Goal: Task Accomplishment & Management: Manage account settings

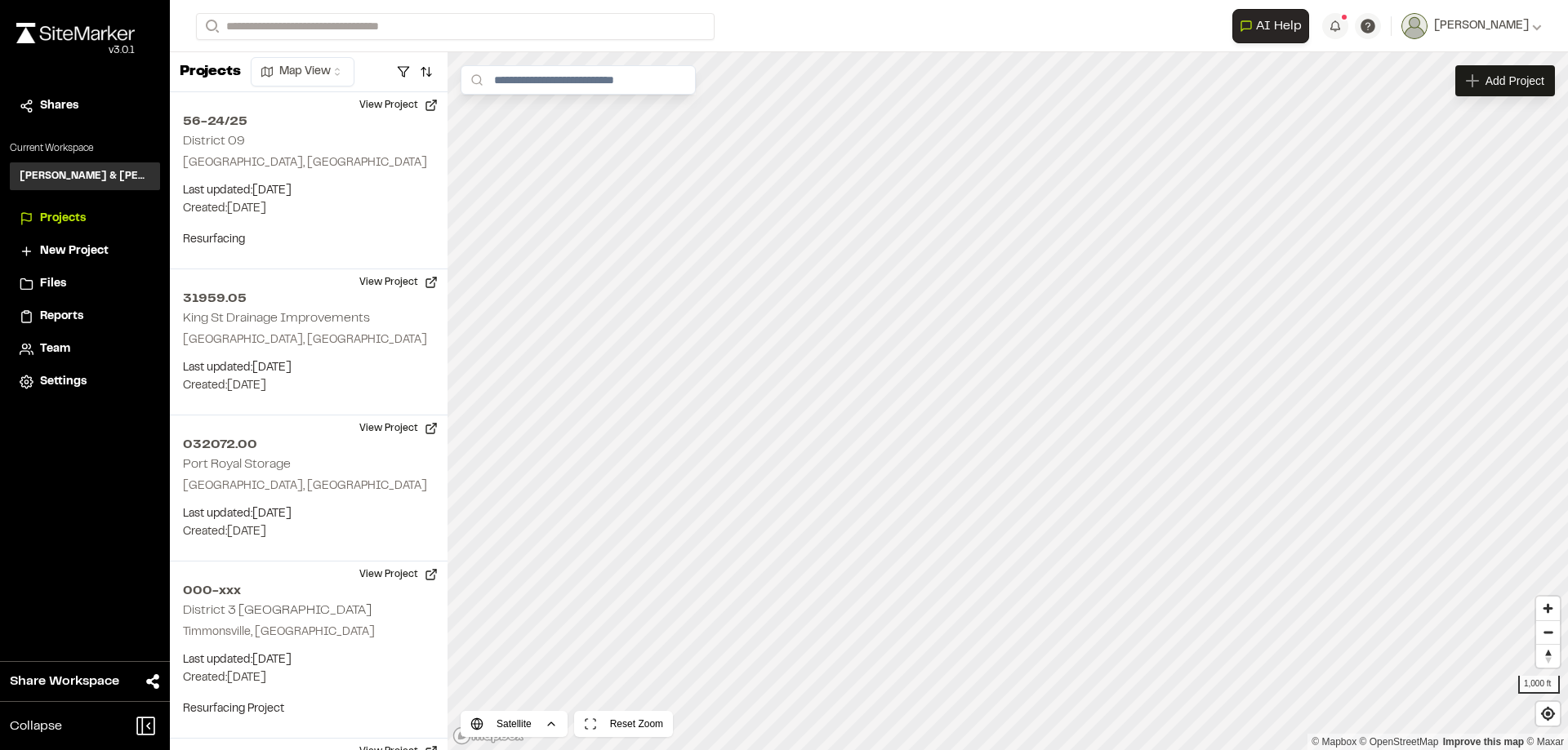
scroll to position [323, 0]
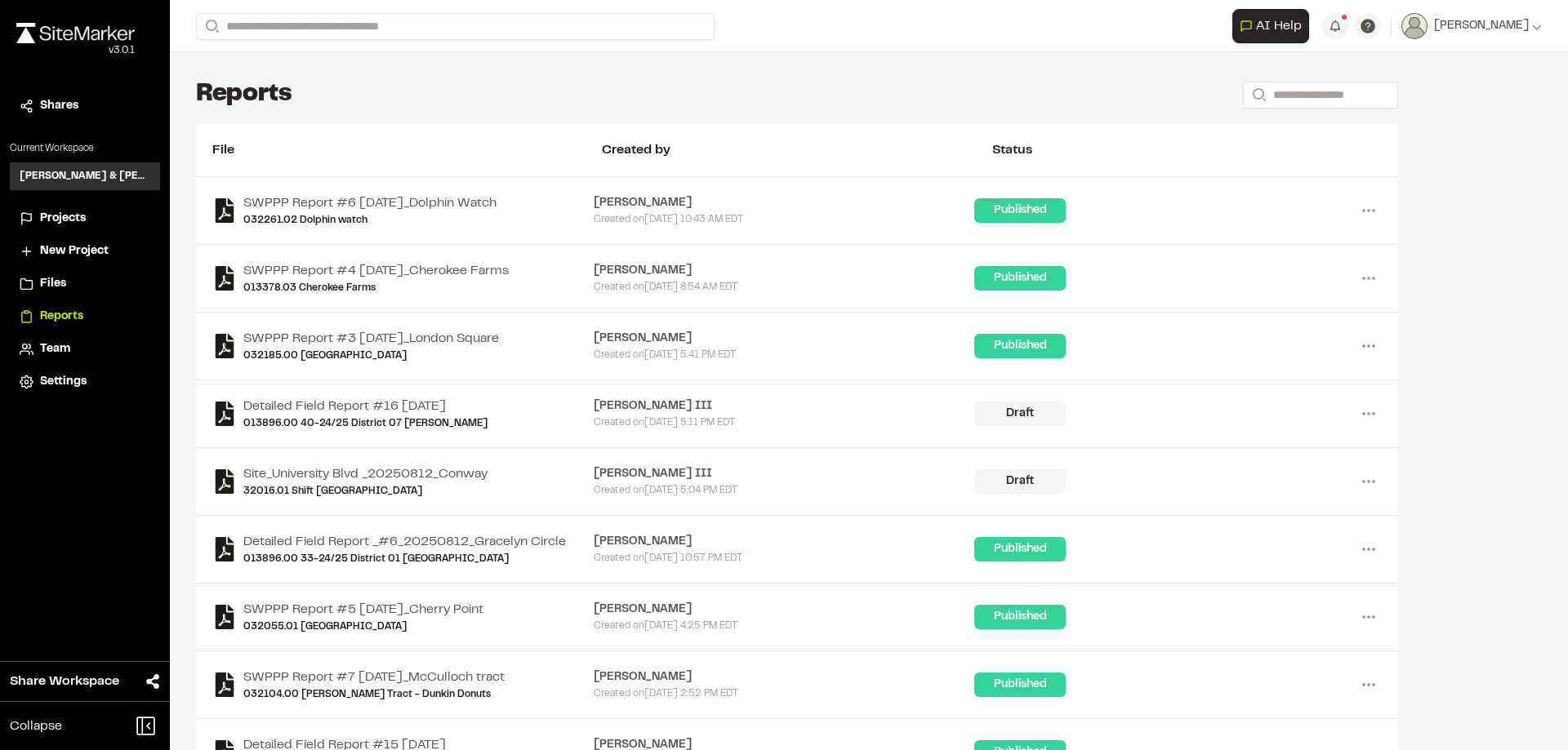
click at [68, 221] on span "Projects" at bounding box center [63, 218] width 46 height 18
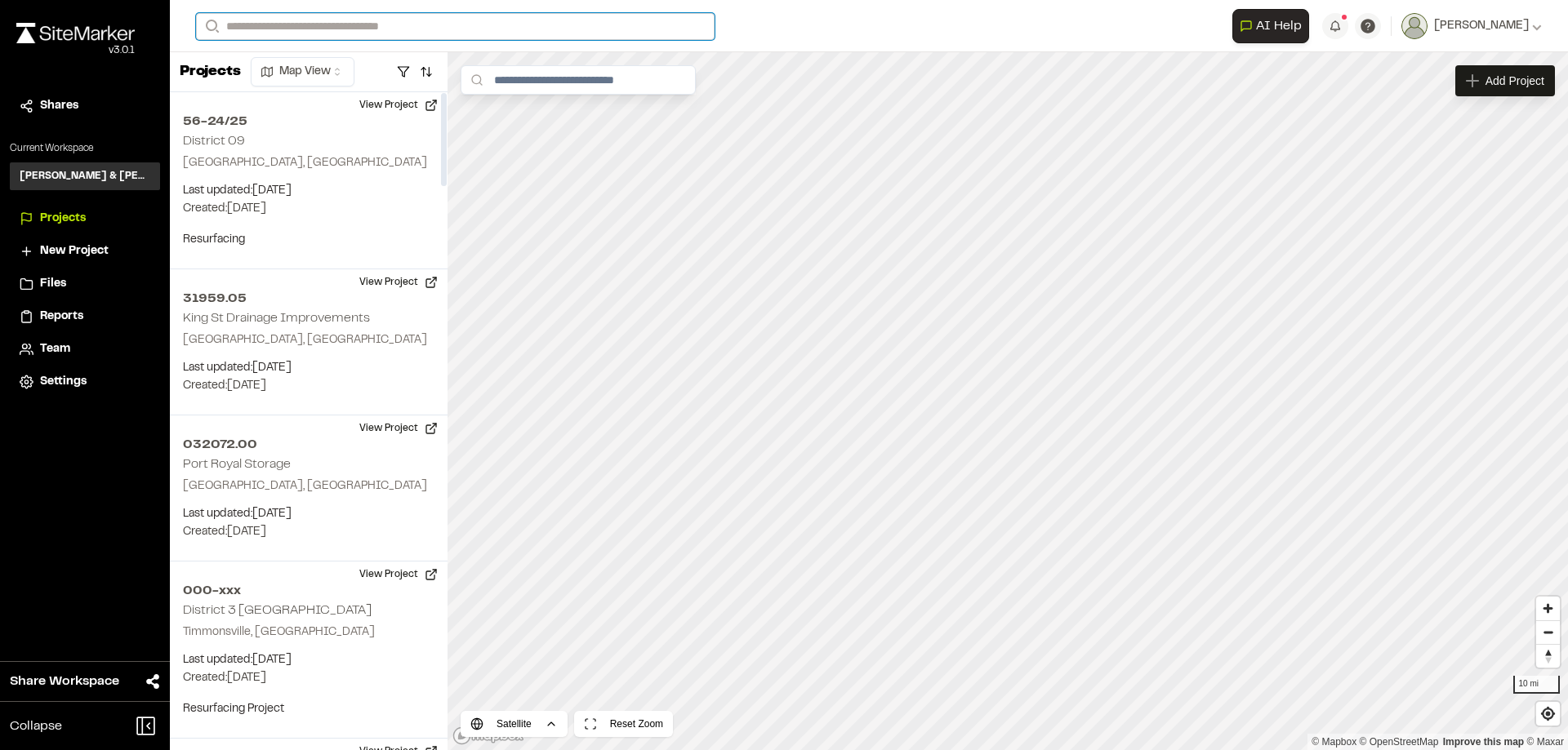
click at [330, 15] on input "Search" at bounding box center [455, 26] width 519 height 27
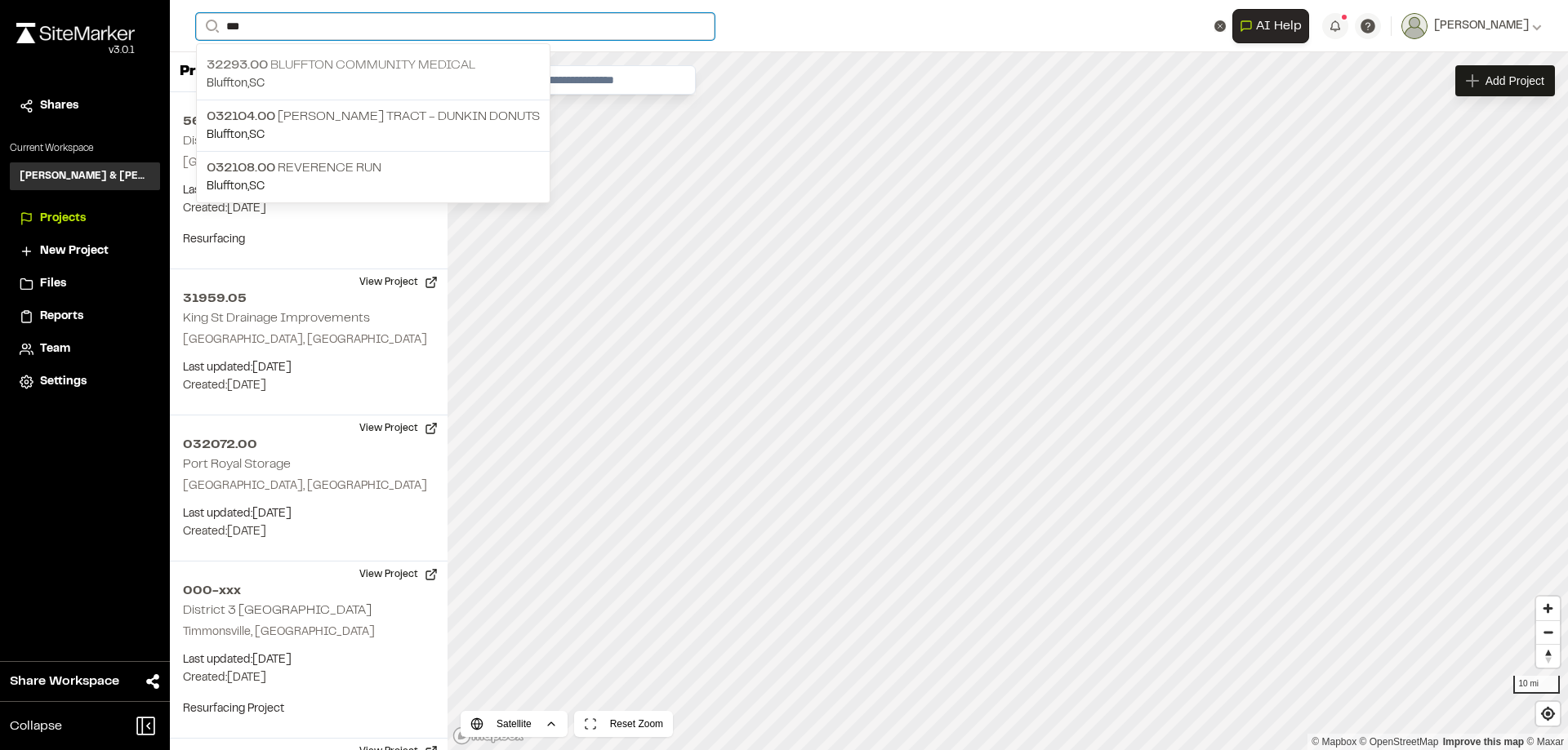
type input "***"
click at [349, 65] on p "32293.00 [GEOGRAPHIC_DATA]" at bounding box center [373, 65] width 333 height 20
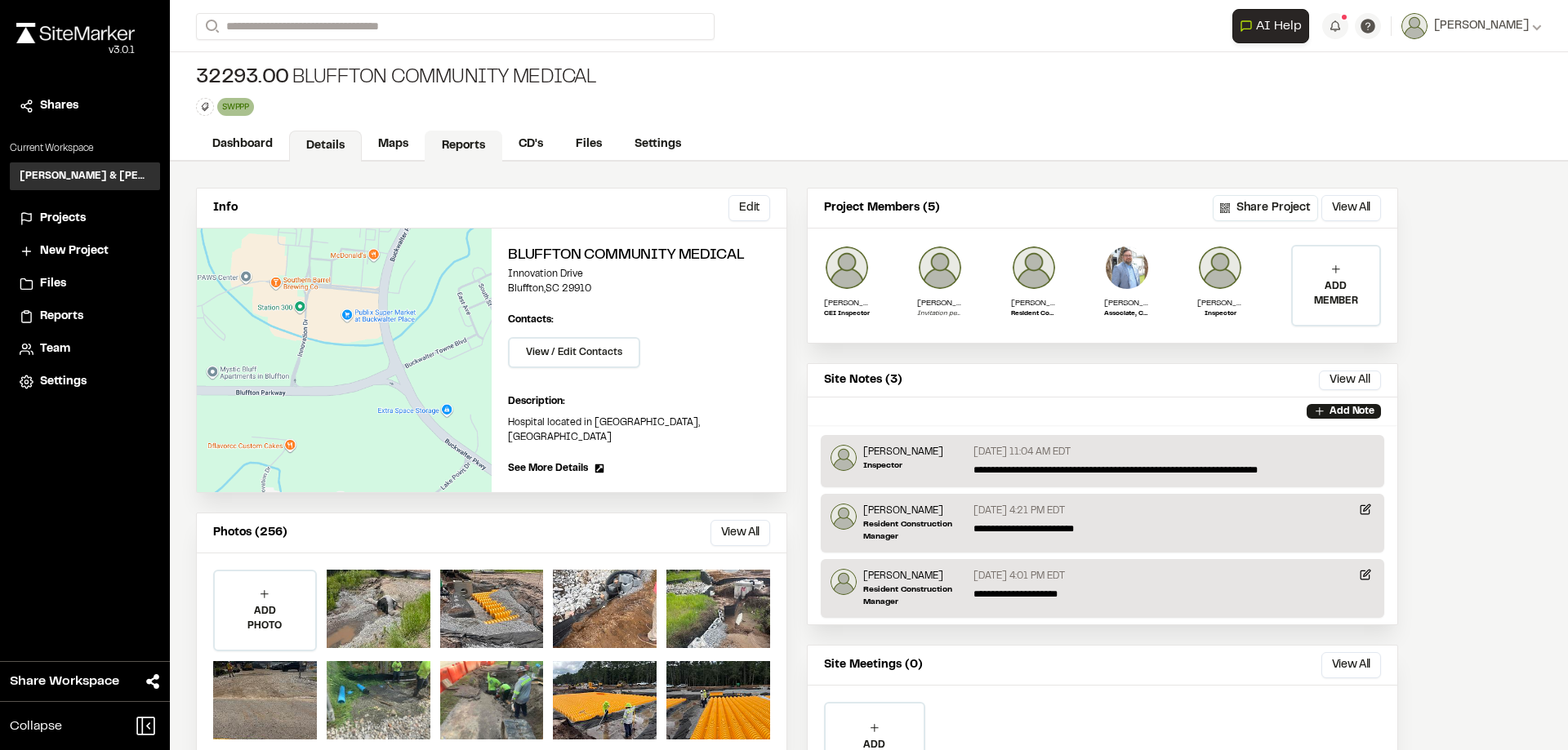
click at [467, 144] on link "Reports" at bounding box center [463, 146] width 77 height 31
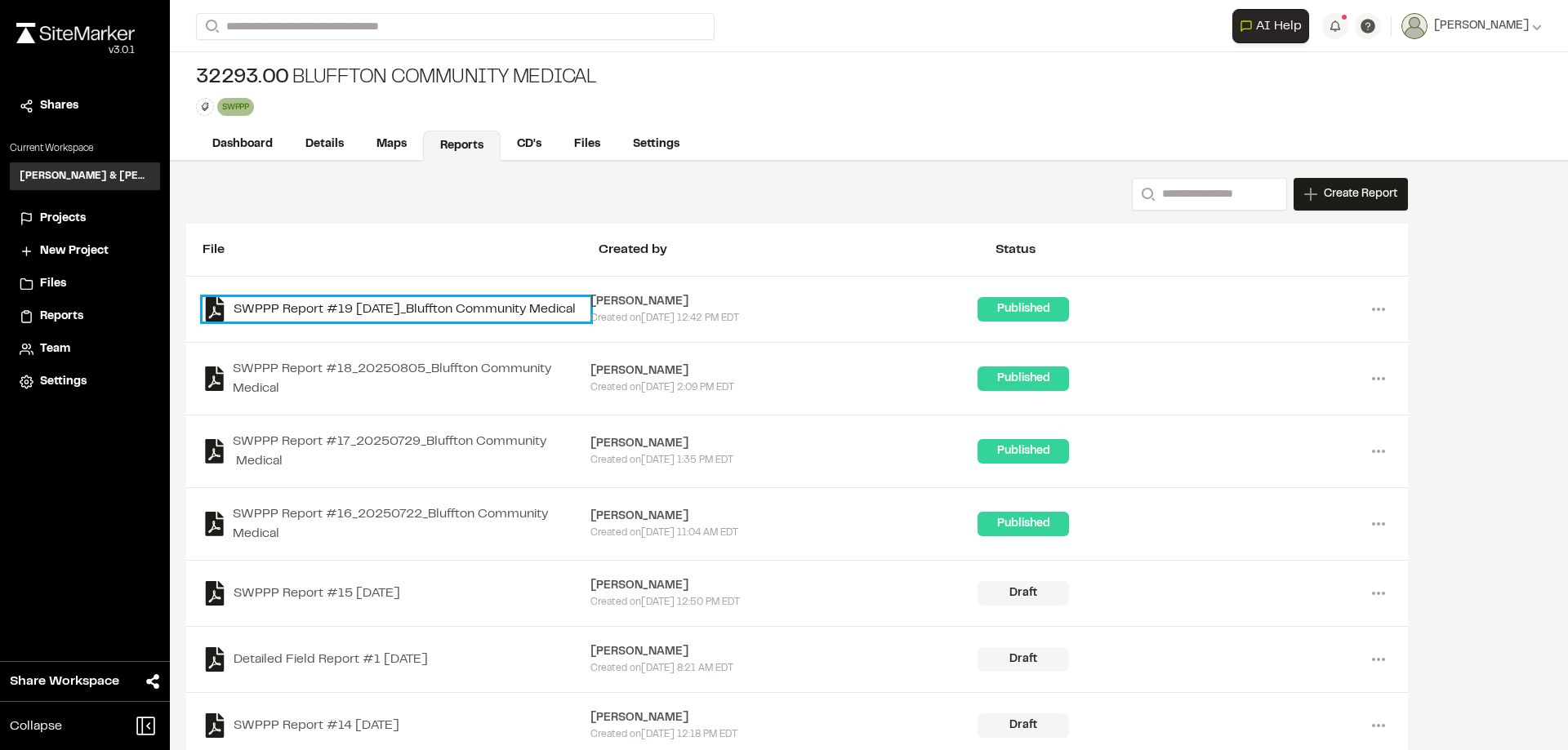
click at [514, 301] on link "SWPPP Report #19 [DATE]_Bluffton Community Medical" at bounding box center [396, 309] width 388 height 24
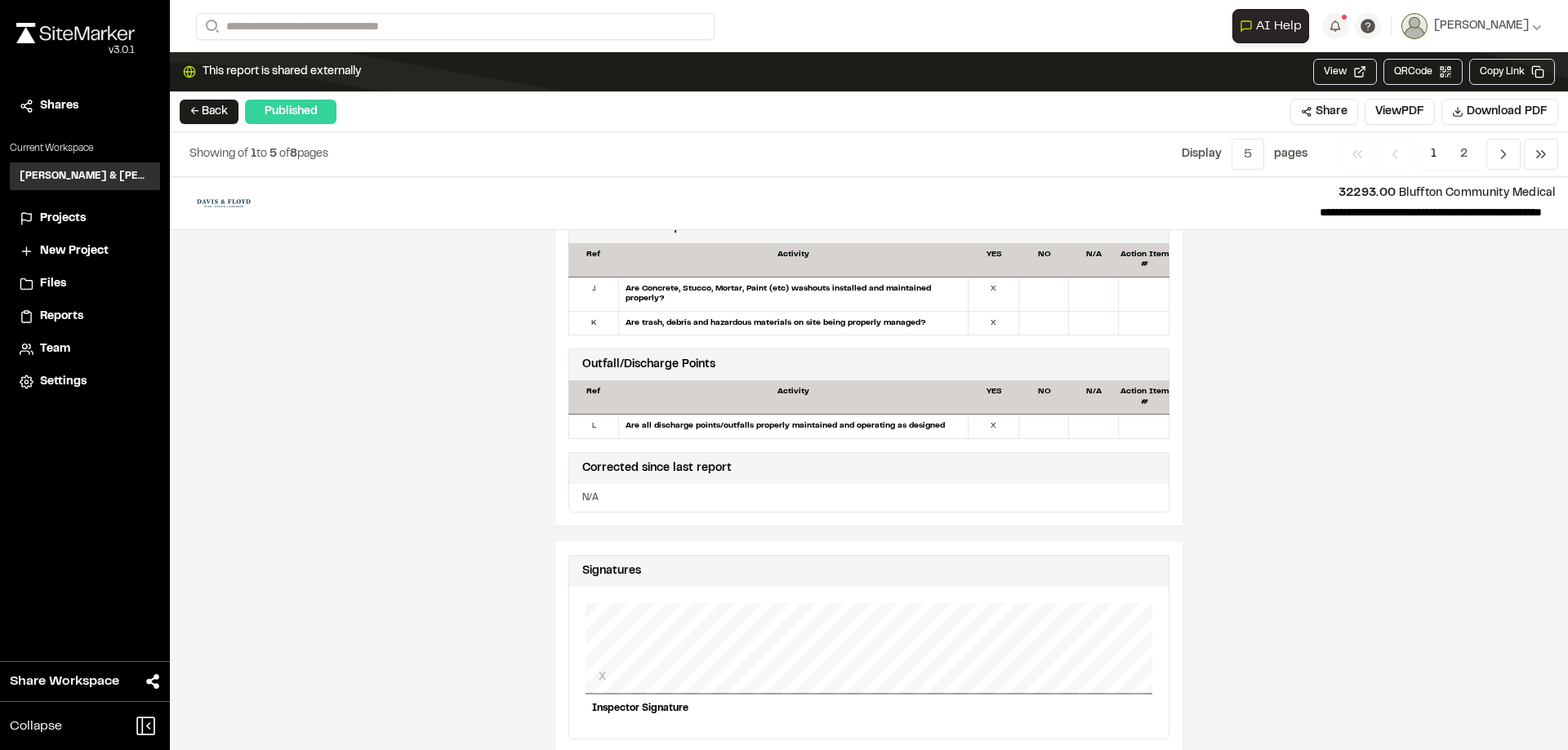
scroll to position [1469, 0]
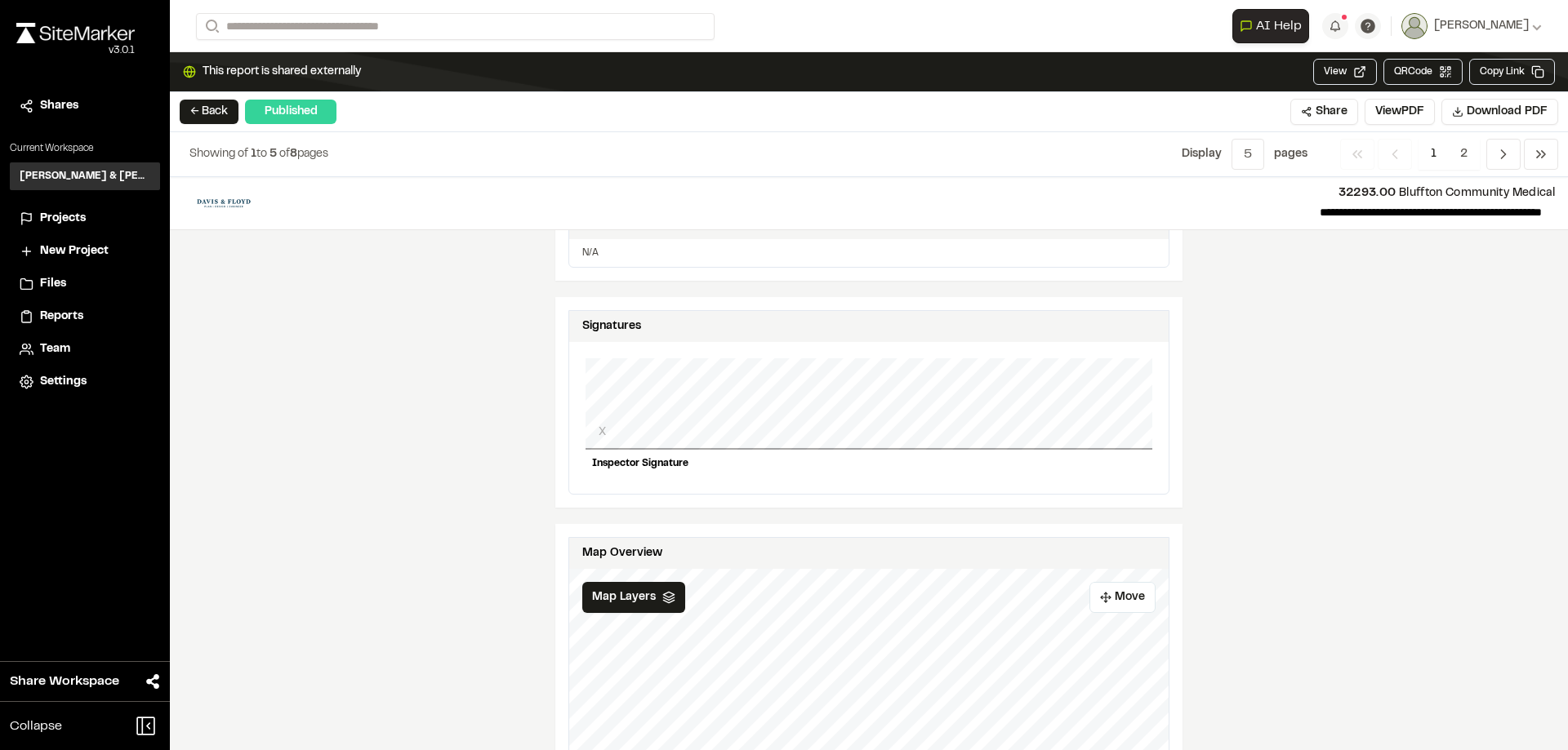
click at [729, 400] on div "X" at bounding box center [868, 404] width 567 height 91
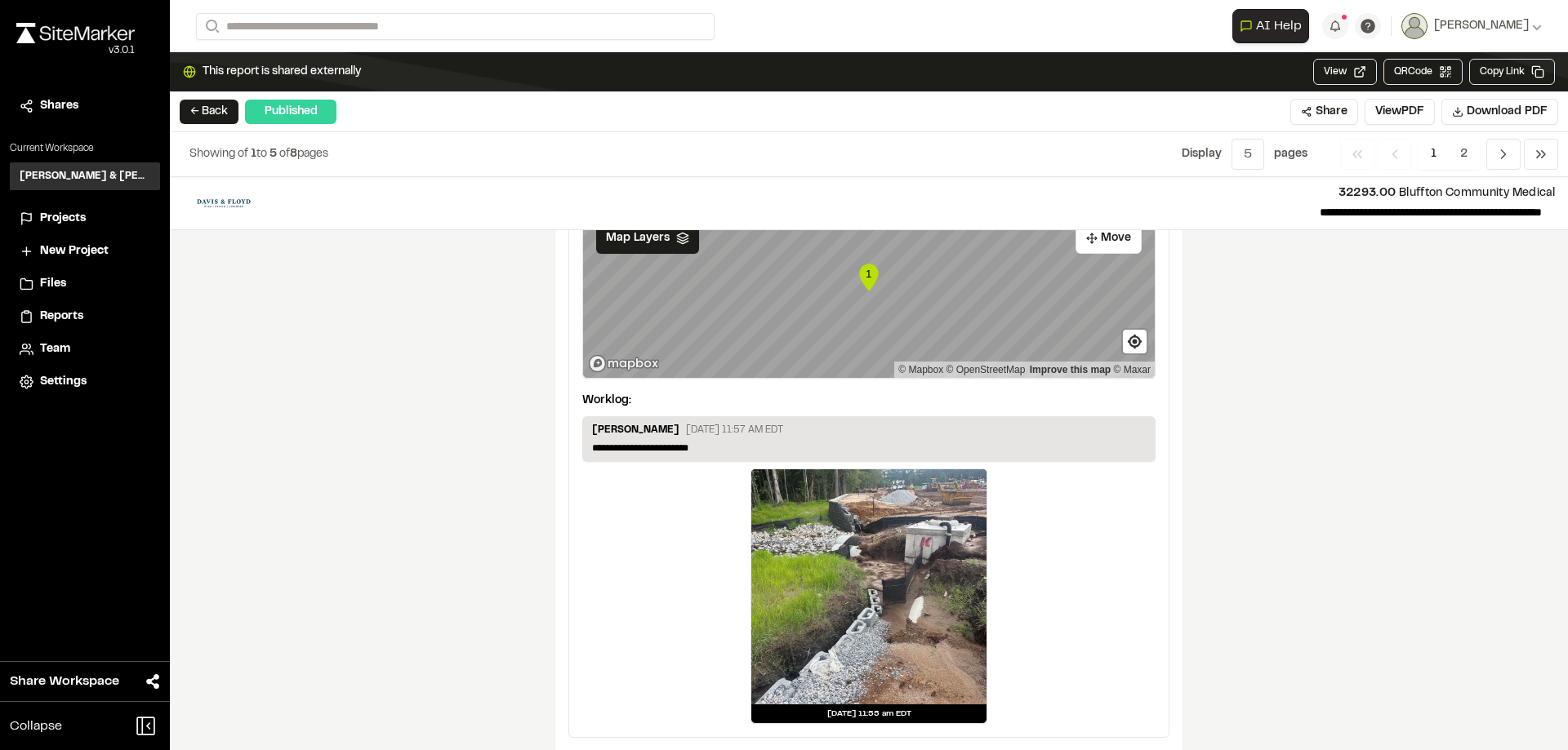
scroll to position [2715, 0]
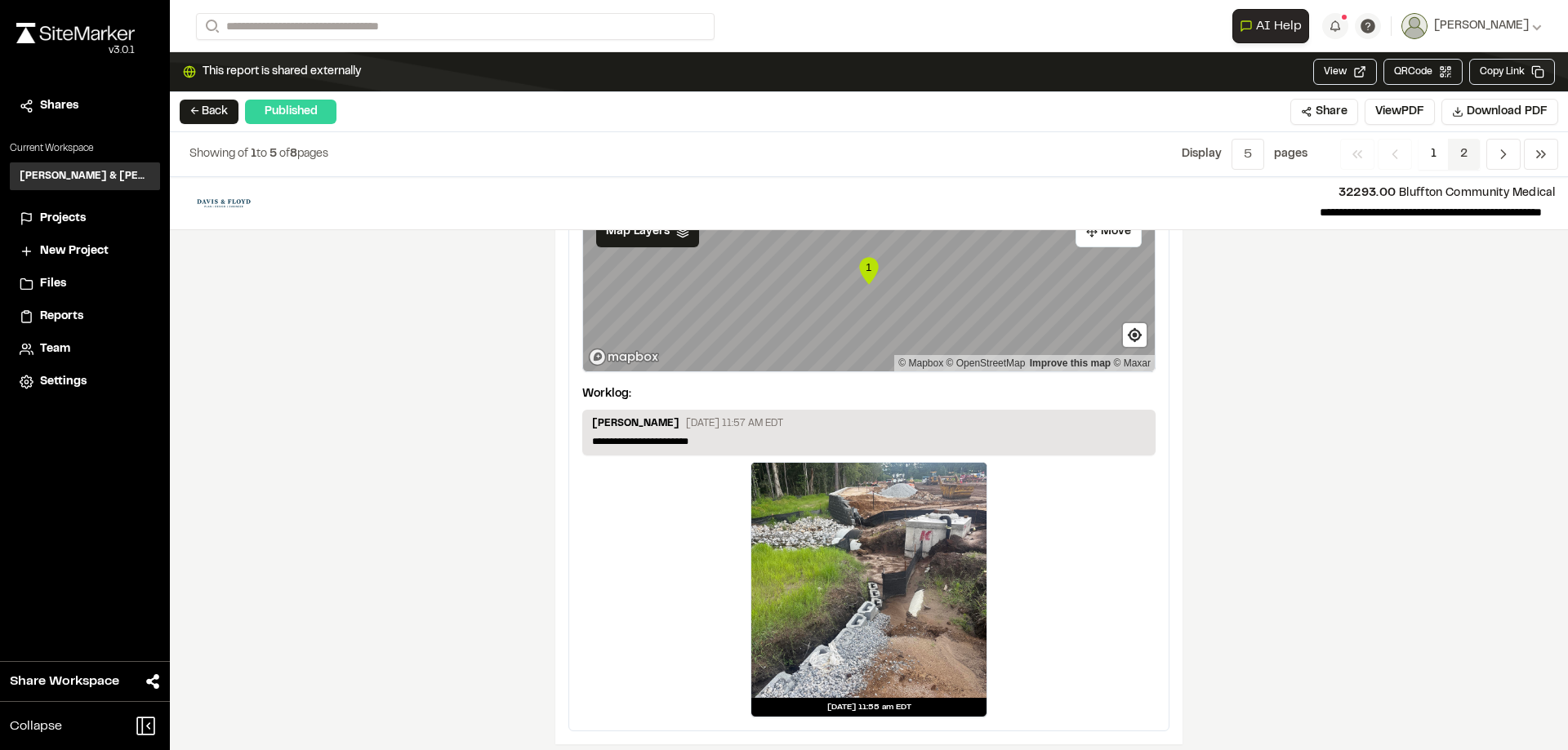
click at [1456, 149] on span "2" at bounding box center [1464, 154] width 32 height 31
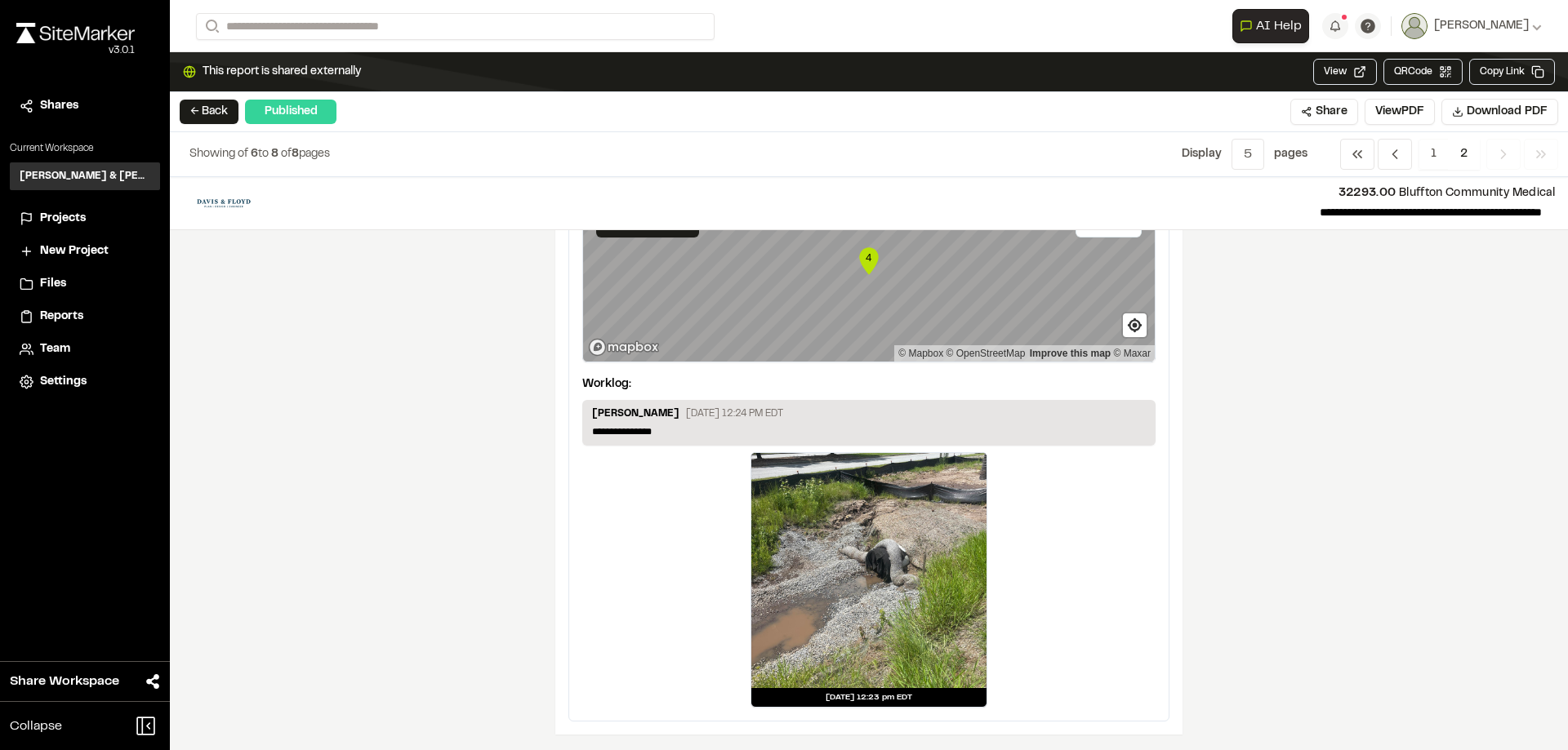
scroll to position [1505, 0]
click at [199, 100] on button "← Back" at bounding box center [209, 112] width 59 height 24
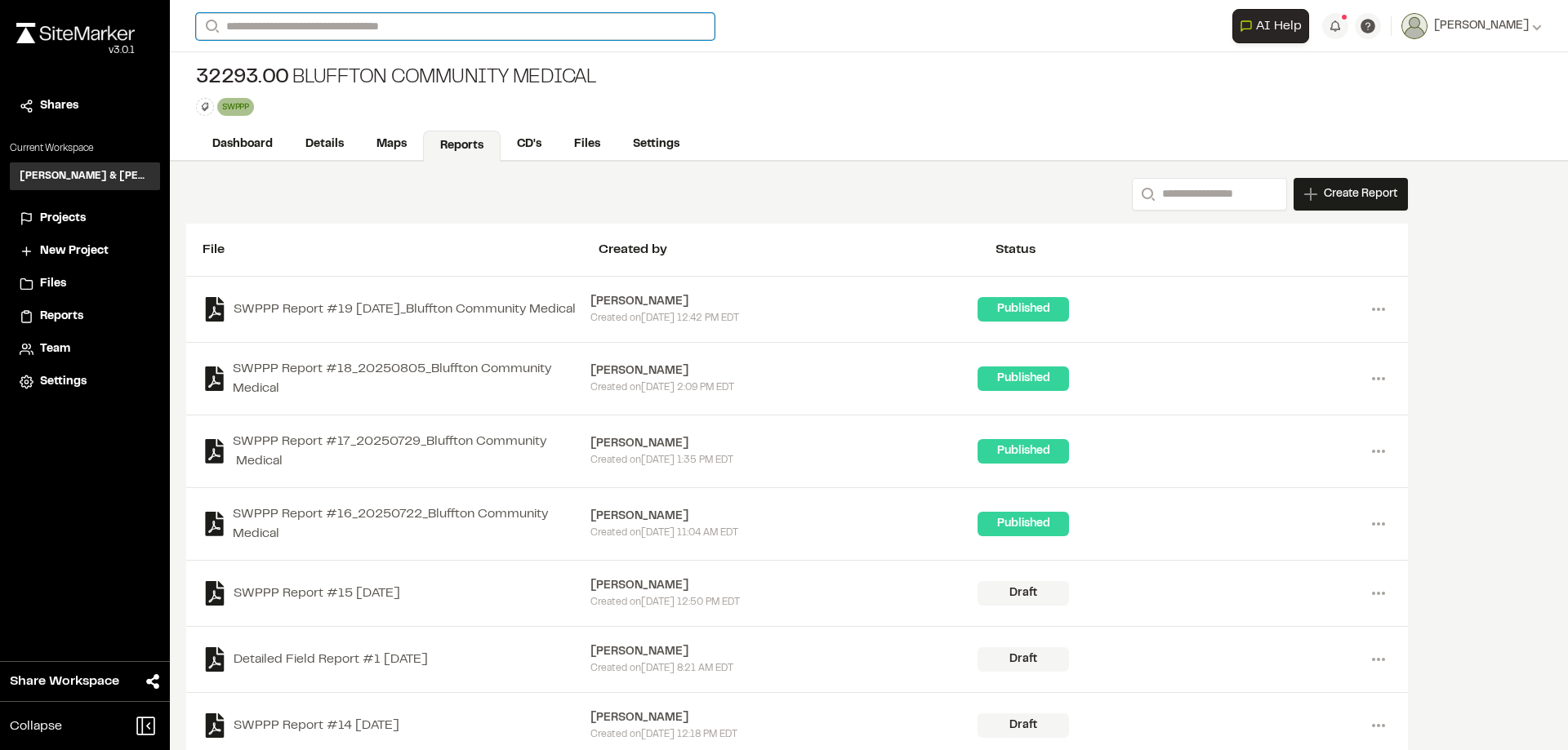
click at [283, 26] on input "Search" at bounding box center [455, 26] width 519 height 27
type input "******"
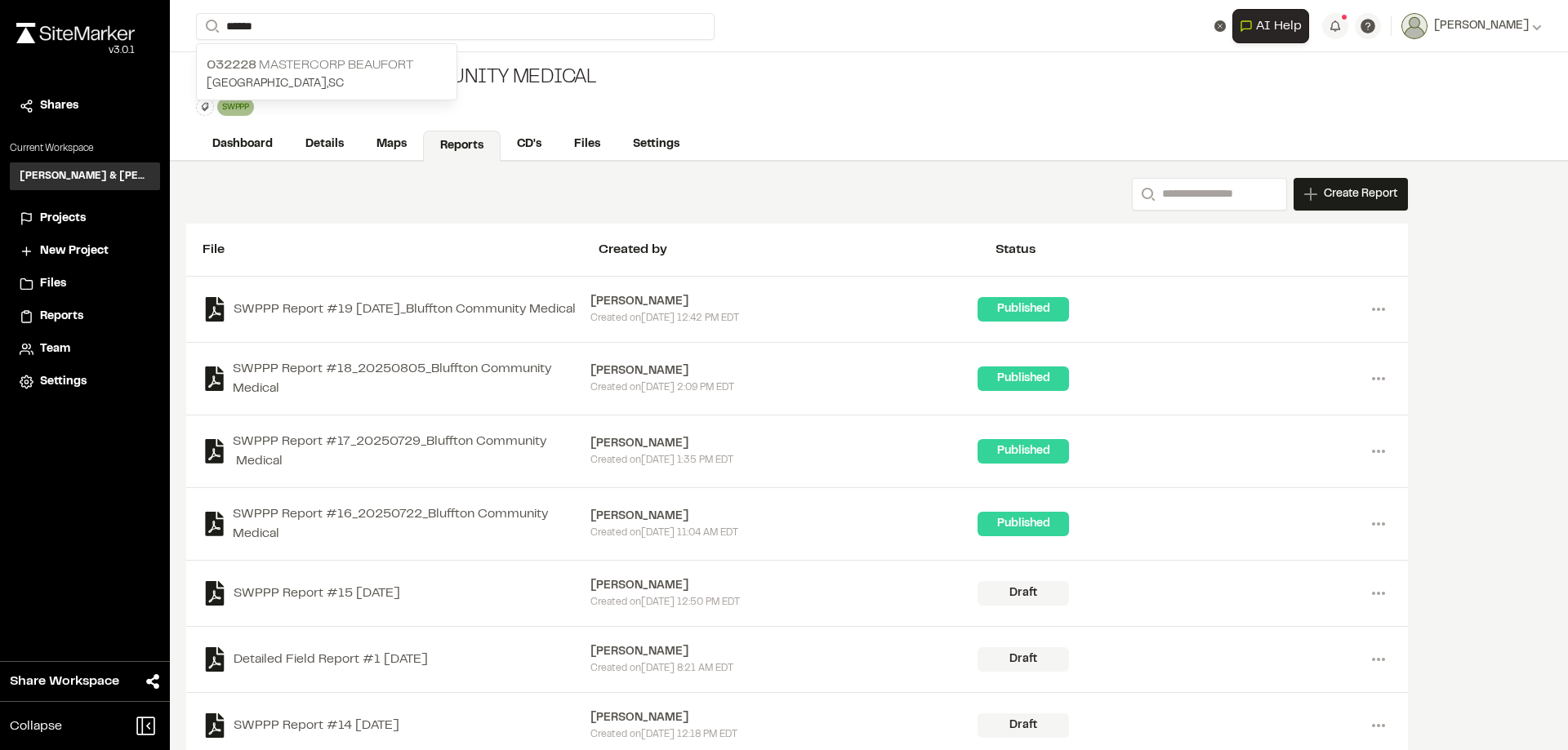
click at [323, 63] on p "032228 Mastercorp Beaufort" at bounding box center [326, 65] width 240 height 20
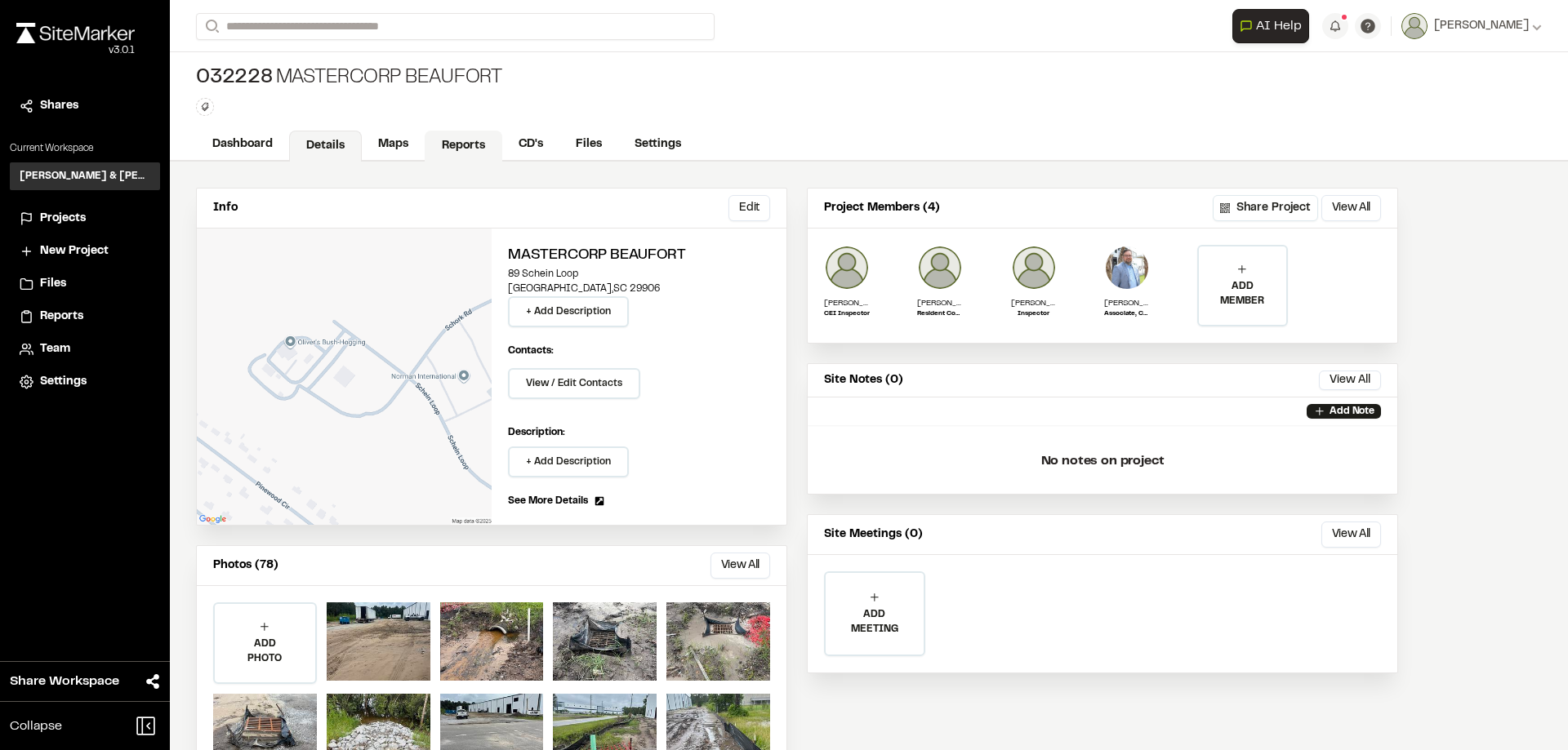
click at [468, 138] on link "Reports" at bounding box center [463, 146] width 77 height 31
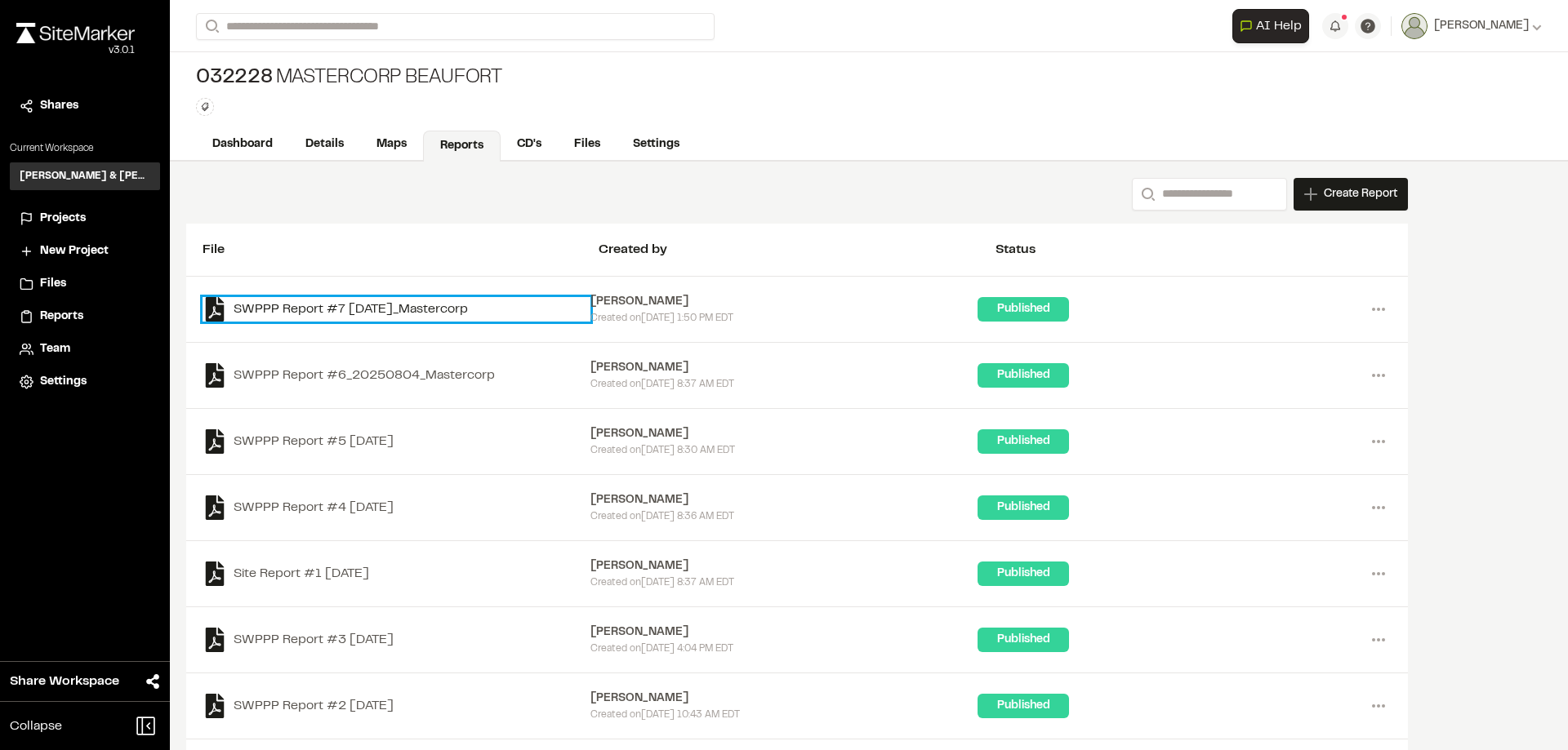
click at [414, 312] on link "SWPPP Report #7 [DATE]_Mastercorp" at bounding box center [396, 309] width 388 height 24
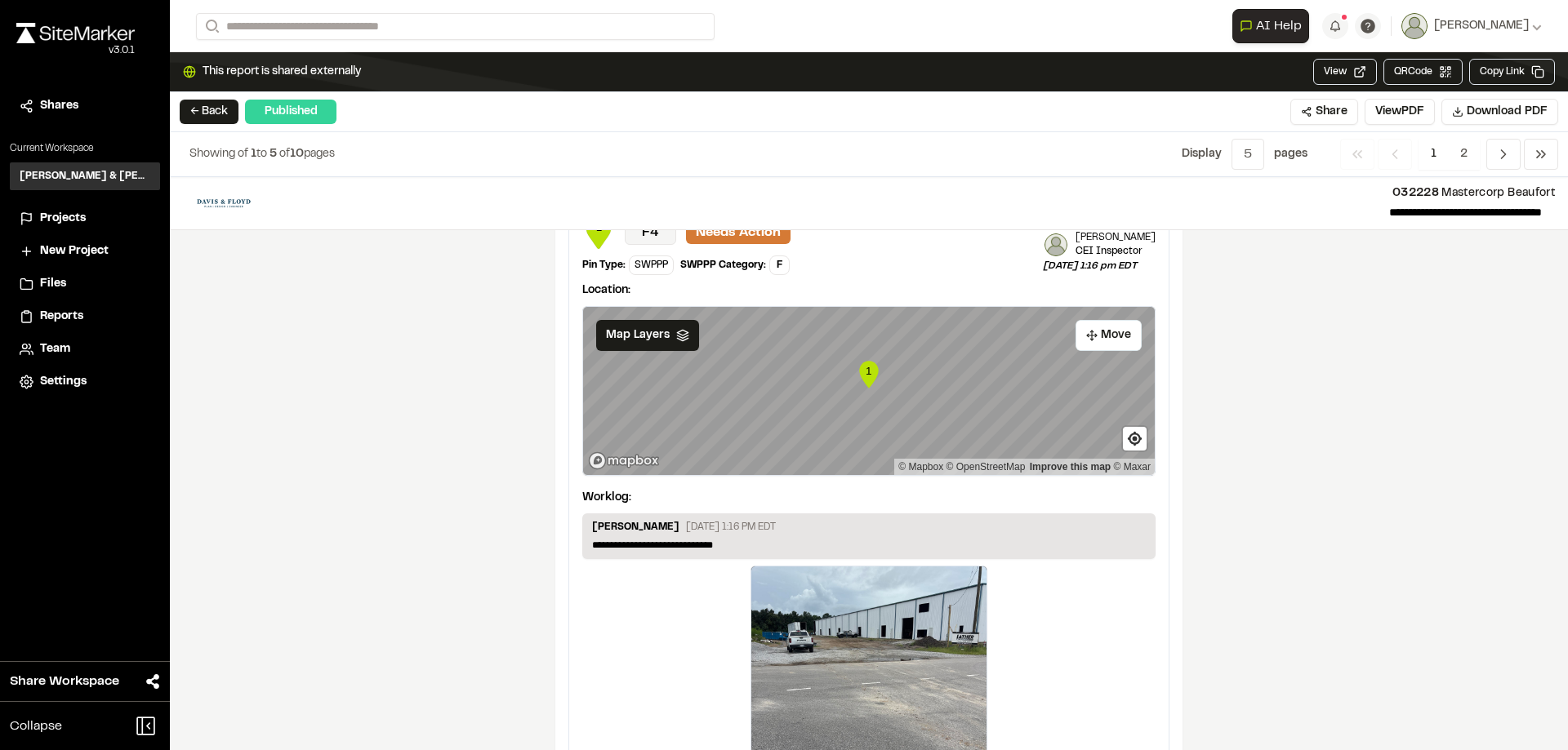
scroll to position [2715, 0]
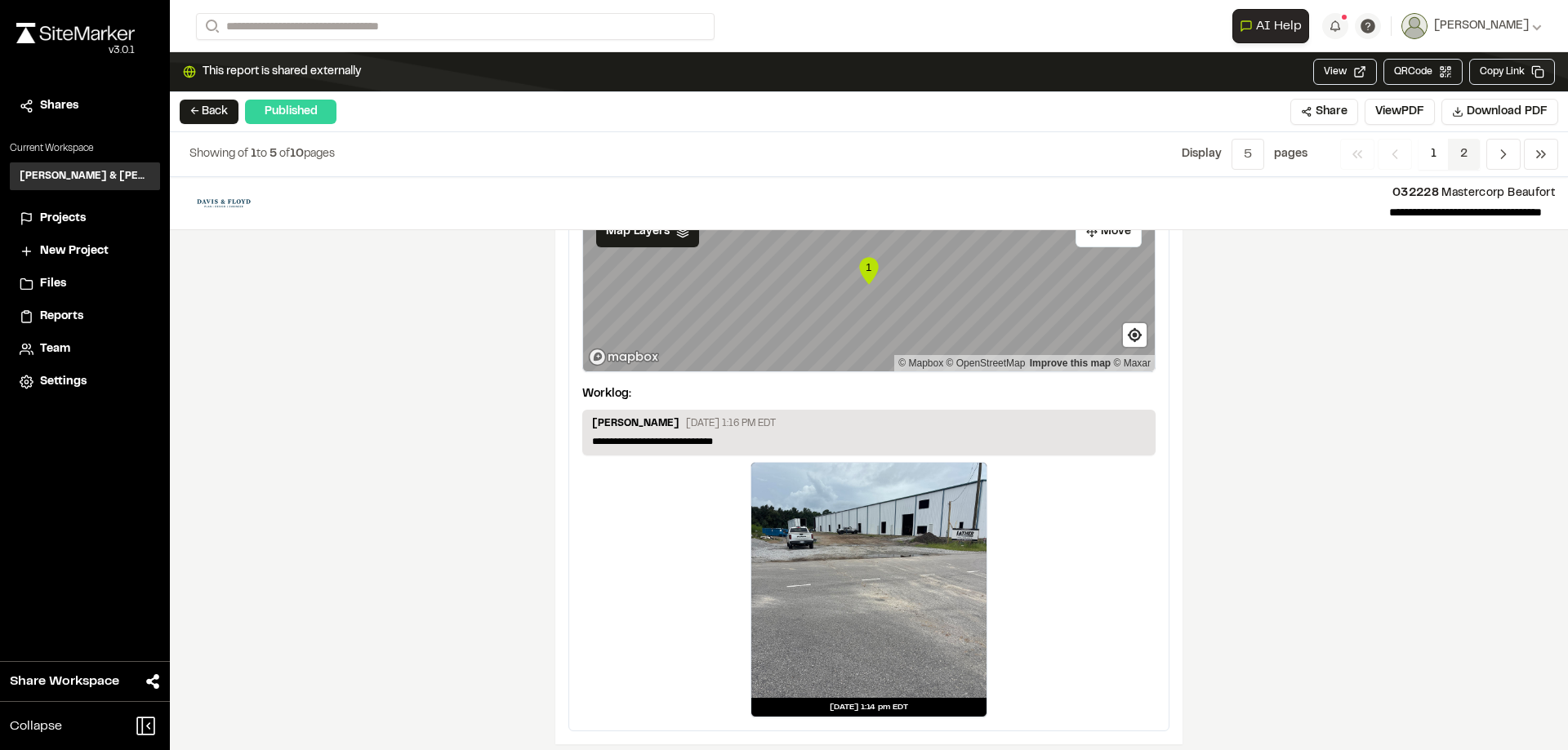
click at [1464, 152] on span "2" at bounding box center [1464, 154] width 32 height 31
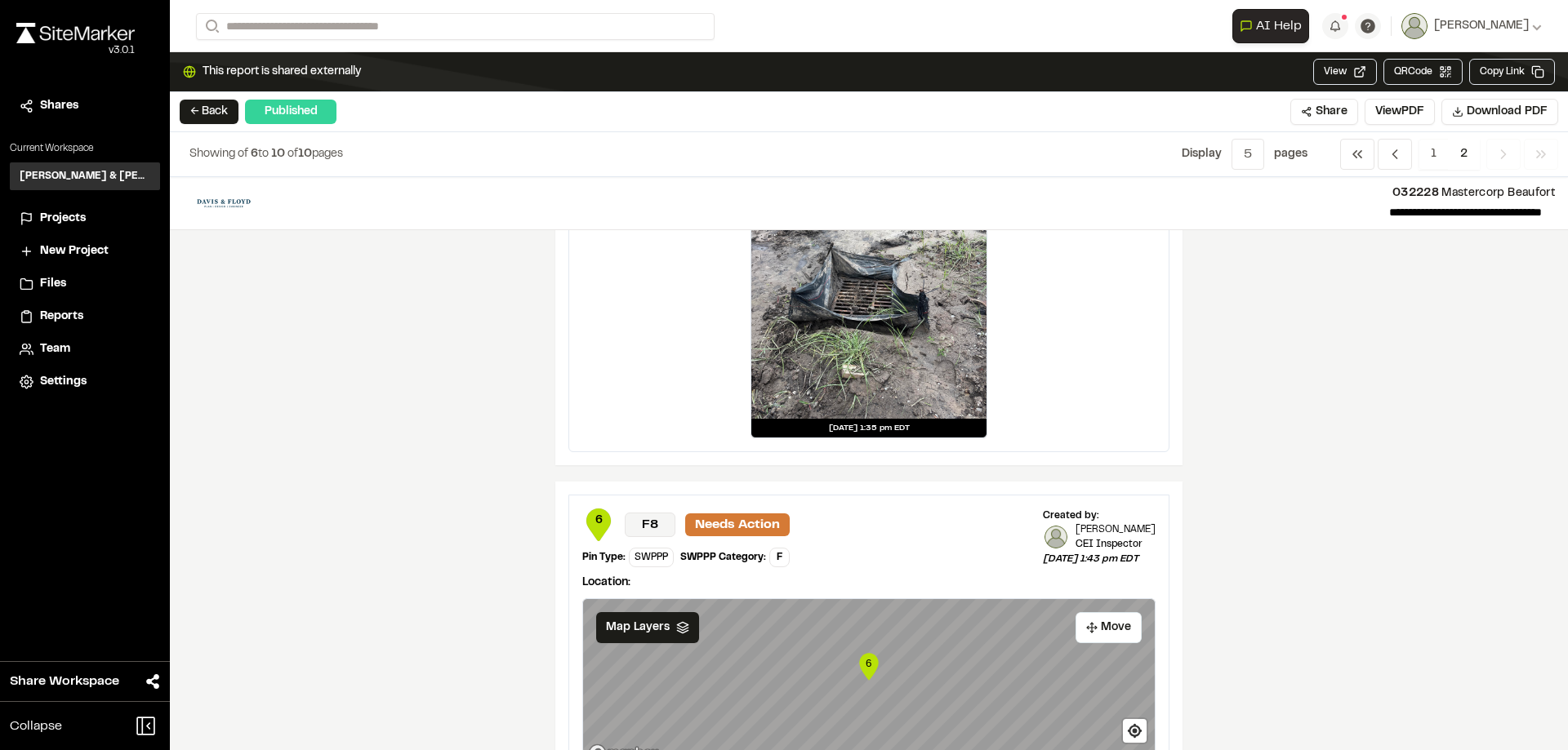
scroll to position [2856, 0]
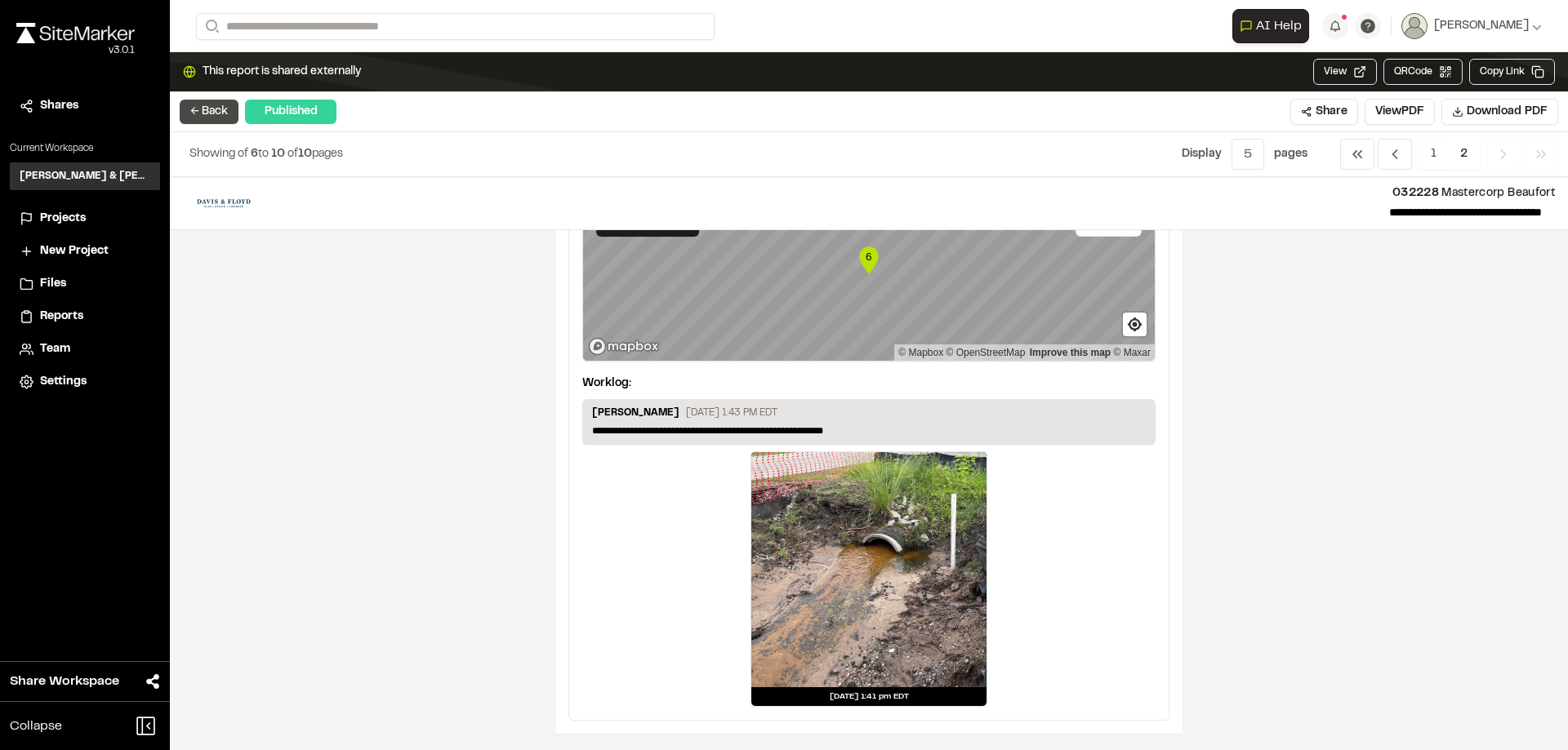
click at [219, 106] on button "← Back" at bounding box center [209, 112] width 59 height 24
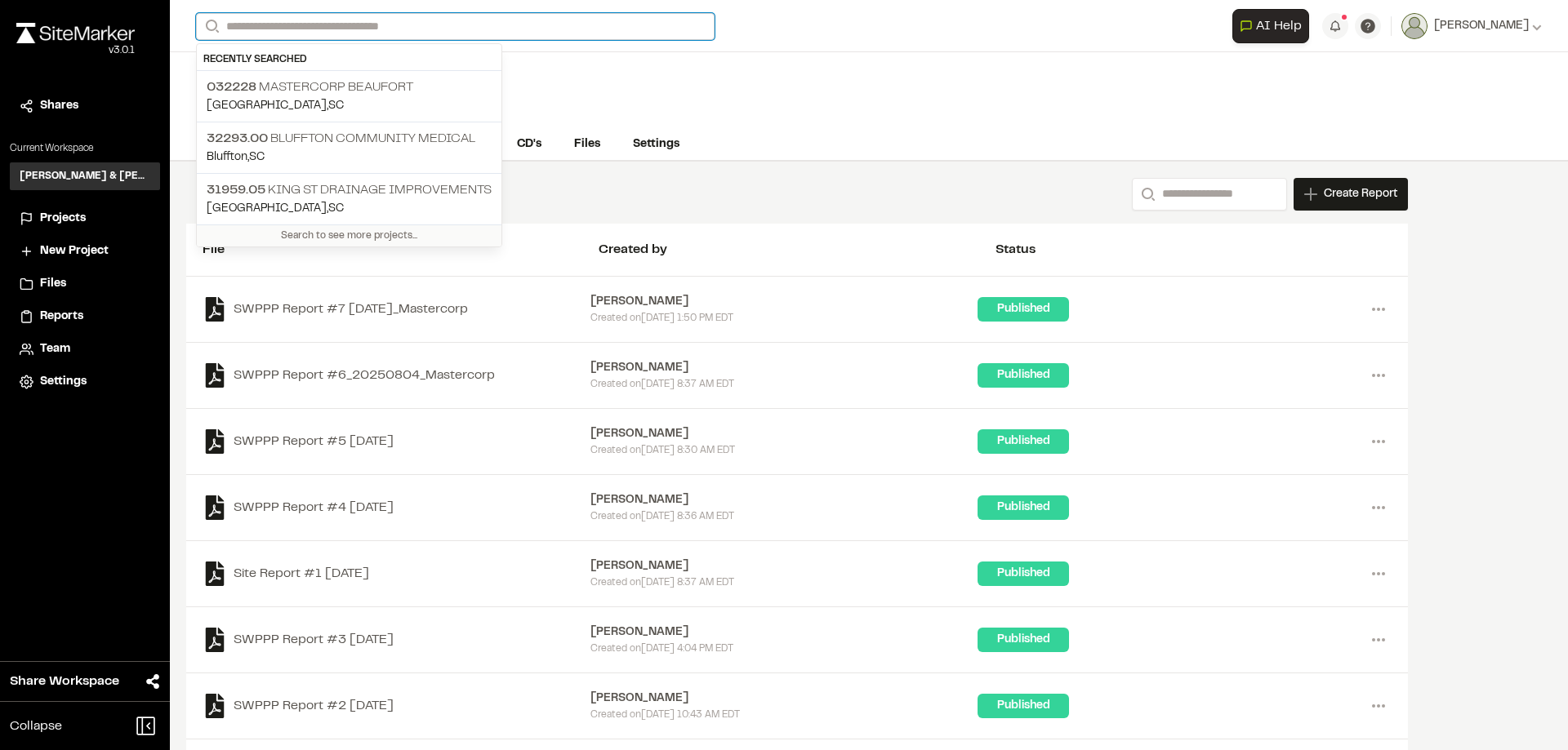
click at [367, 34] on input "Search" at bounding box center [455, 26] width 519 height 27
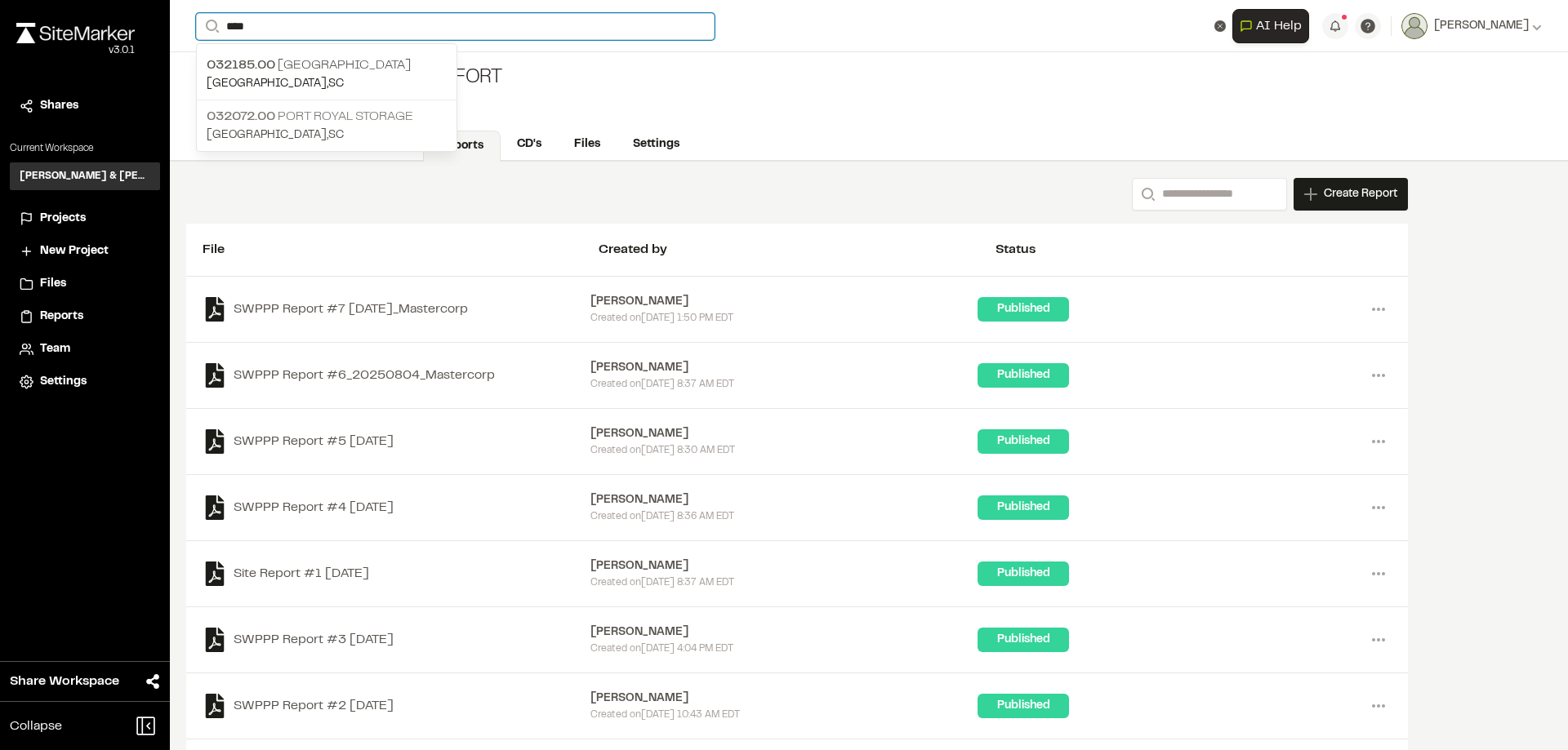
type input "****"
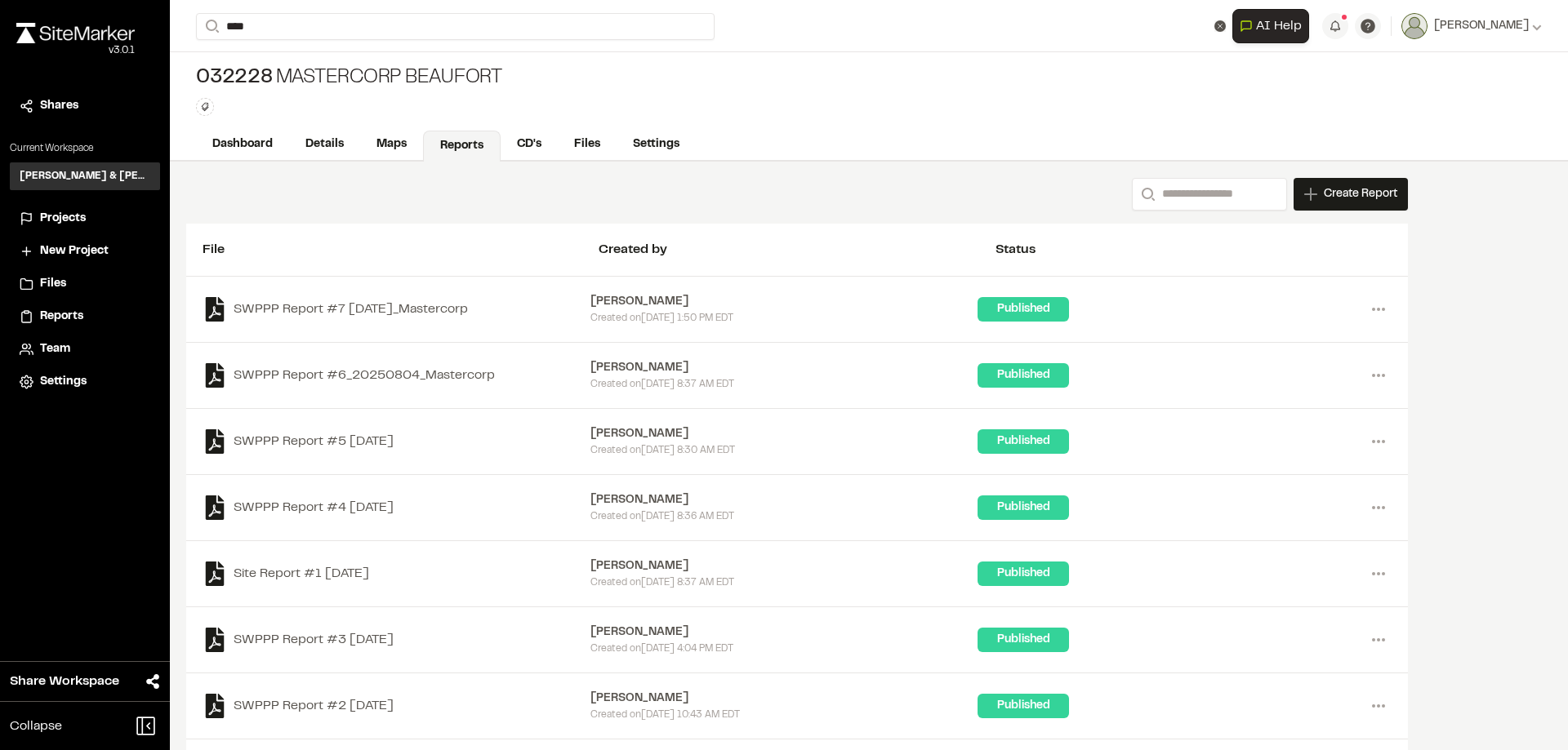
click at [344, 107] on p "032072.00 Port Royal Storage" at bounding box center [326, 116] width 240 height 20
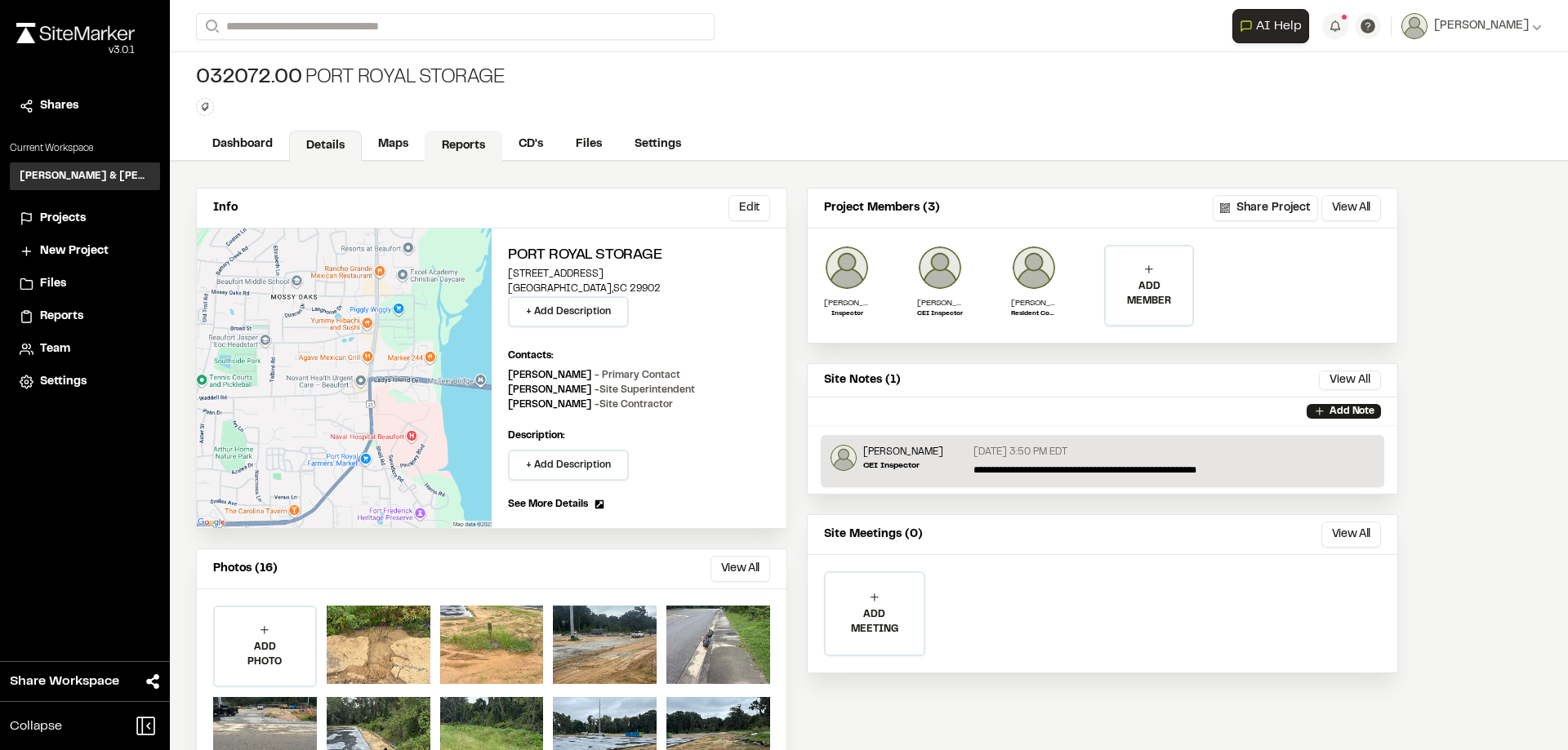
click at [466, 136] on link "Reports" at bounding box center [463, 146] width 77 height 31
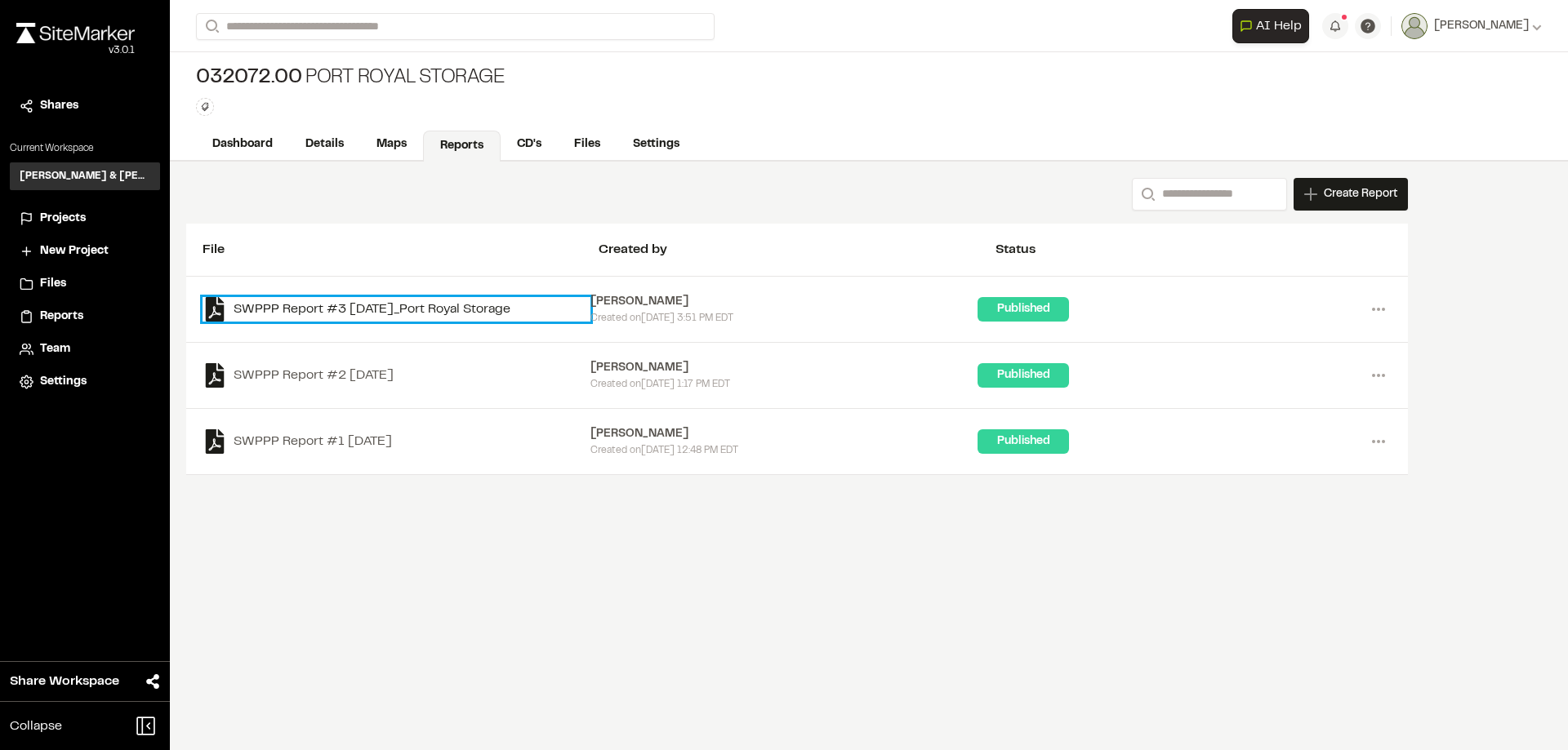
click at [404, 313] on link "SWPPP Report #3 [DATE]_Port Royal Storage" at bounding box center [396, 309] width 388 height 24
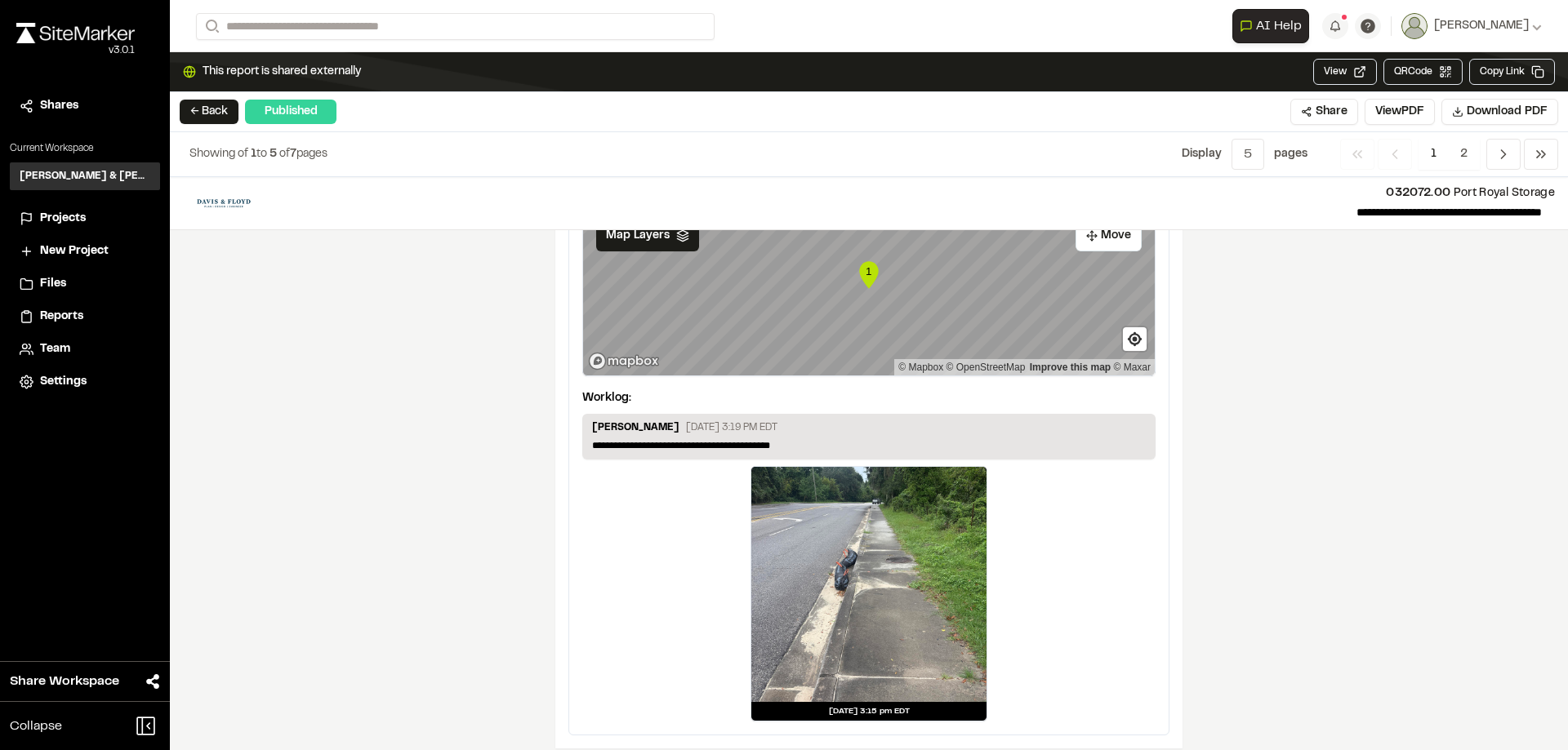
scroll to position [2753, 0]
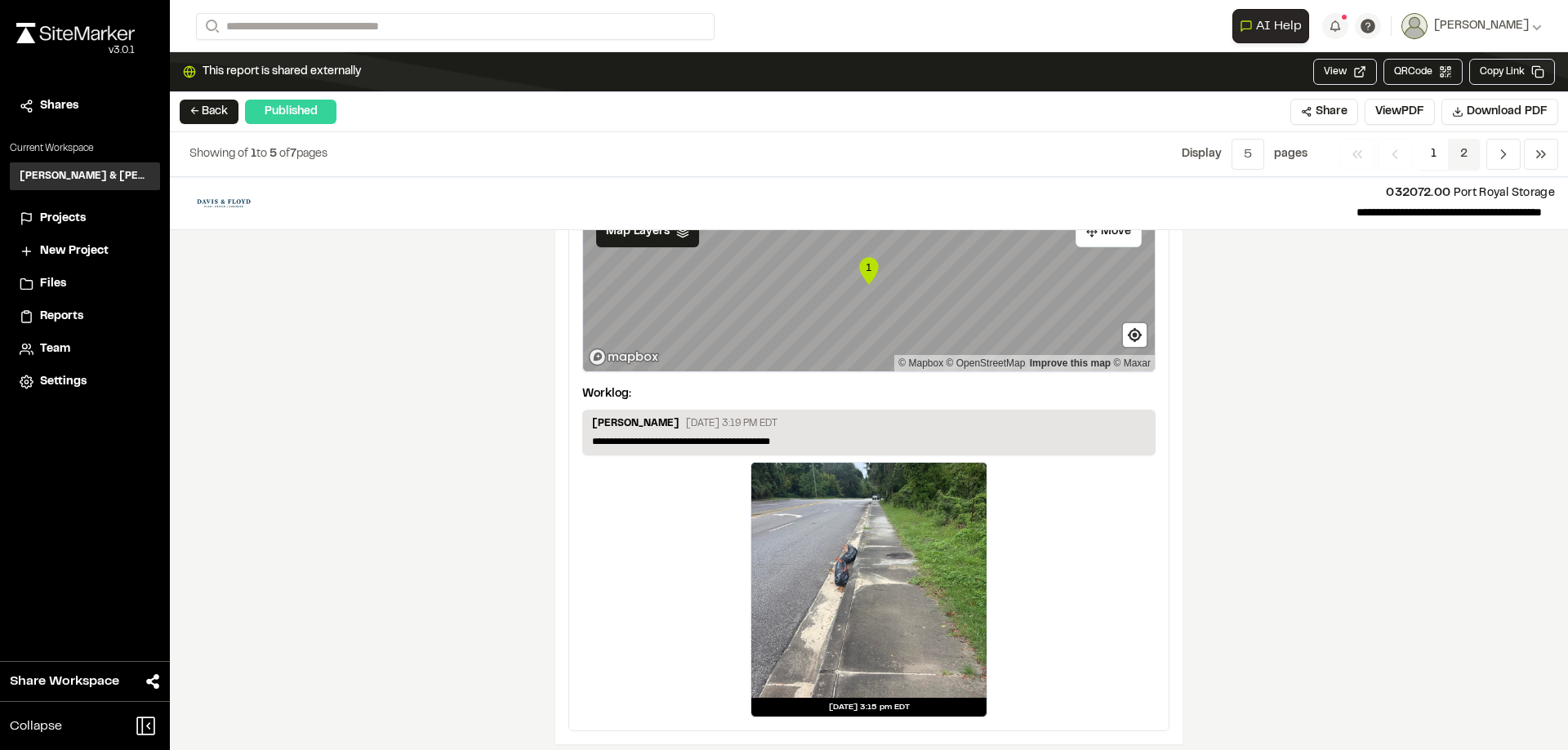
click at [1470, 150] on span "2" at bounding box center [1464, 154] width 32 height 31
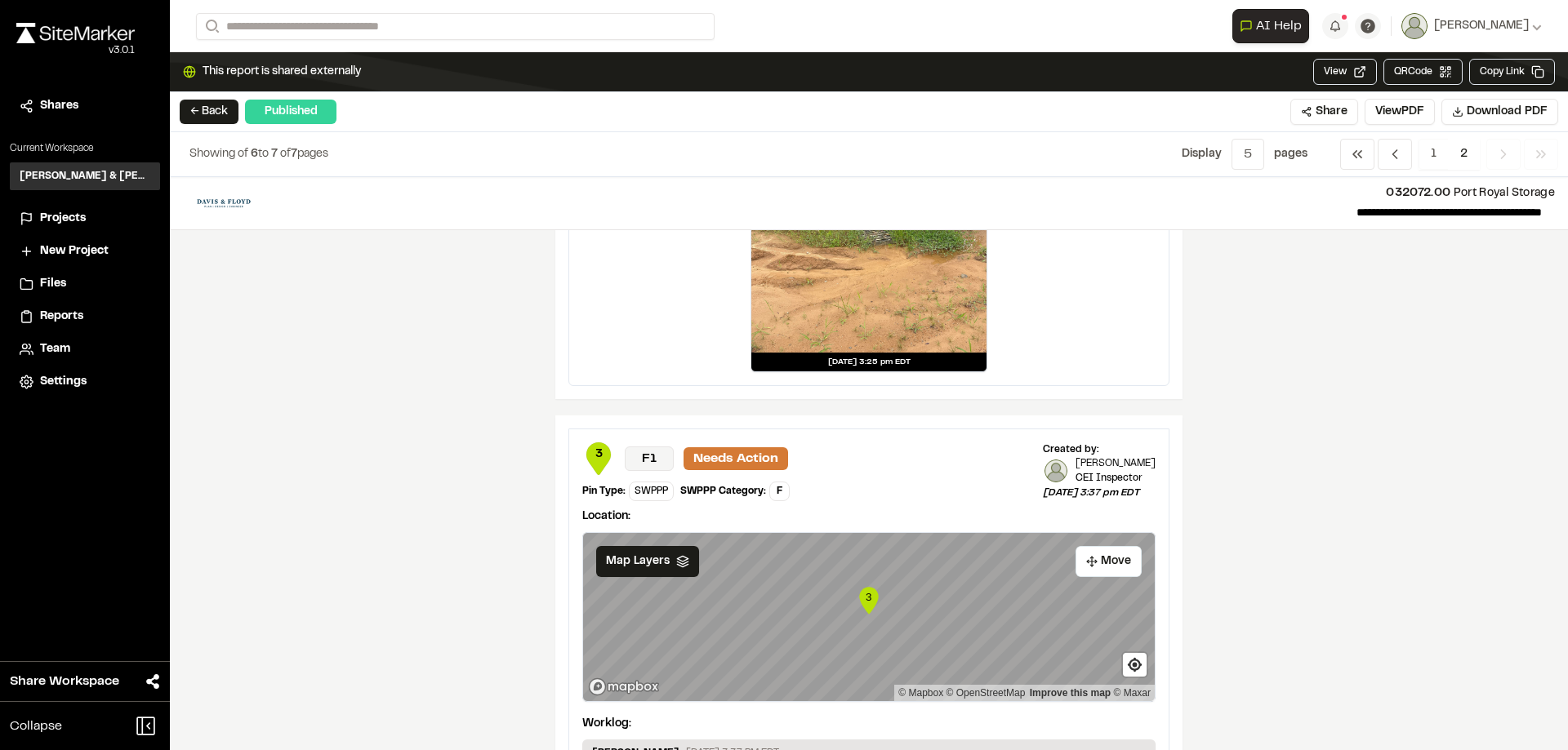
scroll to position [0, 0]
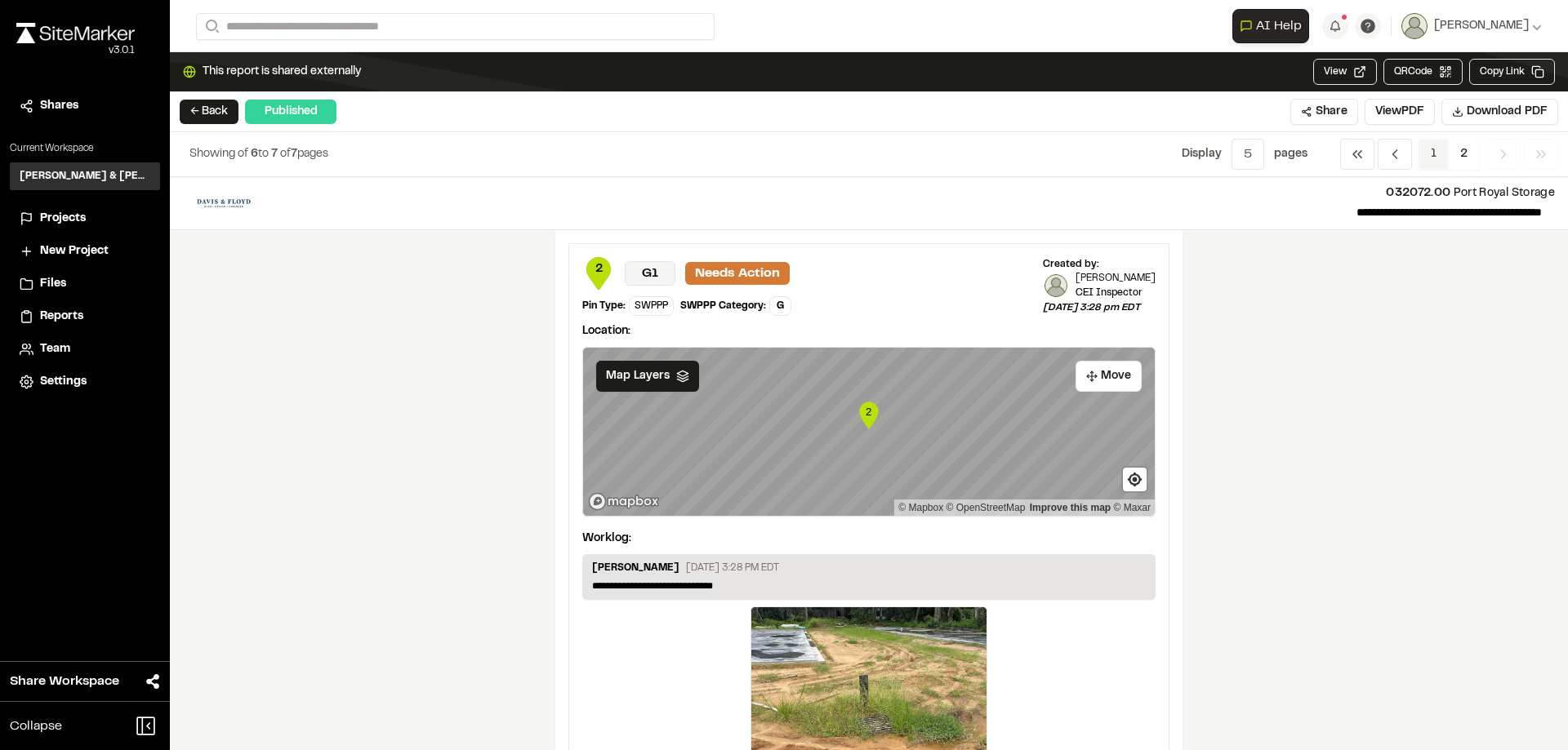
click at [1432, 146] on span "1" at bounding box center [1433, 154] width 30 height 31
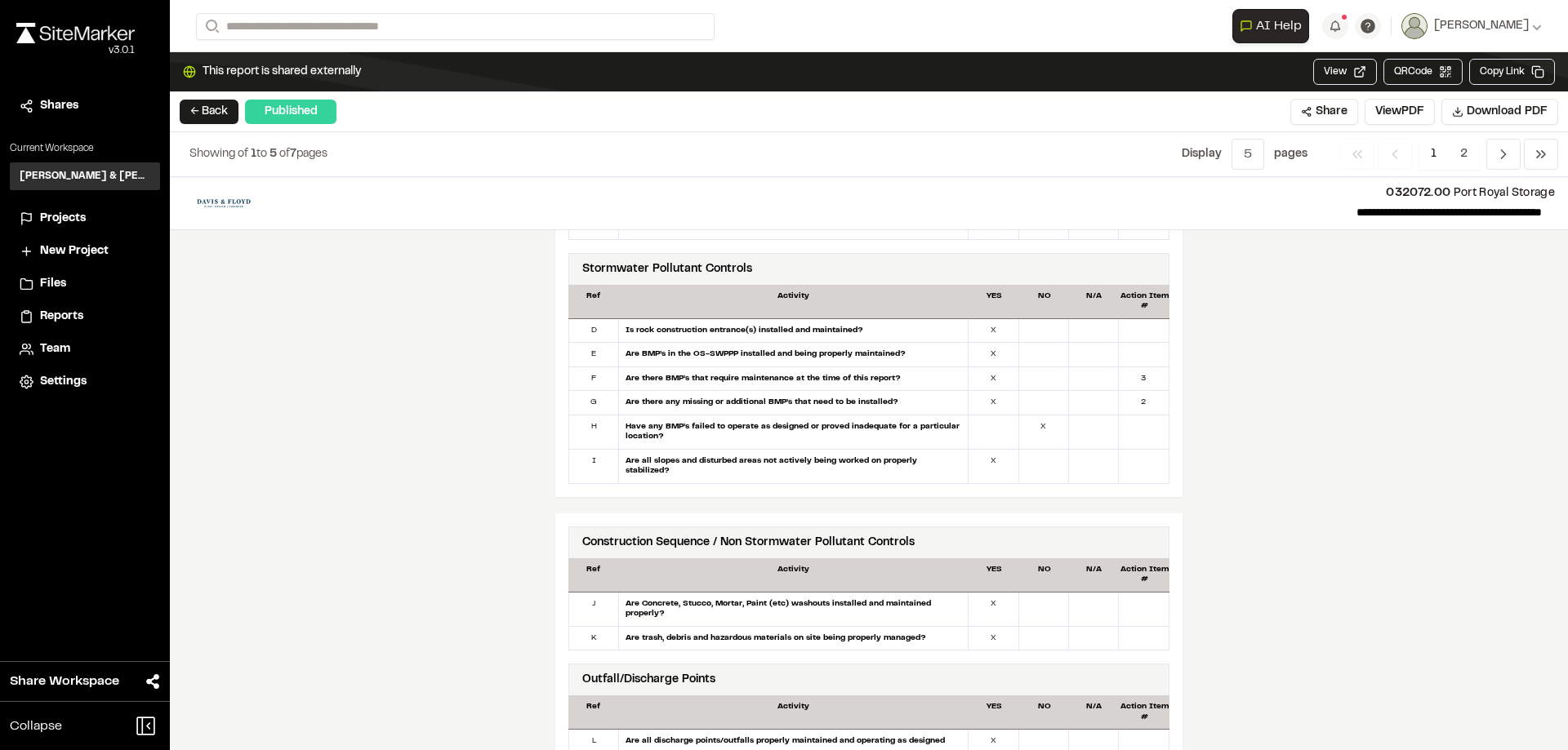
scroll to position [980, 0]
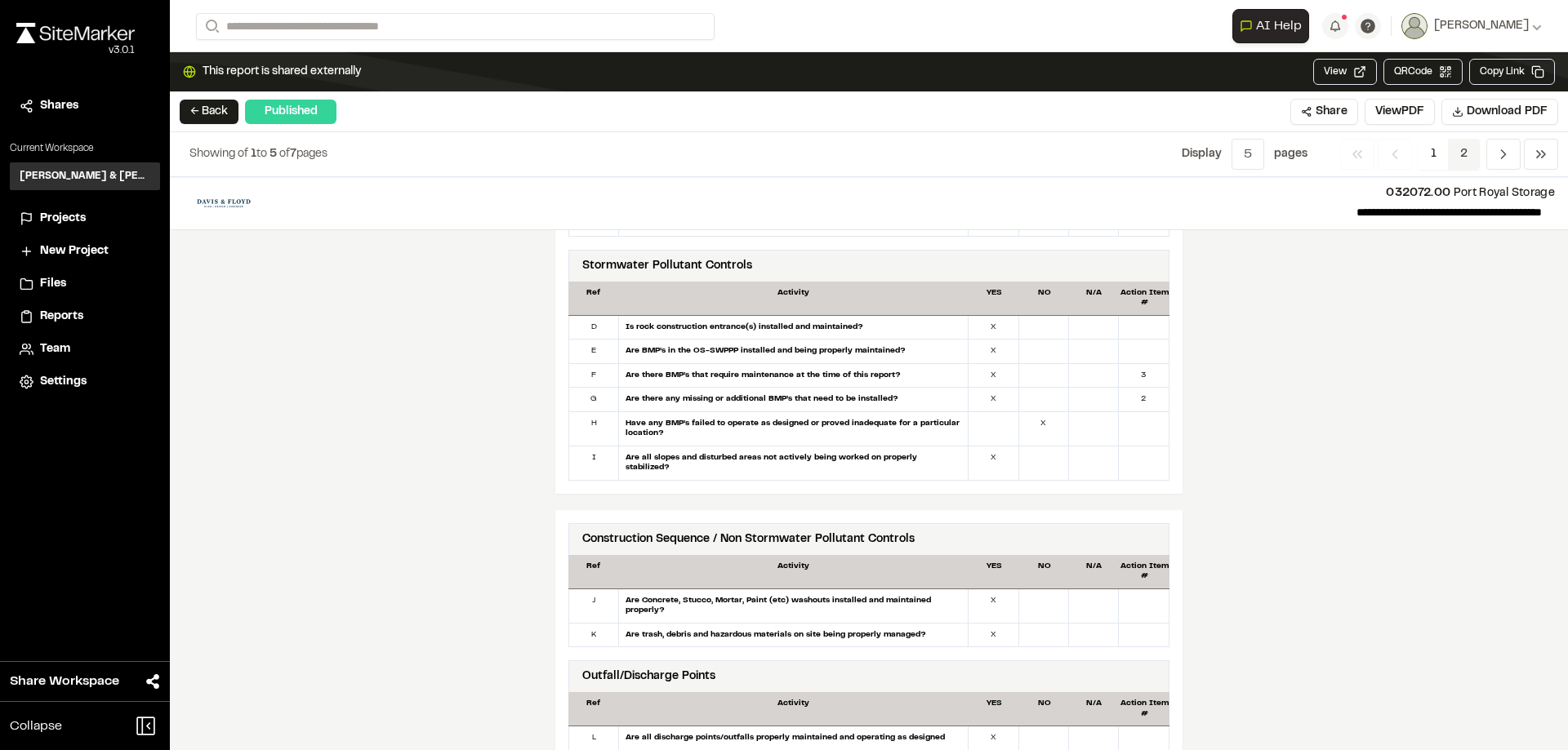
click at [1464, 157] on span "2" at bounding box center [1464, 154] width 32 height 31
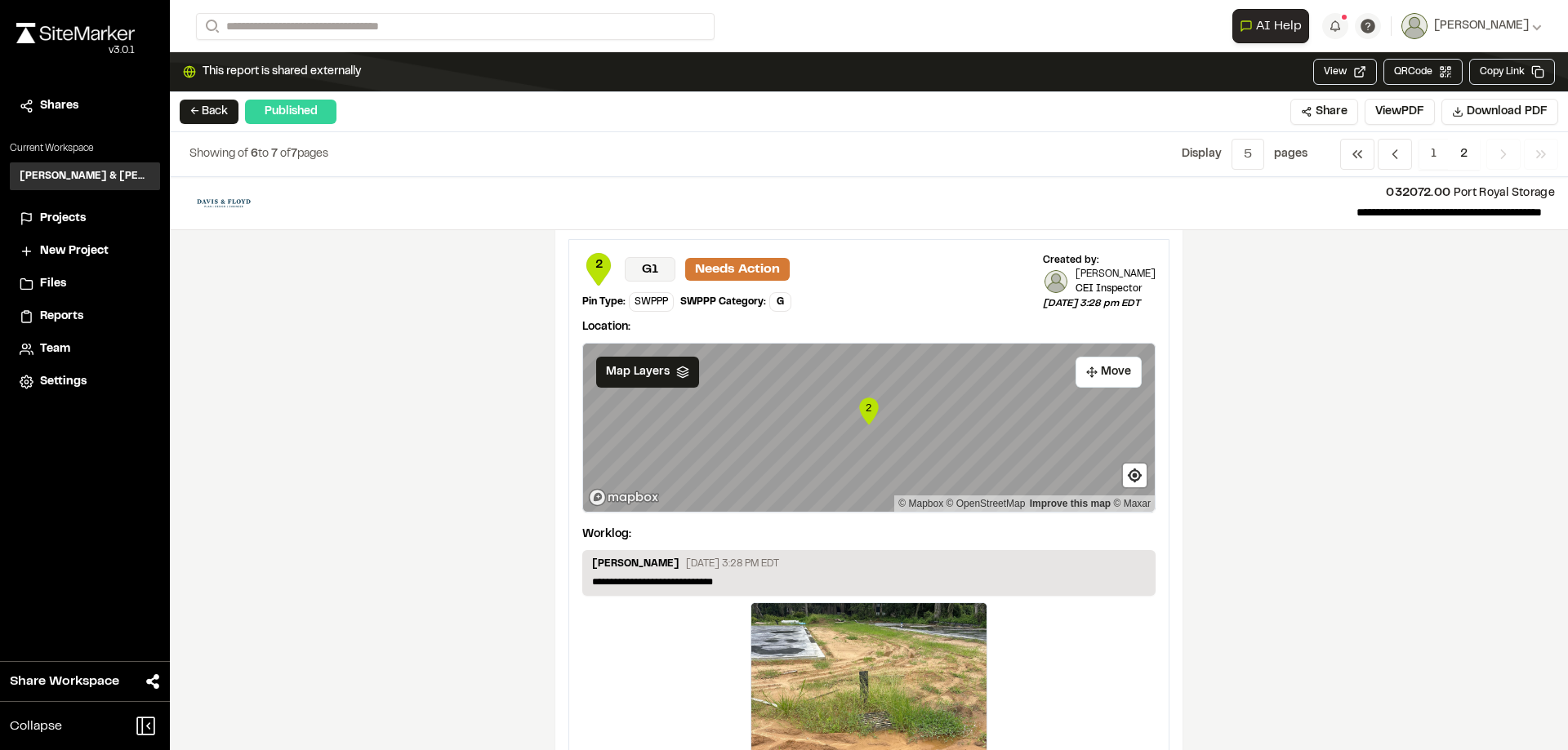
scroll to position [0, 0]
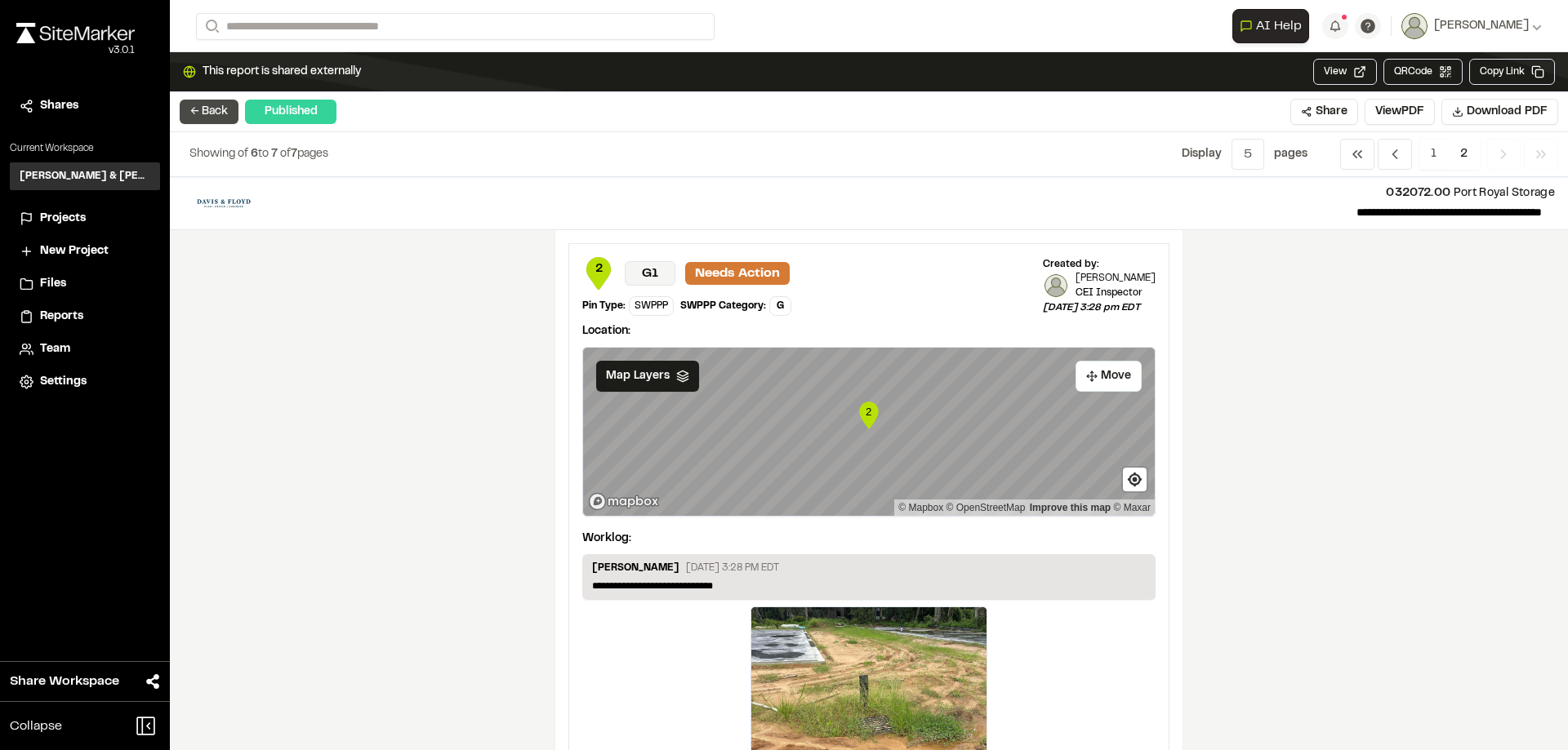
click at [213, 108] on button "← Back" at bounding box center [209, 112] width 59 height 24
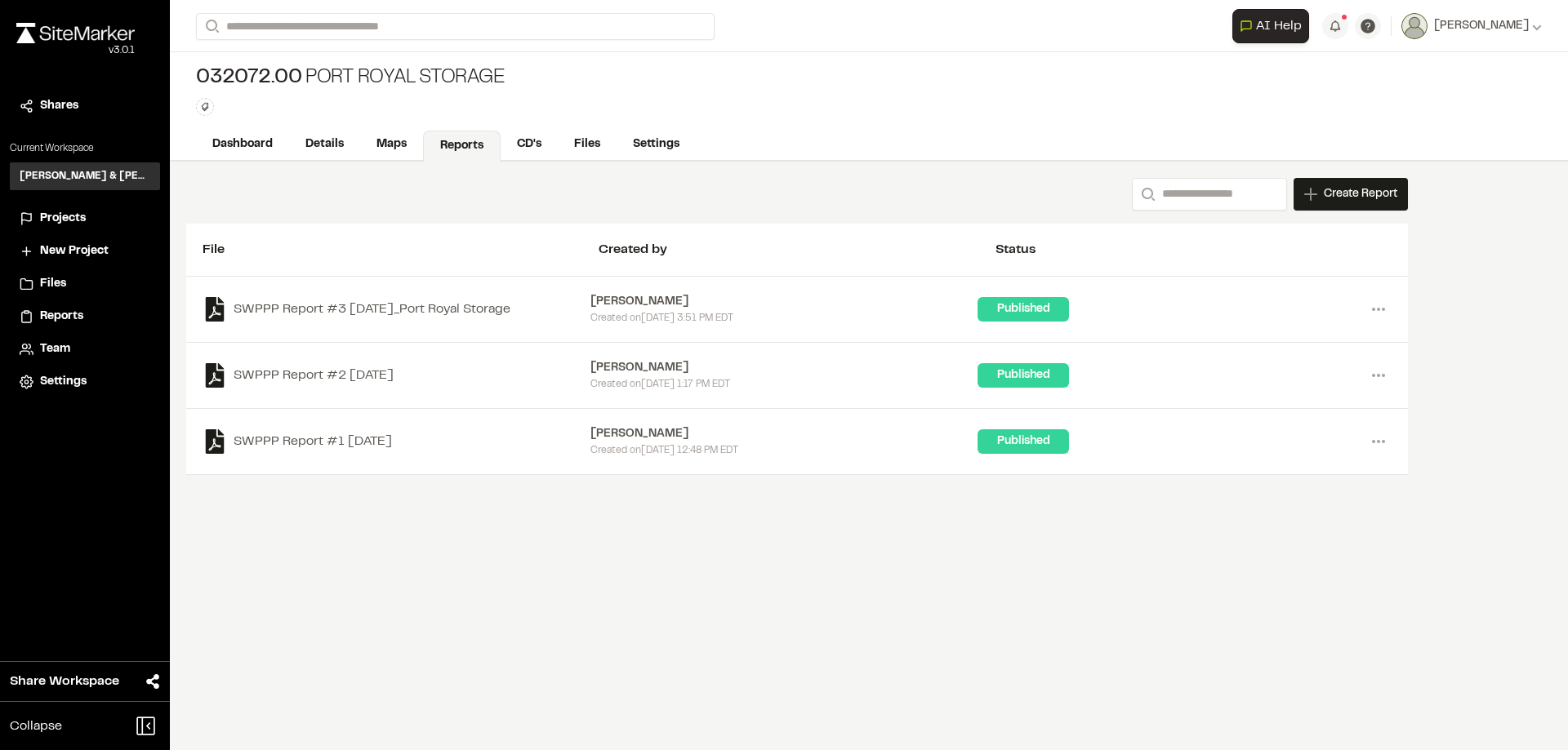
click at [73, 222] on span "Projects" at bounding box center [63, 218] width 46 height 18
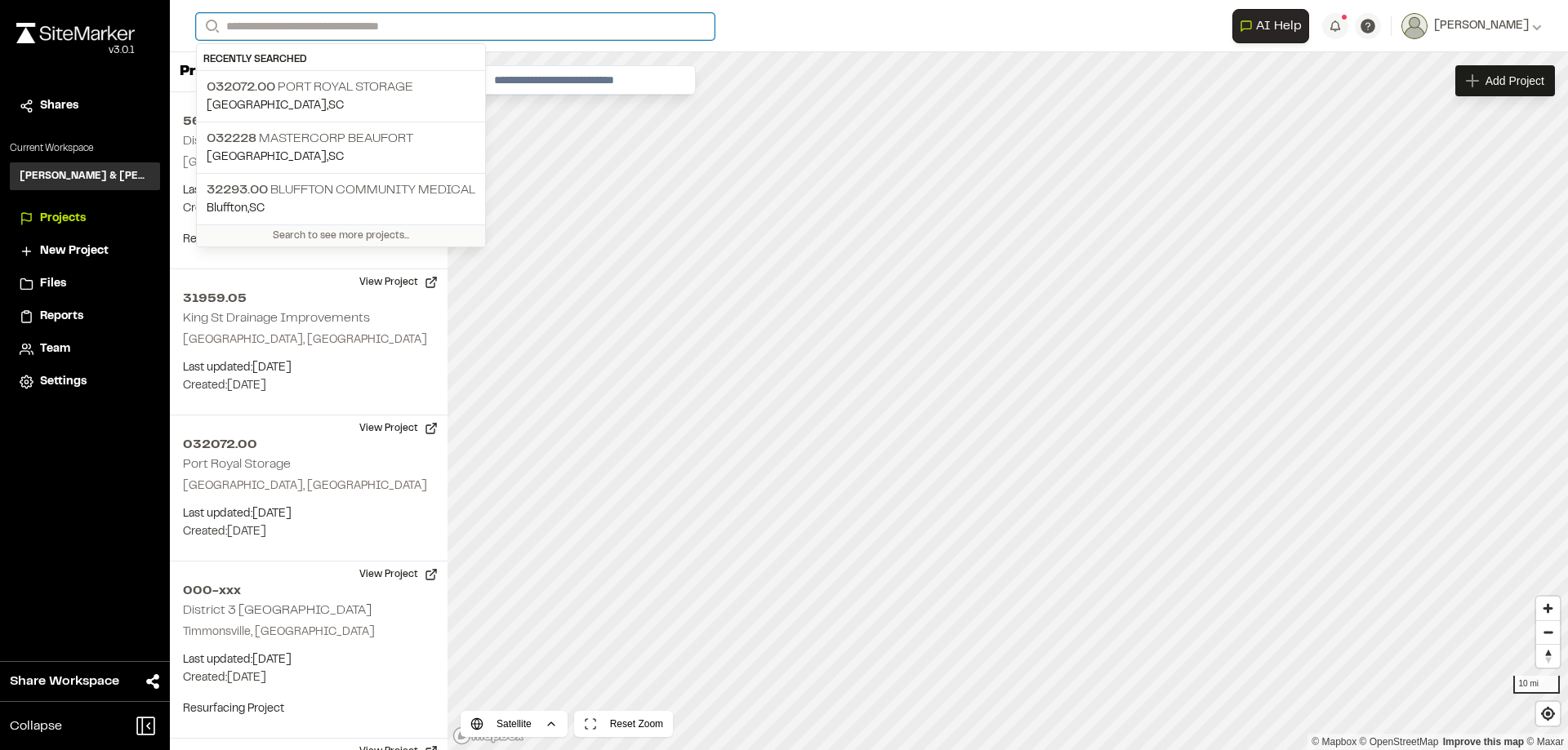
click at [283, 26] on input "Search" at bounding box center [455, 26] width 519 height 27
click at [355, 21] on input "Search" at bounding box center [455, 26] width 519 height 27
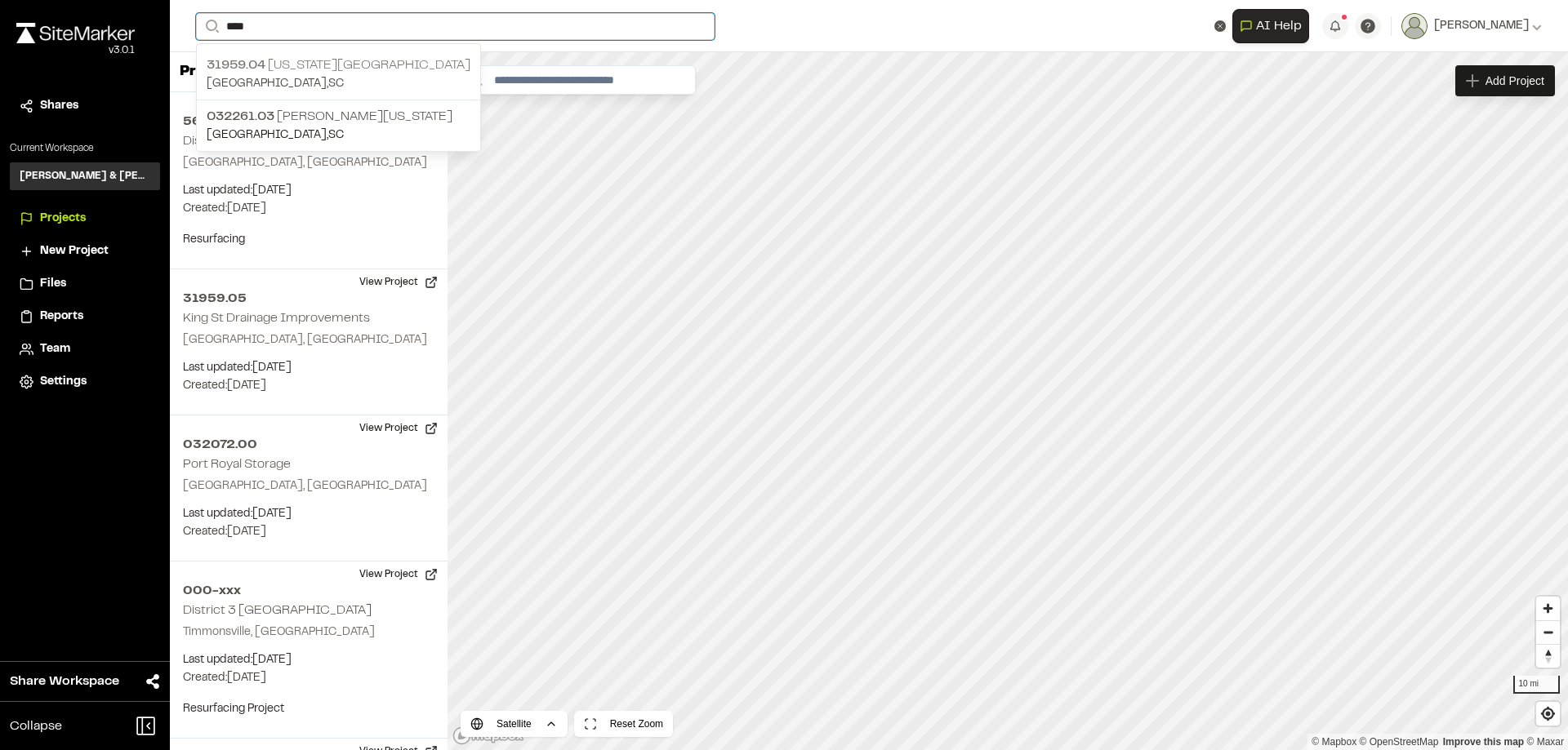
type input "****"
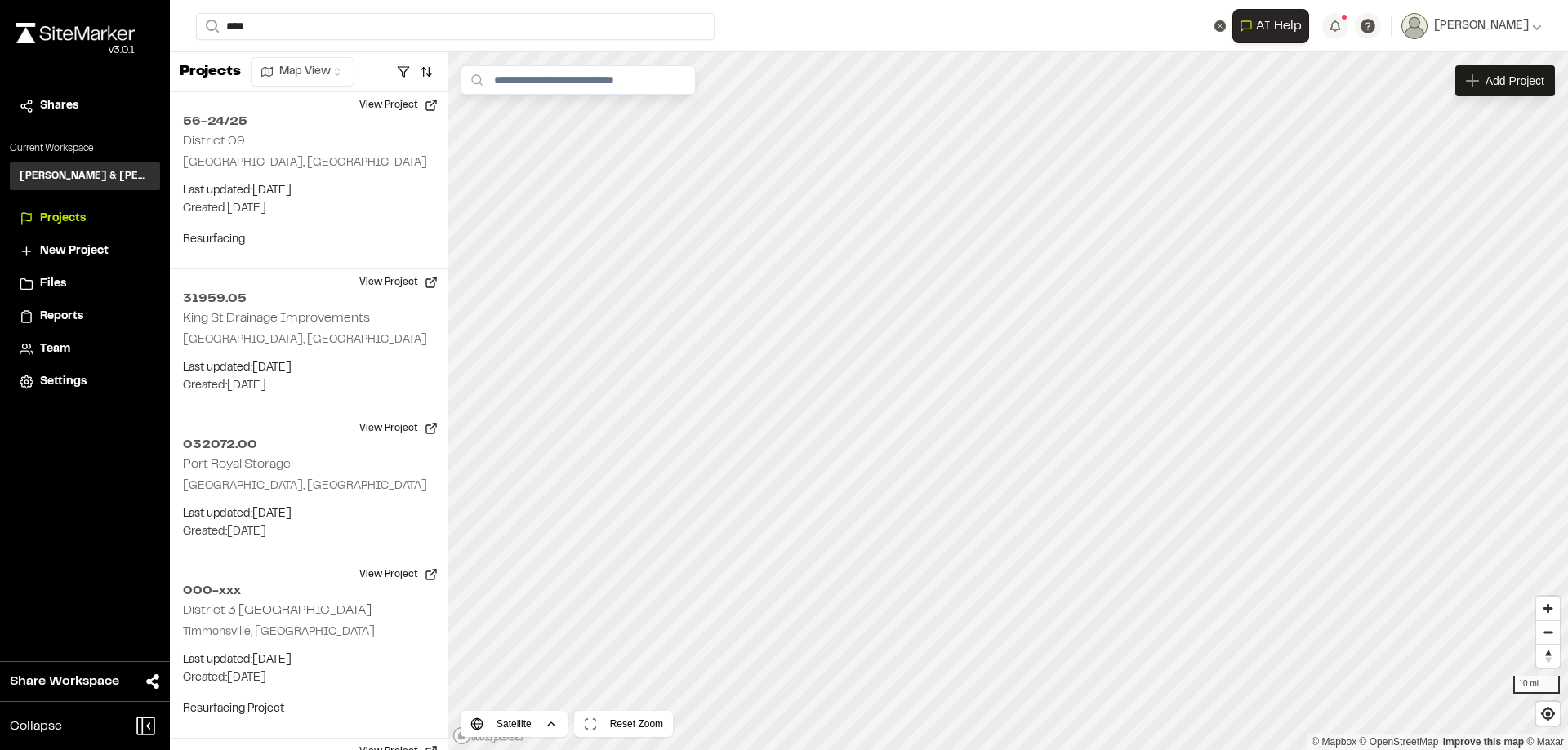
click at [347, 65] on p "[STREET_ADDRESS][US_STATE]" at bounding box center [338, 65] width 264 height 20
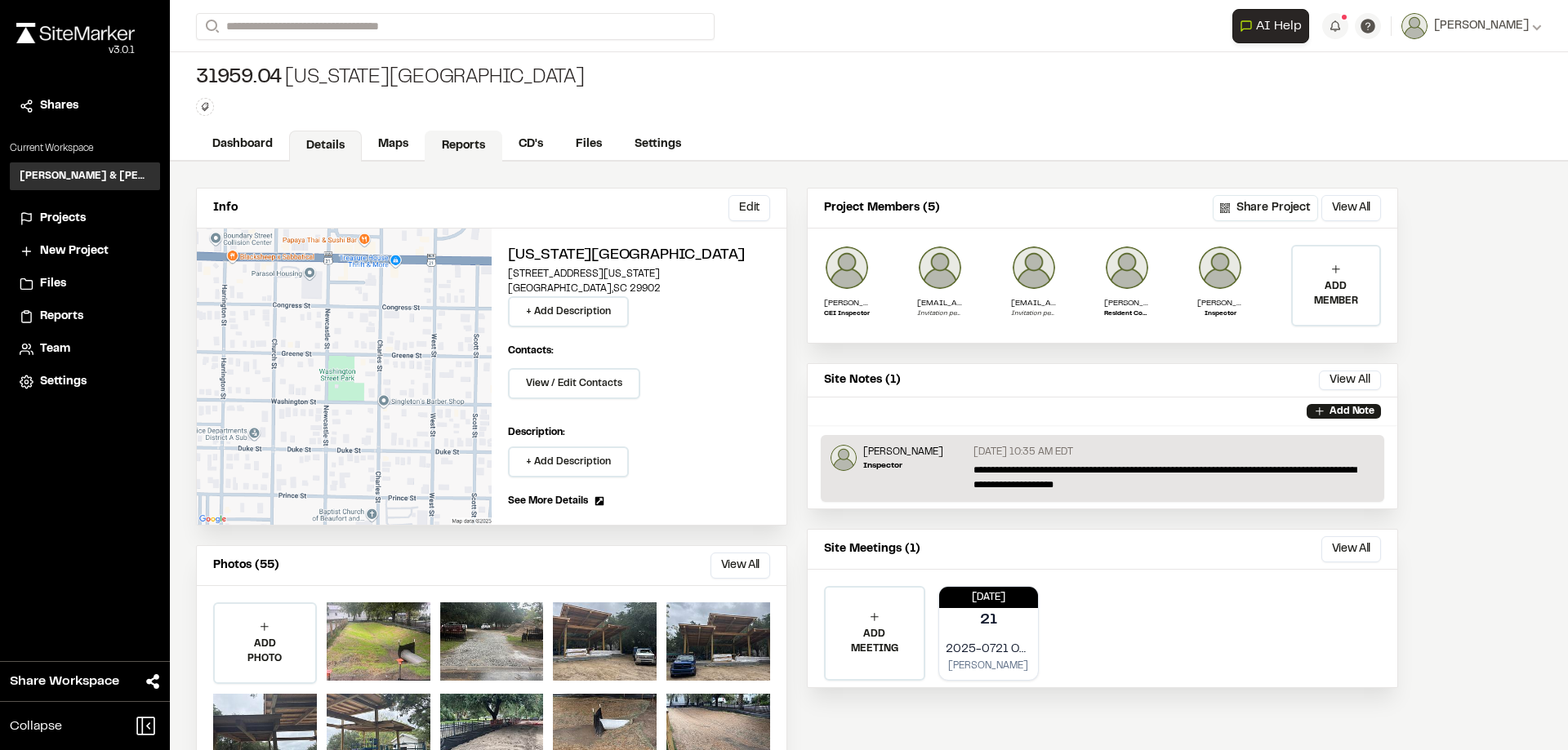
click at [487, 141] on link "Reports" at bounding box center [463, 146] width 77 height 31
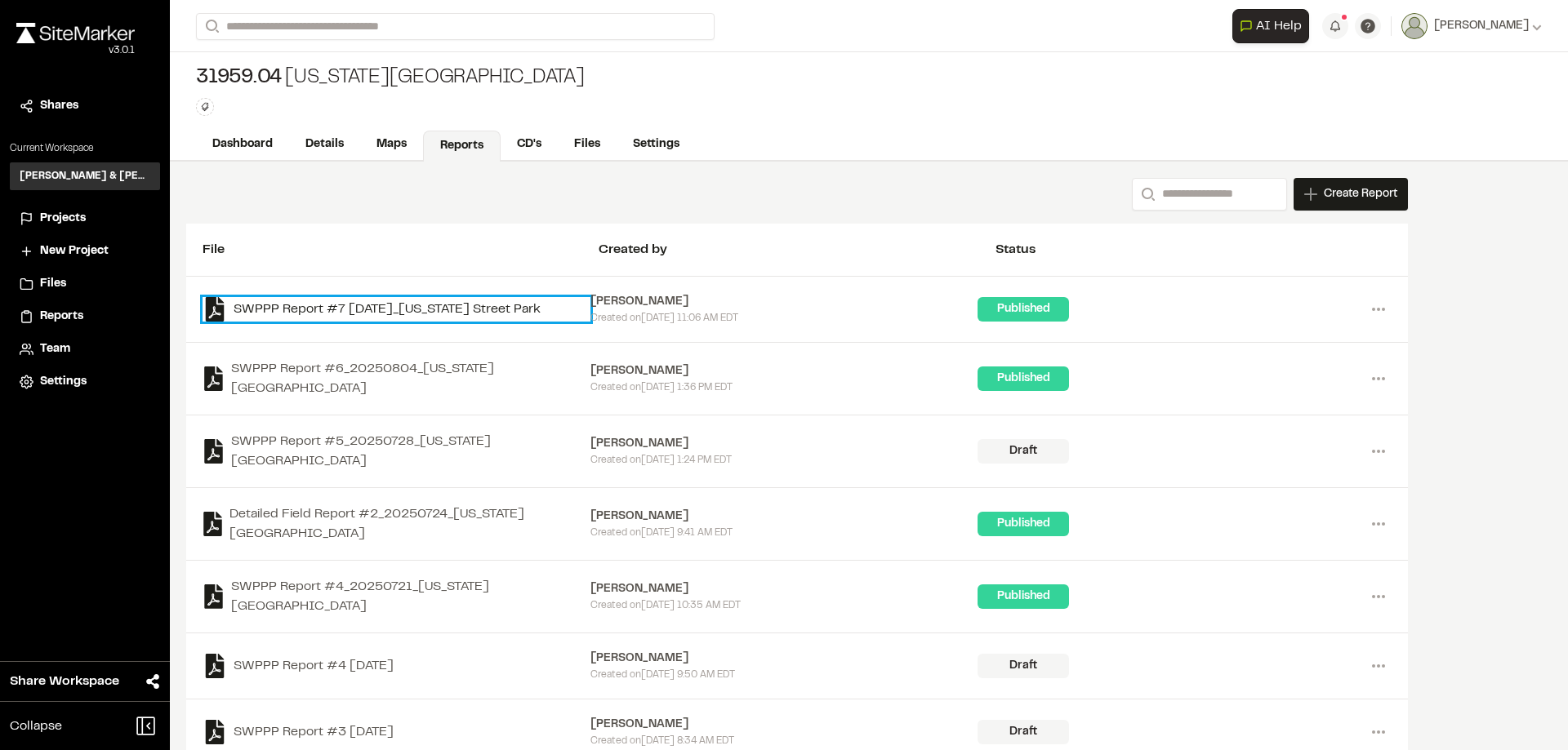
click at [507, 310] on link "SWPPP Report #7 [DATE]_[US_STATE] Street Park" at bounding box center [396, 309] width 388 height 24
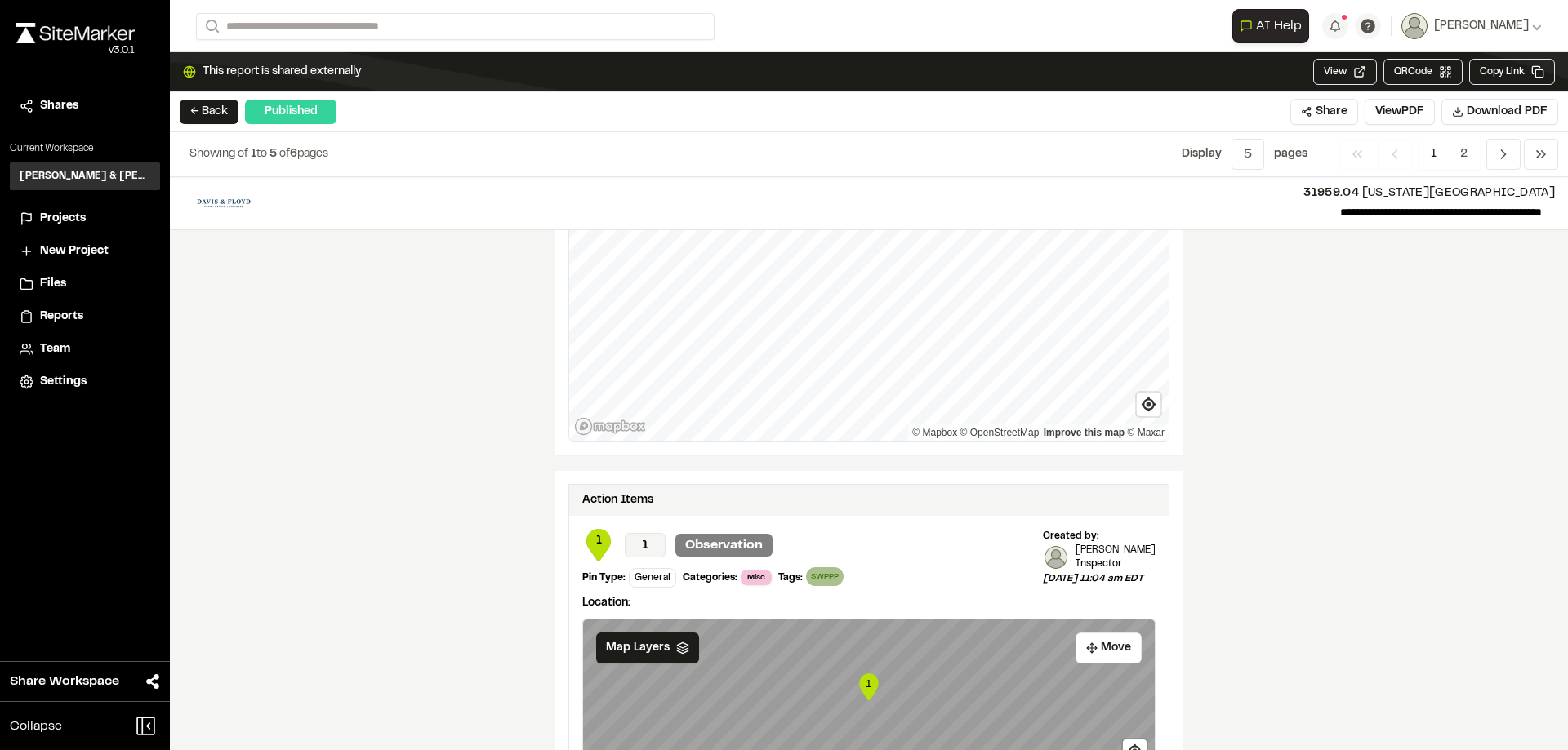
scroll to position [2715, 0]
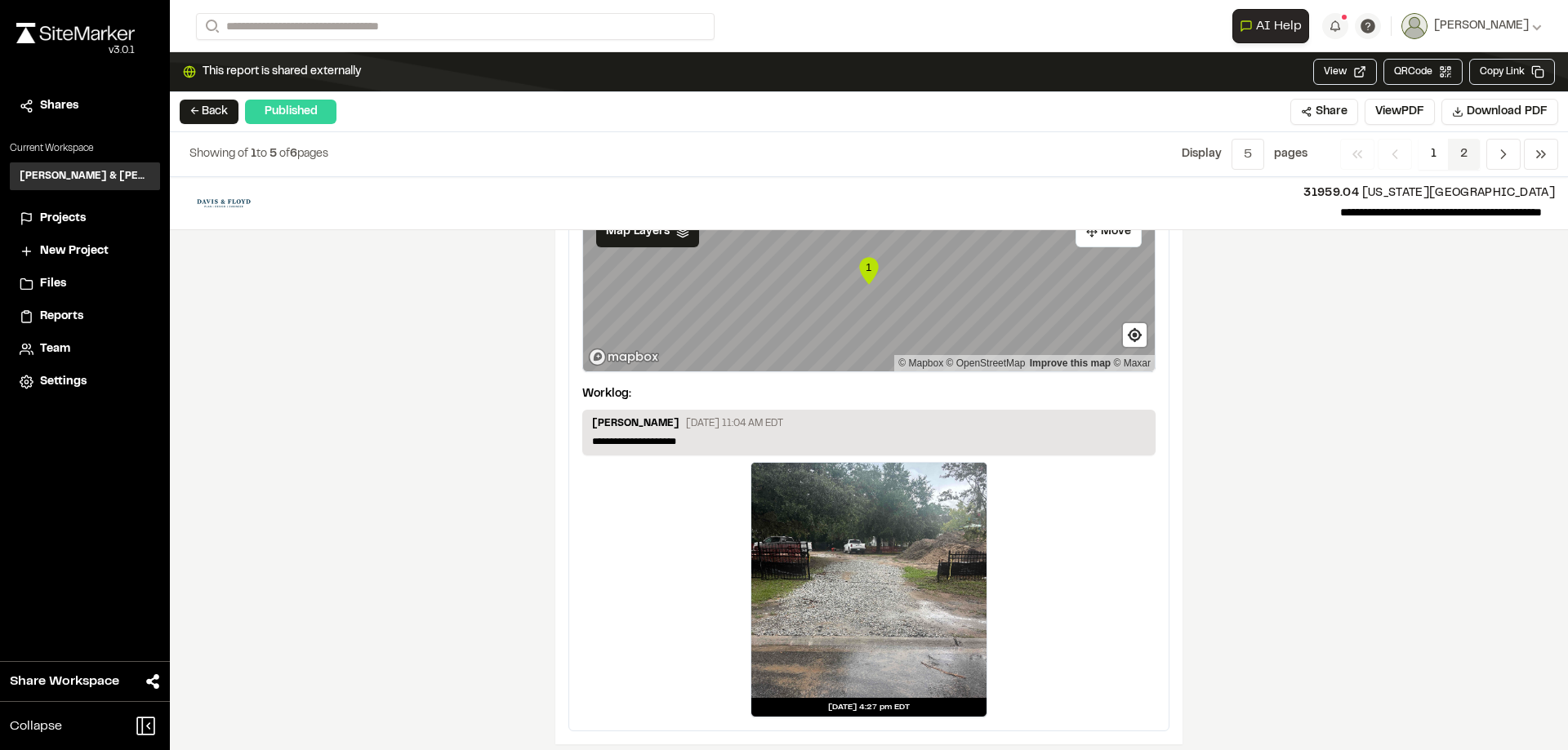
click at [1459, 150] on span "2" at bounding box center [1464, 154] width 32 height 31
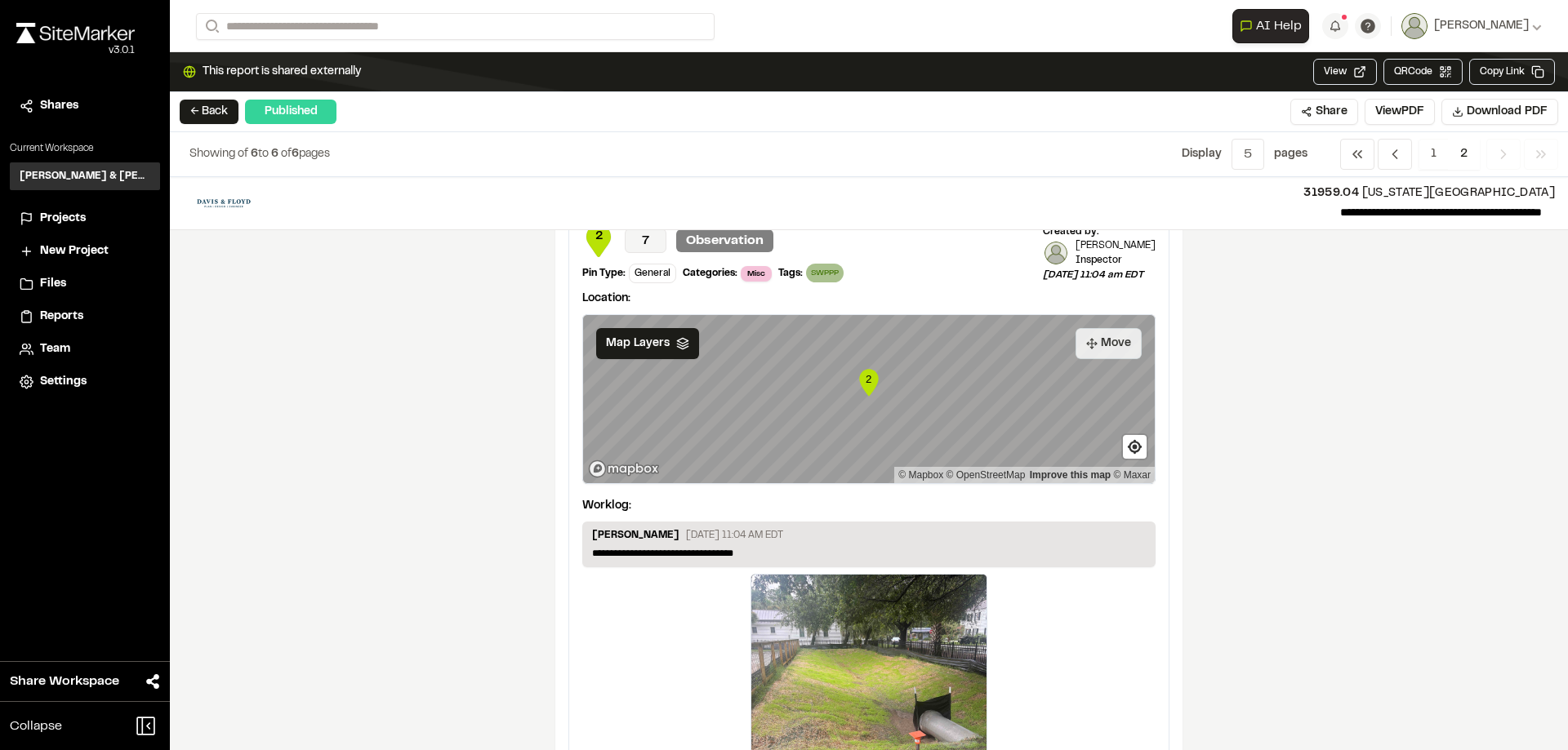
scroll to position [0, 0]
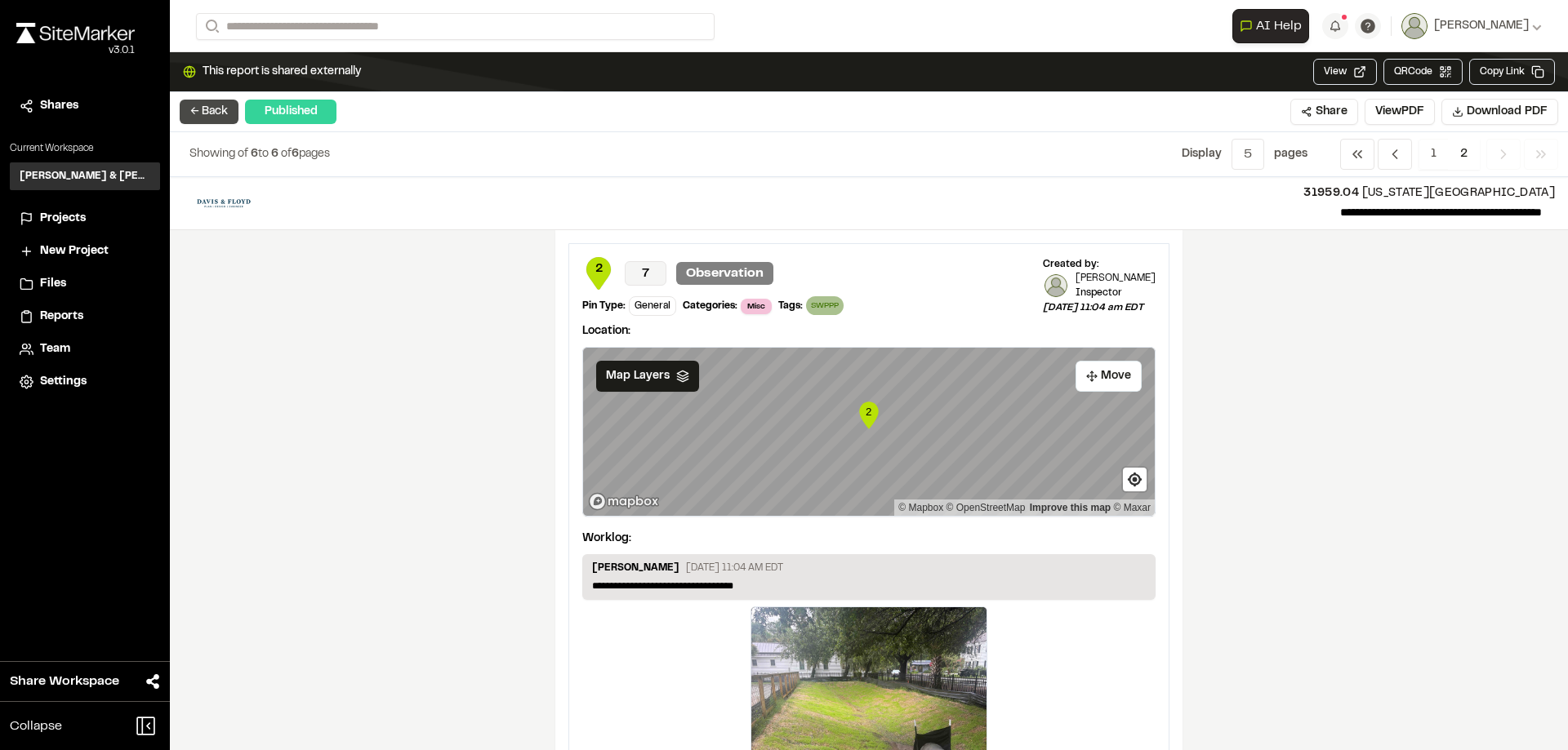
click at [201, 108] on button "← Back" at bounding box center [209, 112] width 59 height 24
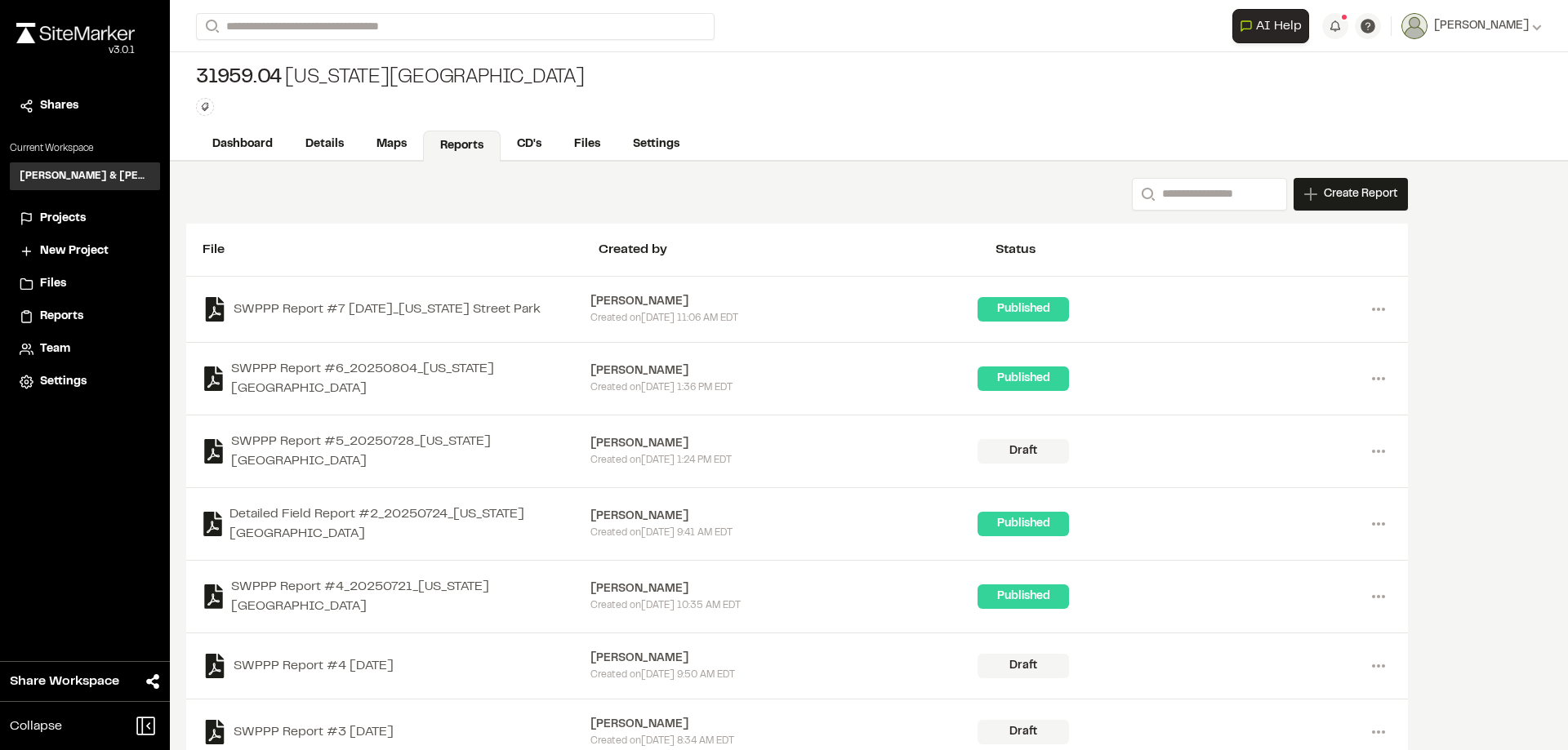
click at [49, 216] on span "Projects" at bounding box center [63, 218] width 46 height 18
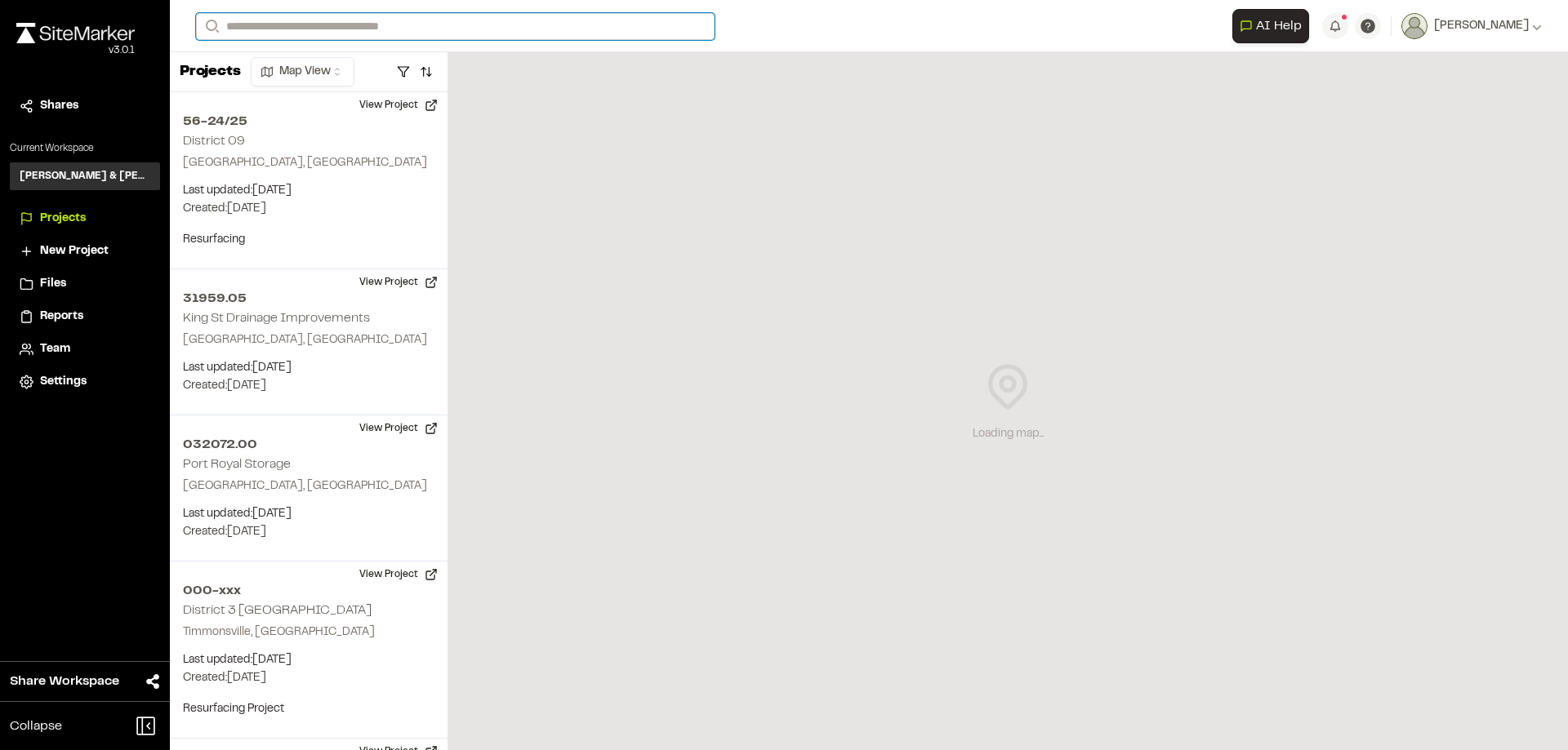
click at [264, 28] on input "Search" at bounding box center [455, 26] width 519 height 27
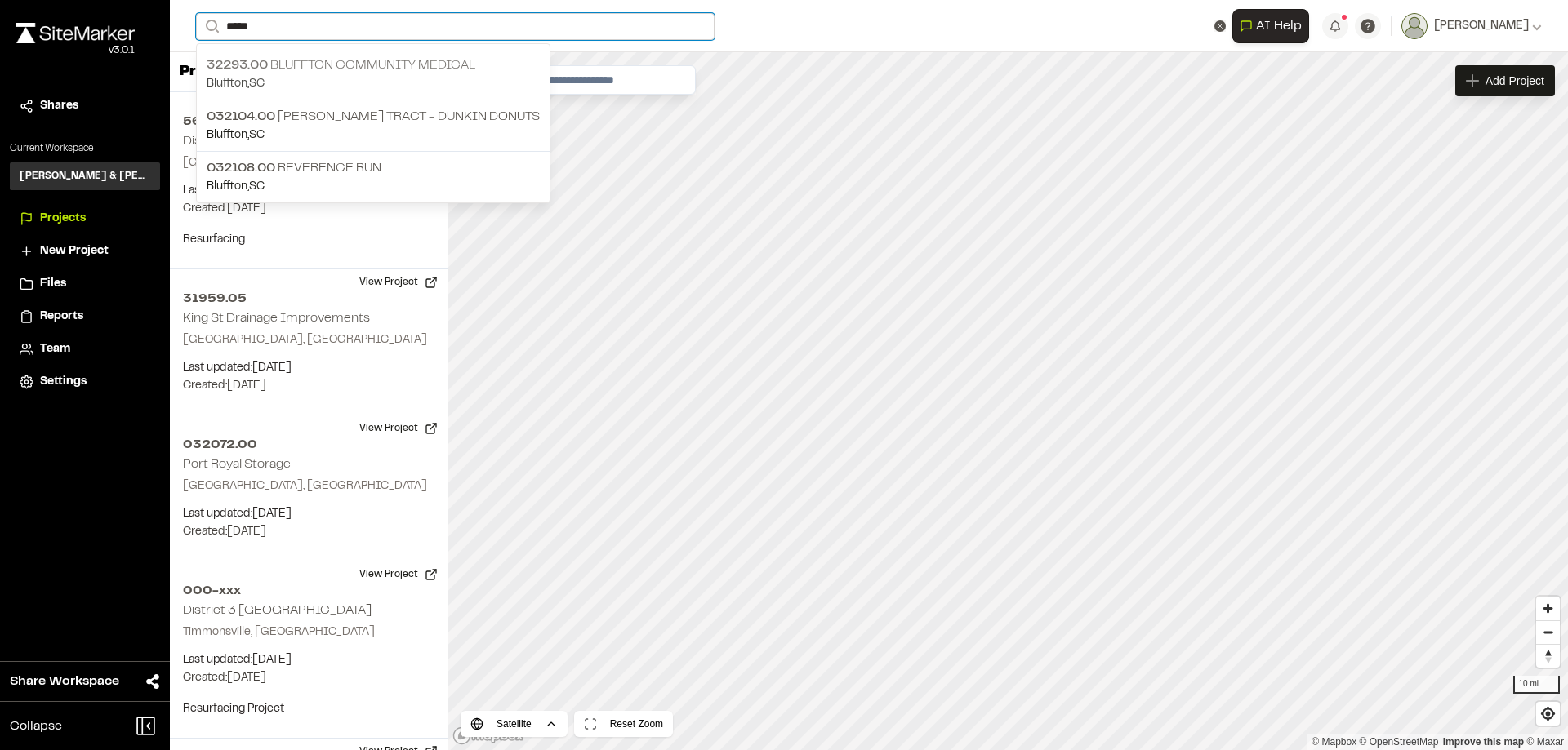
type input "*****"
click at [331, 64] on p "32293.00 [GEOGRAPHIC_DATA]" at bounding box center [373, 65] width 333 height 20
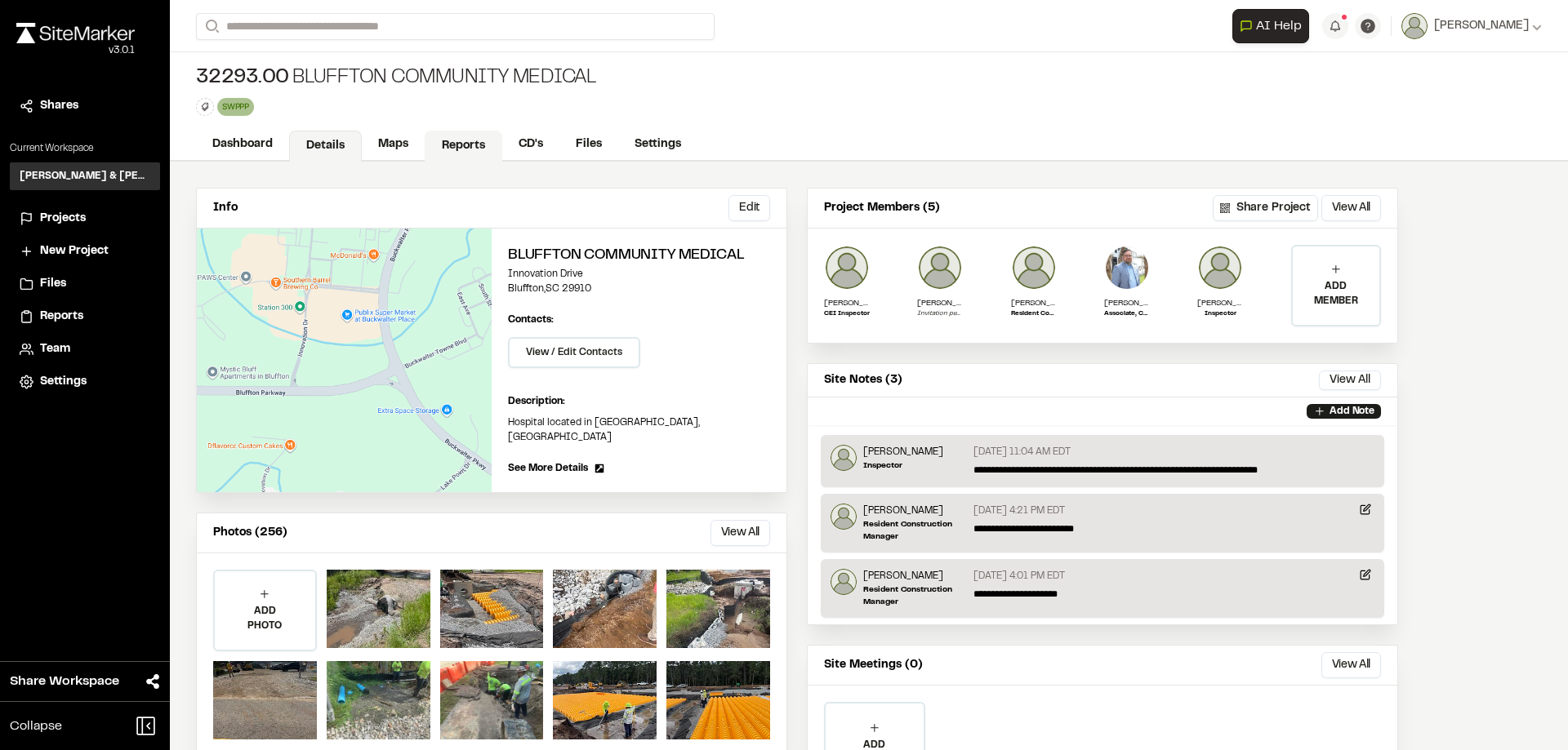
click at [452, 147] on link "Reports" at bounding box center [463, 146] width 77 height 31
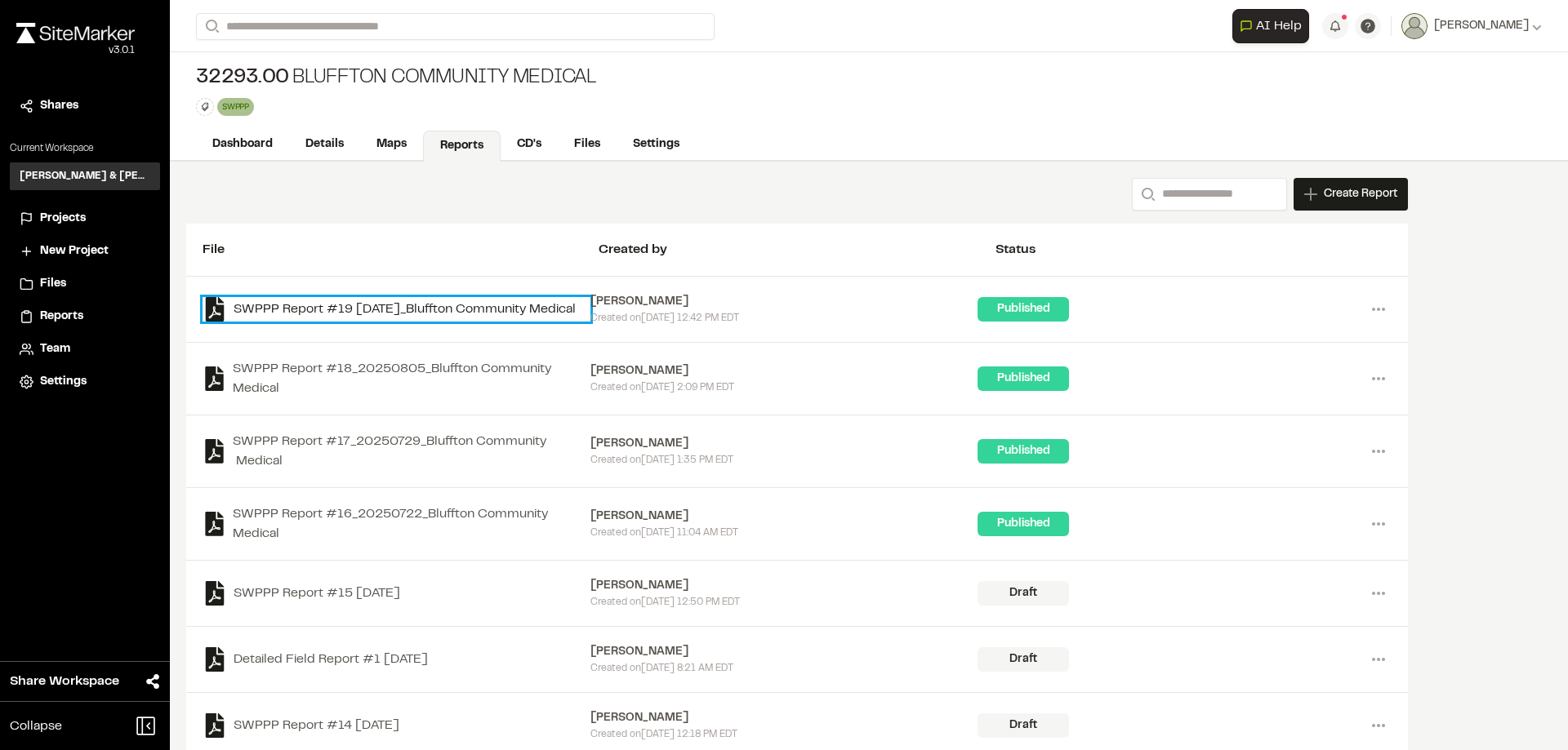
click at [477, 306] on link "SWPPP Report #19 [DATE]_Bluffton Community Medical" at bounding box center [396, 309] width 388 height 24
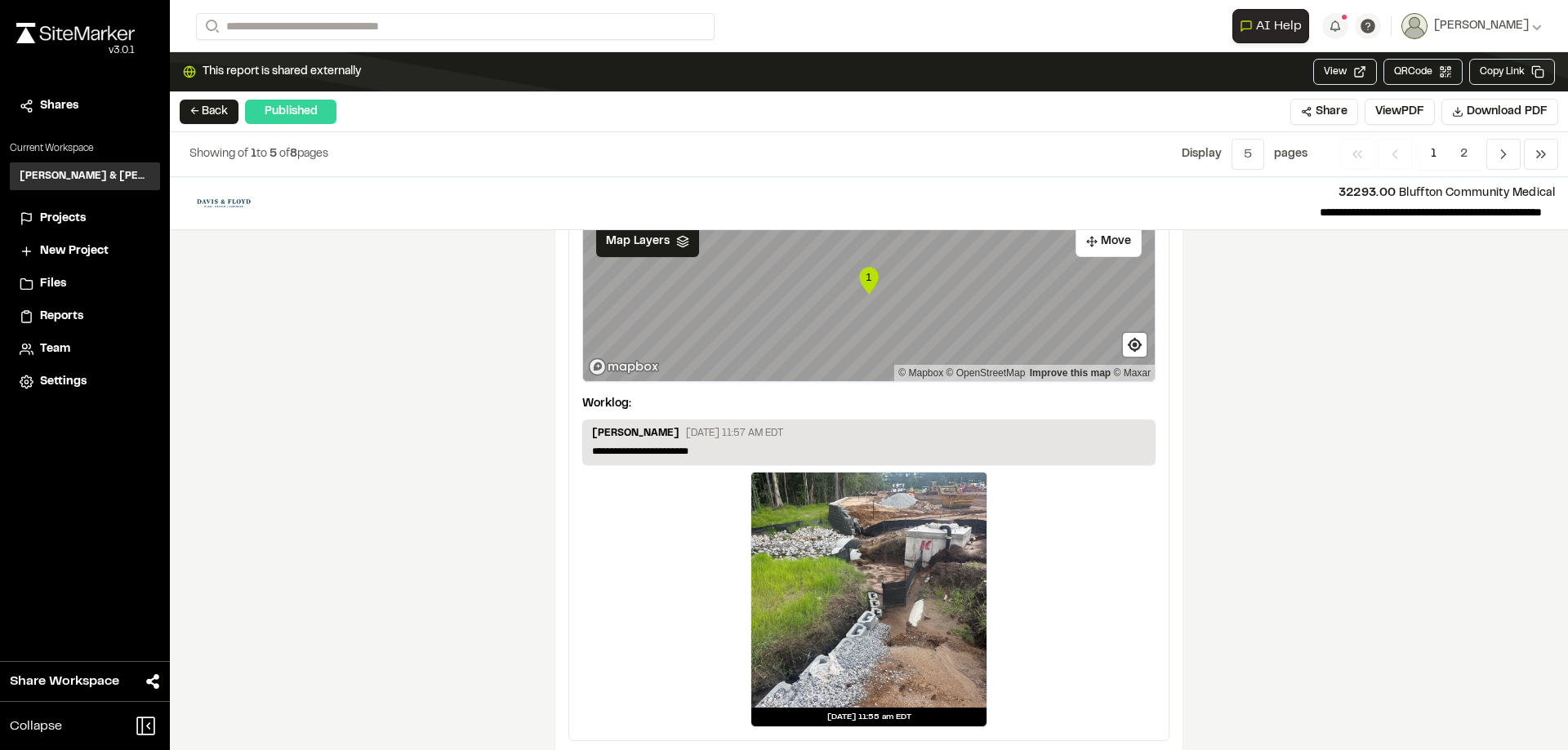
scroll to position [2715, 0]
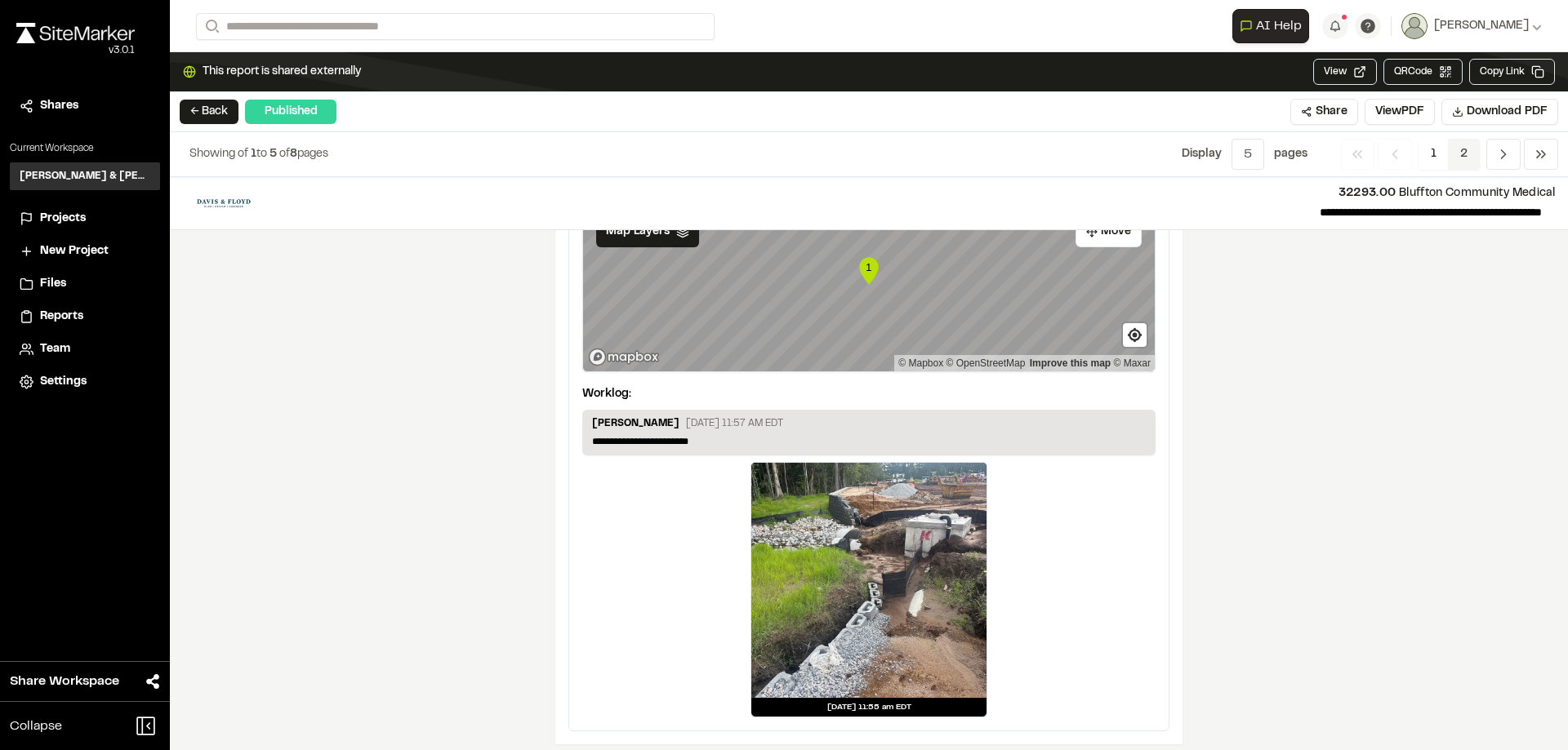
click at [1453, 153] on span "2" at bounding box center [1464, 154] width 32 height 31
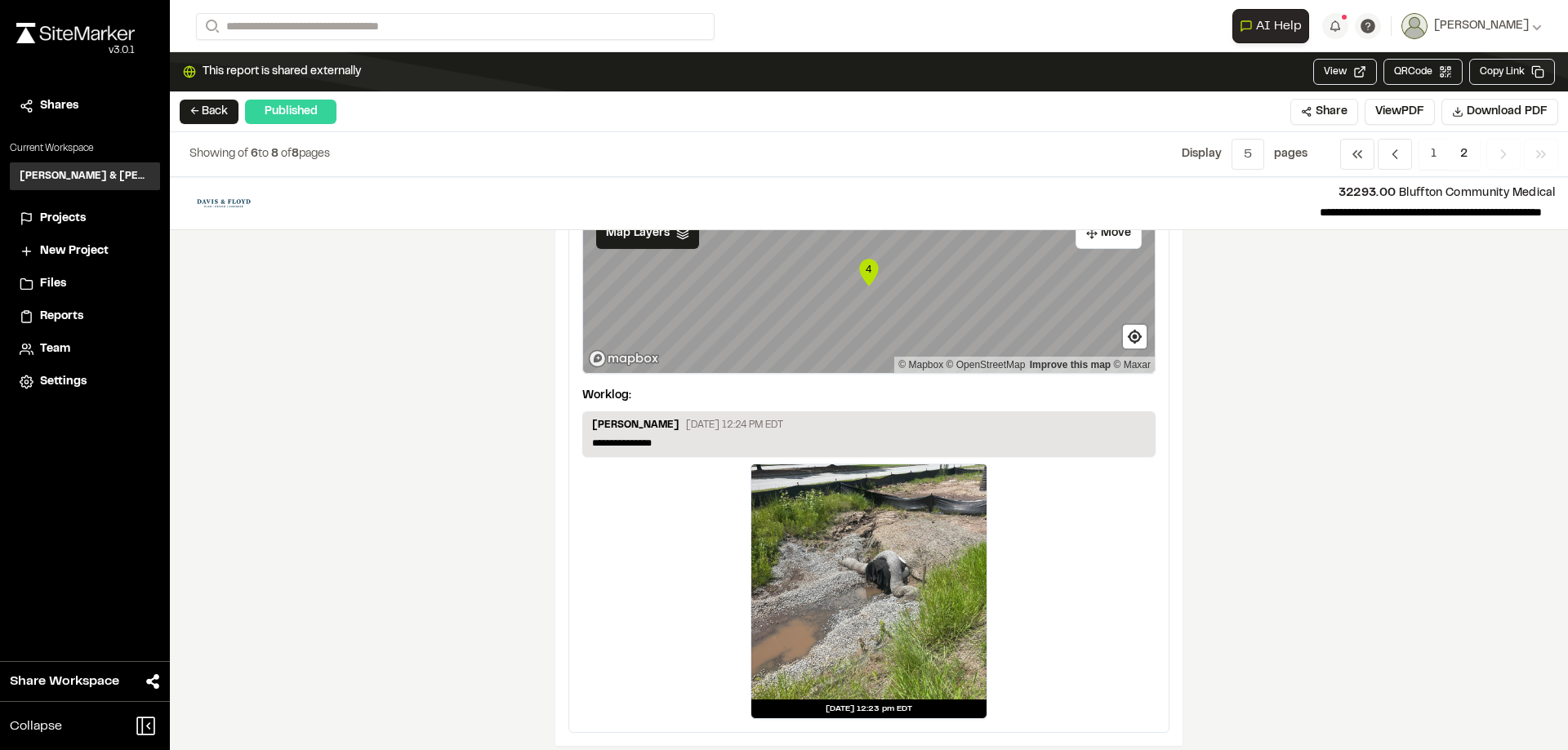
scroll to position [1505, 0]
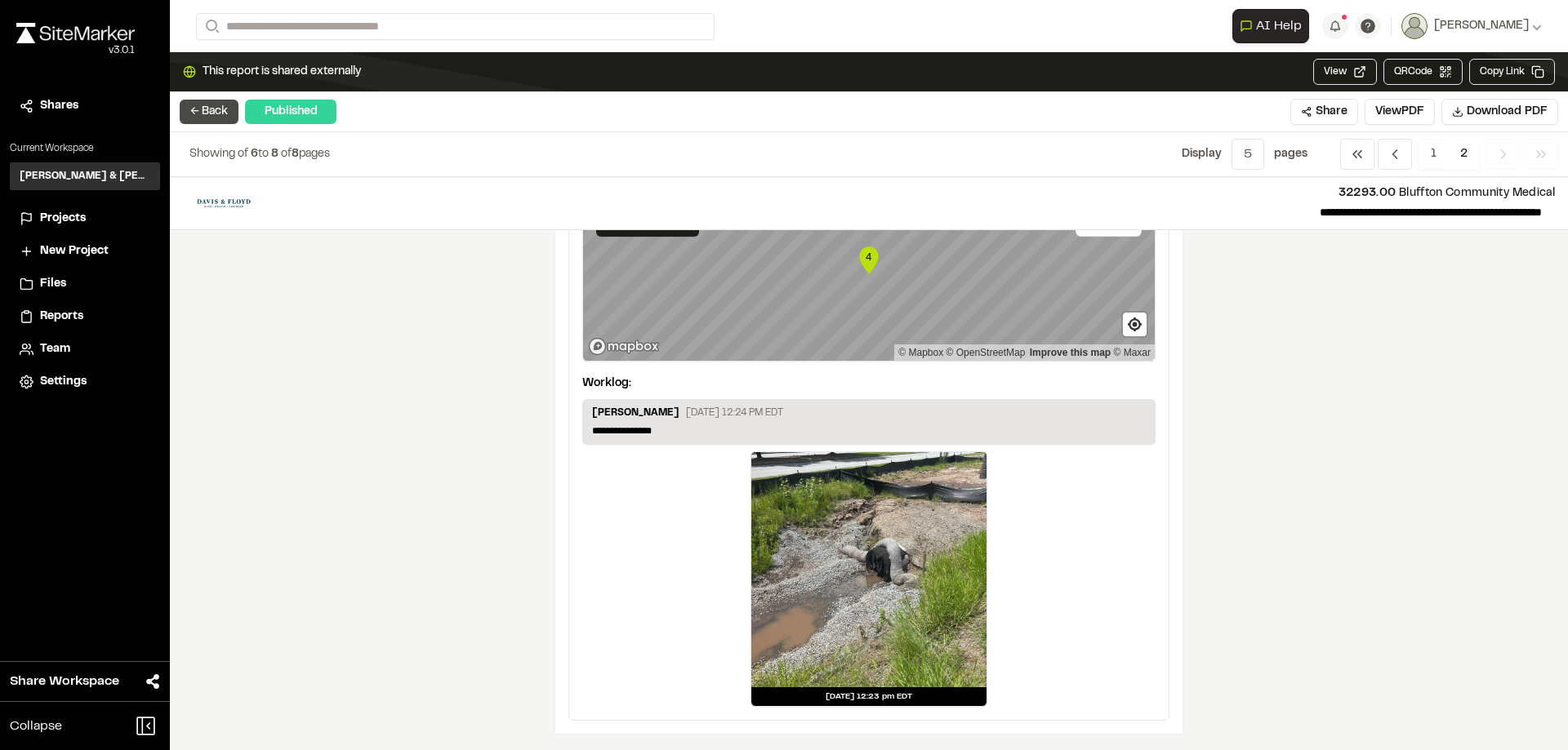
click at [213, 105] on button "← Back" at bounding box center [209, 112] width 59 height 24
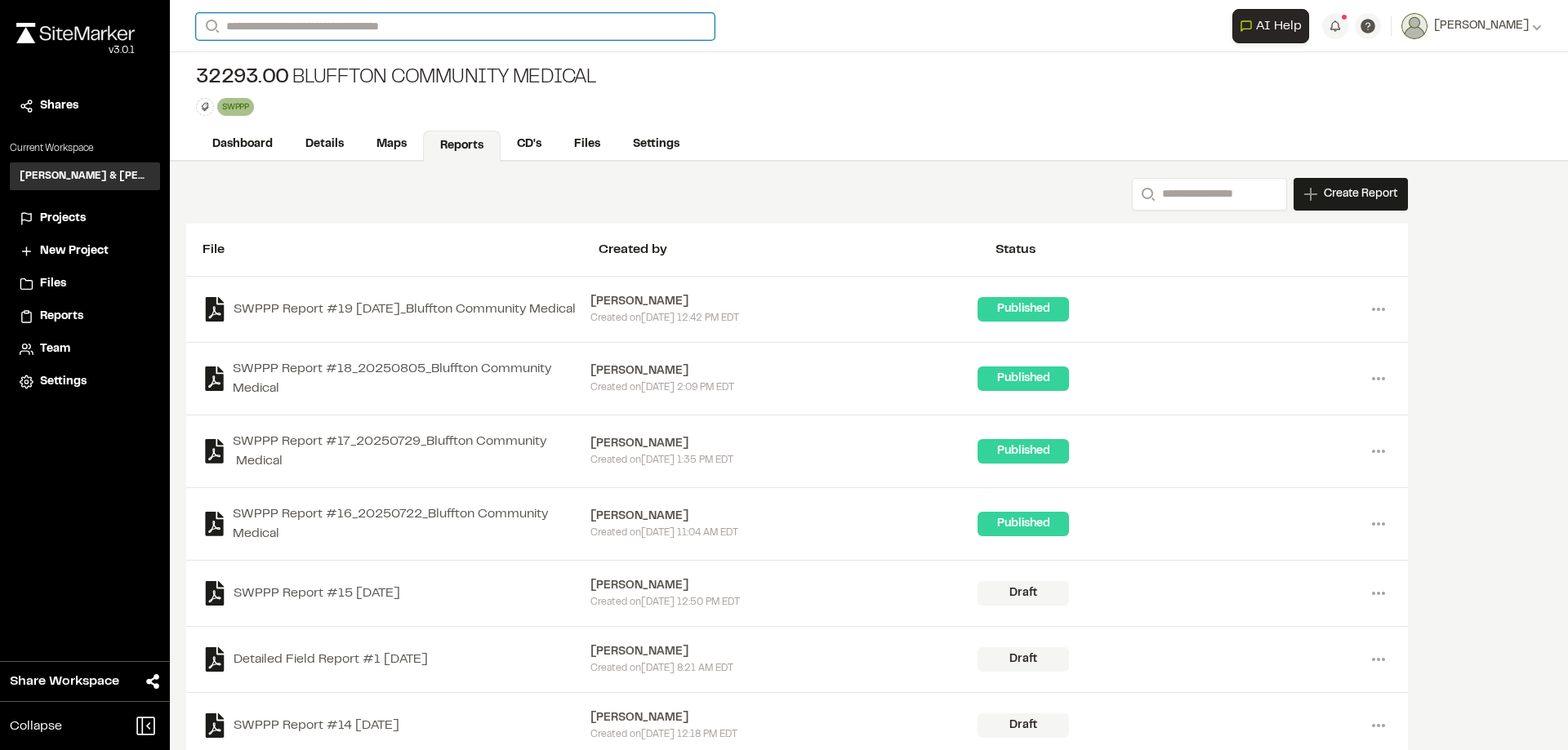
click at [297, 32] on input "Search" at bounding box center [455, 26] width 519 height 27
type input "**"
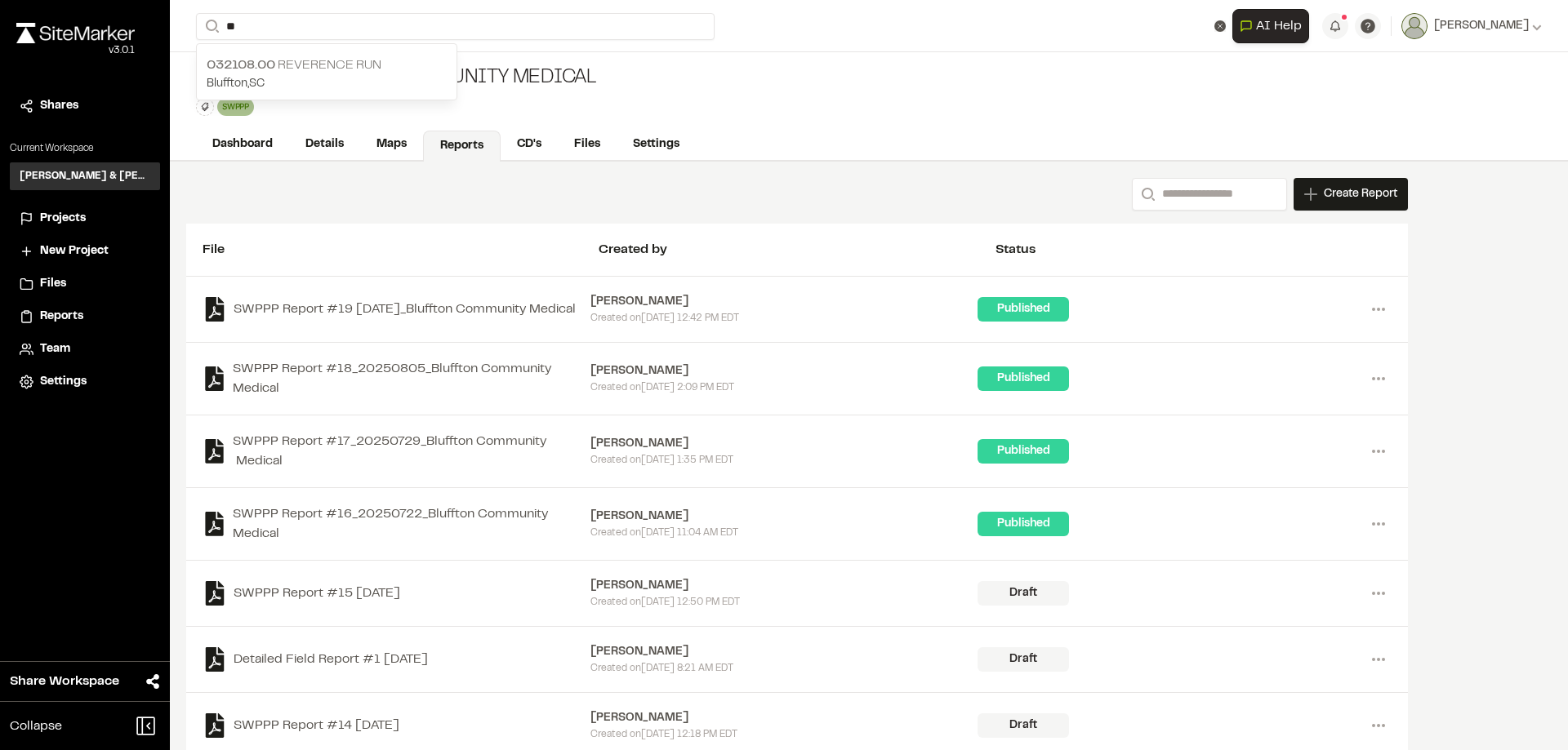
click at [362, 70] on p "032108.00 Reverence Run" at bounding box center [326, 65] width 240 height 20
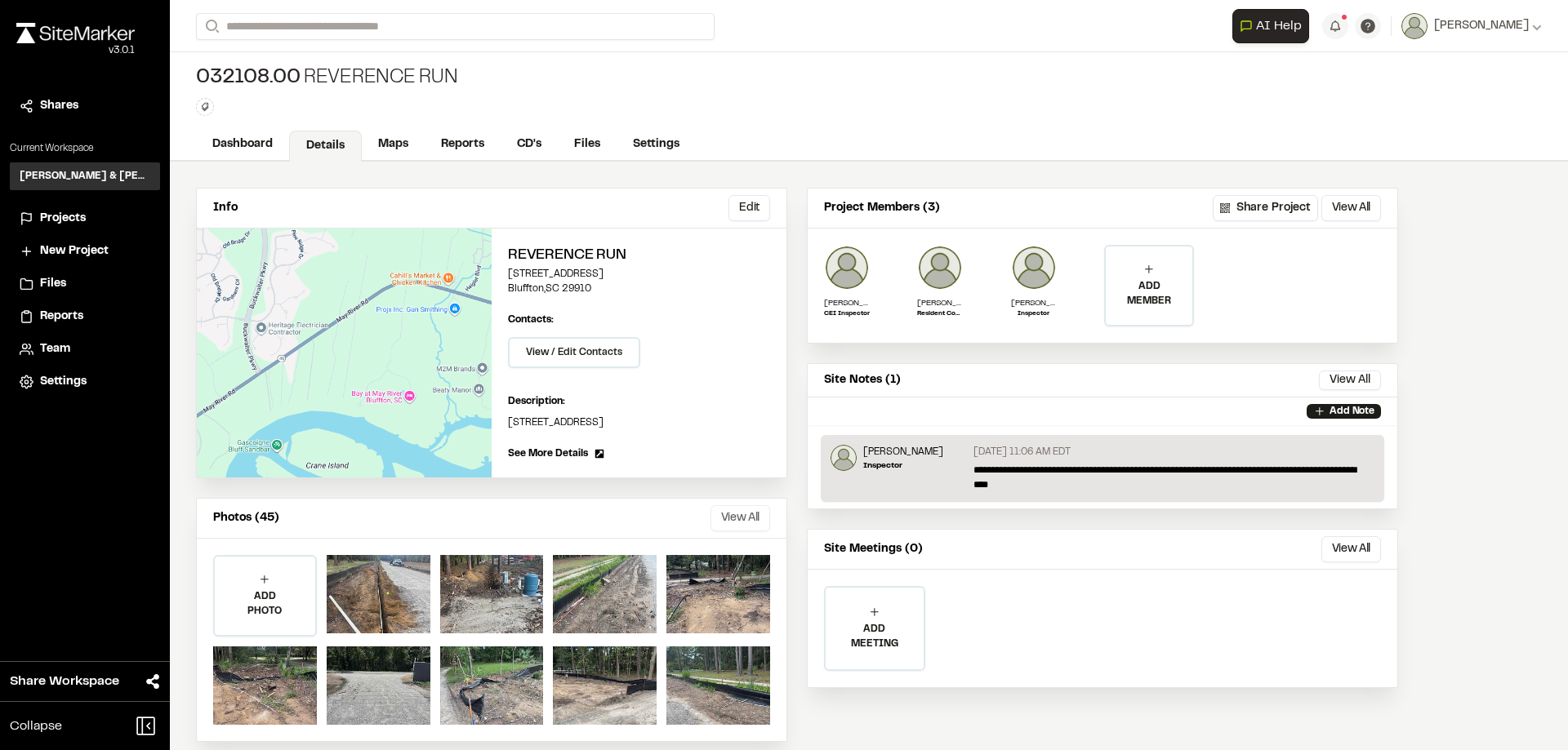
click at [750, 525] on button "View All" at bounding box center [740, 518] width 59 height 26
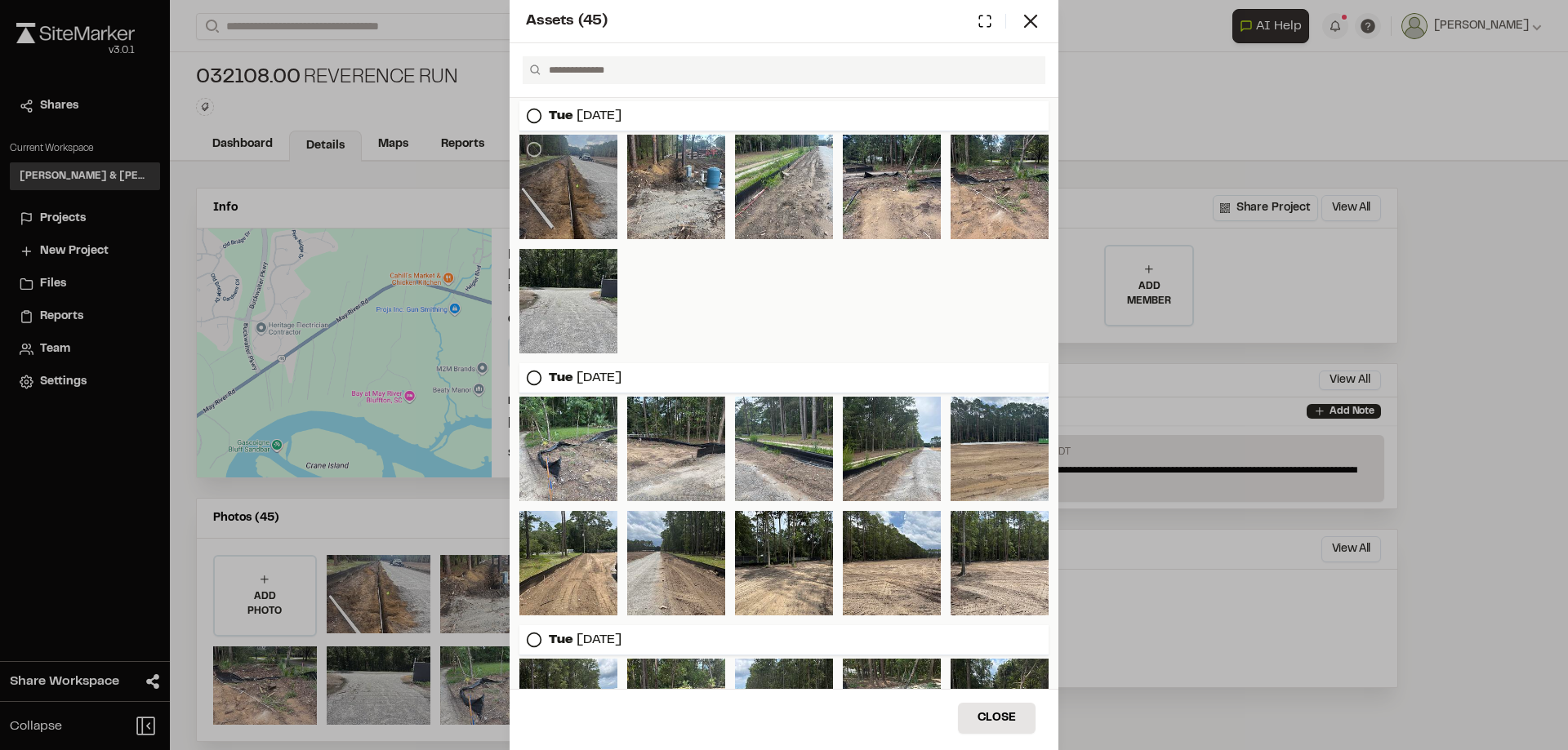
click at [555, 155] on div at bounding box center [569, 187] width 98 height 104
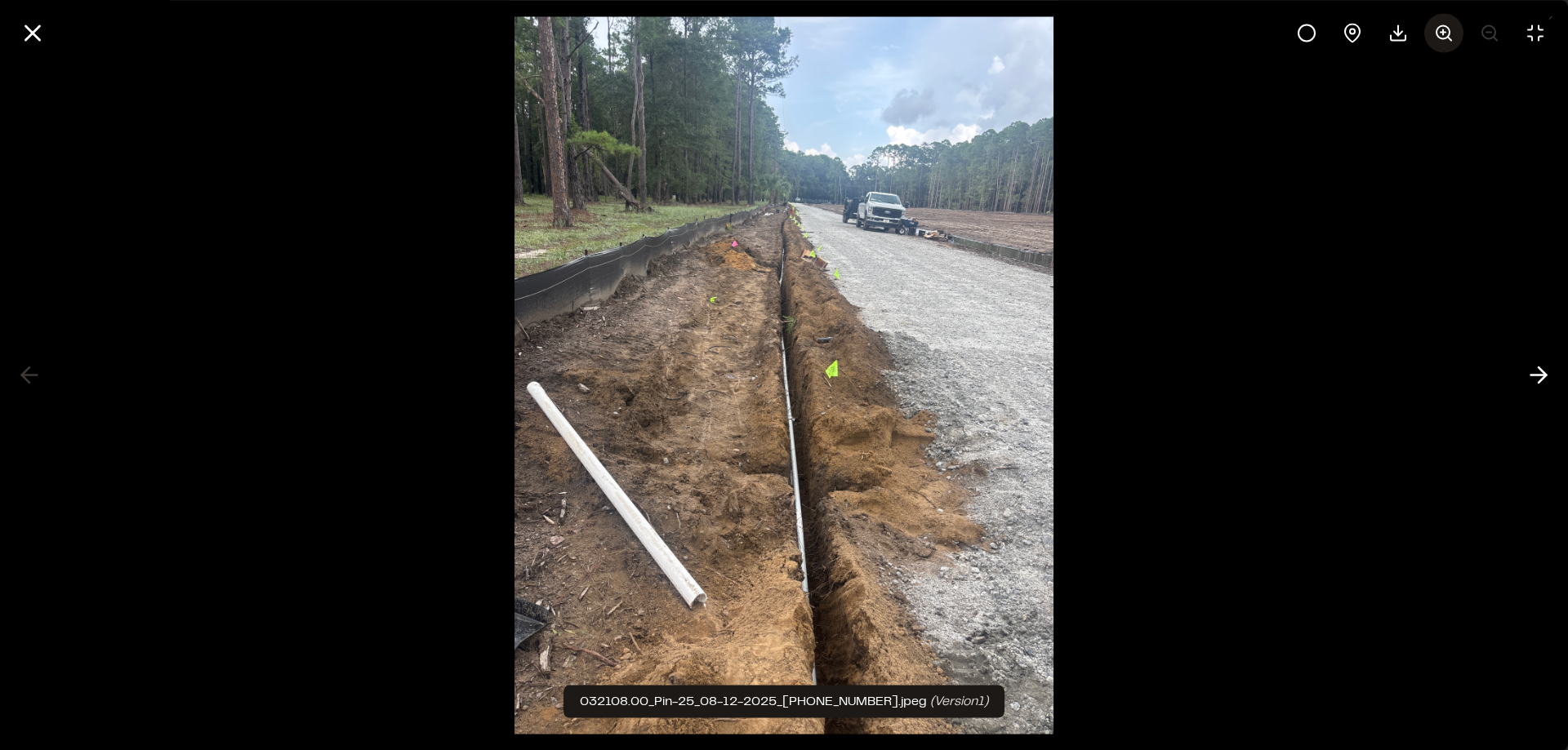
click at [1436, 31] on circle at bounding box center [1442, 31] width 13 height 13
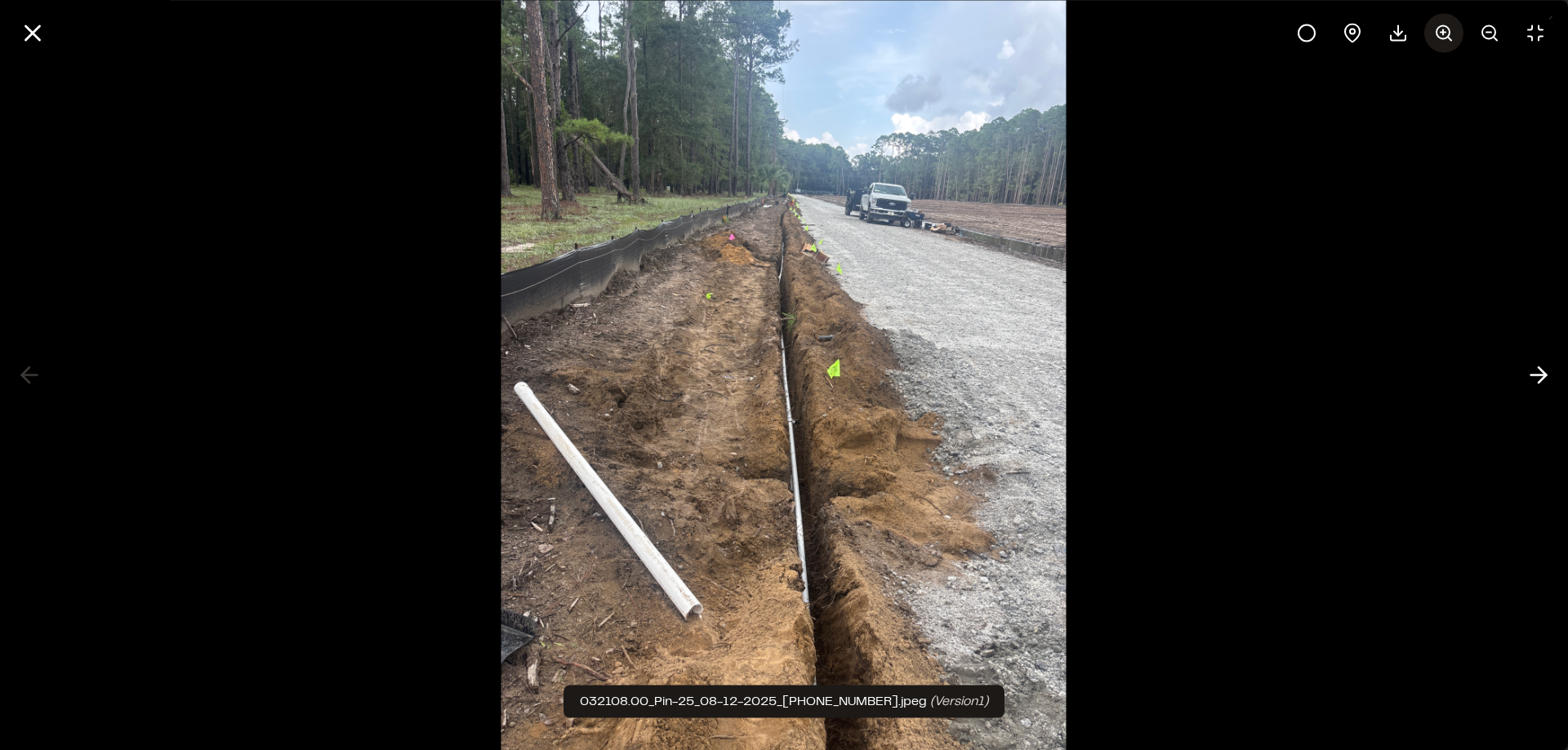
click at [1436, 31] on circle at bounding box center [1442, 31] width 13 height 13
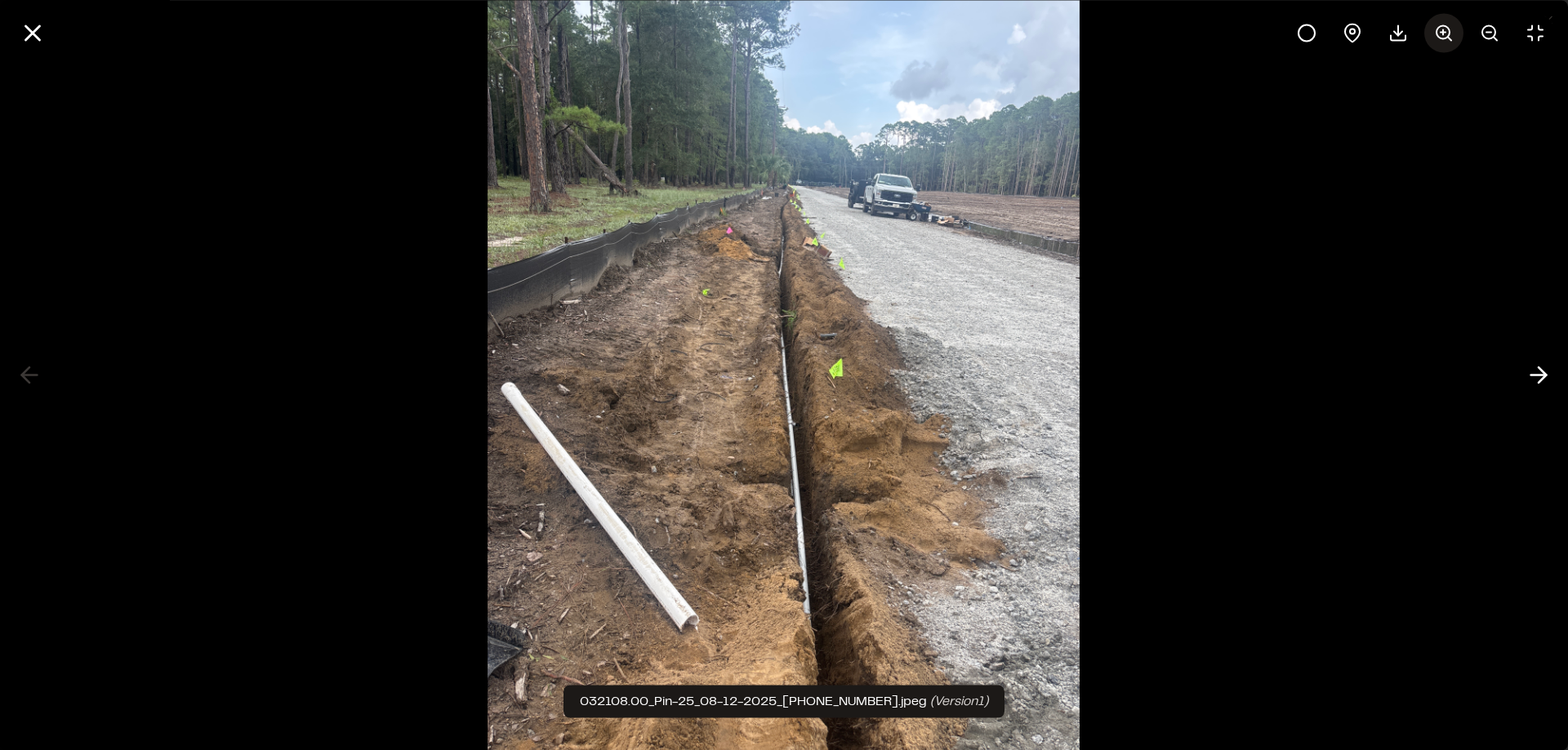
click at [1436, 31] on circle at bounding box center [1442, 31] width 13 height 13
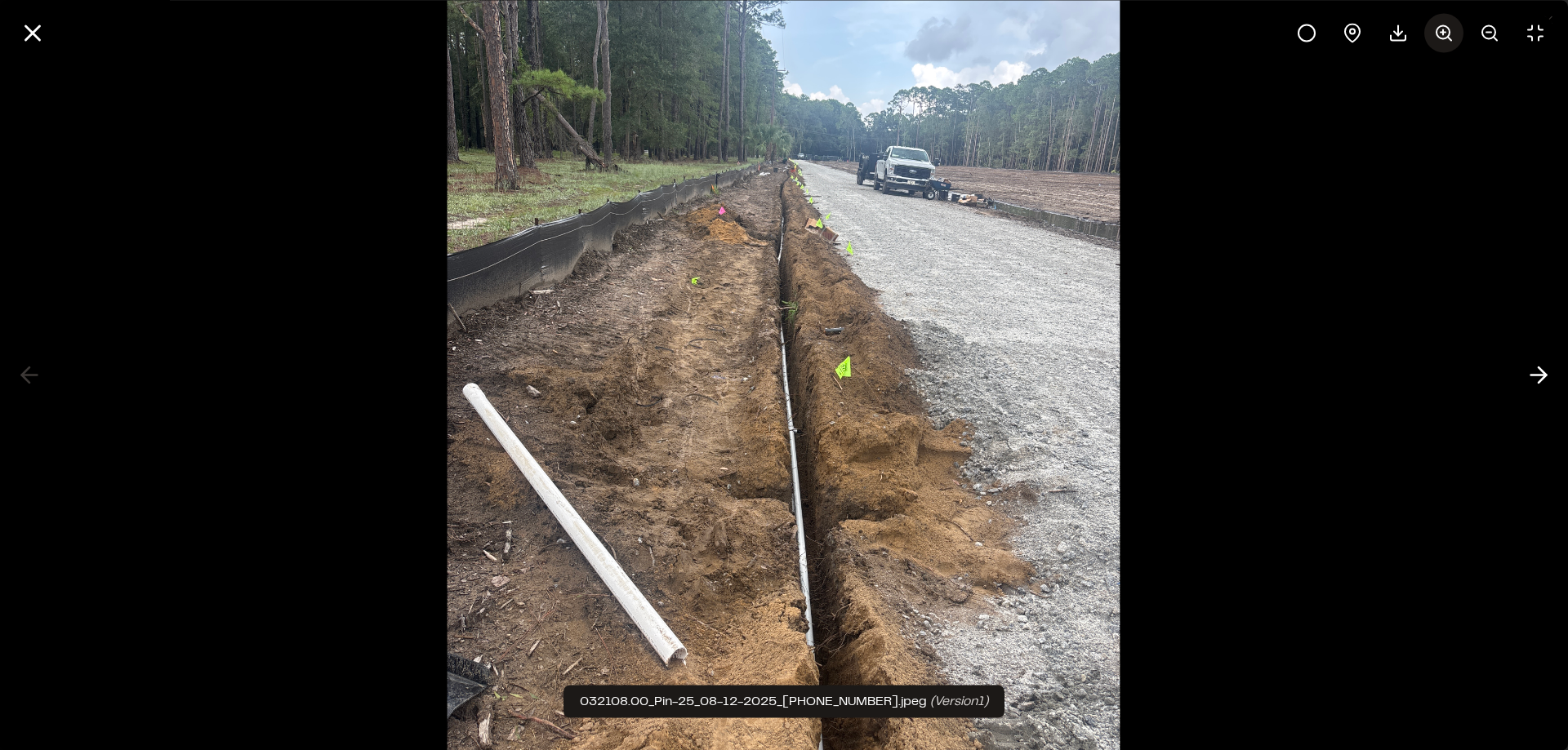
click at [1440, 34] on icon at bounding box center [1443, 33] width 20 height 20
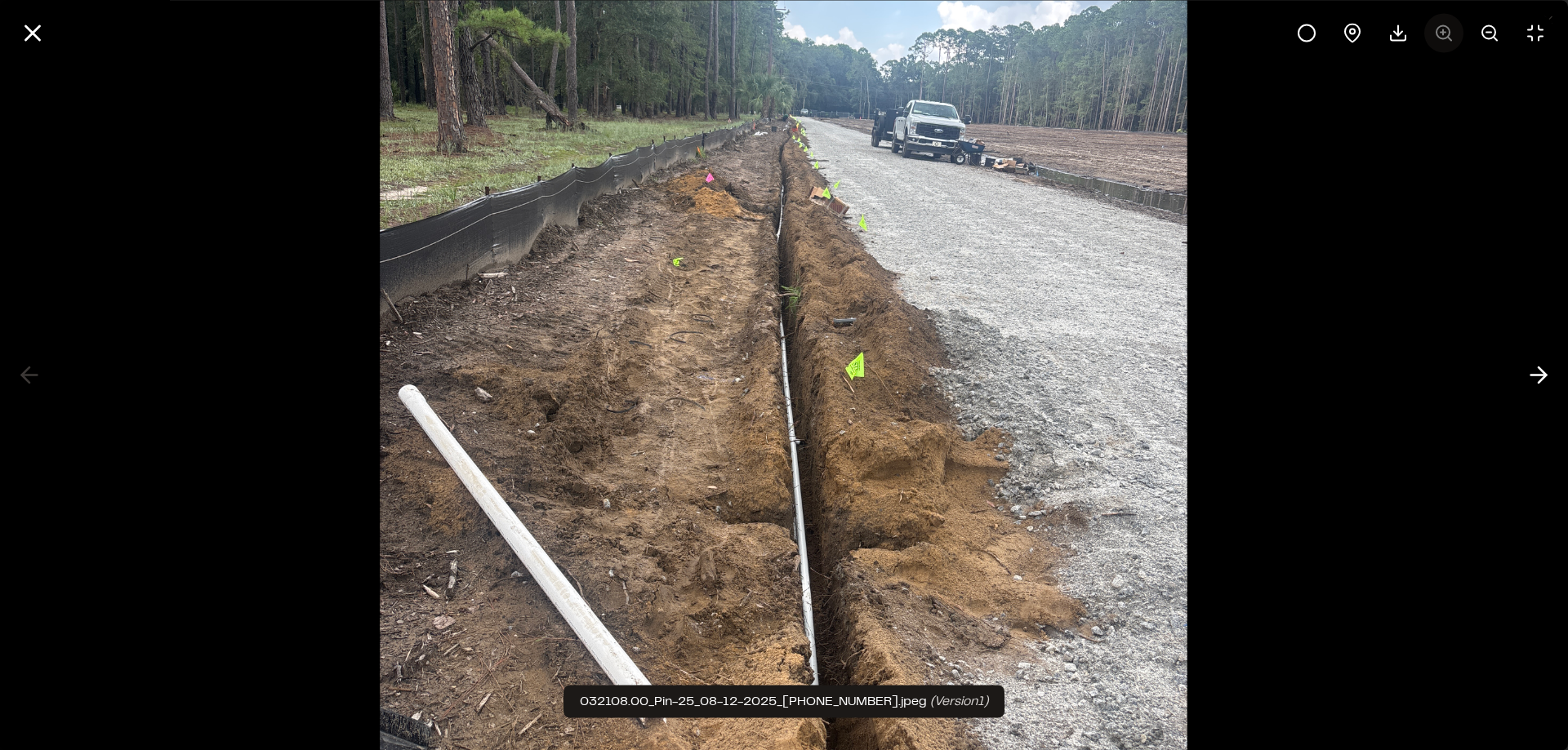
click at [1440, 34] on div at bounding box center [1421, 33] width 268 height 40
click at [1070, 229] on img at bounding box center [784, 375] width 808 height 1126
click at [1305, 37] on icon at bounding box center [1306, 33] width 20 height 20
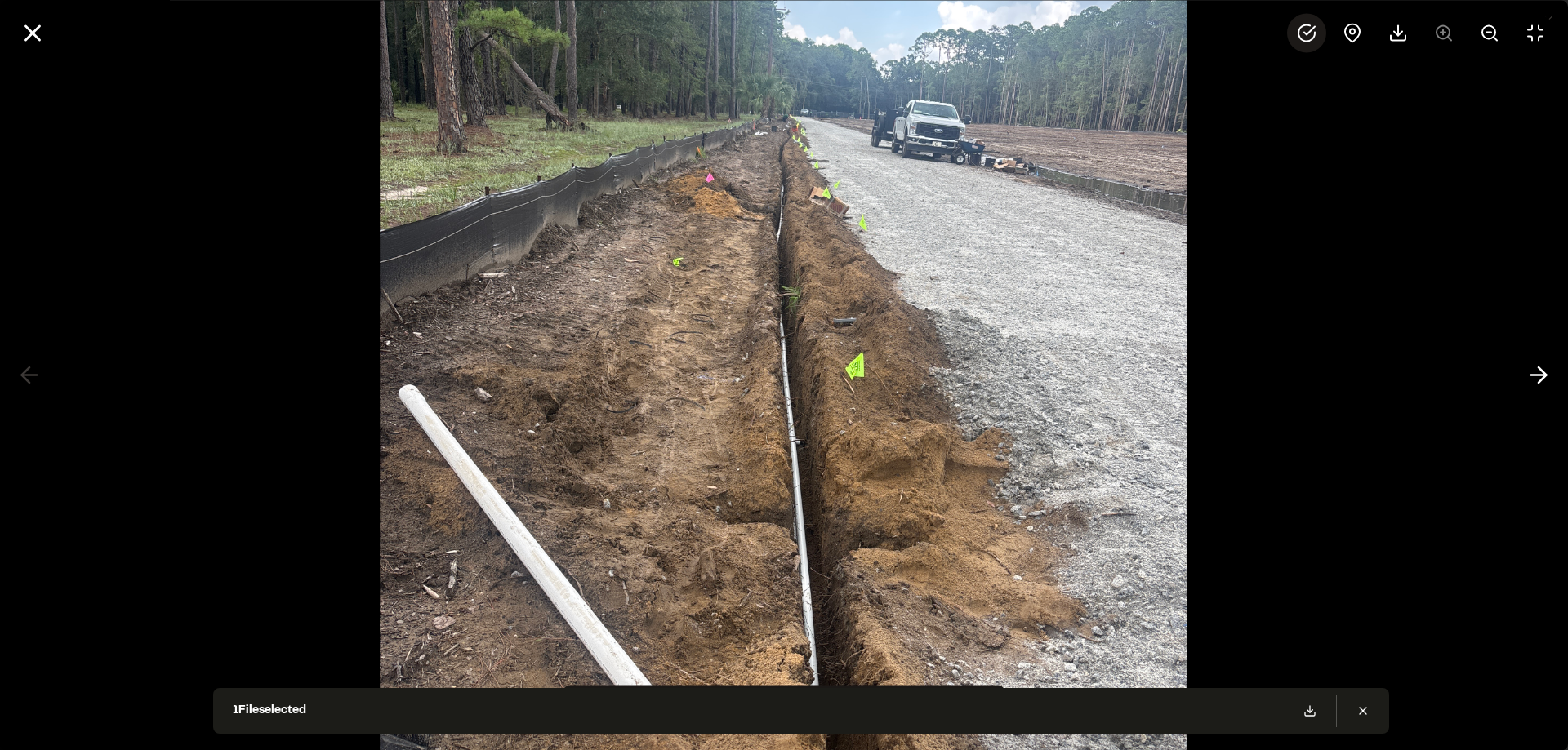
click at [1305, 37] on icon at bounding box center [1306, 33] width 20 height 20
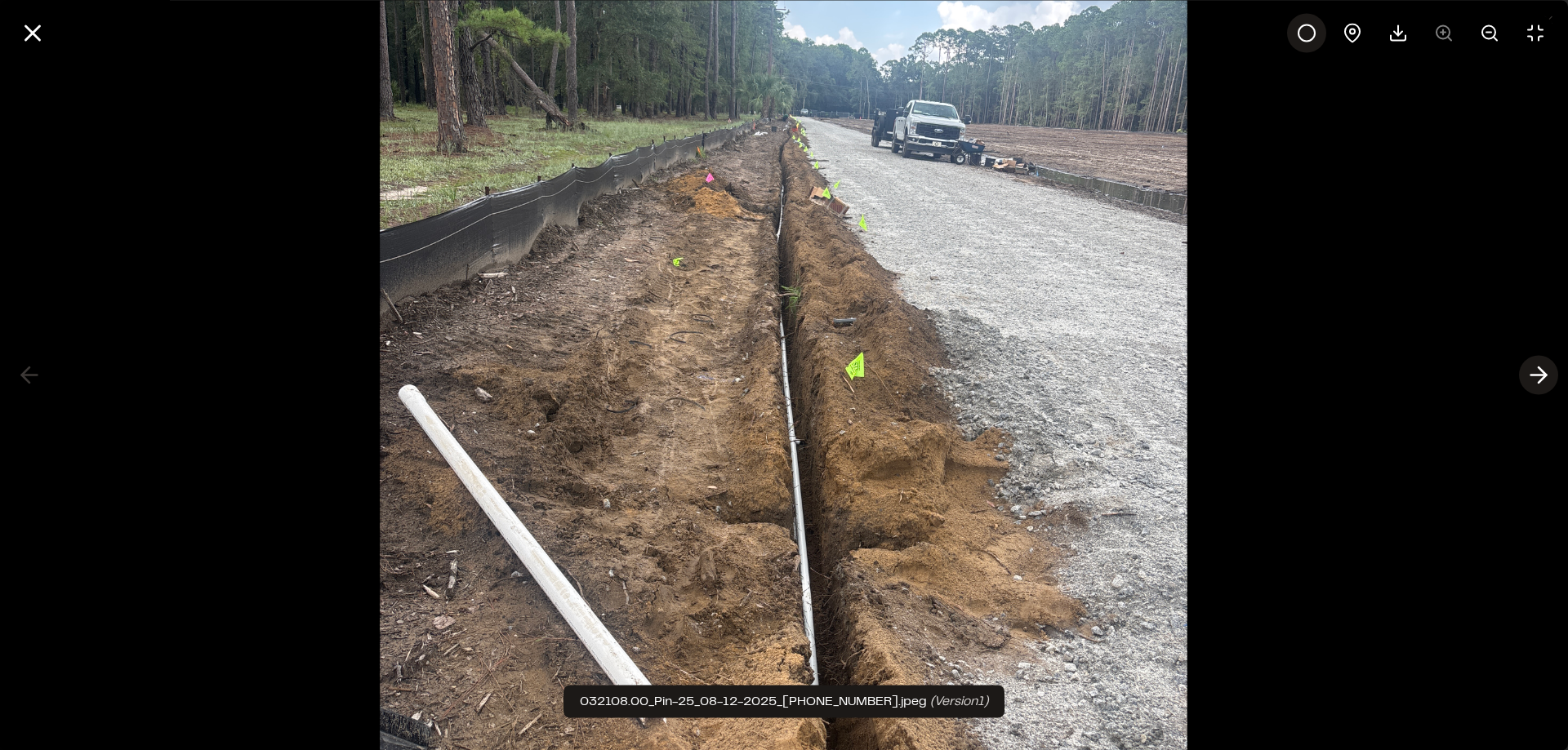
click at [1541, 371] on polyline at bounding box center [1542, 375] width 8 height 15
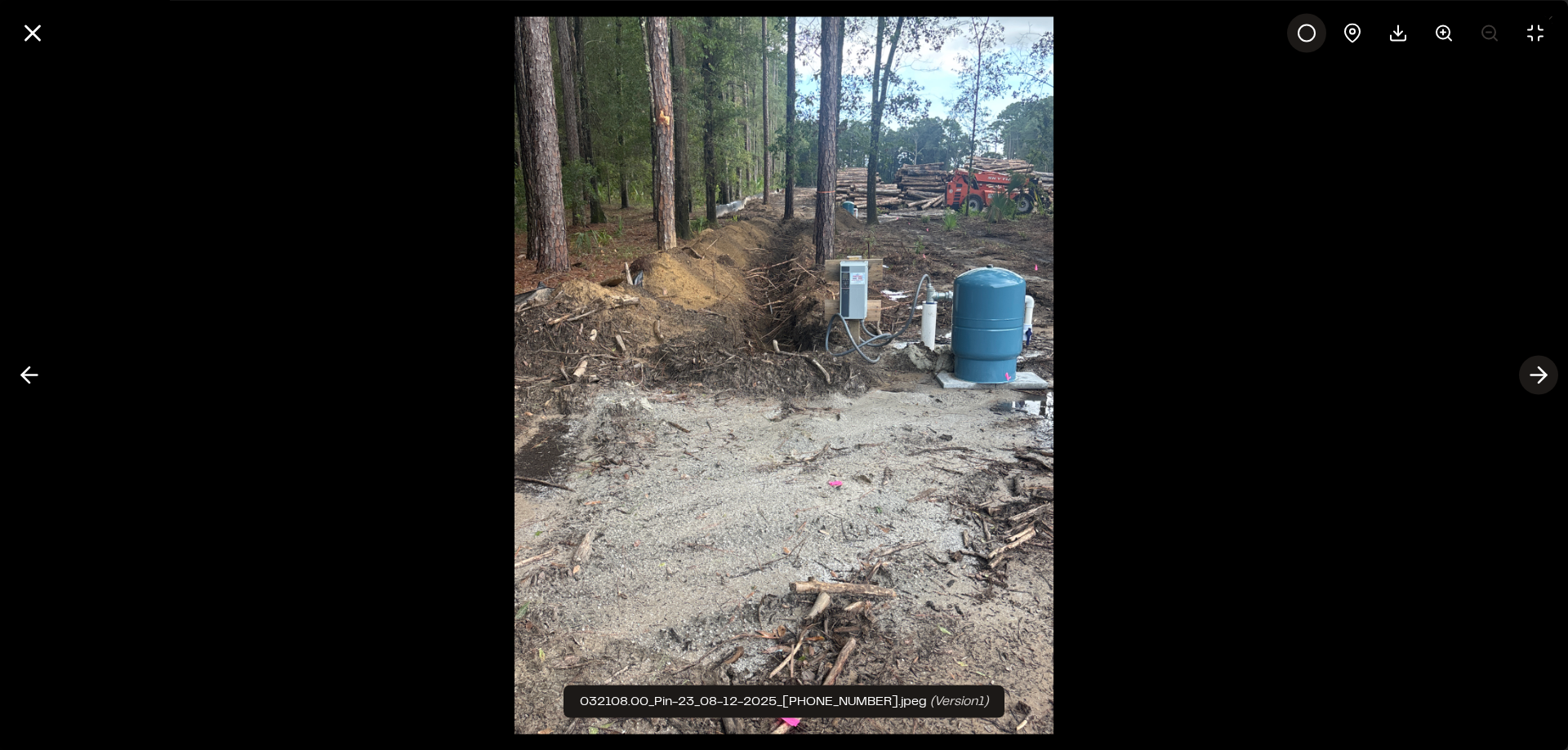
click at [1541, 371] on polyline at bounding box center [1542, 375] width 8 height 15
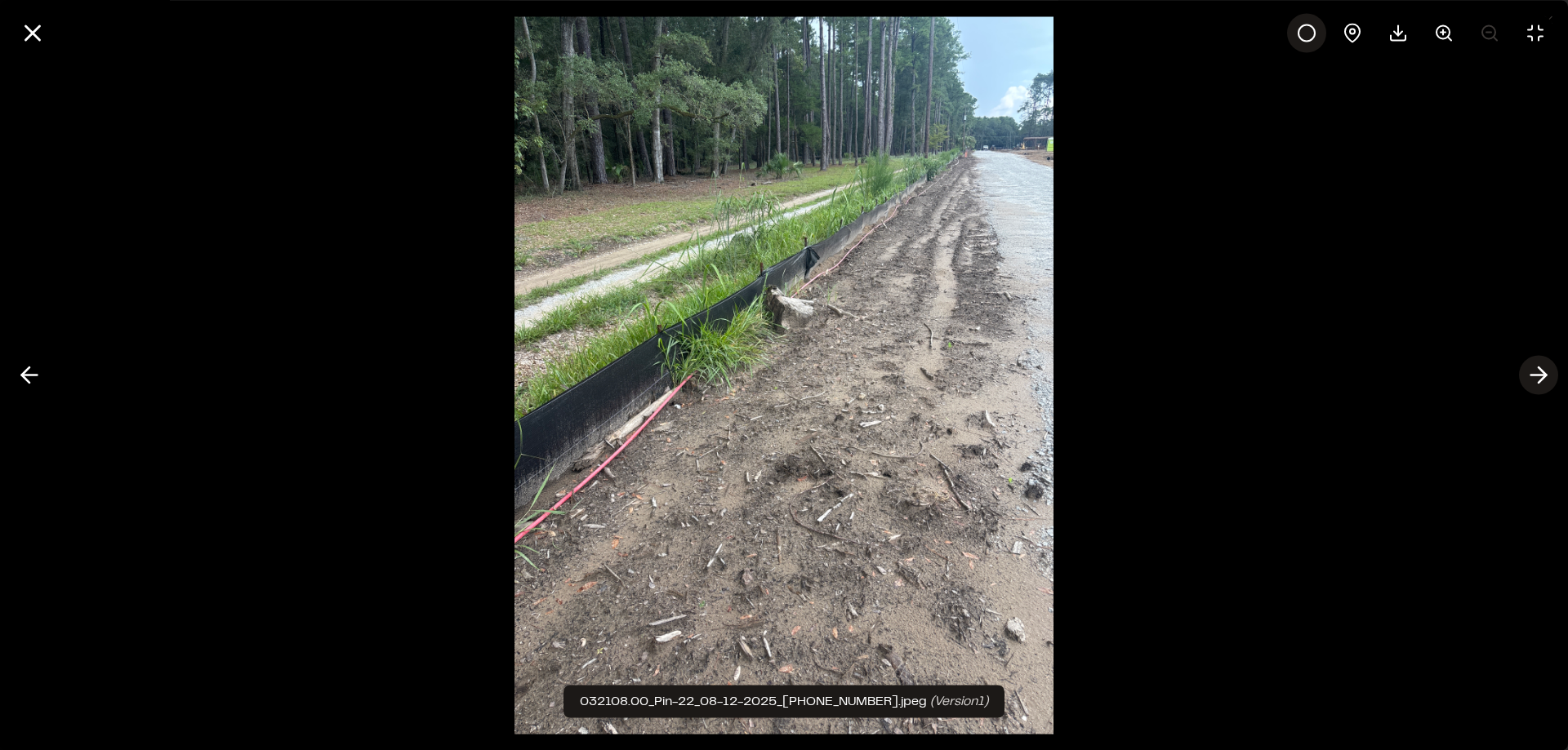
click at [1541, 371] on polyline at bounding box center [1542, 375] width 8 height 15
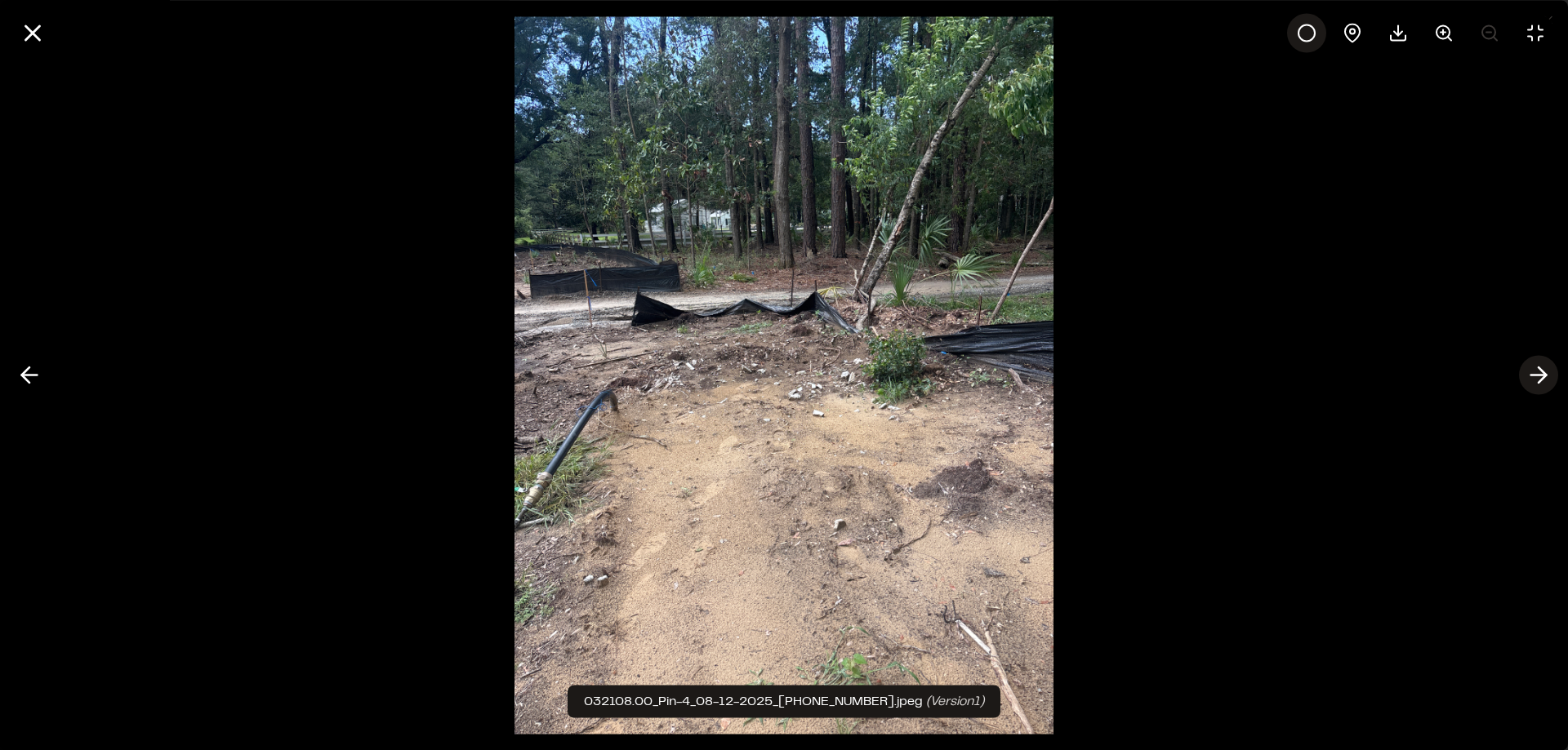
click at [1542, 371] on polyline at bounding box center [1542, 375] width 8 height 15
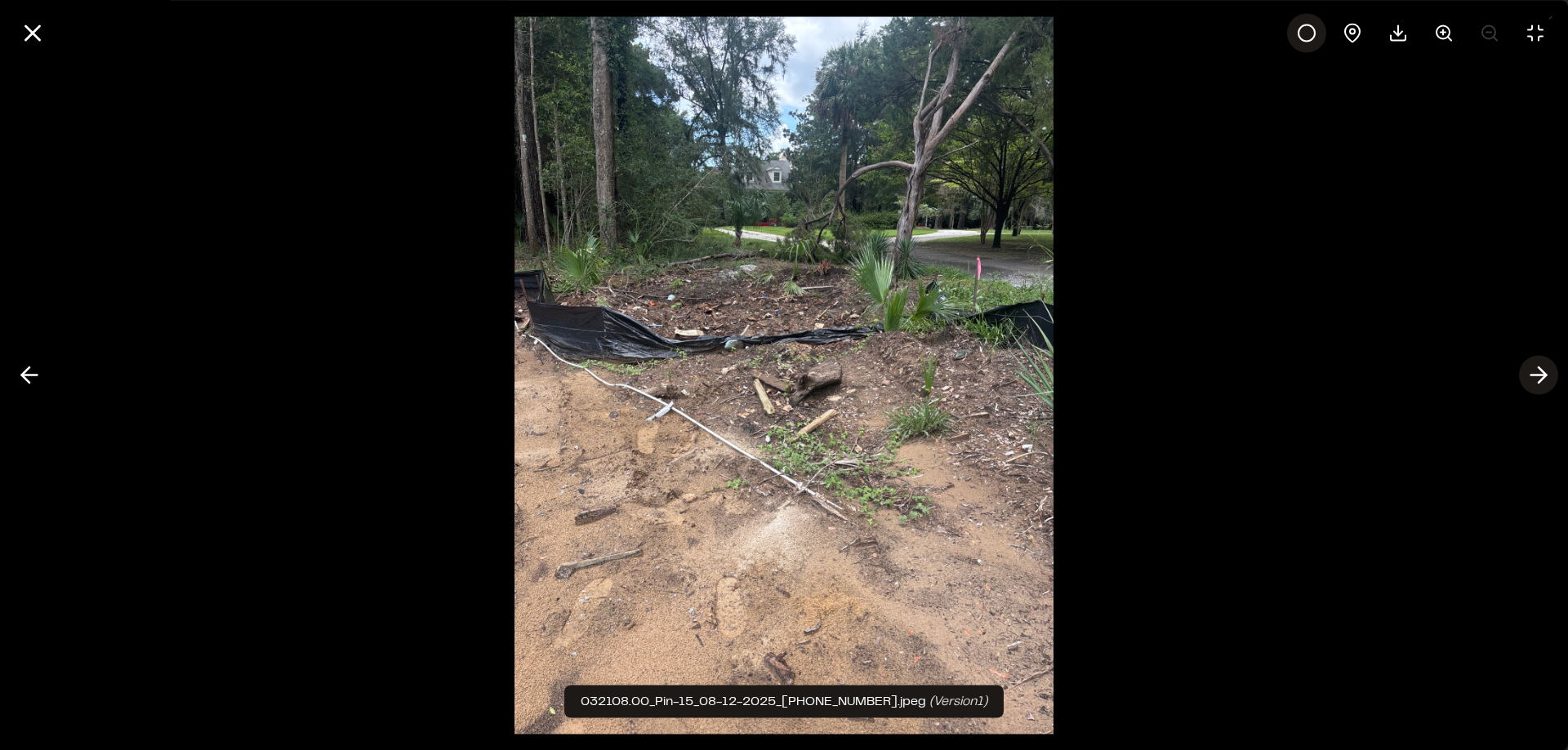
click at [1542, 371] on polyline at bounding box center [1542, 375] width 8 height 15
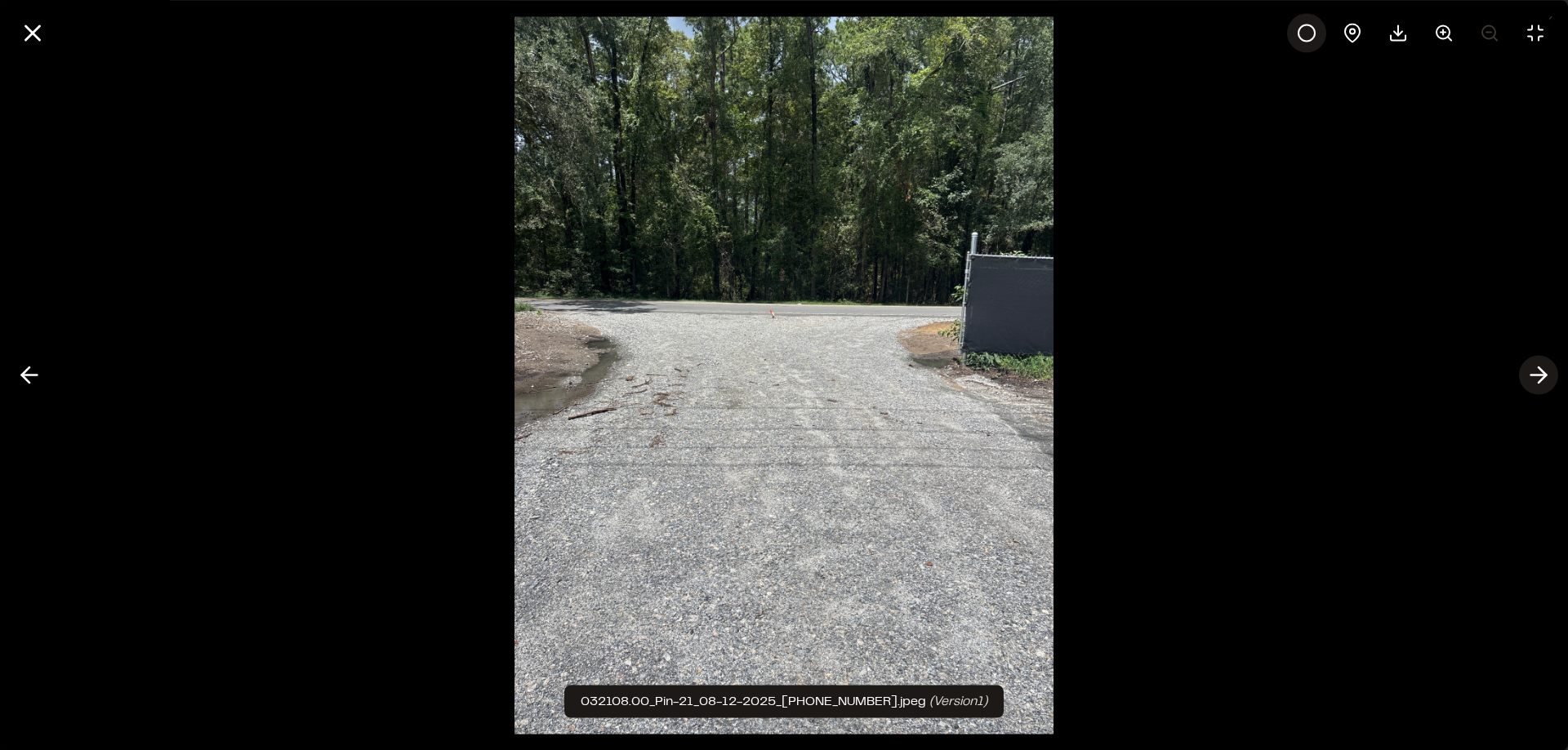
click at [1542, 371] on polyline at bounding box center [1542, 375] width 8 height 15
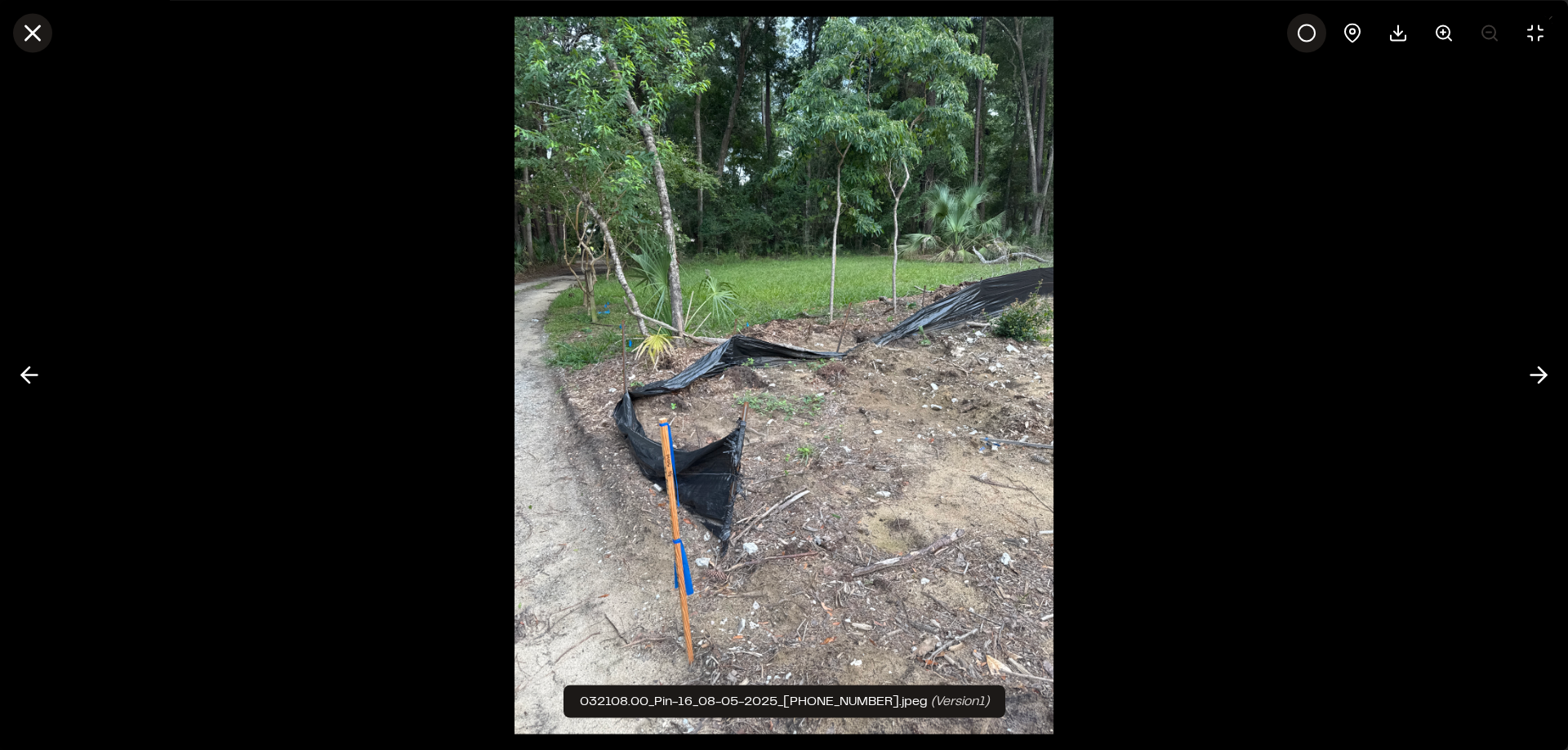
click at [28, 37] on line at bounding box center [33, 33] width 14 height 14
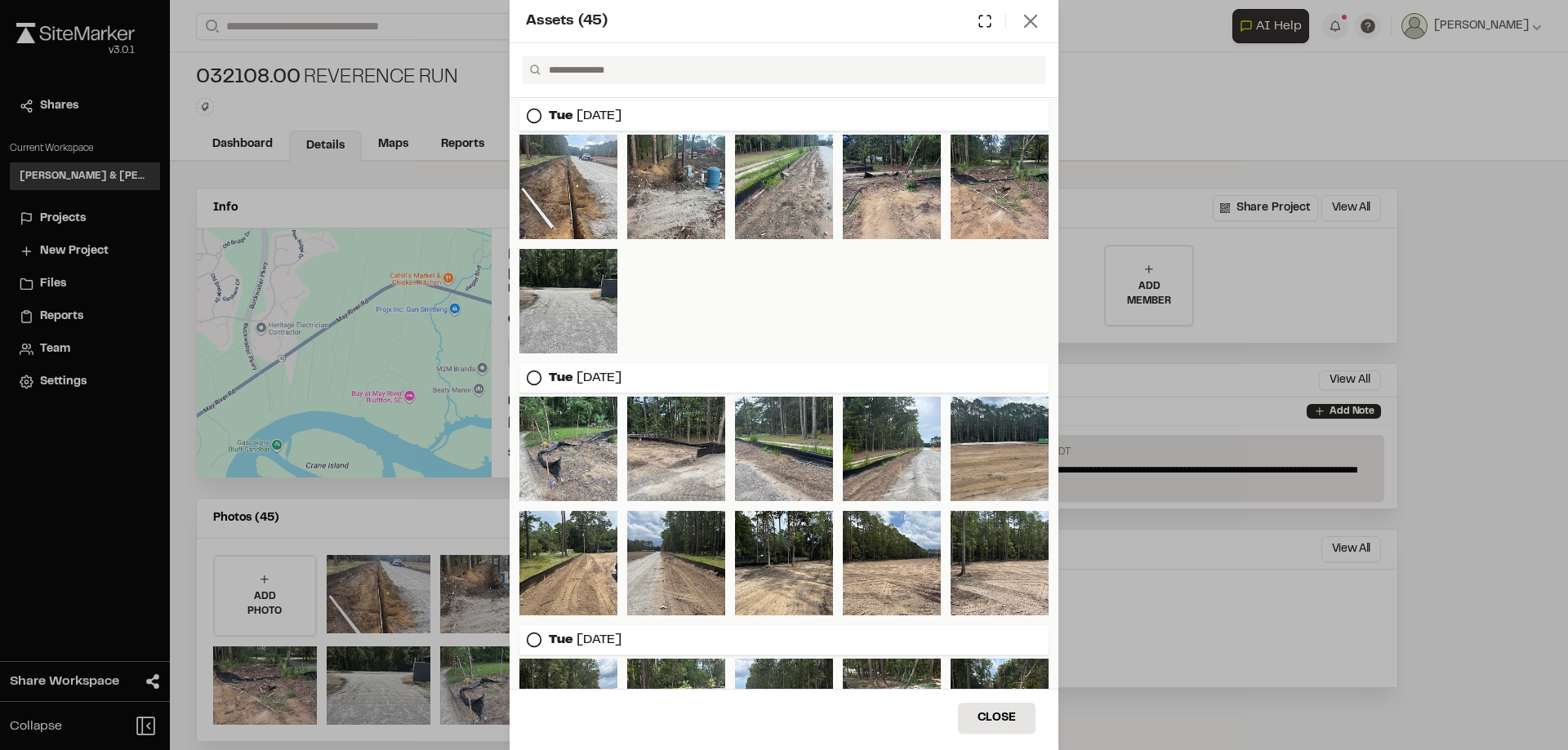
click at [1040, 22] on icon at bounding box center [1030, 21] width 23 height 23
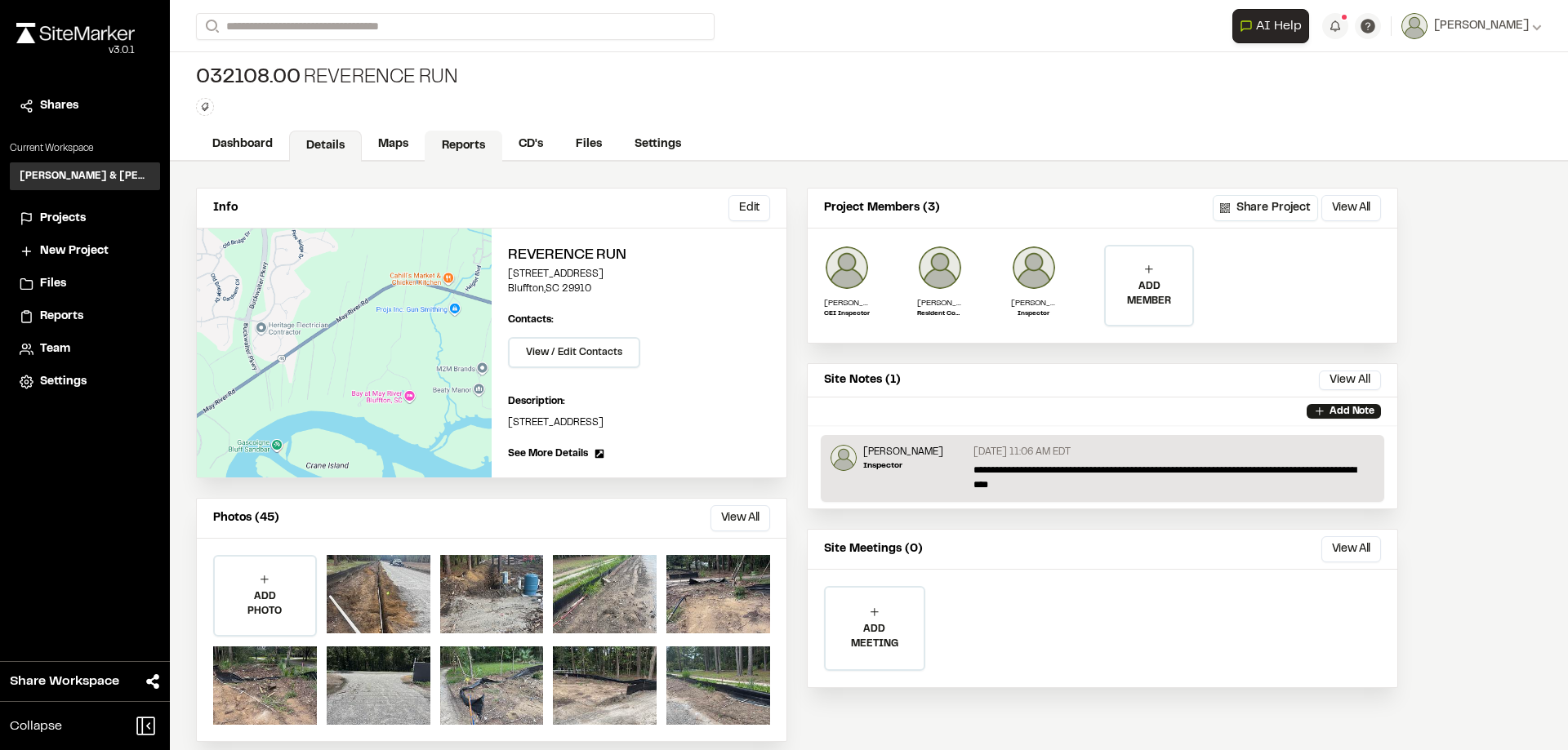
click at [452, 148] on link "Reports" at bounding box center [463, 146] width 77 height 31
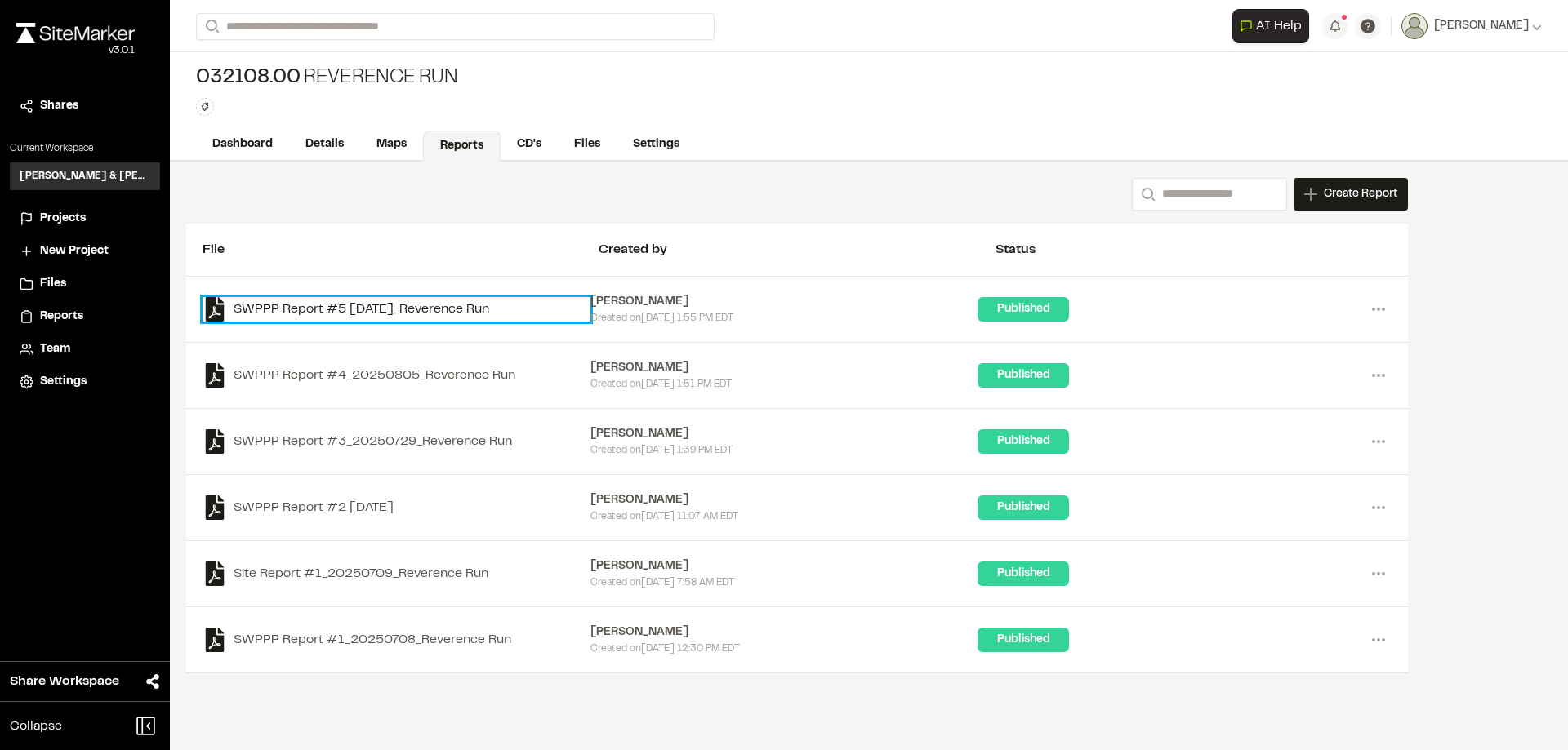
click at [360, 307] on link "SWPPP Report #5 [DATE]_Reverence Run" at bounding box center [396, 309] width 388 height 24
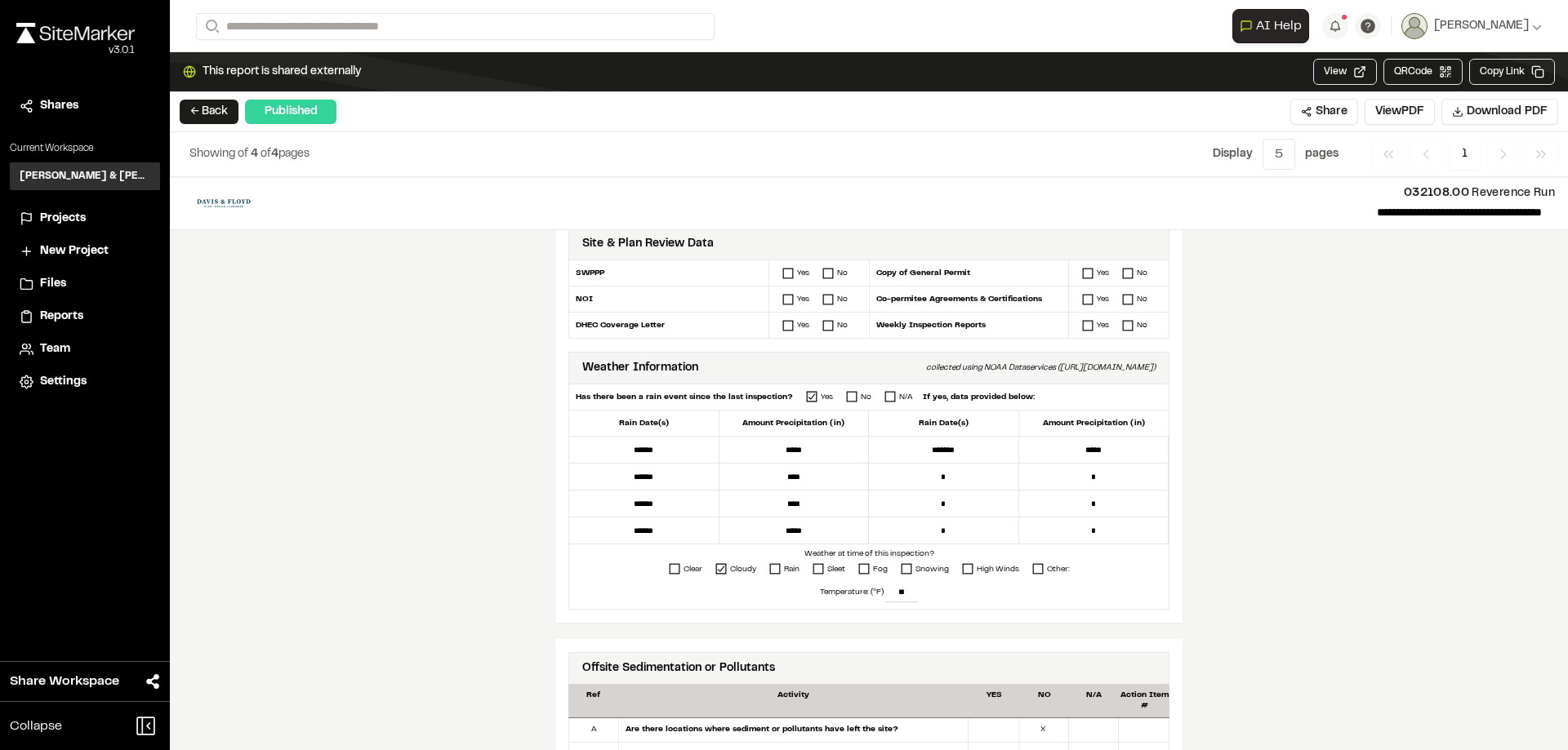
scroll to position [408, 0]
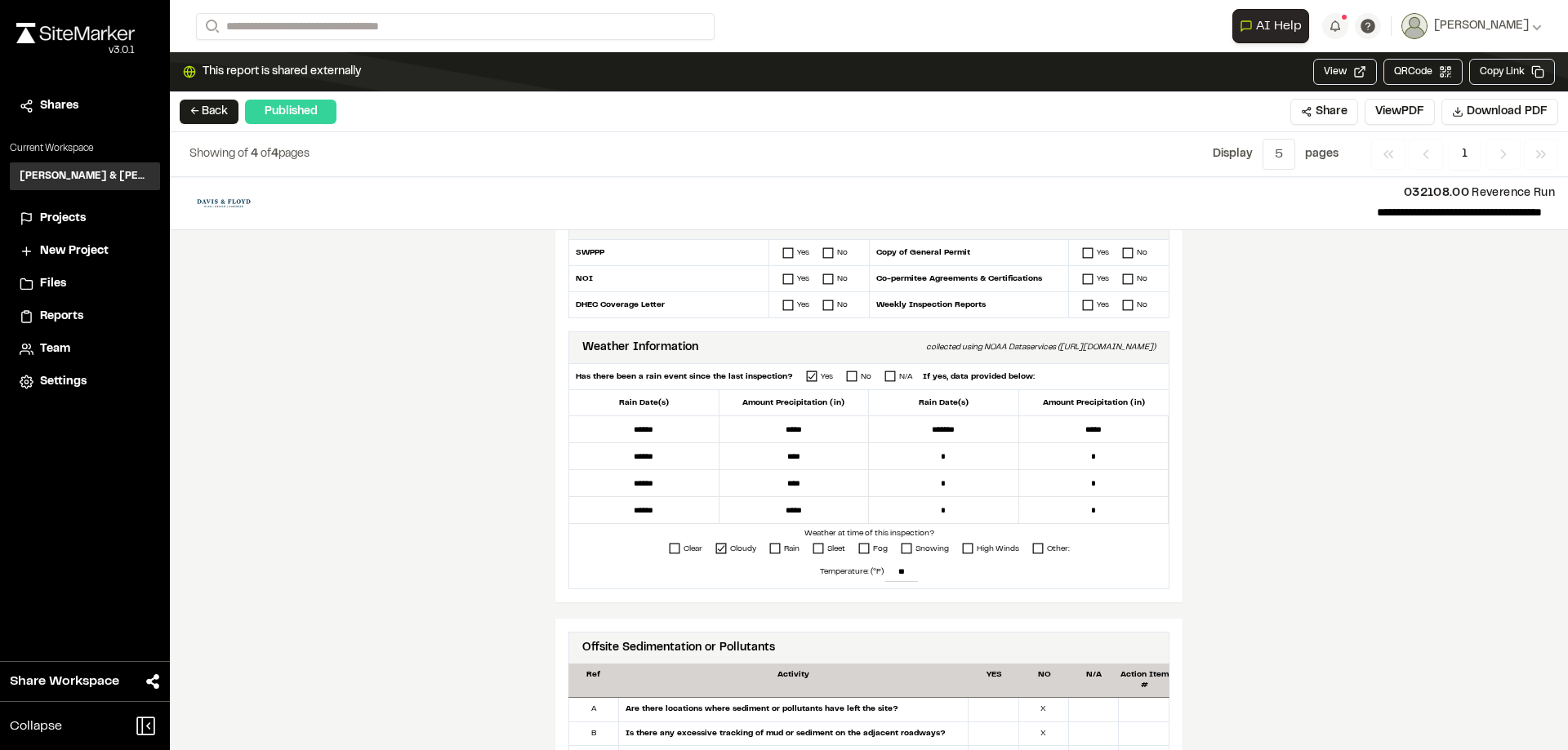
click at [1273, 425] on div "**********" at bounding box center [868, 464] width 1398 height 573
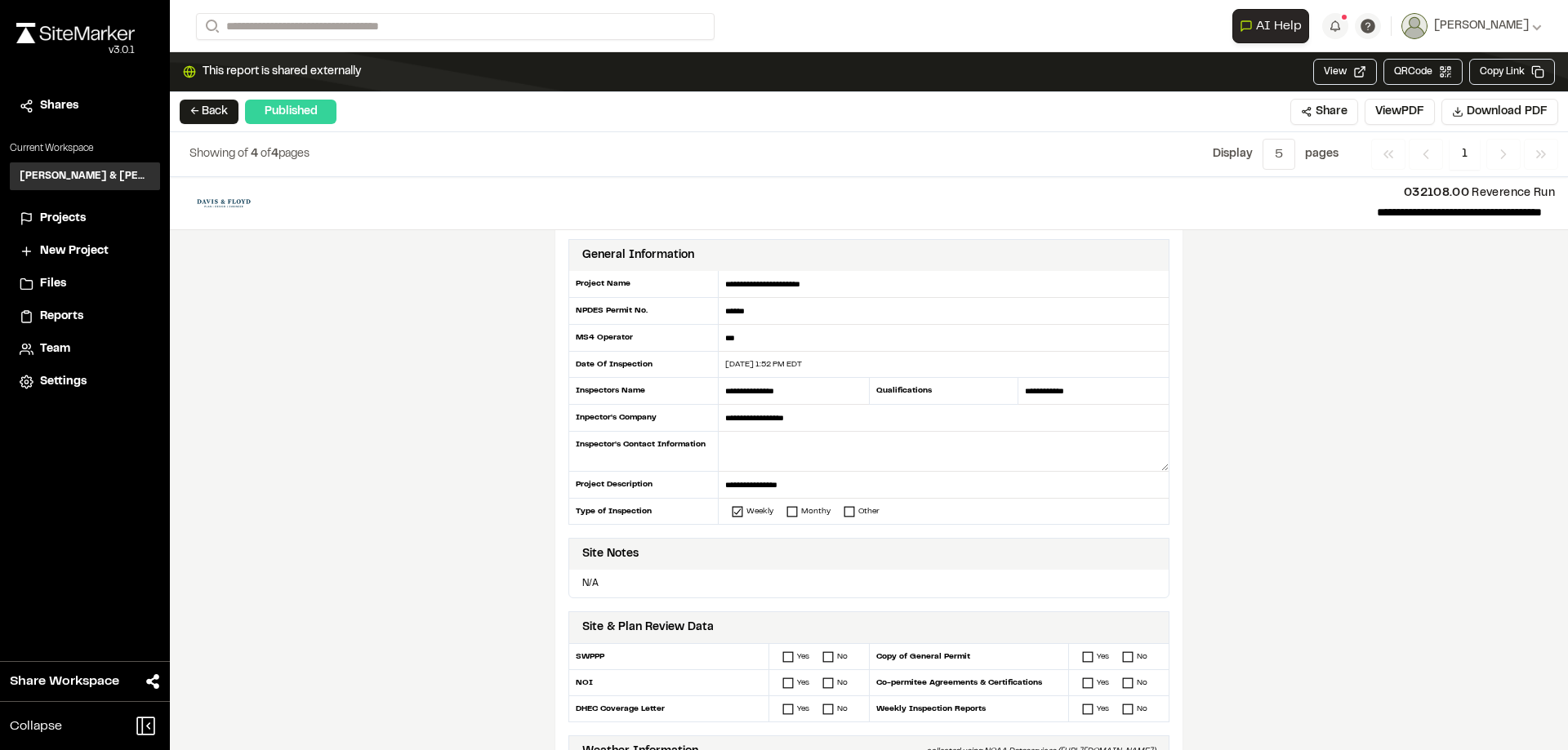
scroll to position [0, 0]
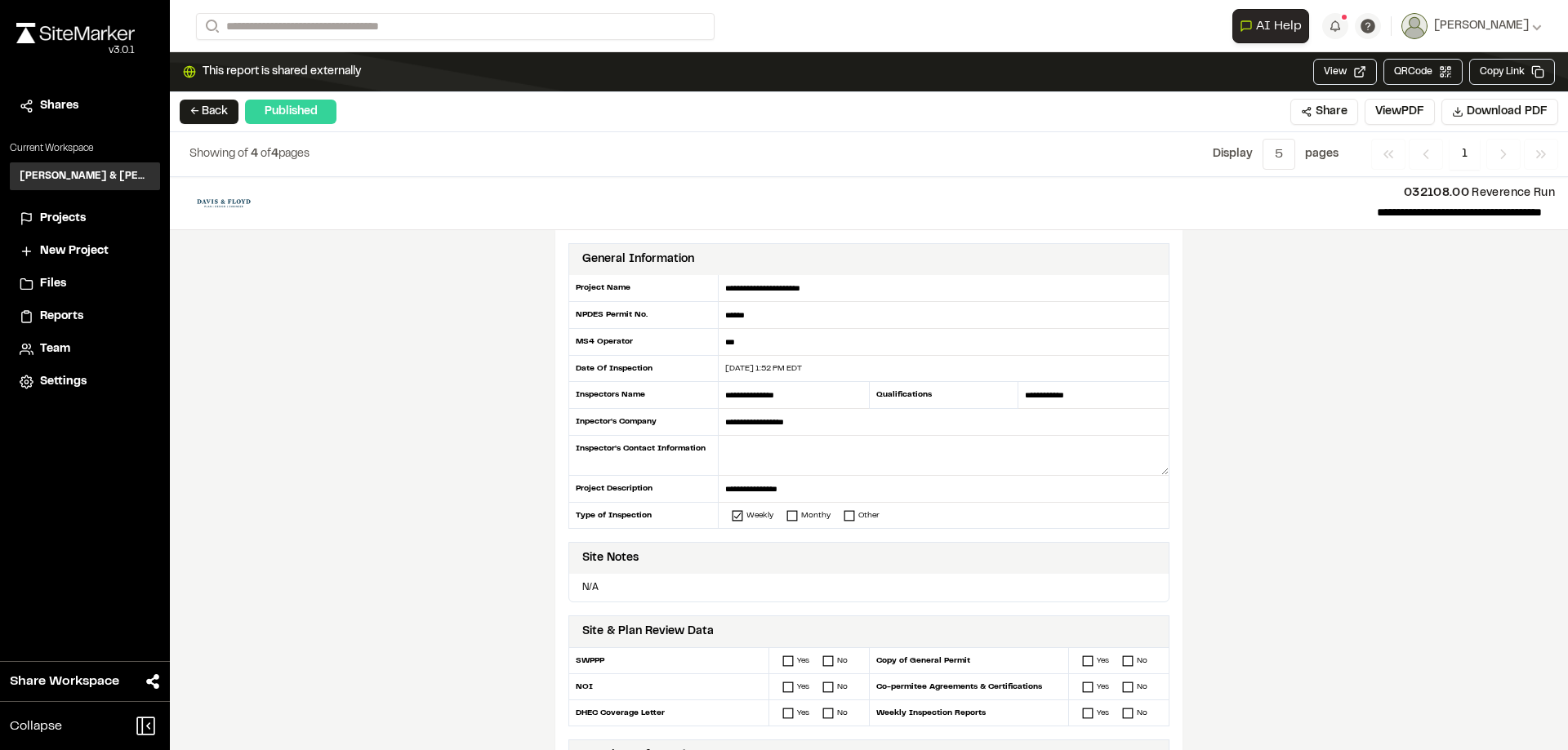
click at [741, 368] on div "[DATE] 1:52 PM EDT" at bounding box center [943, 368] width 450 height 12
drag, startPoint x: 739, startPoint y: 370, endPoint x: 731, endPoint y: 368, distance: 8.2
click at [731, 368] on div "[DATE] 1:52 PM EDT" at bounding box center [943, 368] width 450 height 12
click at [1312, 426] on div "**********" at bounding box center [868, 464] width 1398 height 573
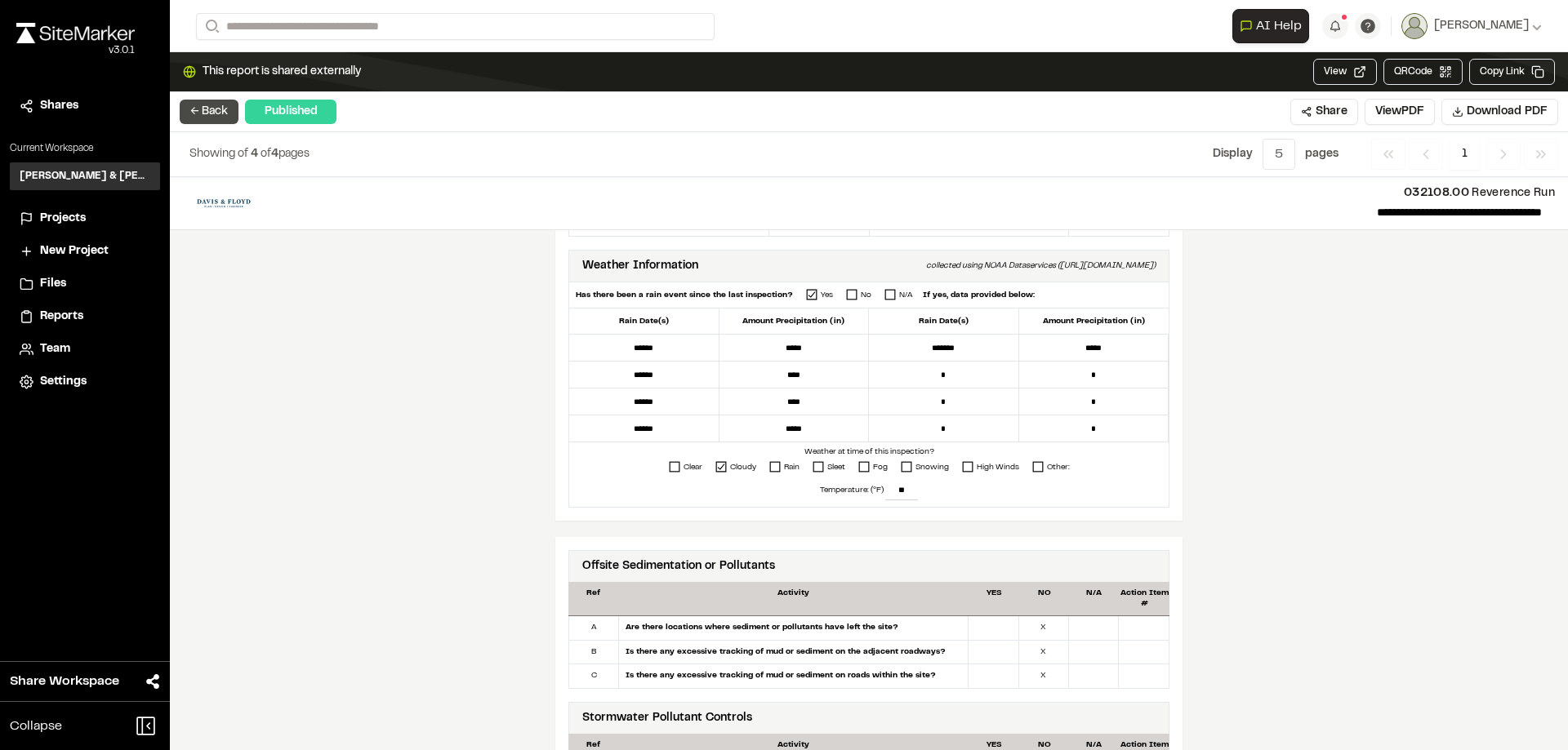
click at [207, 109] on button "← Back" at bounding box center [209, 112] width 59 height 24
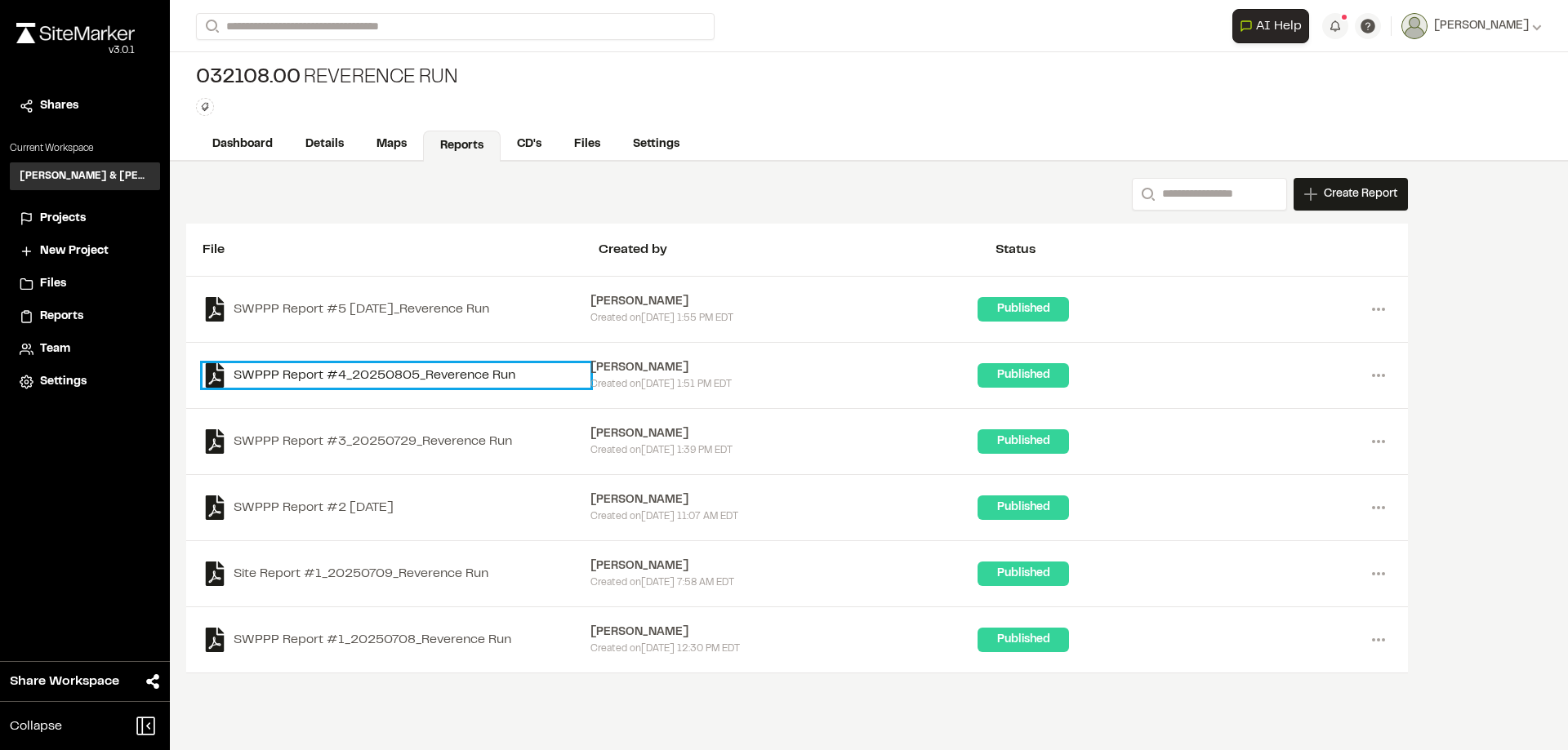
click at [380, 381] on link "SWPPP Report #4_20250805_Reverence Run" at bounding box center [396, 375] width 388 height 24
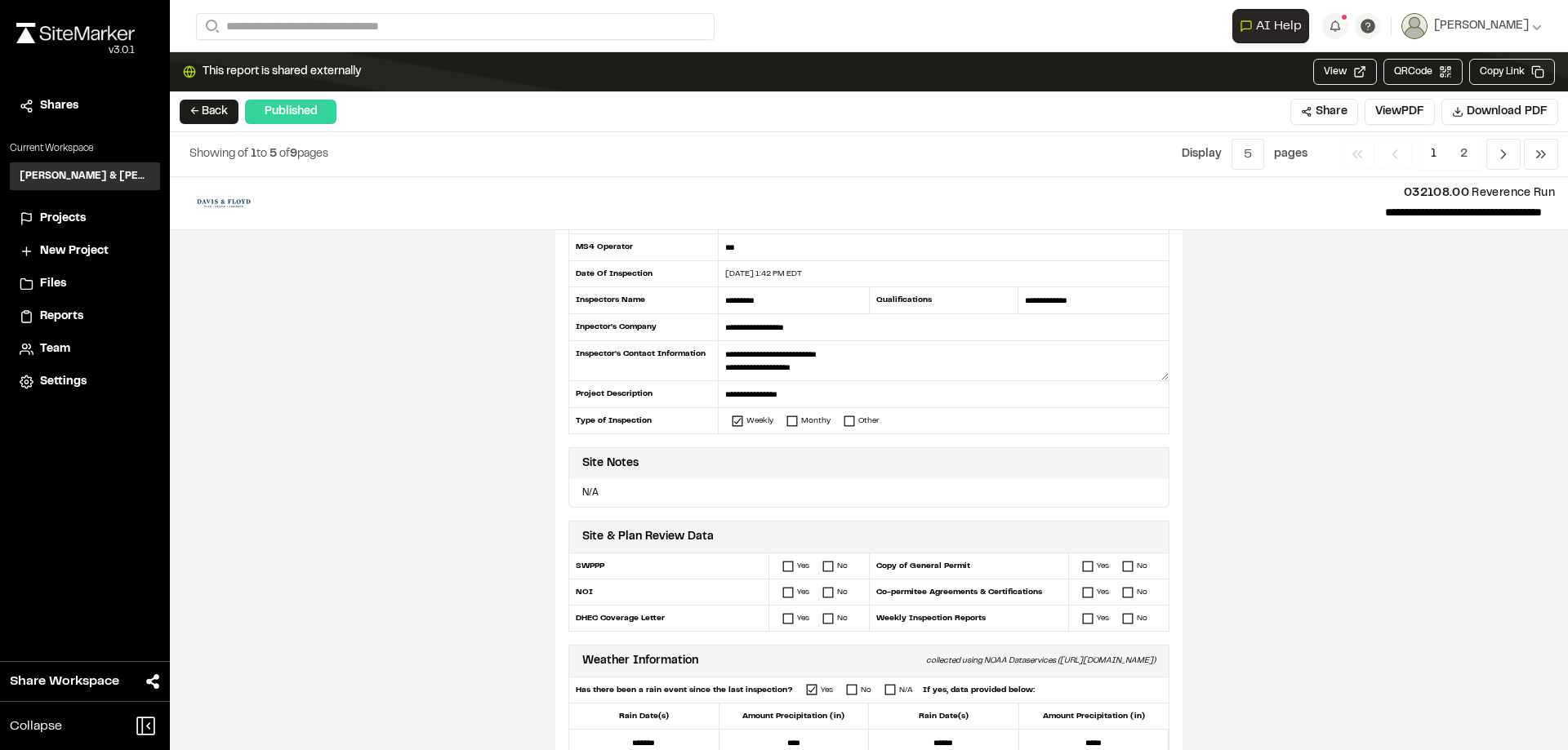
scroll to position [82, 0]
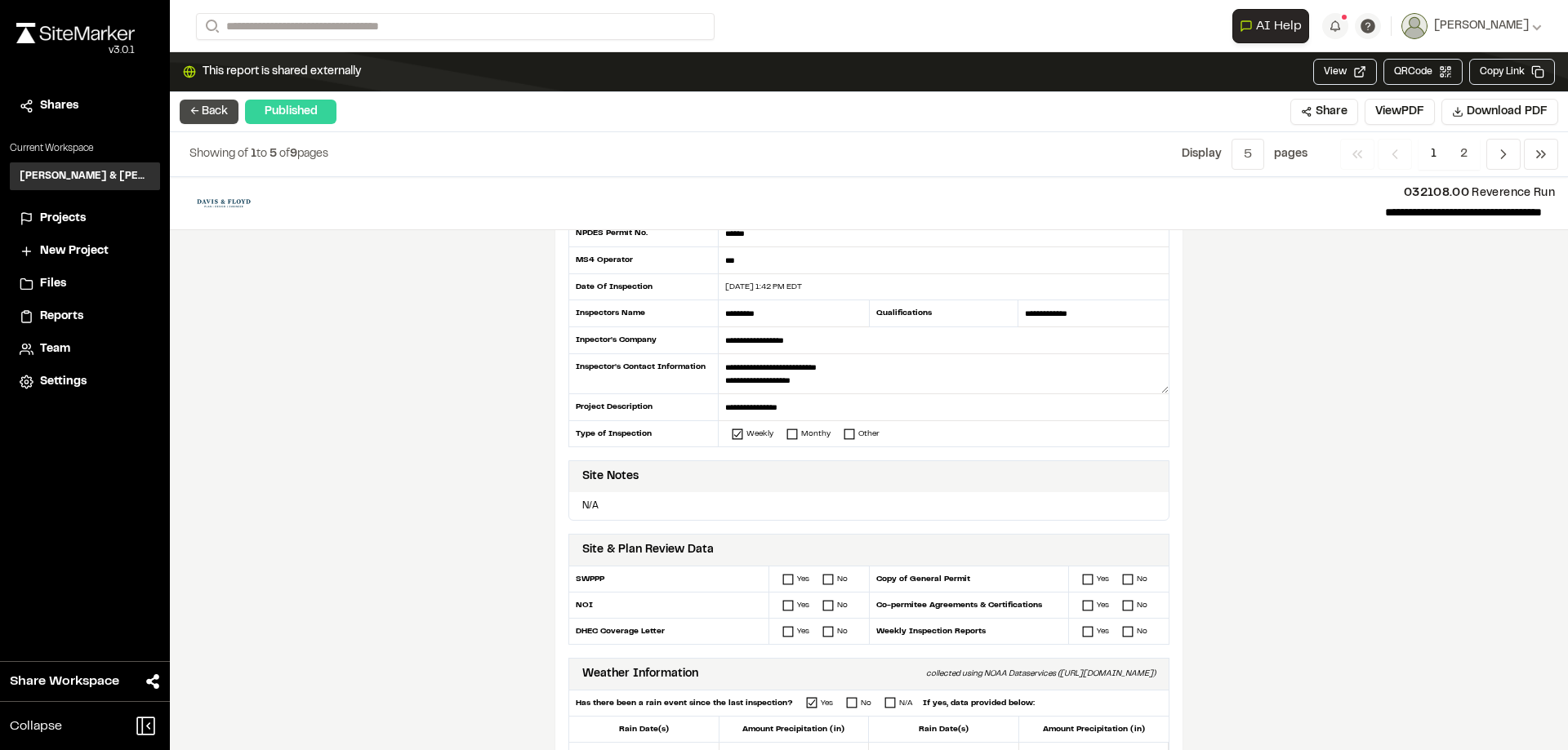
click at [207, 122] on button "← Back" at bounding box center [209, 112] width 59 height 24
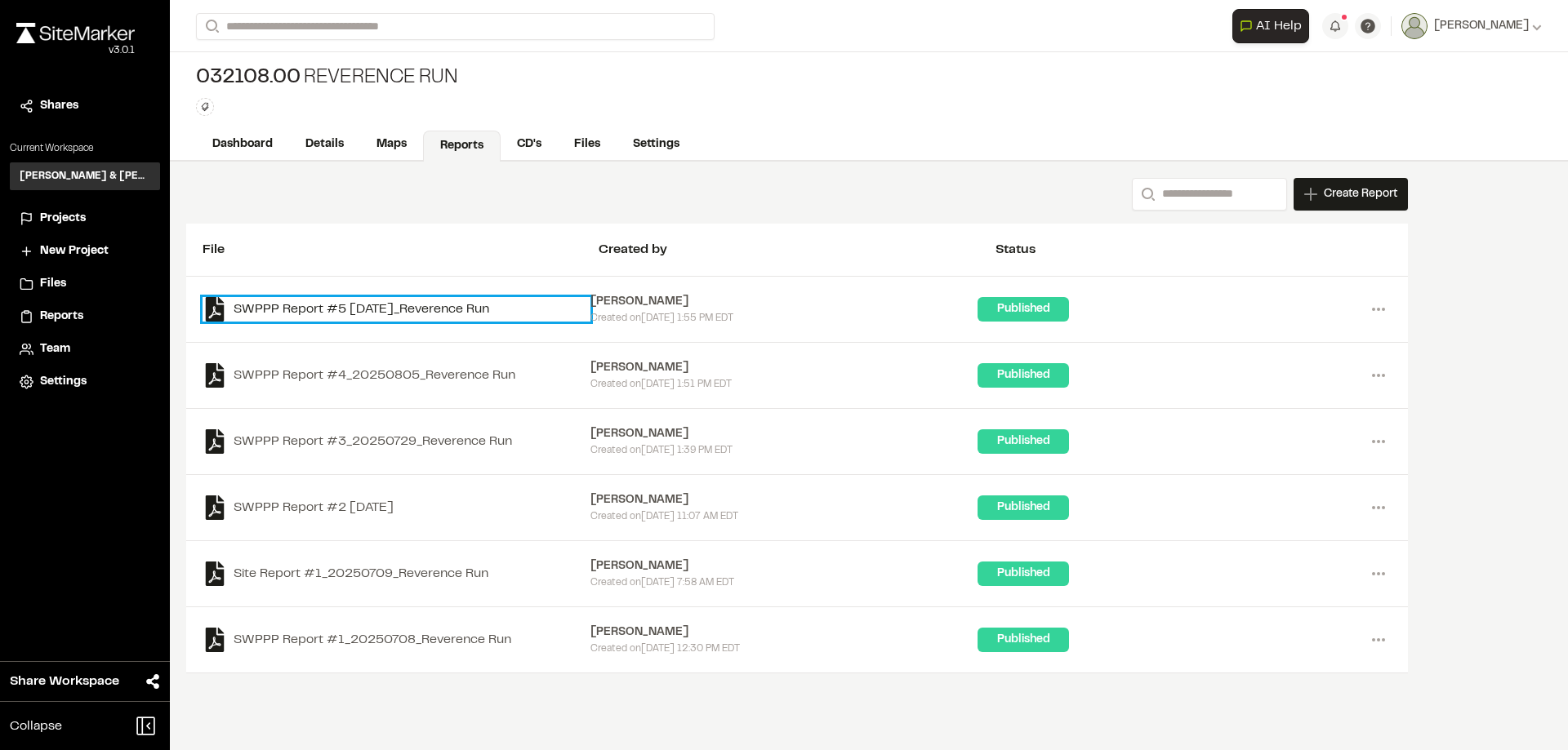
click at [405, 304] on link "SWPPP Report #5 [DATE]_Reverence Run" at bounding box center [396, 309] width 388 height 24
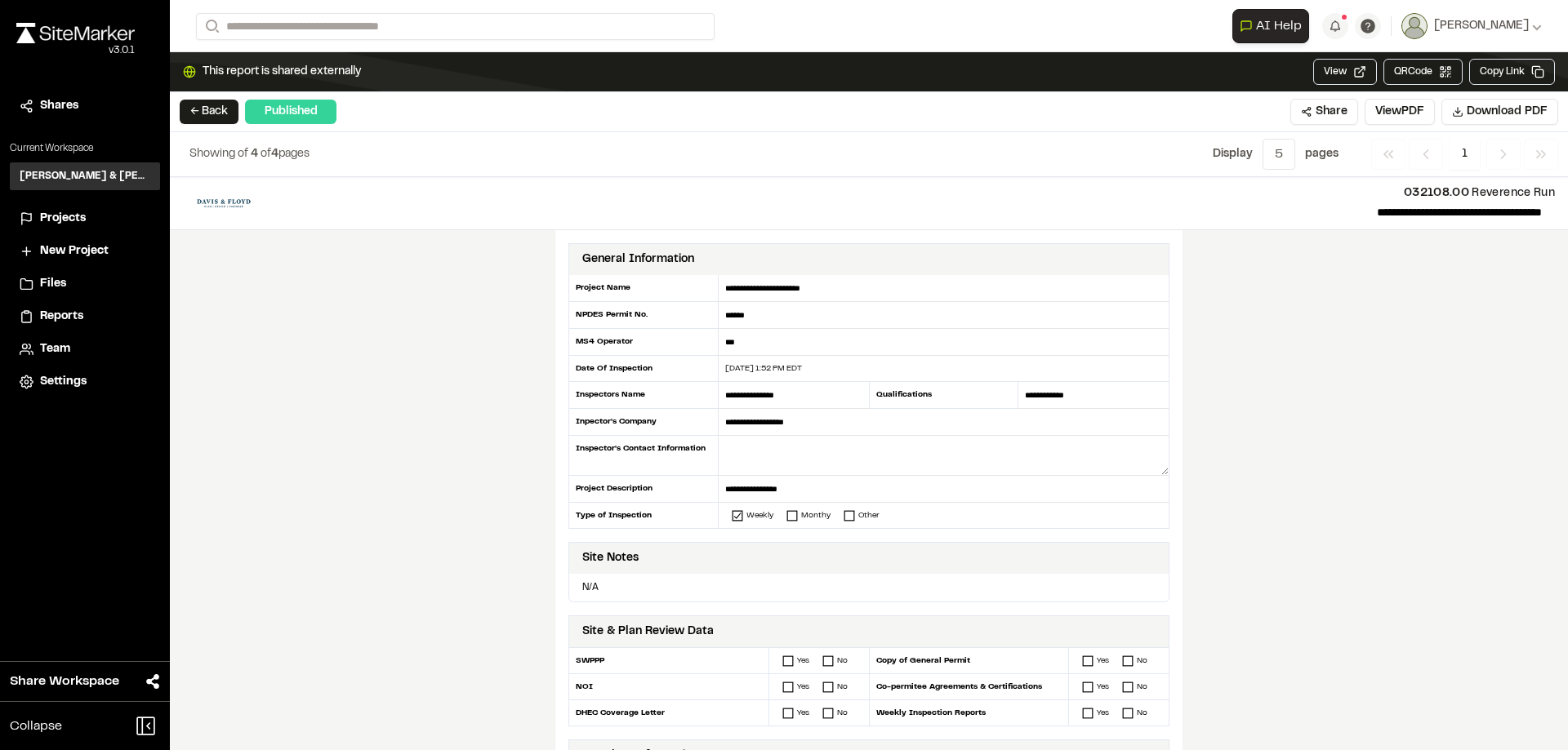
scroll to position [327, 0]
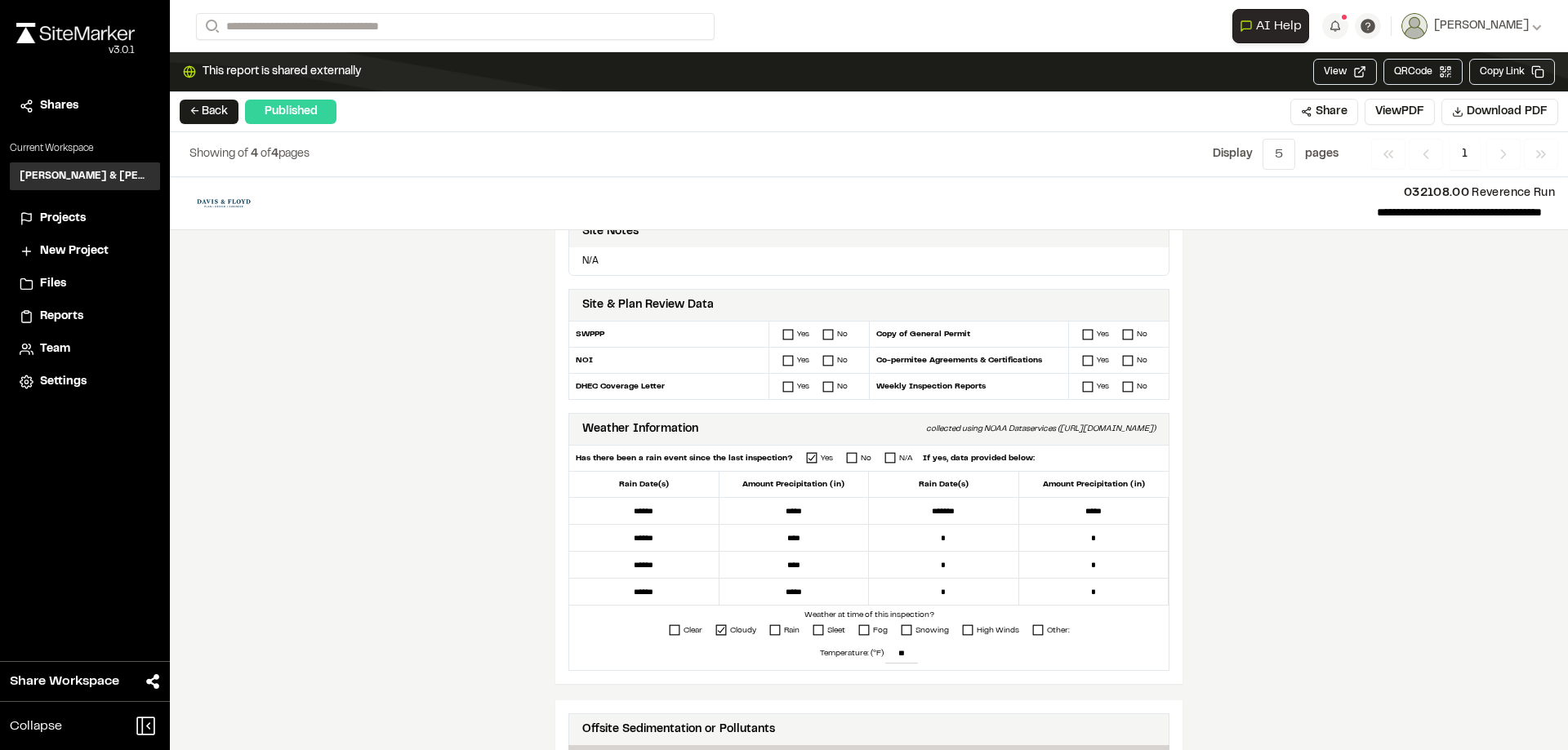
click at [1118, 430] on div "collected using NOAA Dataservices ([URL][DOMAIN_NAME])" at bounding box center [1040, 429] width 230 height 13
click at [1142, 427] on div "collected using NOAA Dataservices ([URL][DOMAIN_NAME])" at bounding box center [1040, 429] width 230 height 13
click at [1043, 427] on div "collected using NOAA Dataservices ([URL][DOMAIN_NAME])" at bounding box center [1040, 429] width 230 height 13
drag, startPoint x: 1046, startPoint y: 430, endPoint x: 1147, endPoint y: 422, distance: 101.3
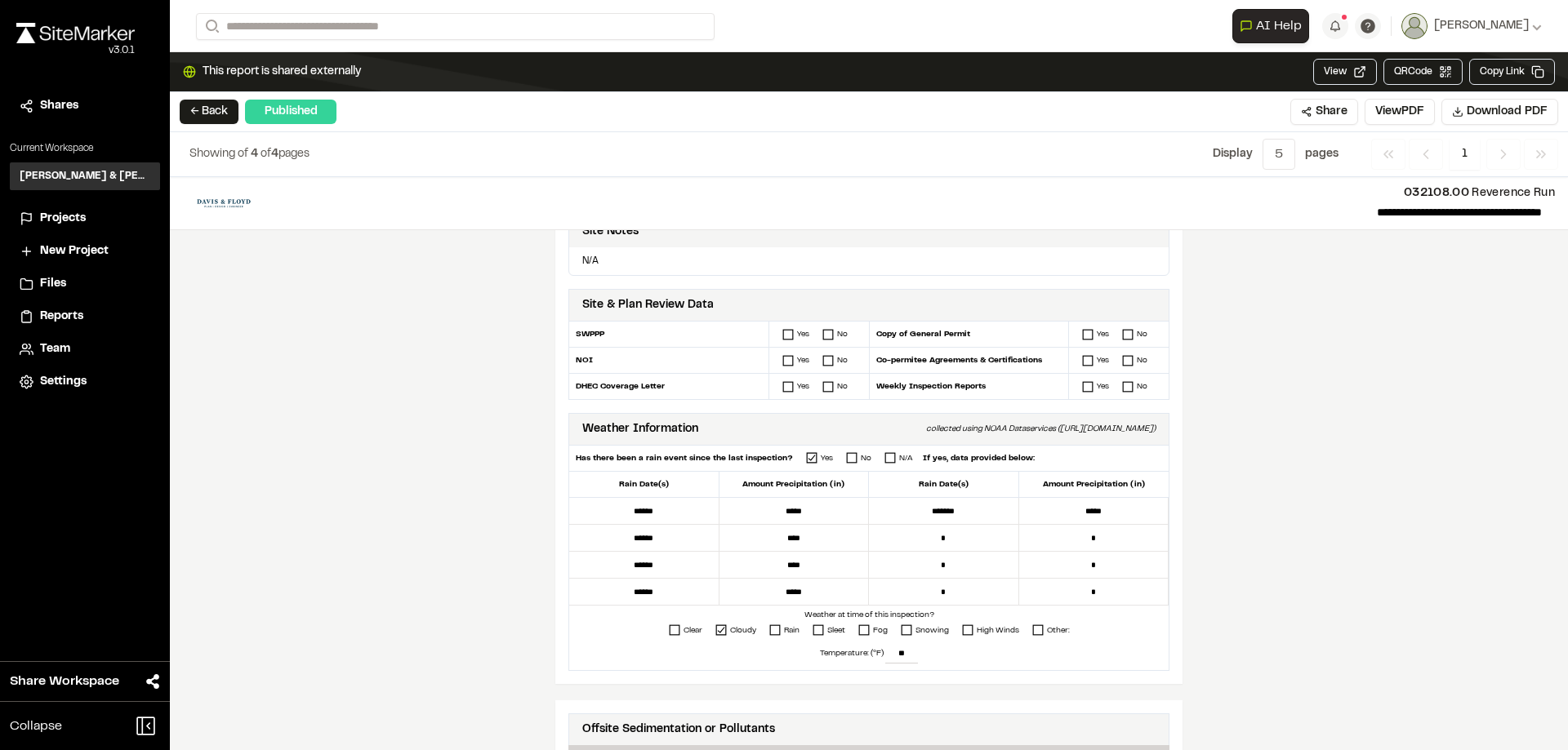
click at [1147, 422] on div "Weather Information collected using NOAA Dataservices ([URL][DOMAIN_NAME])" at bounding box center [868, 428] width 601 height 32
copy div "[URL][DOMAIN_NAME]"
click at [1143, 427] on div "collected using NOAA Dataservices ([URL][DOMAIN_NAME])" at bounding box center [1040, 429] width 230 height 13
drag, startPoint x: 1147, startPoint y: 427, endPoint x: 1046, endPoint y: 440, distance: 101.8
click at [1046, 440] on div "Weather Information collected using NOAA Dataservices ([URL][DOMAIN_NAME])" at bounding box center [868, 428] width 601 height 32
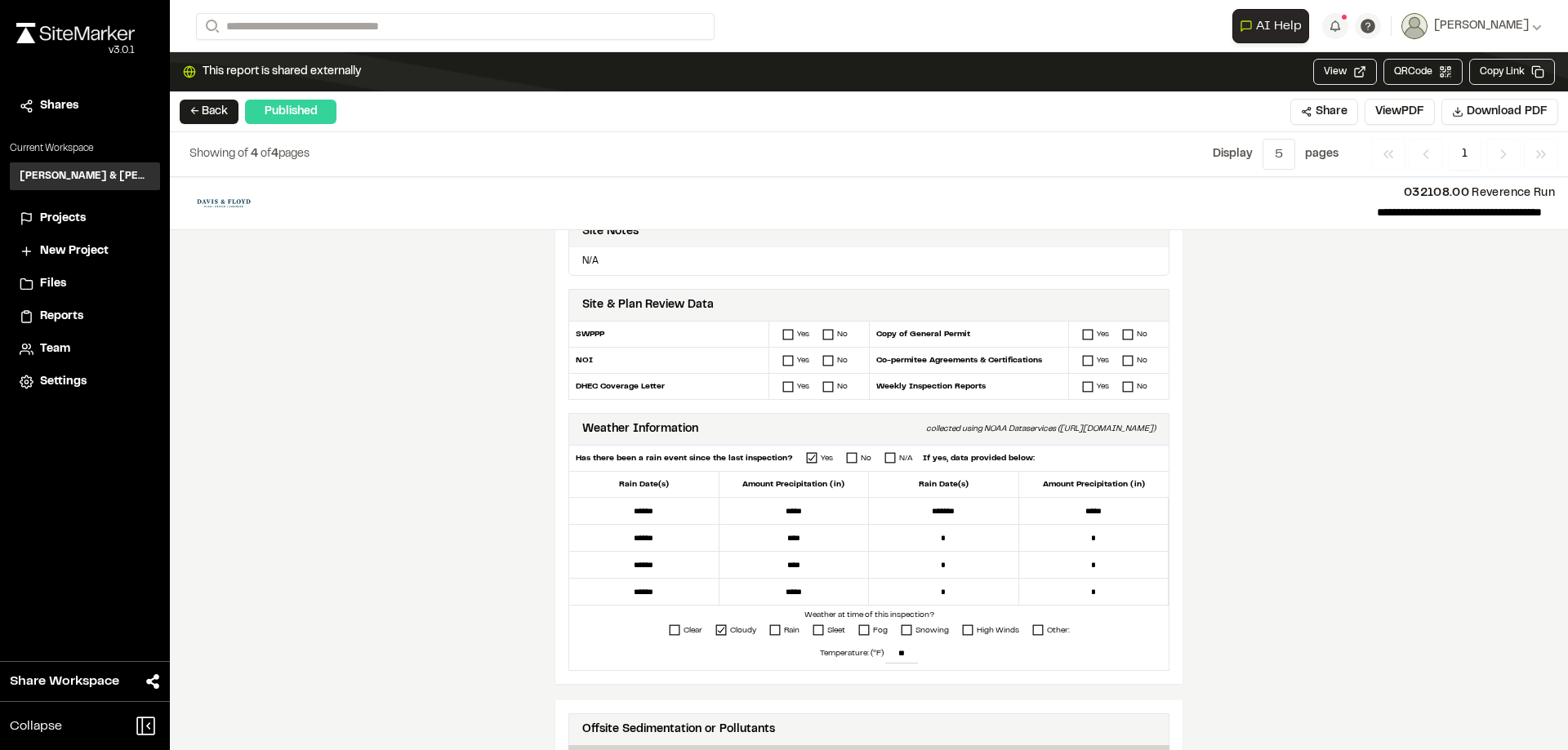
copy div "[URL][DOMAIN_NAME]"
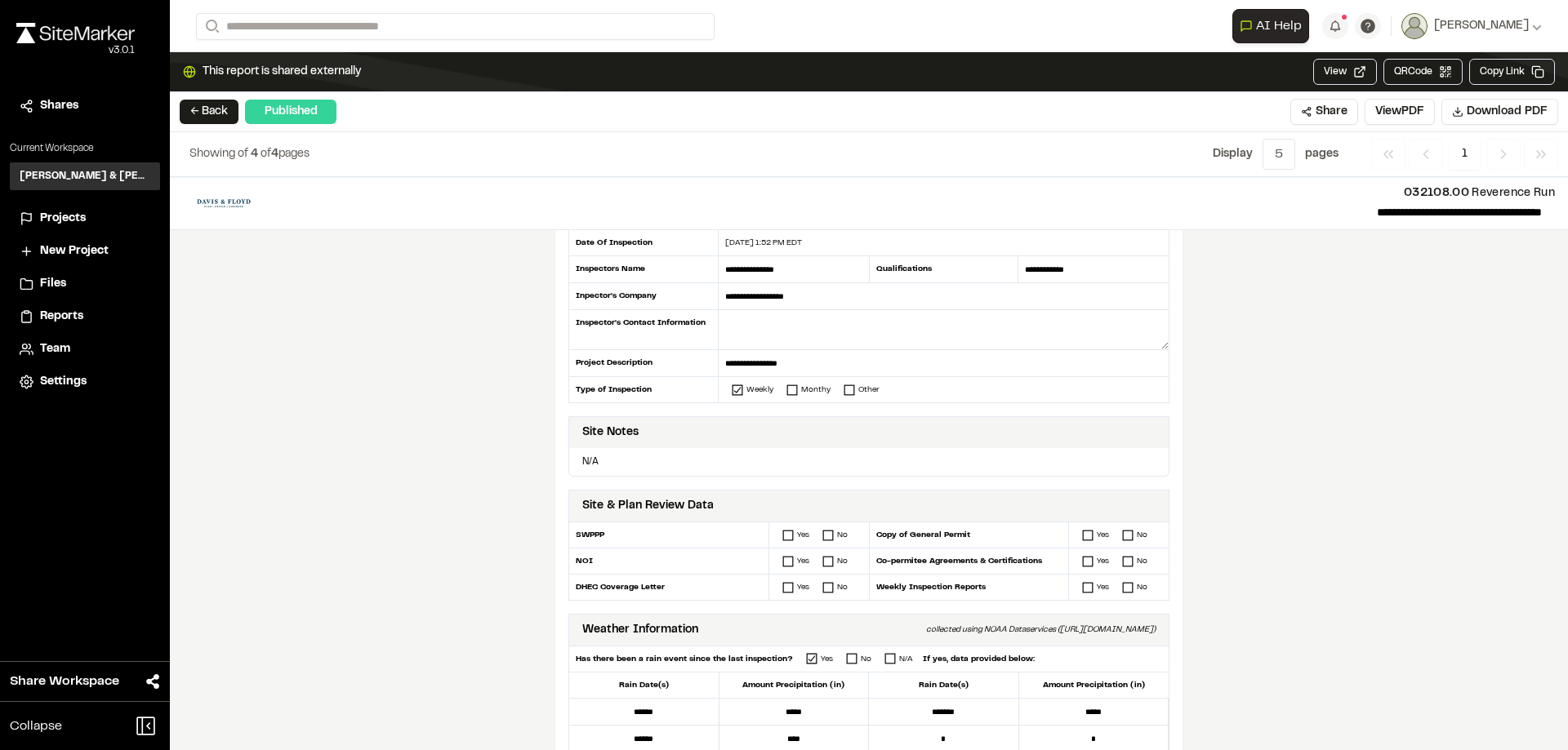
scroll to position [163, 0]
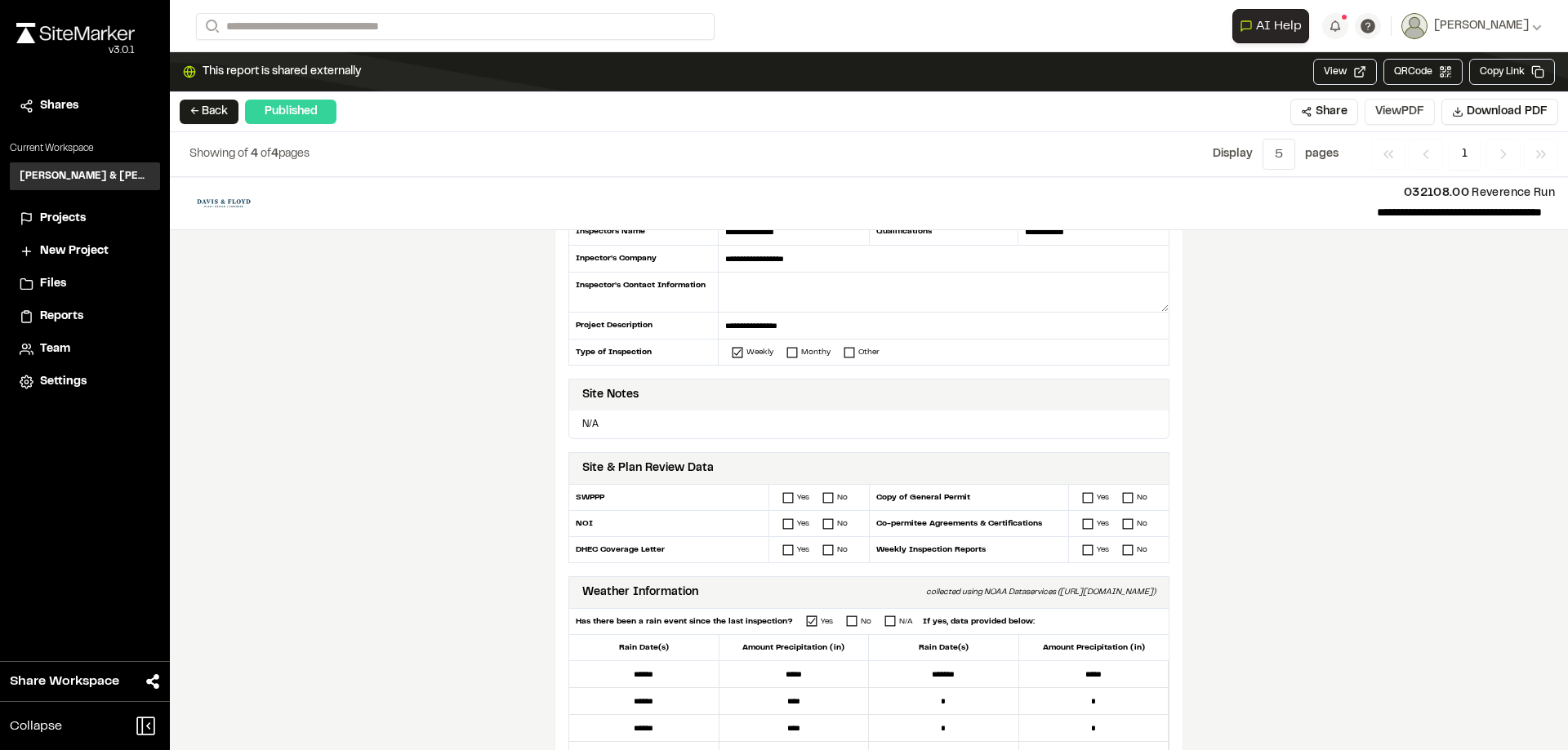
click at [1403, 110] on button "View PDF" at bounding box center [1400, 112] width 71 height 26
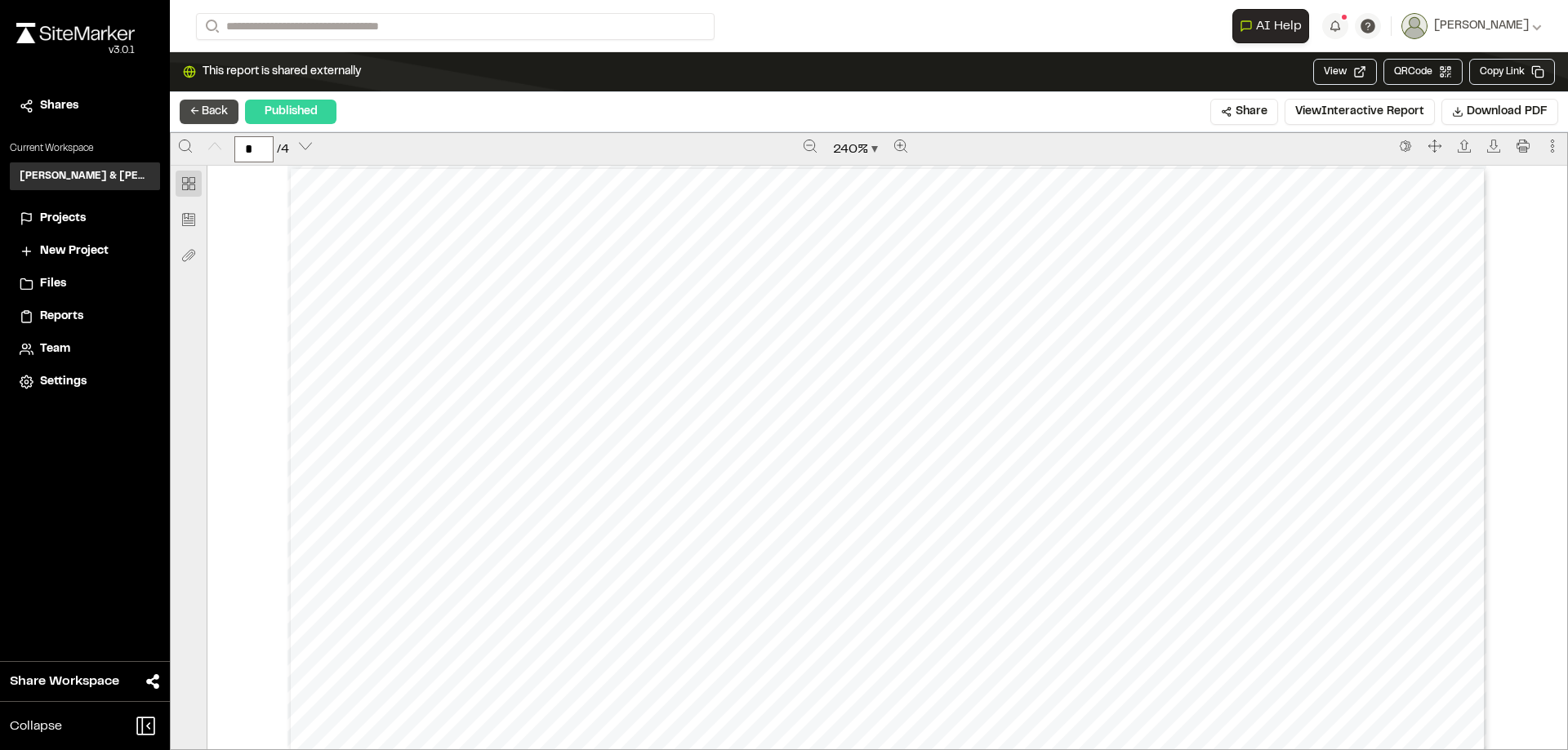
click at [201, 108] on button "← Back" at bounding box center [209, 112] width 59 height 24
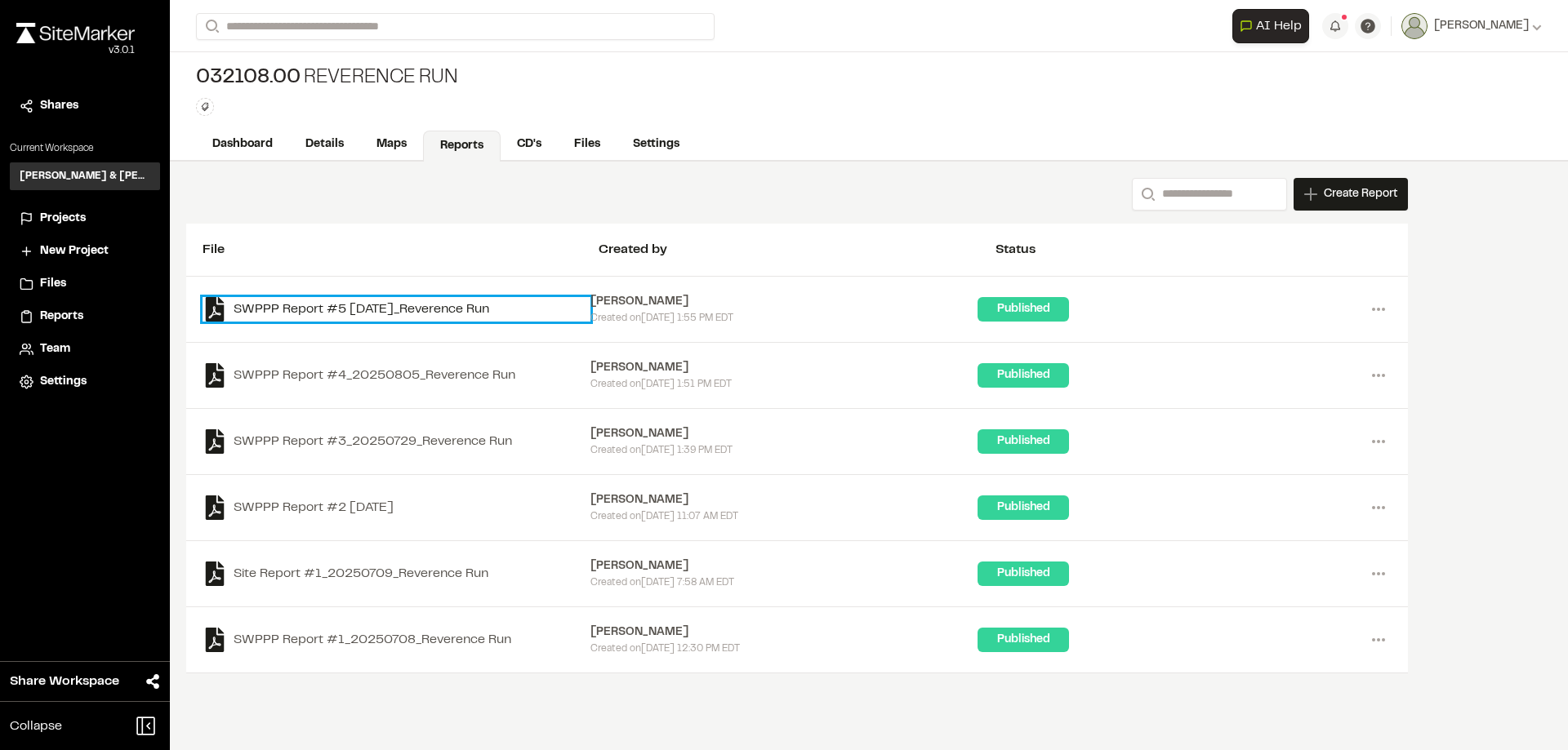
click at [463, 310] on link "SWPPP Report #5 [DATE]_Reverence Run" at bounding box center [396, 309] width 388 height 24
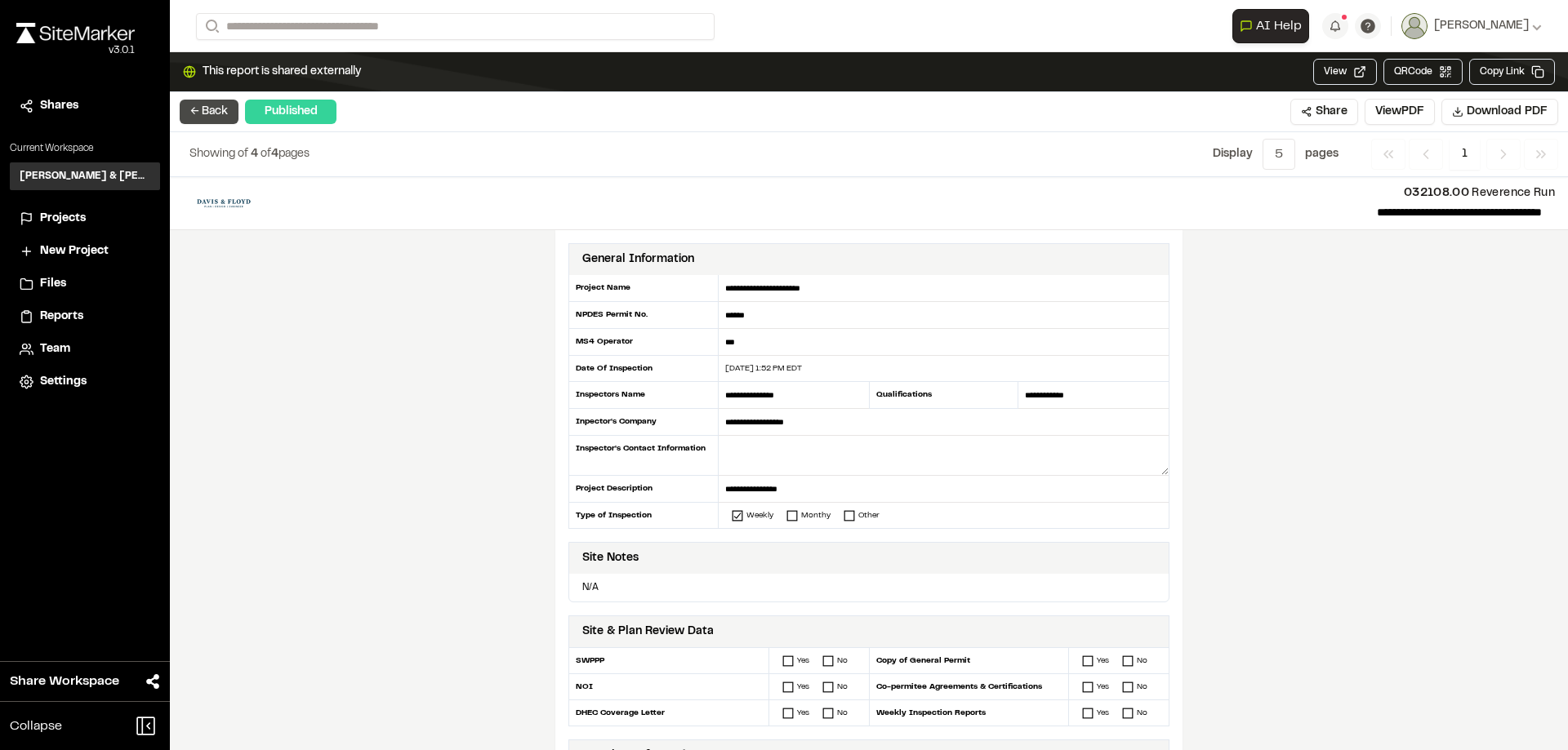
click at [213, 114] on button "← Back" at bounding box center [209, 112] width 59 height 24
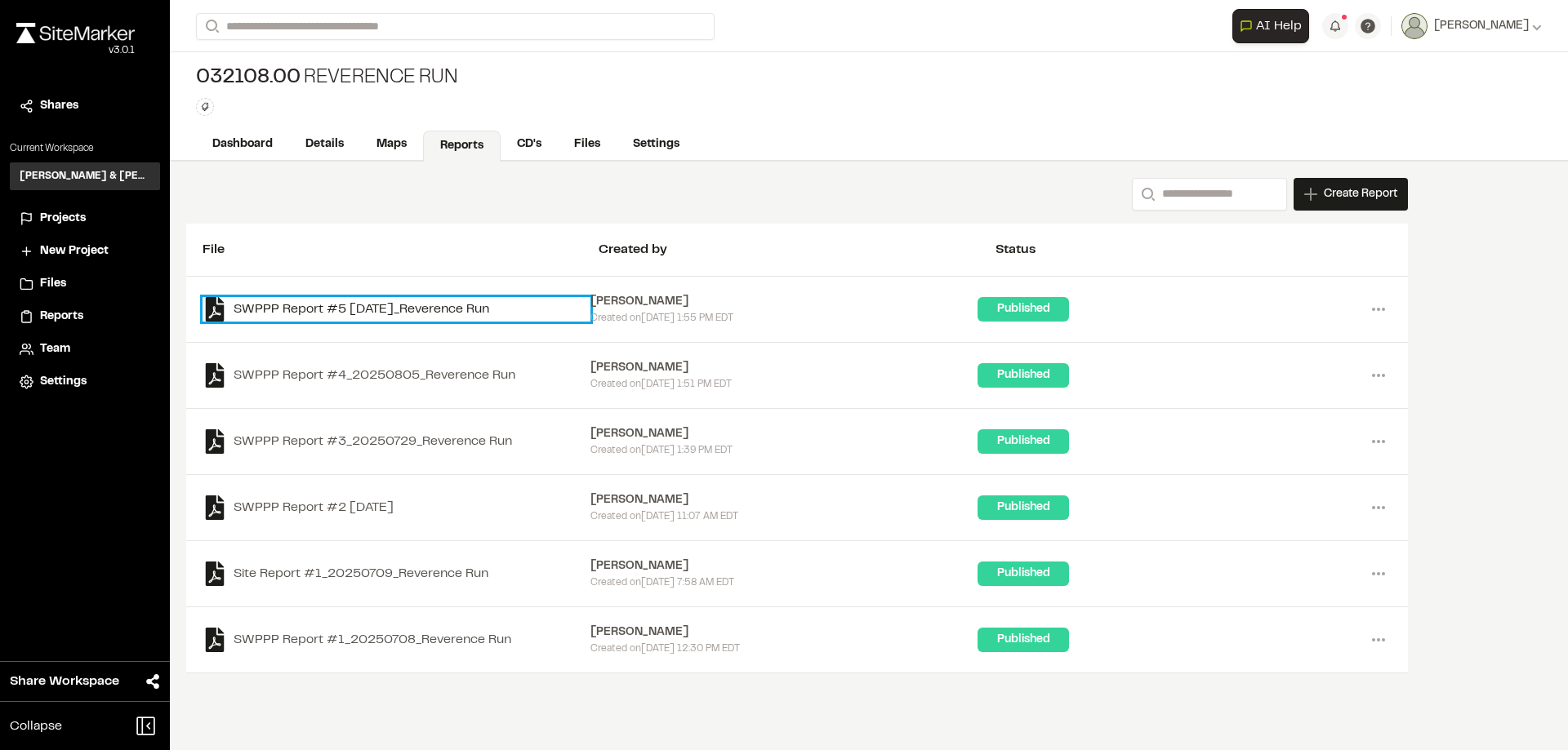
click at [460, 312] on link "SWPPP Report #5 [DATE]_Reverence Run" at bounding box center [396, 309] width 388 height 24
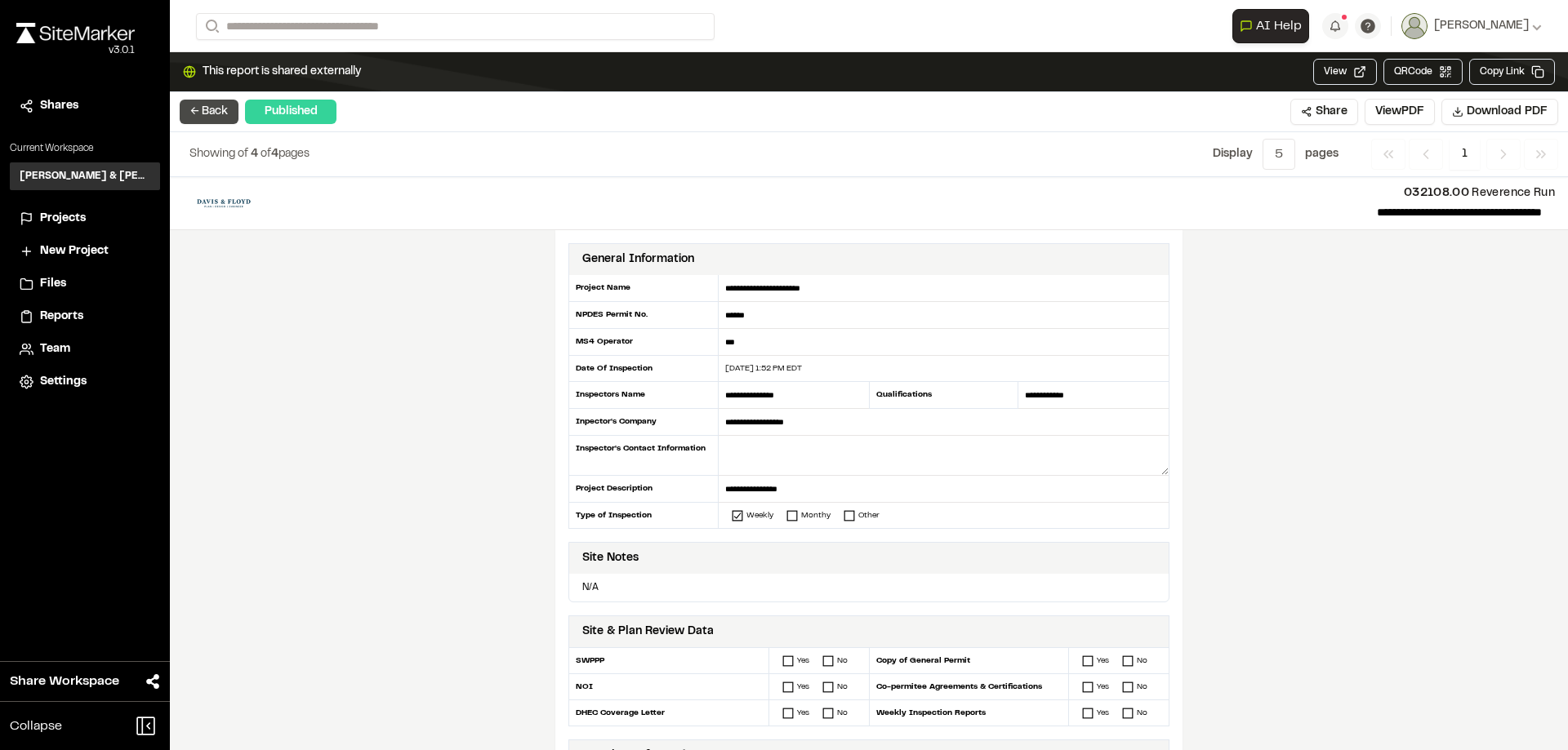
click at [226, 107] on button "← Back" at bounding box center [209, 112] width 59 height 24
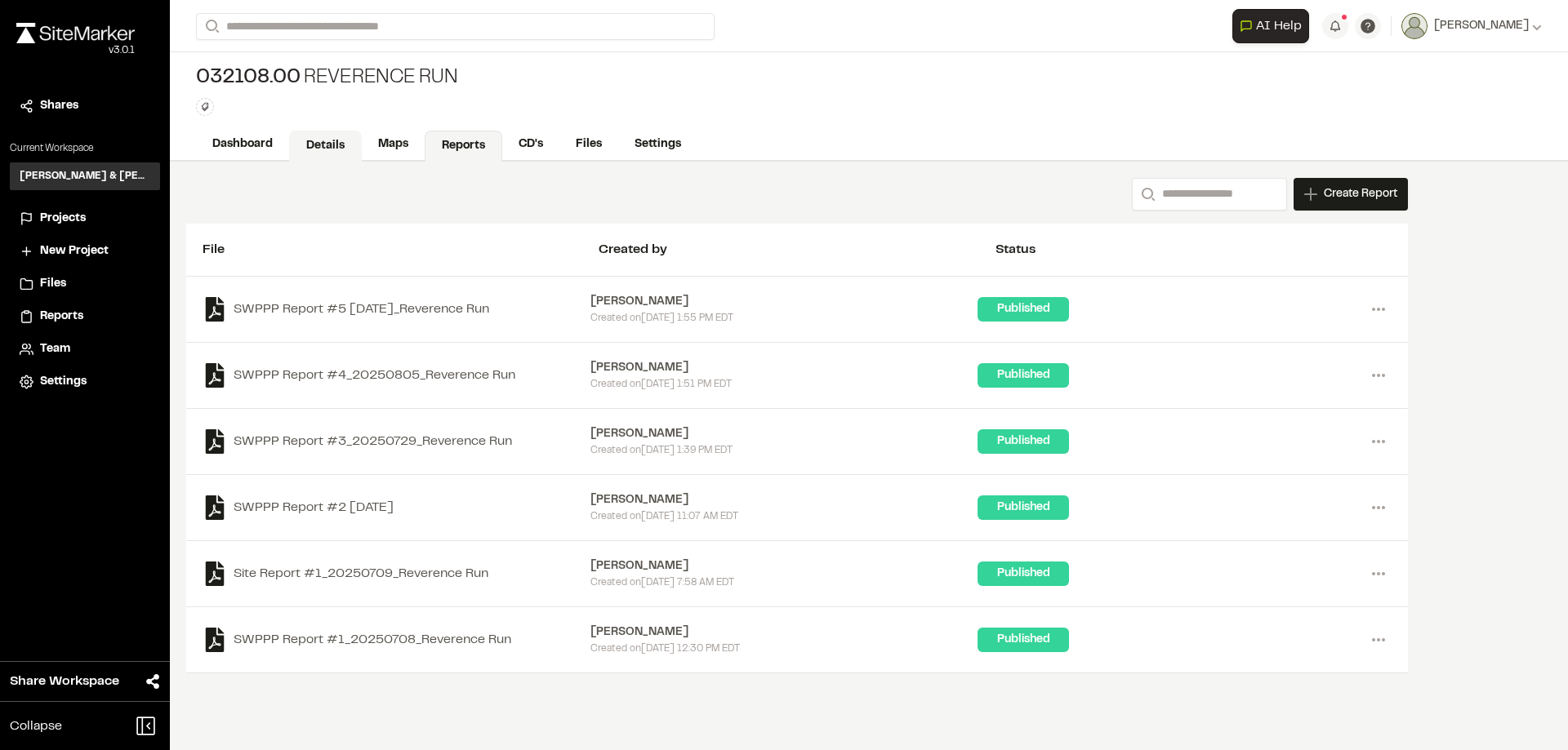
click at [337, 144] on link "Details" at bounding box center [325, 146] width 72 height 31
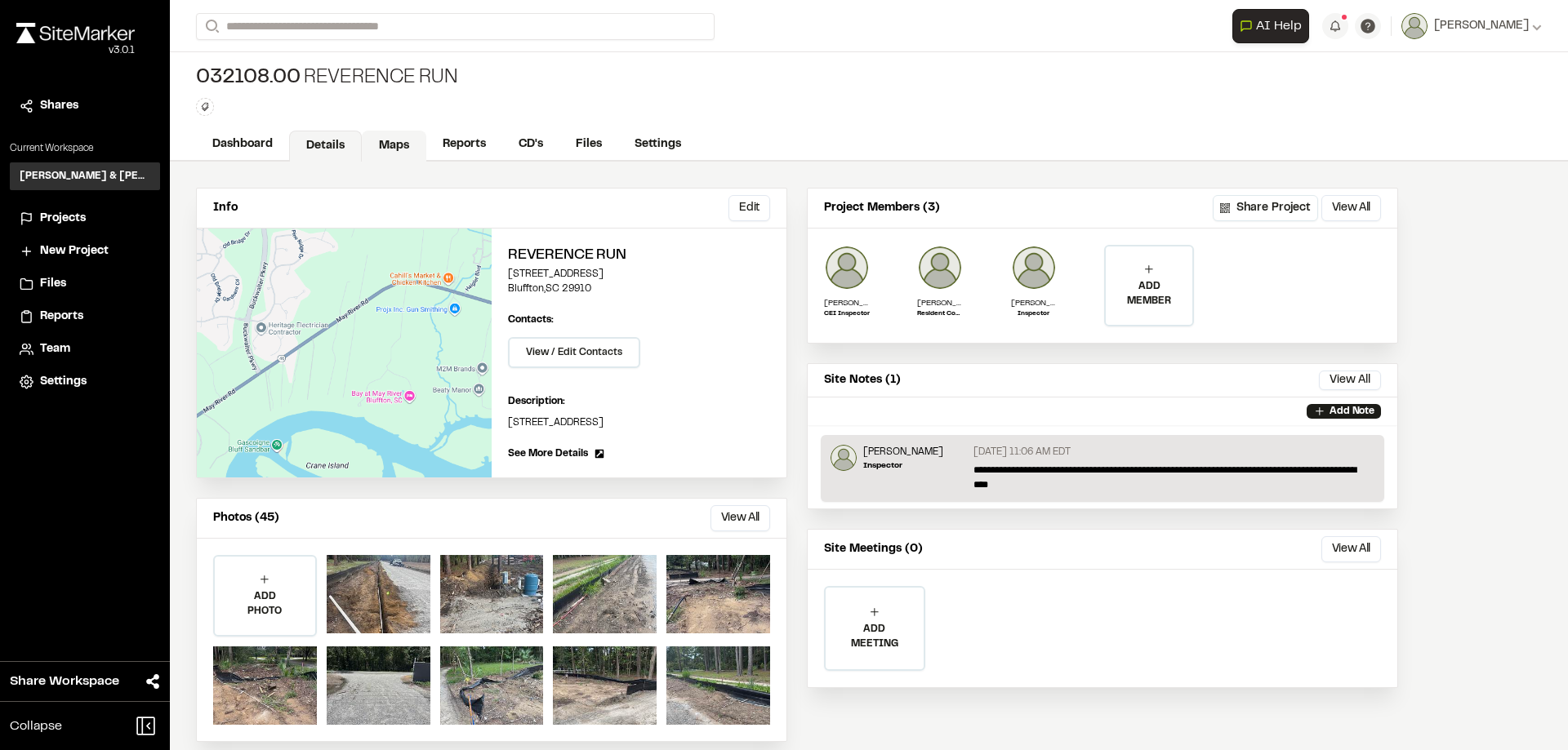
click at [386, 144] on link "Maps" at bounding box center [393, 146] width 65 height 31
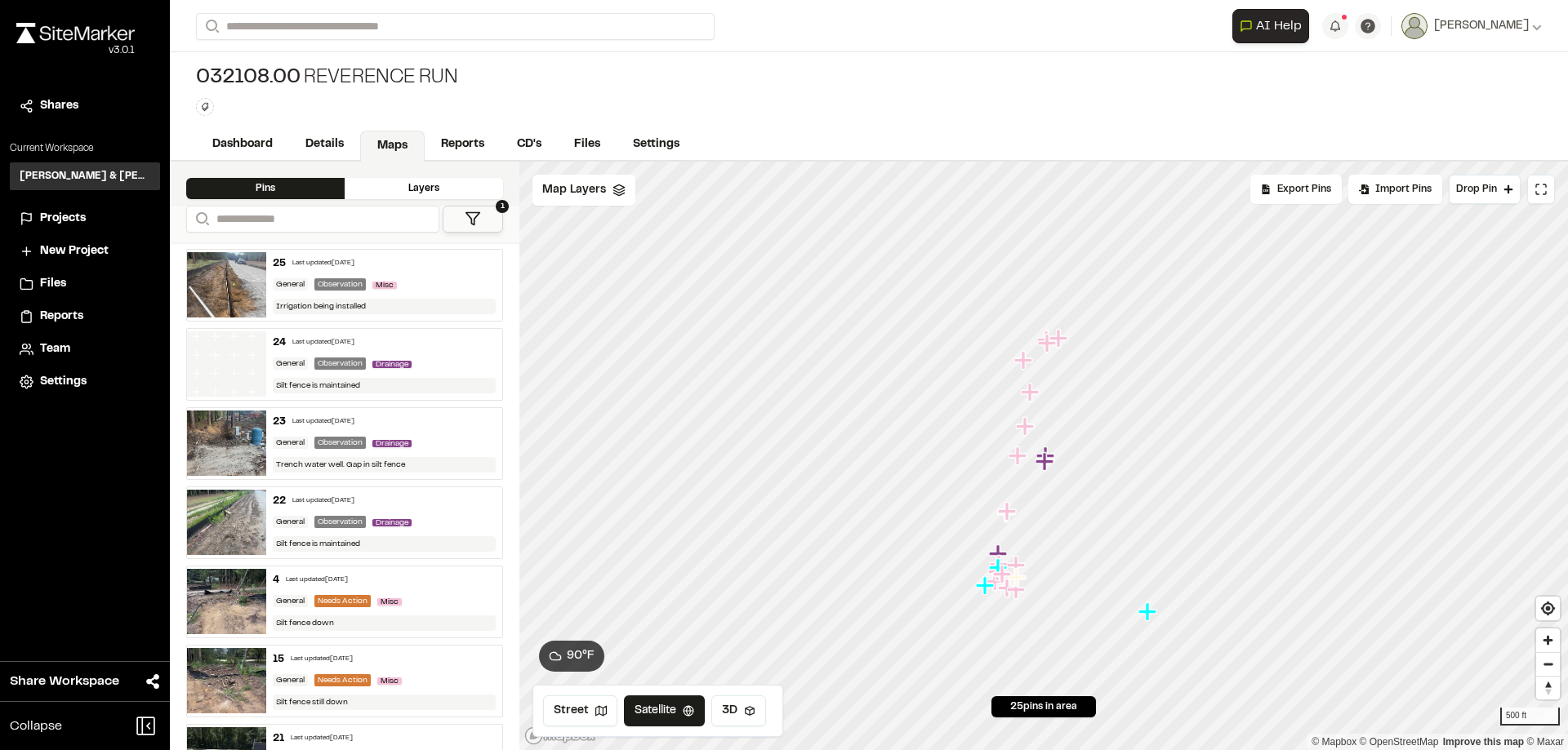
click at [488, 222] on button "1" at bounding box center [472, 218] width 60 height 27
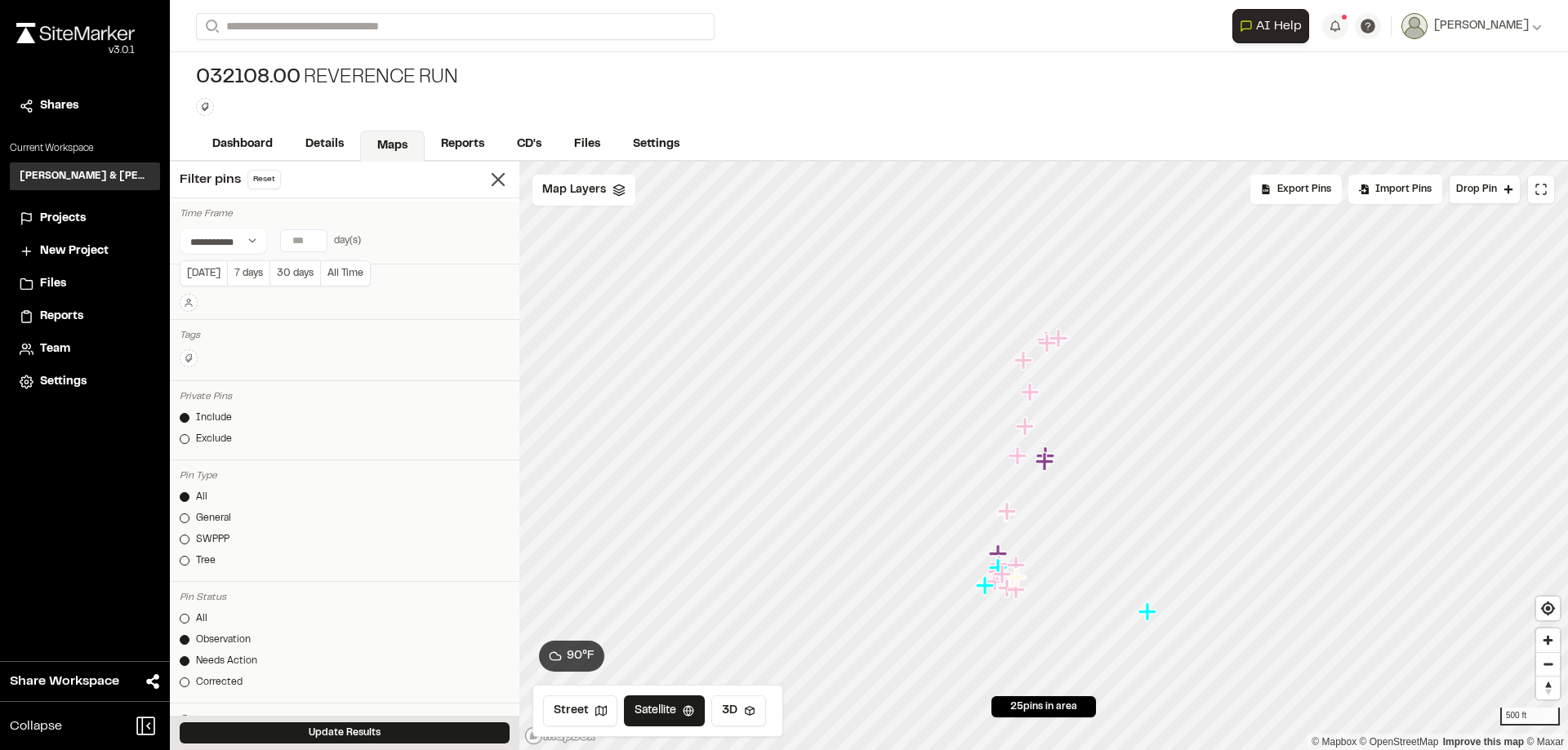
click at [318, 244] on input "*" at bounding box center [303, 241] width 46 height 22
click at [318, 246] on input "*" at bounding box center [303, 241] width 46 height 22
click at [312, 245] on input "*" at bounding box center [303, 241] width 46 height 22
click at [314, 239] on input "*" at bounding box center [303, 241] width 46 height 22
type input "*"
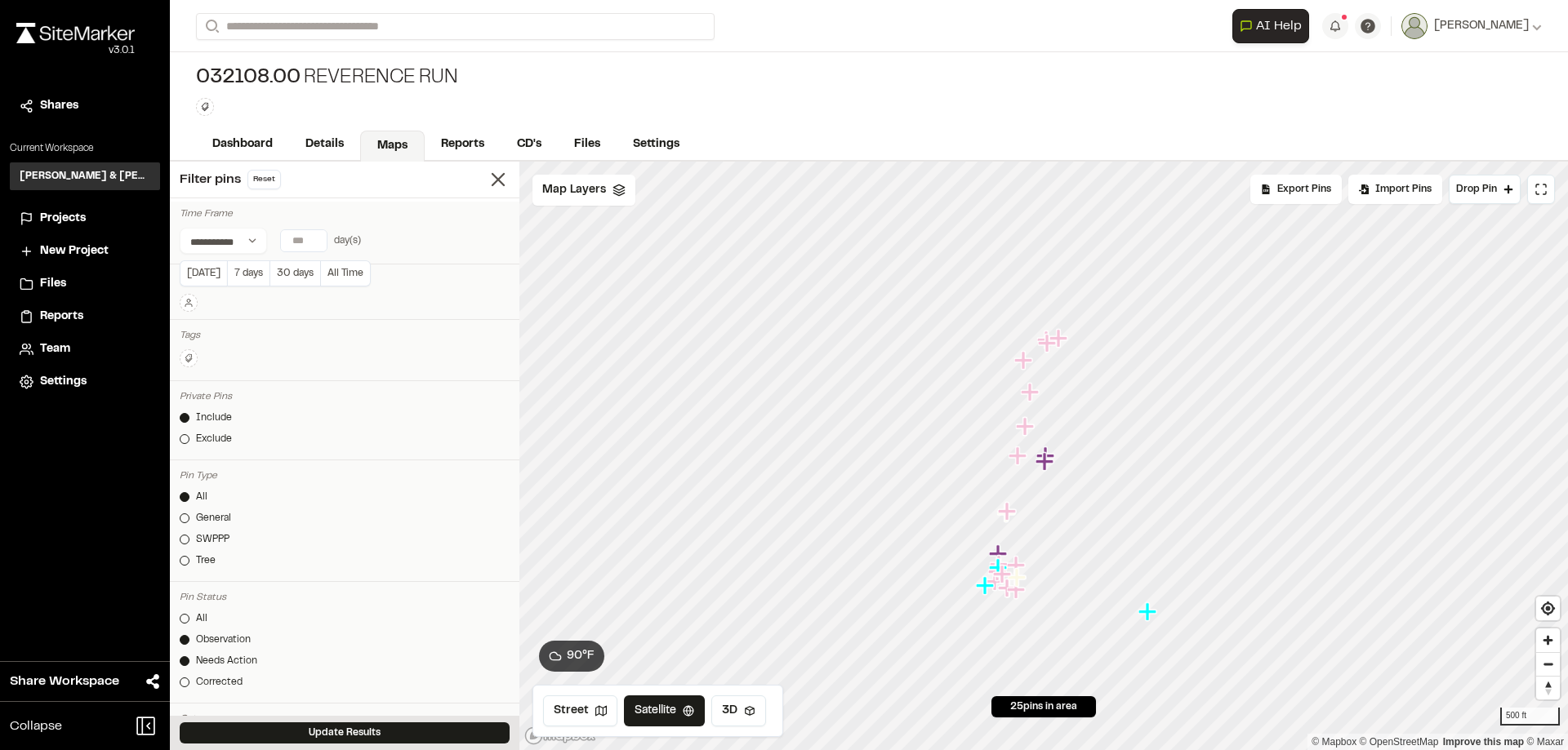
click at [314, 239] on input "*" at bounding box center [303, 241] width 46 height 22
click at [184, 300] on icon at bounding box center [188, 302] width 9 height 9
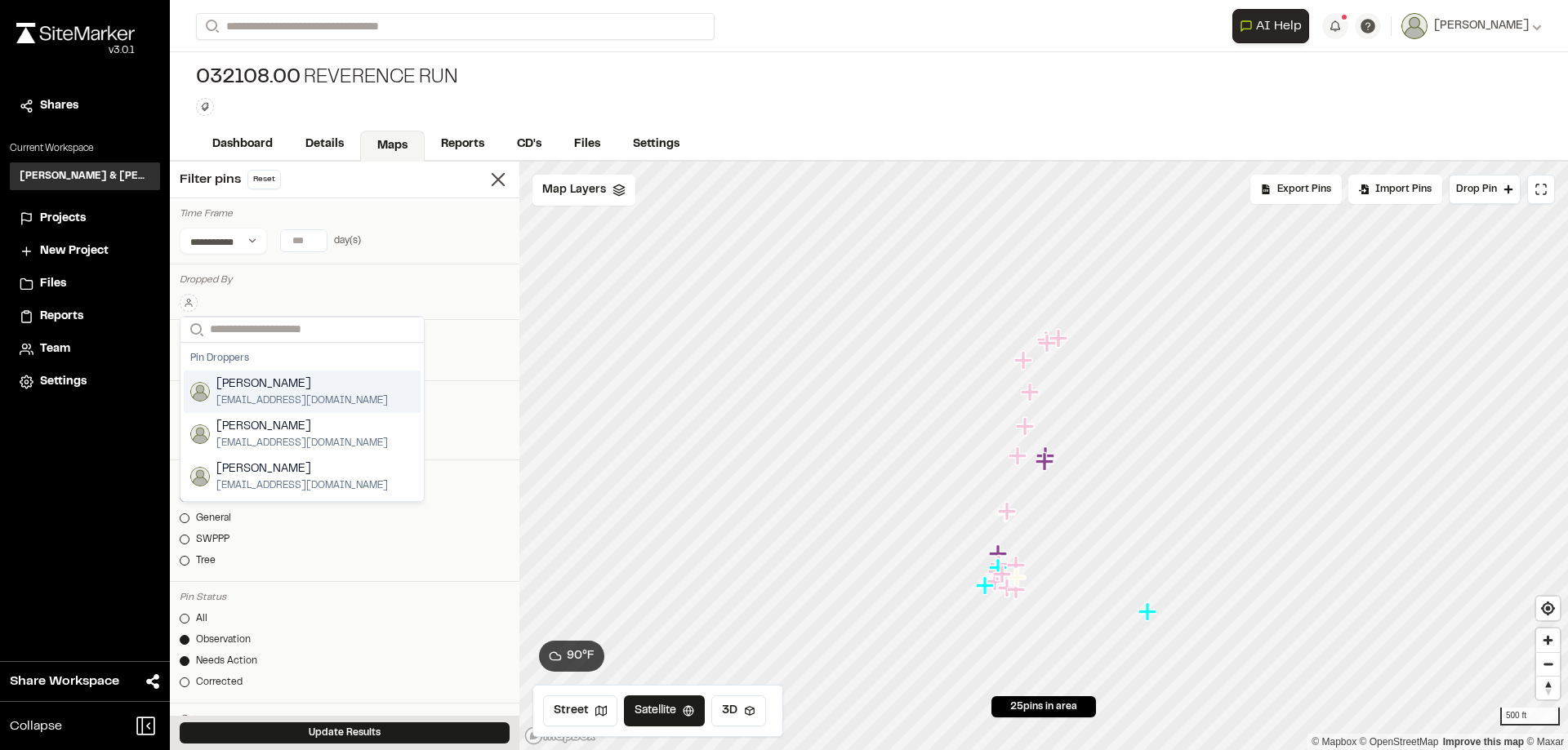
click at [262, 390] on span "[PERSON_NAME]" at bounding box center [301, 384] width 171 height 18
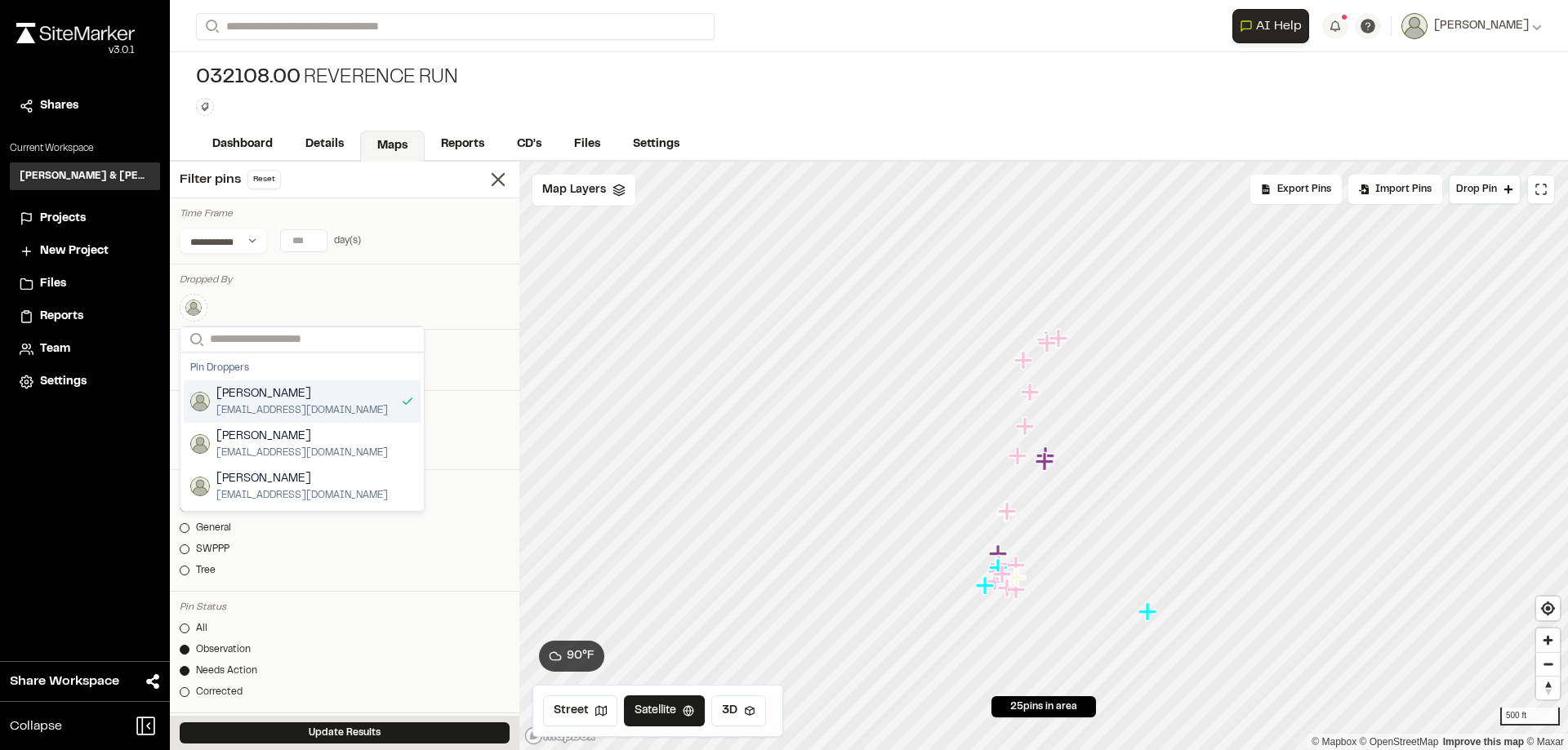
click at [417, 304] on div "Search Pin Droppers [PERSON_NAME] [EMAIL_ADDRESS][DOMAIN_NAME] [PERSON_NAME] [E…" at bounding box center [344, 308] width 330 height 28
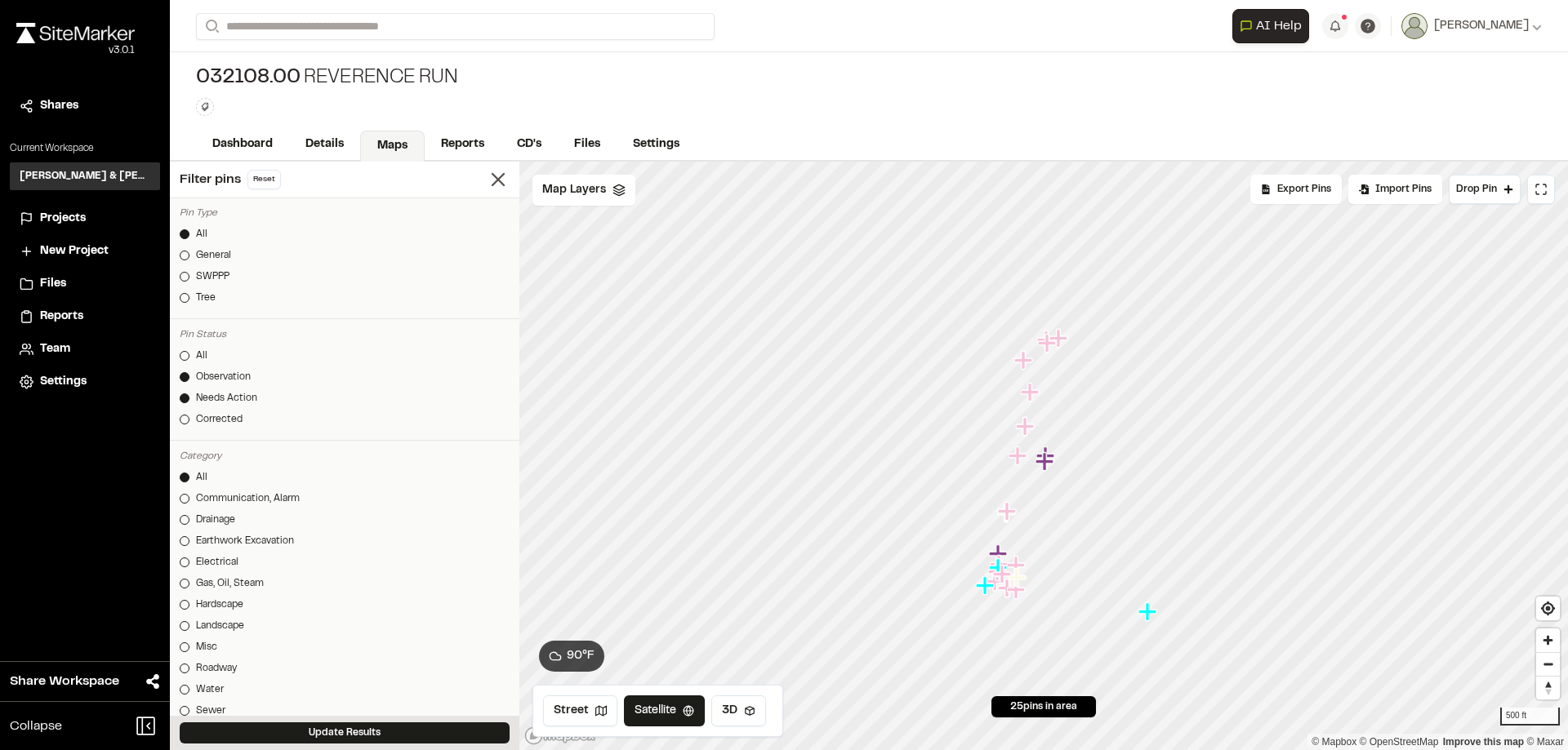
scroll to position [245, 0]
click at [186, 379] on div at bounding box center [184, 383] width 9 height 9
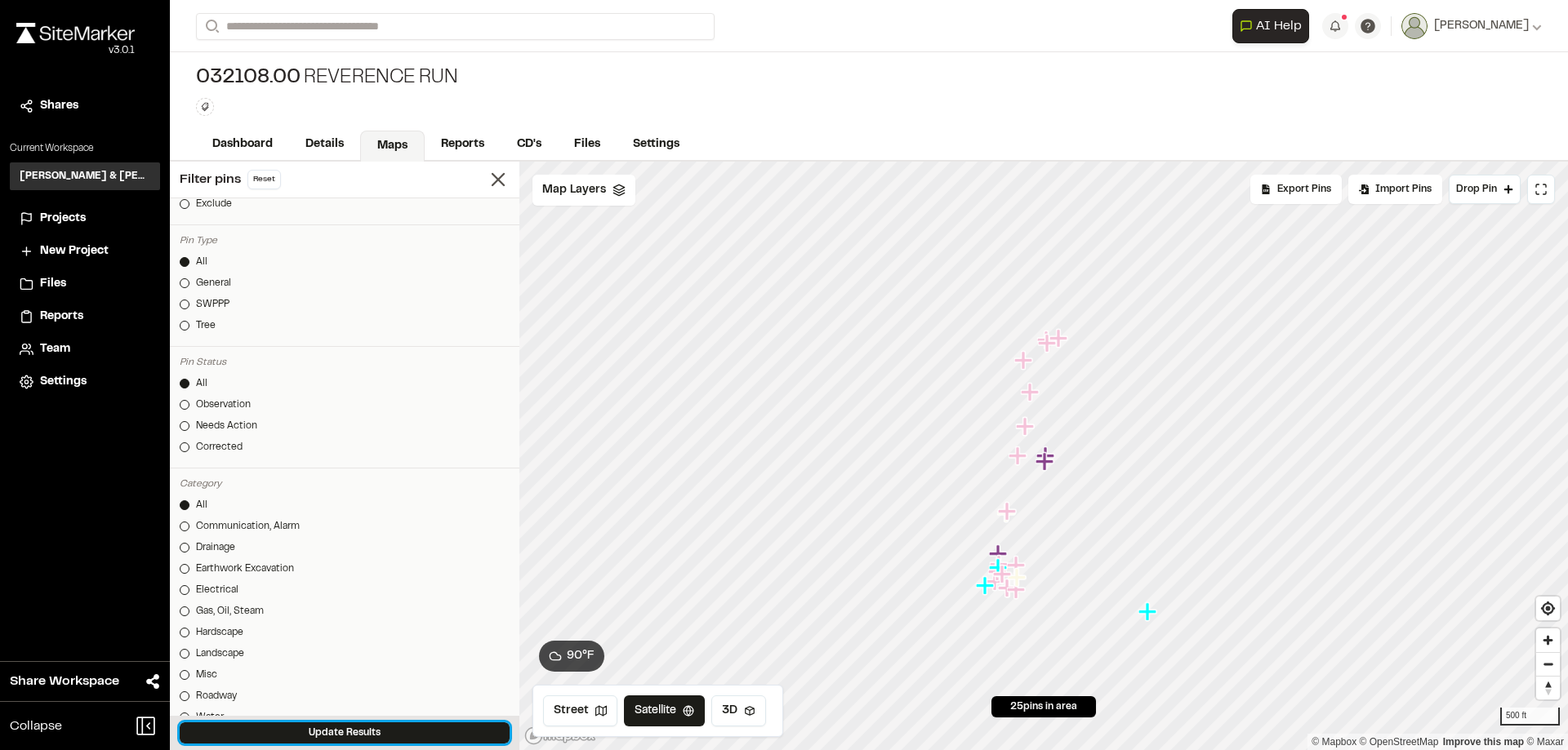
click at [394, 733] on button "Update Results" at bounding box center [344, 733] width 330 height 22
click at [605, 194] on div "Map Layers" at bounding box center [584, 190] width 103 height 31
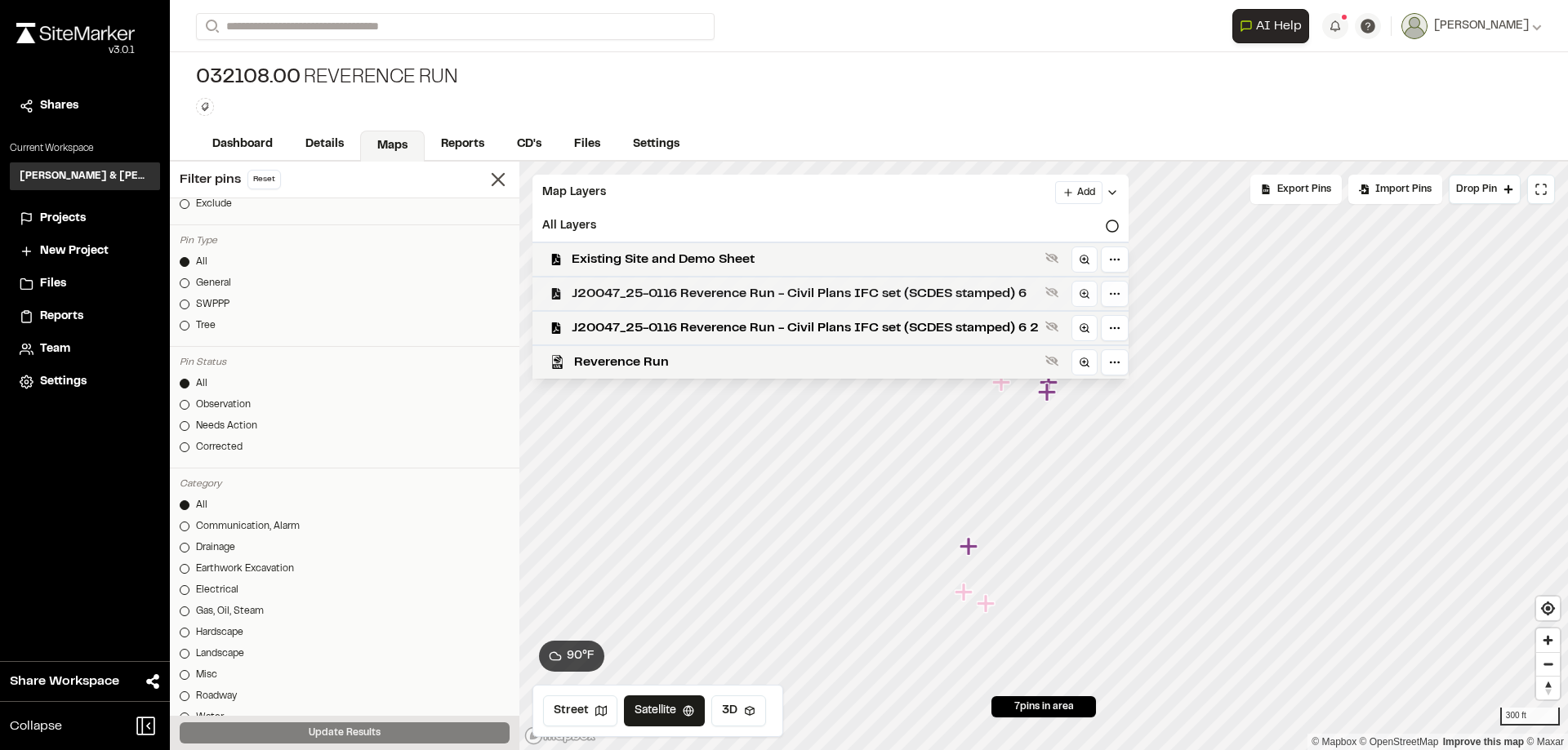
click at [670, 280] on div "J20047_25-0116 Reverence Run - Civil Plans IFC set (SCDES stamped) 6" at bounding box center [824, 293] width 609 height 34
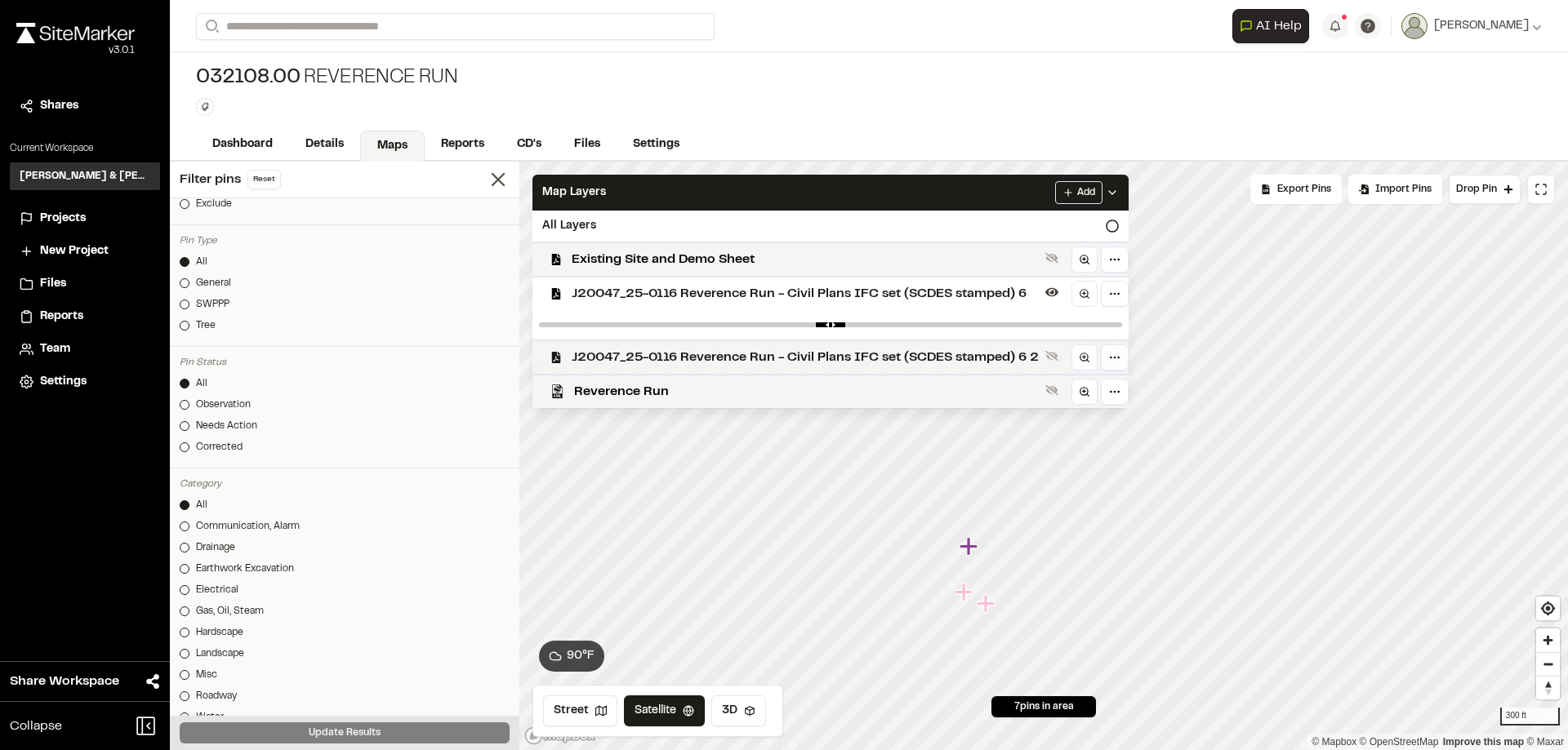
click at [890, 366] on span "J20047_25-0116 Reverence Run - Civil Plans IFC set (SCDES stamped) 6 2" at bounding box center [805, 357] width 467 height 20
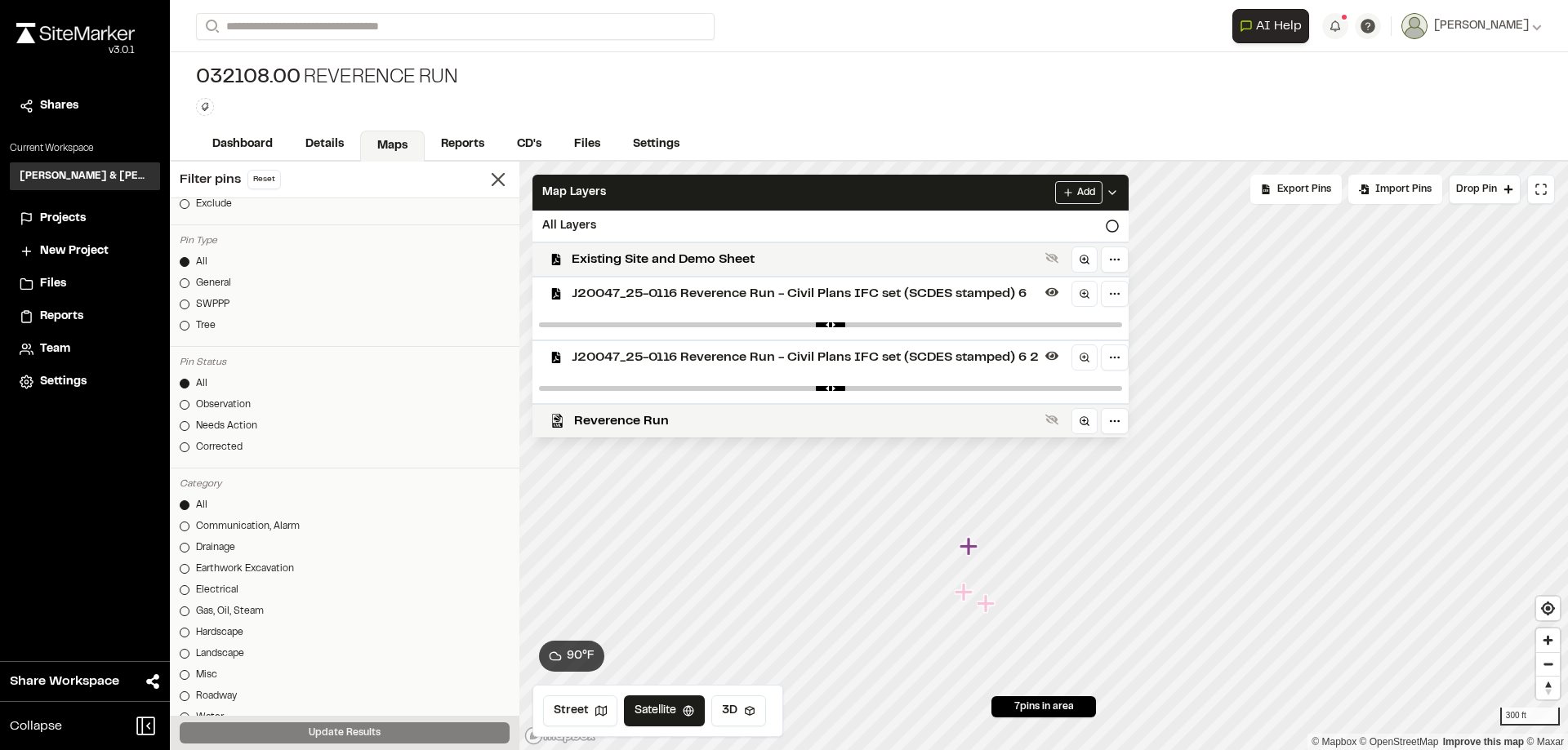
click at [1108, 328] on div at bounding box center [830, 325] width 596 height 29
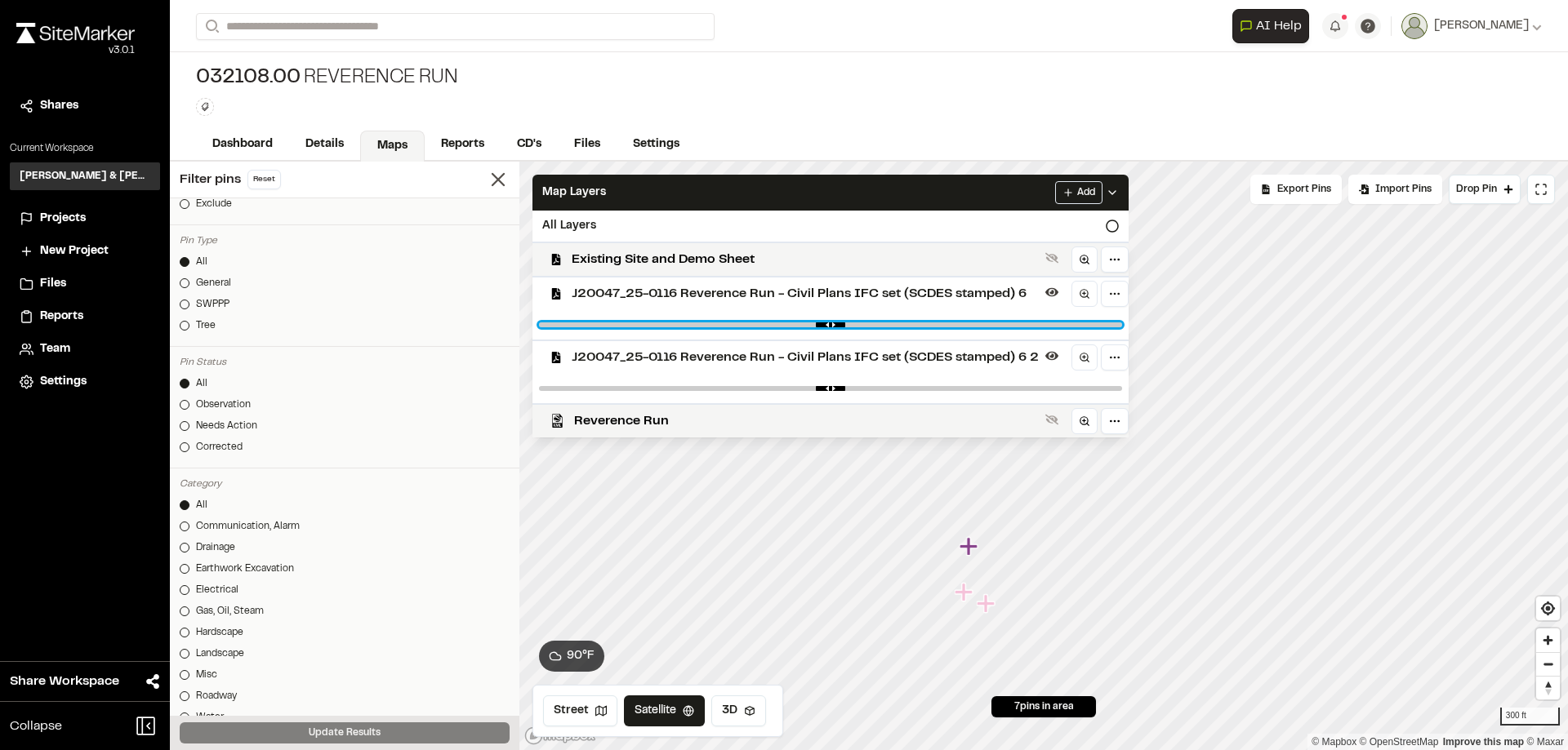
drag, startPoint x: 1112, startPoint y: 324, endPoint x: 1006, endPoint y: 331, distance: 106.2
type input "****"
click at [1006, 328] on input "range" at bounding box center [830, 325] width 583 height 5
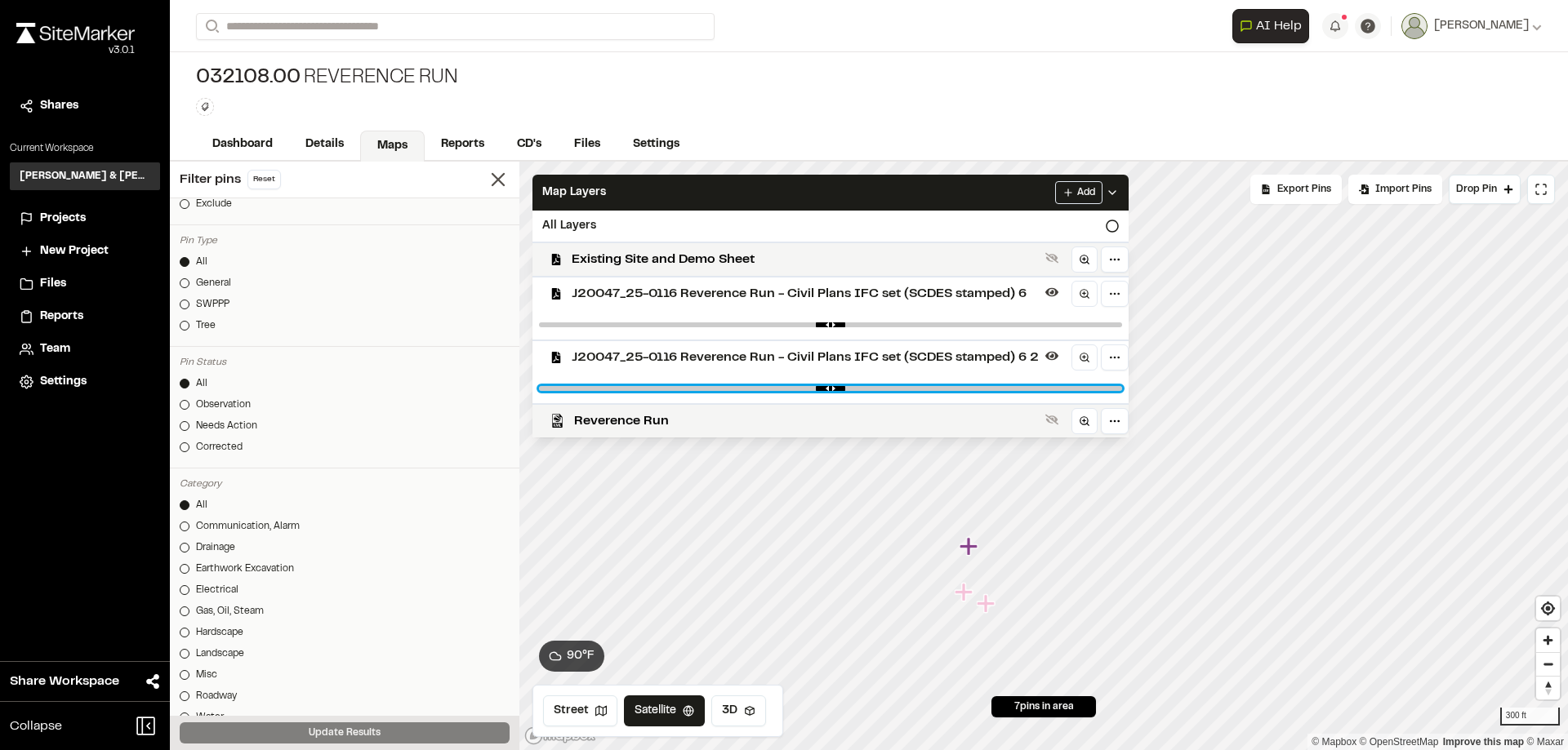
drag, startPoint x: 1109, startPoint y: 390, endPoint x: 1008, endPoint y: 387, distance: 101.0
type input "****"
click at [1008, 387] on input "range" at bounding box center [830, 389] width 583 height 5
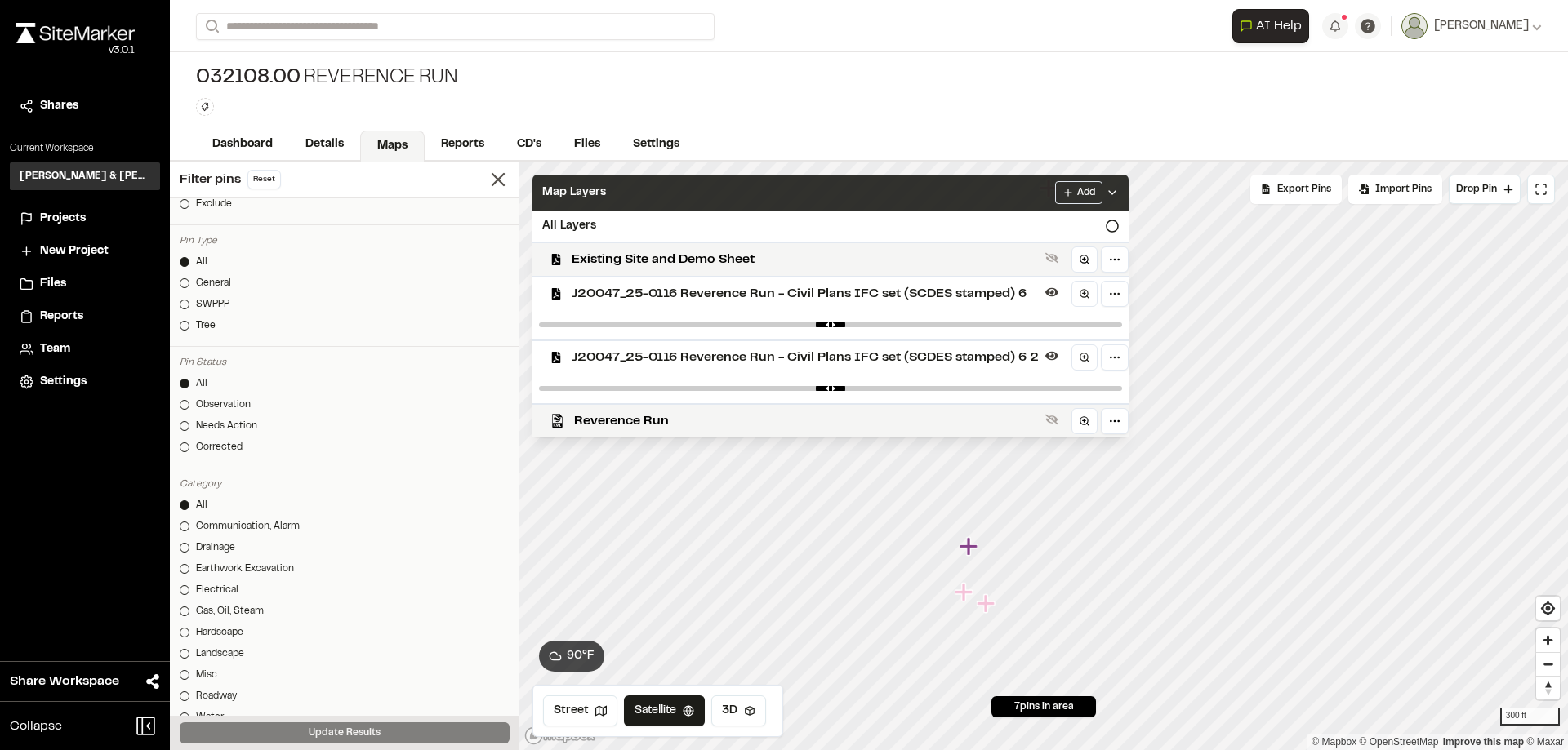
click at [781, 189] on div "Map Layers Add" at bounding box center [830, 193] width 596 height 36
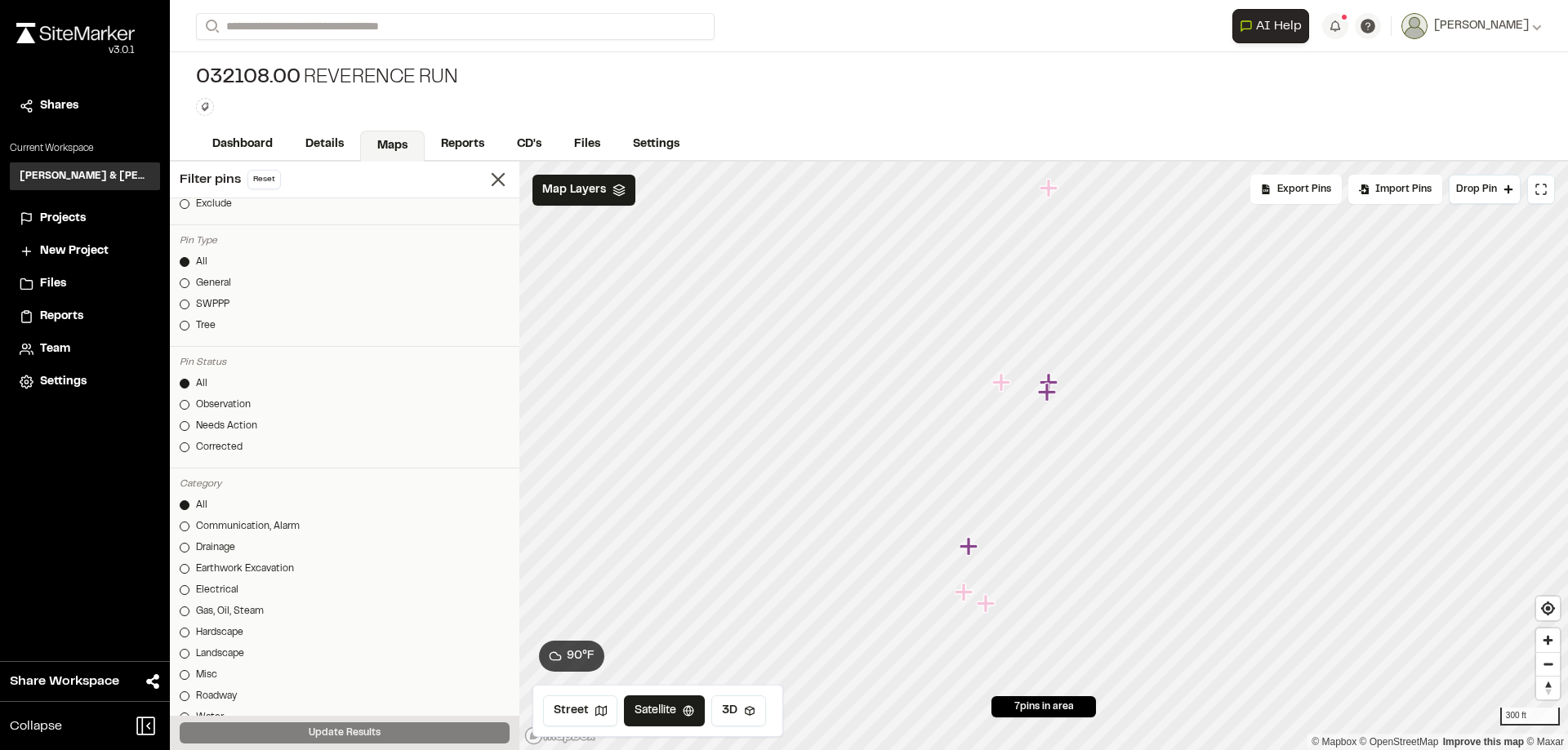
click at [985, 606] on icon "Map marker" at bounding box center [985, 603] width 18 height 18
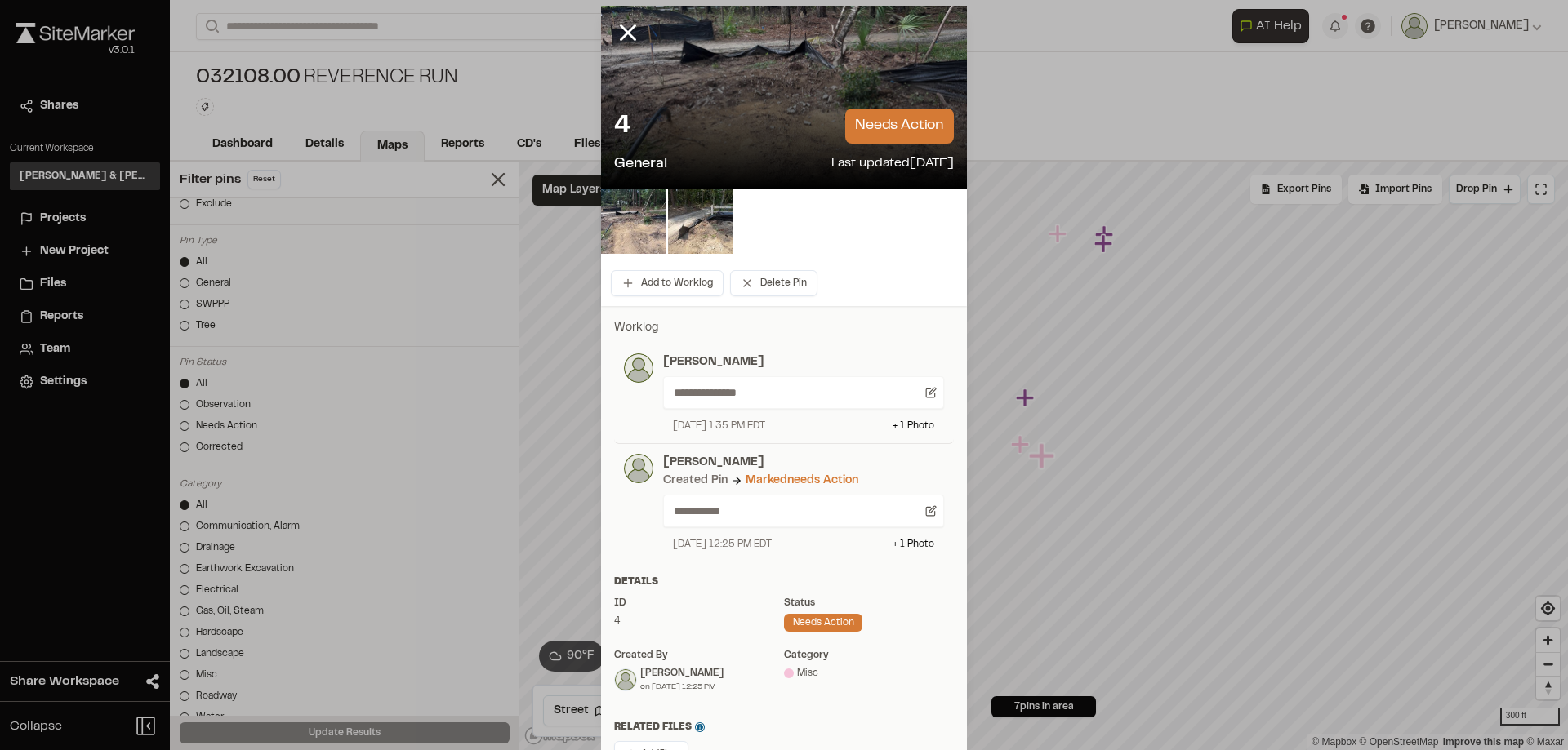
scroll to position [0, 0]
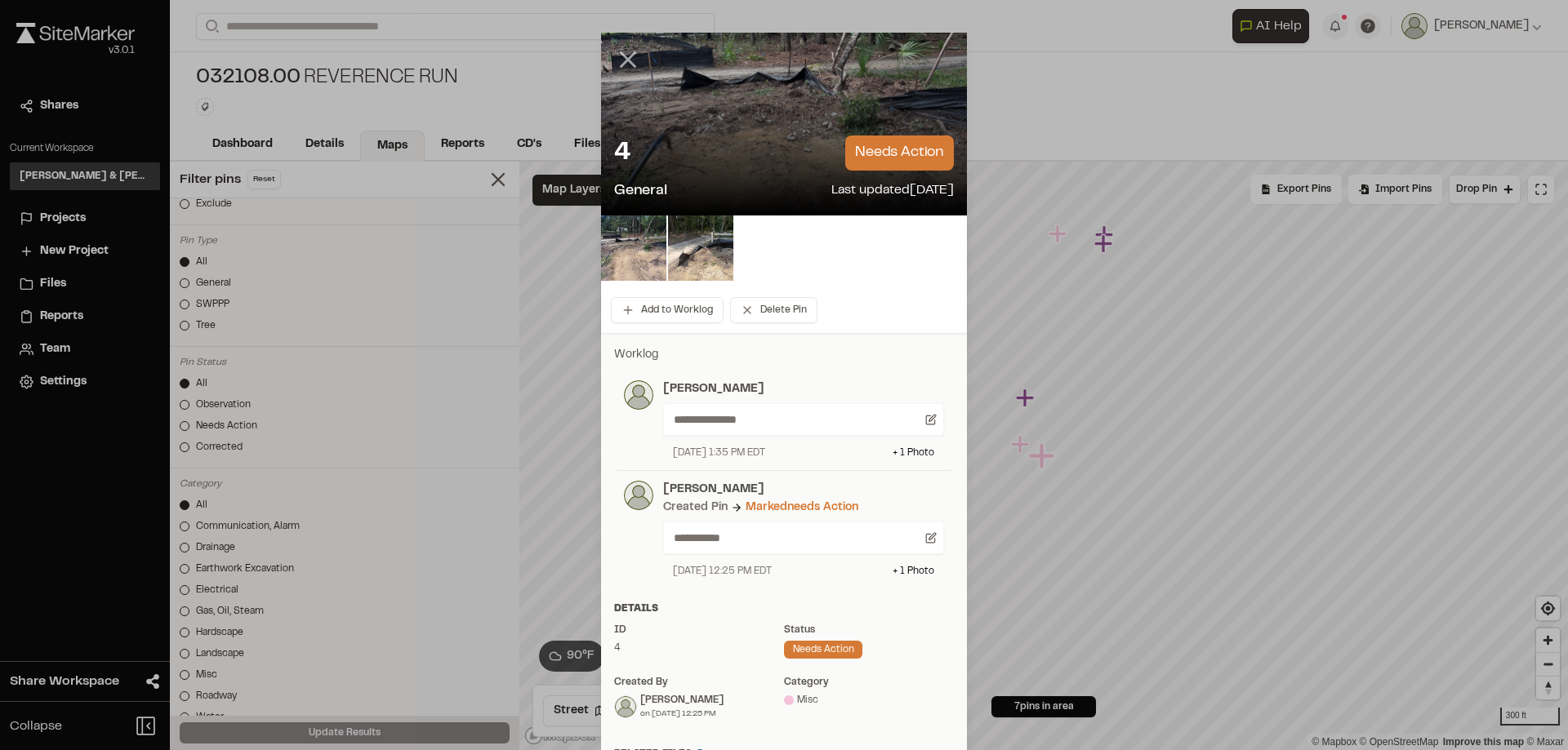
click at [621, 62] on line at bounding box center [628, 60] width 14 height 14
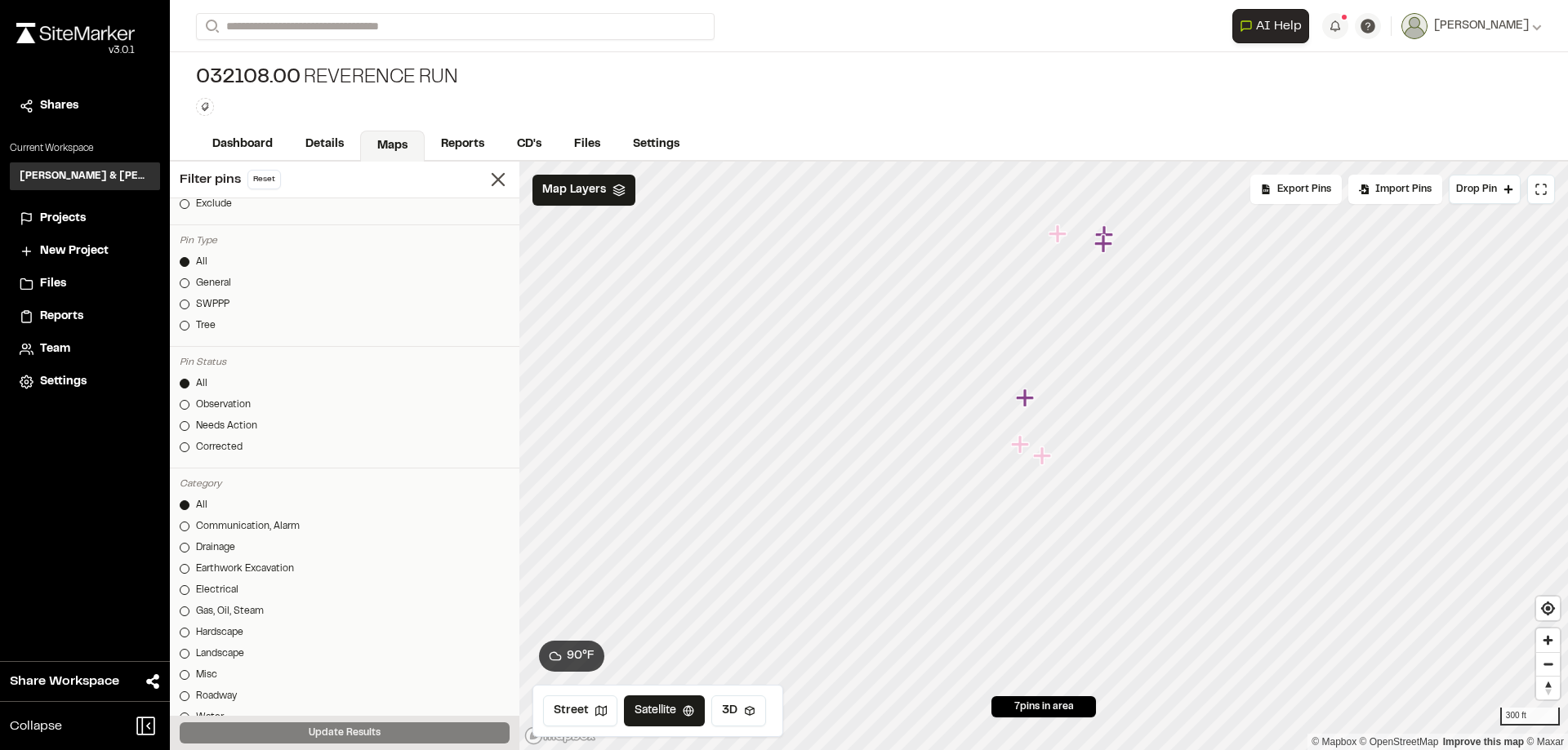
click at [1020, 446] on icon "Map marker" at bounding box center [1020, 444] width 18 height 18
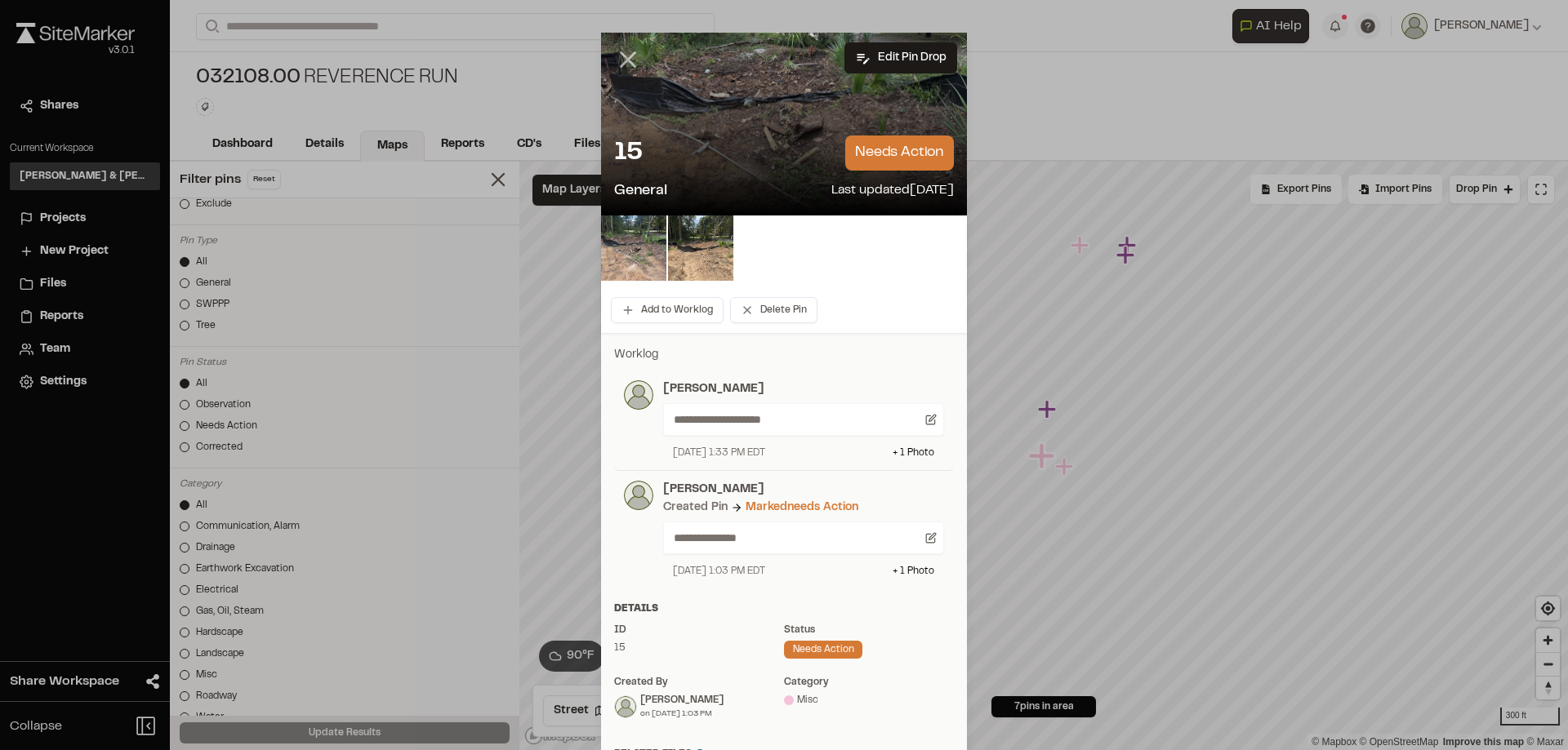
click at [625, 55] on icon at bounding box center [628, 59] width 28 height 28
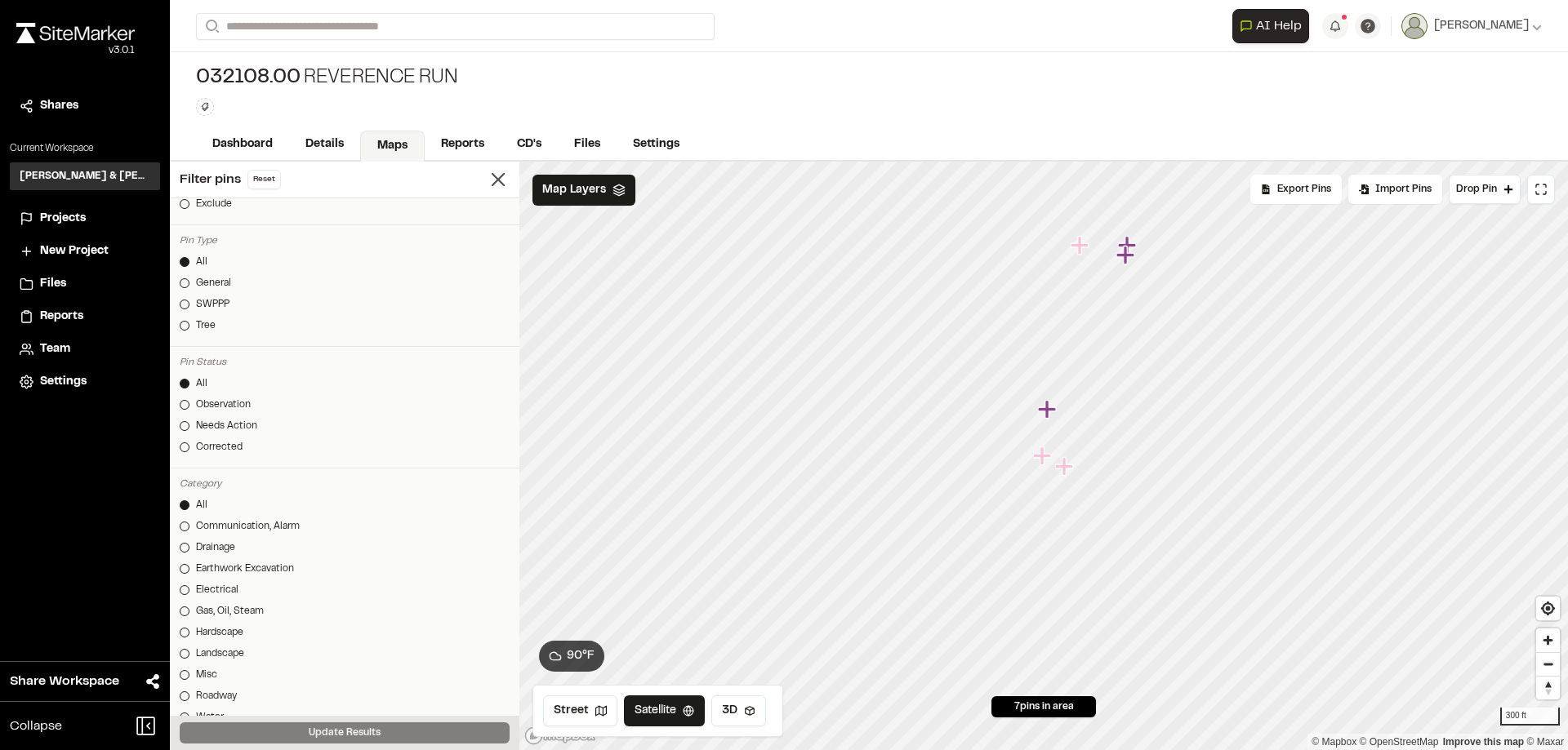
click at [1048, 409] on icon "Map marker" at bounding box center [1046, 409] width 18 height 18
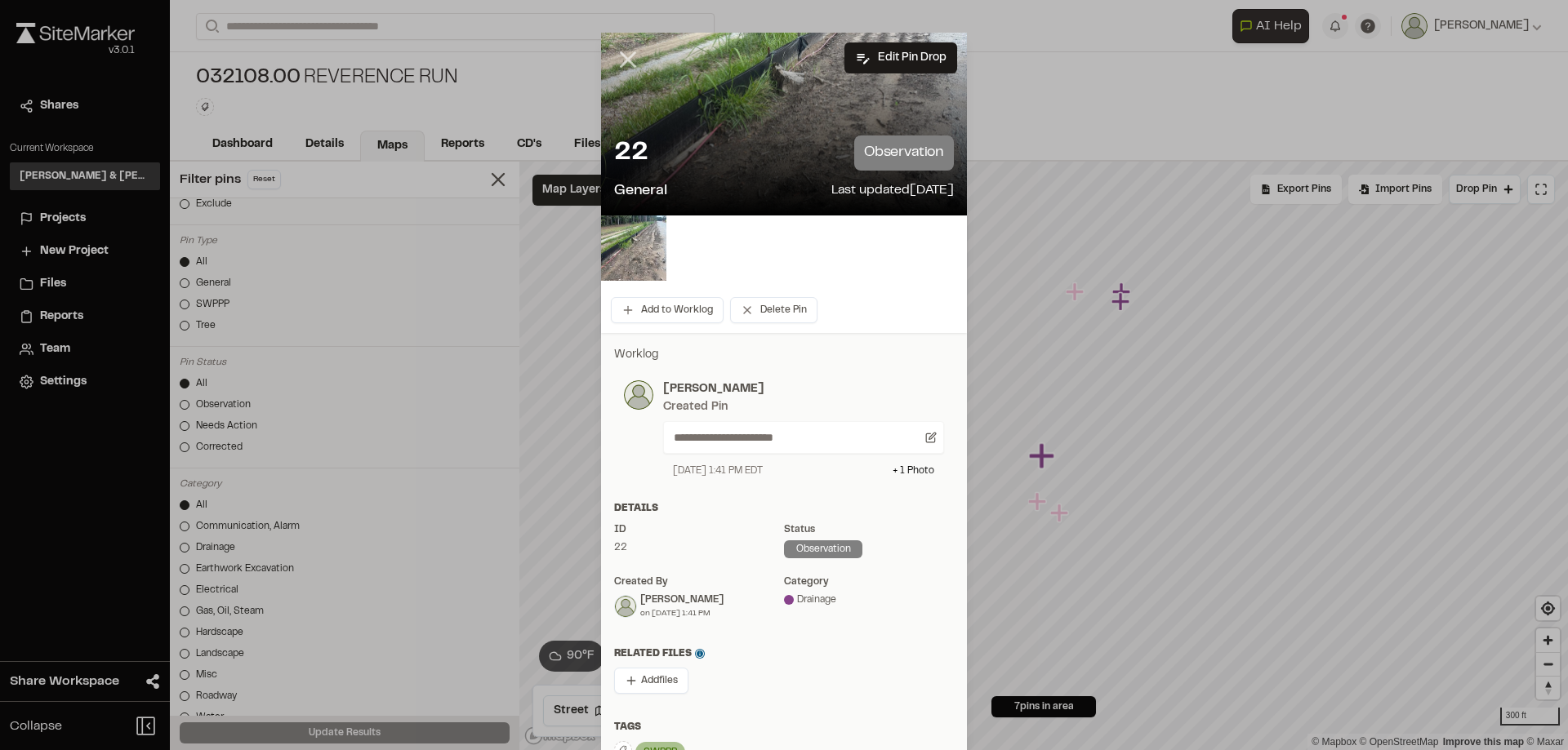
click at [622, 67] on icon at bounding box center [628, 59] width 28 height 28
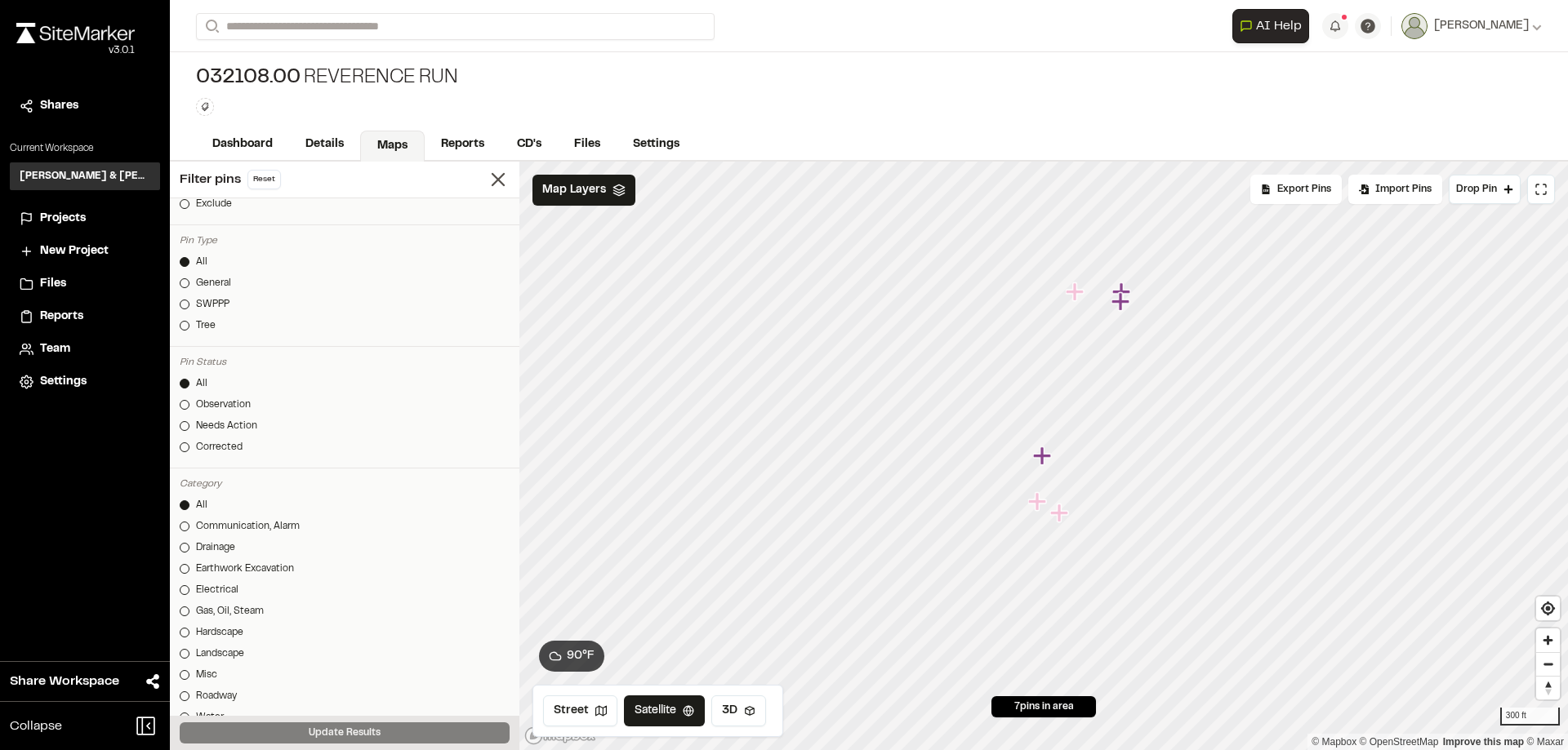
click at [1123, 304] on icon "Map marker" at bounding box center [1120, 301] width 18 height 18
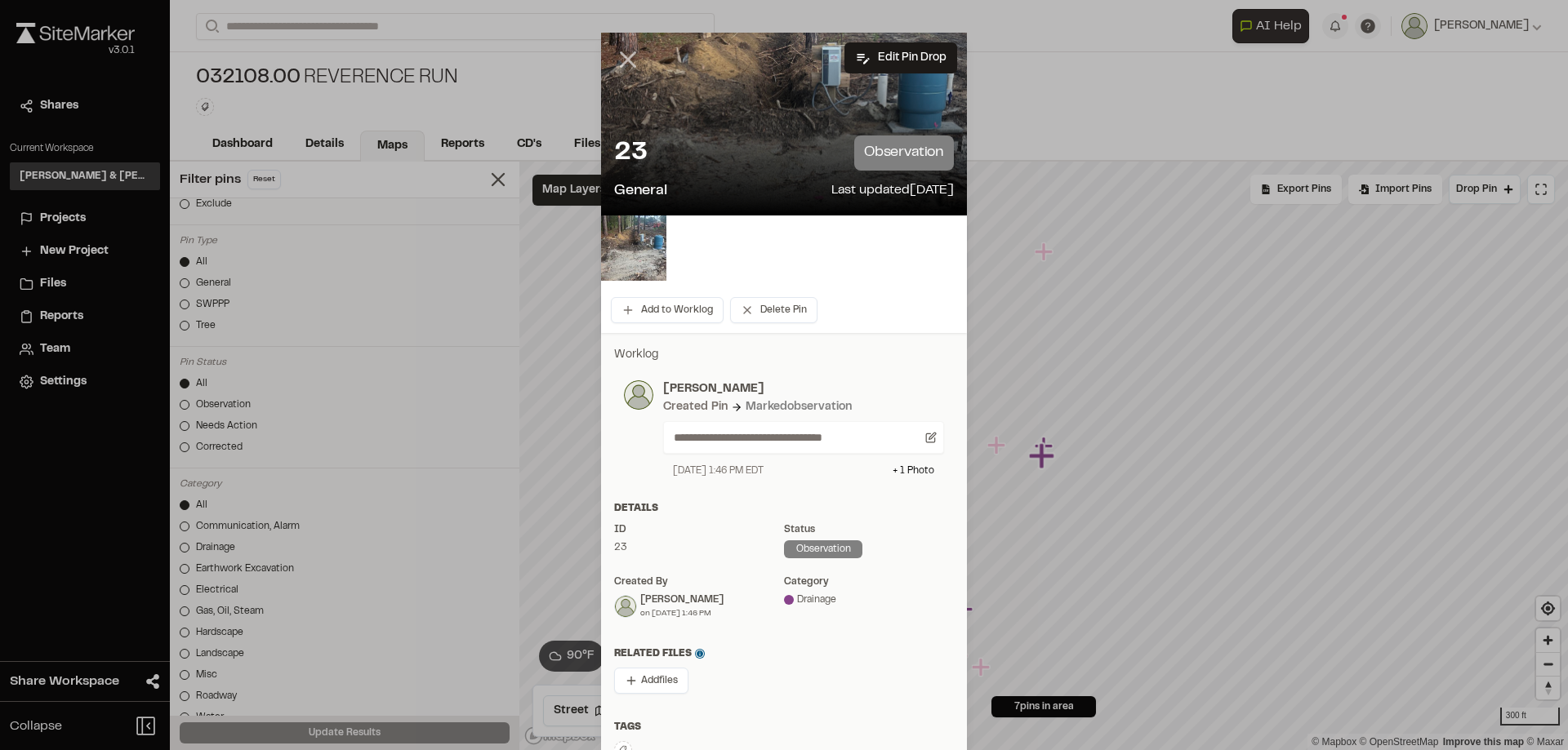
click at [618, 58] on icon at bounding box center [628, 59] width 28 height 28
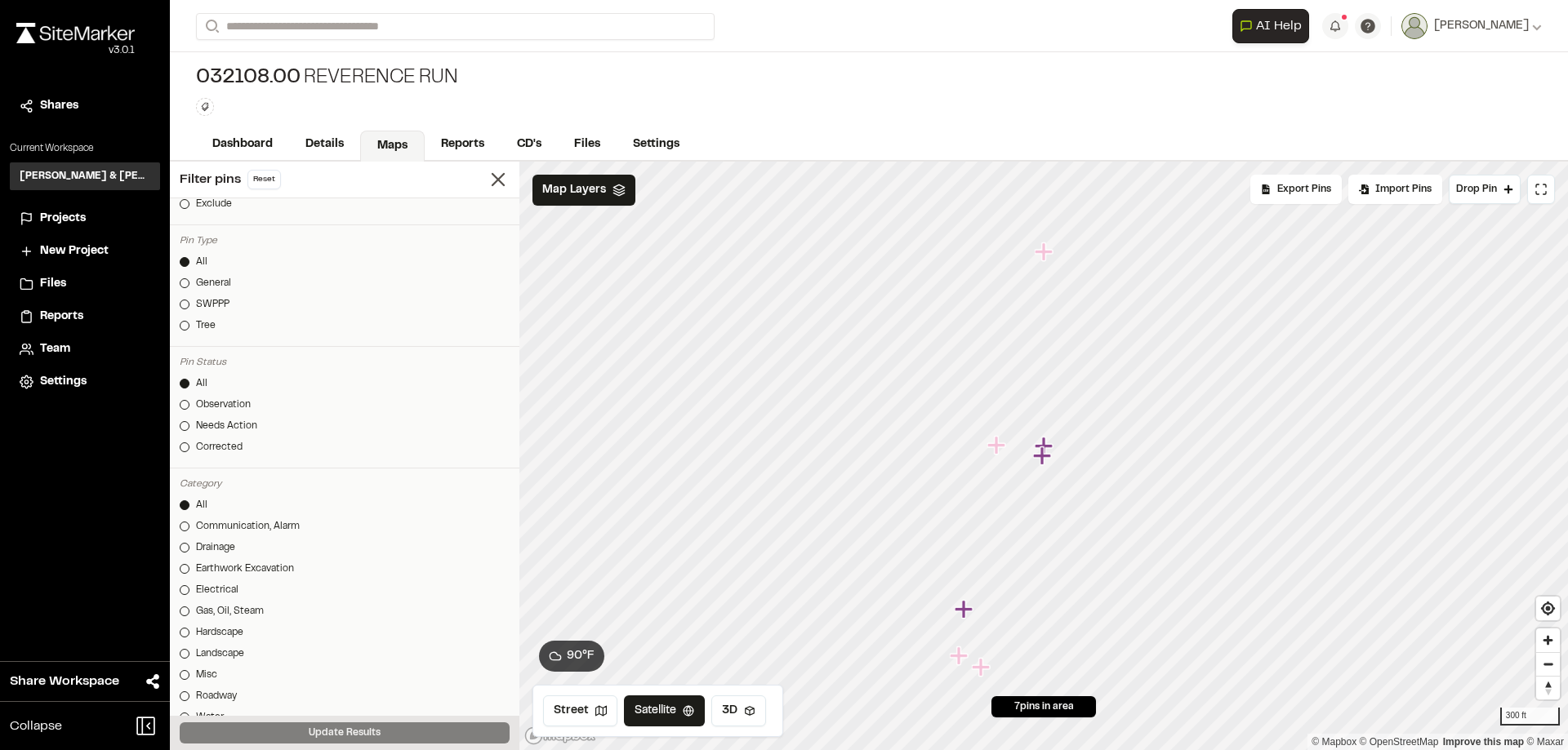
click at [1046, 446] on icon "Map marker" at bounding box center [1043, 456] width 22 height 22
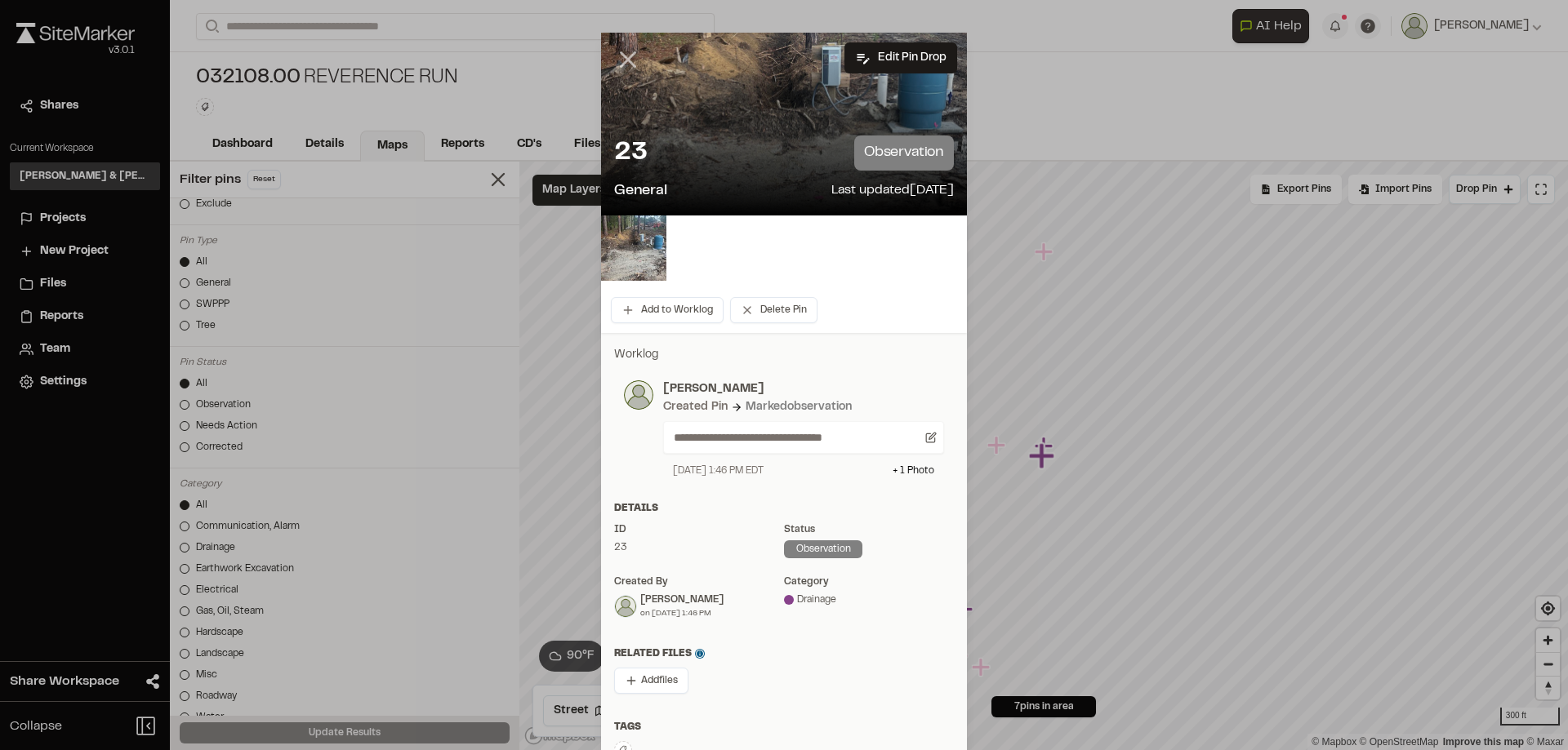
click at [621, 56] on line at bounding box center [628, 60] width 14 height 14
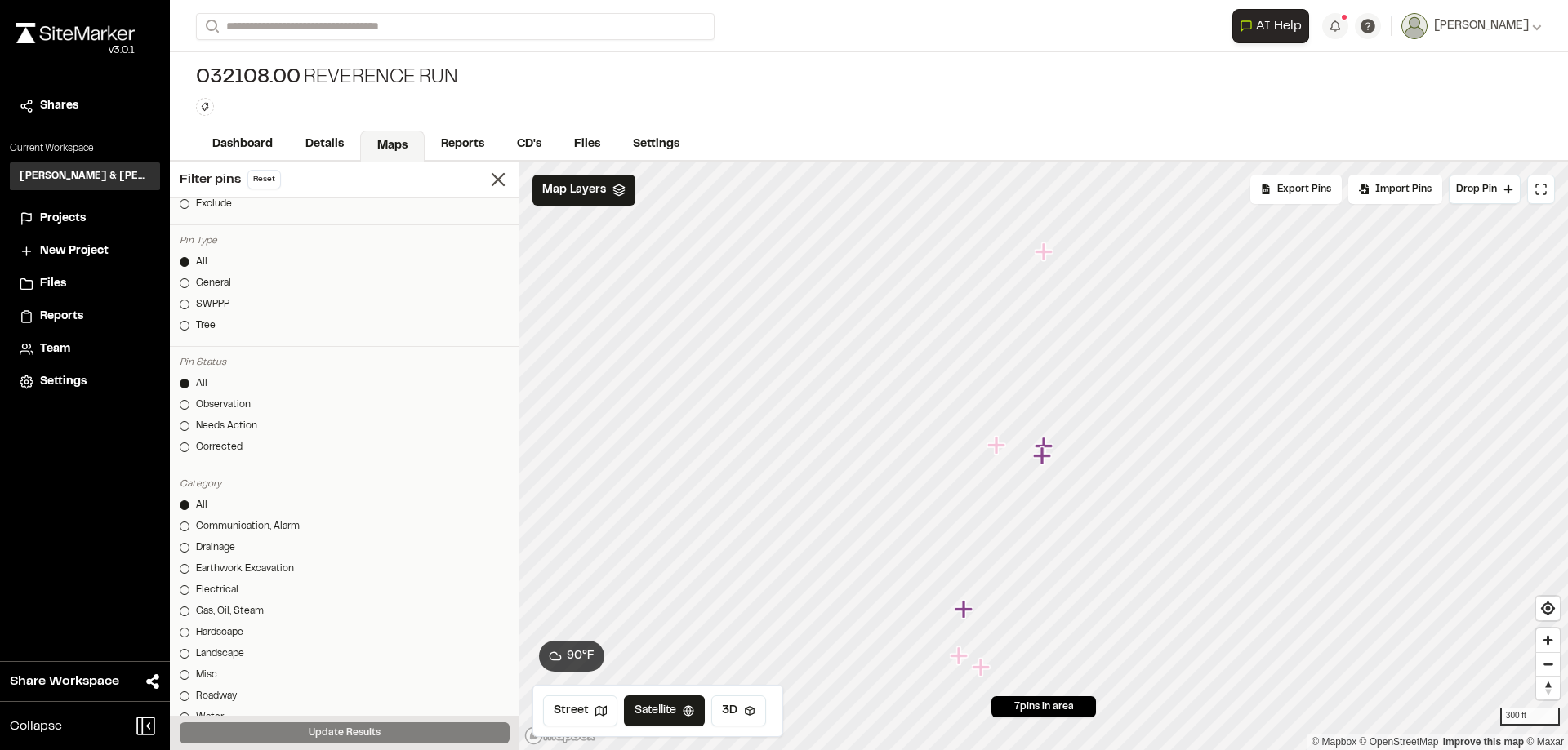
click at [1045, 465] on icon "Map marker" at bounding box center [1043, 456] width 22 height 22
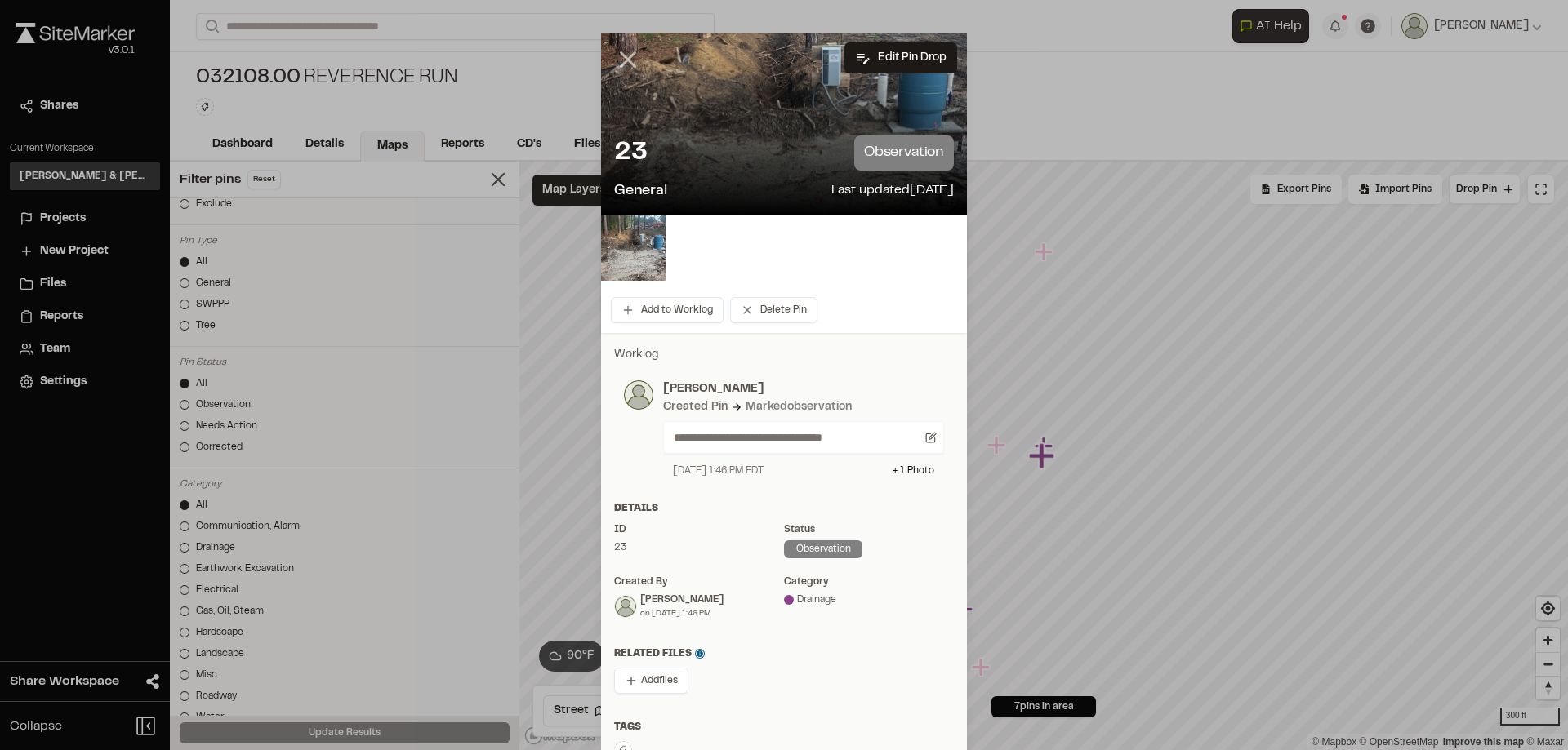
click at [623, 55] on icon at bounding box center [628, 59] width 28 height 28
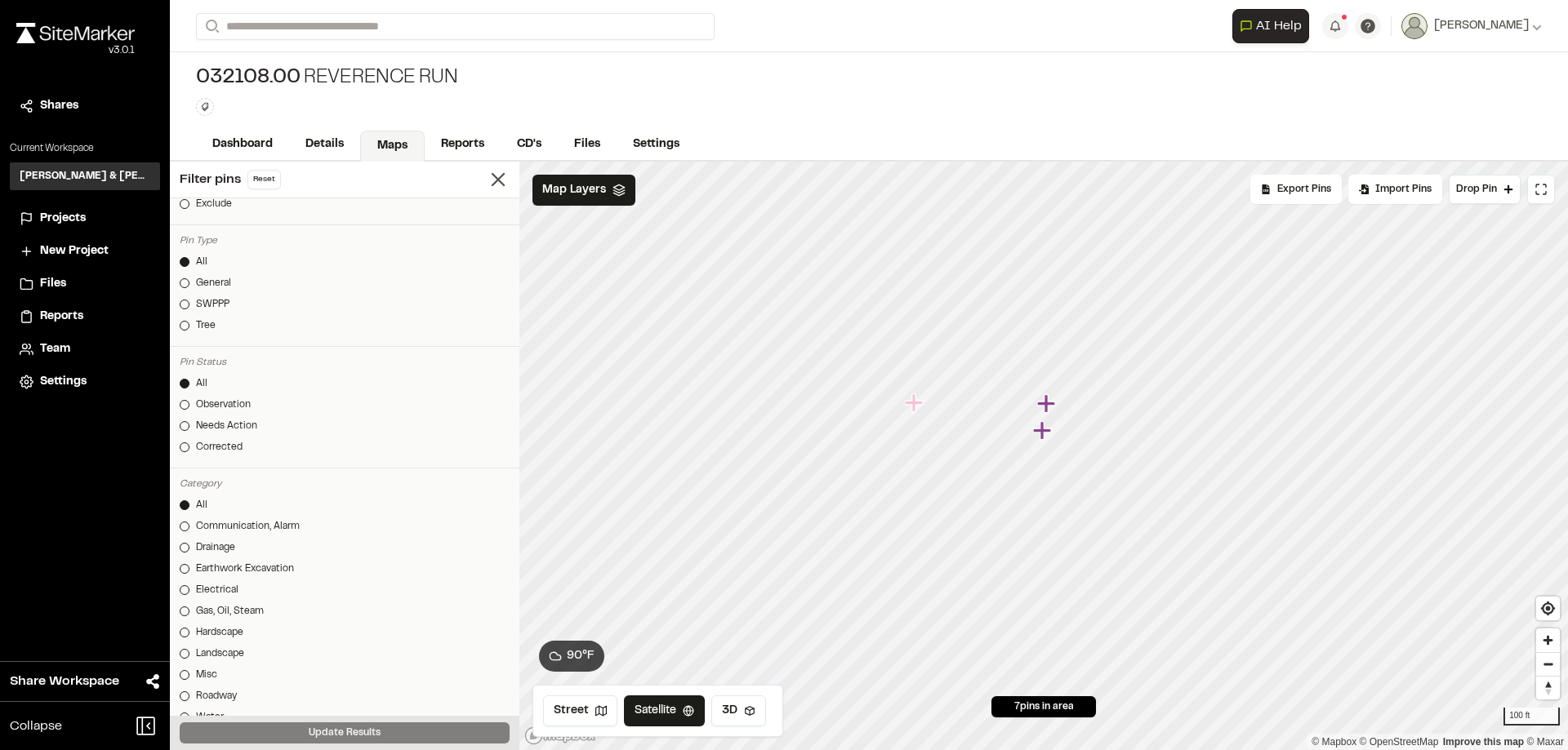
click at [1046, 410] on icon "Map marker" at bounding box center [1046, 403] width 18 height 18
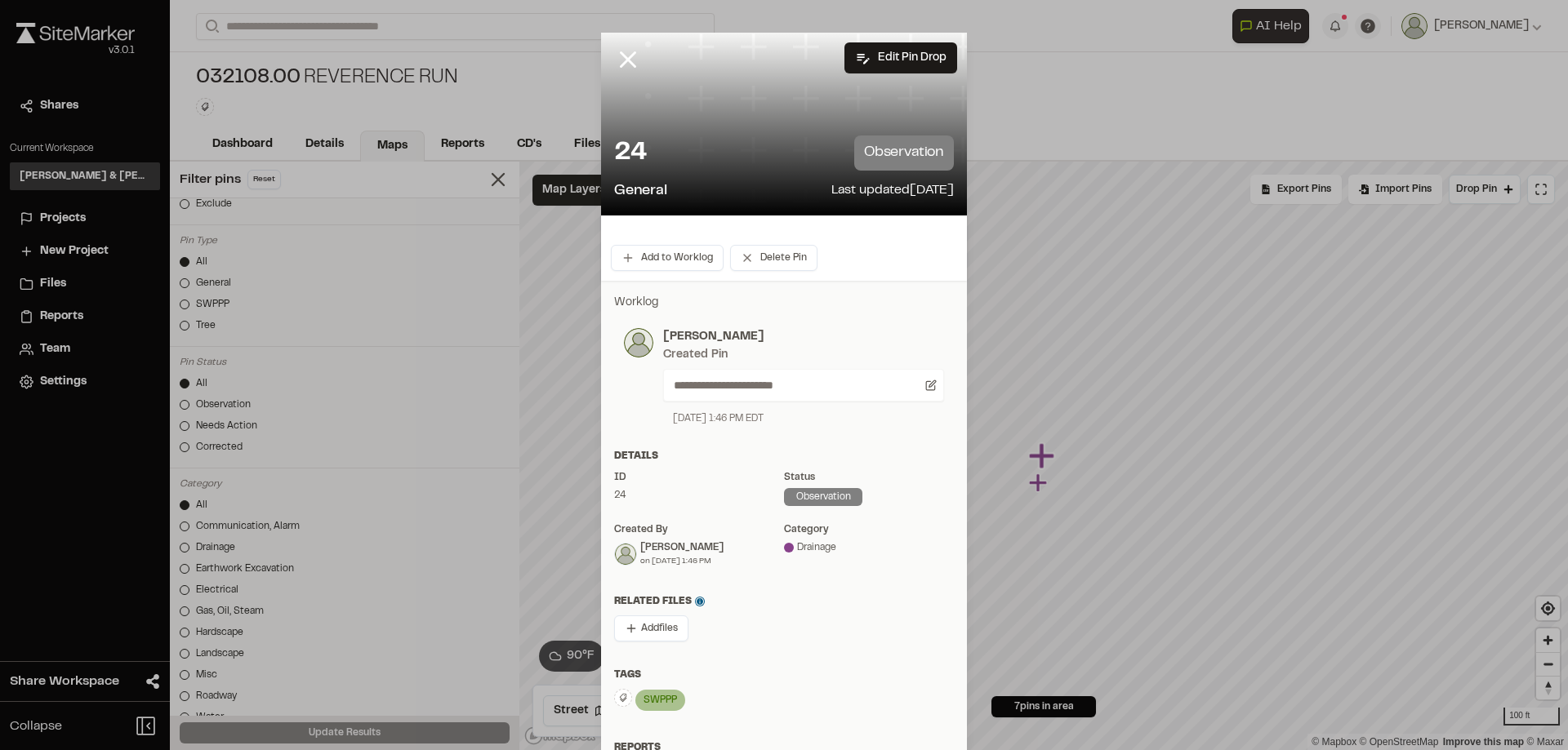
click at [769, 118] on div at bounding box center [783, 124] width 366 height 183
click at [757, 118] on div at bounding box center [783, 124] width 366 height 183
click at [732, 136] on div "24 observation" at bounding box center [784, 153] width 340 height 35
click at [624, 62] on line at bounding box center [628, 60] width 14 height 14
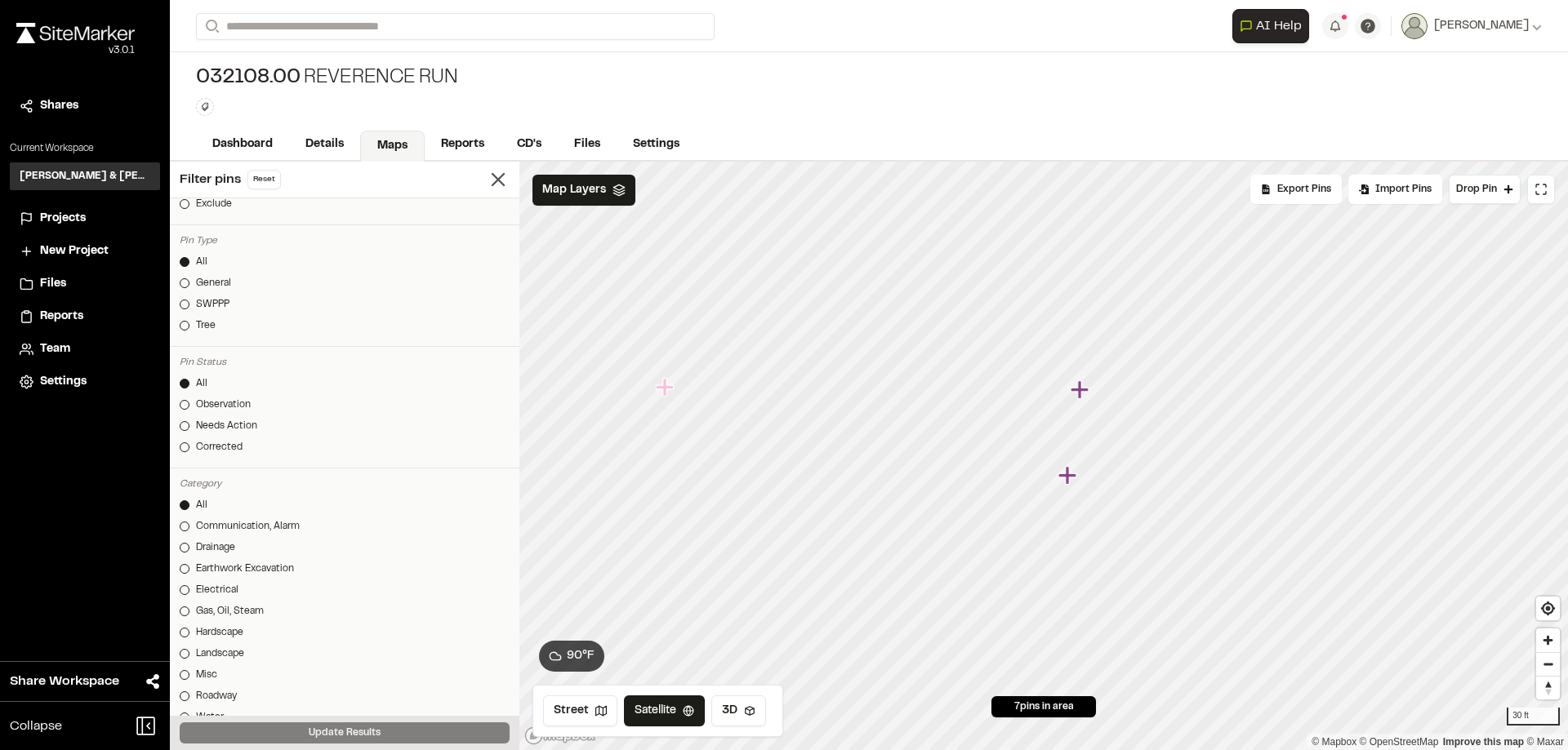
click at [1067, 478] on icon "Map marker" at bounding box center [1067, 475] width 18 height 18
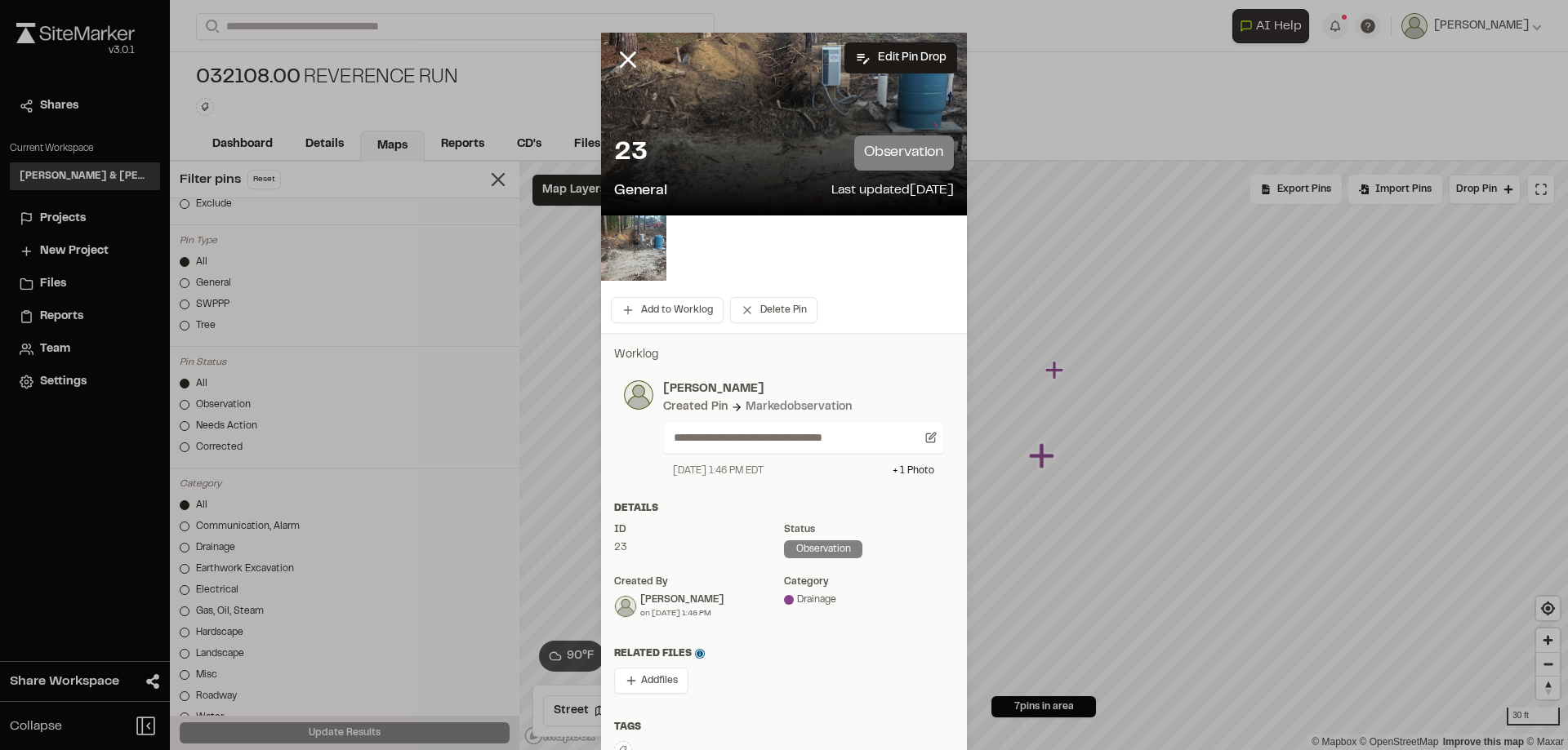
click at [766, 83] on div at bounding box center [783, 124] width 366 height 183
click at [710, 104] on div at bounding box center [783, 124] width 366 height 183
click at [634, 243] on img at bounding box center [633, 249] width 65 height 65
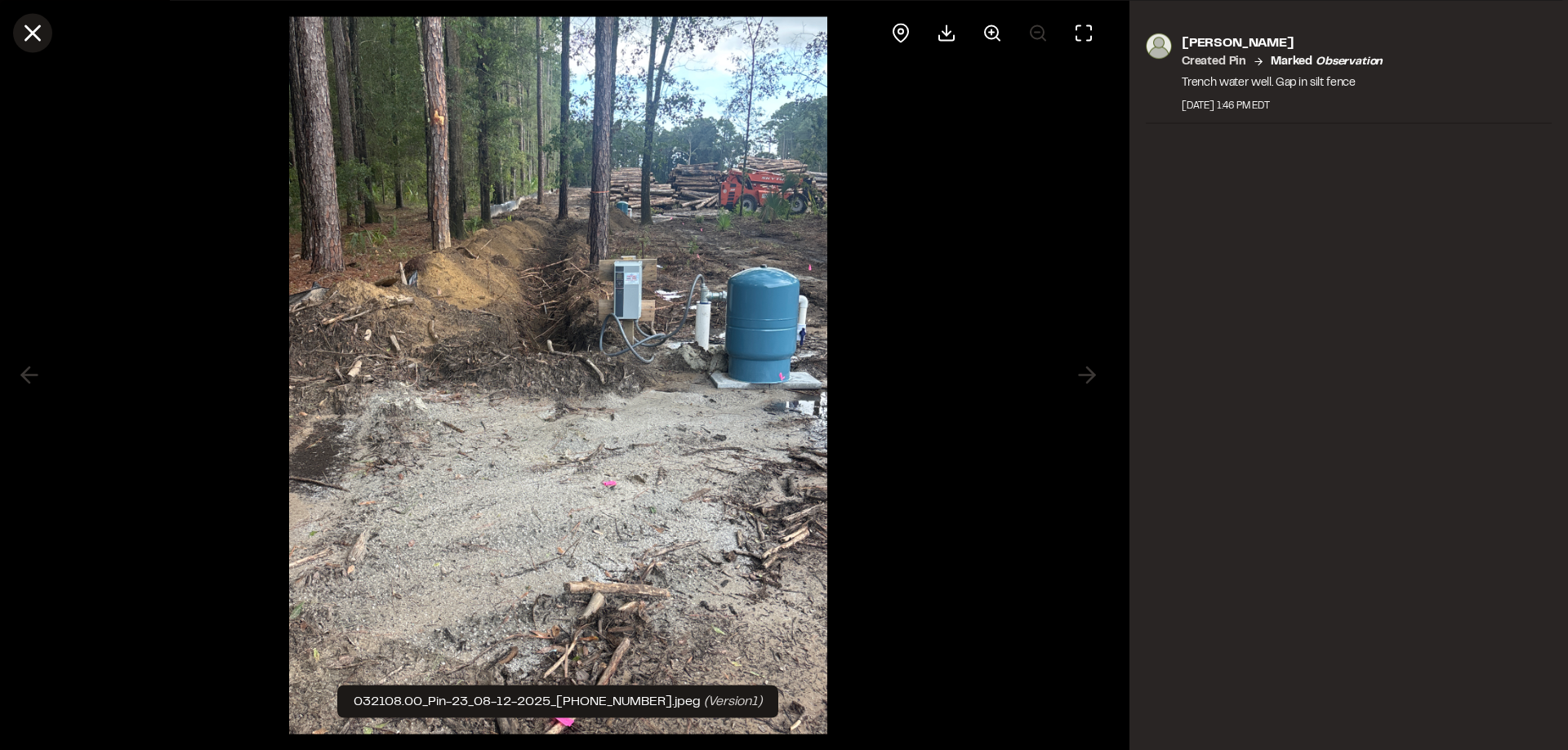
click at [40, 27] on icon at bounding box center [33, 33] width 28 height 28
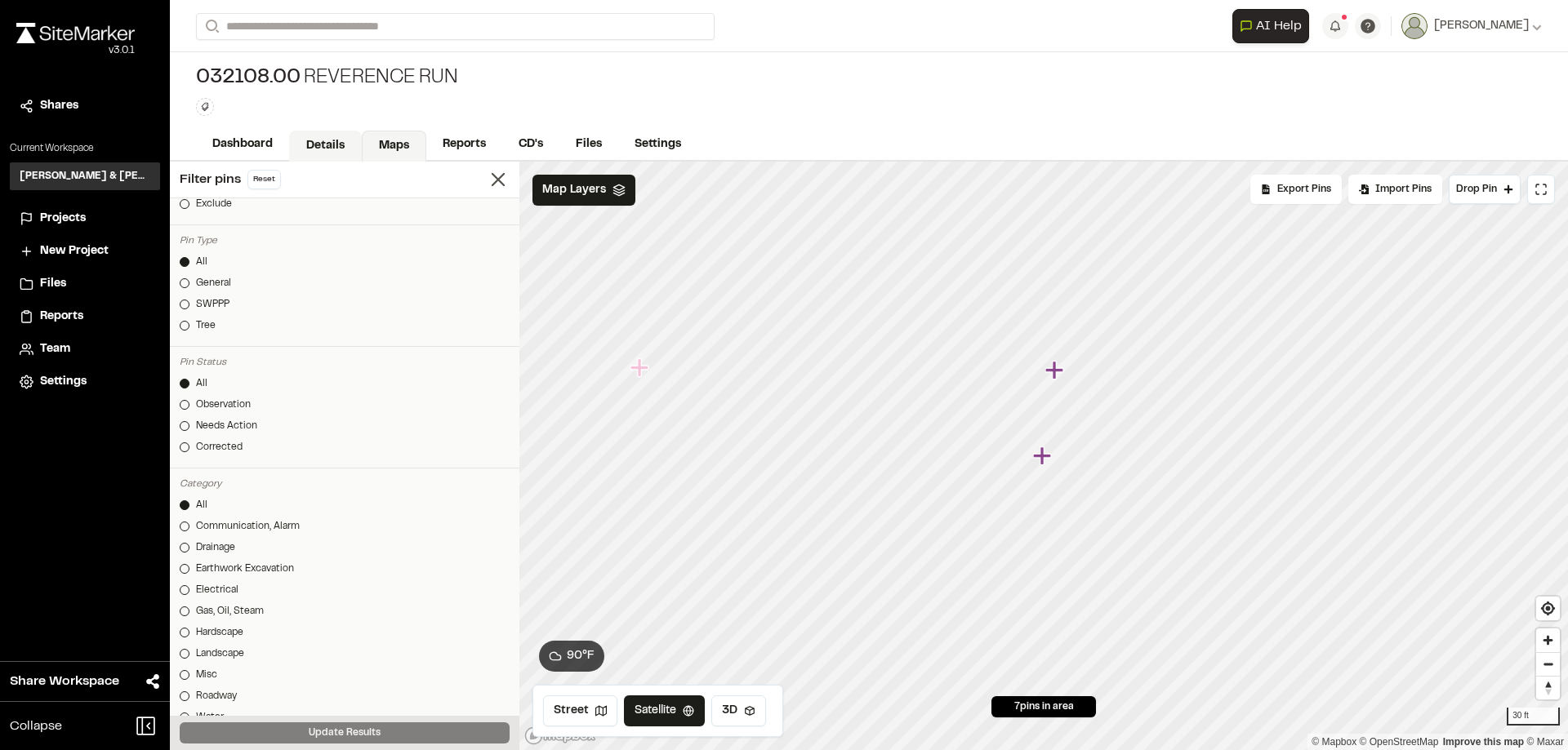
click at [316, 144] on link "Details" at bounding box center [325, 146] width 72 height 31
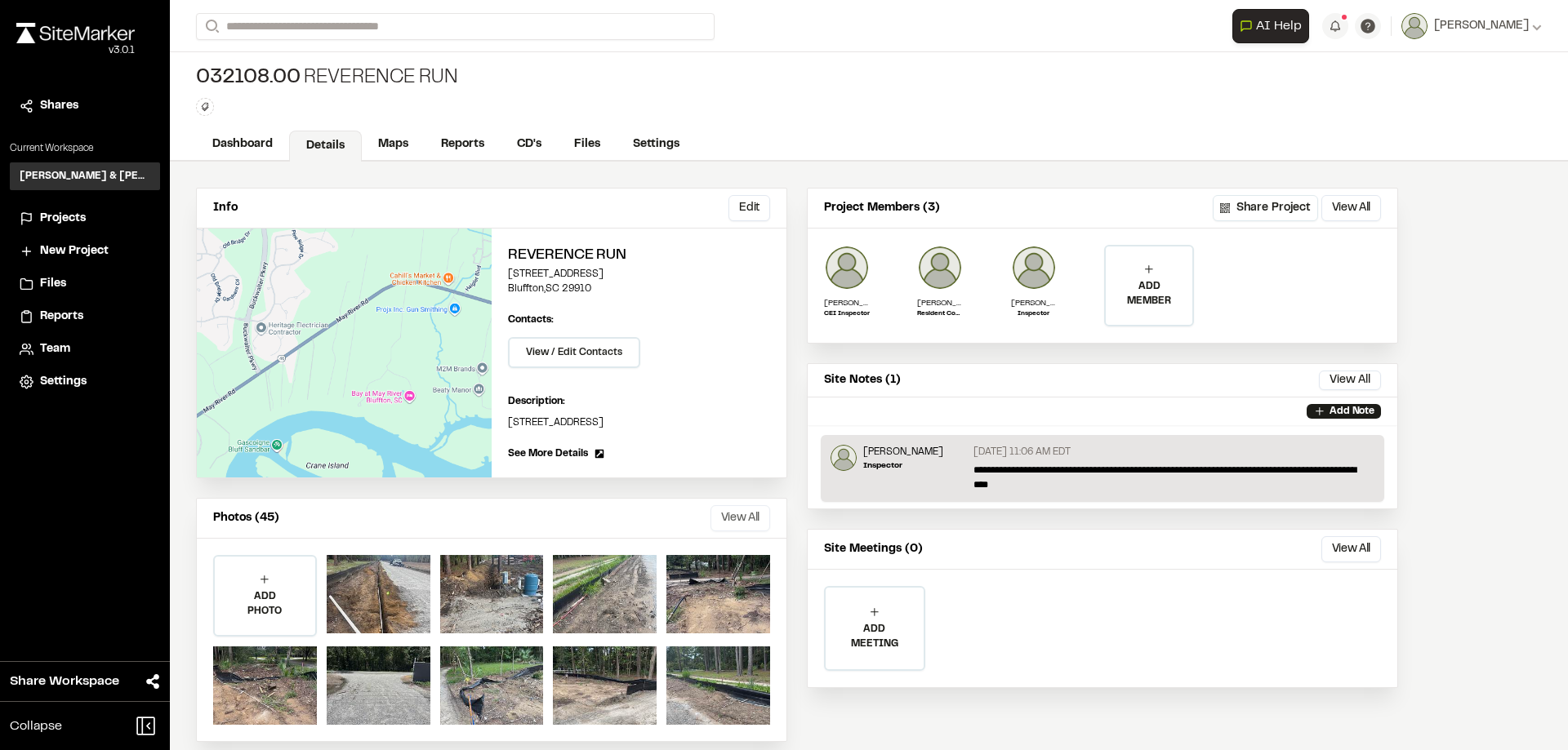
click at [732, 523] on button "View All" at bounding box center [740, 518] width 59 height 26
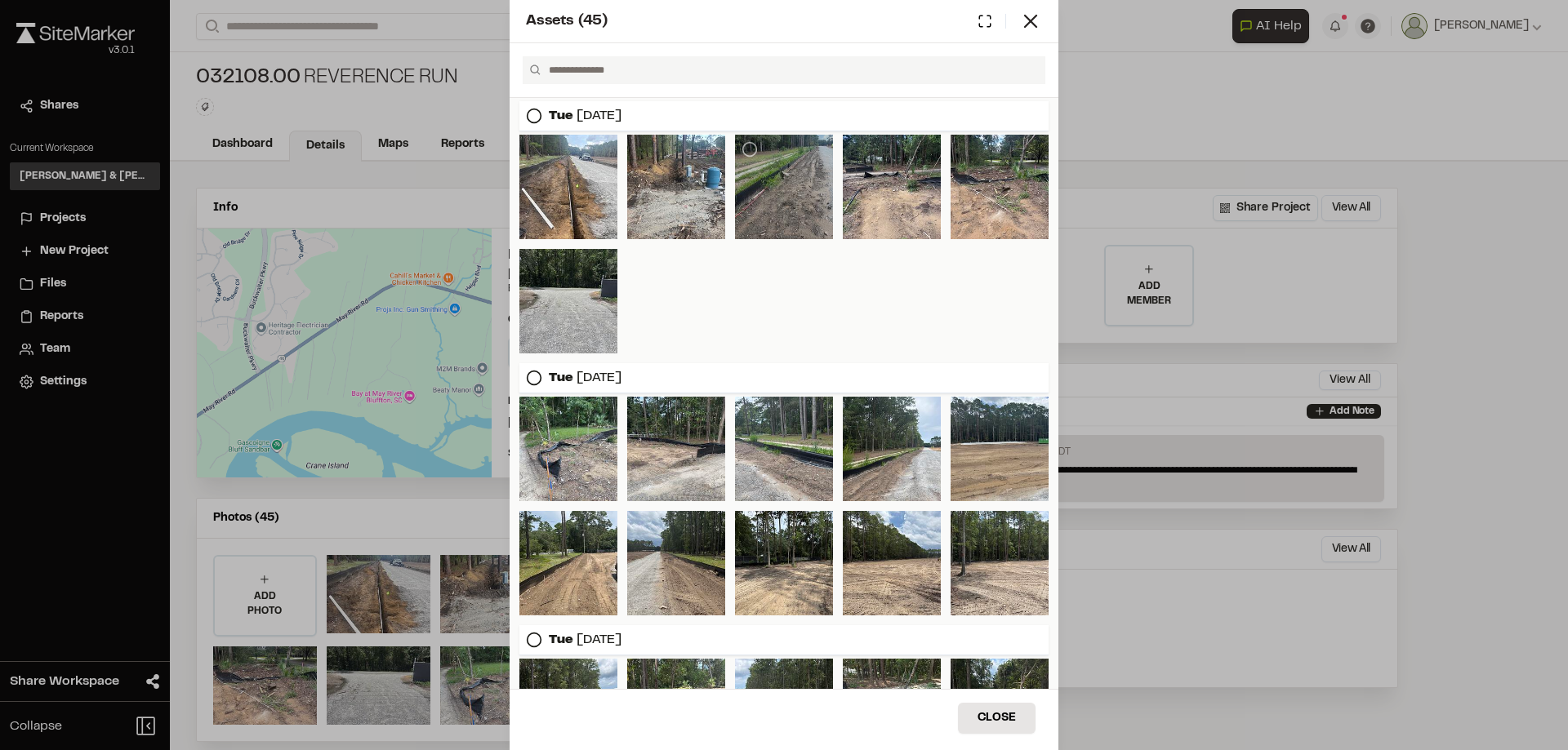
click at [764, 210] on div at bounding box center [784, 187] width 98 height 104
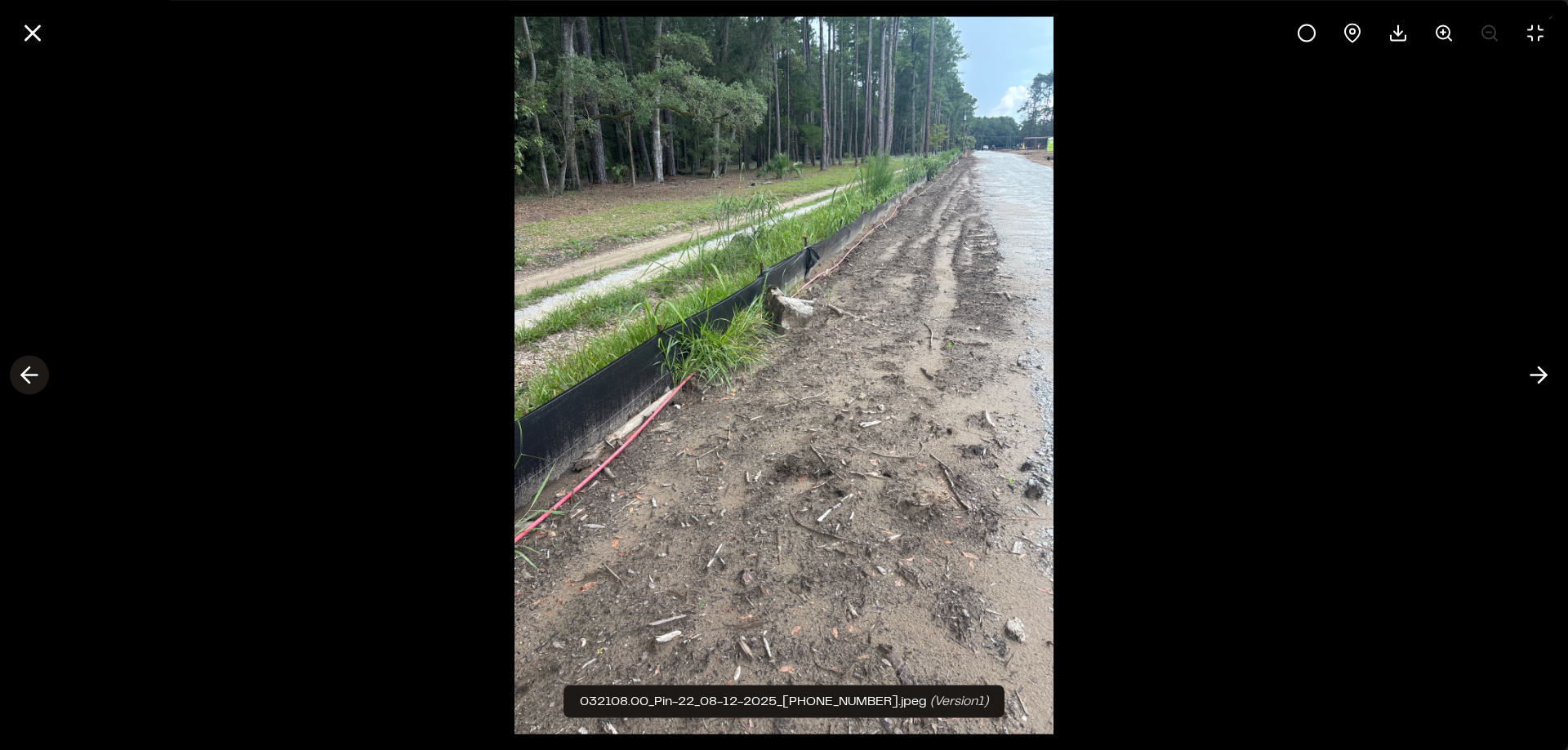
click at [31, 379] on icon at bounding box center [29, 375] width 26 height 28
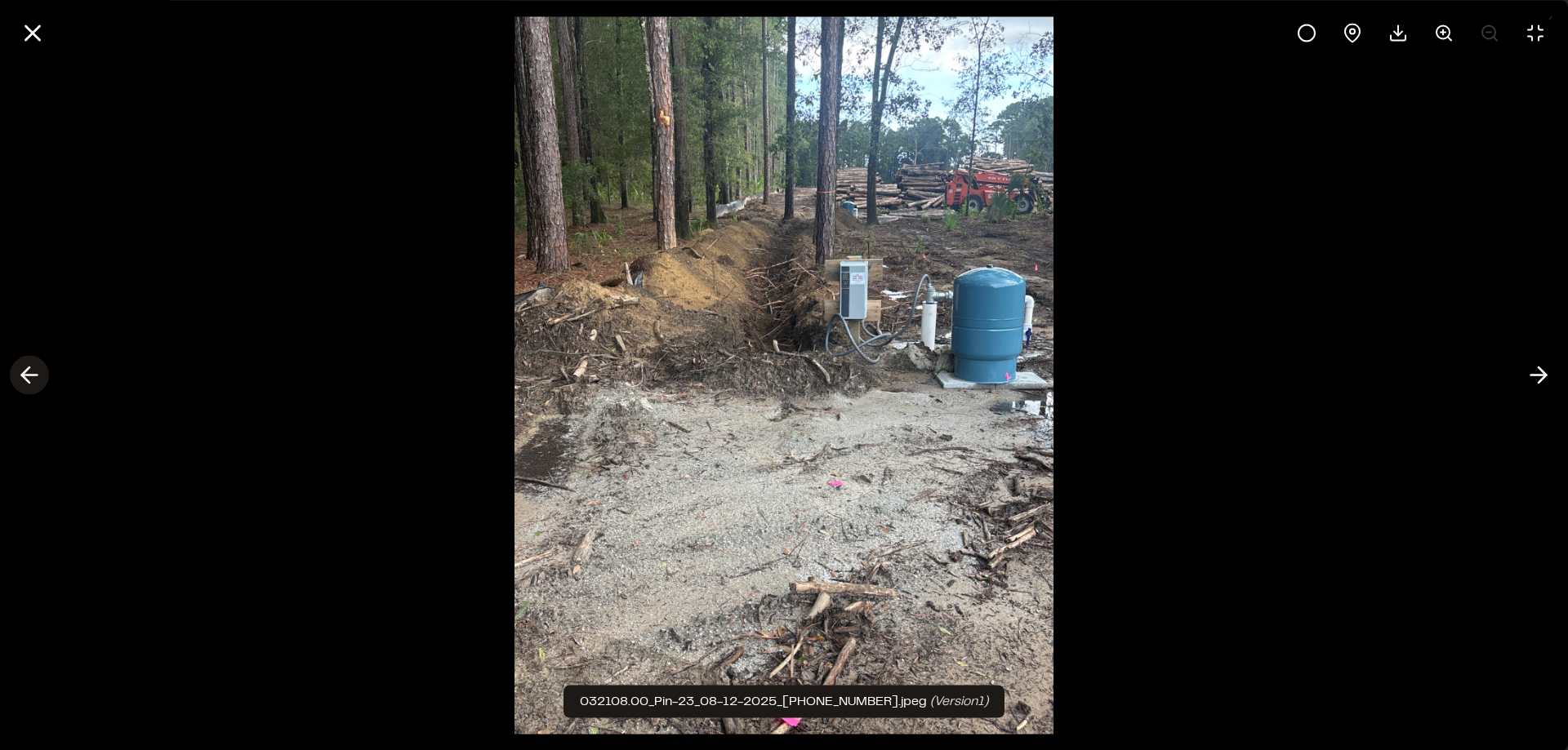
click at [31, 379] on icon at bounding box center [29, 375] width 26 height 28
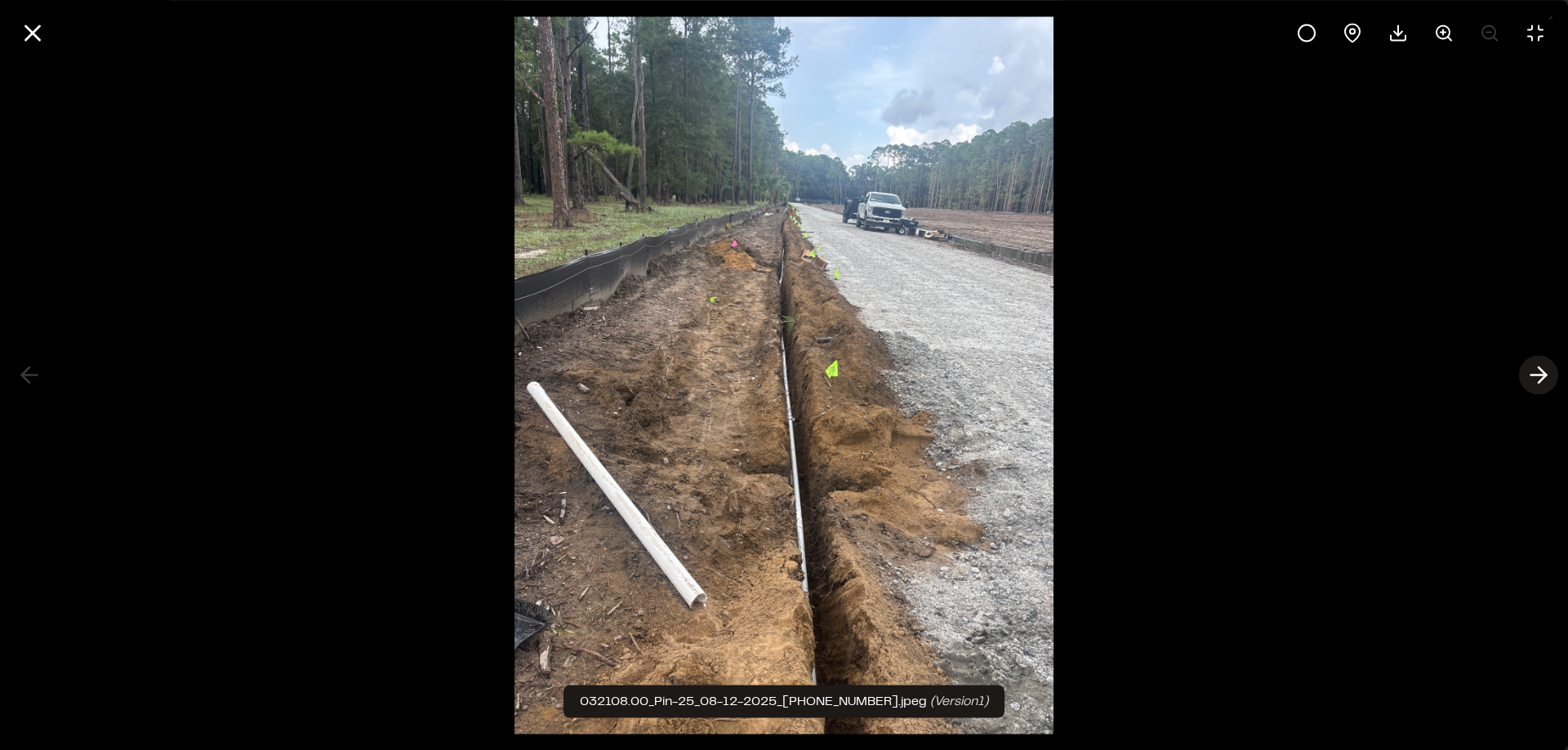
click at [1531, 379] on icon at bounding box center [1539, 375] width 26 height 28
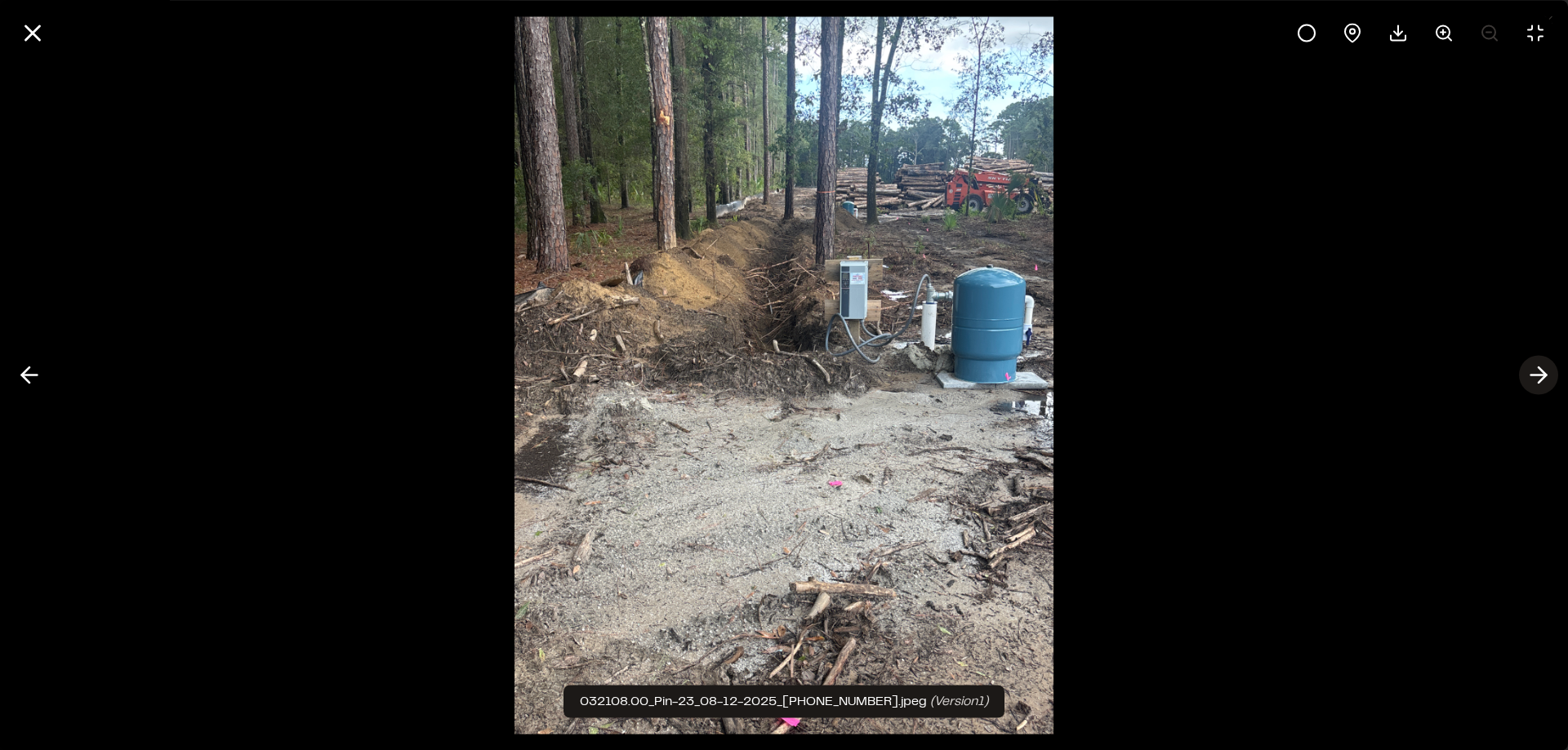
click at [1531, 379] on icon at bounding box center [1539, 375] width 26 height 28
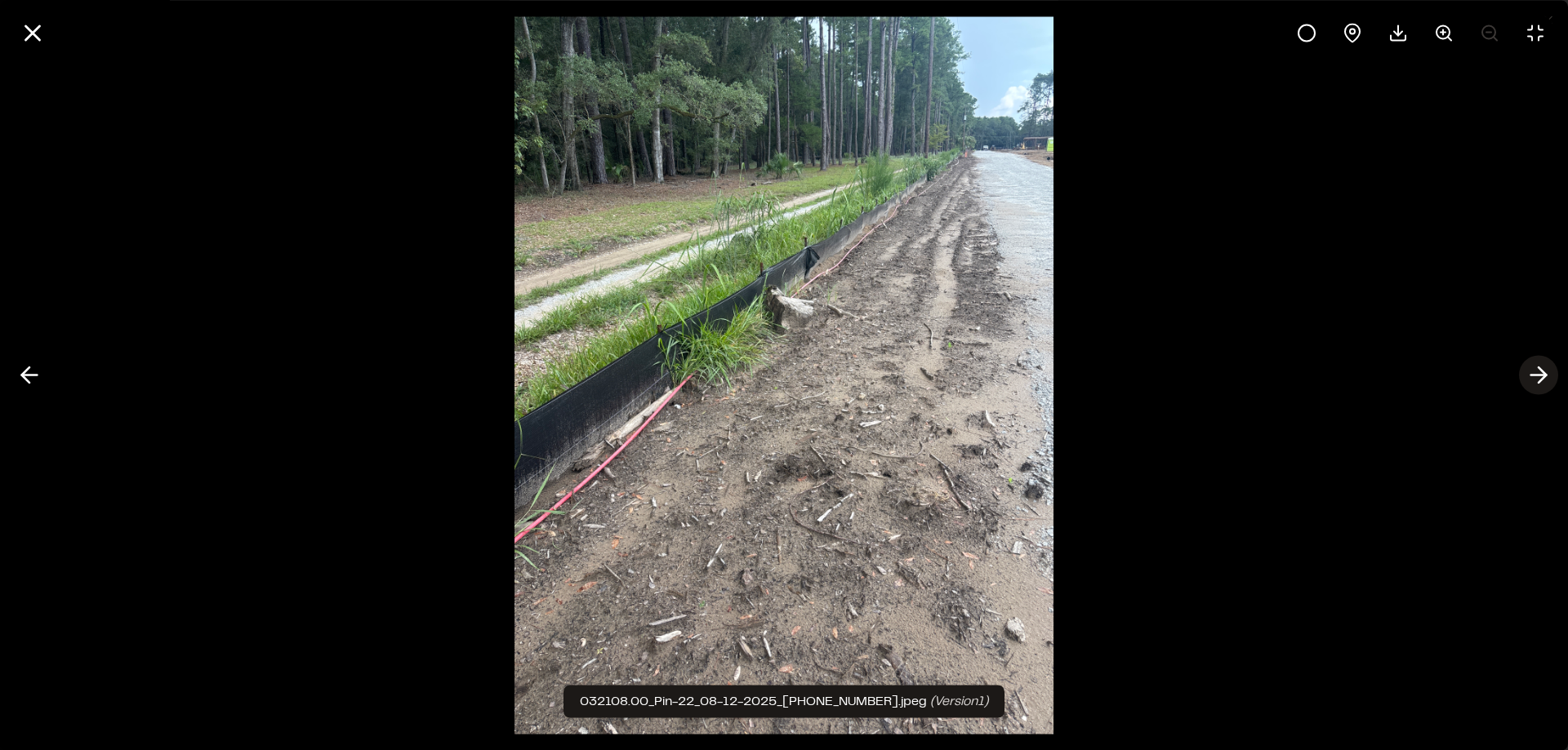
click at [1531, 379] on icon at bounding box center [1539, 375] width 26 height 28
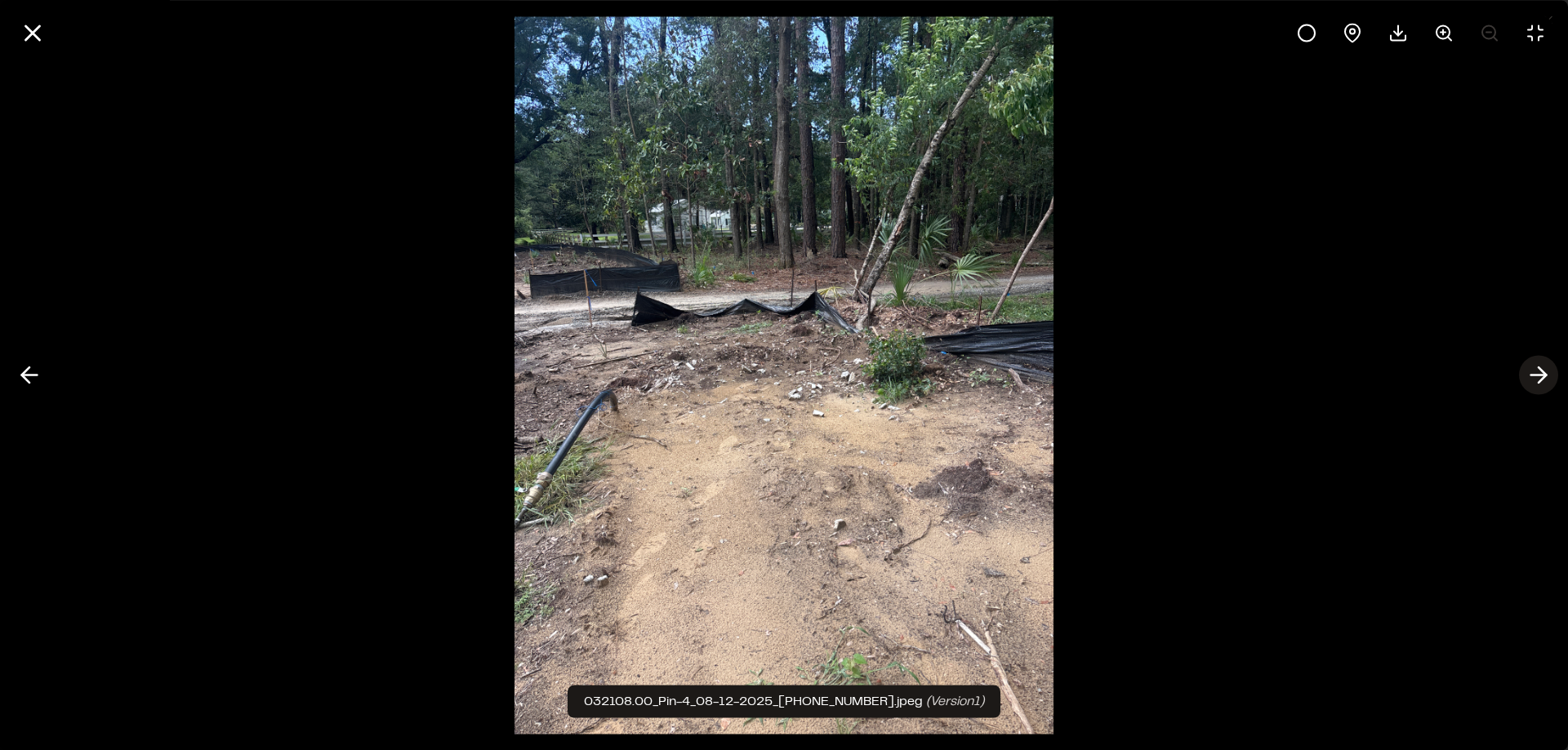
click at [1531, 379] on icon at bounding box center [1539, 375] width 26 height 28
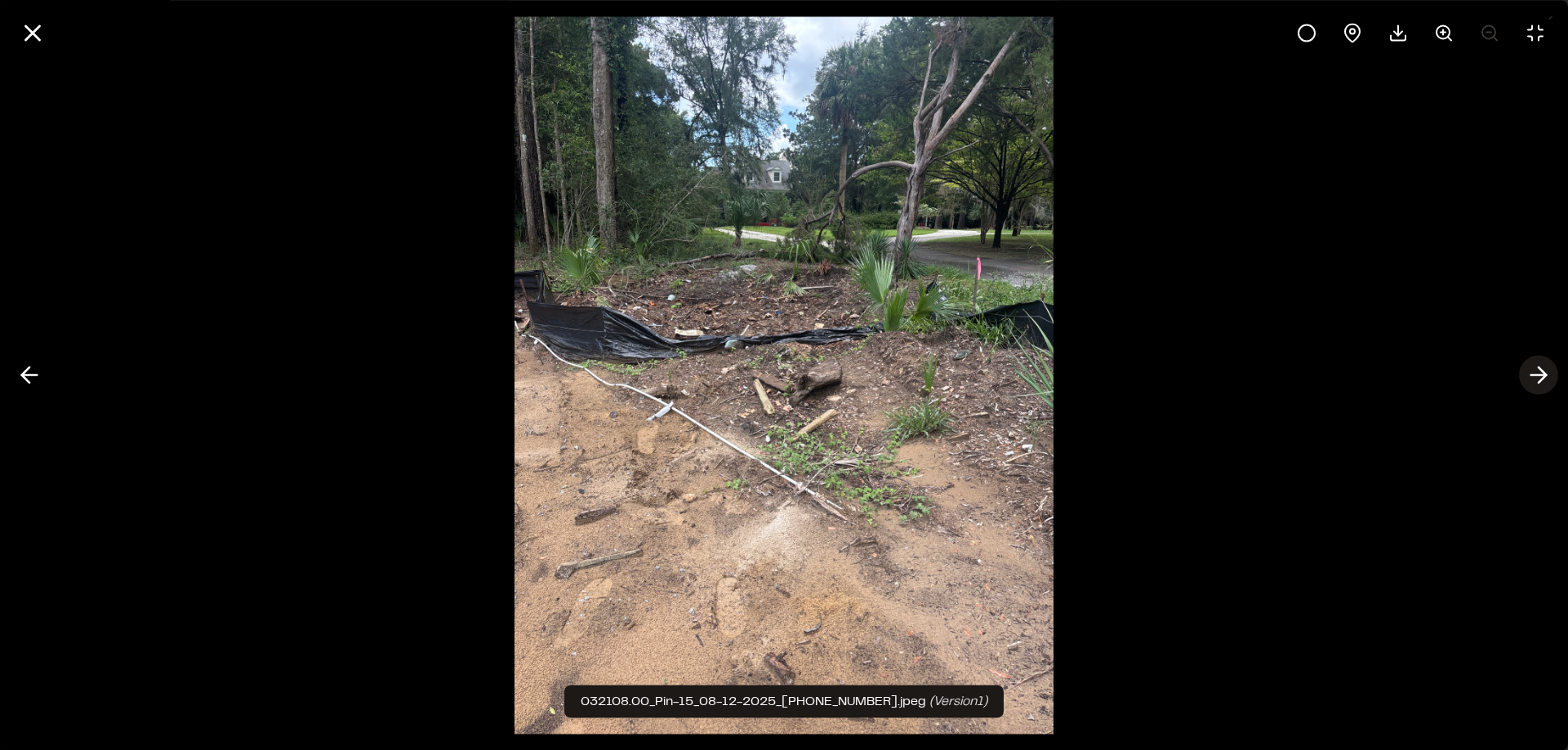
click at [1531, 379] on icon at bounding box center [1539, 375] width 26 height 28
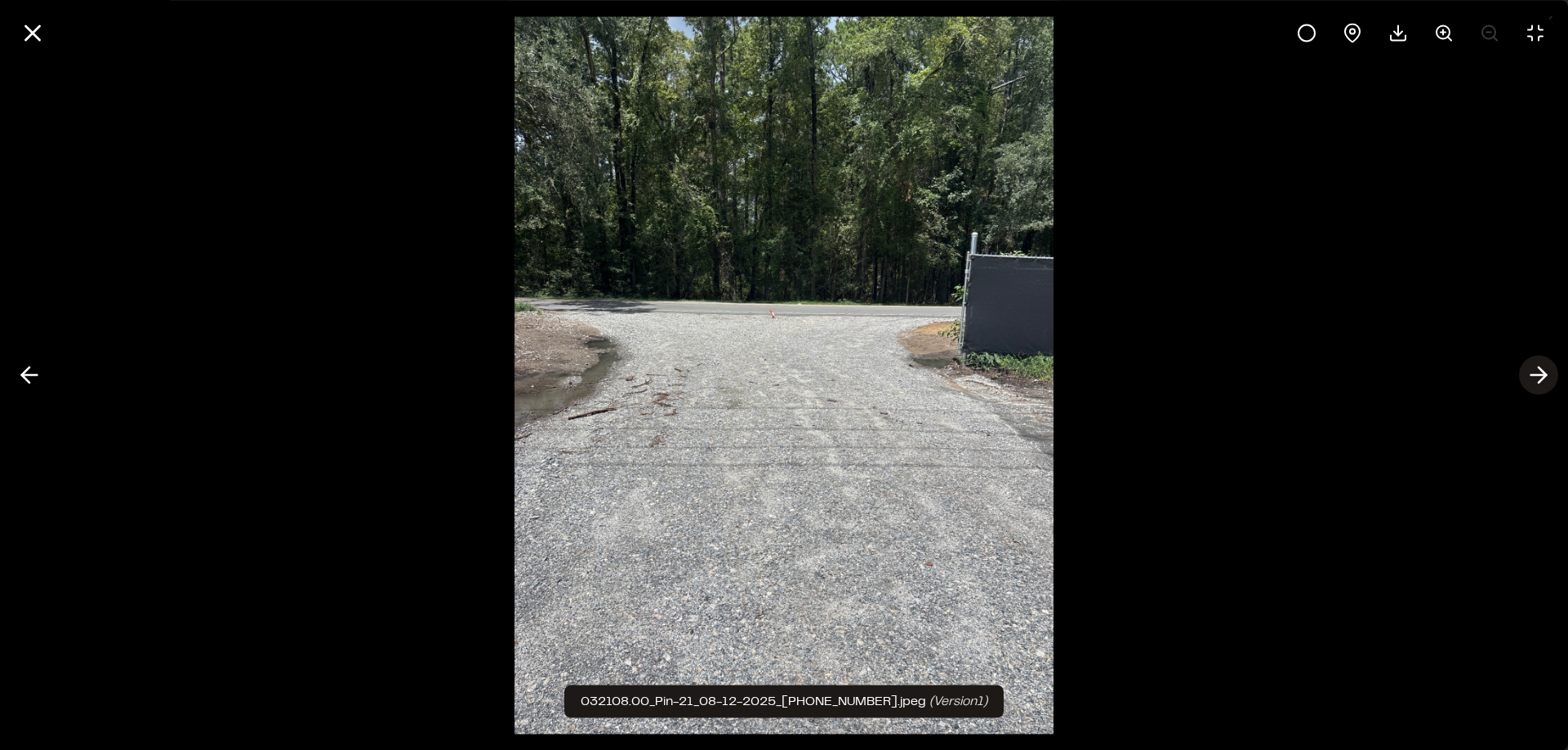
click at [1531, 379] on icon at bounding box center [1539, 375] width 26 height 28
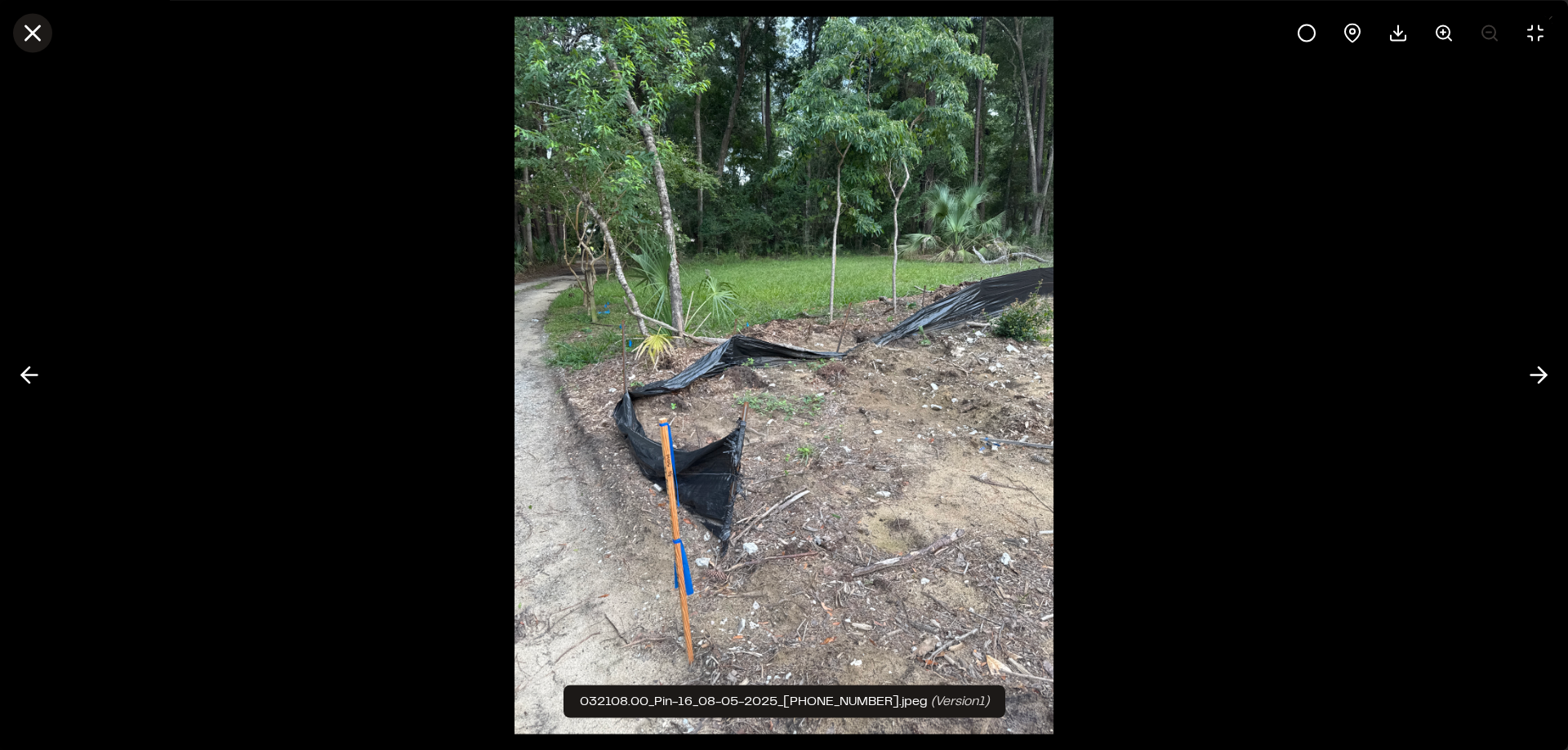
click at [42, 40] on icon at bounding box center [33, 33] width 28 height 28
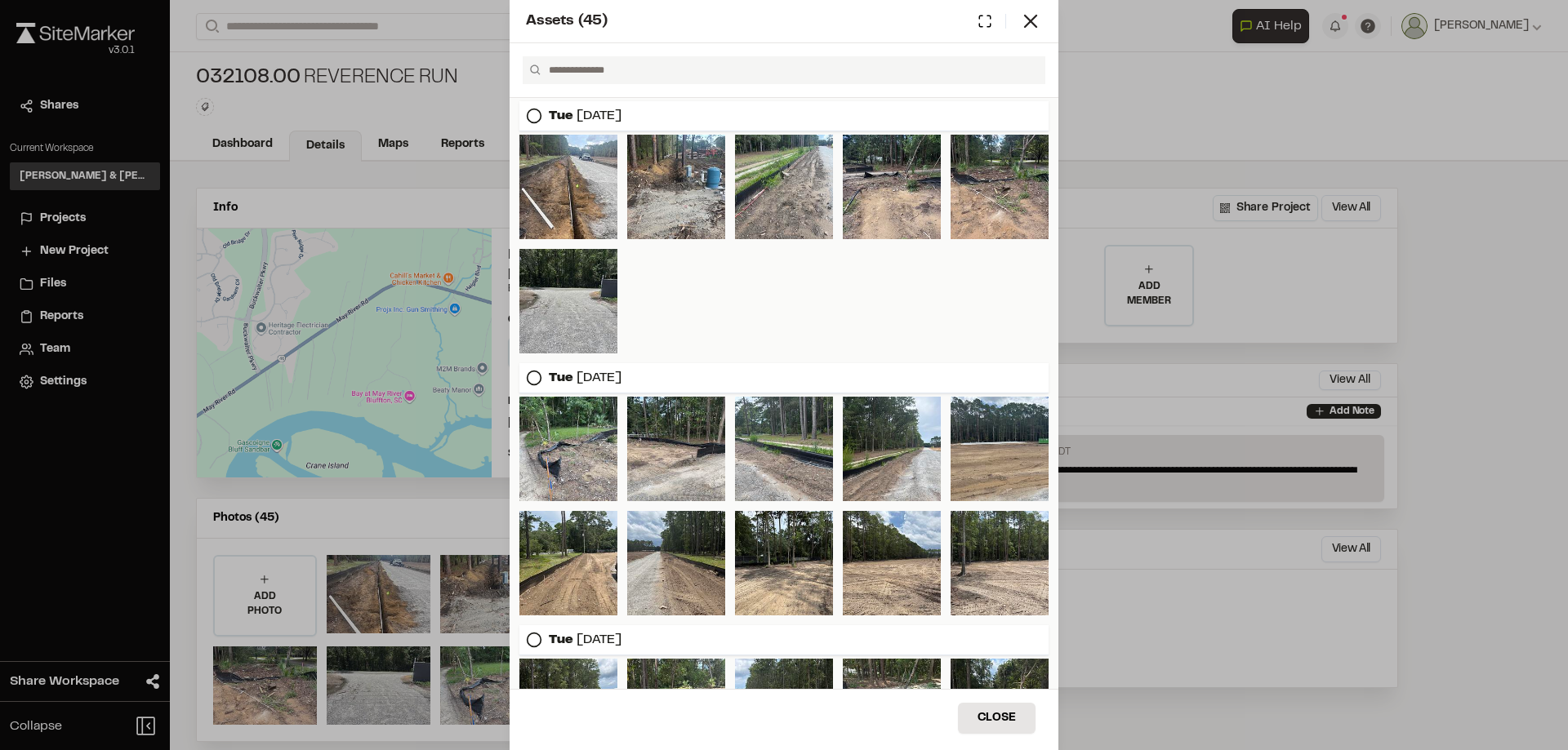
click at [1043, 21] on div "Assets ( 45 )" at bounding box center [784, 22] width 549 height 43
click at [1031, 19] on icon at bounding box center [1030, 21] width 23 height 23
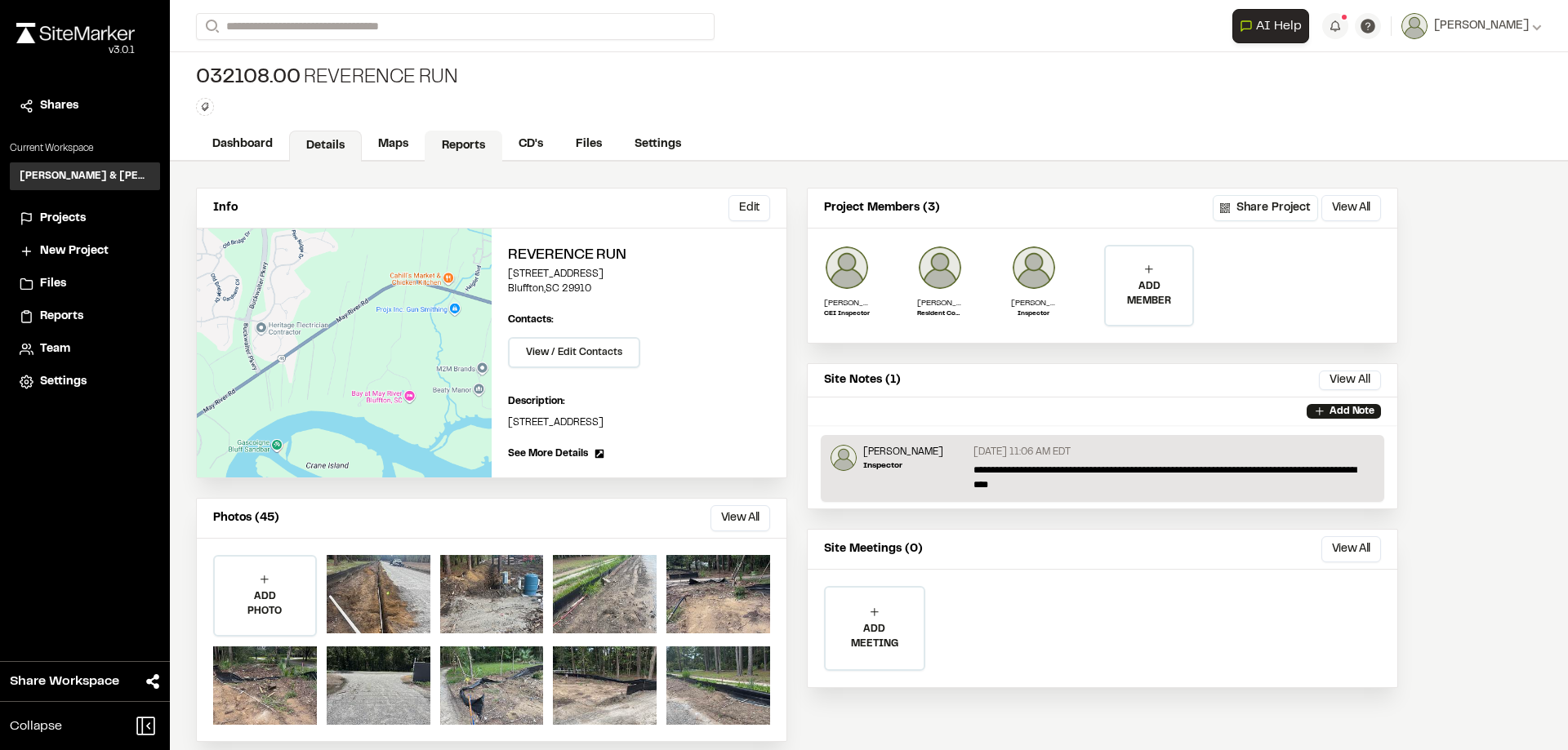
click at [448, 139] on link "Reports" at bounding box center [463, 146] width 77 height 31
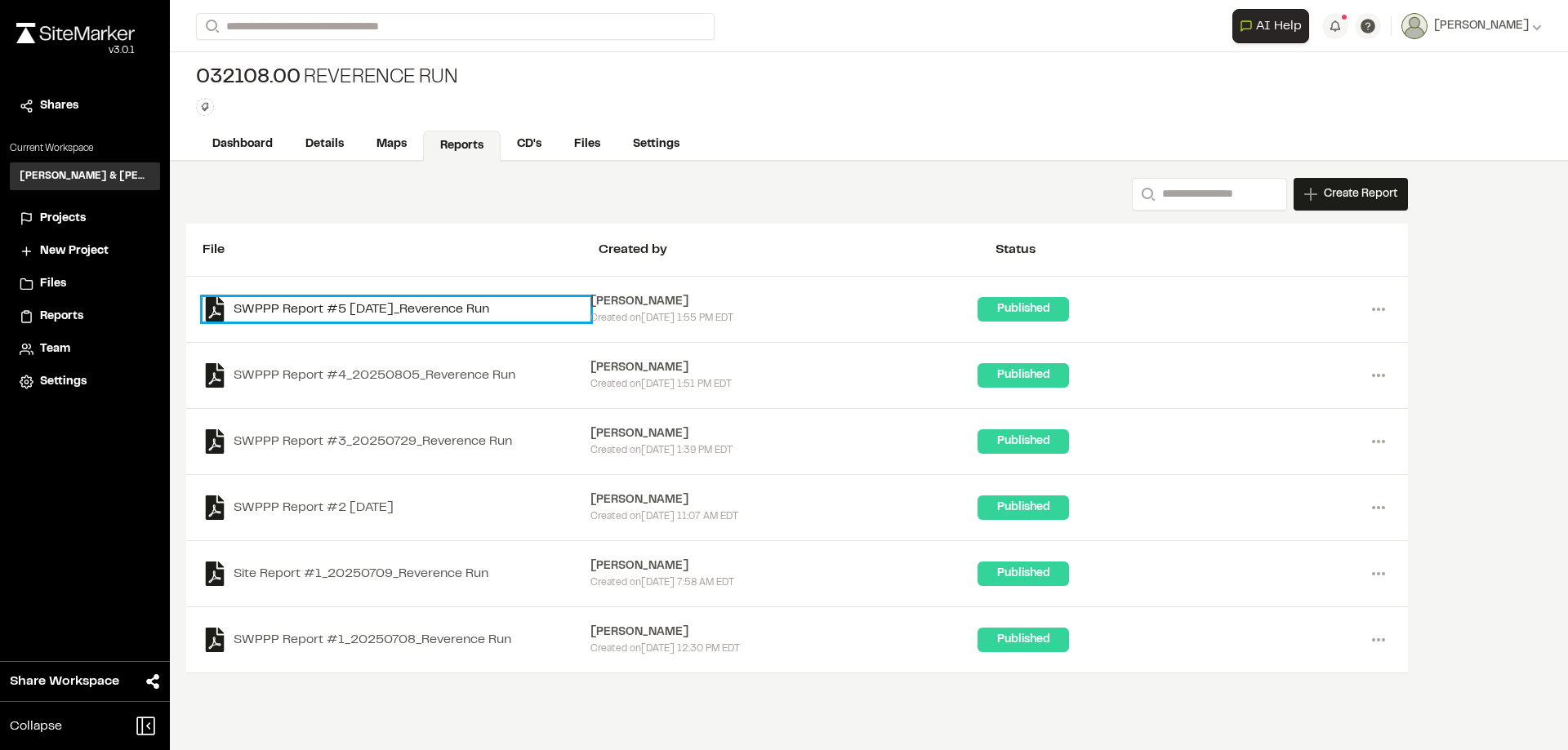
click at [422, 313] on link "SWPPP Report #5 [DATE]_Reverence Run" at bounding box center [396, 309] width 388 height 24
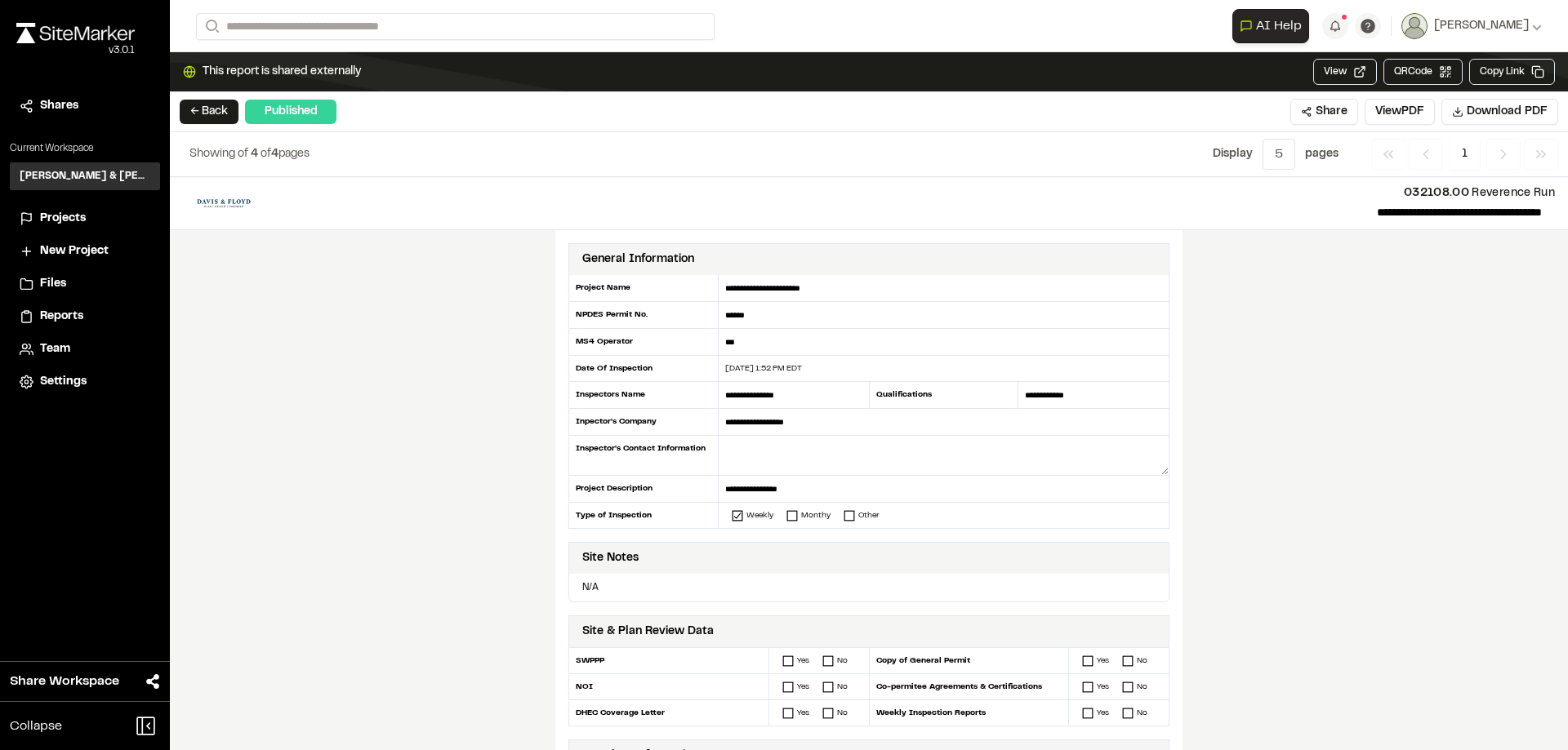
click at [1403, 211] on p "**********" at bounding box center [911, 212] width 1265 height 20
drag, startPoint x: 1299, startPoint y: 211, endPoint x: 1544, endPoint y: 218, distance: 245.1
click at [1544, 218] on header "**********" at bounding box center [868, 204] width 1398 height 53
copy p "**********"
click at [200, 108] on button "← Back" at bounding box center [209, 112] width 59 height 24
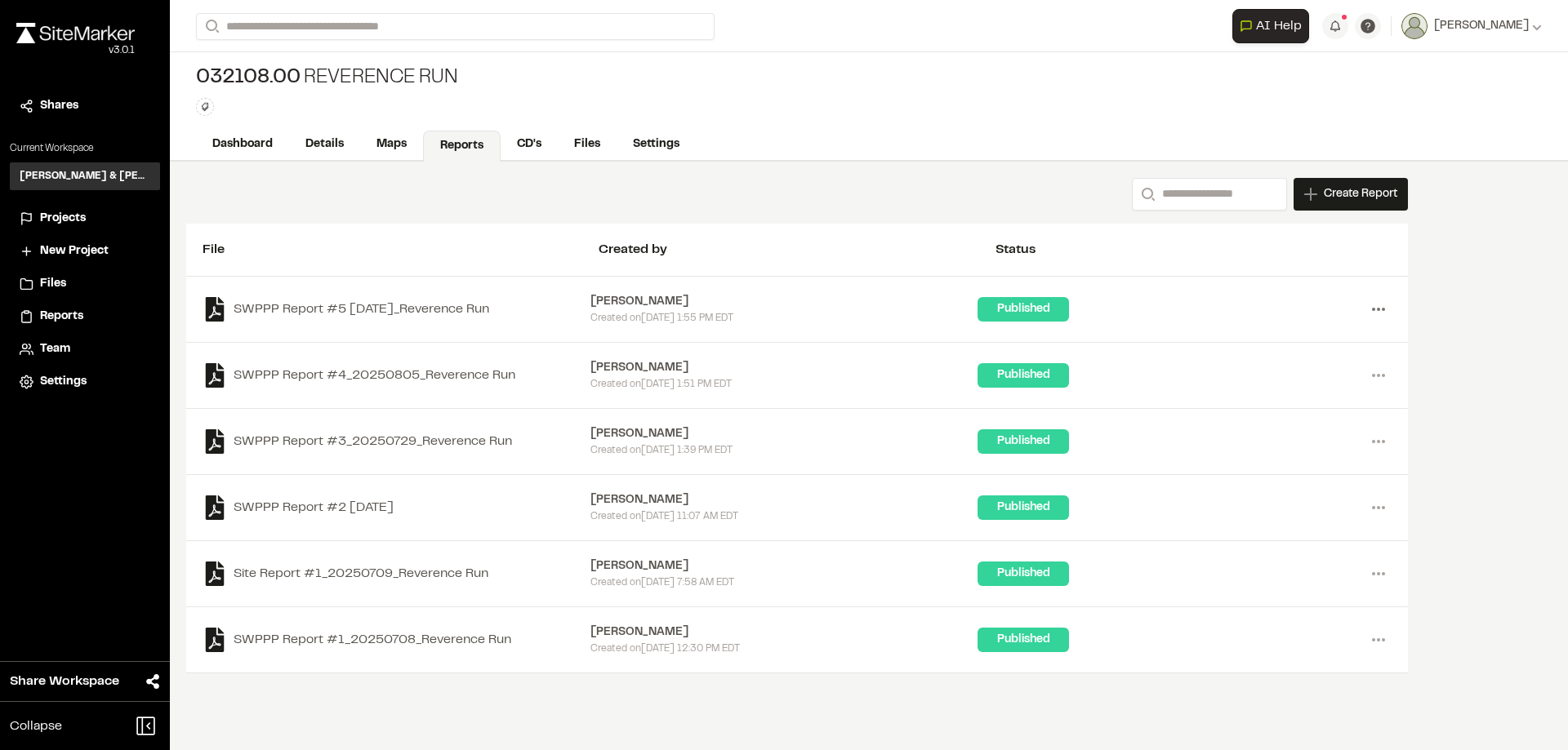
click at [1372, 309] on icon at bounding box center [1379, 309] width 26 height 26
click at [1281, 416] on link "Delete" at bounding box center [1319, 417] width 142 height 24
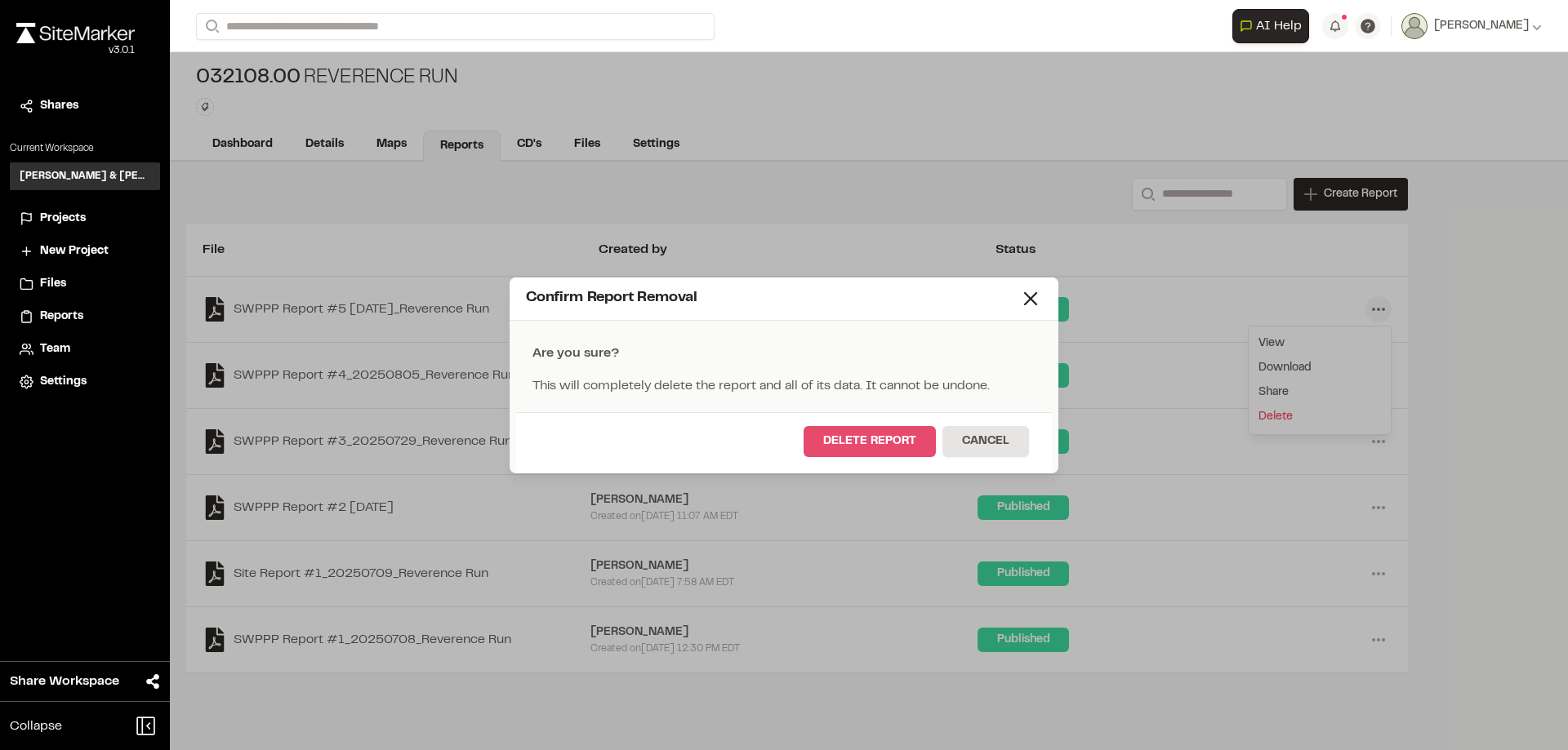
click at [897, 445] on button "Delete Report" at bounding box center [870, 441] width 133 height 31
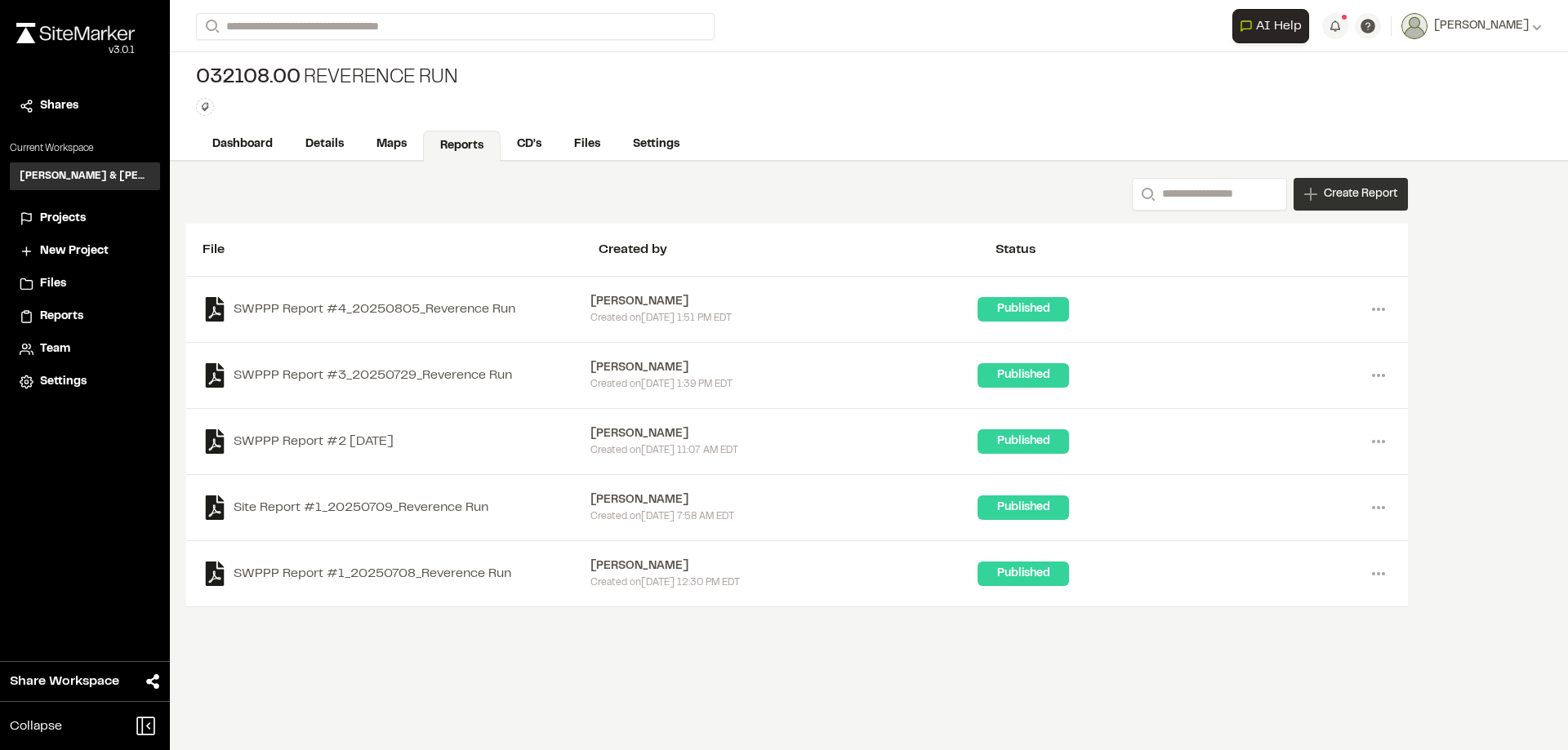
click at [1337, 194] on span "Create Report" at bounding box center [1360, 194] width 73 height 18
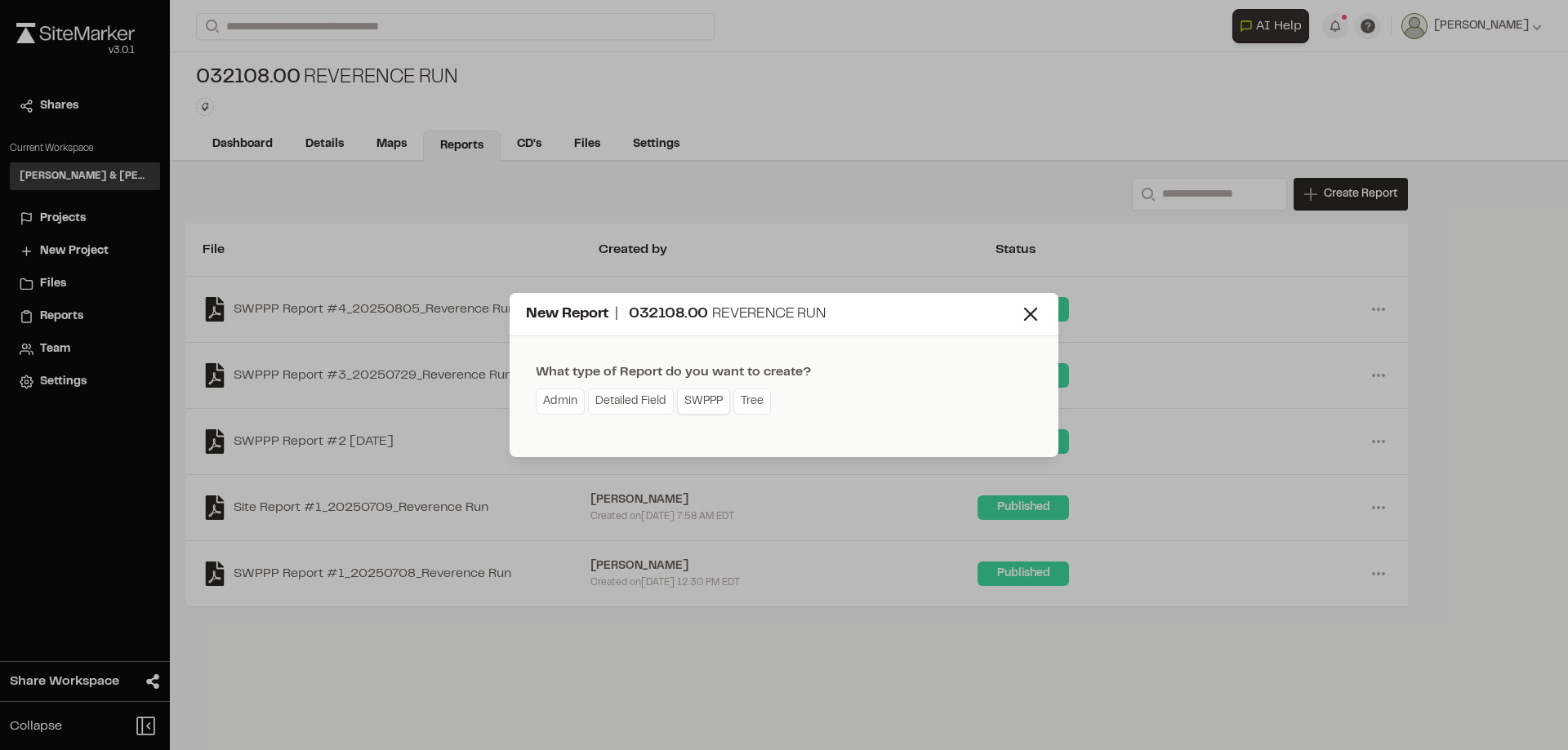
click at [707, 397] on link "SWPPP" at bounding box center [704, 402] width 53 height 26
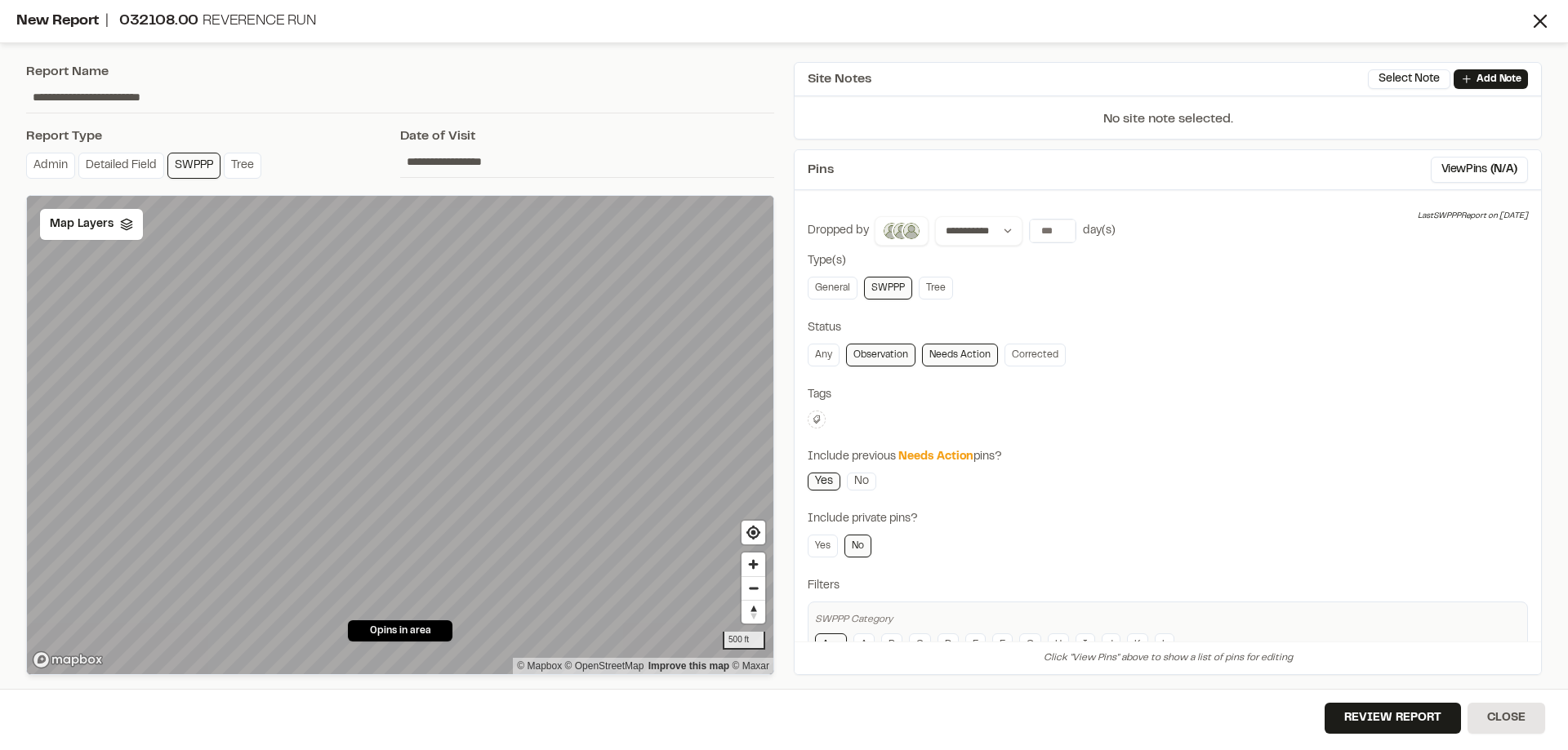
click at [196, 95] on input "**********" at bounding box center [399, 97] width 748 height 31
click at [436, 161] on input "**********" at bounding box center [587, 162] width 374 height 31
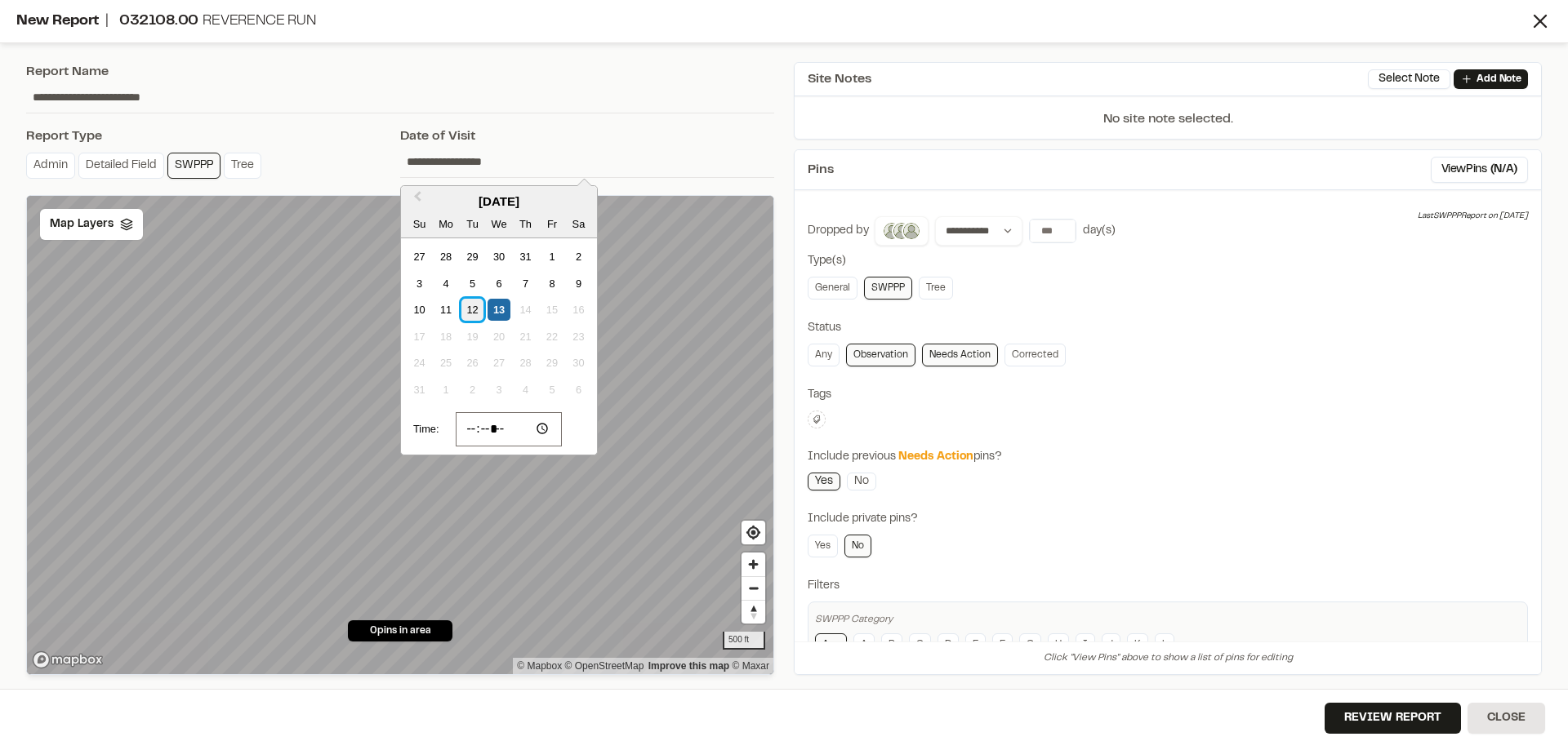
click at [481, 310] on div "12" at bounding box center [472, 310] width 22 height 22
type input "**********"
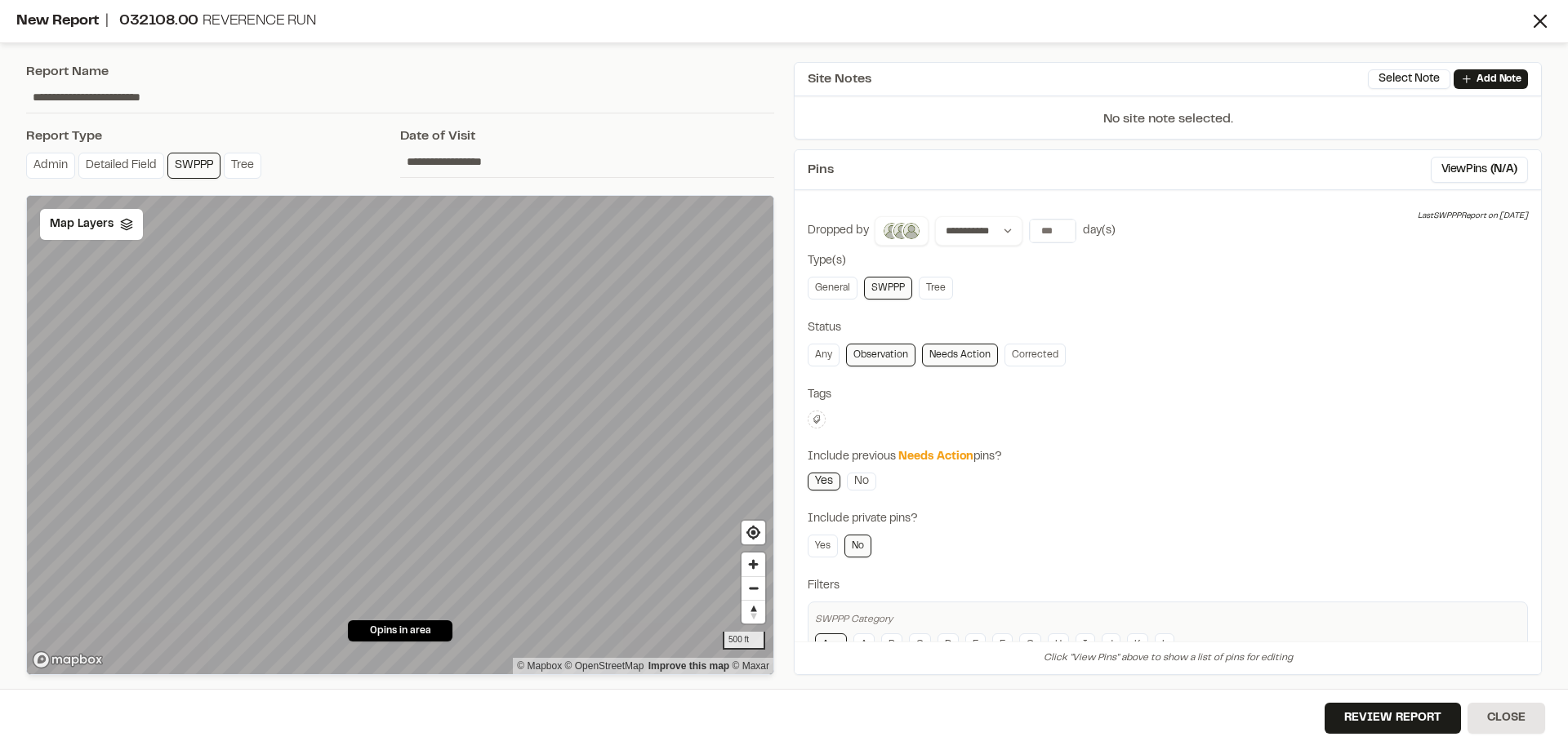
click at [499, 159] on input "**********" at bounding box center [587, 162] width 374 height 31
drag, startPoint x: 497, startPoint y: 158, endPoint x: 475, endPoint y: 153, distance: 22.6
click at [475, 153] on input "**********" at bounding box center [587, 162] width 374 height 31
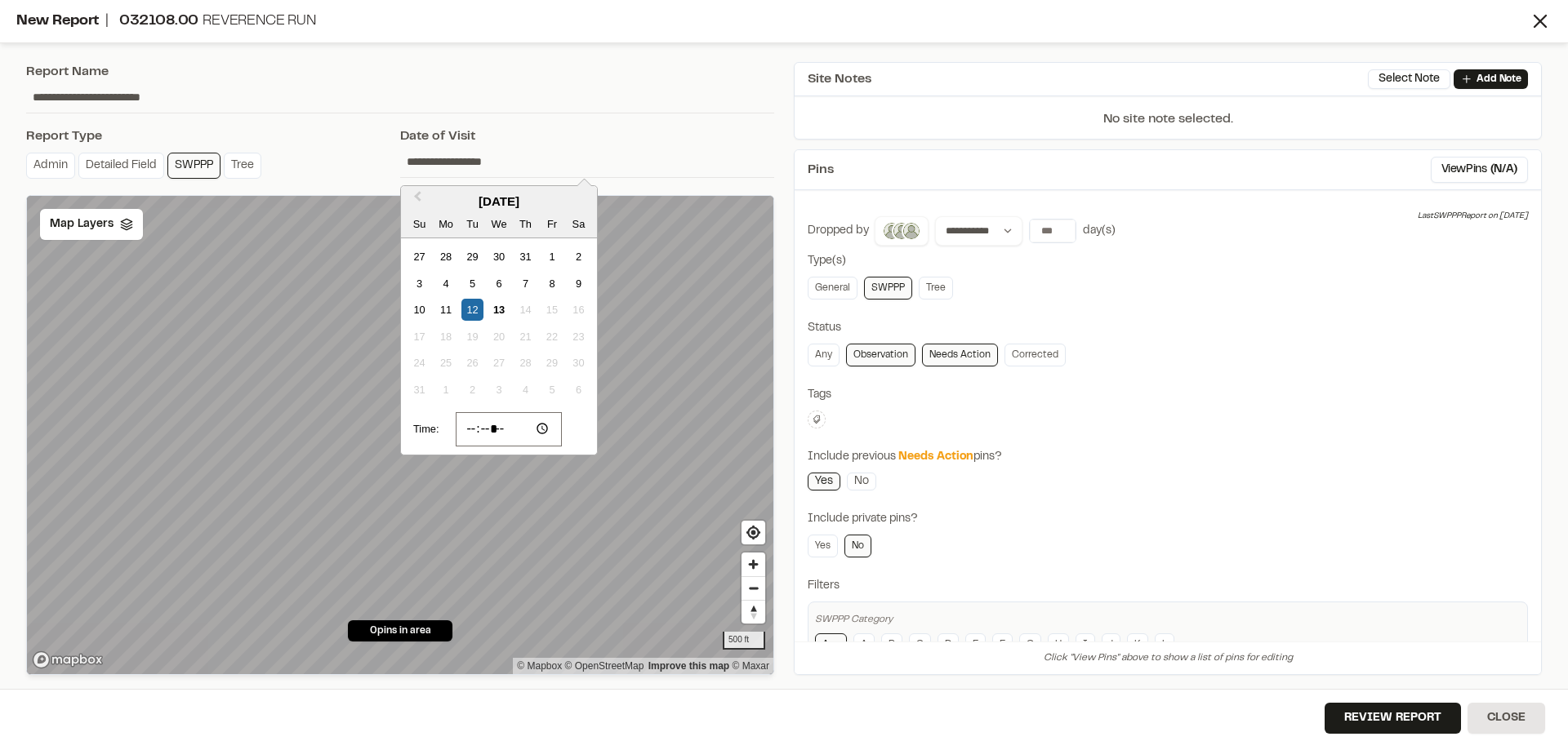
type input "**********"
click at [526, 151] on input "**********" at bounding box center [587, 162] width 374 height 31
click at [481, 421] on input "*****" at bounding box center [509, 429] width 107 height 34
click at [484, 426] on input "*****" at bounding box center [509, 429] width 107 height 34
click at [494, 429] on input "*****" at bounding box center [509, 429] width 107 height 34
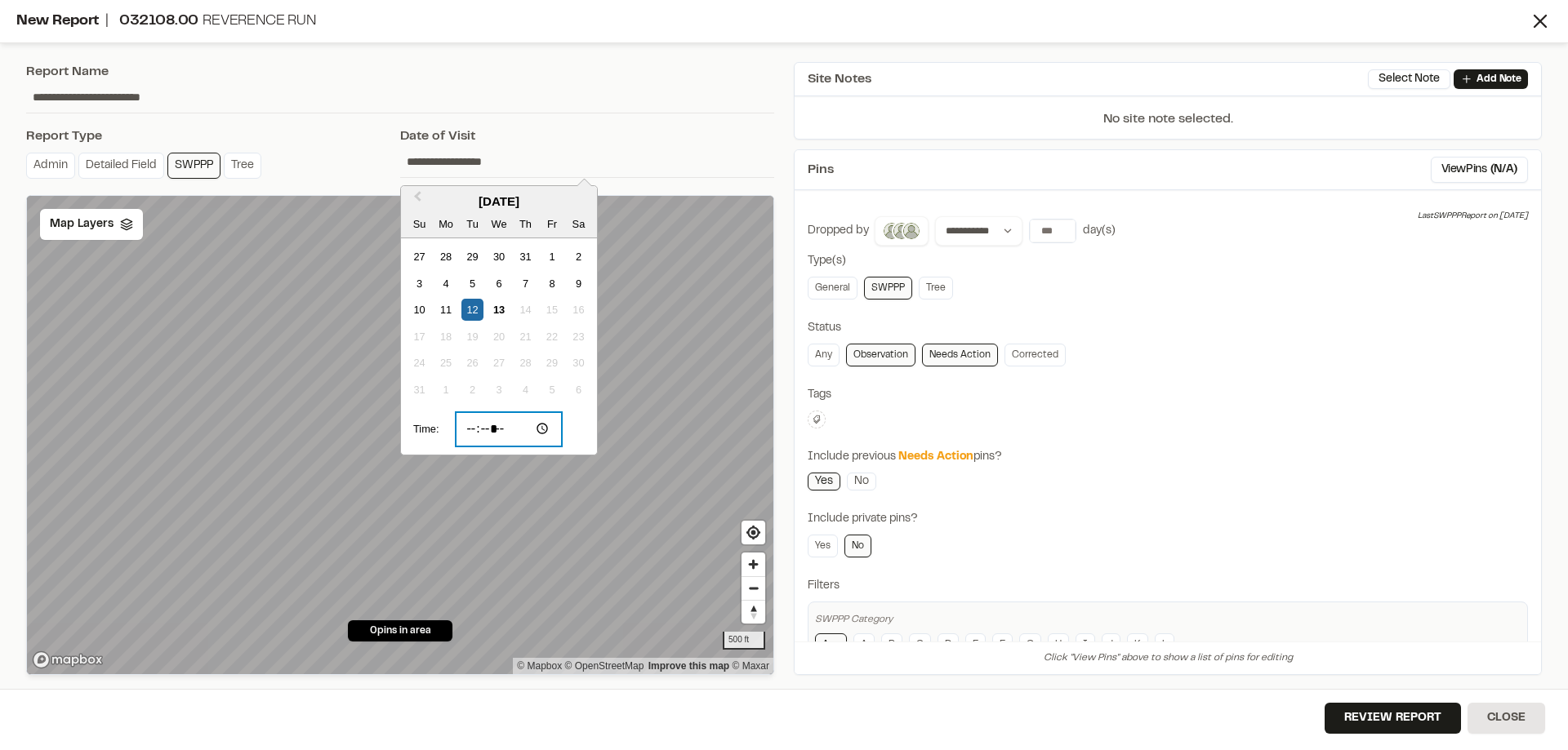
click at [495, 429] on input "*****" at bounding box center [509, 429] width 107 height 34
type input "*****"
click at [670, 130] on div "Date of Visit" at bounding box center [587, 136] width 374 height 20
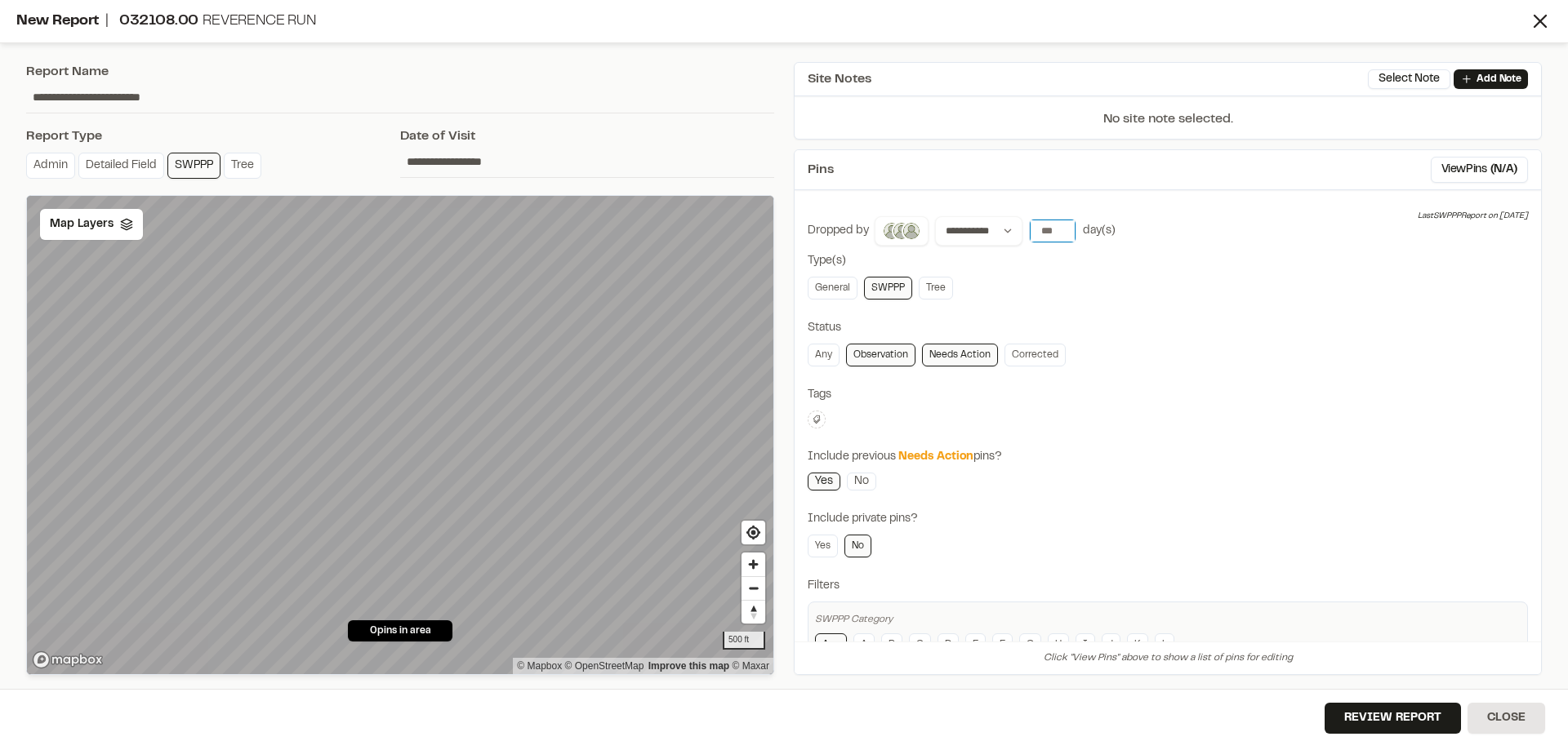
click at [1065, 231] on input "*" at bounding box center [1053, 231] width 46 height 23
click at [1069, 235] on input "*" at bounding box center [1053, 231] width 46 height 23
click at [1061, 232] on input "*" at bounding box center [1053, 231] width 46 height 23
click at [1063, 232] on input "*" at bounding box center [1053, 231] width 46 height 23
type input "*"
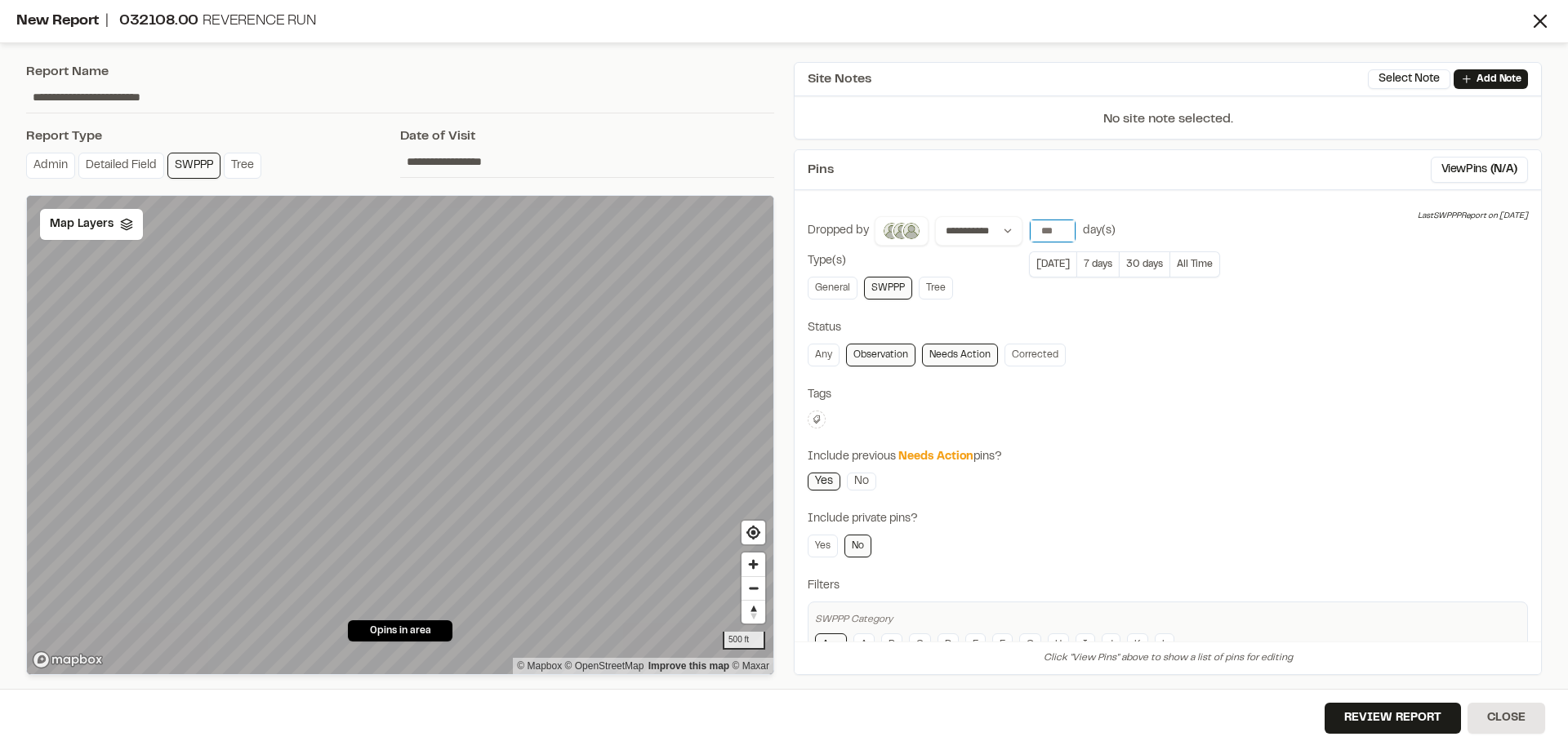
click at [1064, 234] on input "*" at bounding box center [1053, 231] width 46 height 23
click at [820, 426] on button at bounding box center [817, 419] width 18 height 18
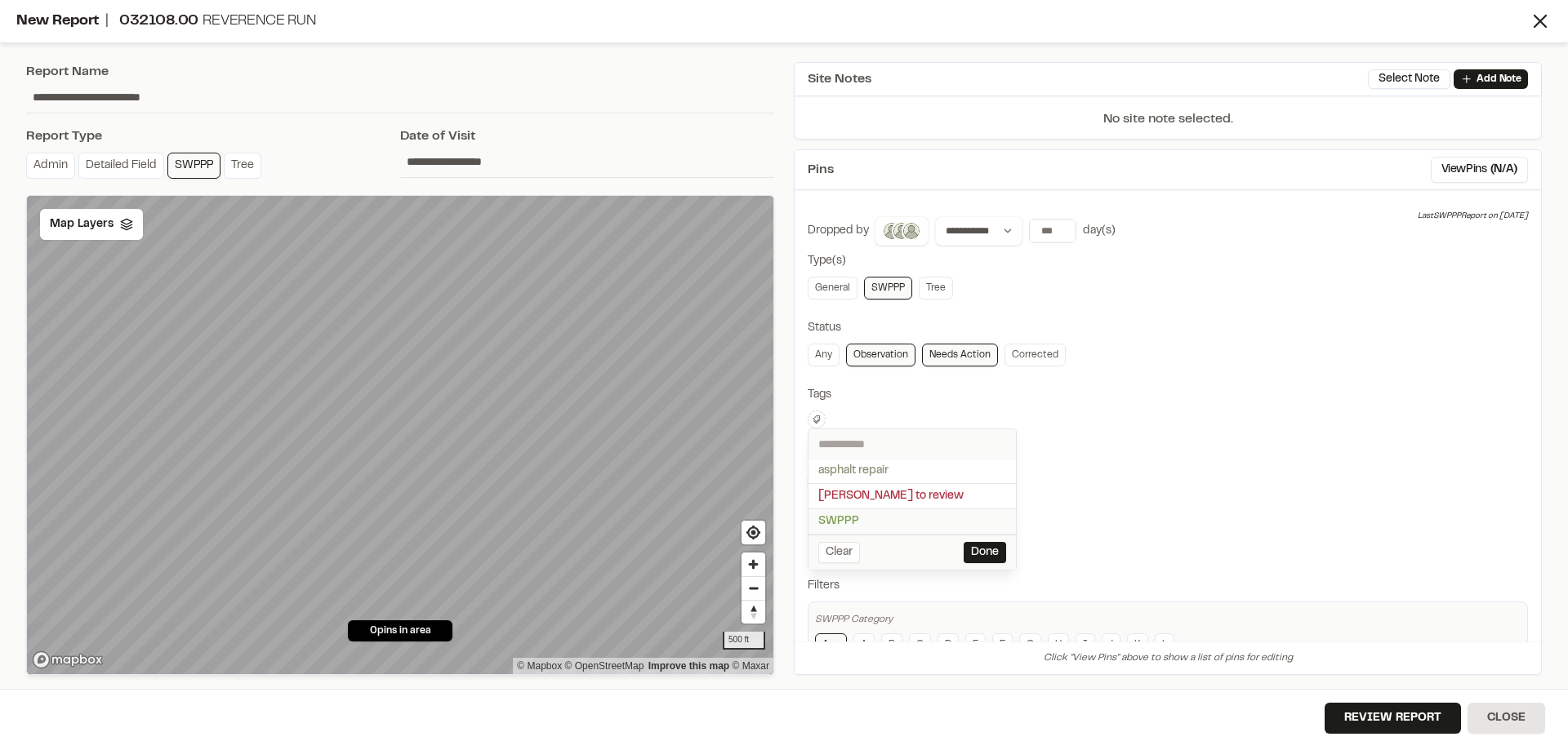
click at [854, 520] on span "SWPPP" at bounding box center [912, 521] width 188 height 18
click at [1059, 421] on div at bounding box center [784, 375] width 1568 height 750
click at [821, 293] on link "General" at bounding box center [833, 288] width 50 height 23
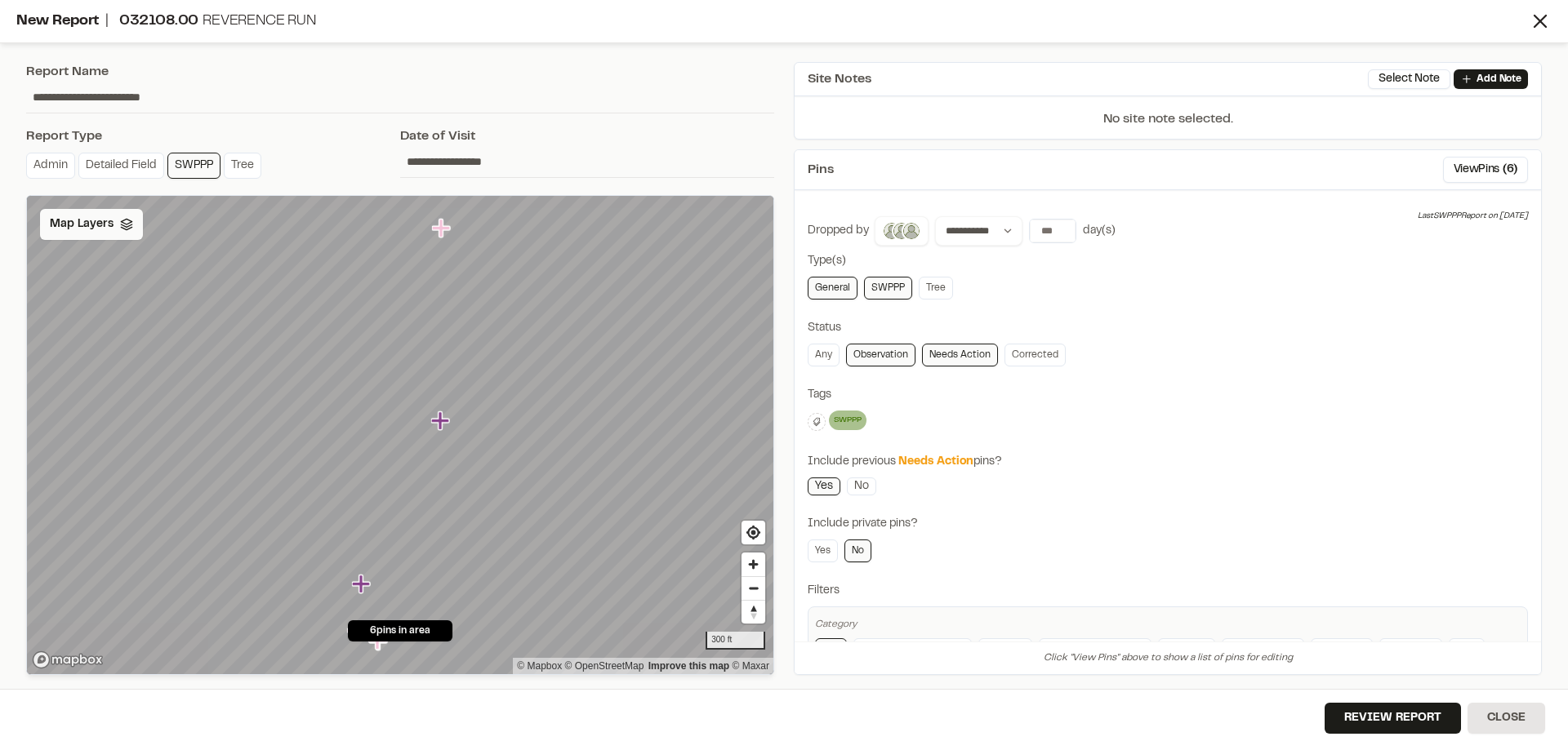
click at [113, 218] on div "Map Layers" at bounding box center [92, 224] width 103 height 31
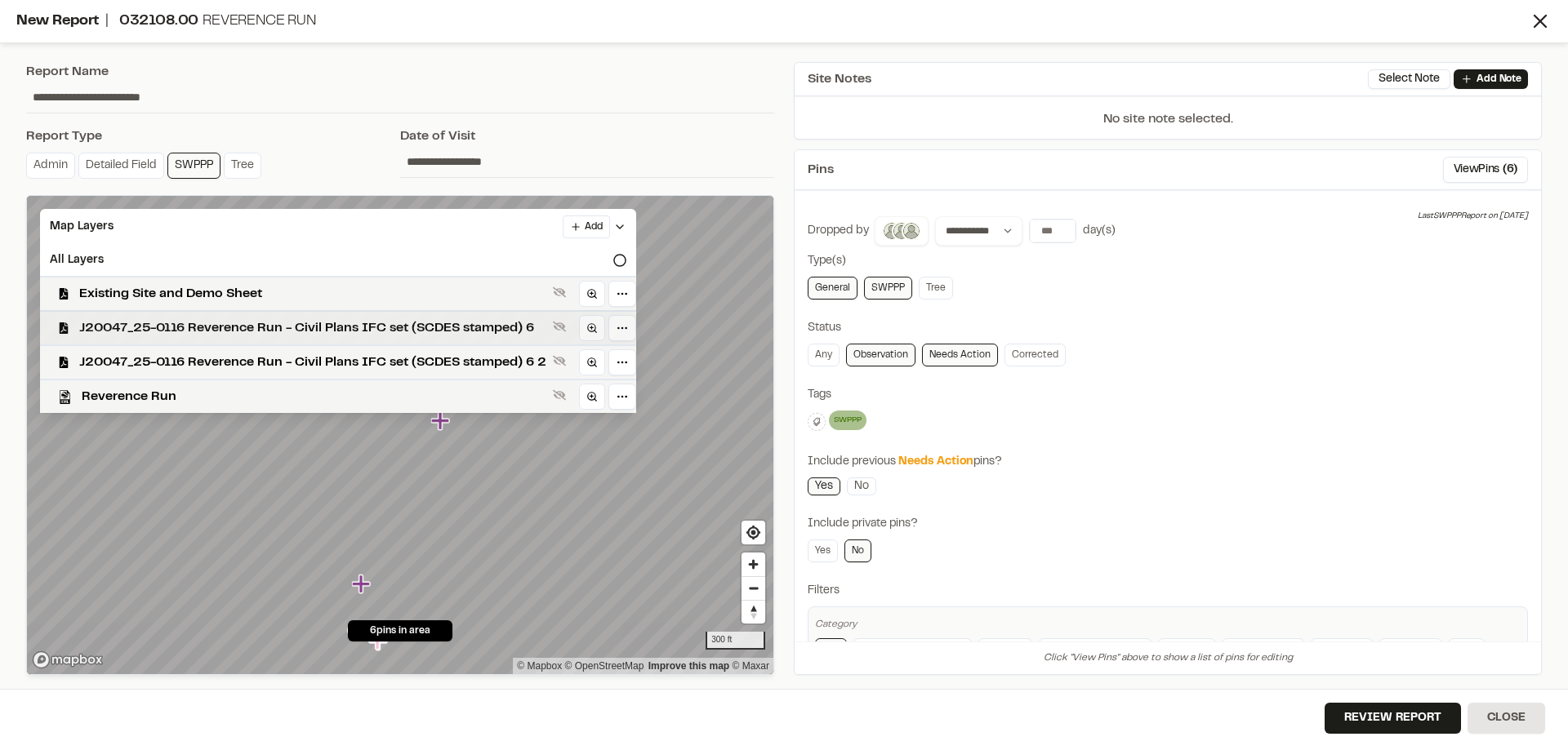
click at [149, 317] on div "J20047_25-0116 Reverence Run - Civil Plans IFC set (SCDES stamped) 6" at bounding box center [331, 328] width 609 height 34
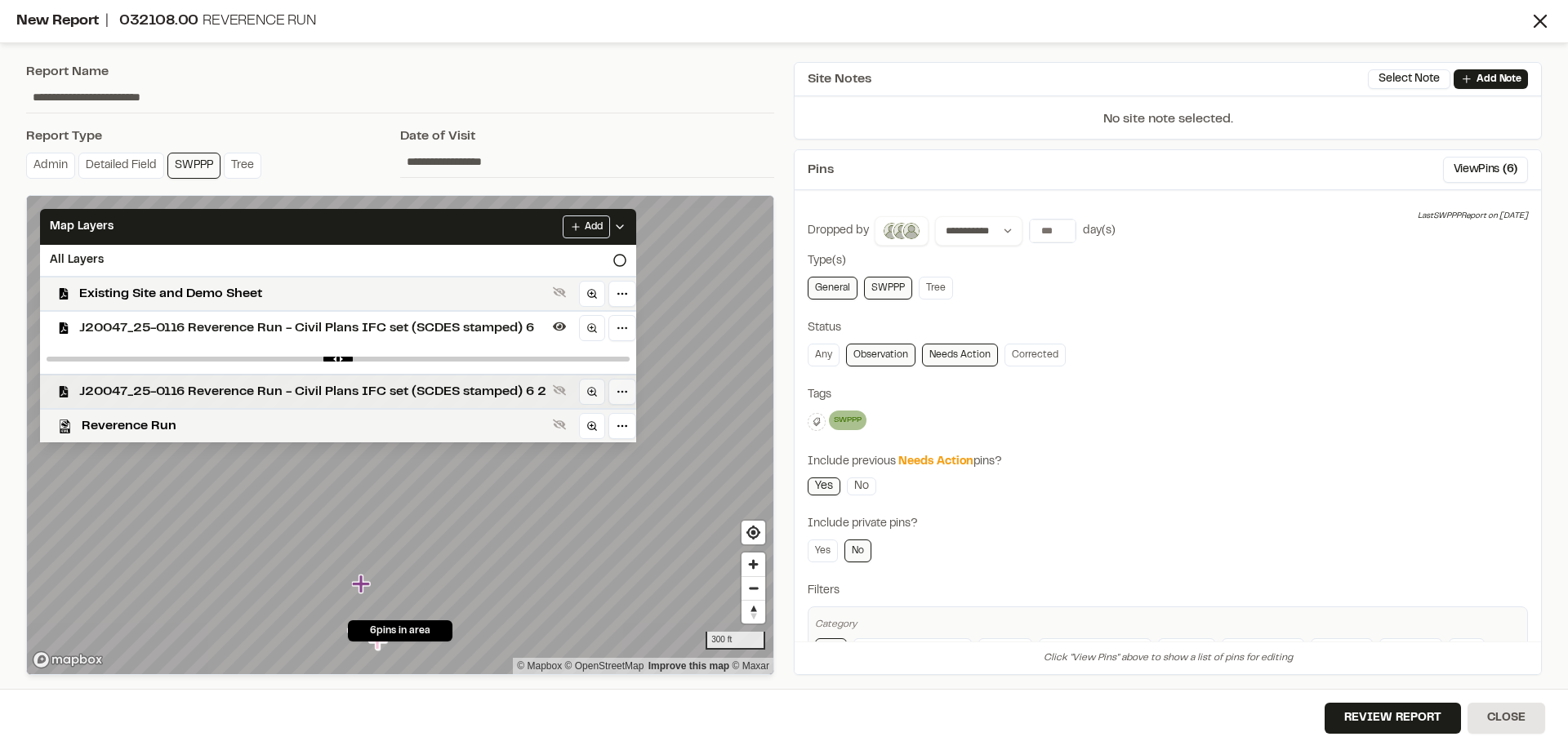
click at [312, 397] on span "J20047_25-0116 Reverence Run - Civil Plans IFC set (SCDES stamped) 6 2" at bounding box center [312, 391] width 467 height 20
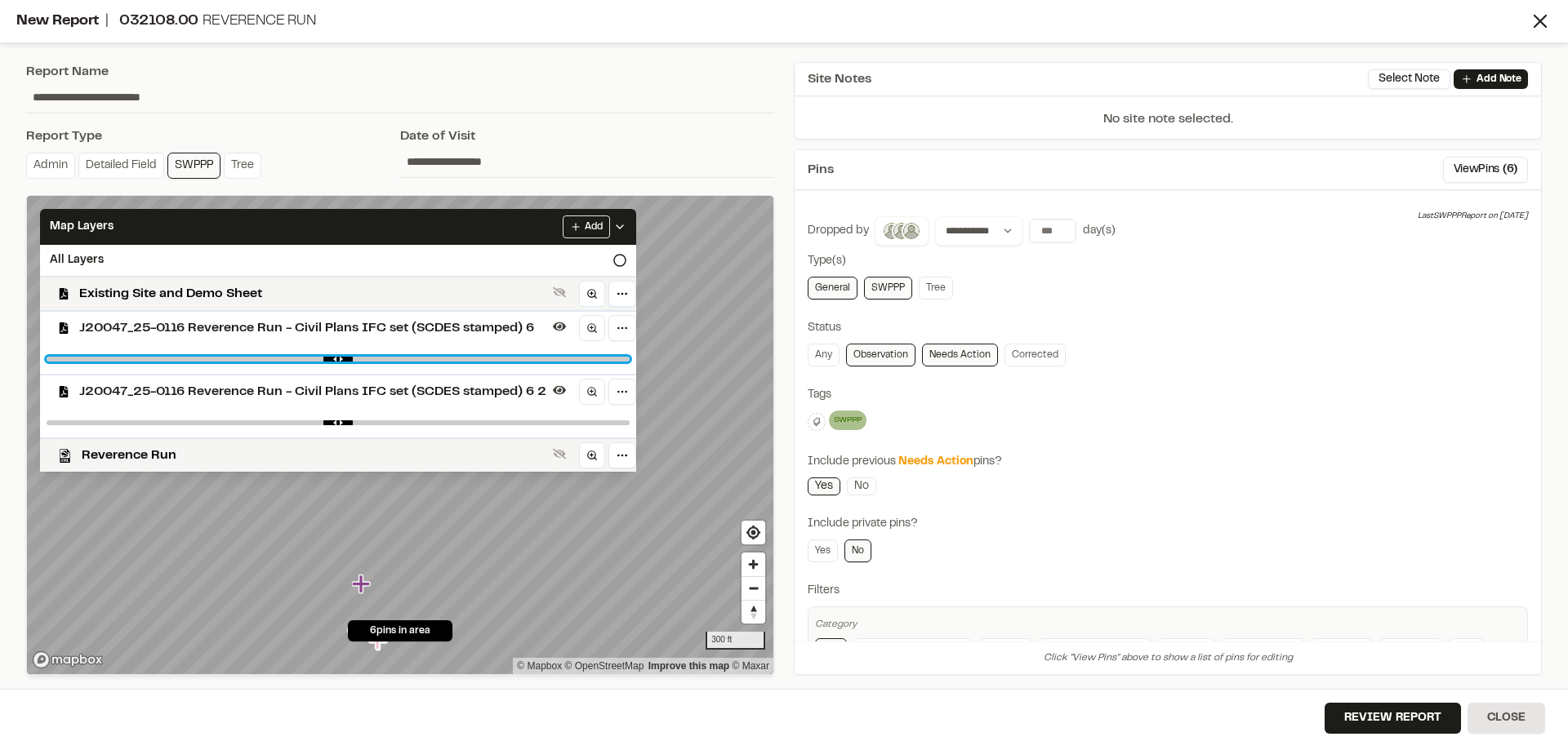
drag, startPoint x: 613, startPoint y: 359, endPoint x: 583, endPoint y: 408, distance: 57.5
type input "****"
click at [522, 361] on input "range" at bounding box center [338, 360] width 583 height 5
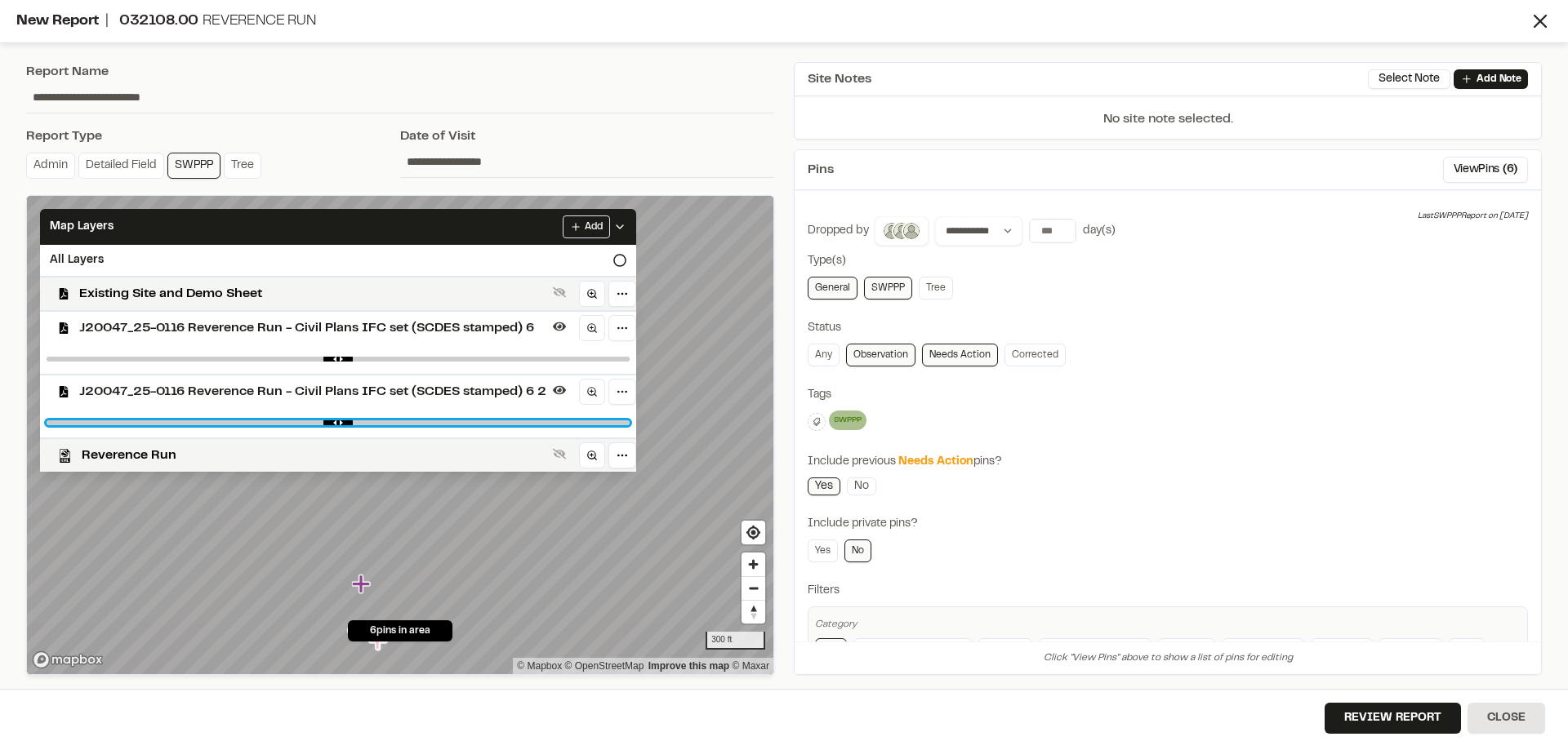
drag, startPoint x: 614, startPoint y: 423, endPoint x: 524, endPoint y: 431, distance: 90.4
type input "****"
click at [524, 425] on input "range" at bounding box center [338, 423] width 583 height 5
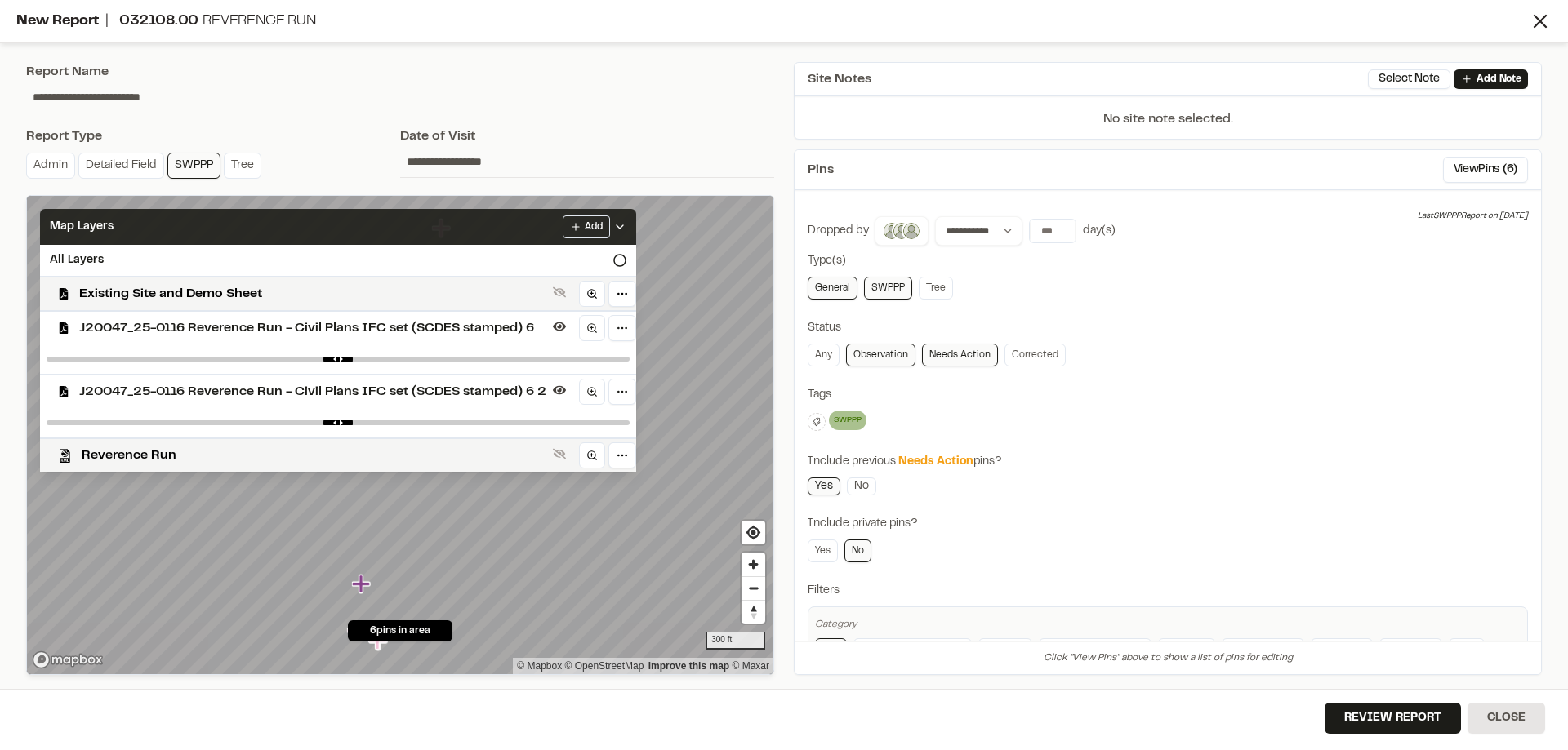
click at [422, 221] on div "Map Layers Add" at bounding box center [338, 227] width 596 height 36
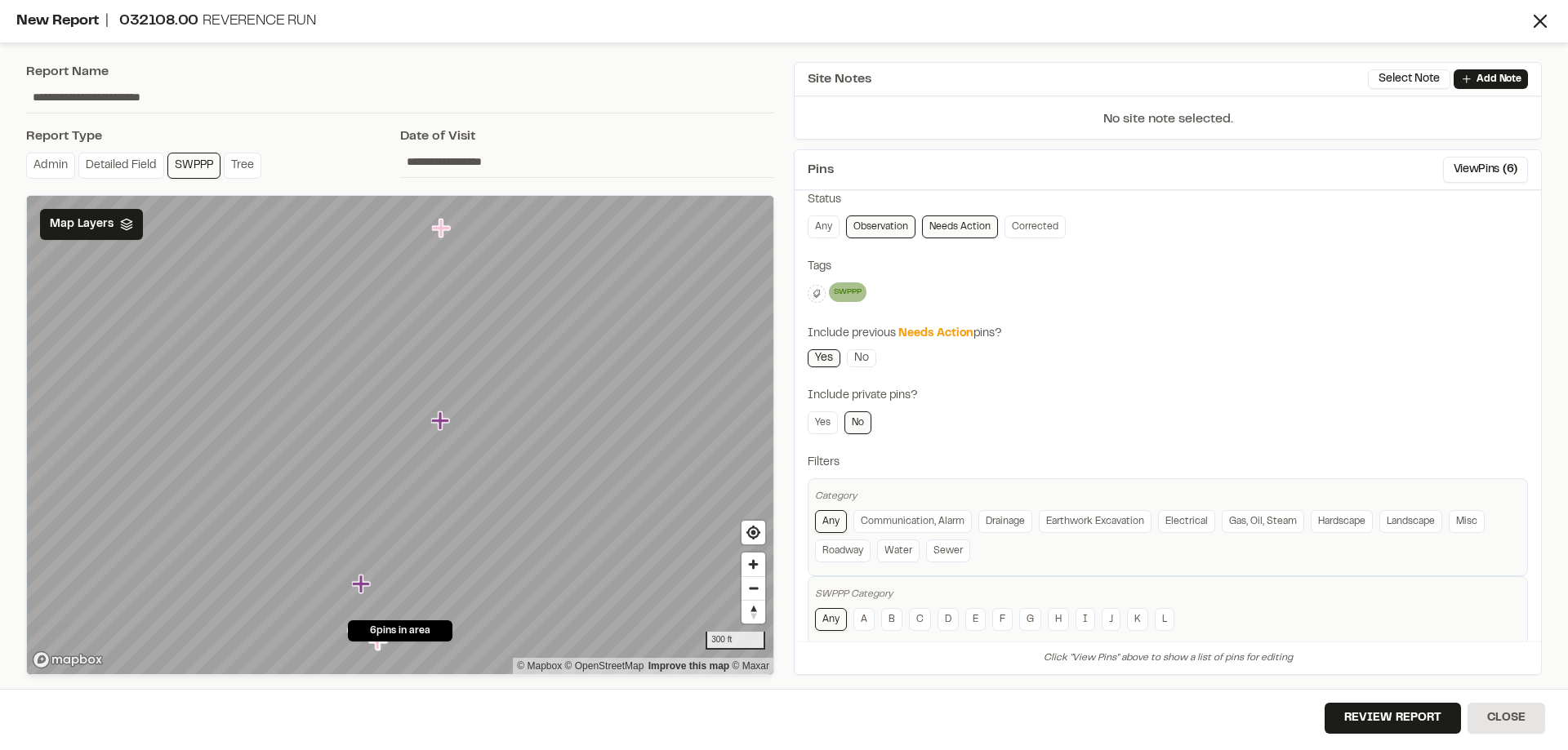
scroll to position [154, 0]
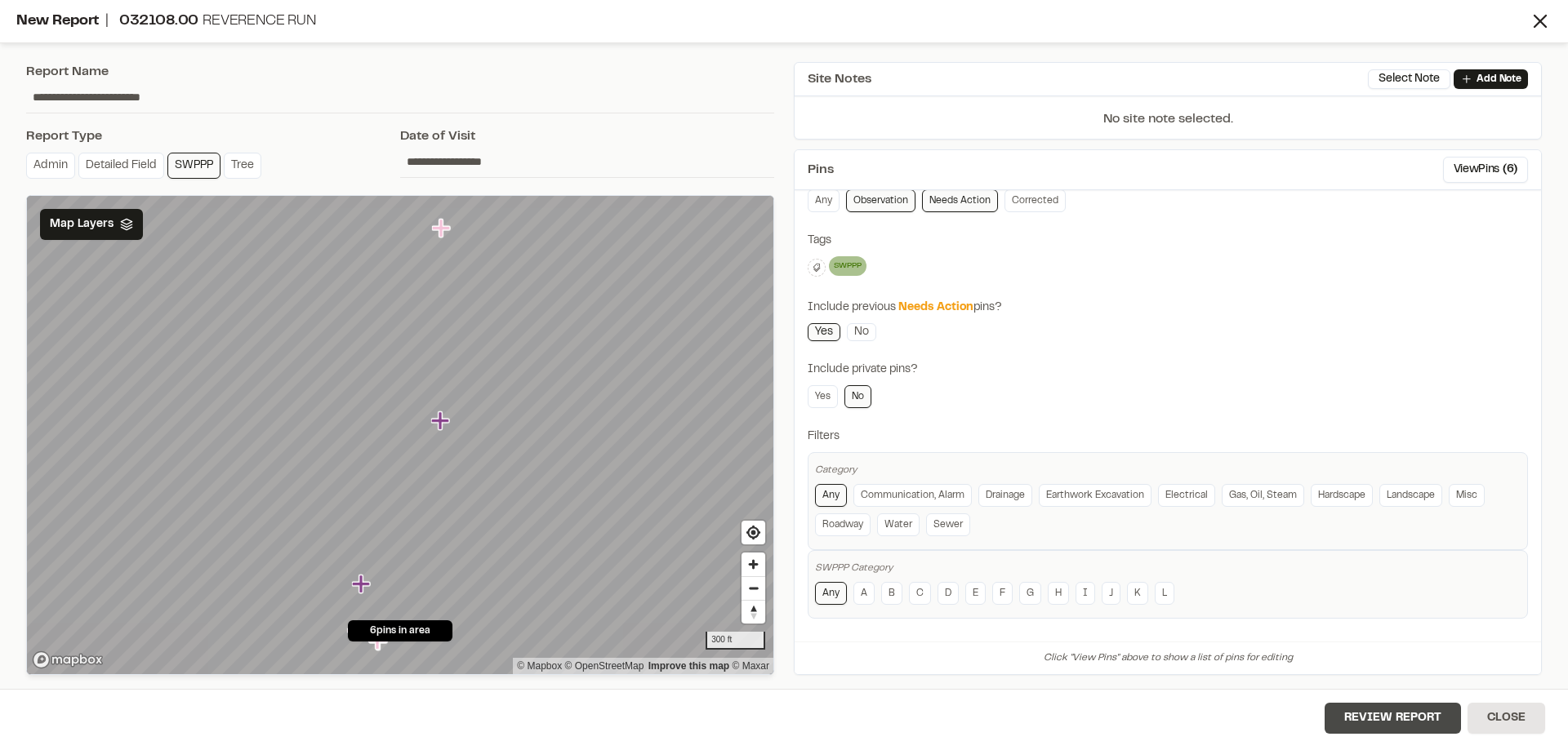
click at [1411, 707] on button "Review Report" at bounding box center [1392, 718] width 136 height 31
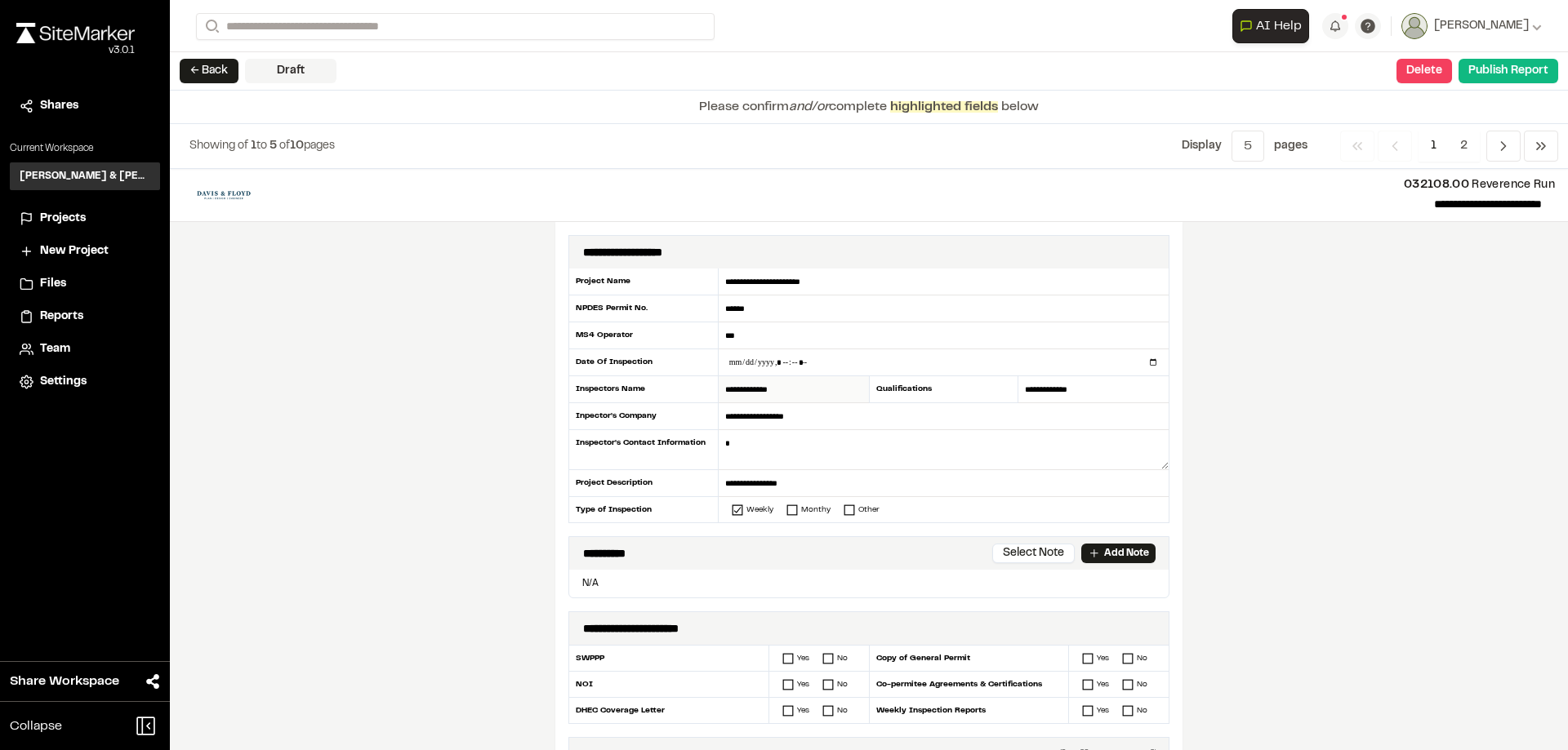
click at [738, 397] on input "**********" at bounding box center [793, 389] width 151 height 27
click at [800, 393] on input "**********" at bounding box center [793, 389] width 151 height 27
click at [823, 403] on input "**********" at bounding box center [943, 416] width 450 height 27
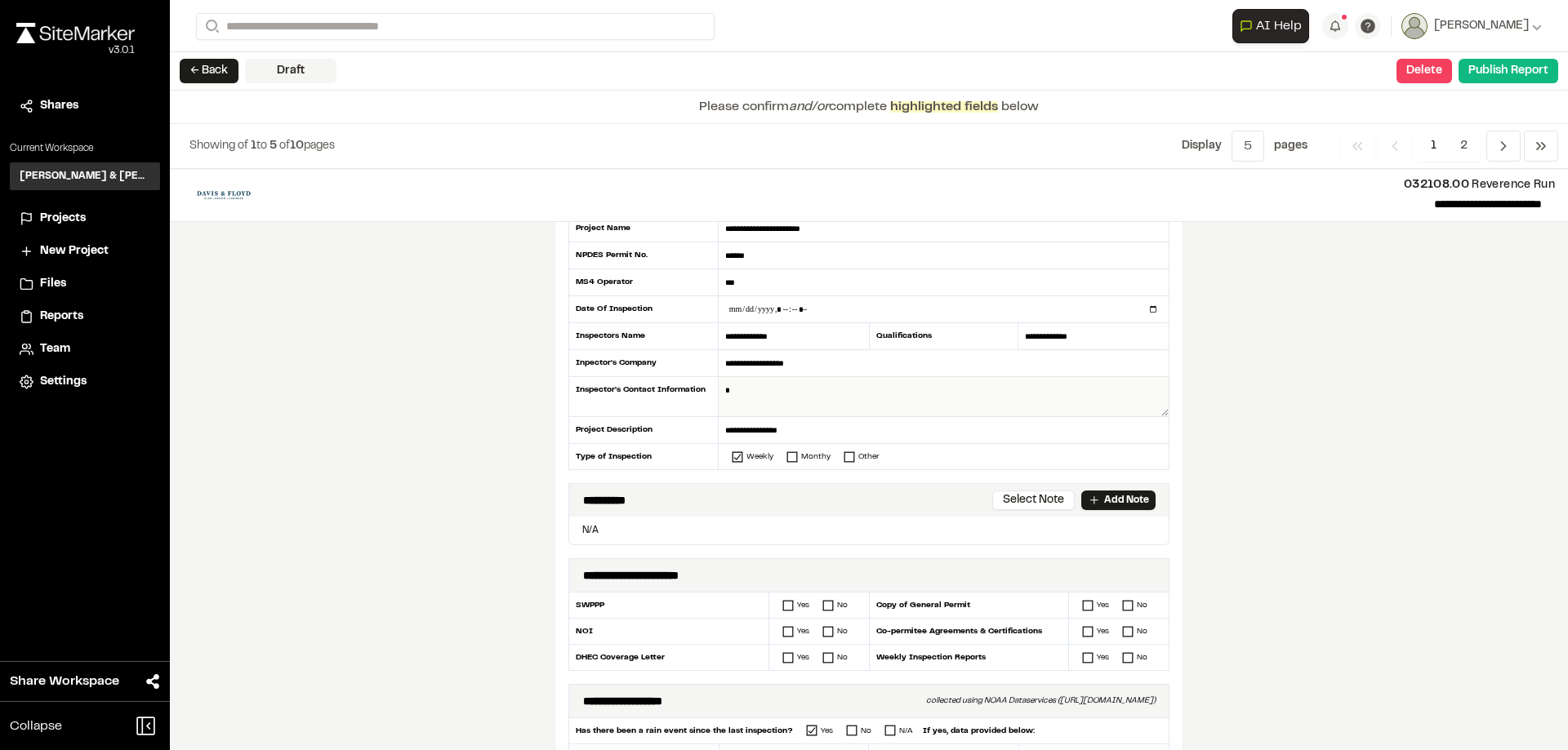
scroll to position [82, 0]
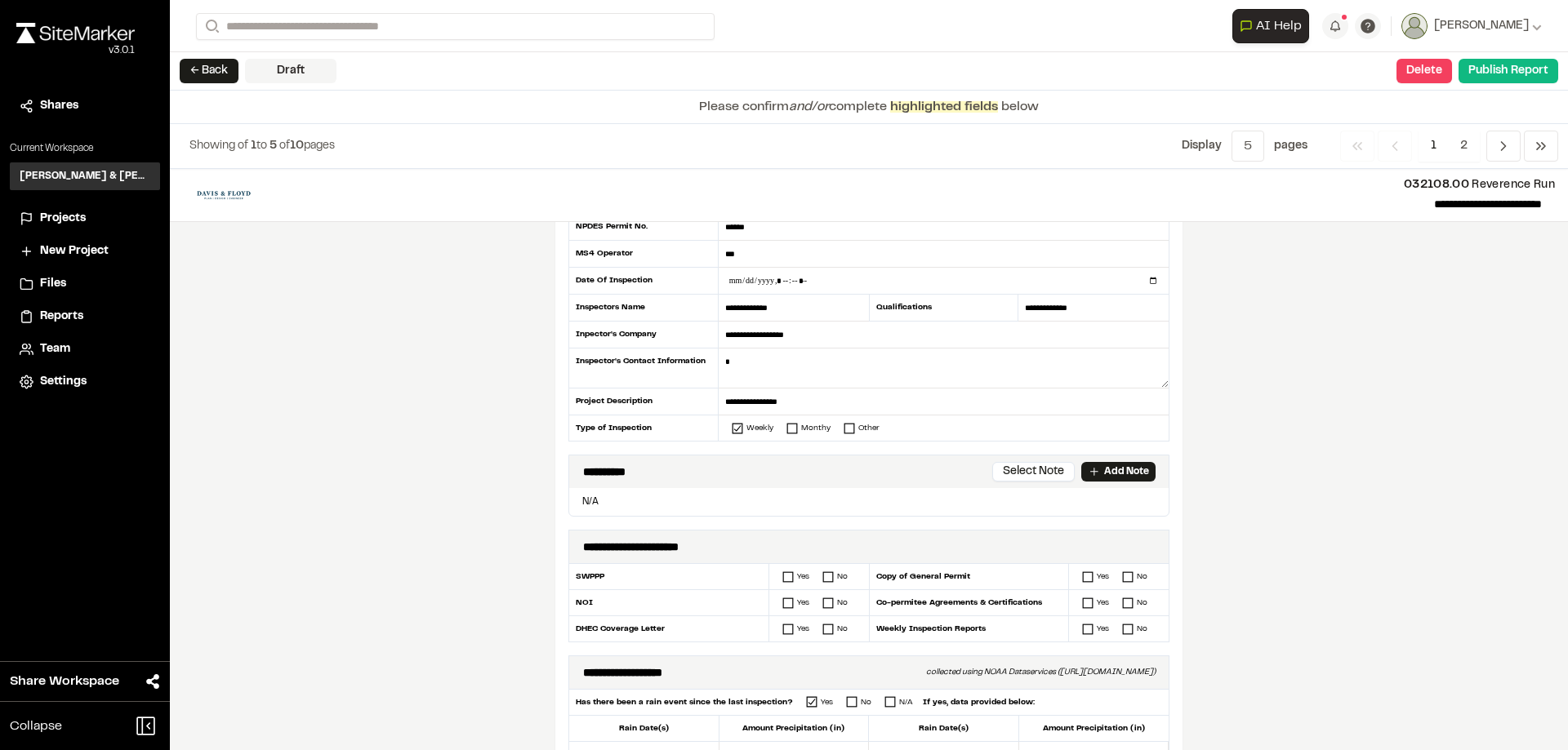
click at [699, 498] on p "N/A" at bounding box center [868, 501] width 586 height 15
click at [1117, 472] on p "Add Note" at bounding box center [1127, 471] width 45 height 15
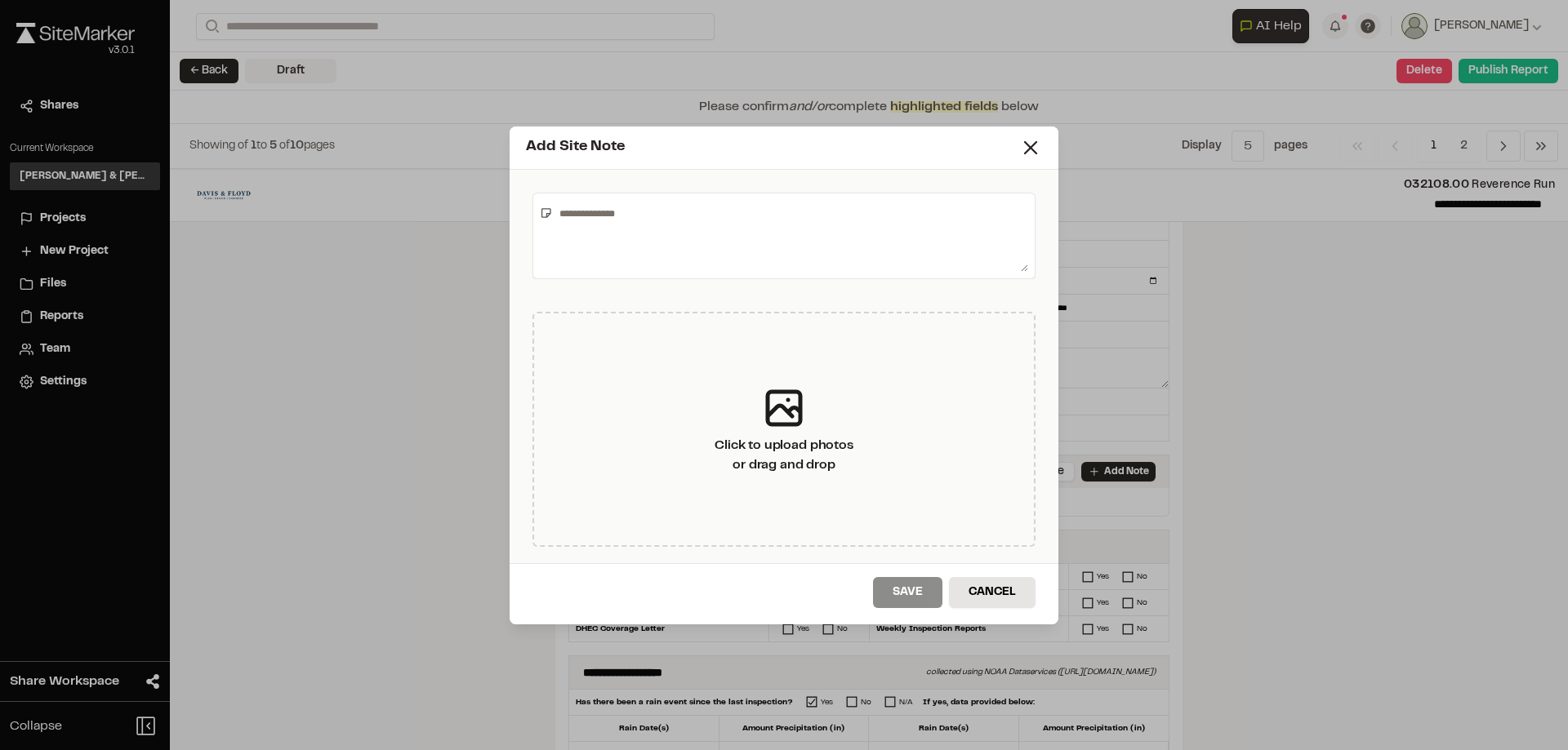
click at [647, 230] on textarea at bounding box center [790, 237] width 475 height 72
type textarea "**********"
click at [921, 593] on button "Save" at bounding box center [907, 593] width 70 height 31
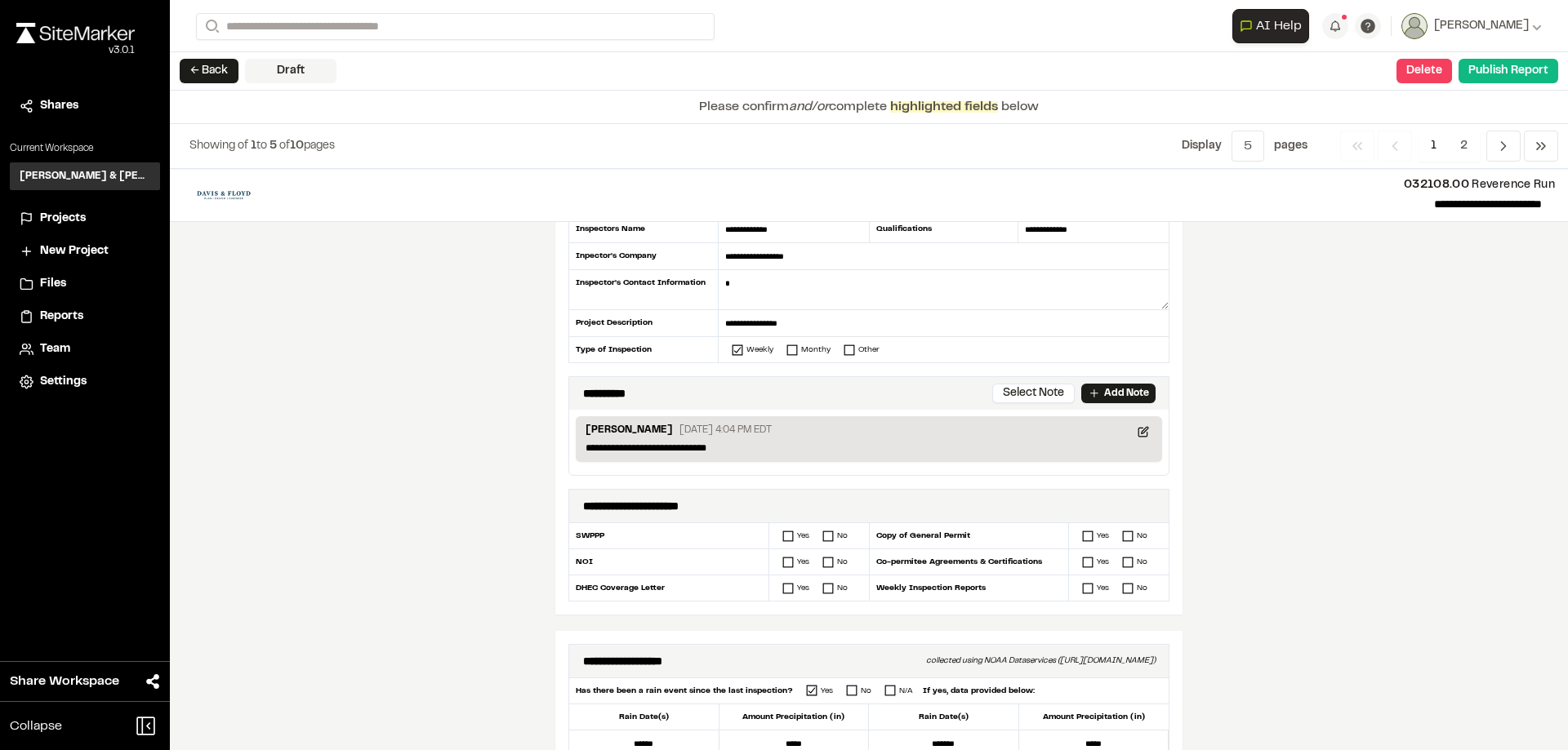
scroll to position [163, 0]
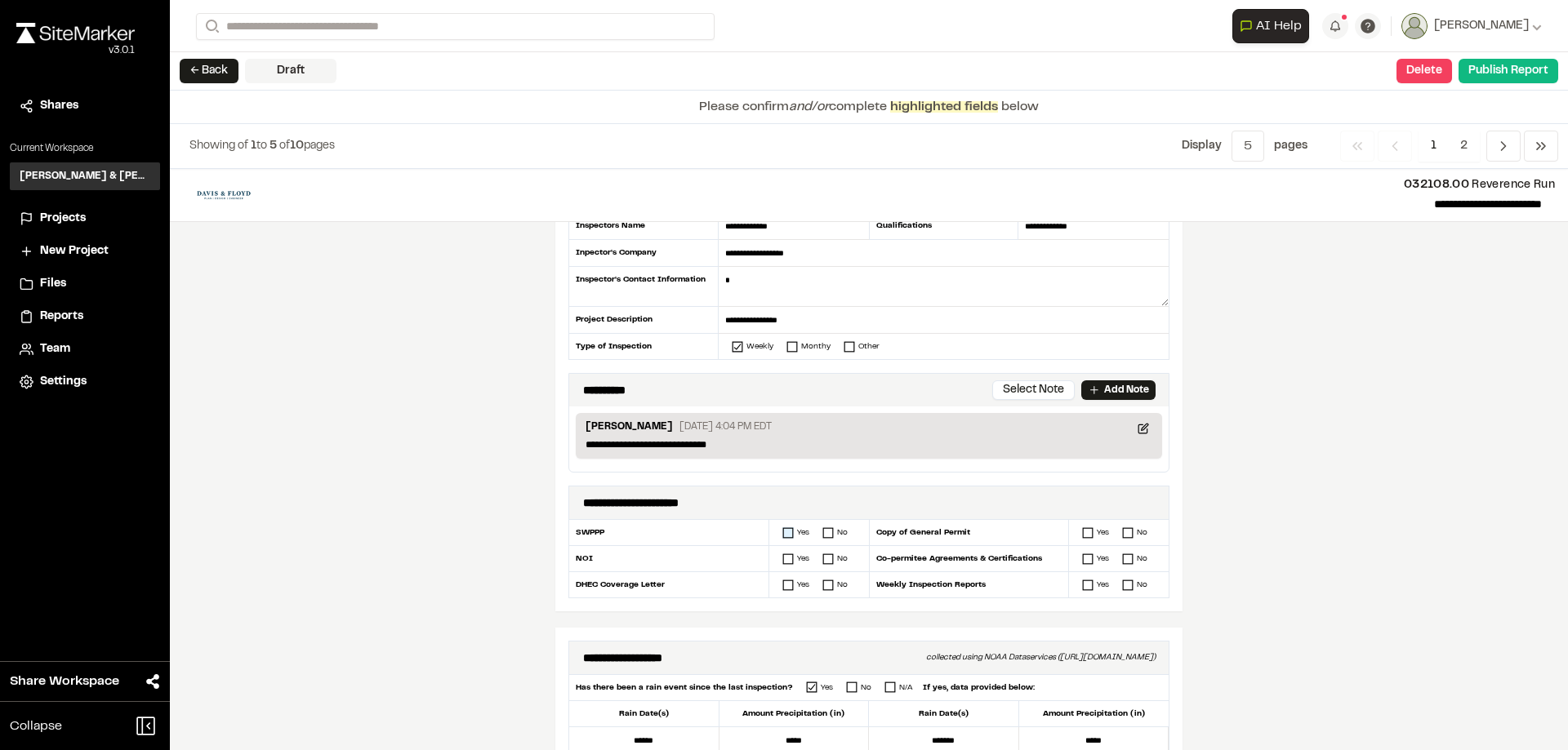
click at [782, 536] on icon at bounding box center [787, 532] width 11 height 11
click at [782, 560] on icon at bounding box center [787, 558] width 11 height 11
click at [782, 584] on icon at bounding box center [787, 585] width 11 height 11
click at [1082, 533] on icon at bounding box center [1087, 532] width 11 height 11
click at [1082, 559] on icon at bounding box center [1087, 558] width 11 height 11
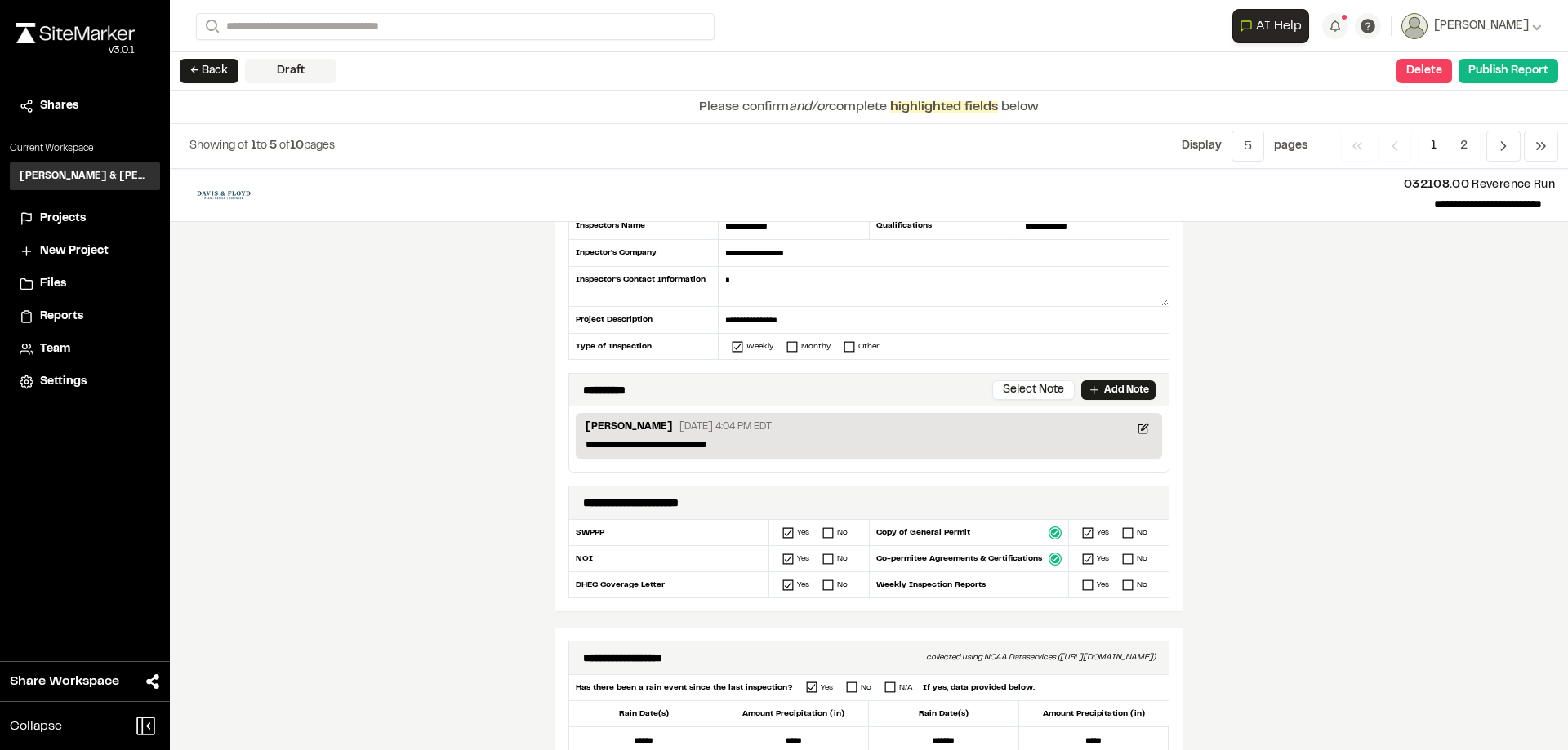
click at [1070, 585] on div at bounding box center [1083, 585] width 28 height 11
click at [1075, 585] on div at bounding box center [1083, 585] width 28 height 11
click at [1084, 585] on icon at bounding box center [1087, 585] width 11 height 11
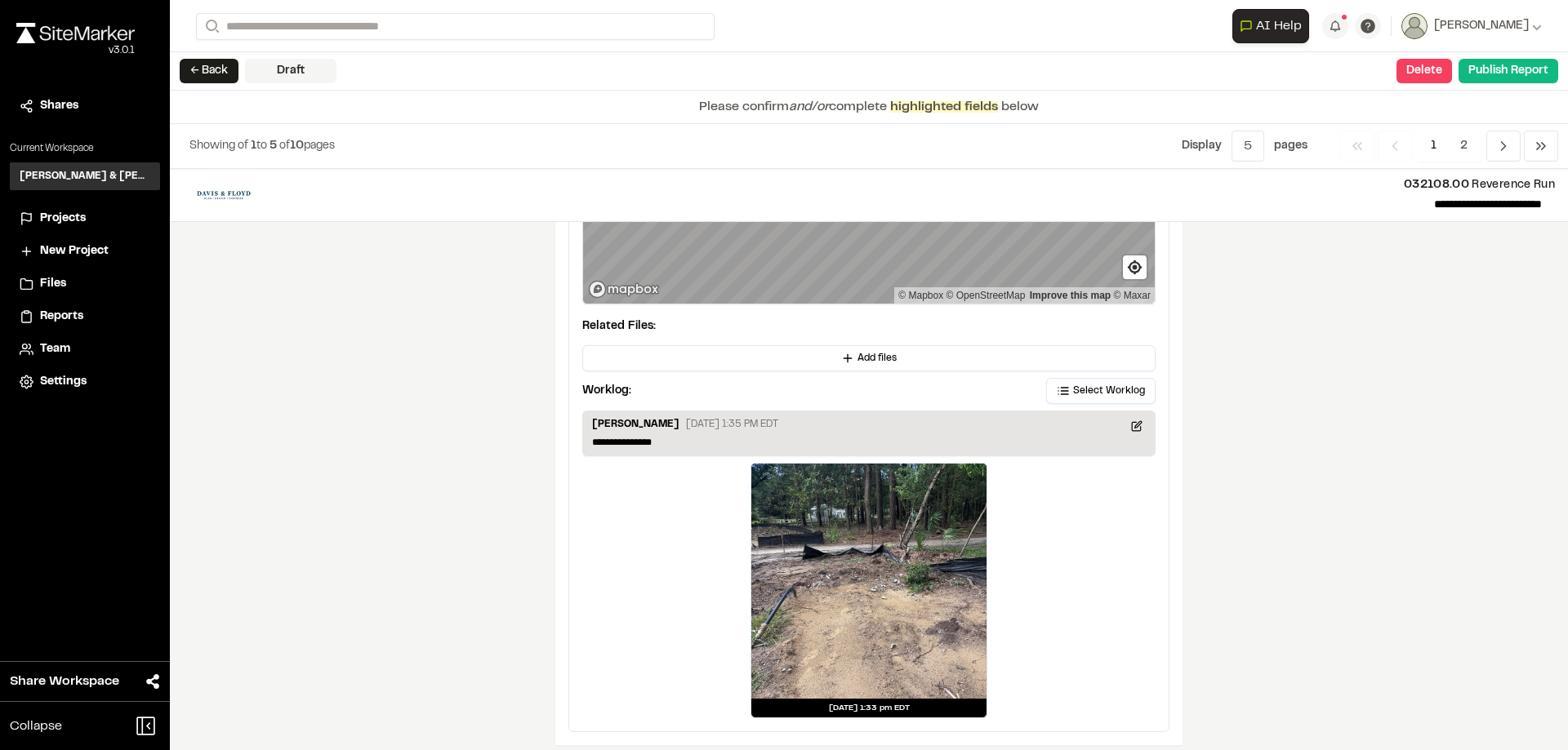
scroll to position [2834, 0]
click at [1458, 140] on span "2" at bounding box center [1464, 146] width 32 height 31
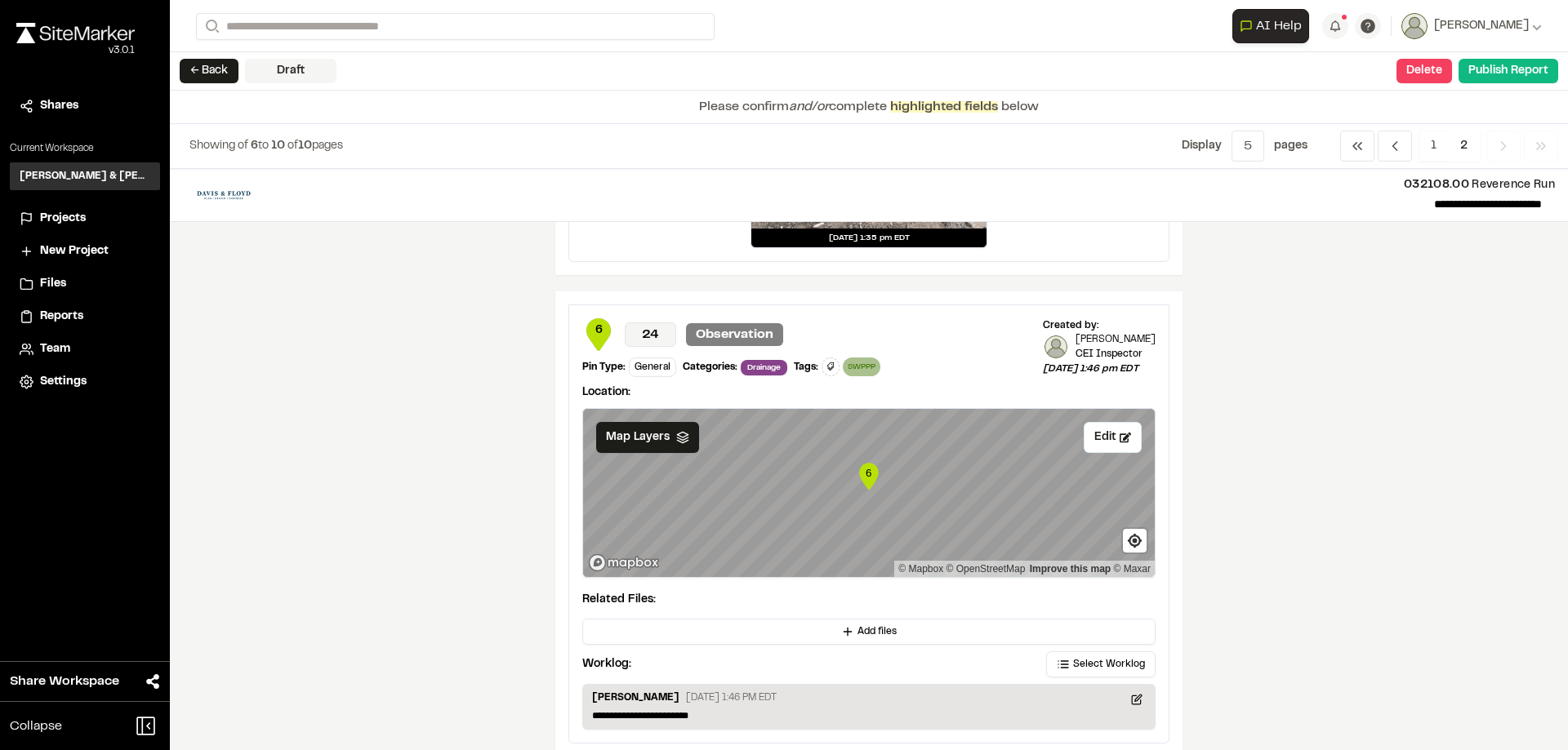
scroll to position [2928, 0]
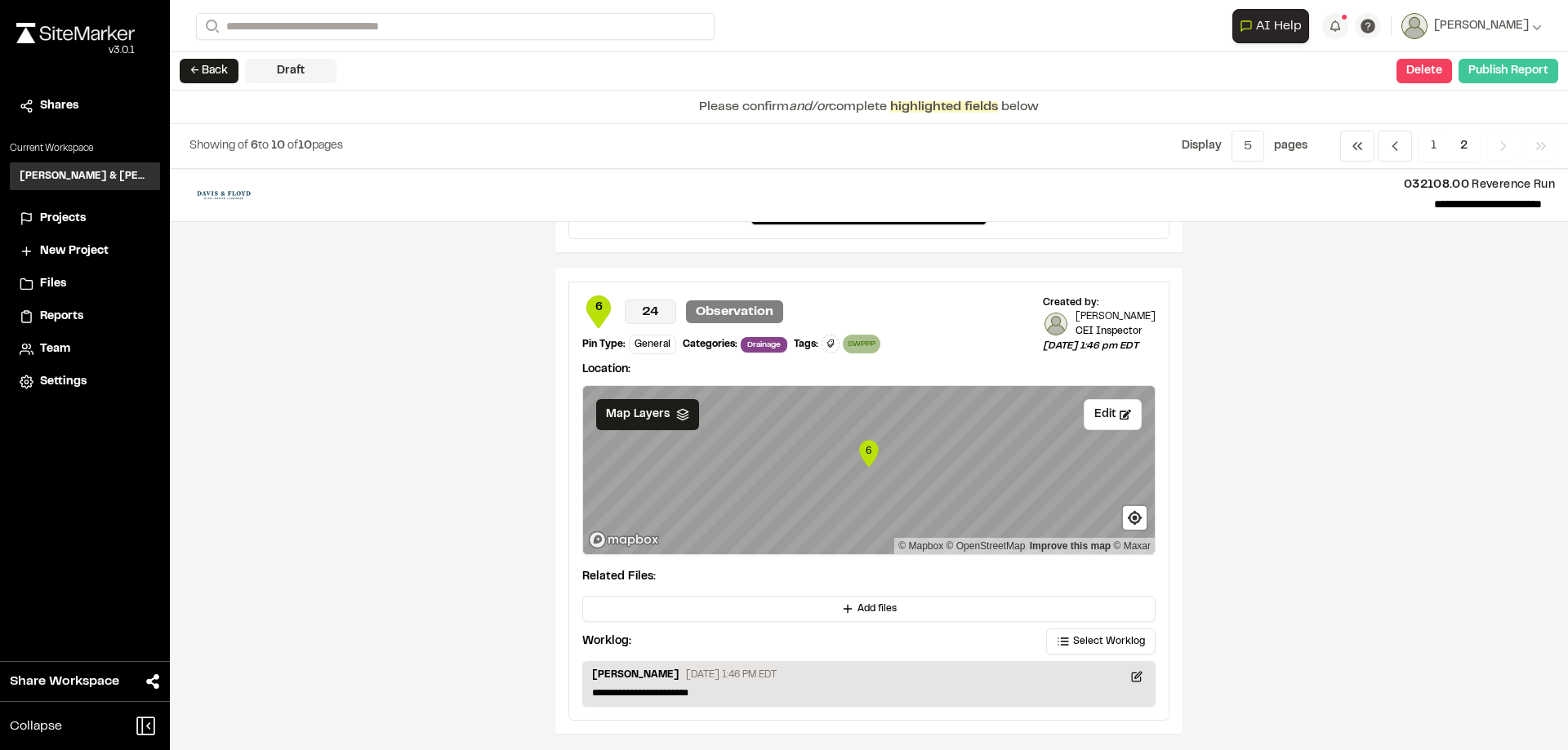
click at [1507, 72] on button "Publish Report" at bounding box center [1509, 71] width 100 height 24
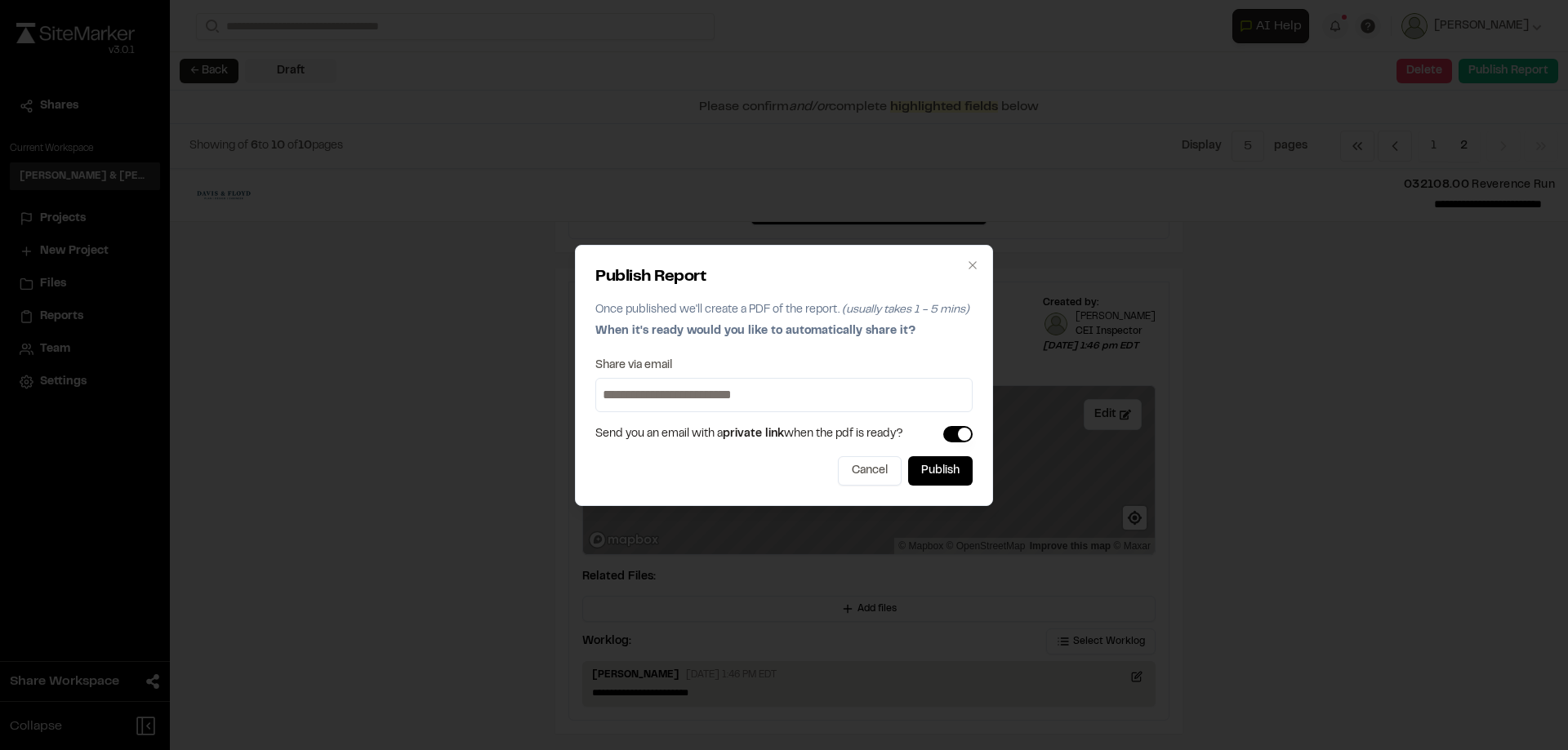
click at [664, 390] on input at bounding box center [784, 395] width 369 height 26
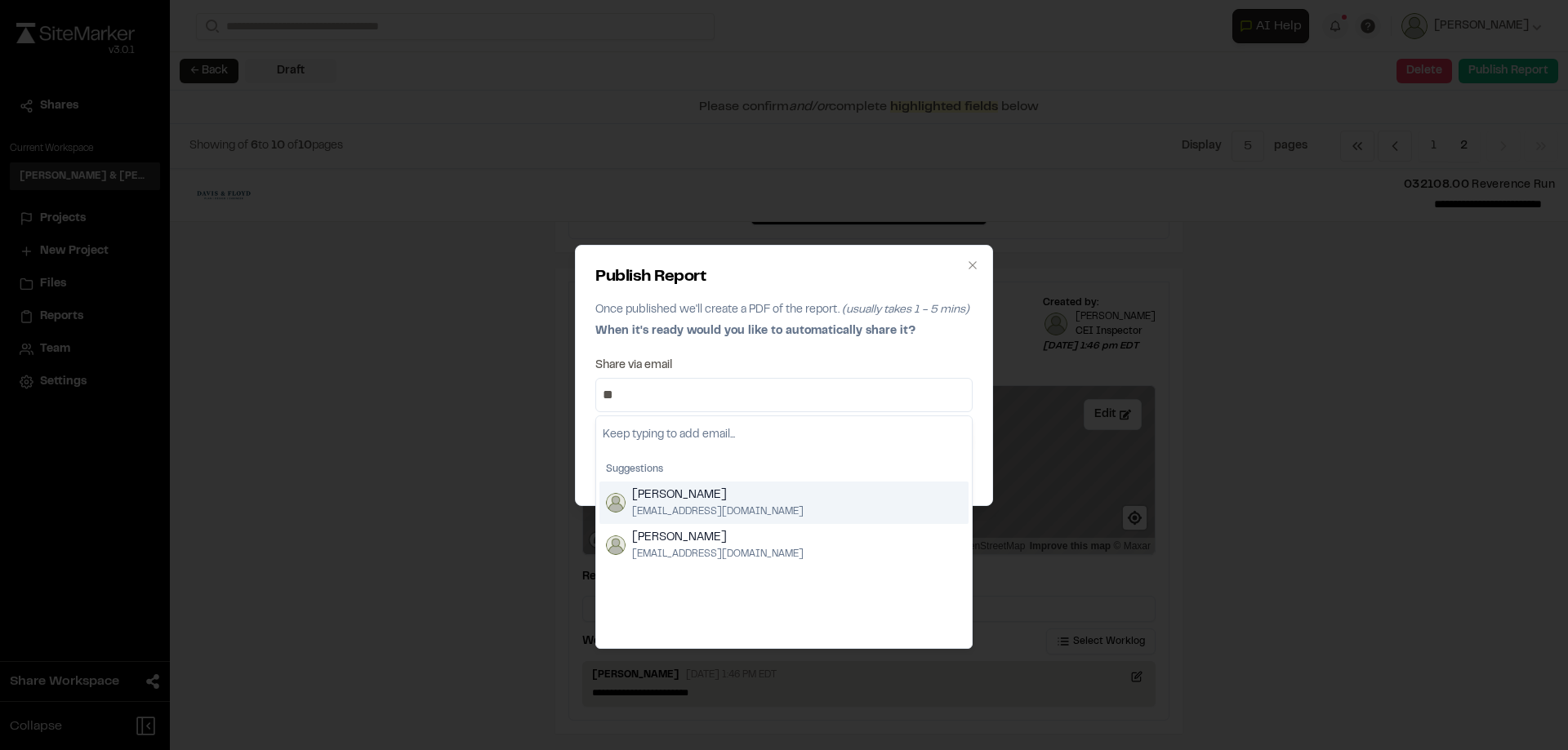
type input "**"
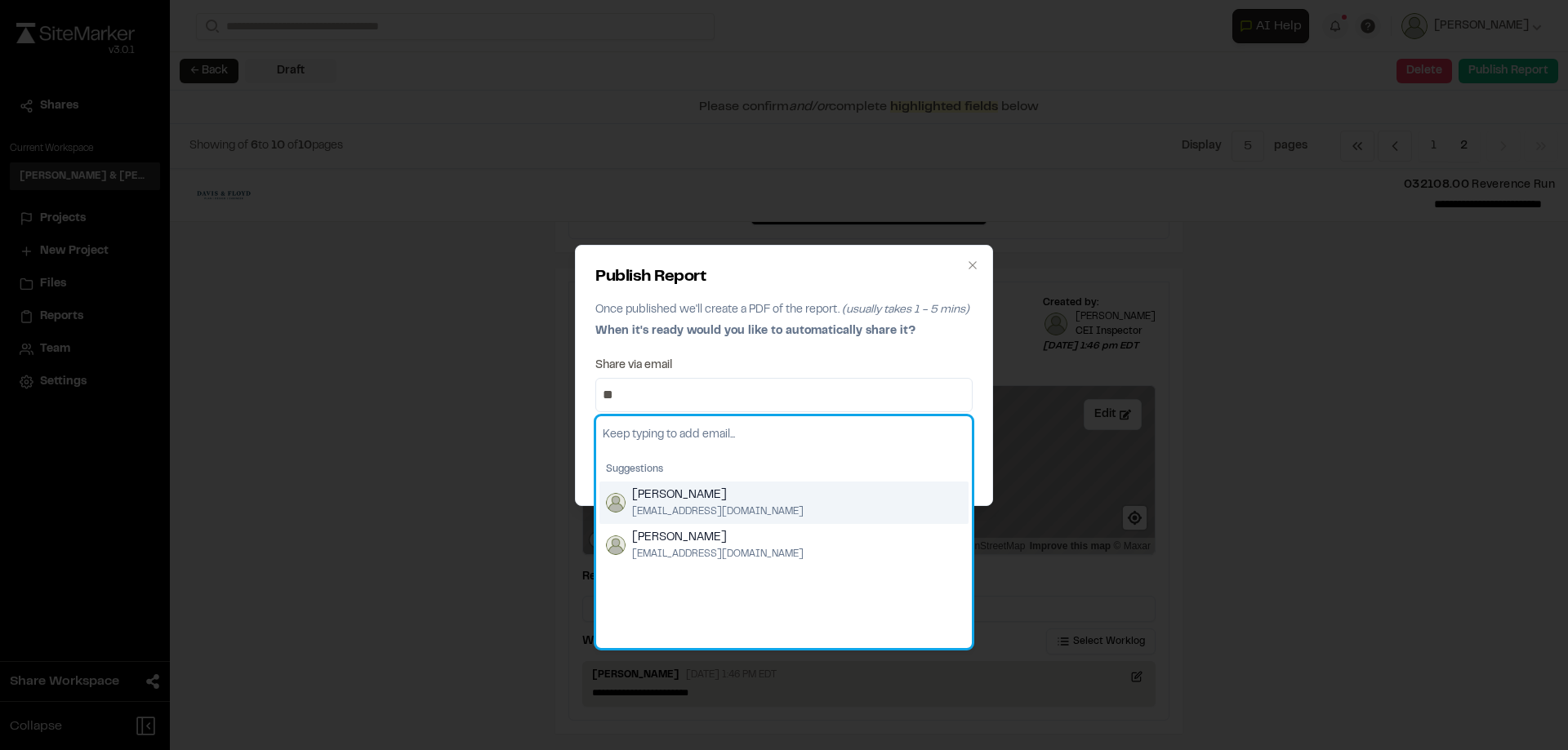
click at [701, 489] on span "[PERSON_NAME]" at bounding box center [718, 495] width 171 height 18
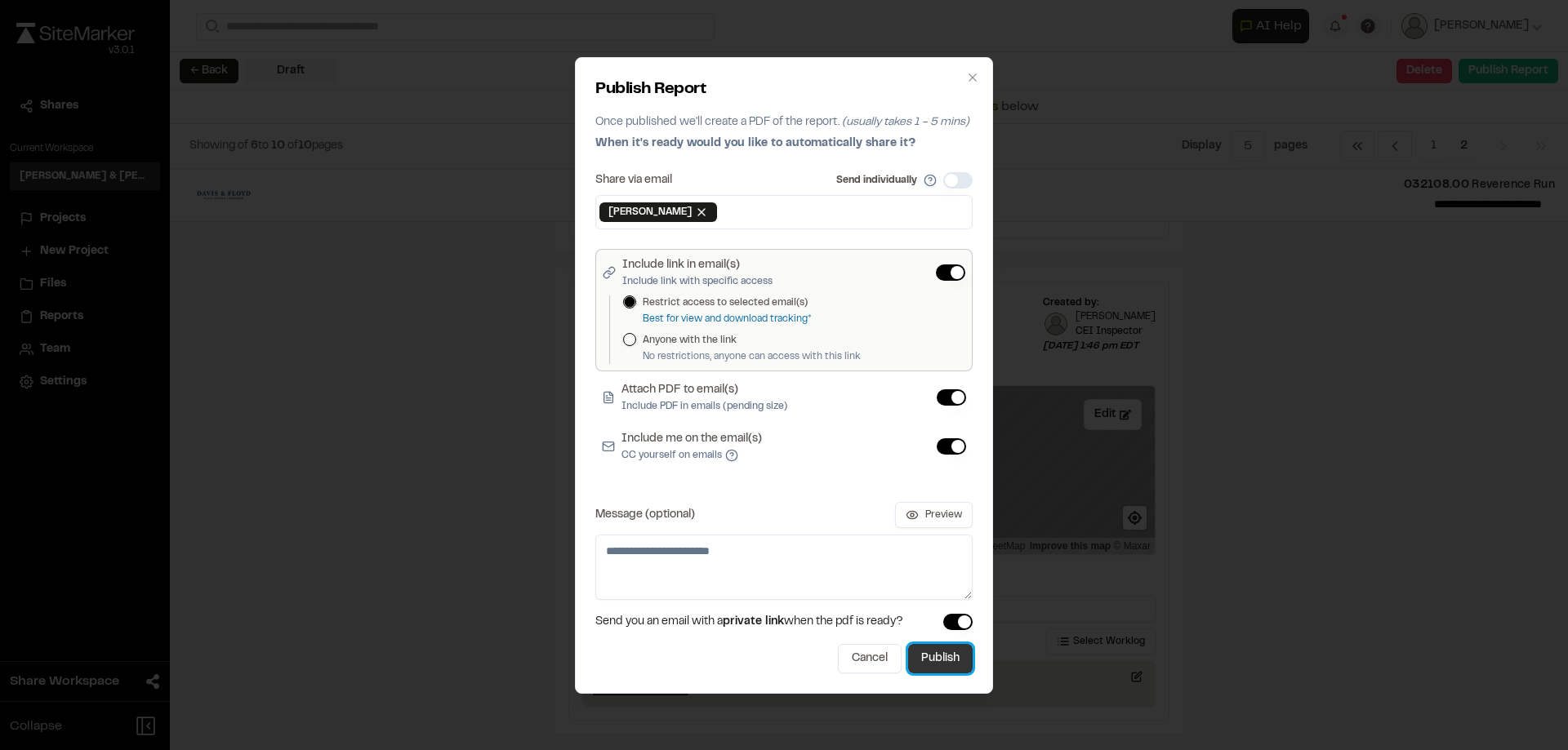
click at [947, 663] on button "Publish" at bounding box center [940, 659] width 65 height 29
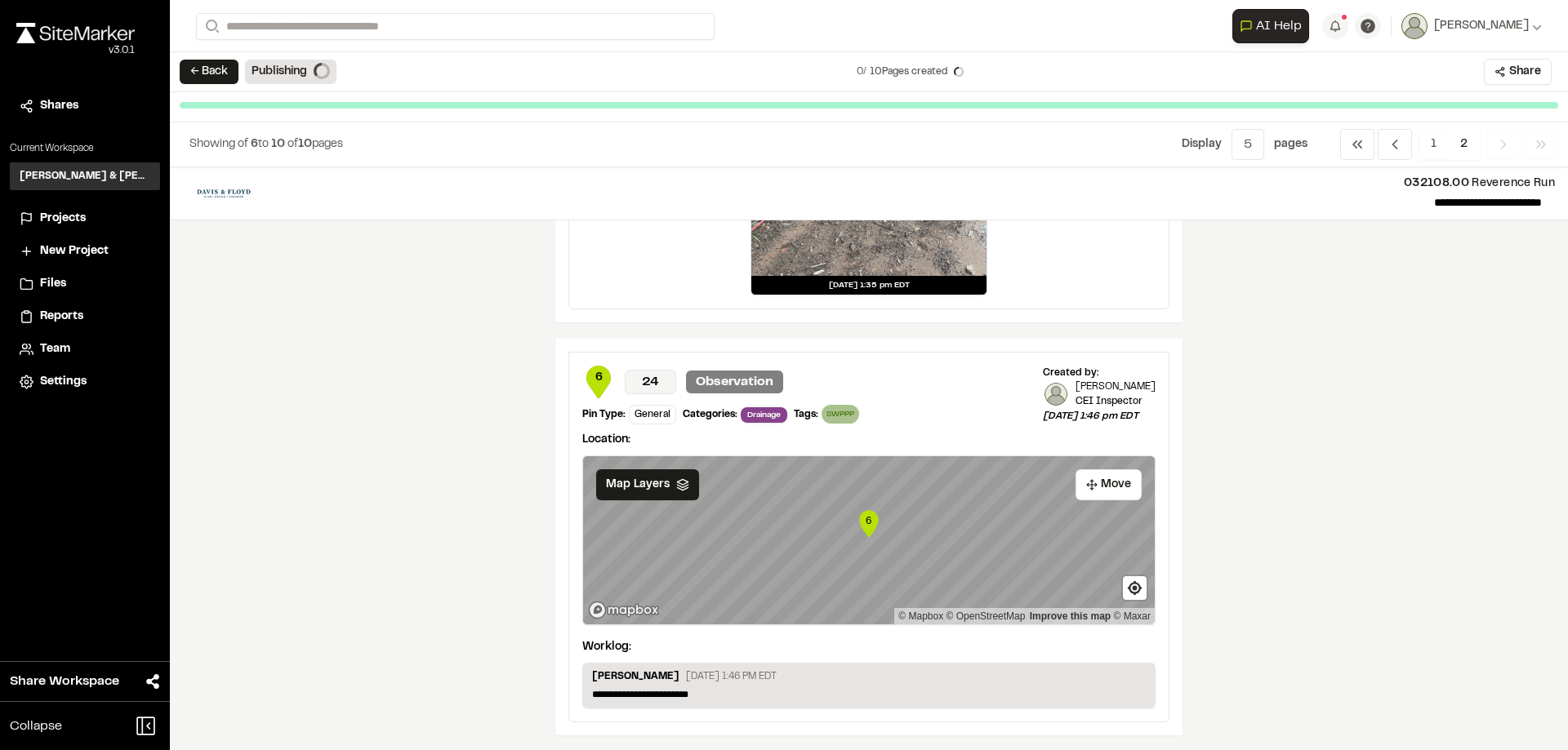
scroll to position [2584, 0]
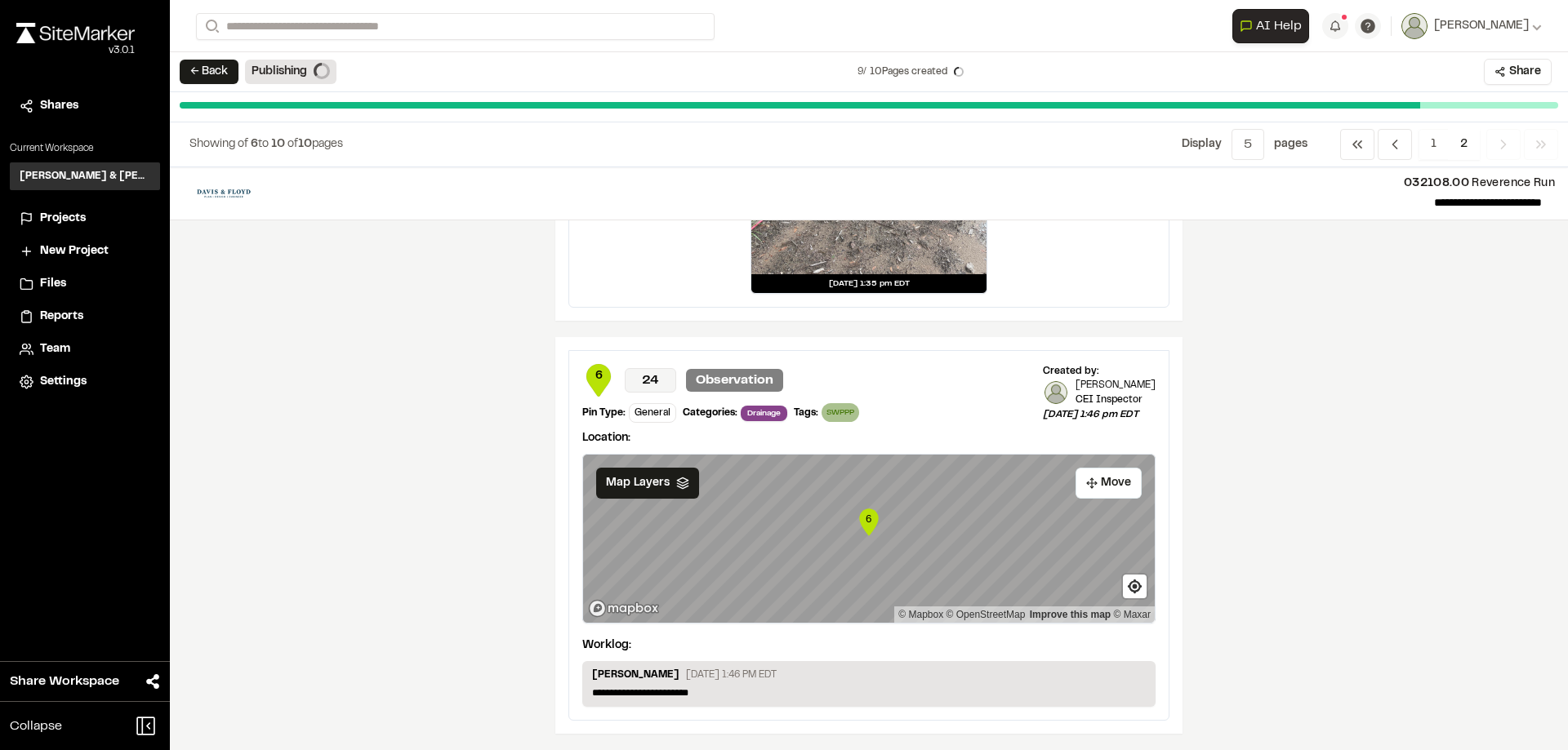
click at [70, 221] on span "Projects" at bounding box center [63, 218] width 46 height 18
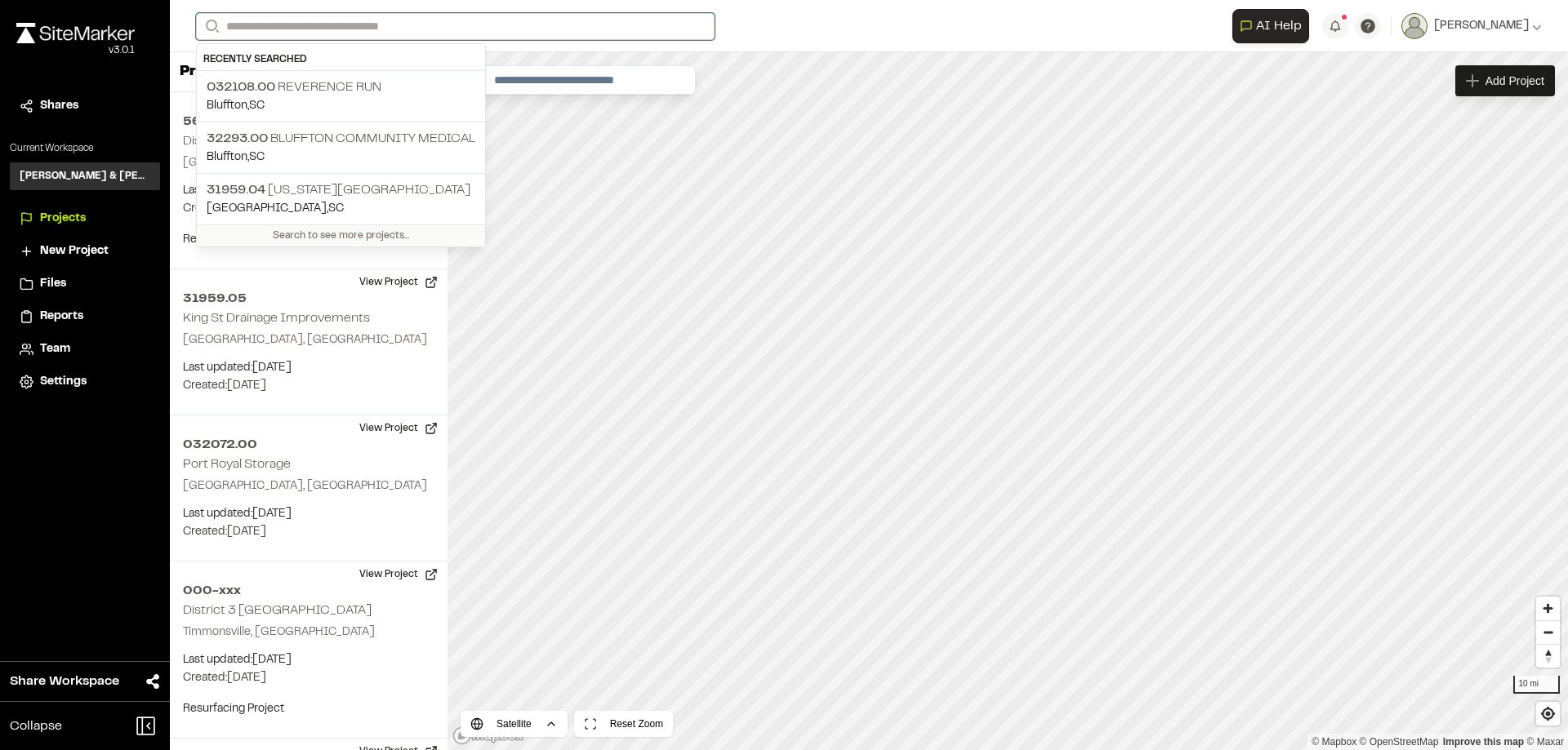
click at [396, 25] on input "Search" at bounding box center [455, 26] width 519 height 27
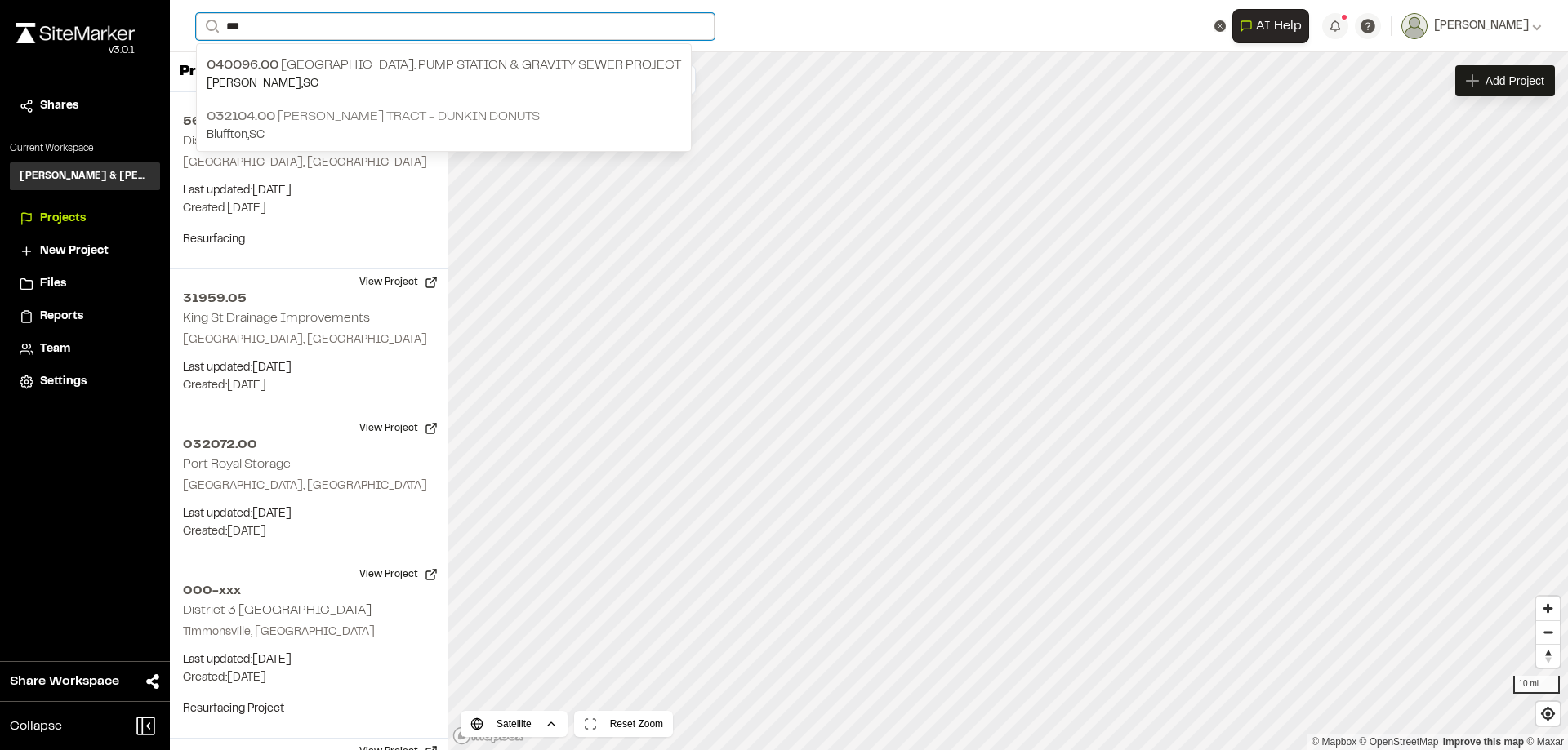
type input "***"
click at [364, 115] on p "032104.00 [PERSON_NAME] Tract - Dunkin Donuts" at bounding box center [443, 116] width 474 height 20
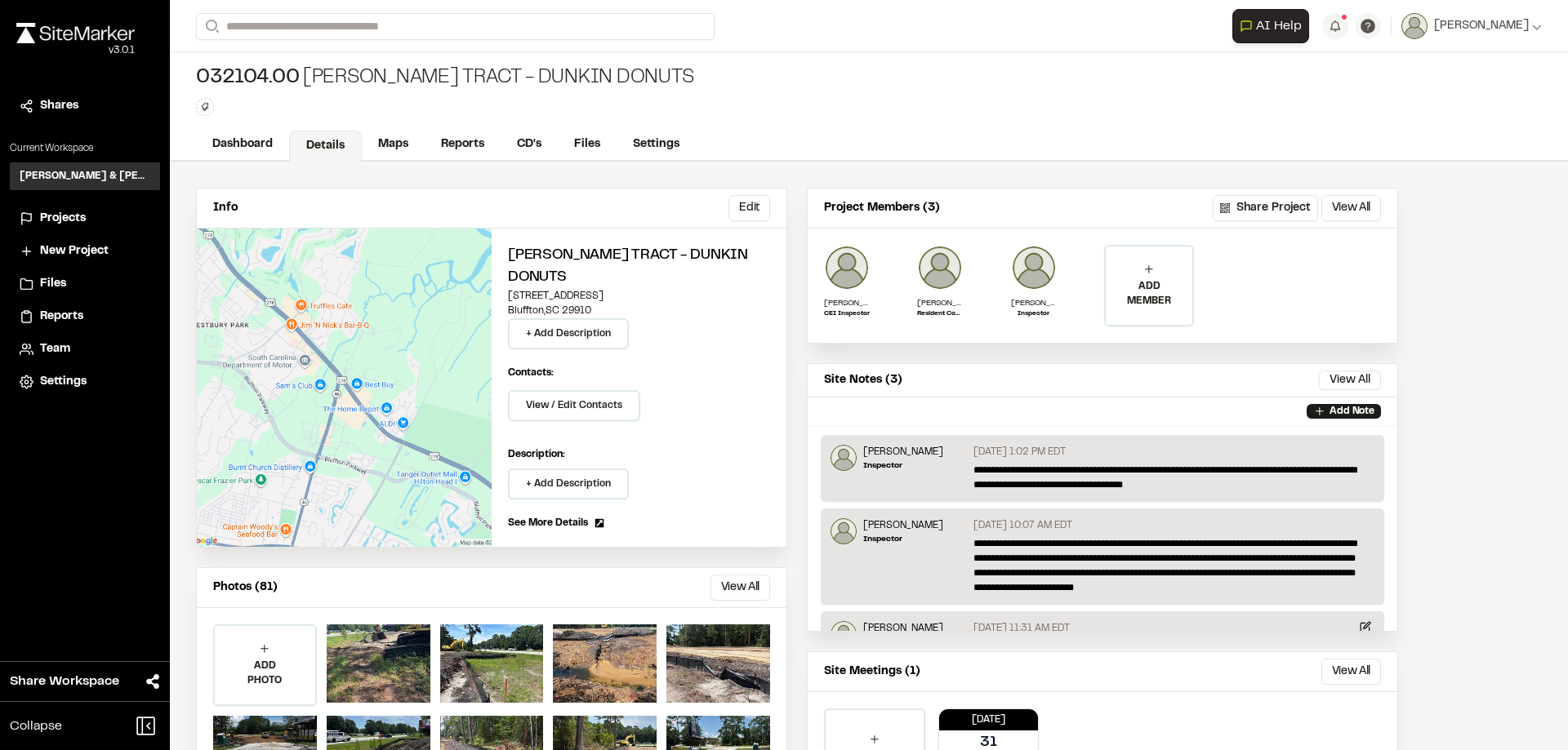
click at [774, 421] on div "[PERSON_NAME] Tract - Dunkin Donuts [STREET_ADDRESS] + Add Description Contacts…" at bounding box center [639, 388] width 295 height 318
click at [466, 142] on link "Reports" at bounding box center [463, 146] width 77 height 31
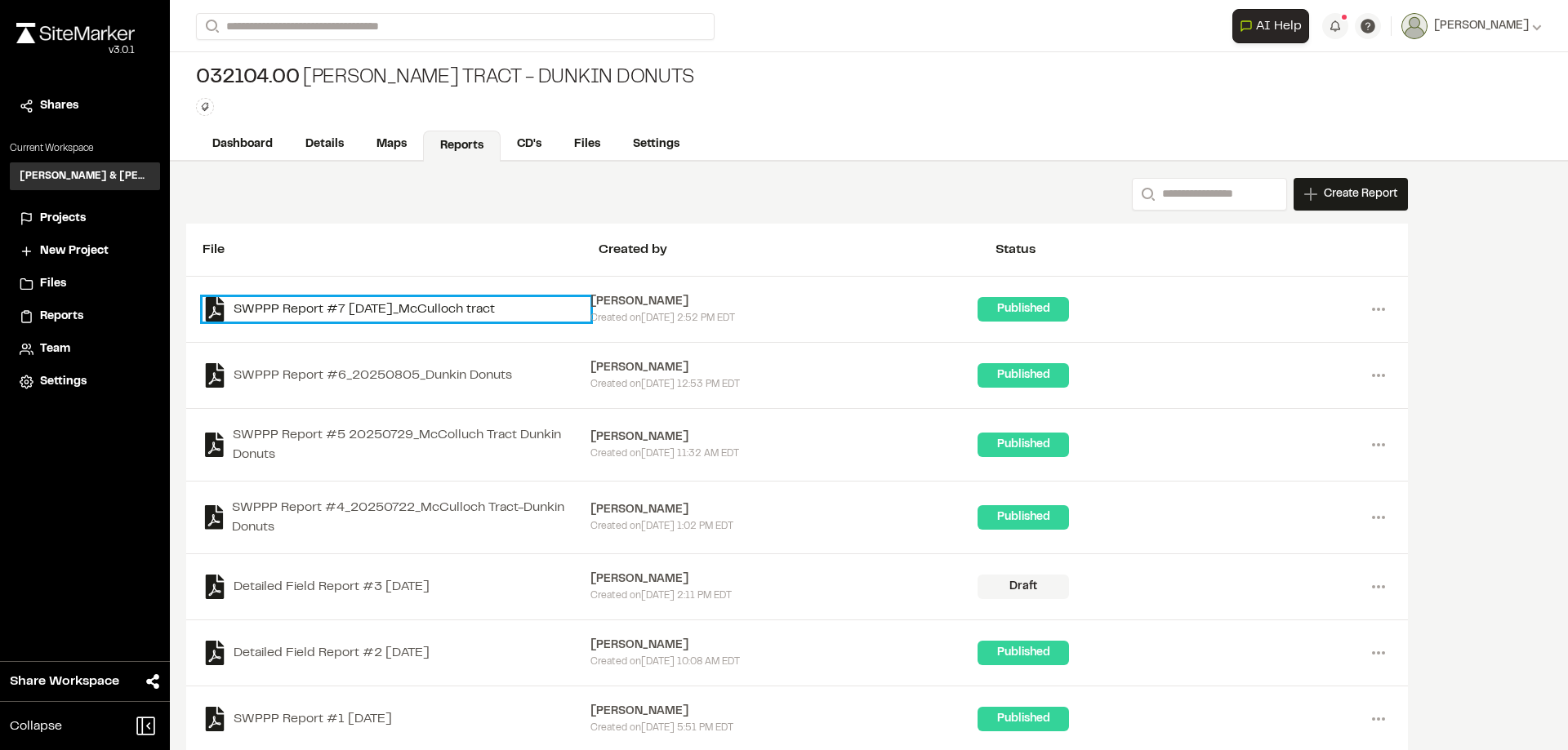
click at [454, 310] on link "SWPPP Report #7 [DATE]_McCulloch tract" at bounding box center [396, 309] width 388 height 24
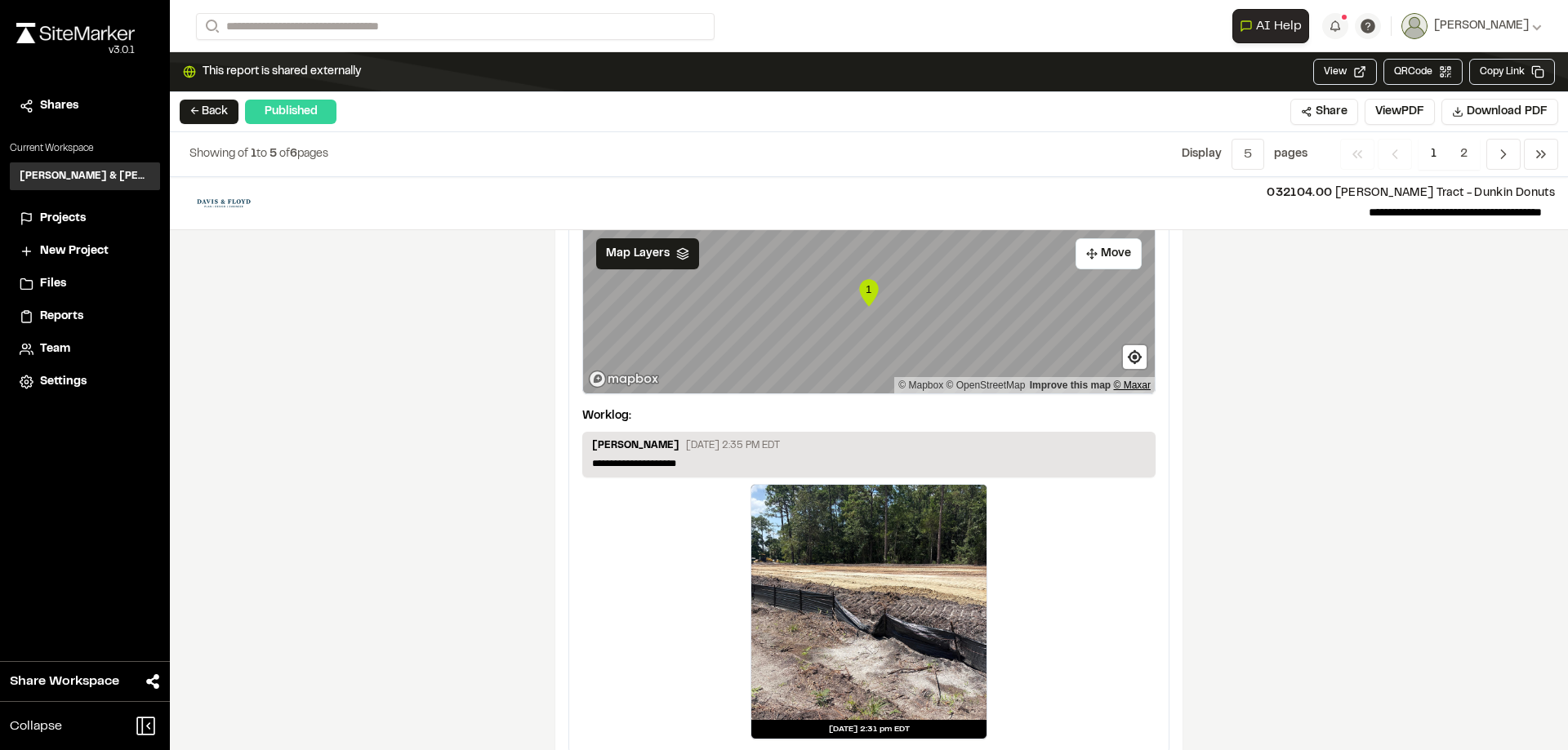
scroll to position [2715, 0]
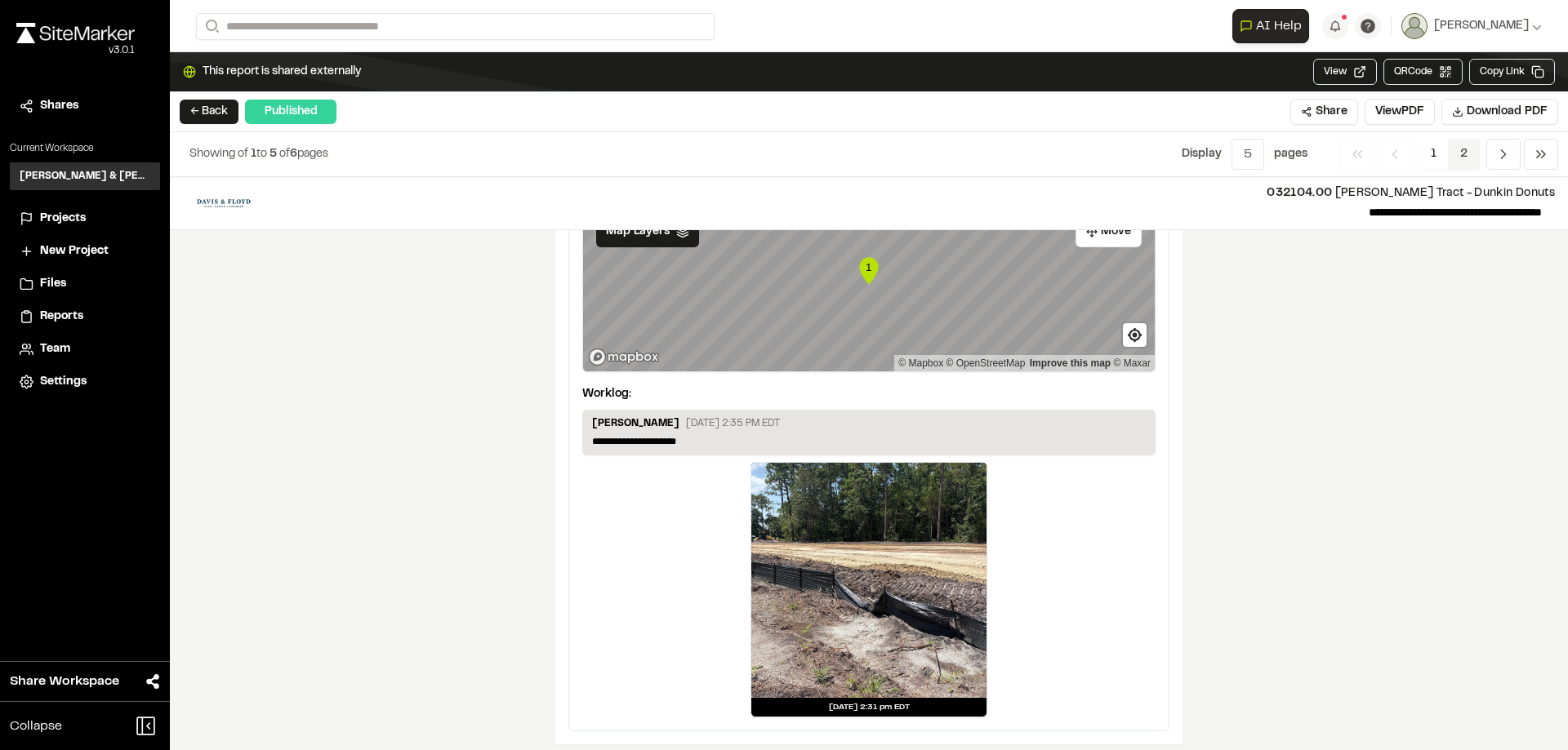
click at [1466, 152] on span "2" at bounding box center [1464, 154] width 32 height 31
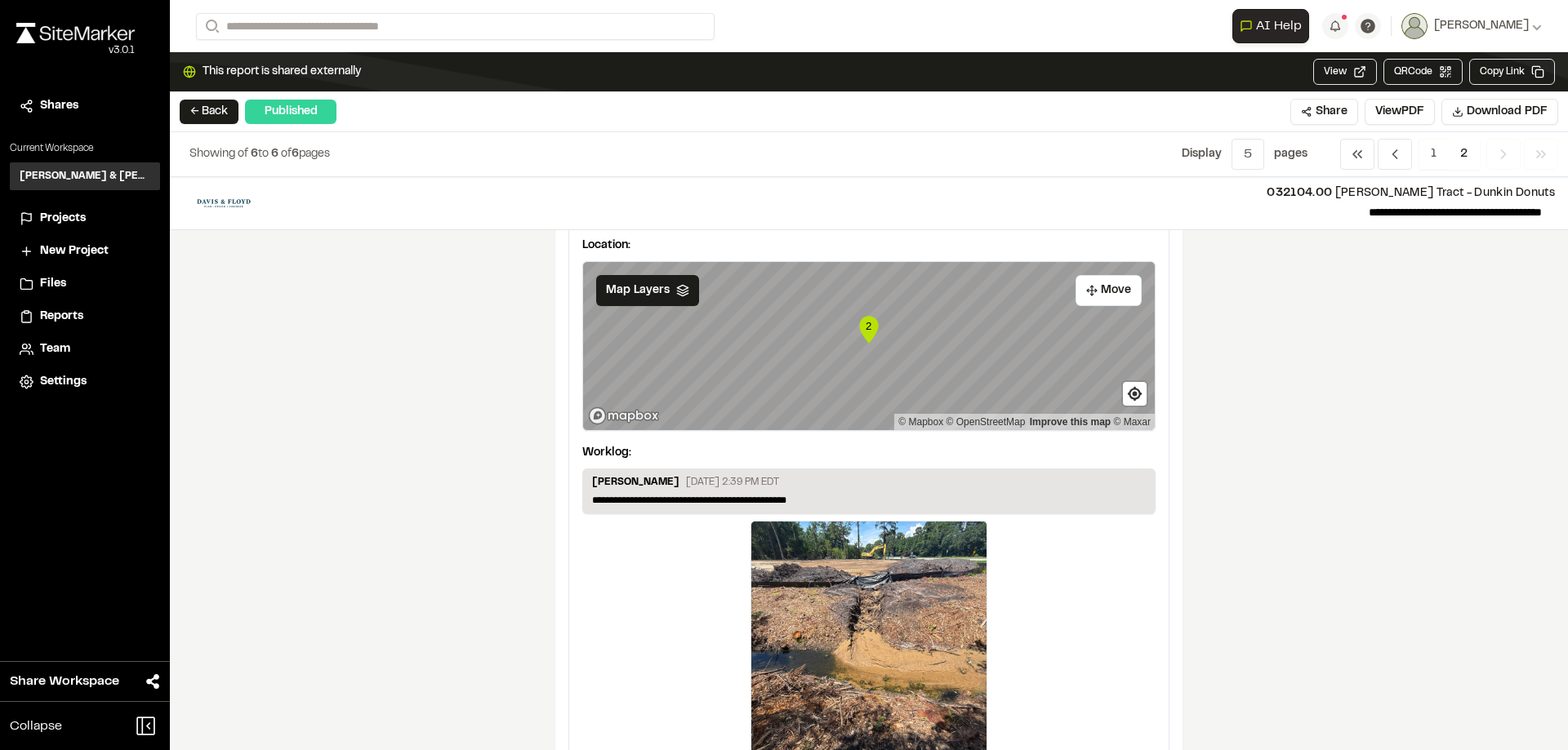
scroll to position [0, 0]
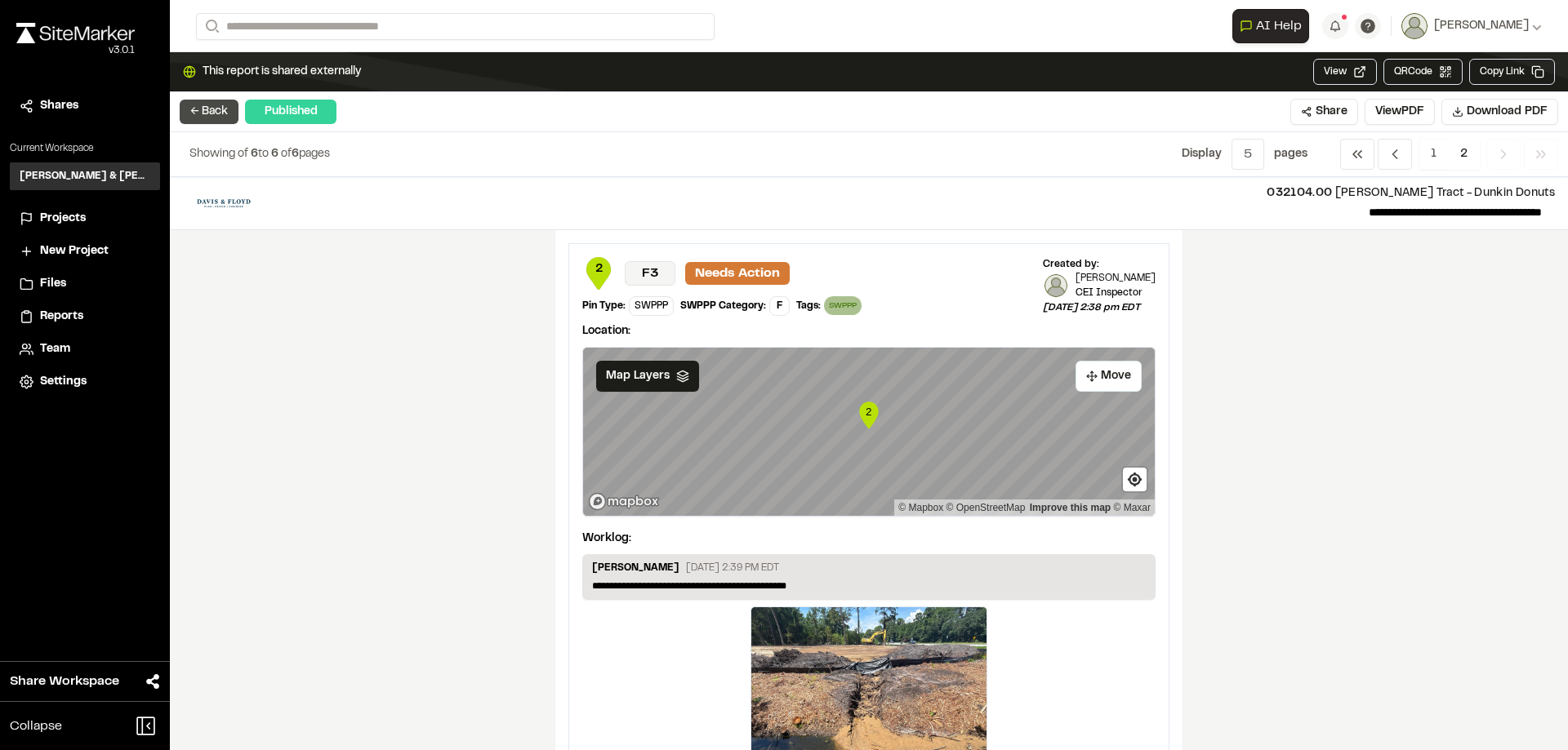
click at [213, 116] on button "← Back" at bounding box center [209, 112] width 59 height 24
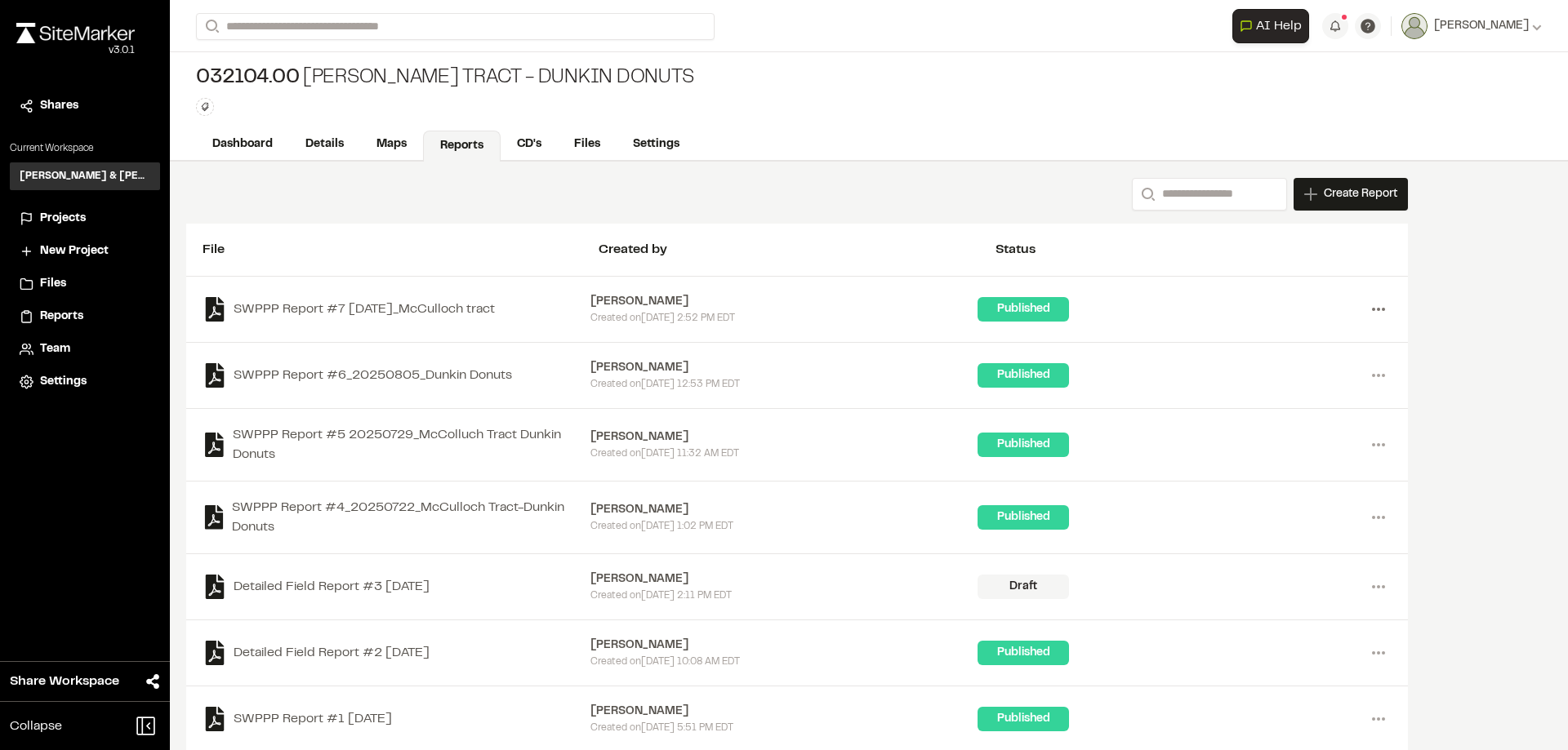
click at [1383, 307] on icon at bounding box center [1379, 309] width 26 height 26
click at [1286, 387] on div "Share" at bounding box center [1319, 392] width 142 height 24
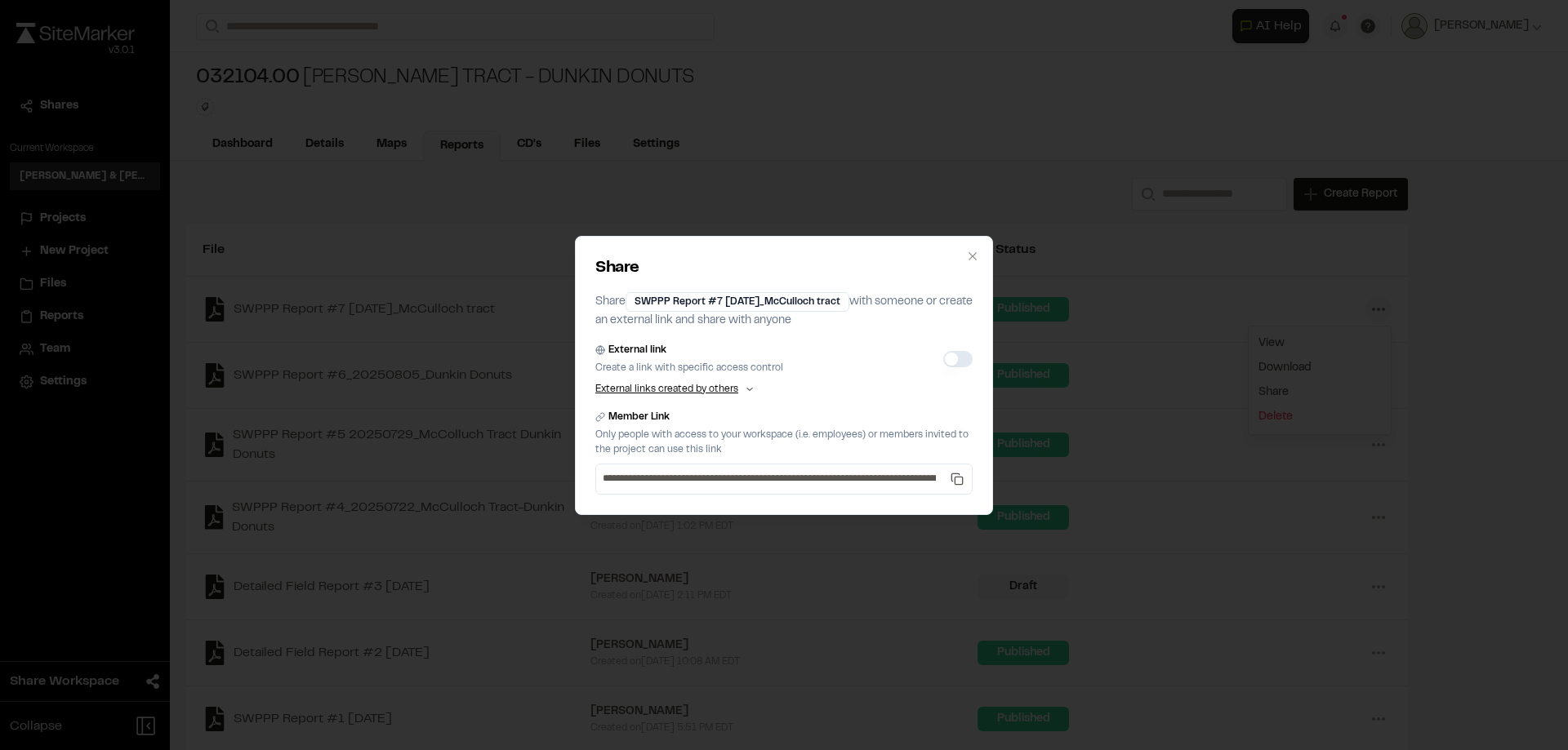
click at [954, 363] on button "External link" at bounding box center [958, 359] width 29 height 16
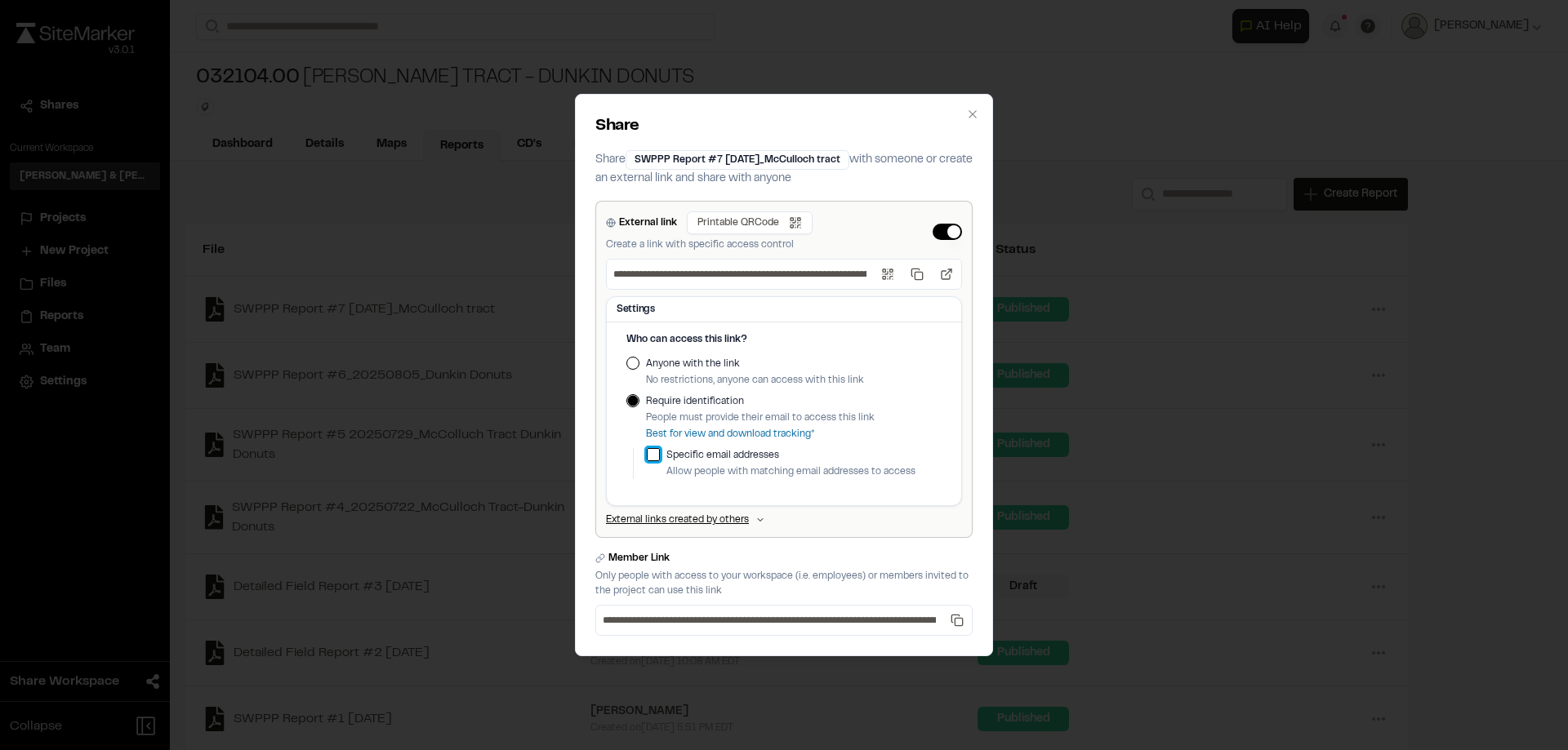
click at [654, 451] on button "button" at bounding box center [653, 454] width 13 height 13
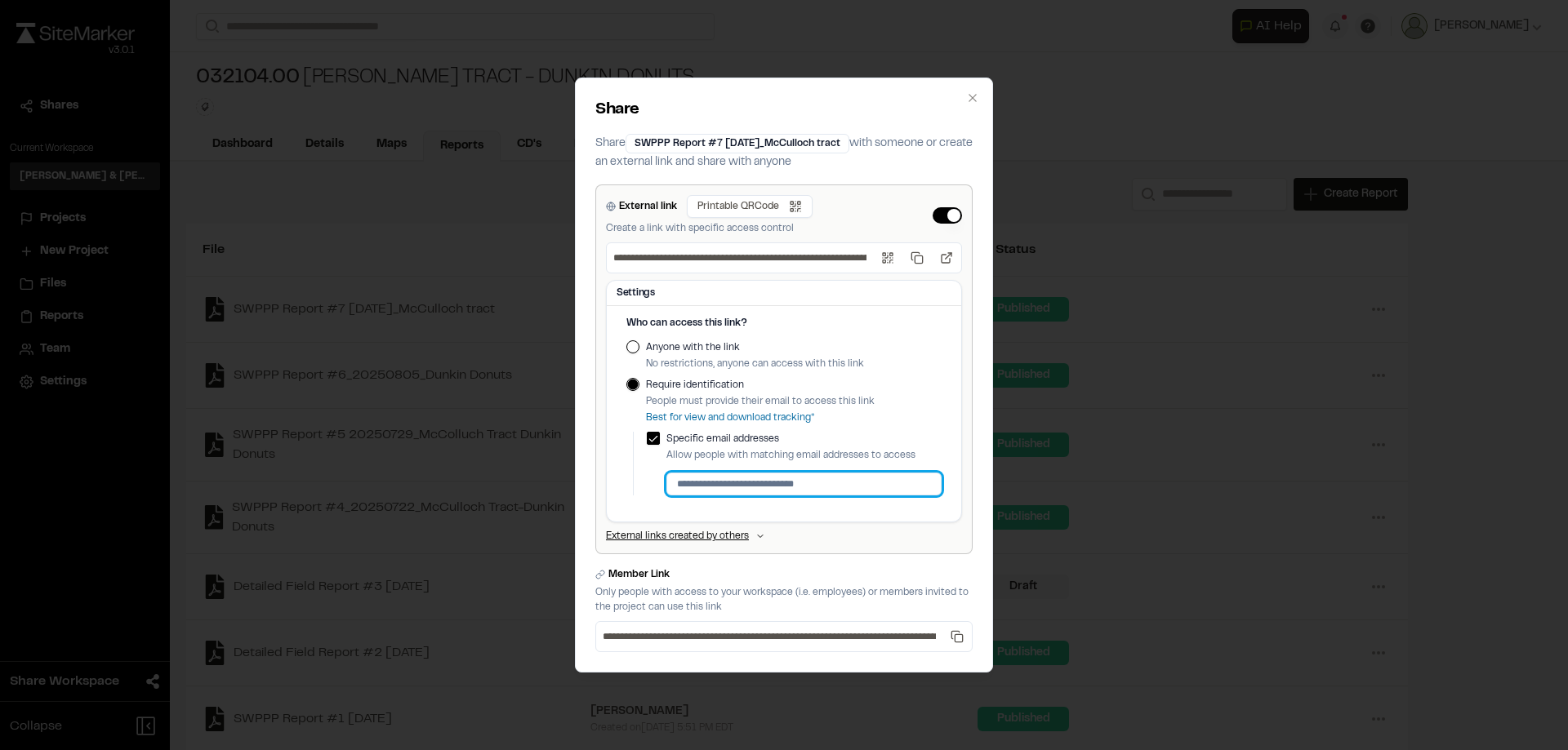
click at [699, 489] on input at bounding box center [804, 483] width 275 height 23
type input "*"
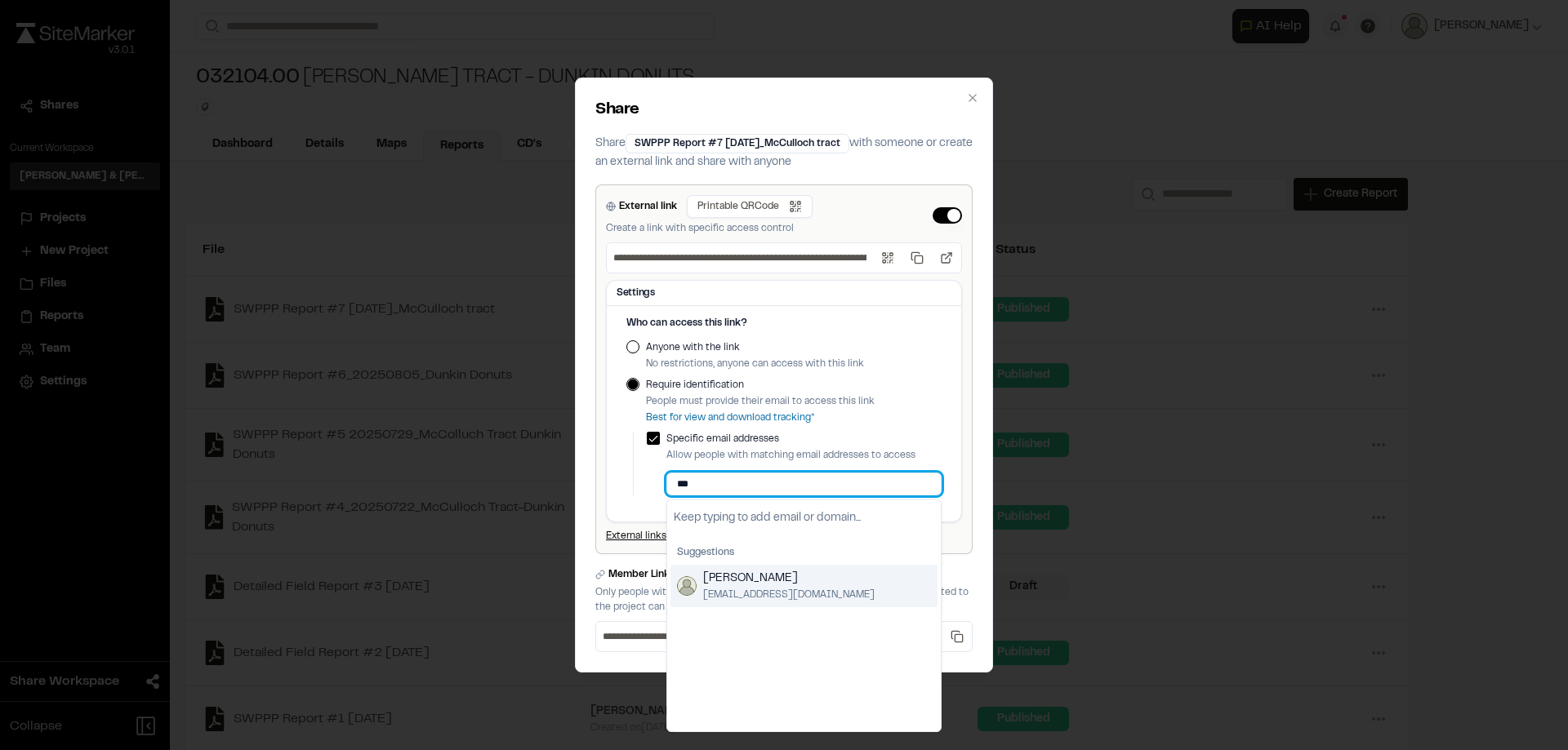
type input "***"
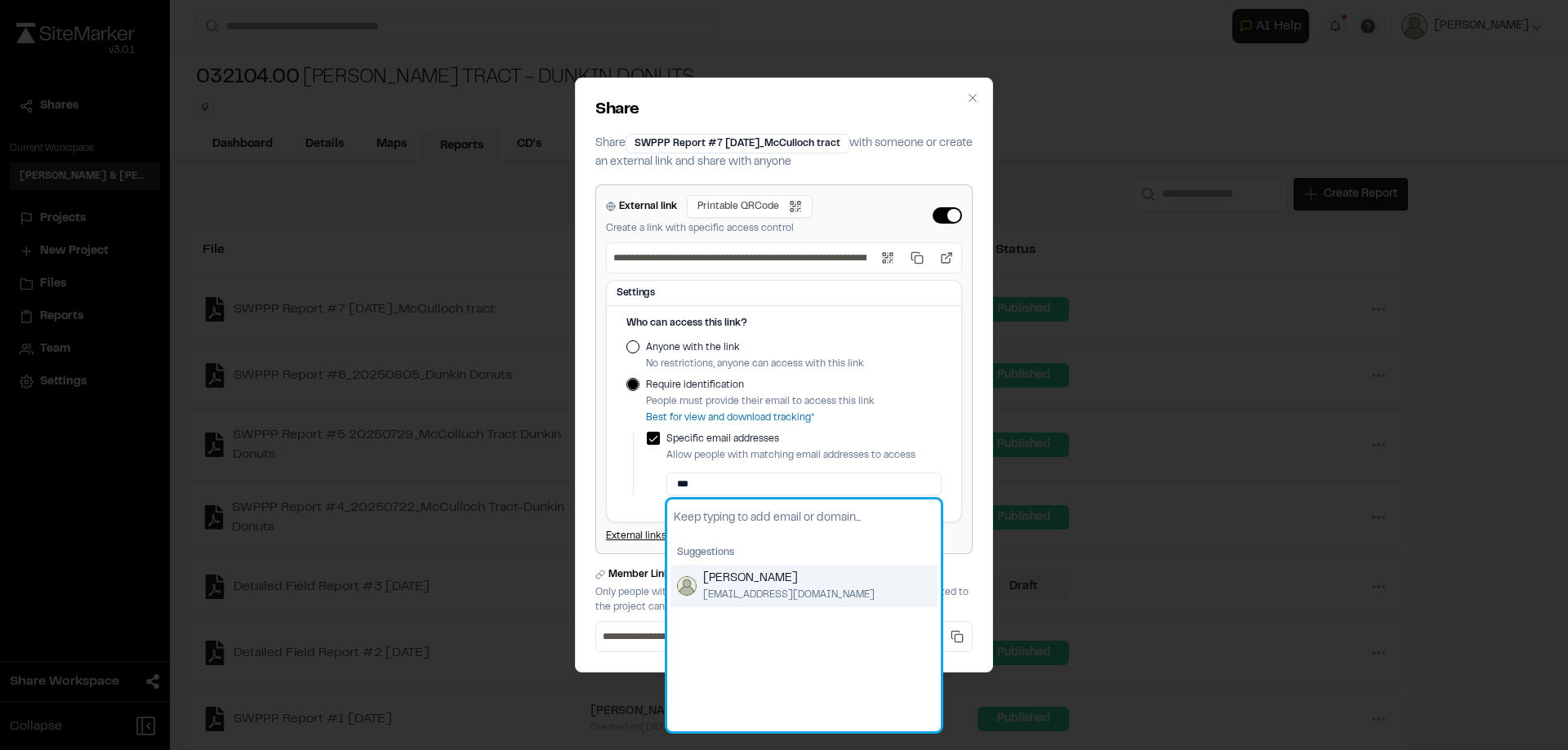
click at [761, 574] on span "[PERSON_NAME]" at bounding box center [788, 578] width 171 height 18
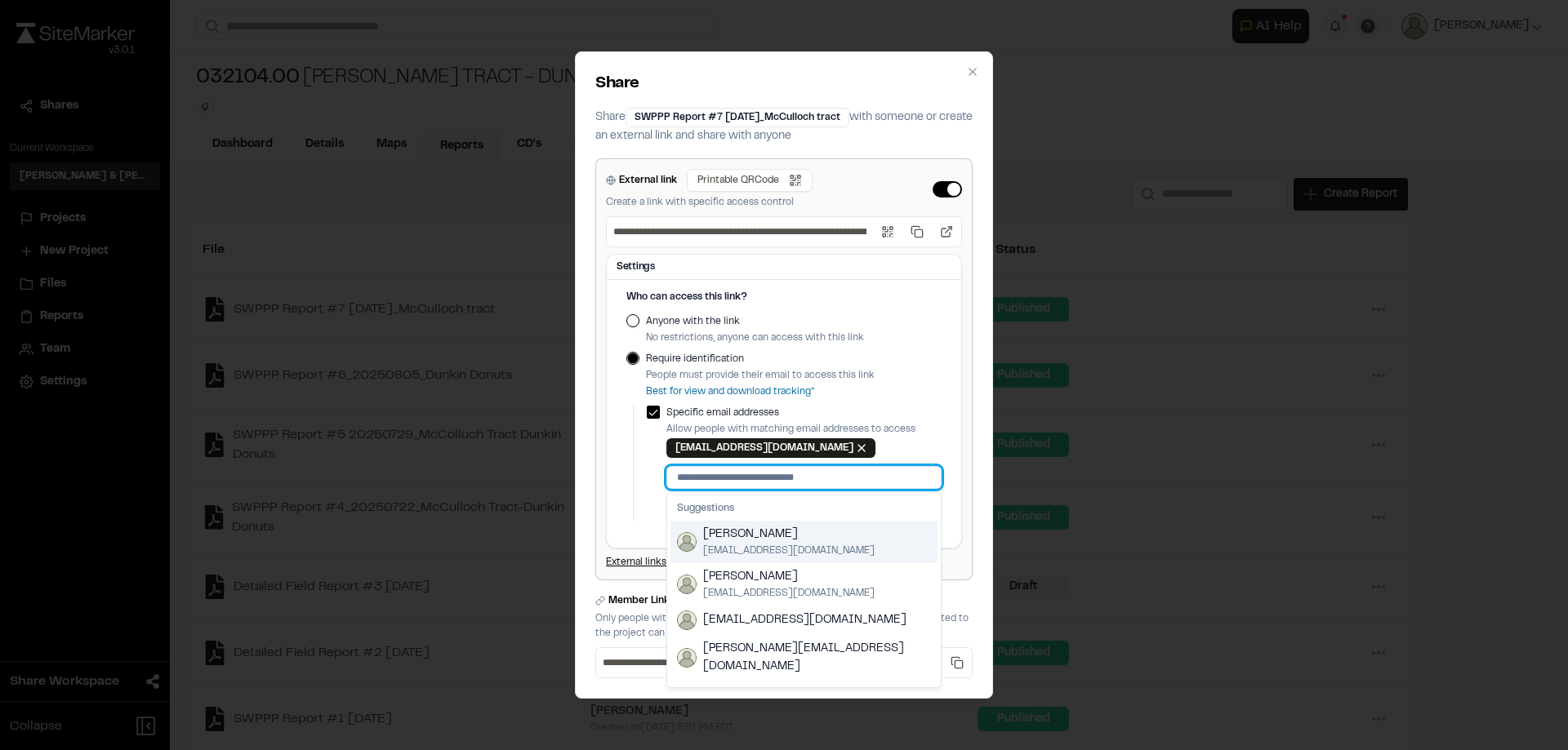
click at [757, 481] on input at bounding box center [804, 477] width 275 height 23
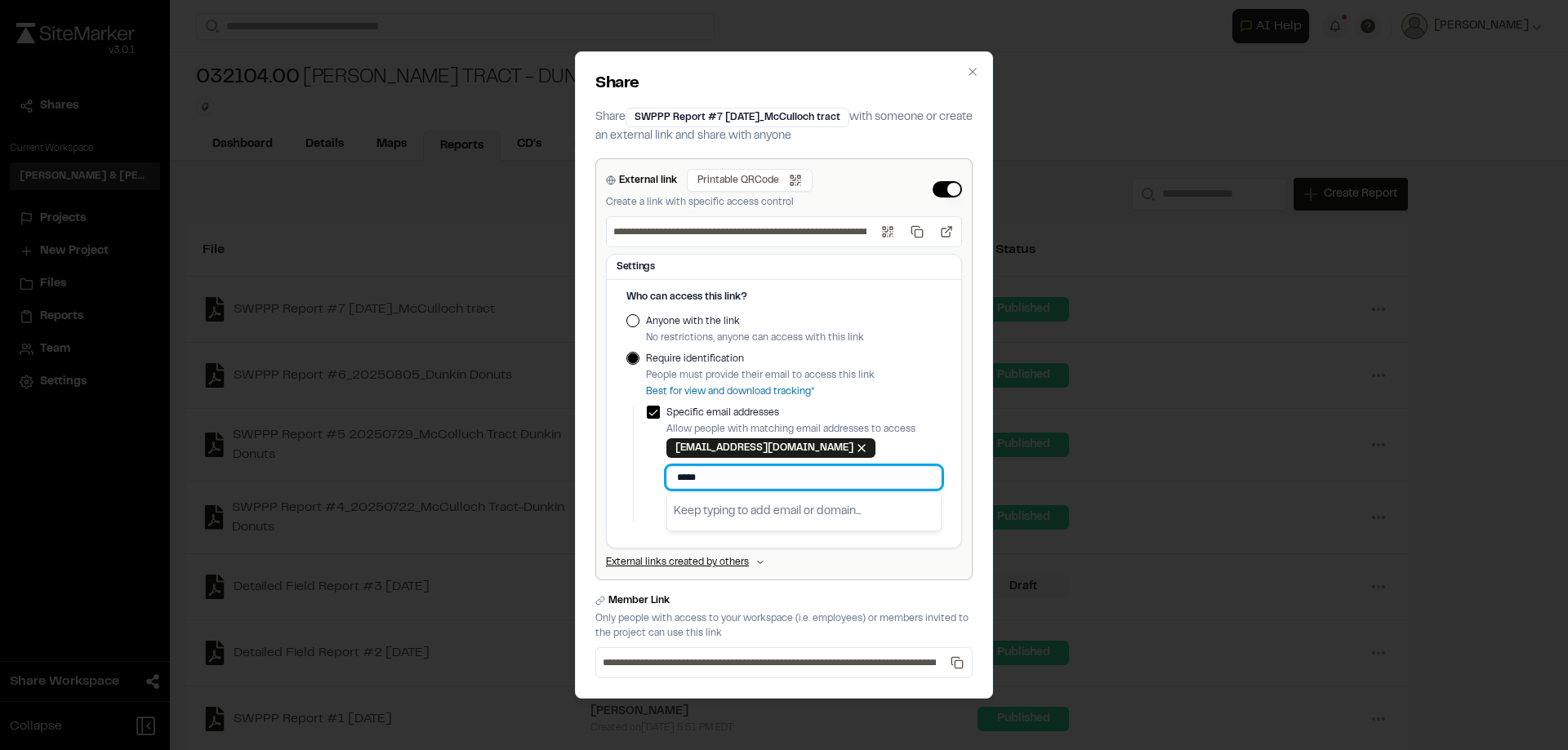
click at [720, 481] on input "*****" at bounding box center [804, 477] width 275 height 23
paste input "**********"
click at [740, 476] on input "**********" at bounding box center [804, 477] width 275 height 23
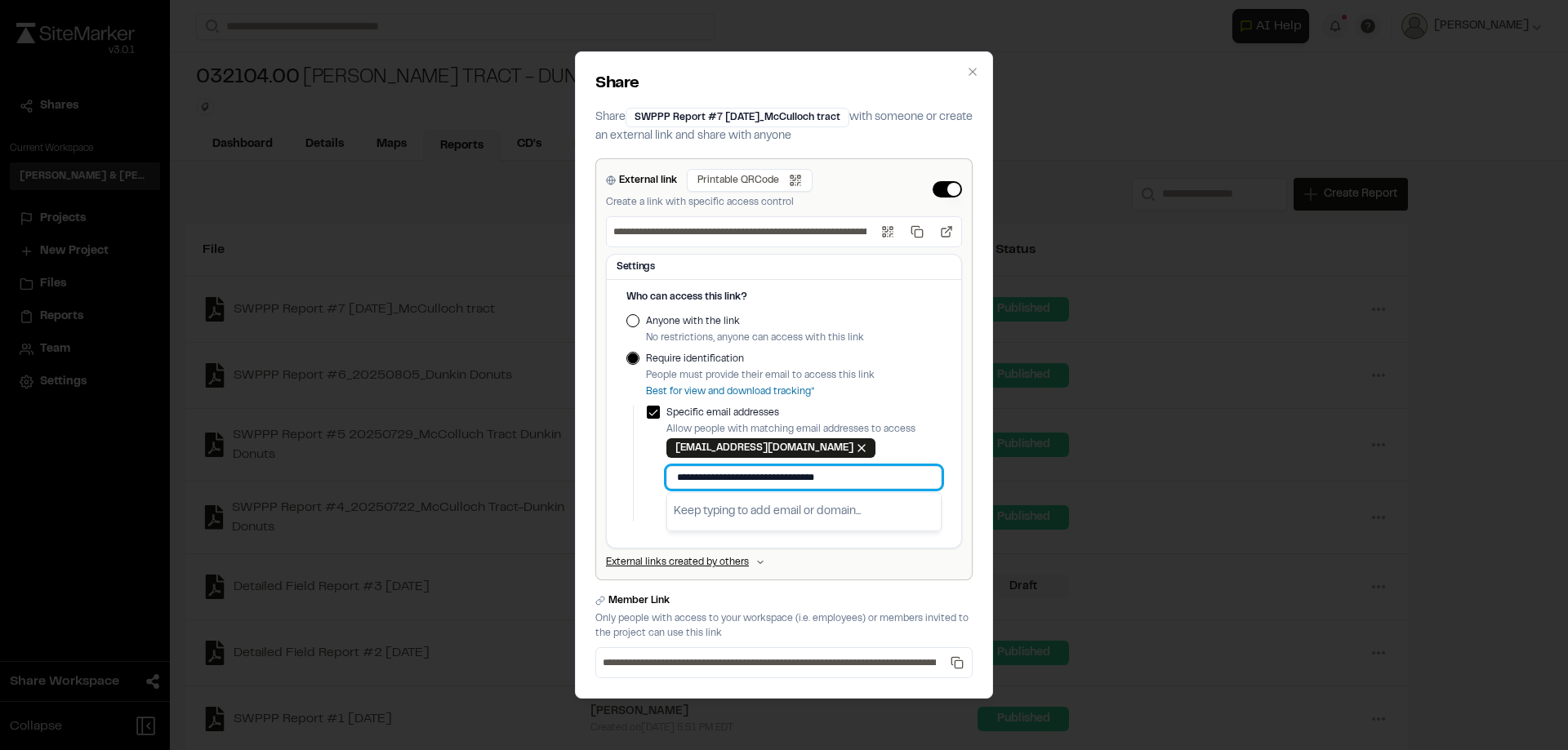
drag, startPoint x: 740, startPoint y: 476, endPoint x: 654, endPoint y: 468, distance: 86.4
click at [654, 468] on div "**********" at bounding box center [794, 464] width 295 height 116
click at [694, 468] on input "**********" at bounding box center [804, 477] width 275 height 23
click at [739, 481] on input "**********" at bounding box center [804, 477] width 275 height 23
click at [805, 476] on input "**********" at bounding box center [804, 477] width 275 height 23
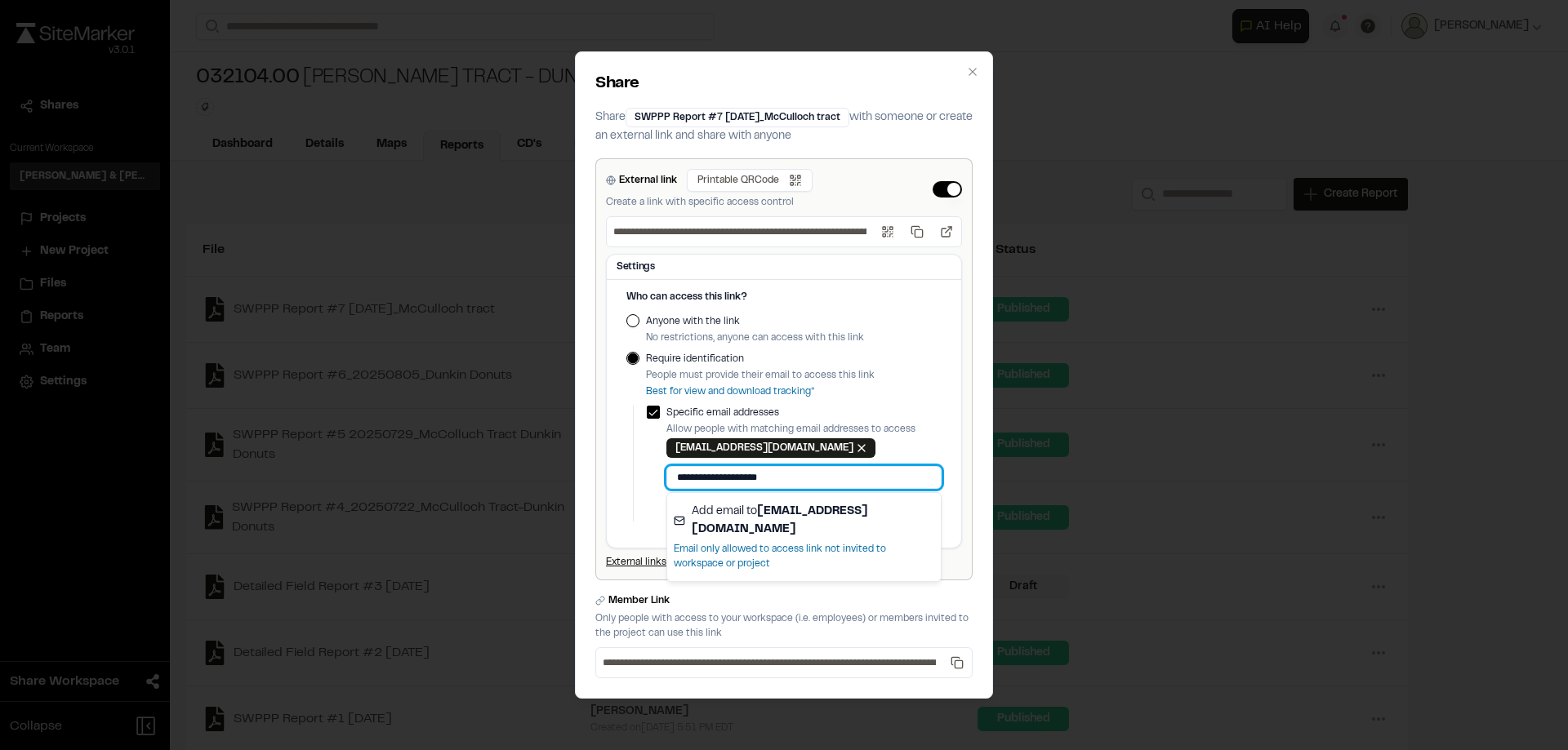
type input "**********"
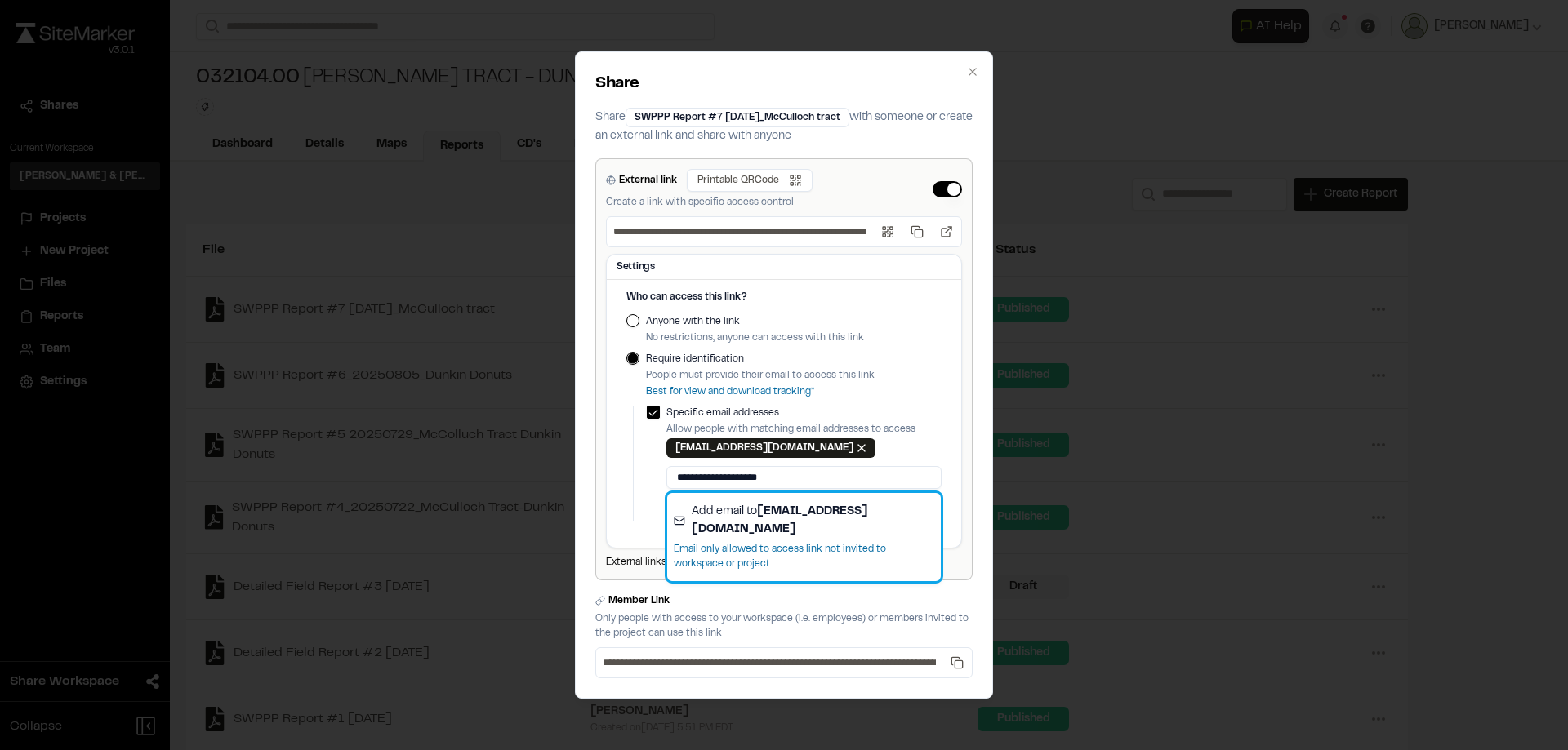
click at [835, 511] on strong "[EMAIL_ADDRESS][DOMAIN_NAME]" at bounding box center [780, 520] width 176 height 28
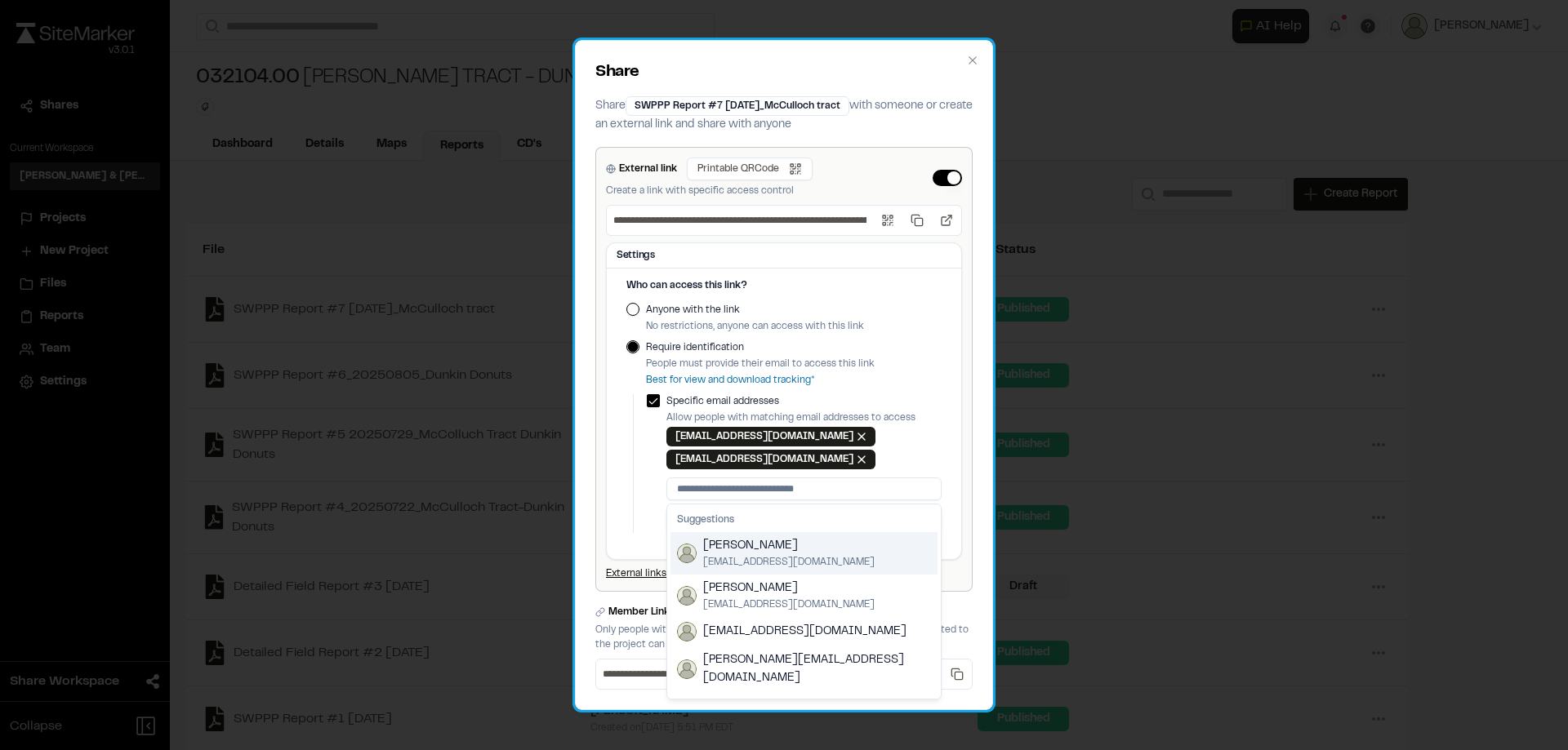
click at [976, 451] on div "**********" at bounding box center [784, 375] width 418 height 670
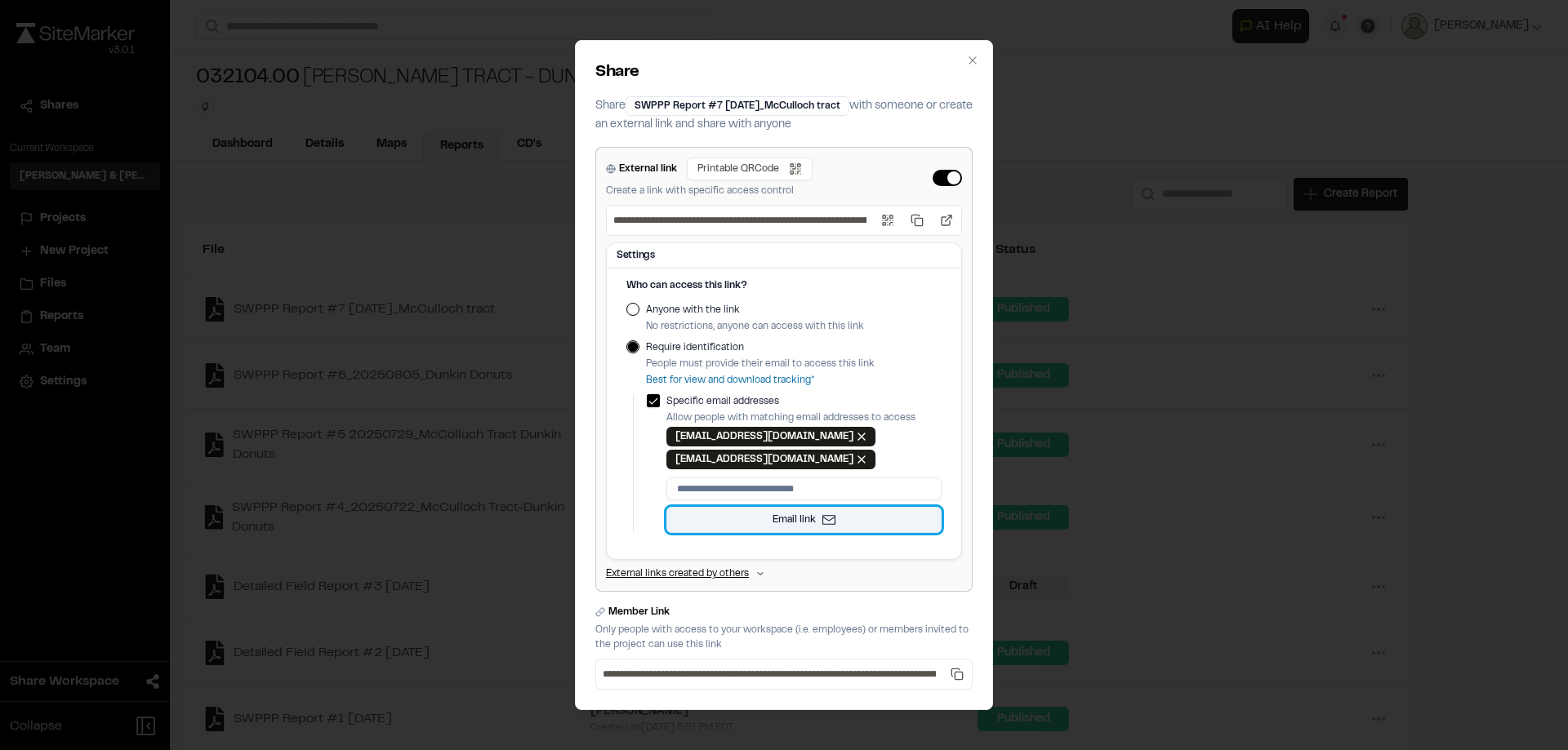
click at [821, 518] on button "Email link" at bounding box center [804, 519] width 275 height 26
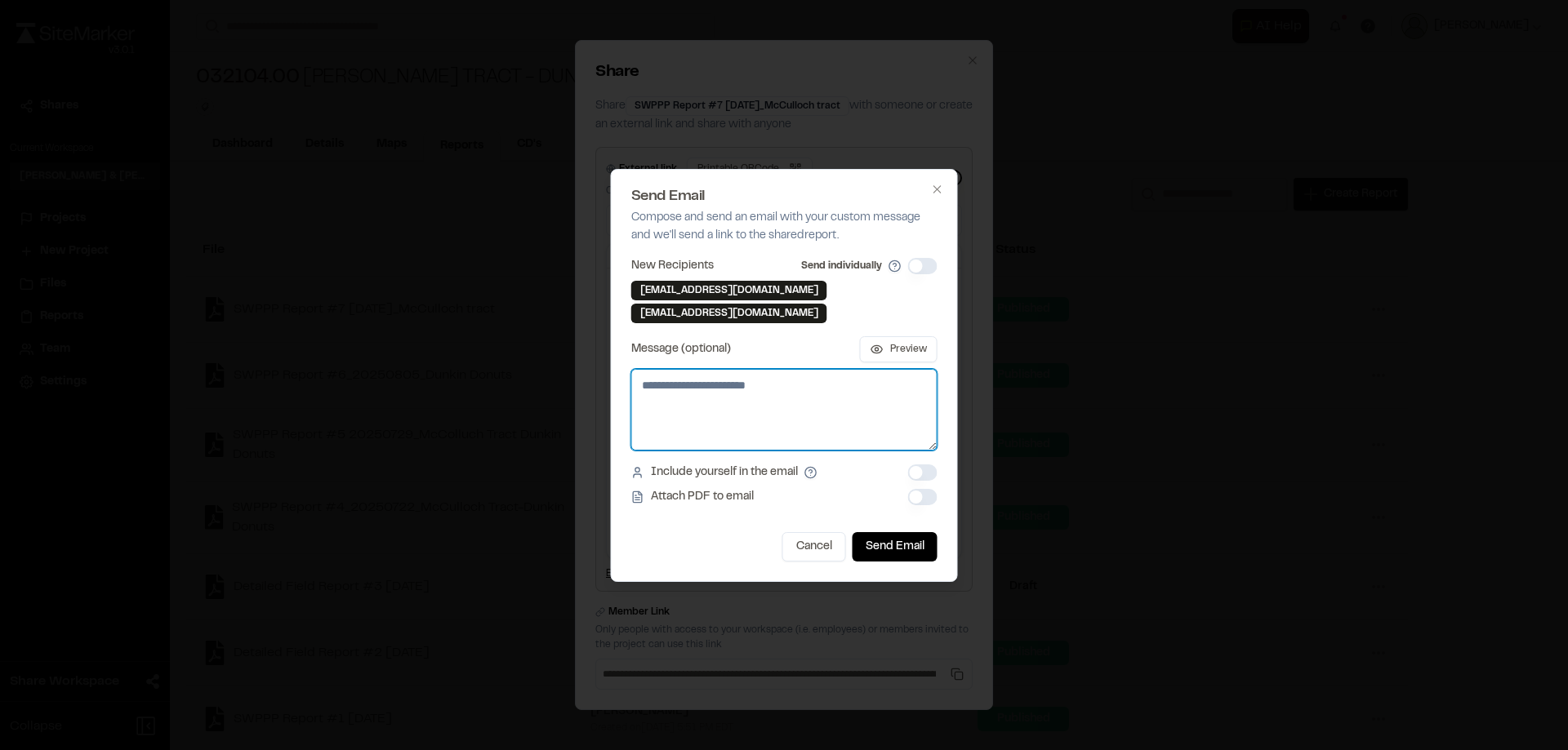
click at [727, 398] on textarea "Message (optional)" at bounding box center [785, 409] width 306 height 82
type textarea "******"
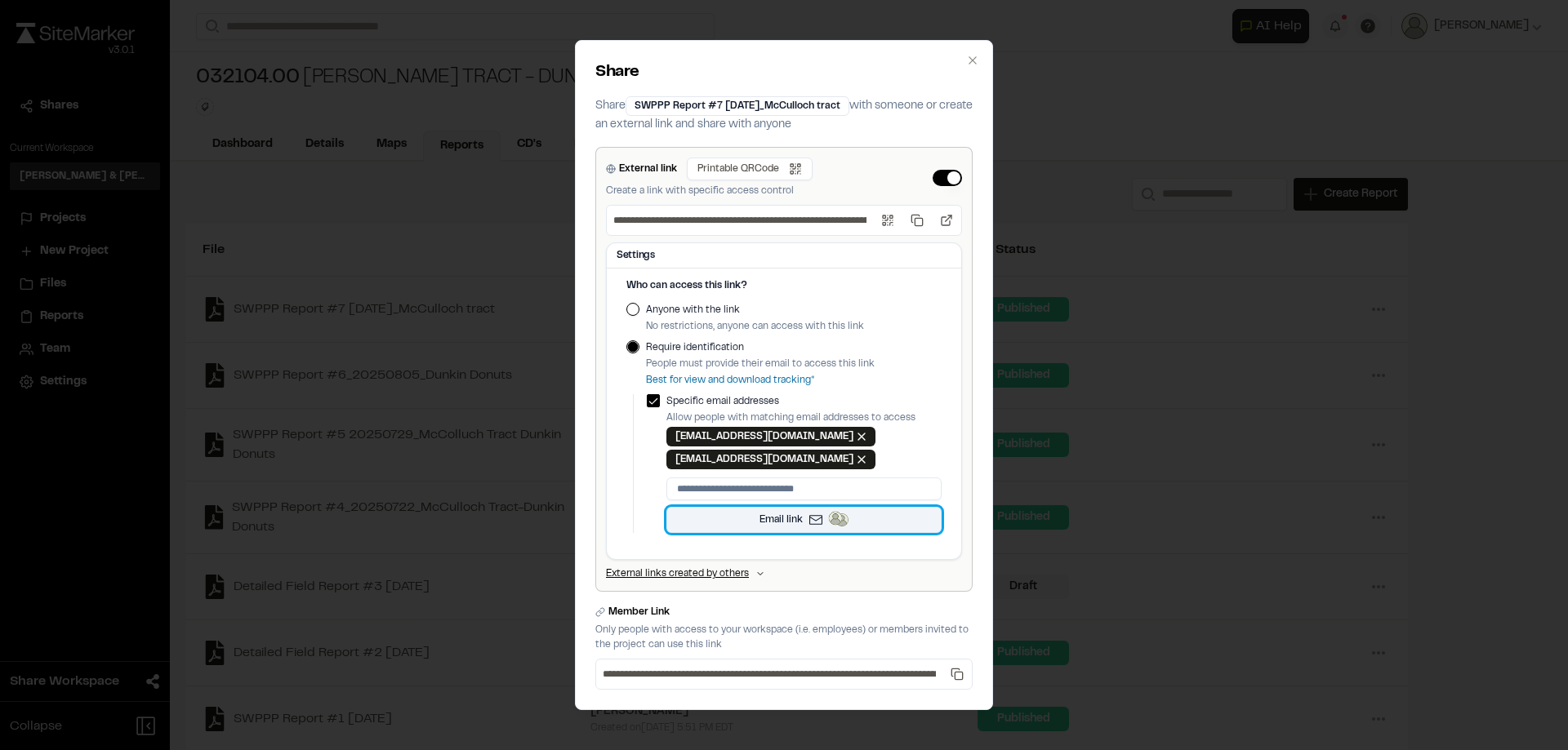
click at [836, 519] on img at bounding box center [836, 519] width 14 height 14
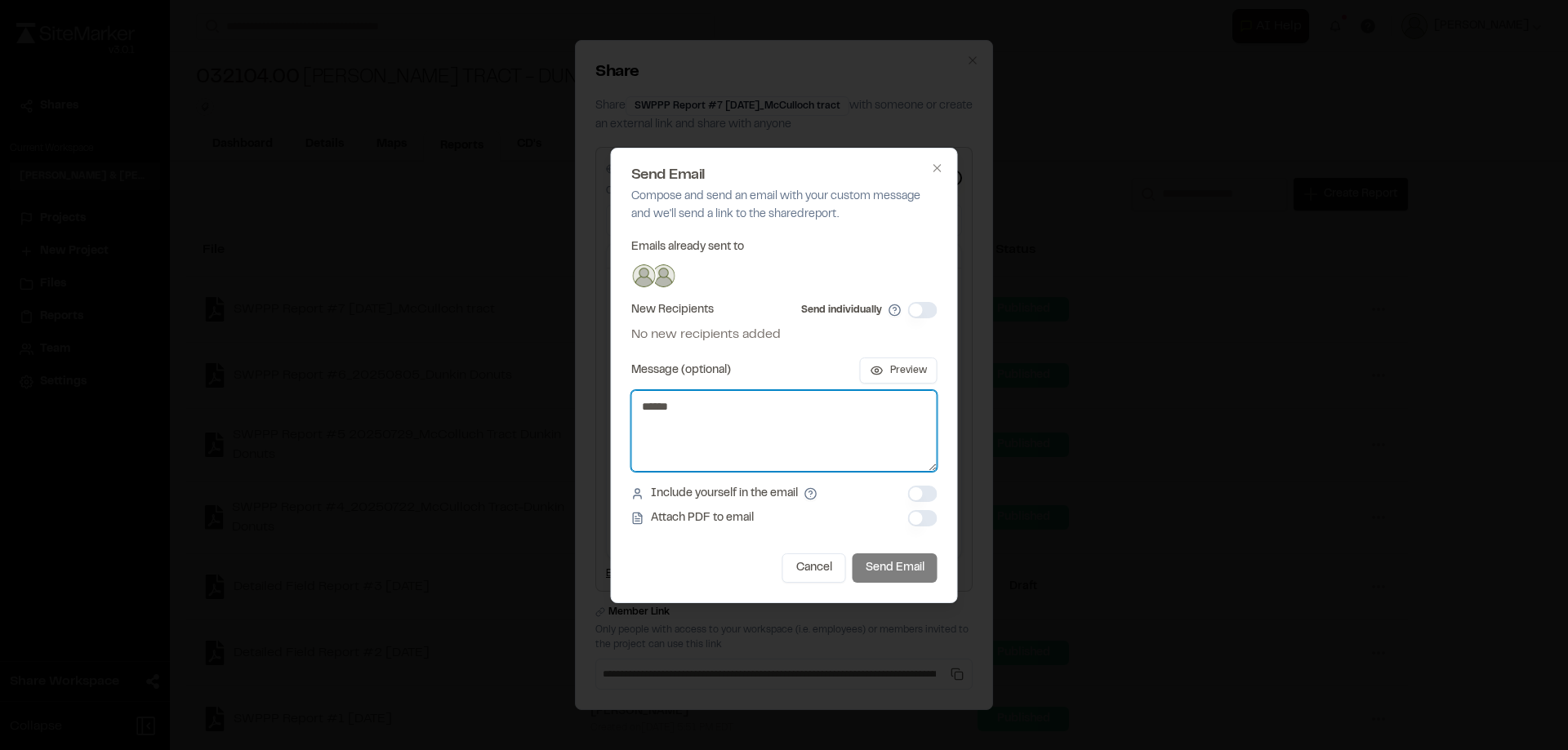
click at [699, 405] on textarea "******" at bounding box center [785, 431] width 306 height 82
type textarea "**********"
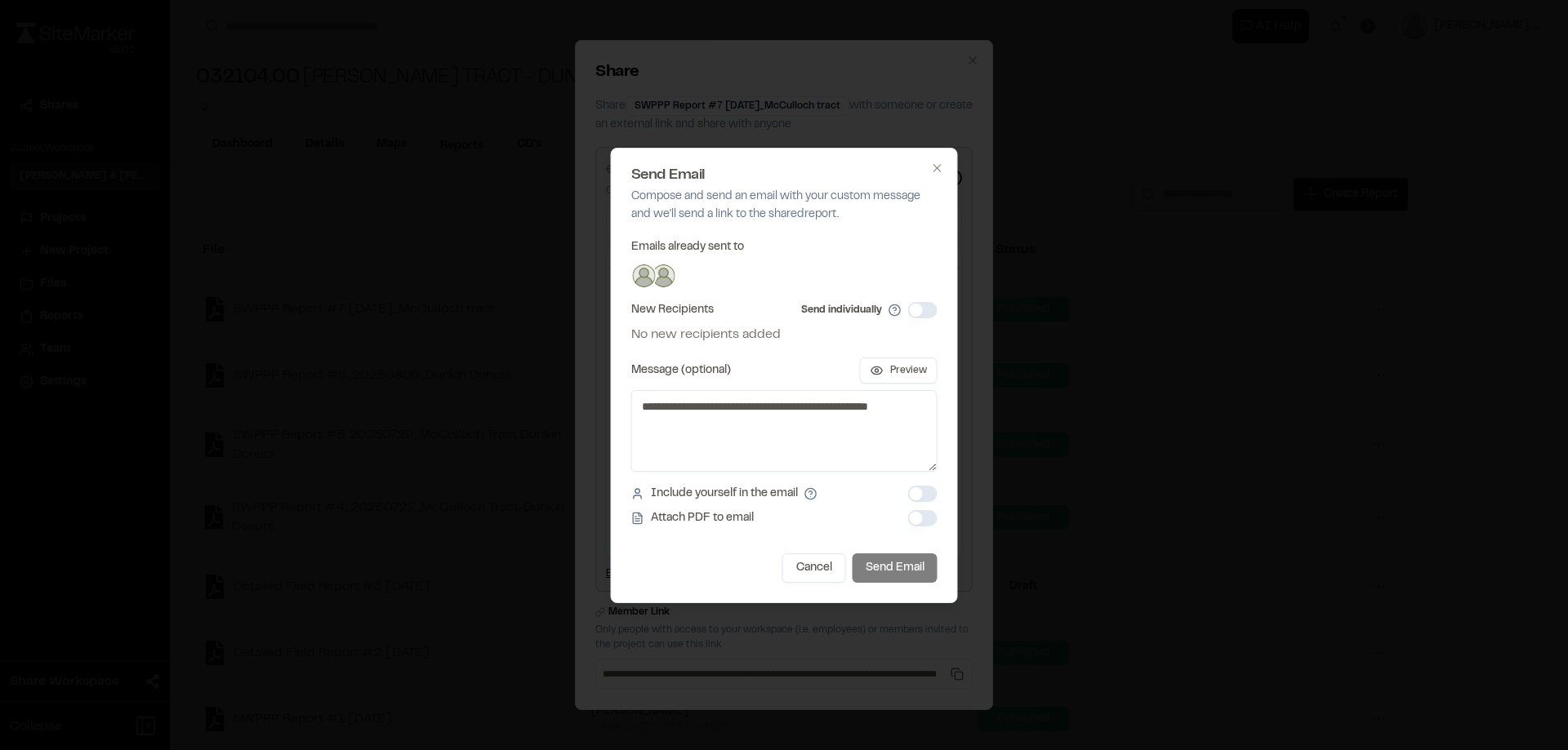
click at [919, 310] on button "Send individually" at bounding box center [923, 310] width 29 height 16
click at [926, 493] on button "Include yourself in the email" at bounding box center [923, 494] width 29 height 16
click at [917, 502] on button "Include yourself in the email" at bounding box center [923, 494] width 29 height 16
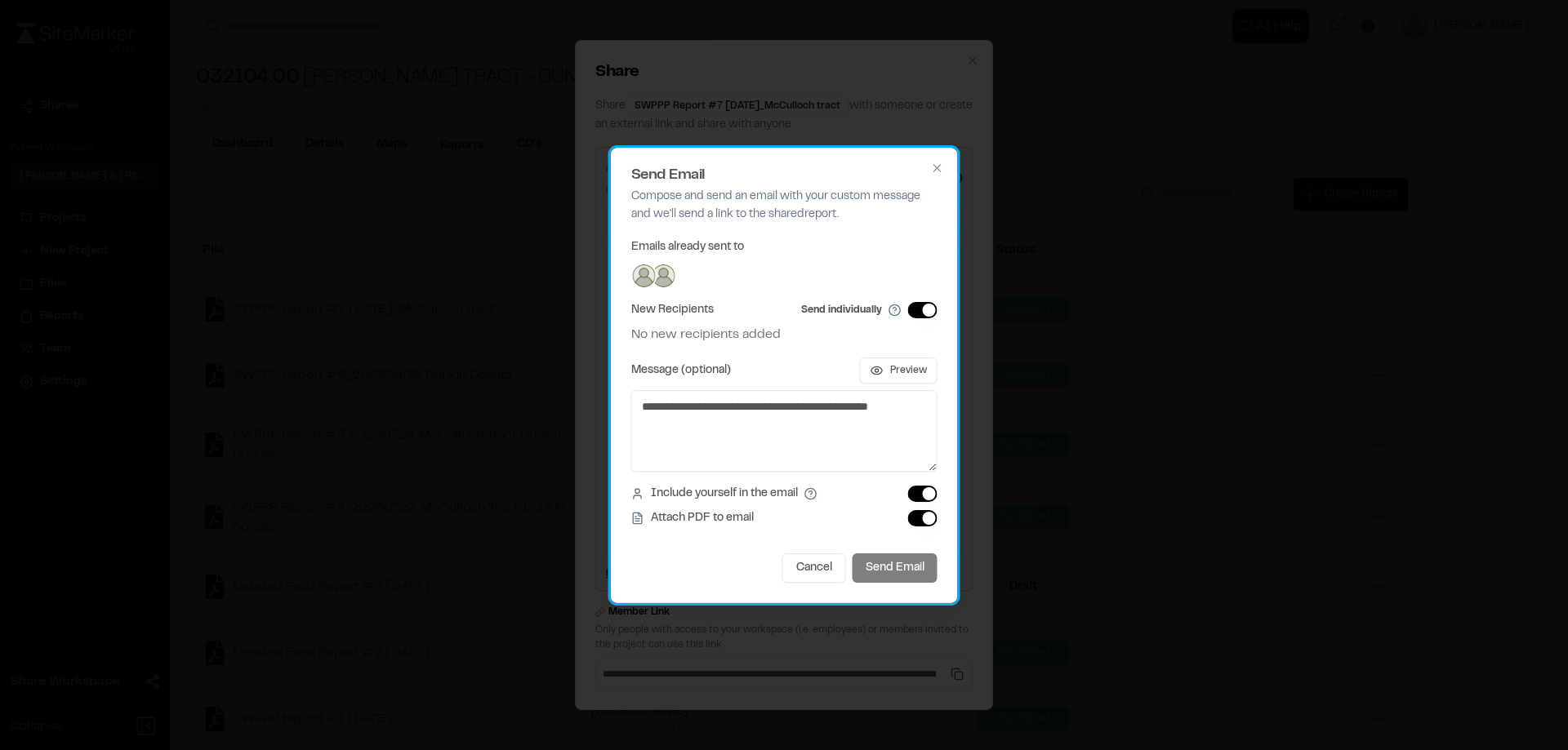
click at [898, 568] on div "Cancel Send Email" at bounding box center [785, 568] width 306 height 29
click at [889, 565] on div "Cancel Send Email" at bounding box center [785, 568] width 306 height 29
click at [762, 323] on div "New Recipients Send individually No new recipients added" at bounding box center [785, 323] width 306 height 42
click at [700, 338] on span "No new recipients added" at bounding box center [707, 335] width 150 height 20
click at [731, 344] on form "**********" at bounding box center [785, 409] width 306 height 346
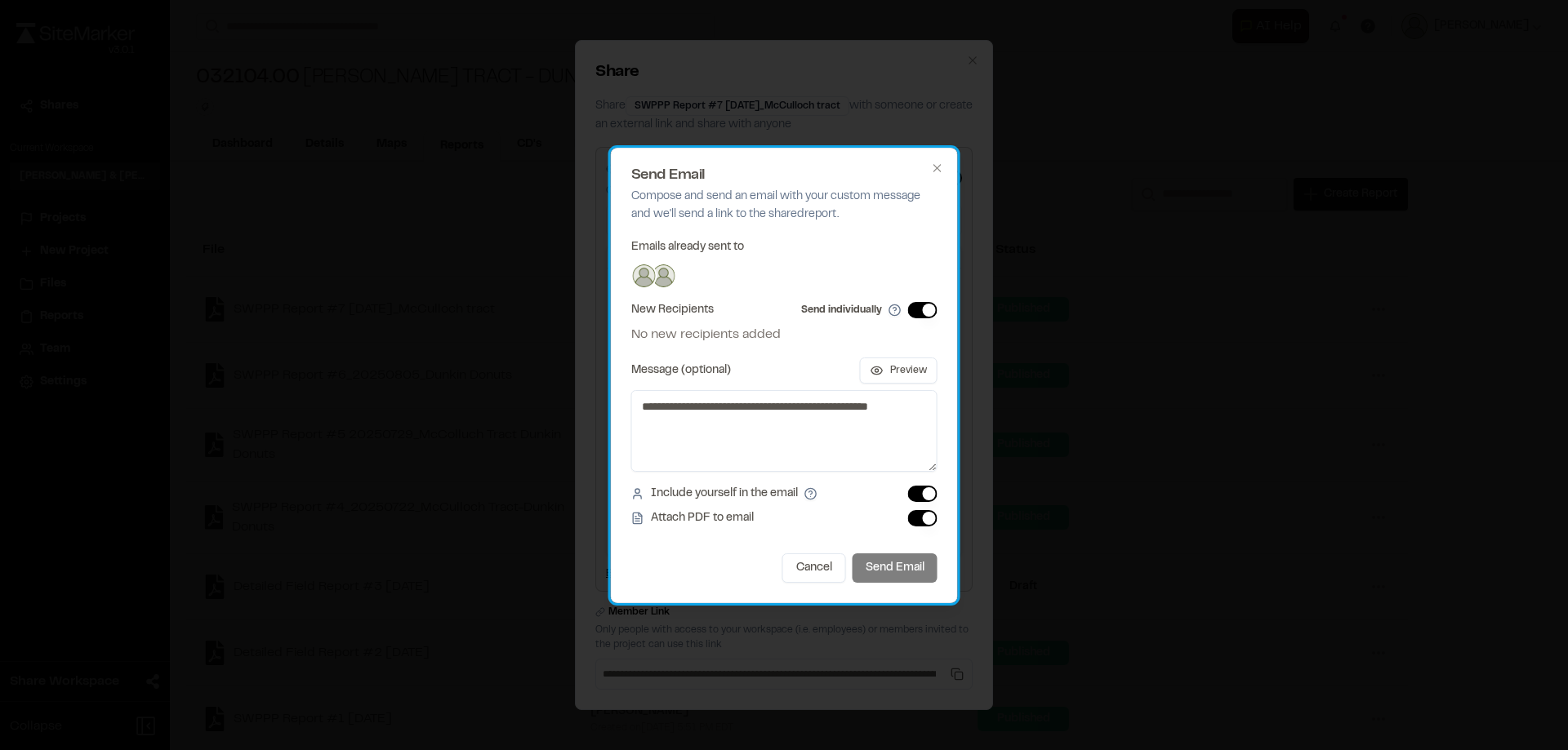
click at [730, 325] on span "No new recipients added" at bounding box center [707, 335] width 150 height 20
click at [695, 266] on div at bounding box center [785, 276] width 306 height 26
click at [688, 331] on span "No new recipients added" at bounding box center [707, 335] width 150 height 20
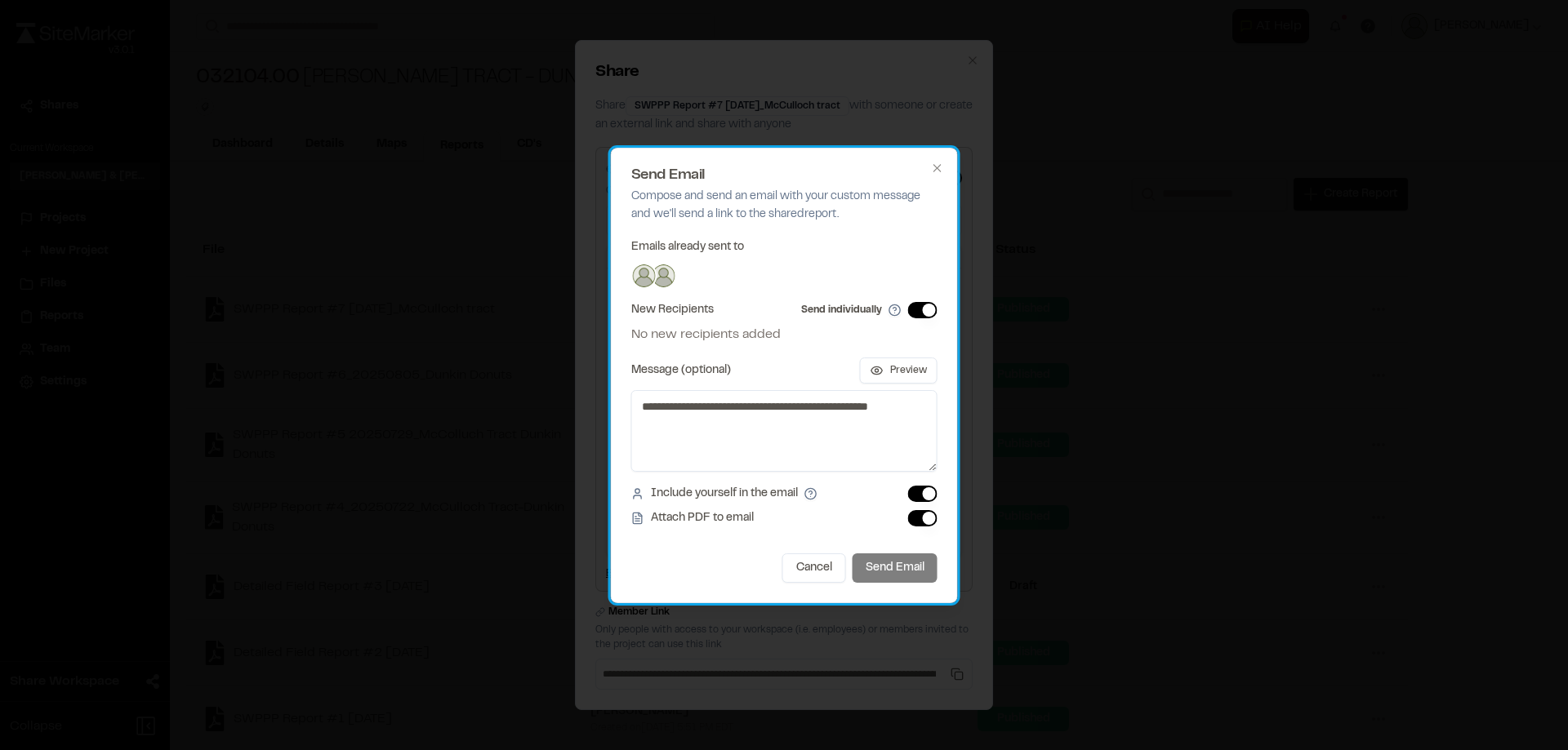
click at [694, 274] on div at bounding box center [785, 276] width 306 height 26
click at [903, 569] on div "Cancel Send Email" at bounding box center [785, 568] width 306 height 29
click at [896, 575] on div "Cancel Send Email" at bounding box center [785, 568] width 306 height 29
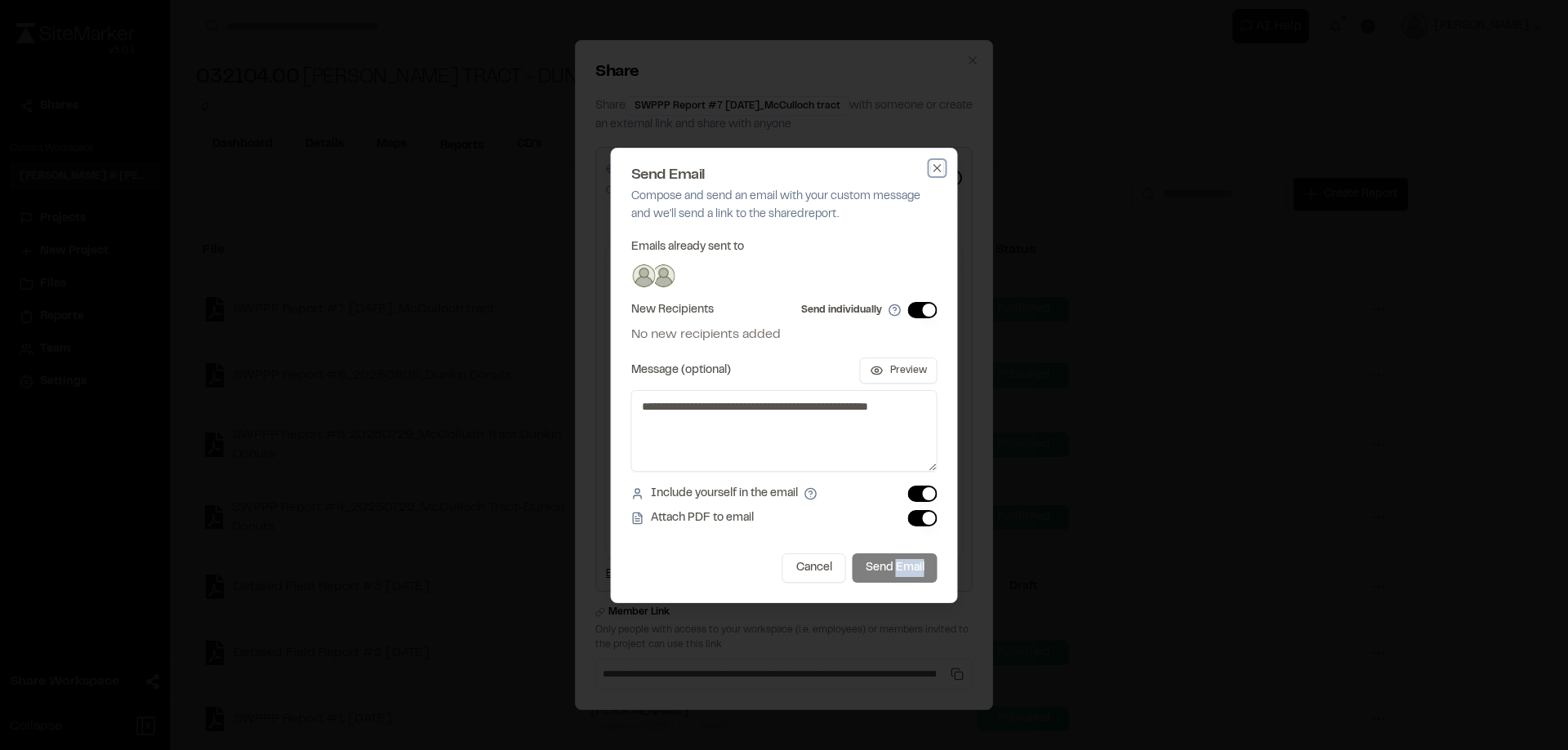
click at [935, 168] on icon "button" at bounding box center [937, 168] width 13 height 13
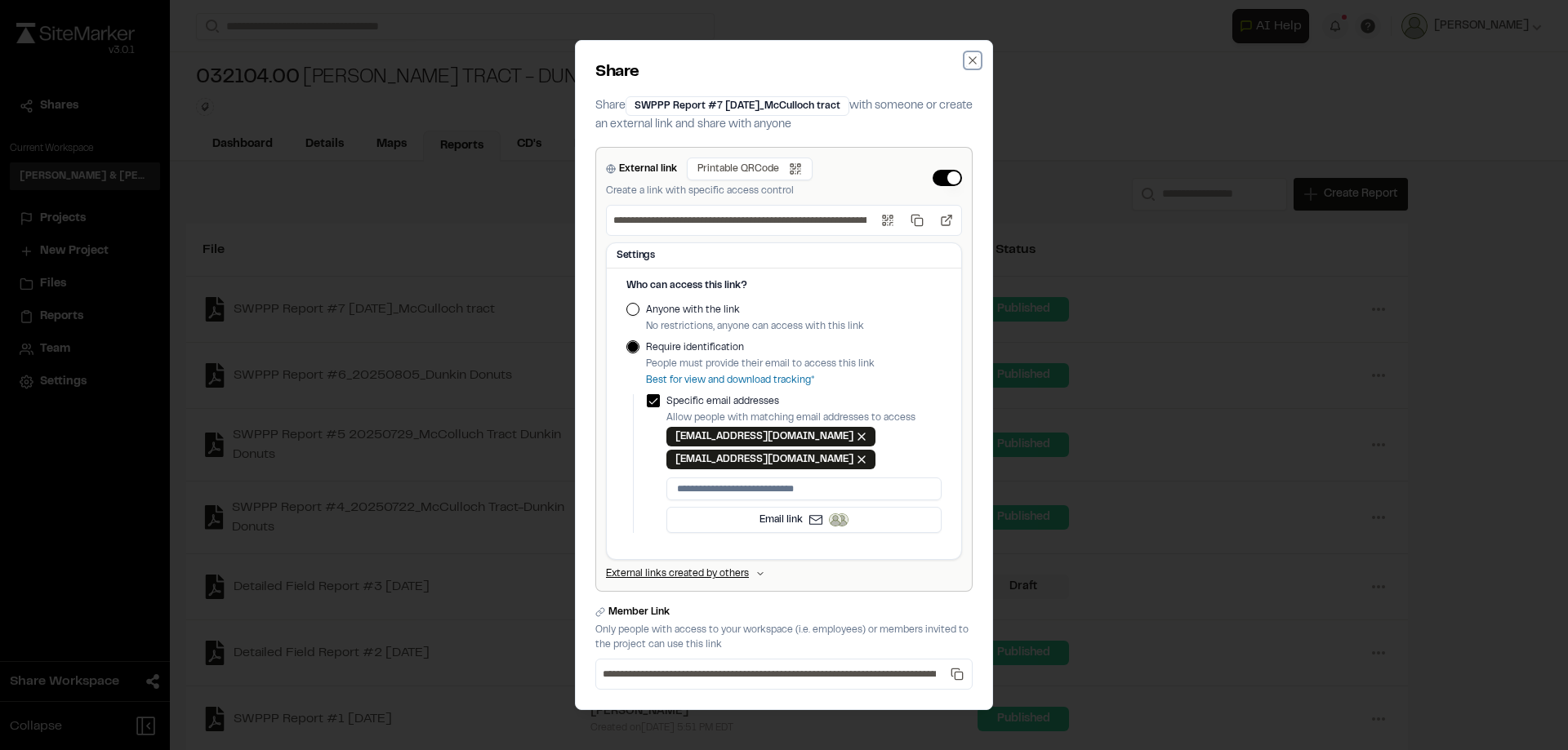
click at [971, 58] on icon "button" at bounding box center [972, 59] width 8 height 8
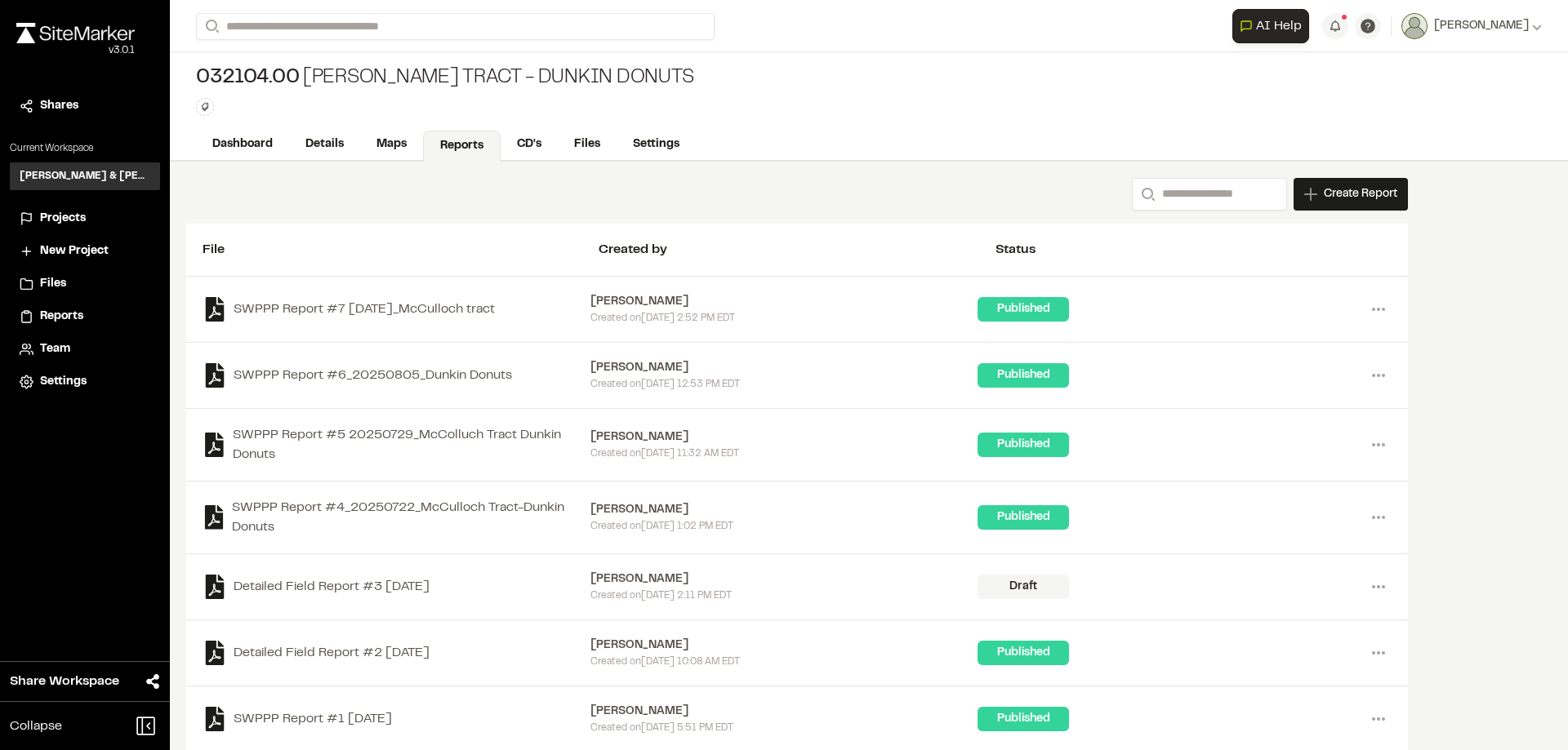
drag, startPoint x: 306, startPoint y: 75, endPoint x: 664, endPoint y: 65, distance: 358.1
click at [661, 65] on div "032104.00 [PERSON_NAME] Tract - Dunkin Donuts Type Enter or comma to add tag." at bounding box center [868, 90] width 1398 height 77
click at [664, 65] on div "032104.00 [PERSON_NAME] Tract - Dunkin Donuts Type Enter or comma to add tag." at bounding box center [868, 90] width 1398 height 77
drag, startPoint x: 650, startPoint y: 77, endPoint x: 304, endPoint y: 83, distance: 346.1
click at [304, 83] on div "032104.00 [PERSON_NAME] Tract - Dunkin Donuts" at bounding box center [445, 78] width 497 height 26
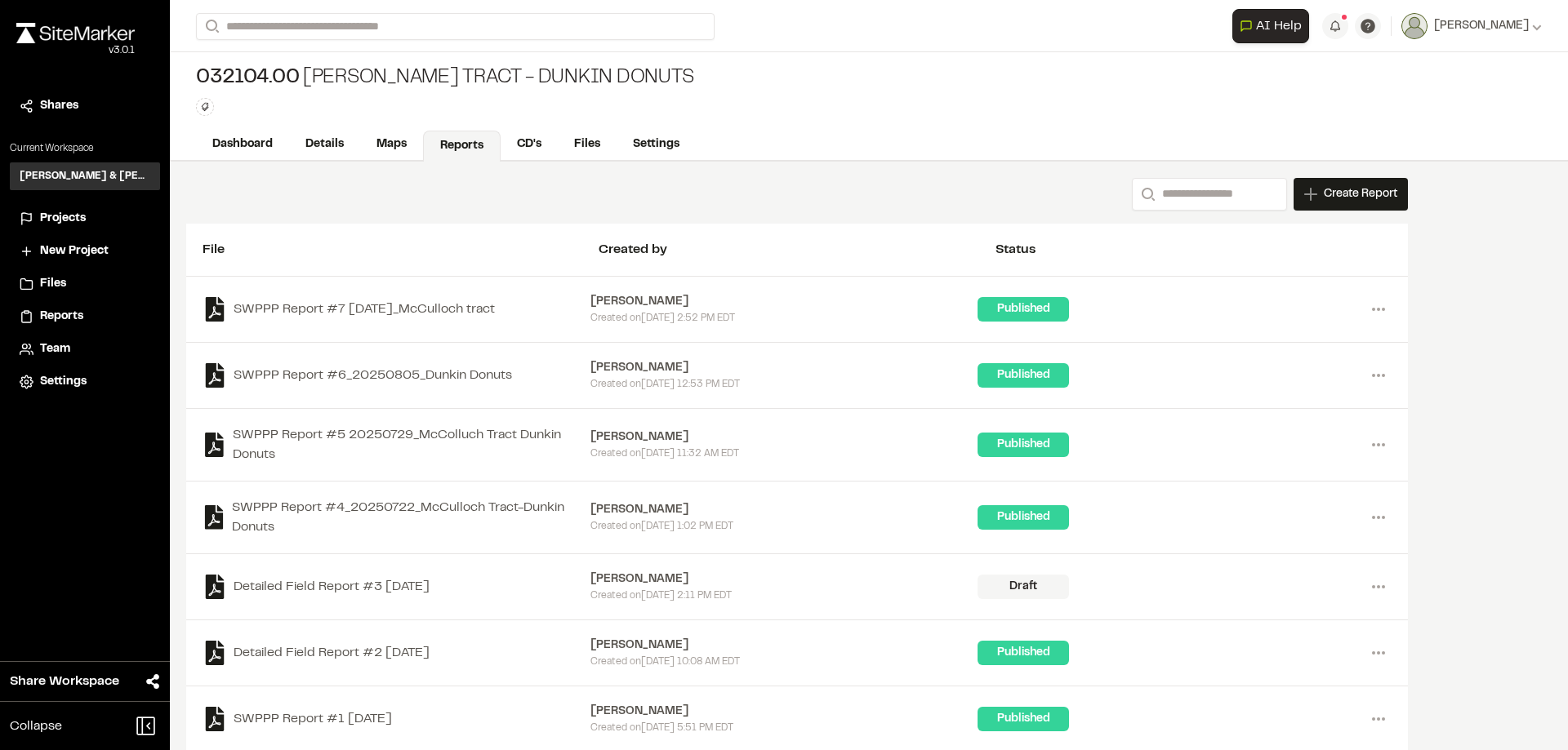
click at [685, 77] on div "032104.00 [PERSON_NAME] Tract - Dunkin Donuts Type Enter or comma to add tag." at bounding box center [868, 90] width 1398 height 77
click at [419, 27] on input "Search" at bounding box center [455, 26] width 519 height 27
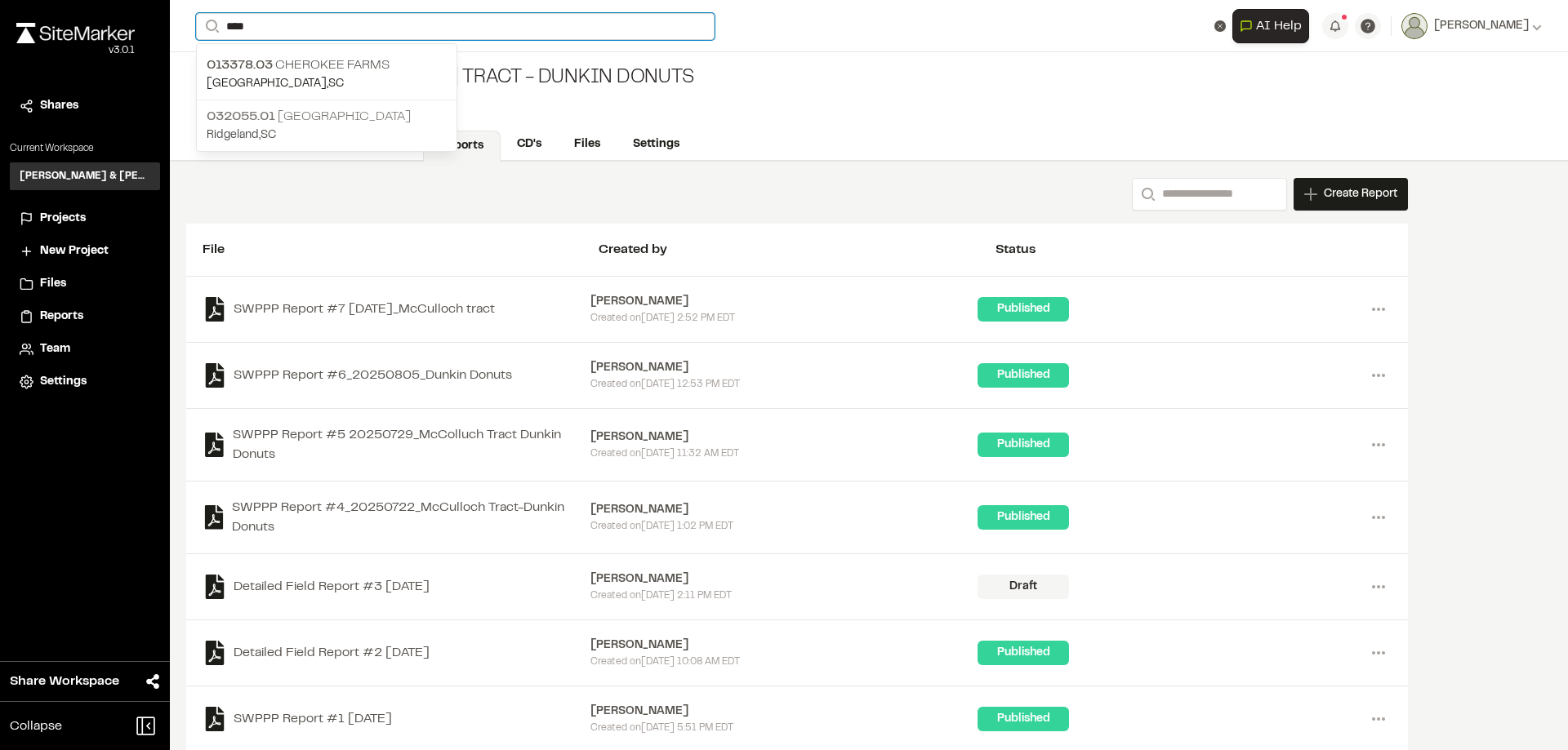
type input "****"
click at [347, 118] on p "032055.01 [GEOGRAPHIC_DATA]" at bounding box center [326, 116] width 240 height 20
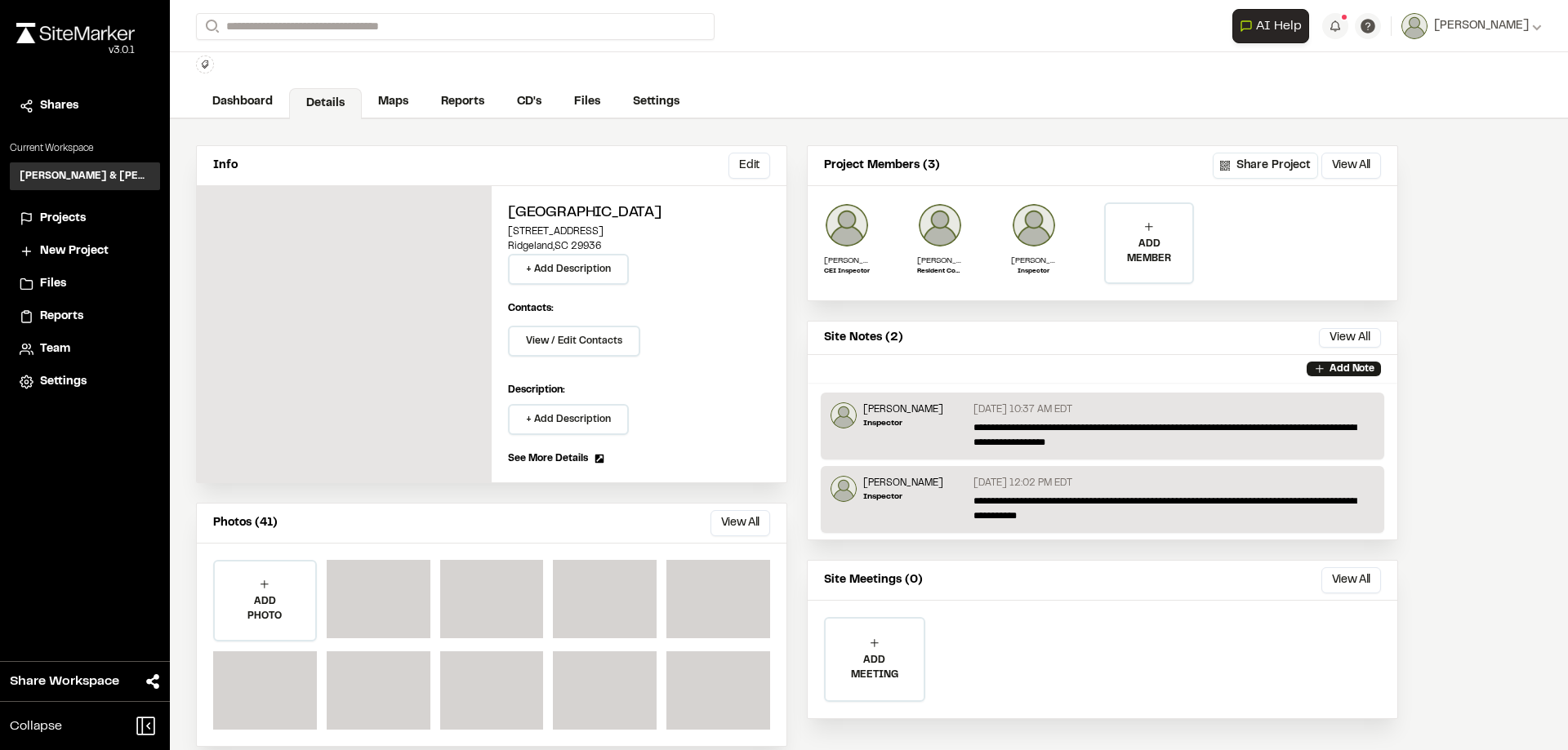
scroll to position [65, 0]
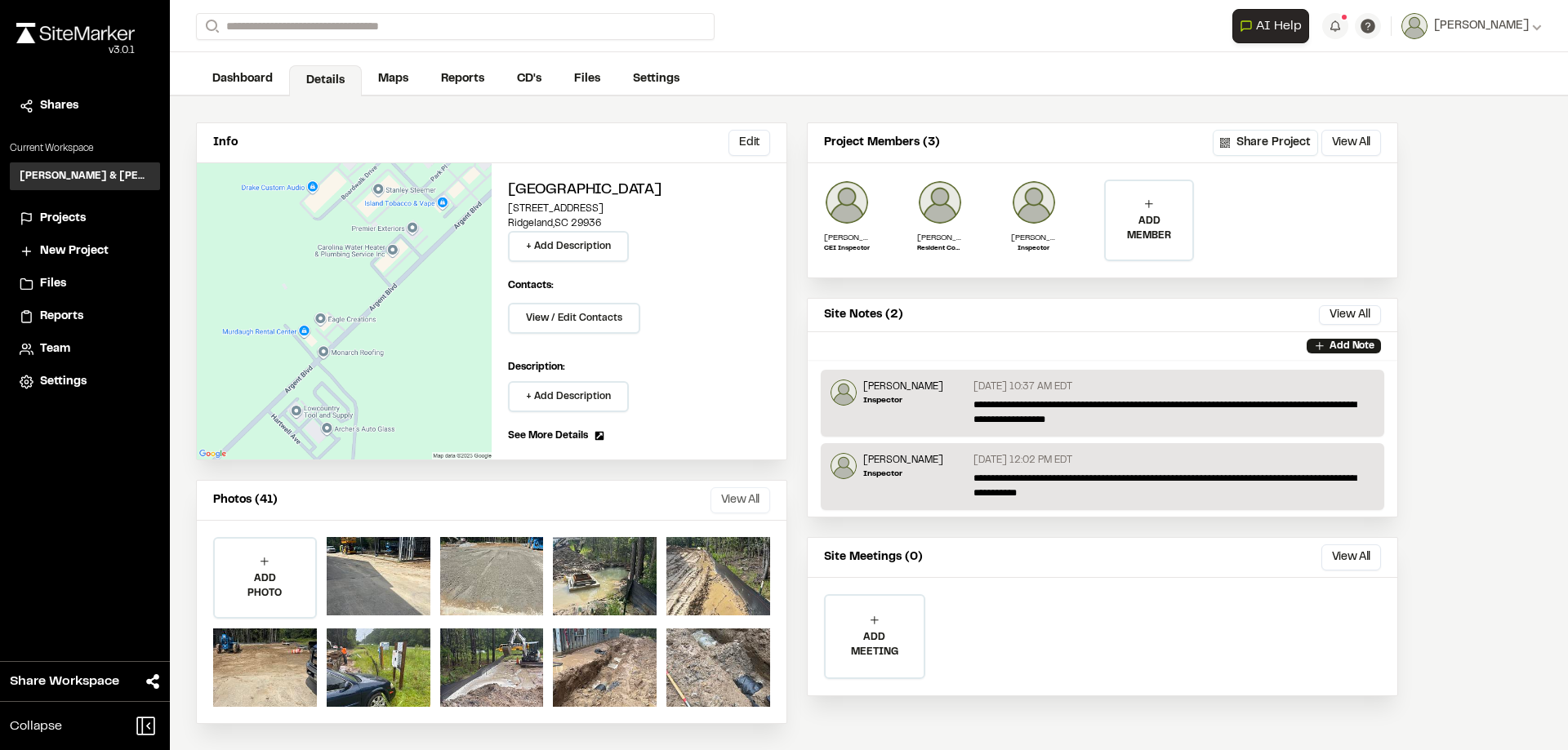
click at [747, 495] on button "View All" at bounding box center [740, 501] width 59 height 26
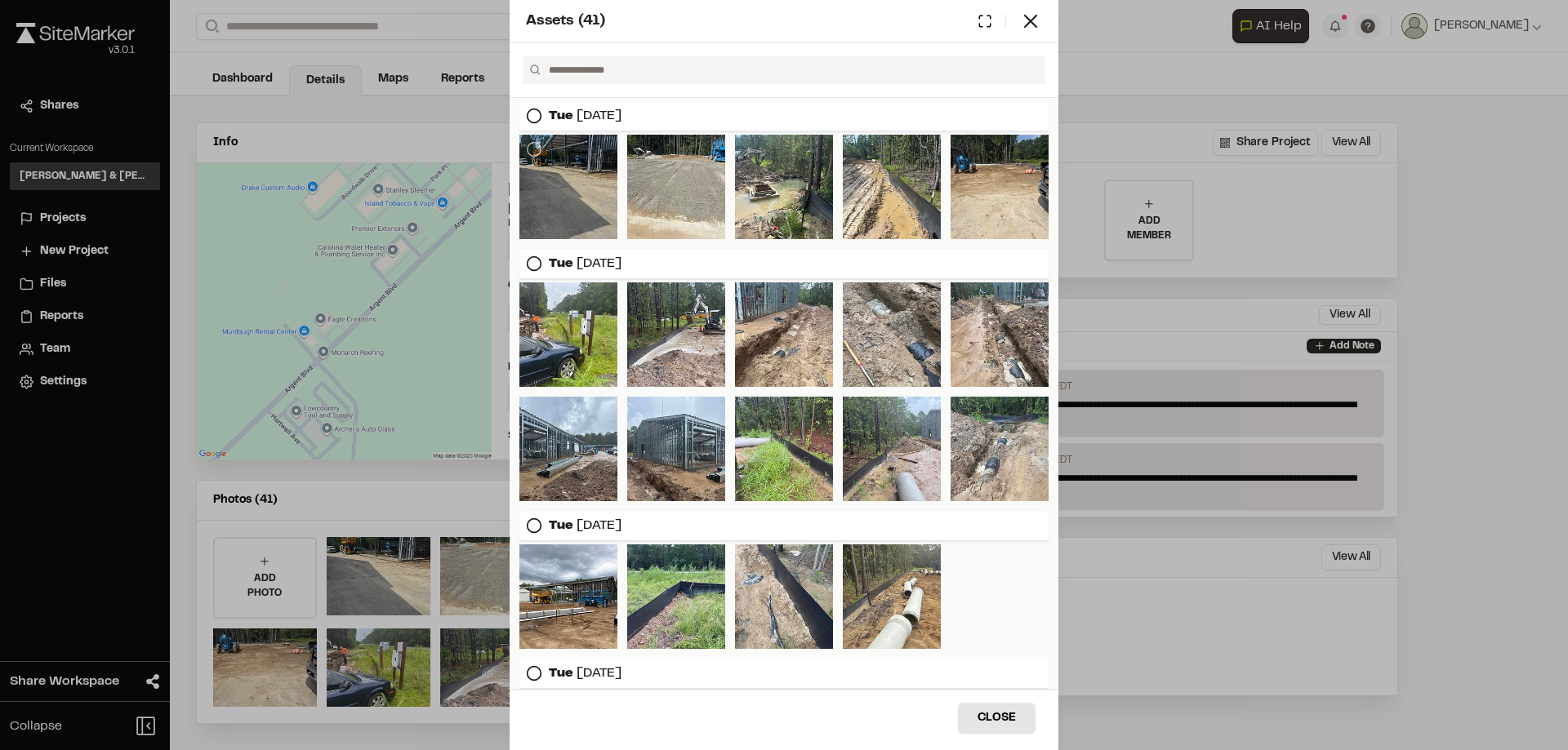
click at [562, 177] on div at bounding box center [569, 187] width 98 height 104
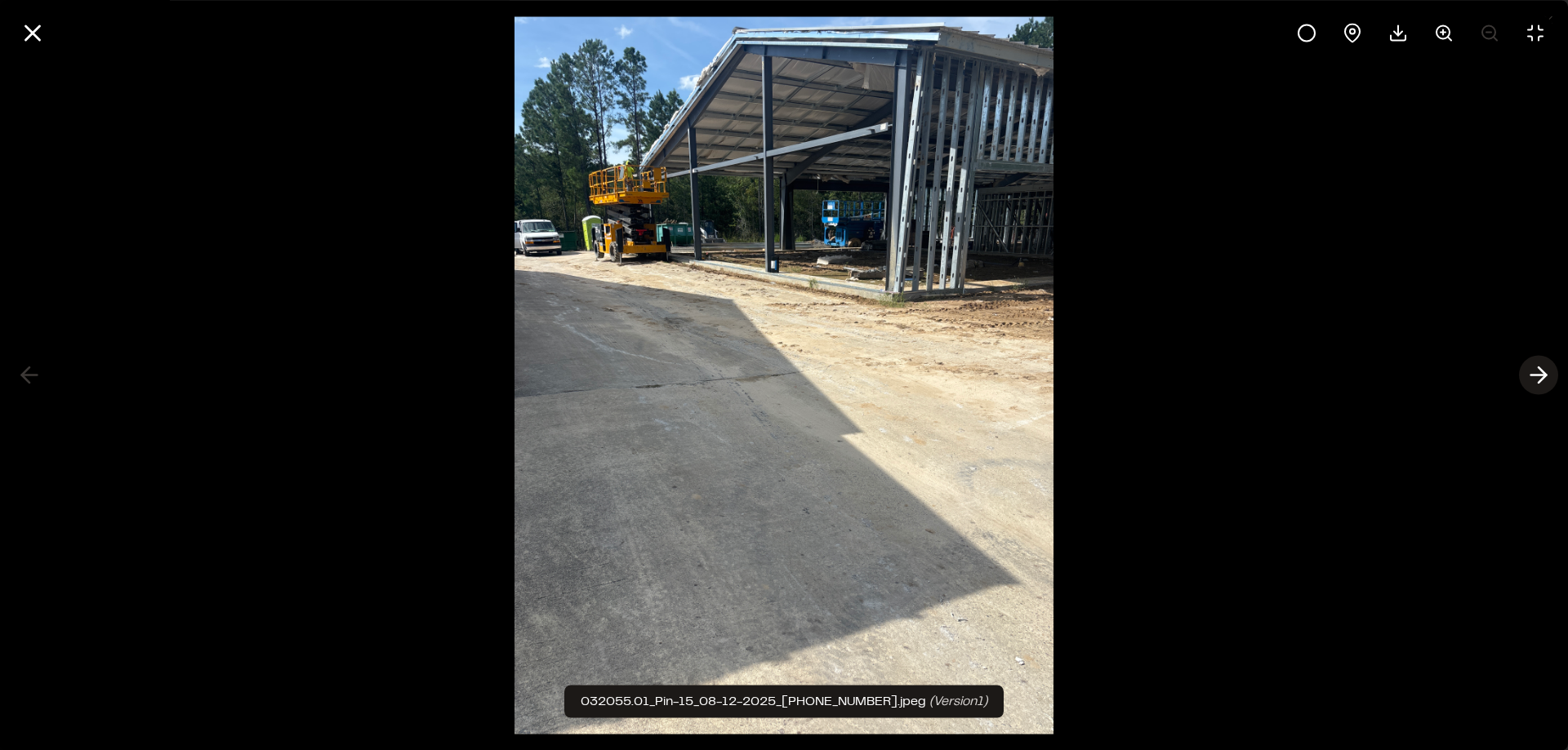
click at [1528, 377] on icon at bounding box center [1539, 375] width 26 height 28
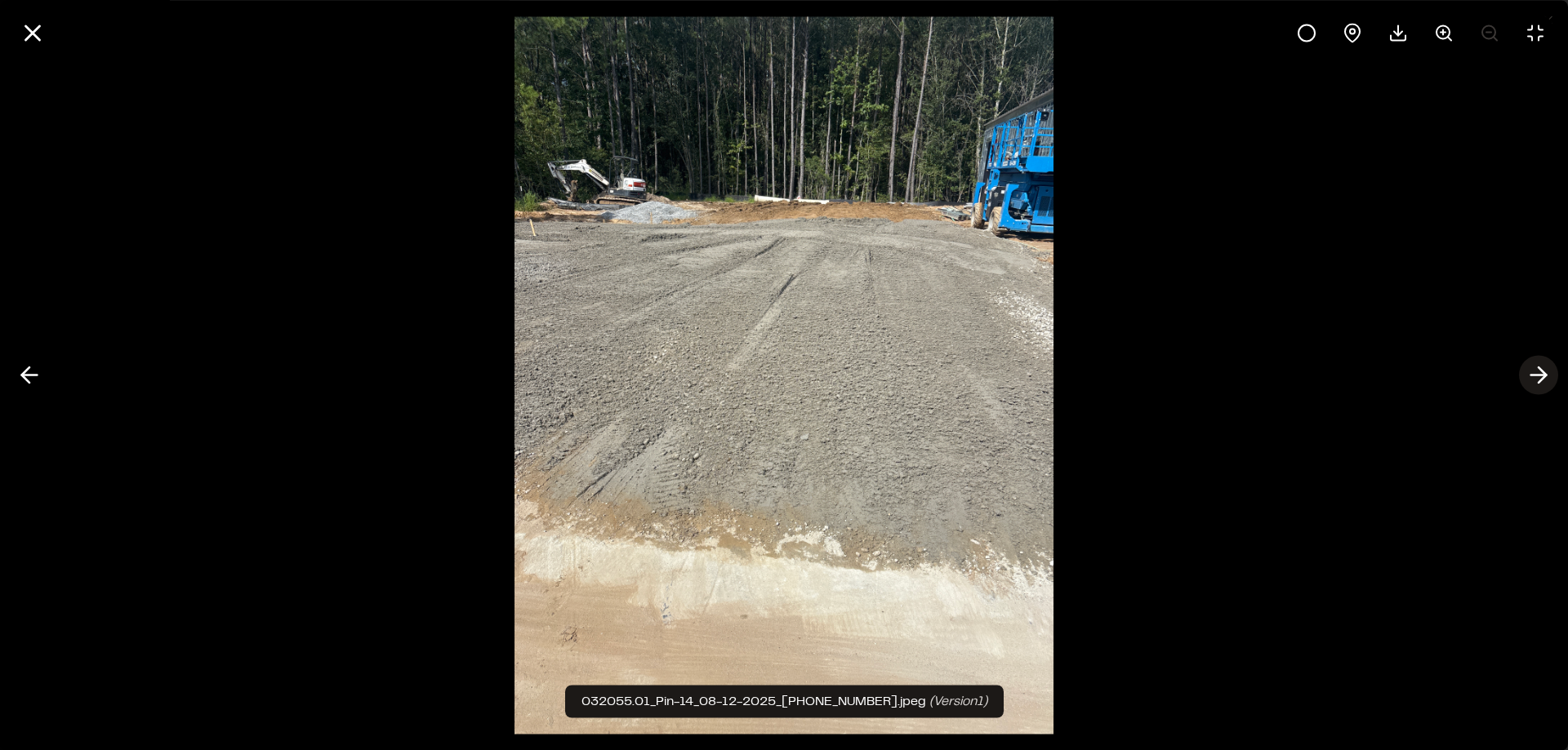
click at [1537, 374] on icon at bounding box center [1539, 375] width 26 height 28
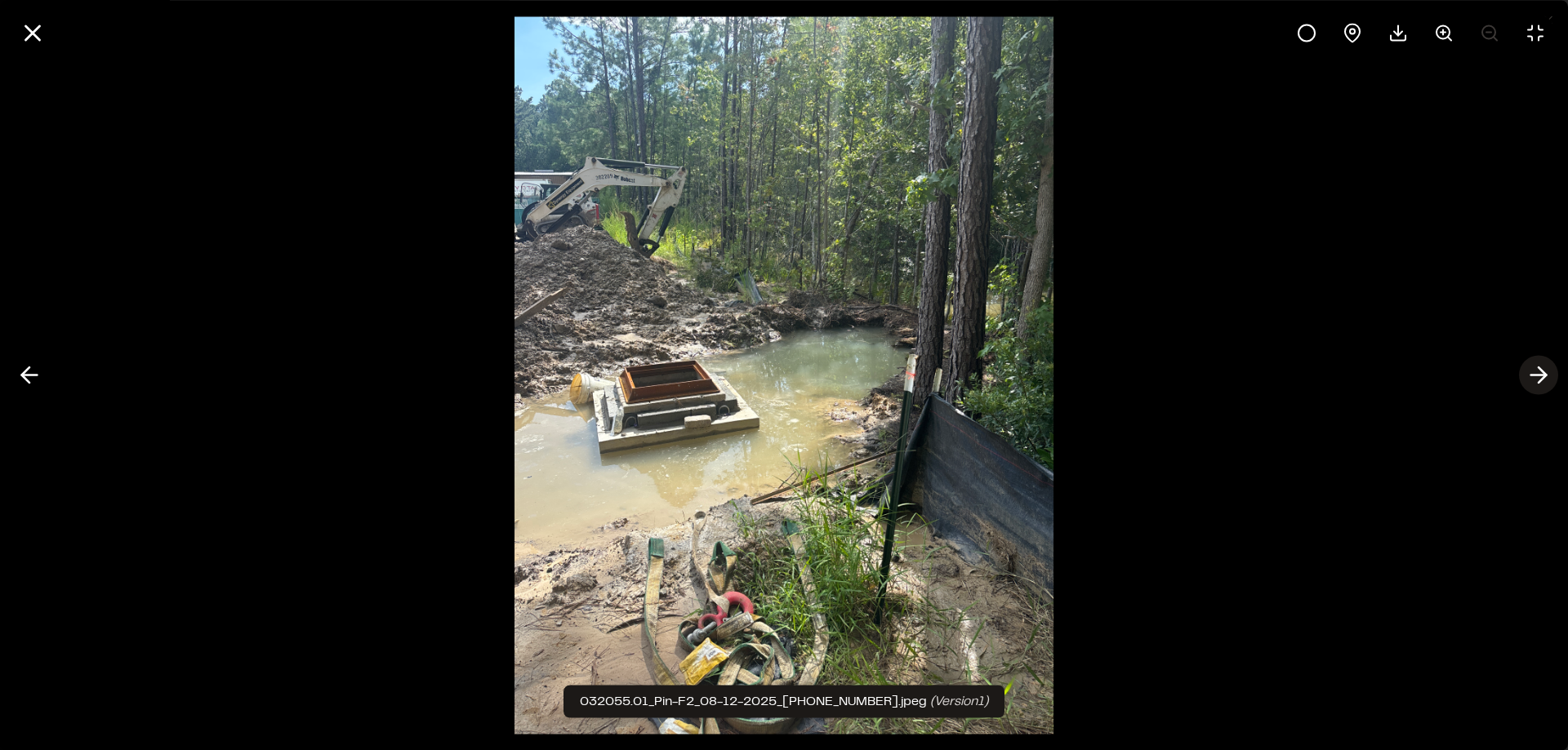
click at [1537, 372] on icon at bounding box center [1539, 375] width 26 height 28
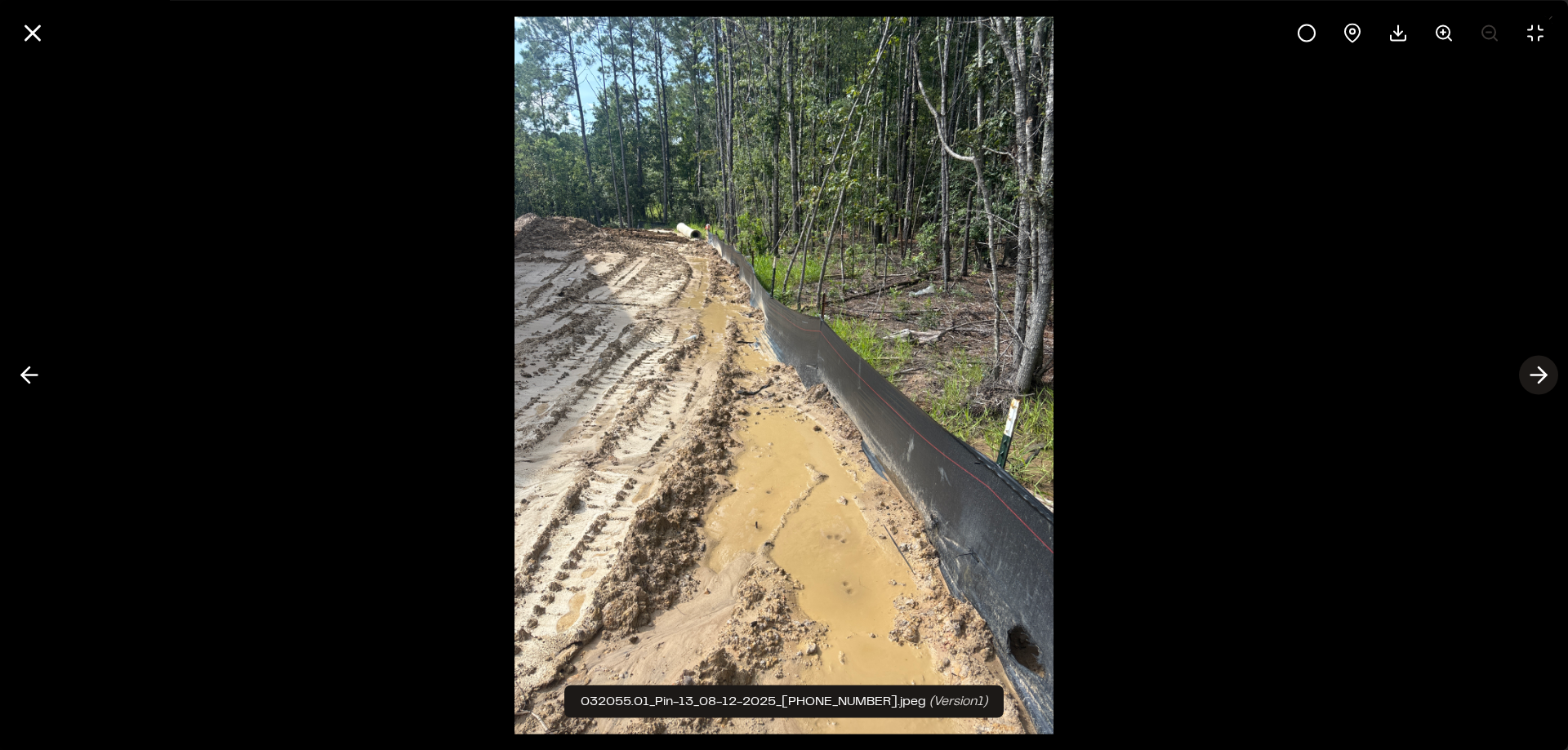
click at [1538, 376] on icon at bounding box center [1539, 375] width 26 height 28
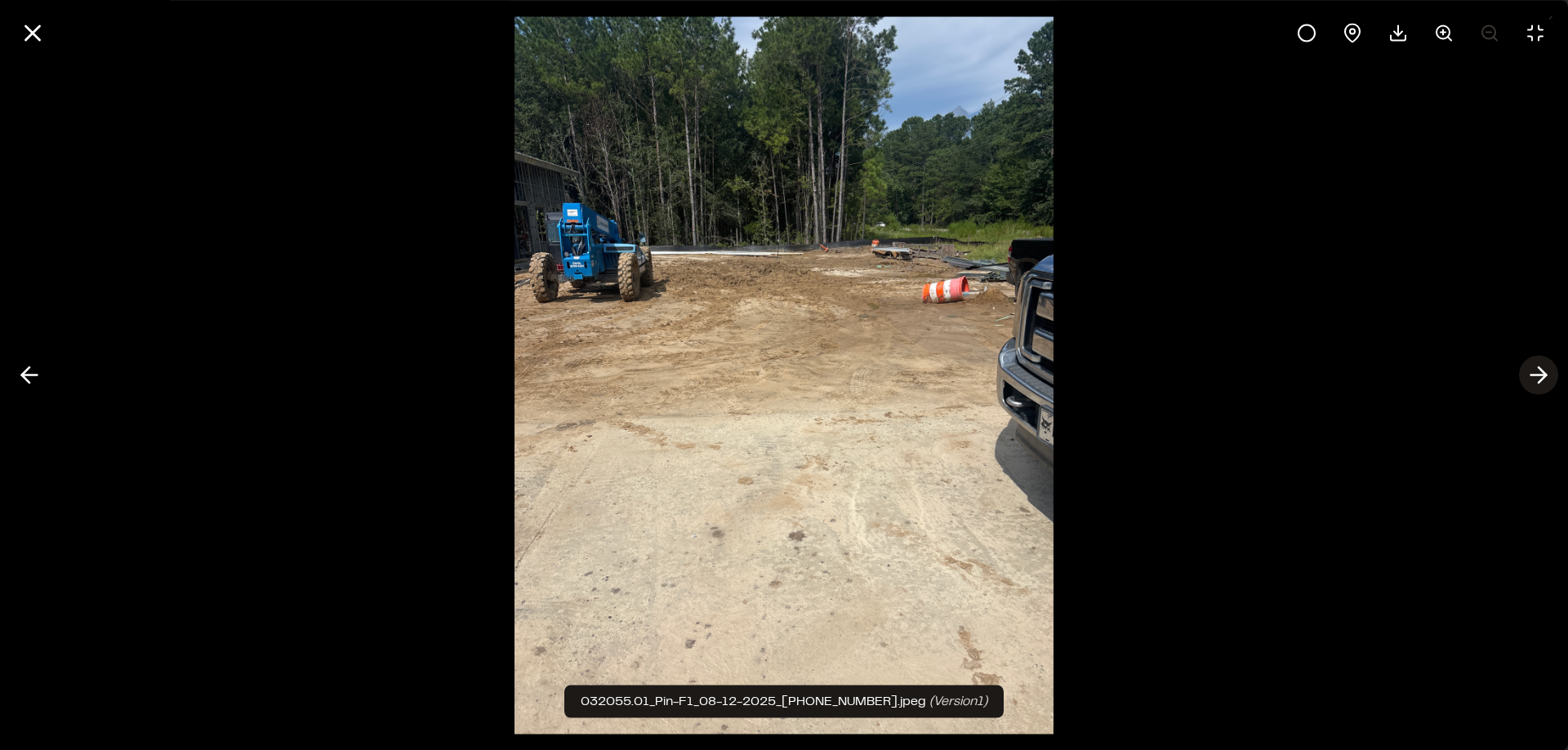
click at [1538, 376] on icon at bounding box center [1539, 375] width 26 height 28
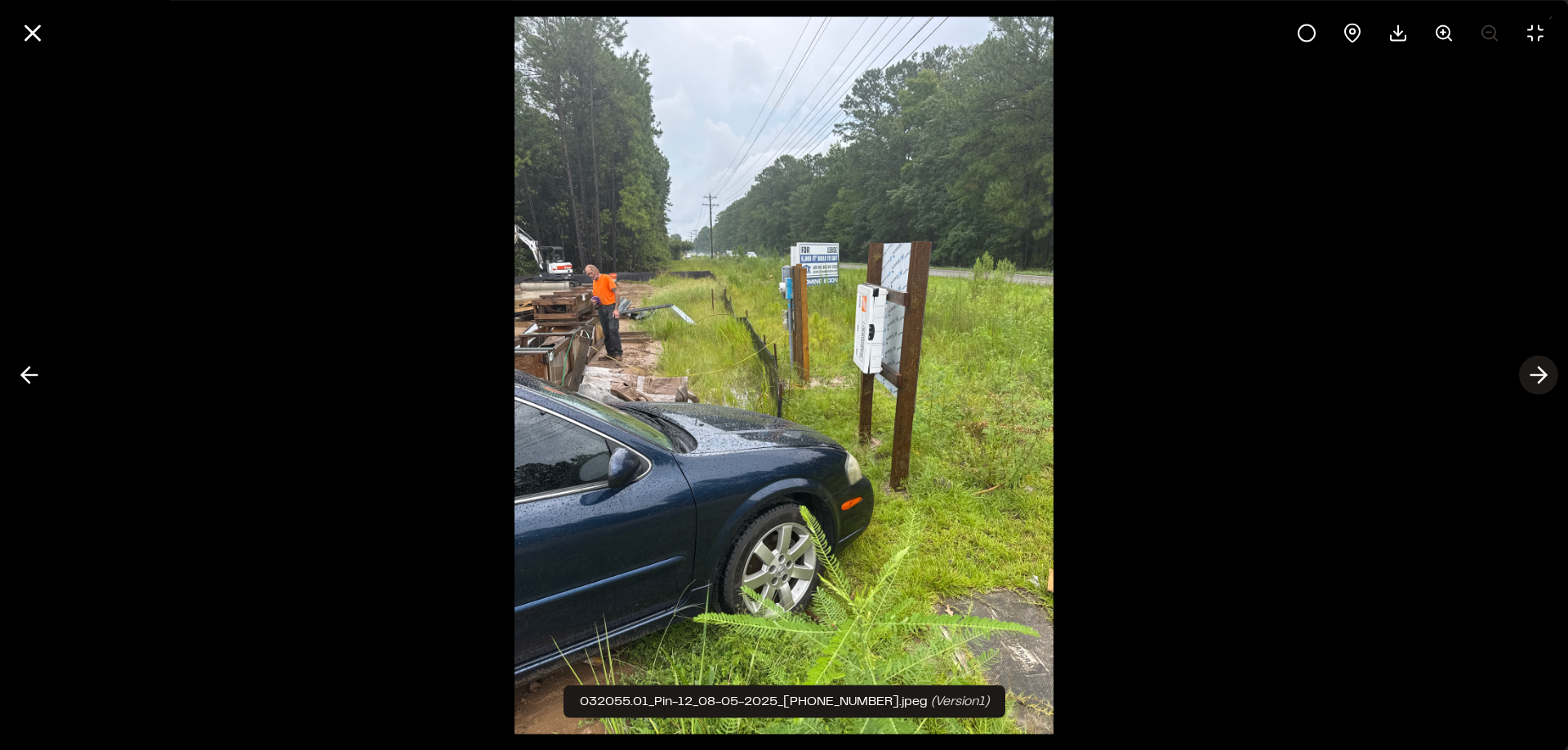
click at [1538, 376] on icon at bounding box center [1539, 375] width 26 height 28
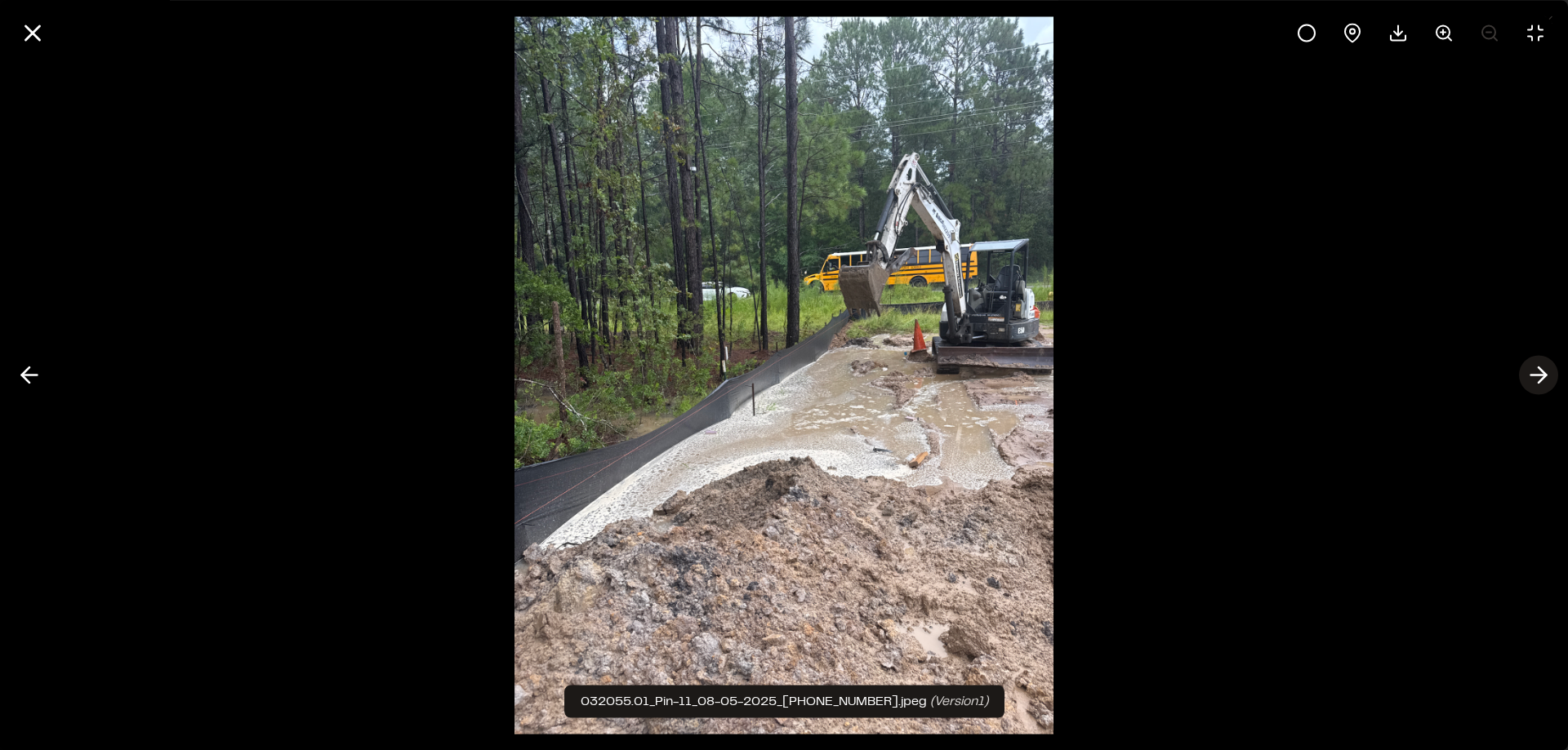
click at [1538, 376] on icon at bounding box center [1539, 375] width 26 height 28
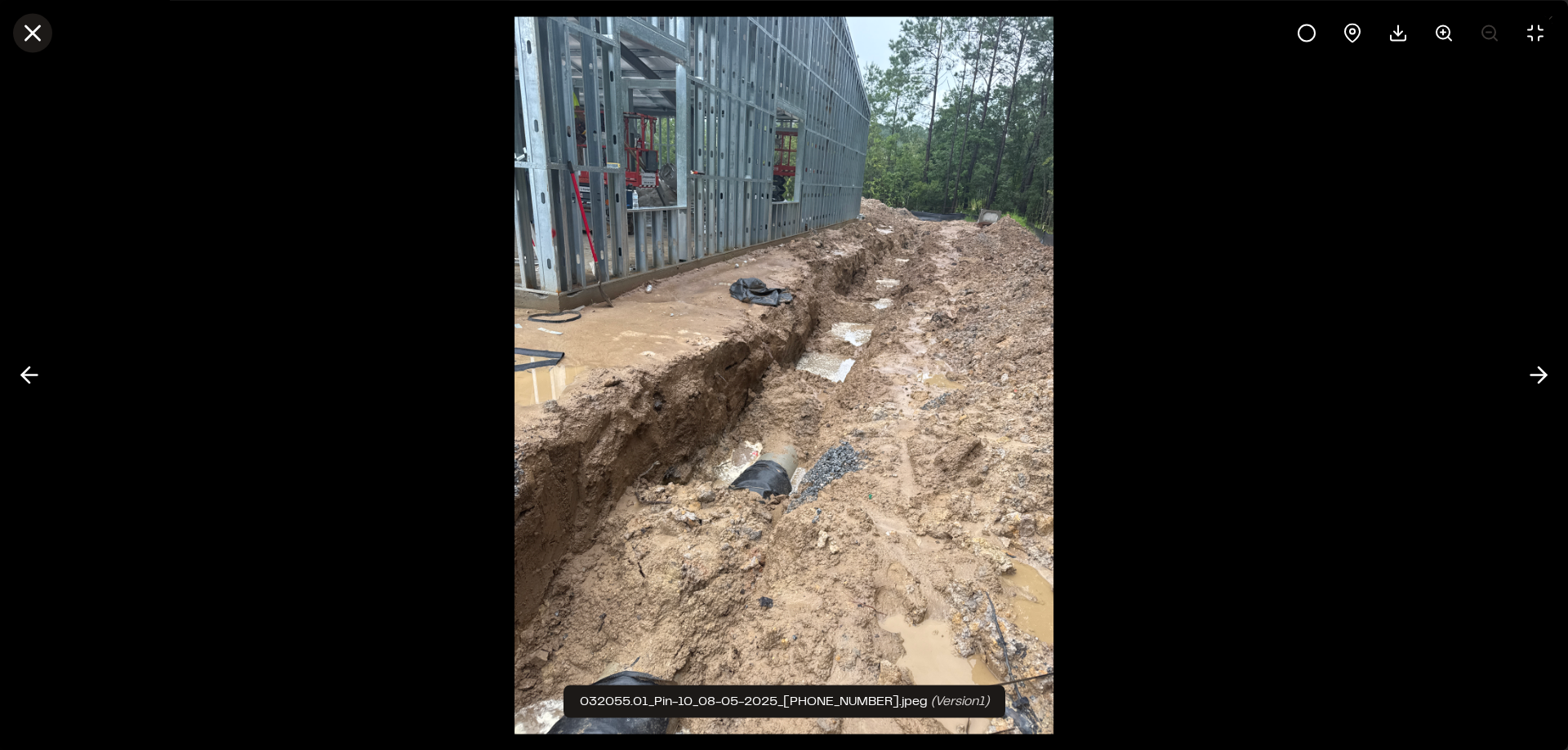
click at [36, 38] on line at bounding box center [33, 33] width 14 height 14
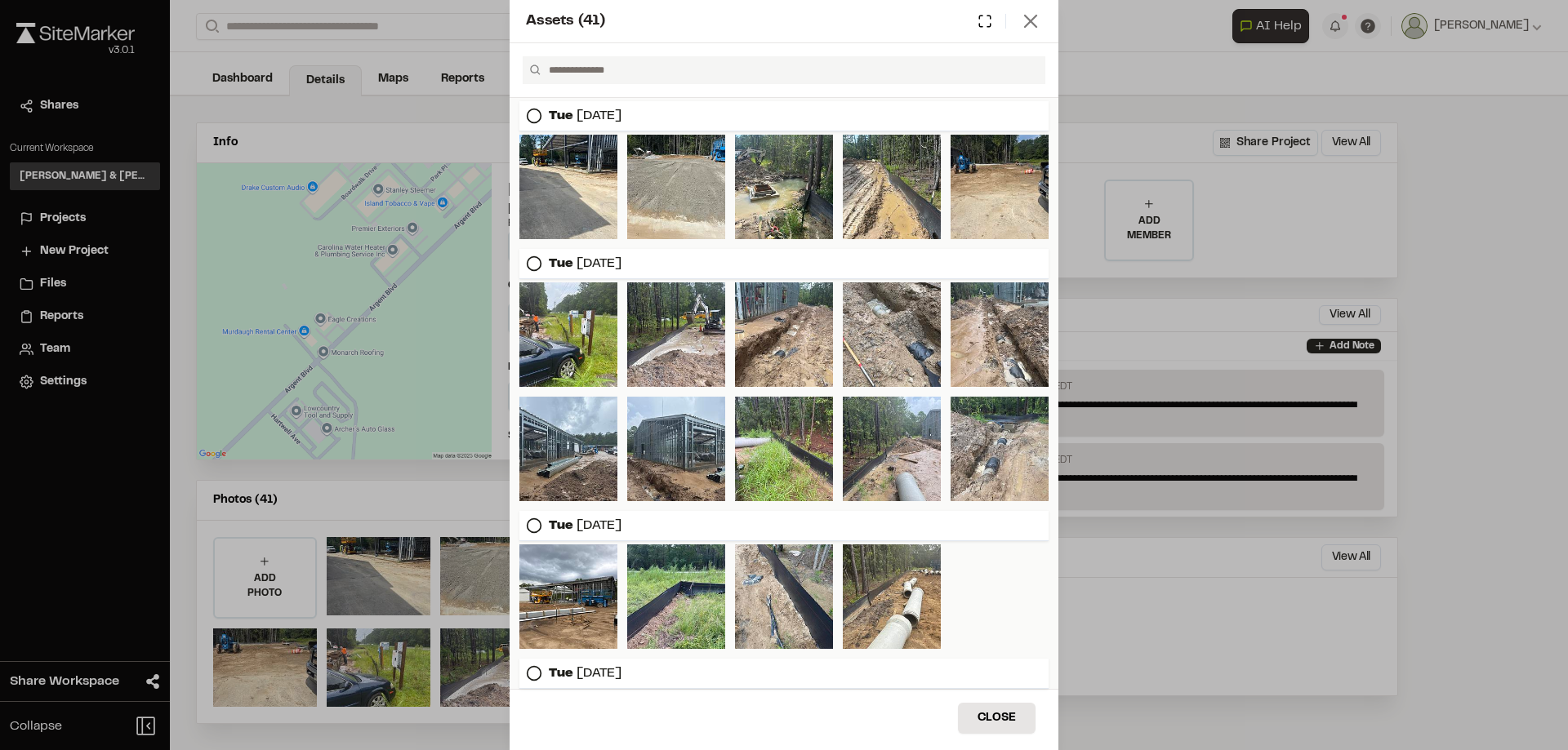
click at [1038, 18] on icon at bounding box center [1030, 21] width 23 height 23
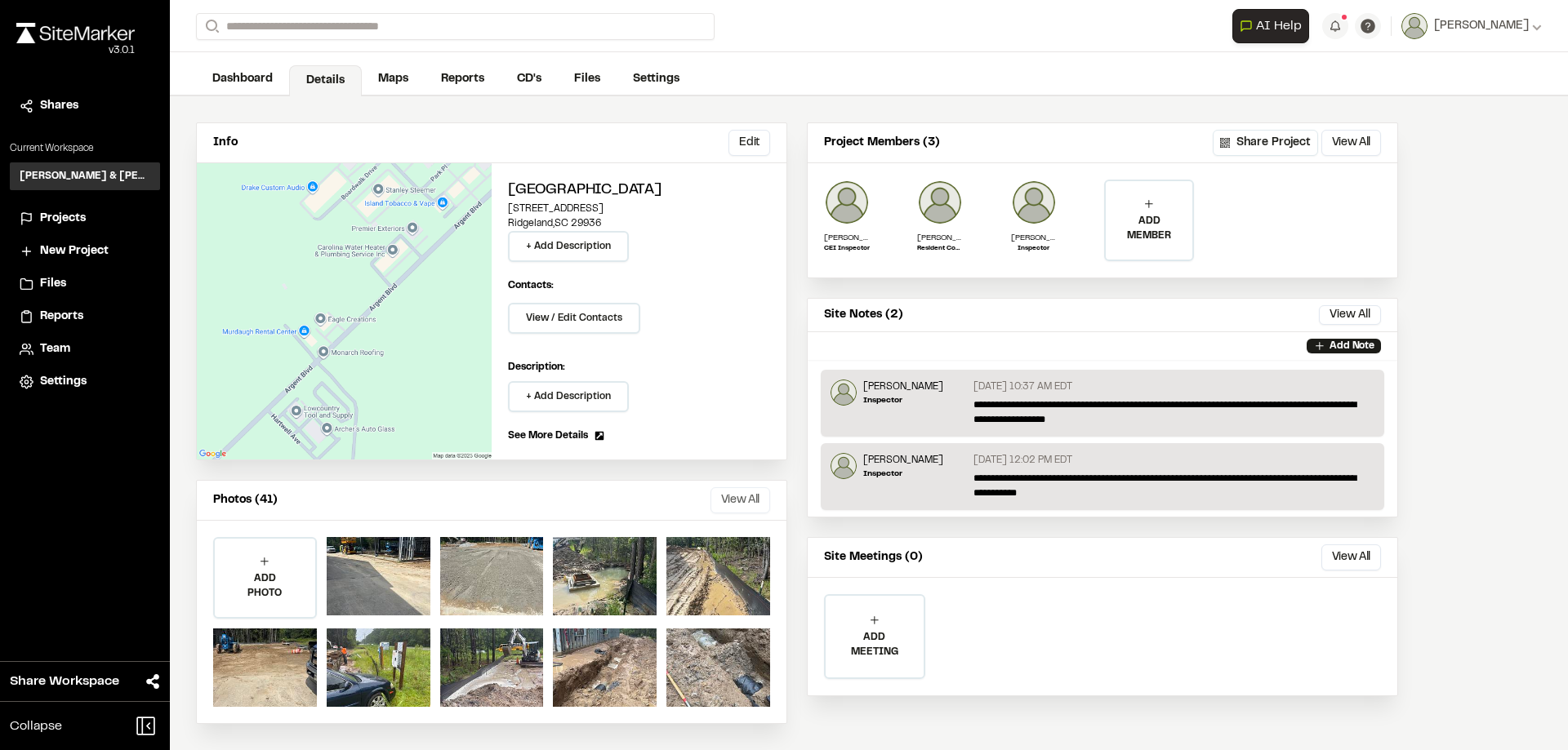
click at [732, 506] on button "View All" at bounding box center [740, 501] width 59 height 26
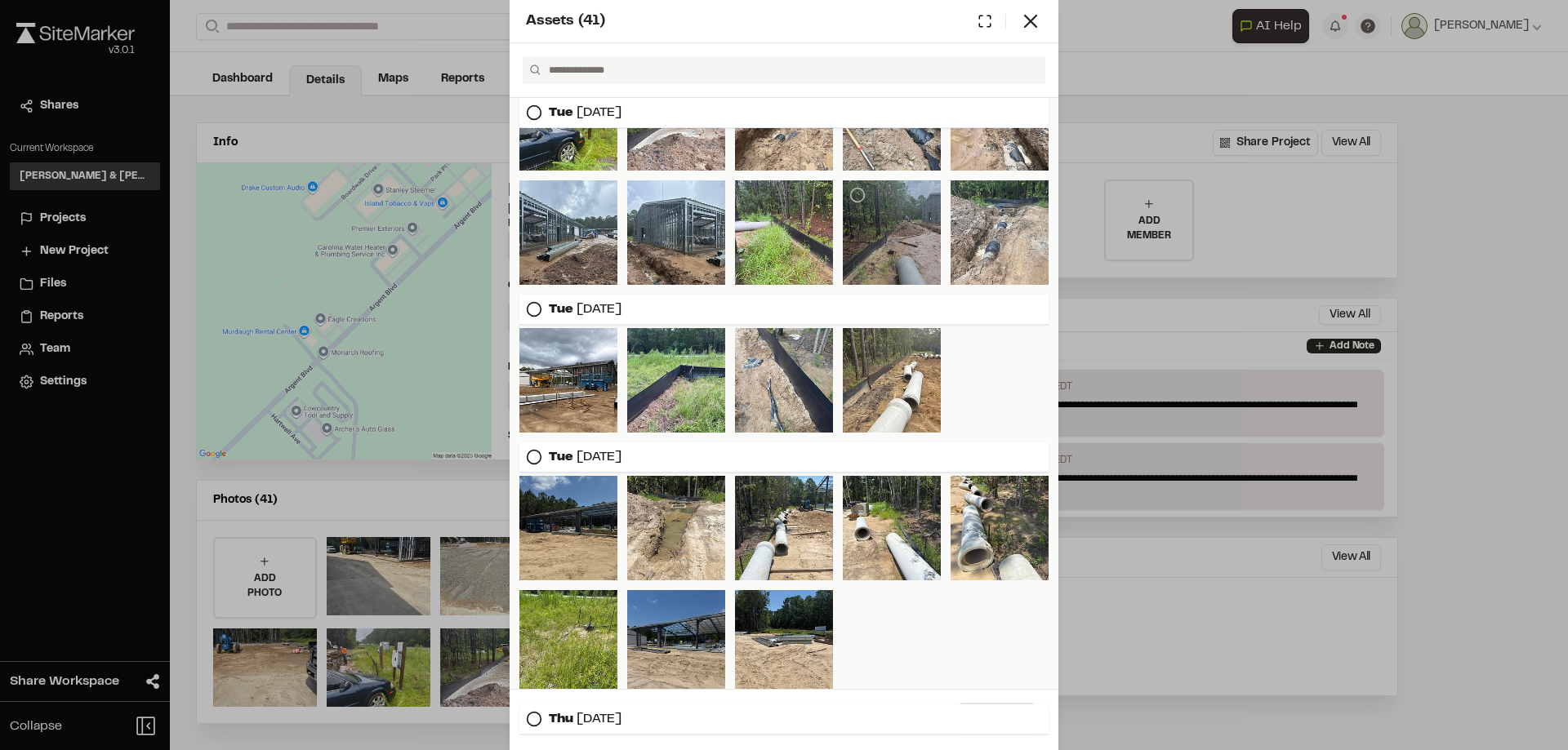
scroll to position [245, 0]
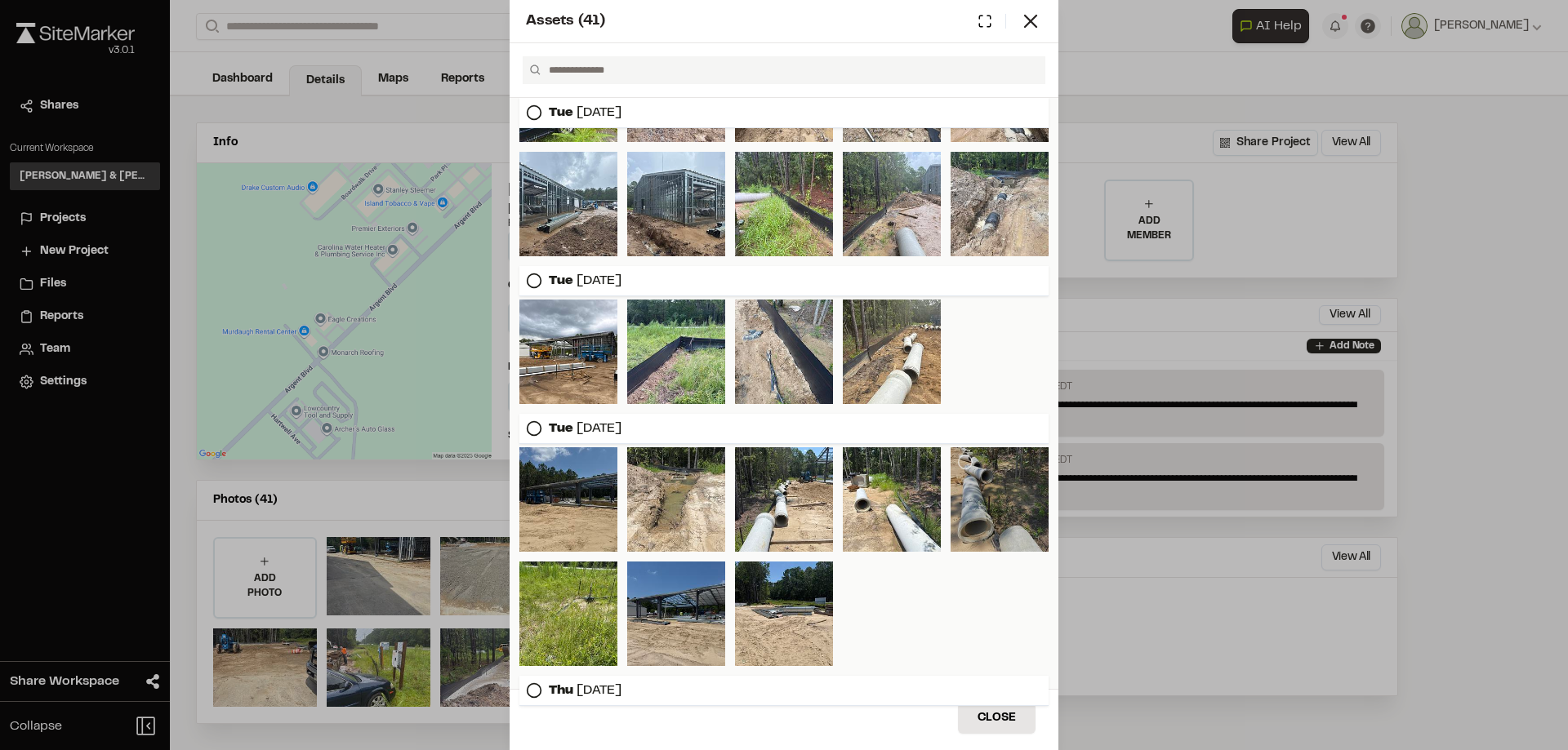
click at [988, 501] on div at bounding box center [1000, 499] width 98 height 104
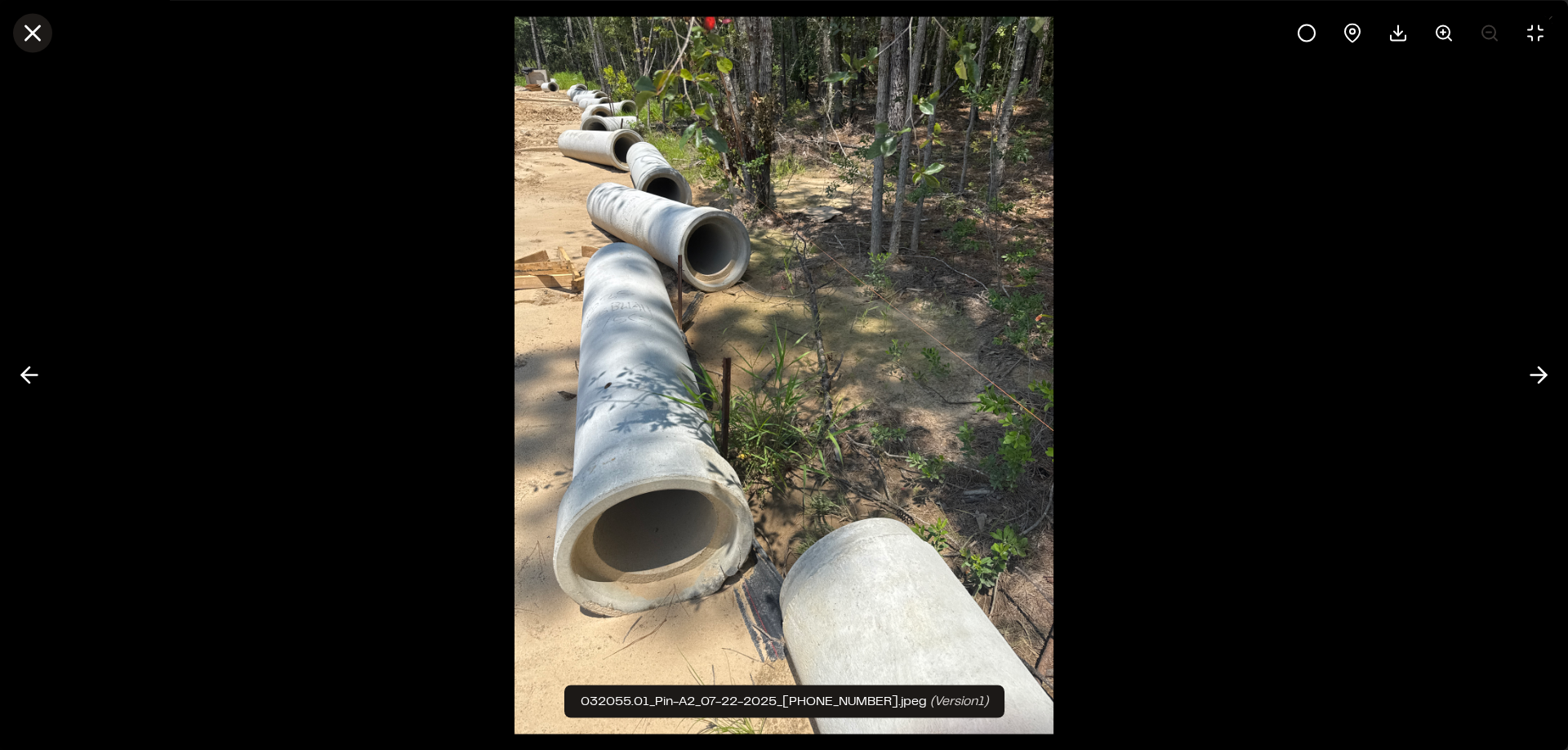
click at [36, 35] on line at bounding box center [33, 33] width 14 height 14
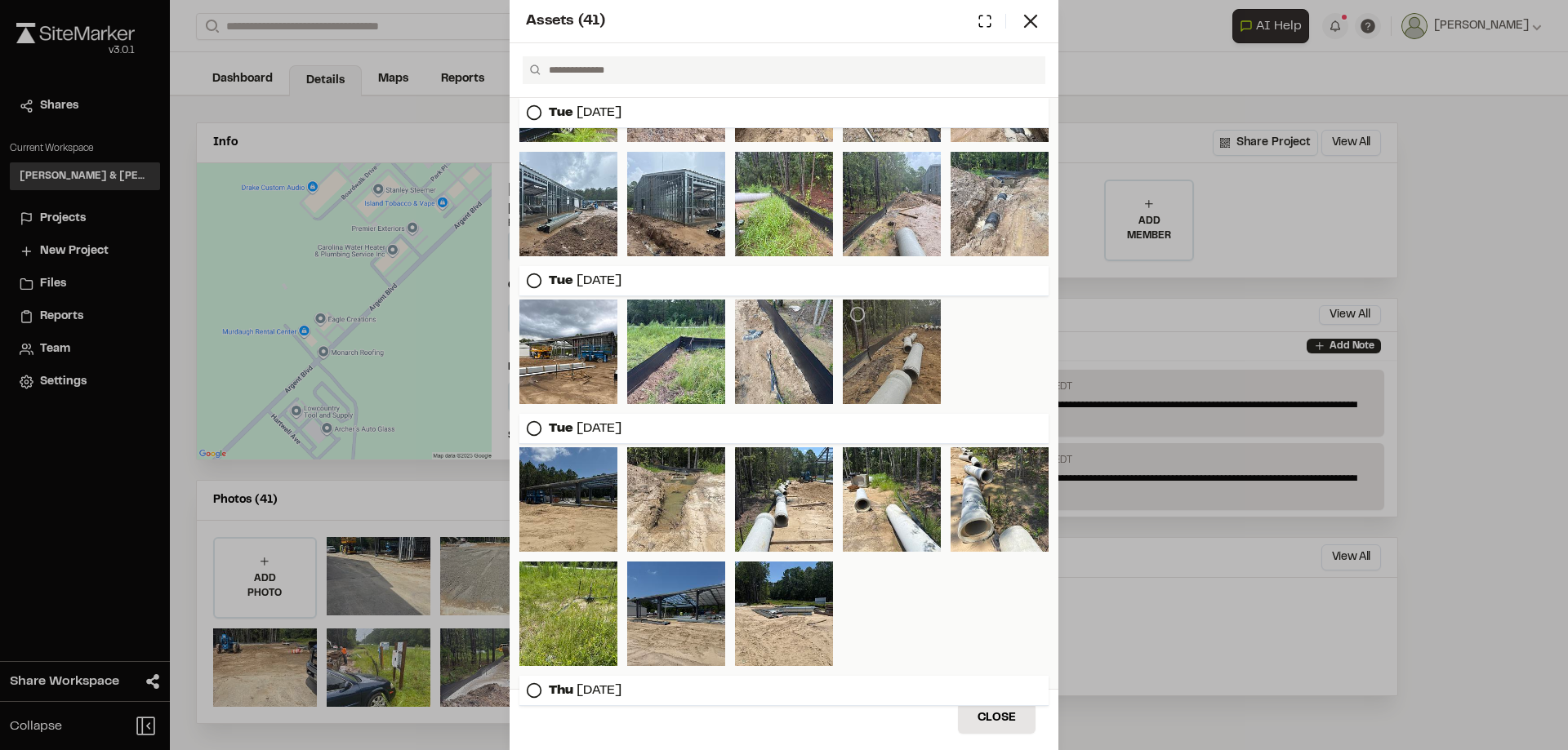
scroll to position [0, 0]
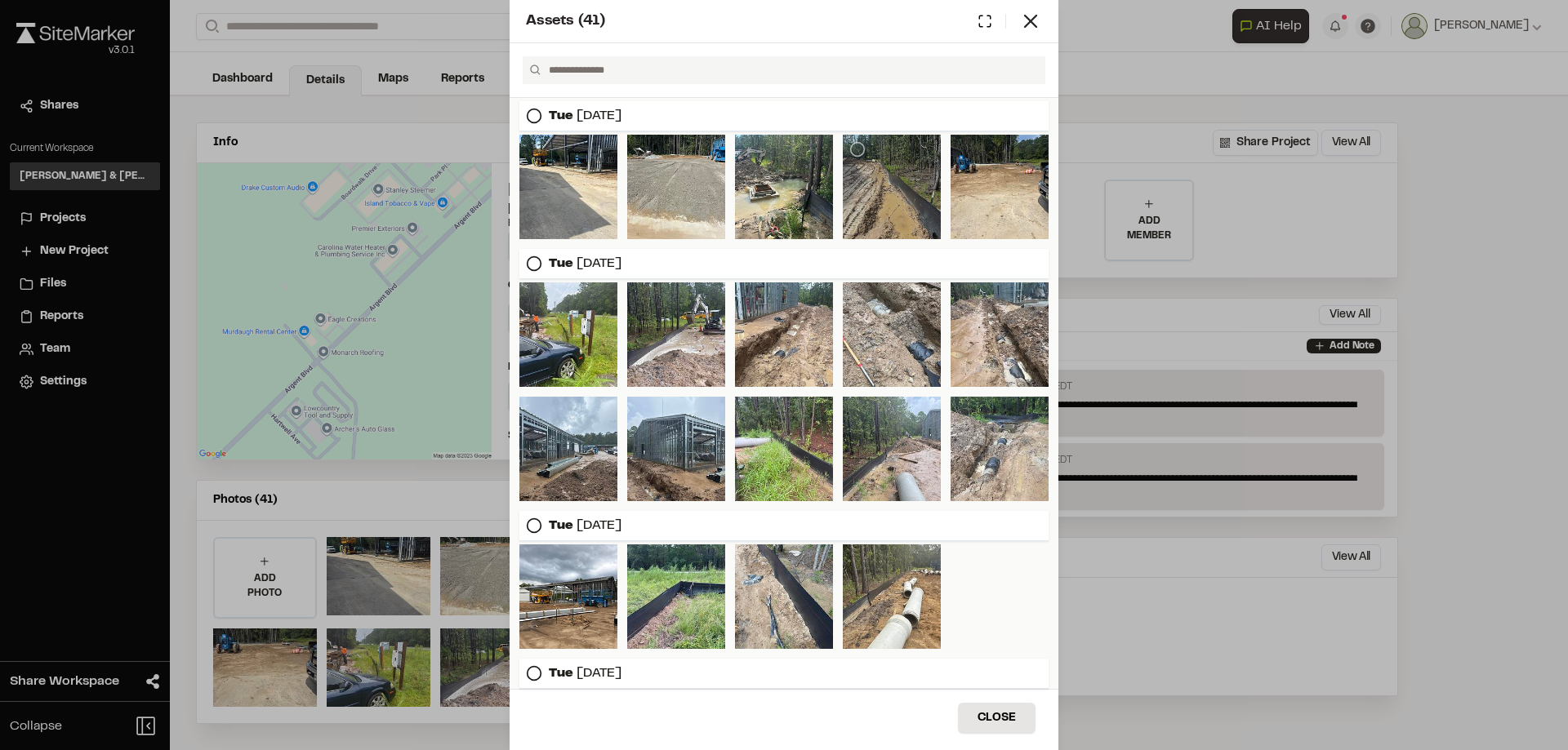
click at [880, 191] on div at bounding box center [892, 187] width 98 height 104
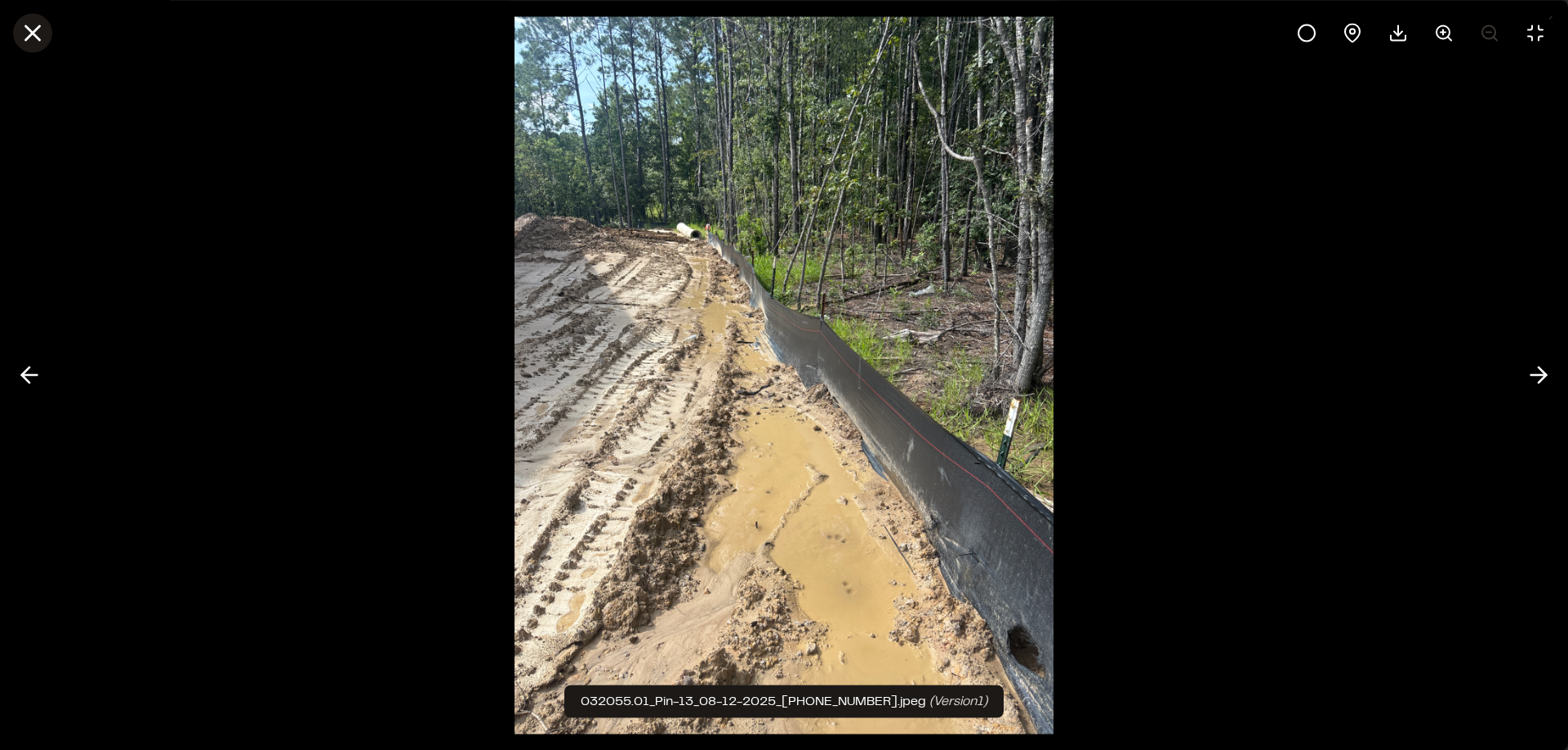
click at [40, 40] on icon at bounding box center [33, 33] width 28 height 28
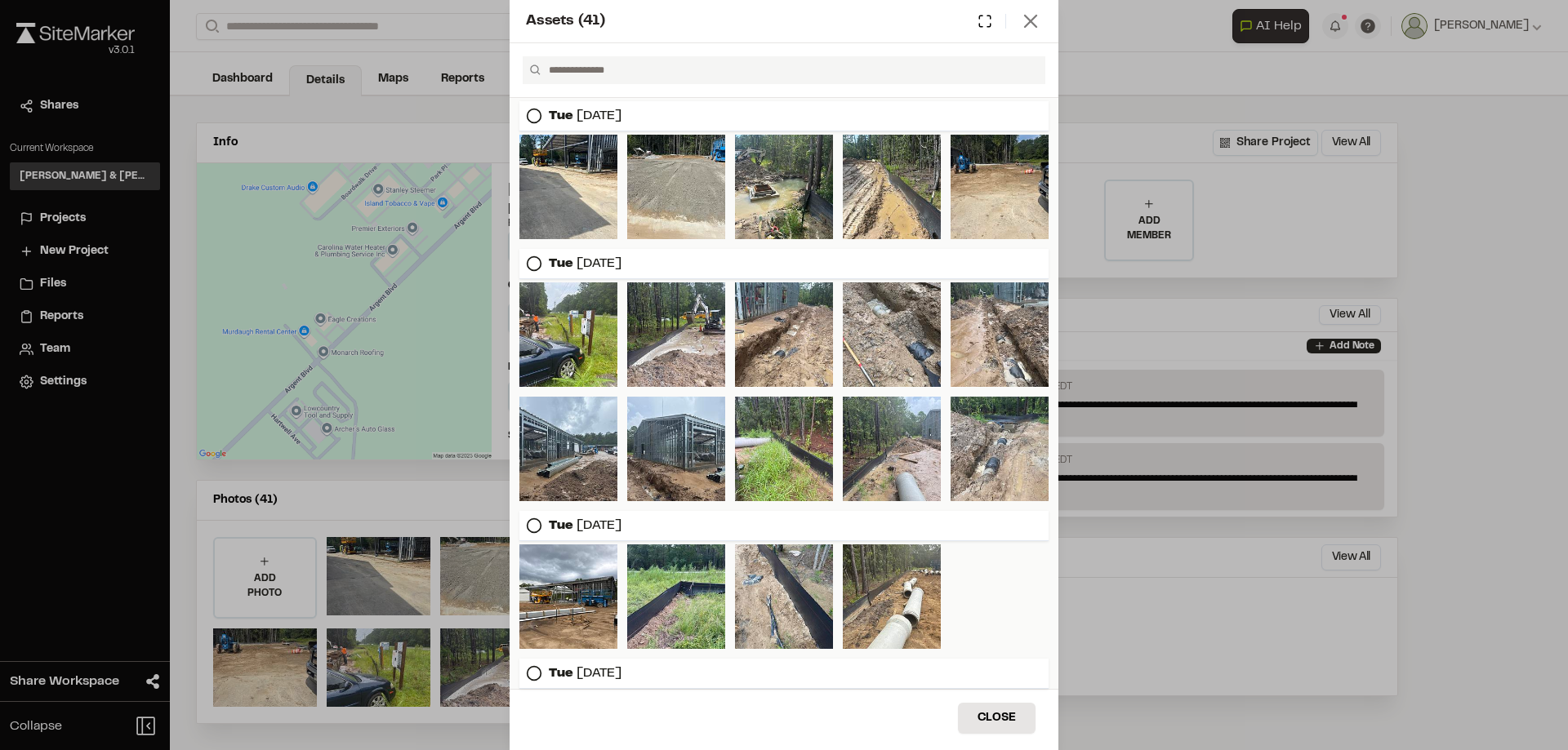
click at [1039, 23] on icon at bounding box center [1030, 21] width 23 height 23
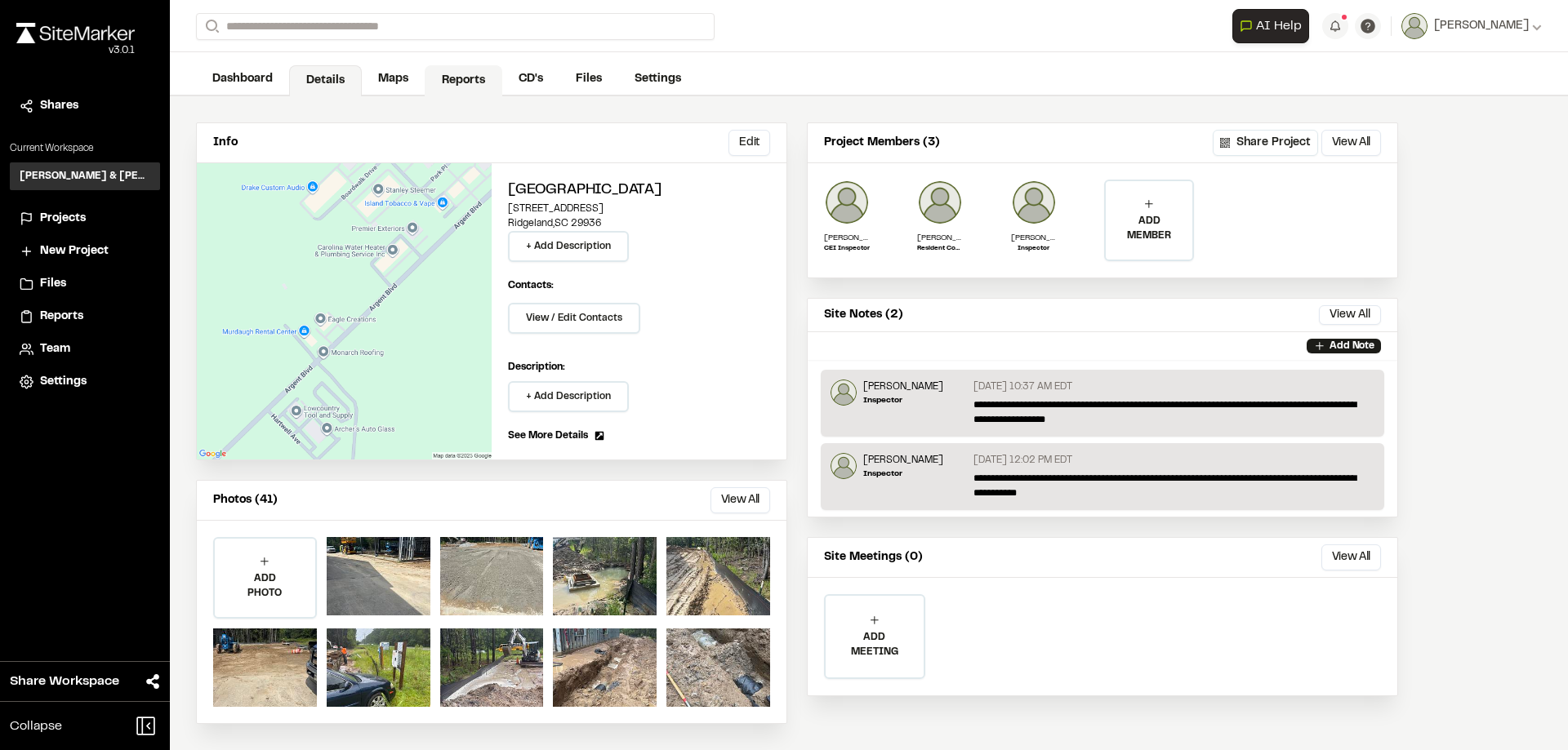
click at [485, 79] on link "Reports" at bounding box center [463, 81] width 77 height 31
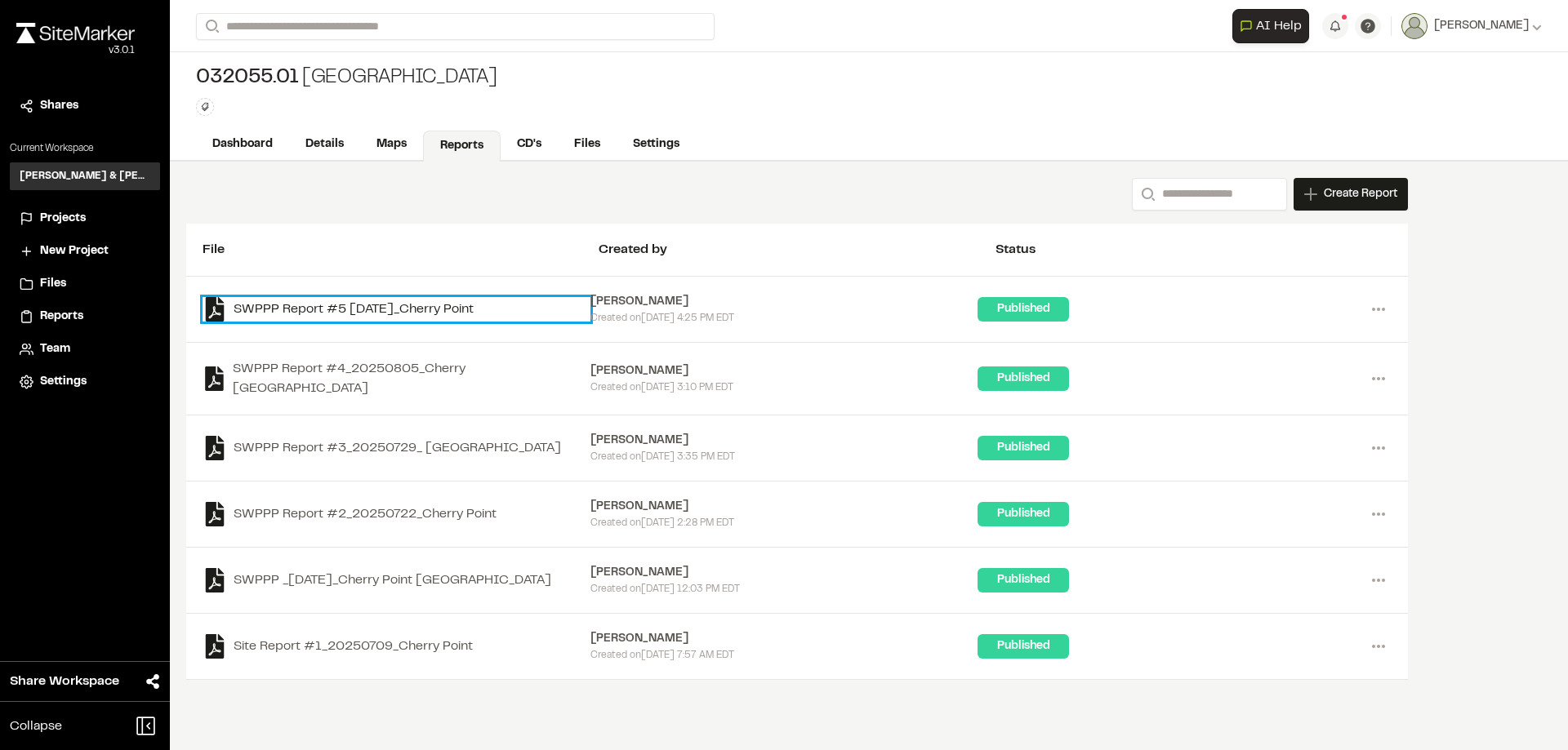
click at [454, 312] on link "SWPPP Report #5 [DATE]_Cherry Point" at bounding box center [396, 309] width 388 height 24
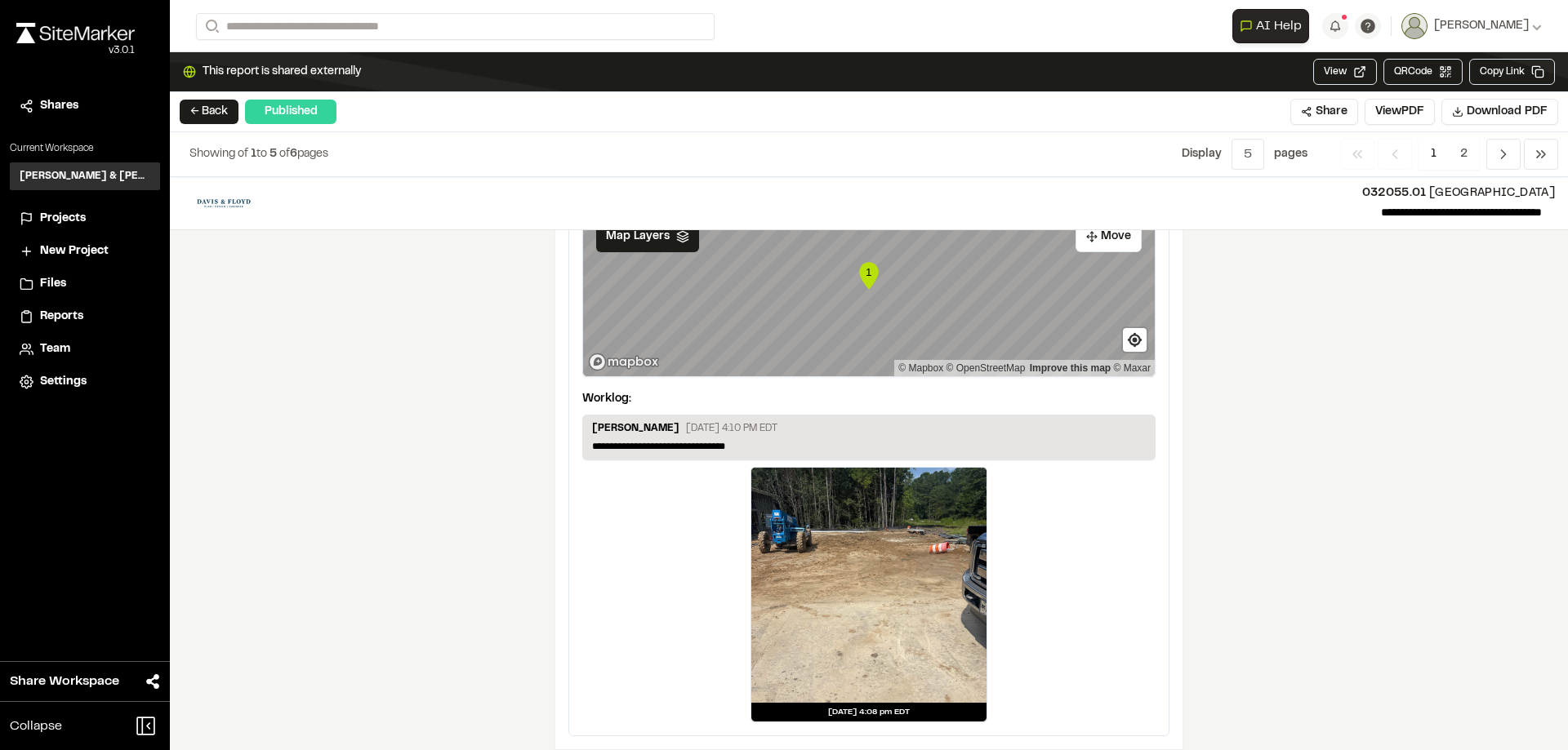
scroll to position [2715, 0]
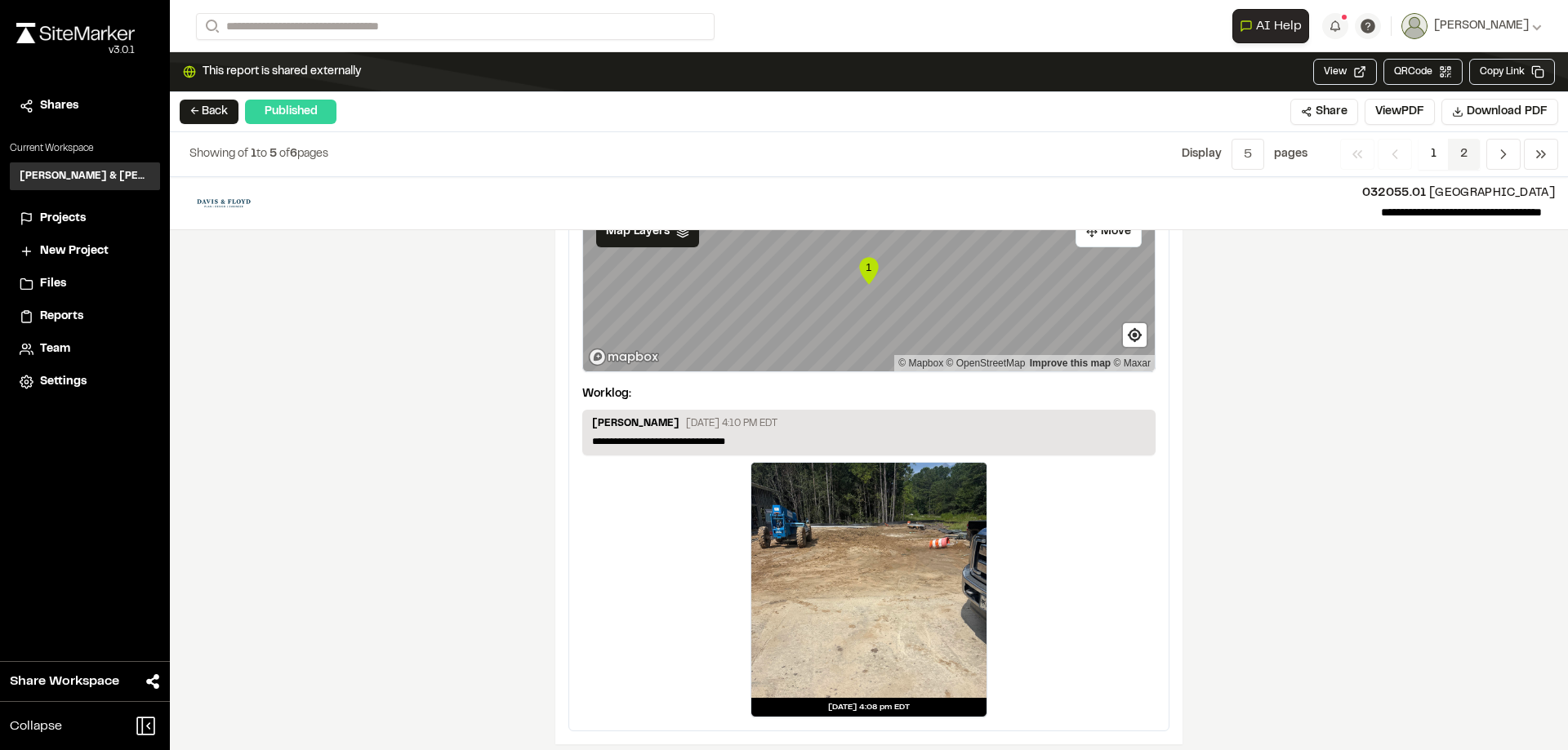
click at [1460, 155] on span "2" at bounding box center [1464, 154] width 32 height 31
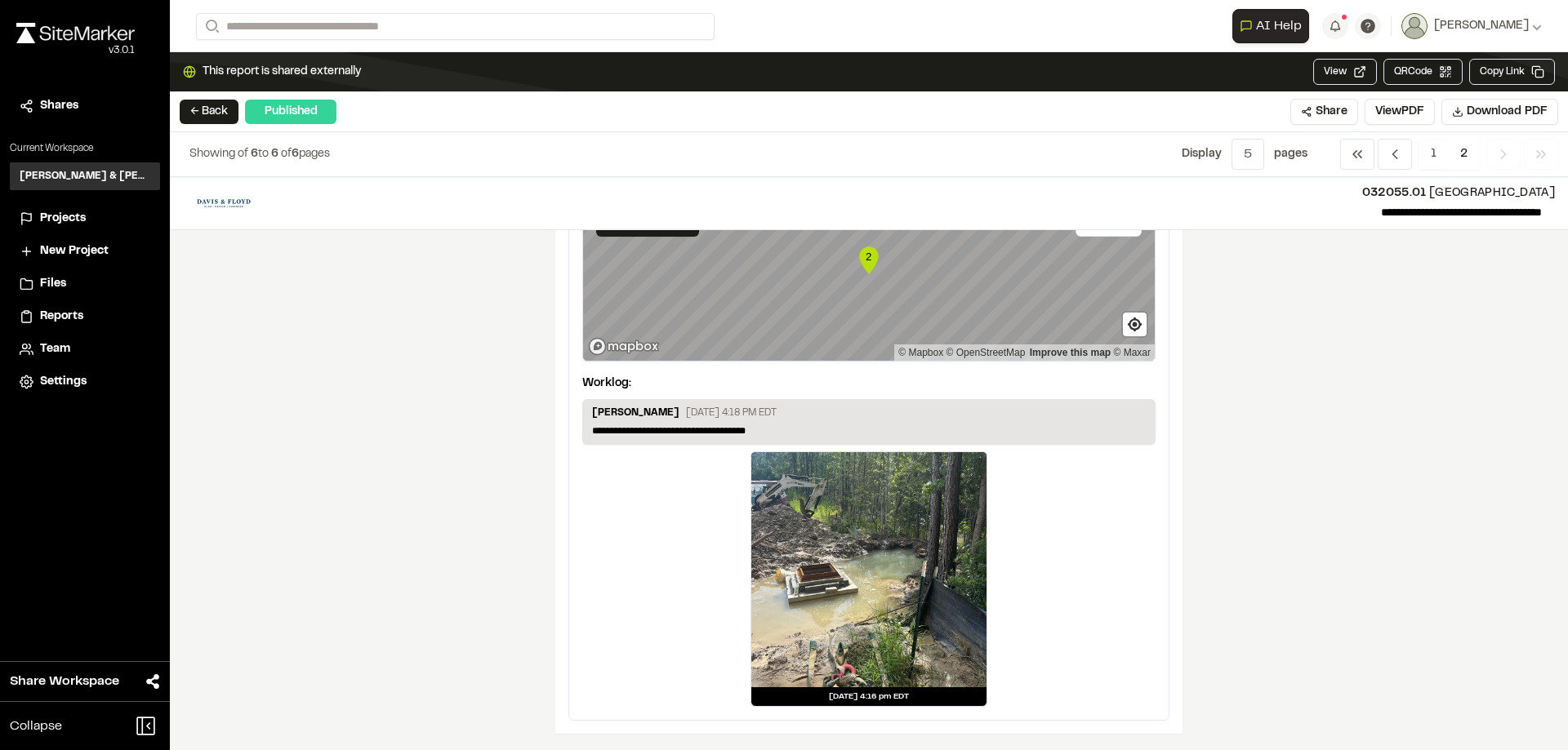
scroll to position [0, 0]
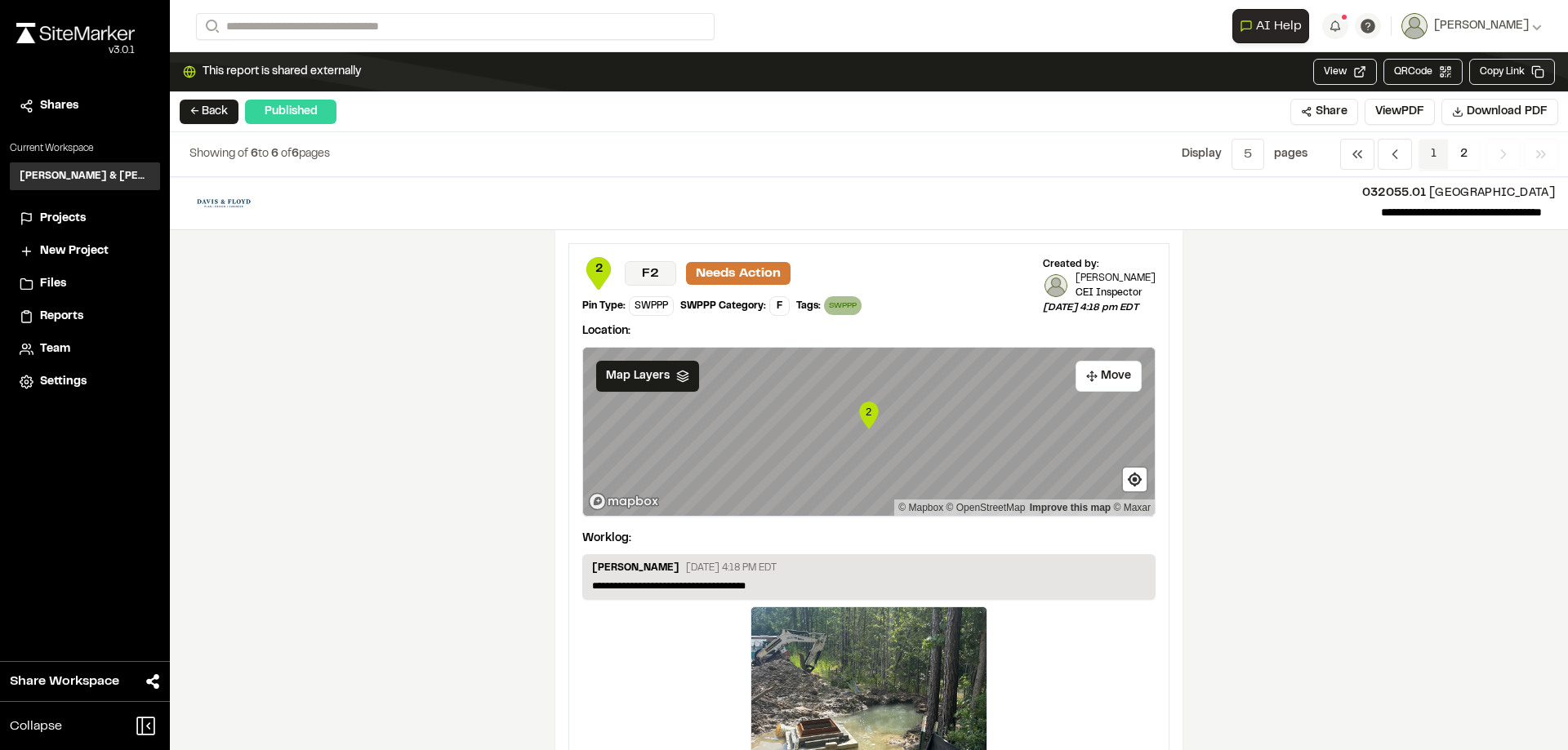
click at [1438, 152] on span "1" at bounding box center [1433, 154] width 30 height 31
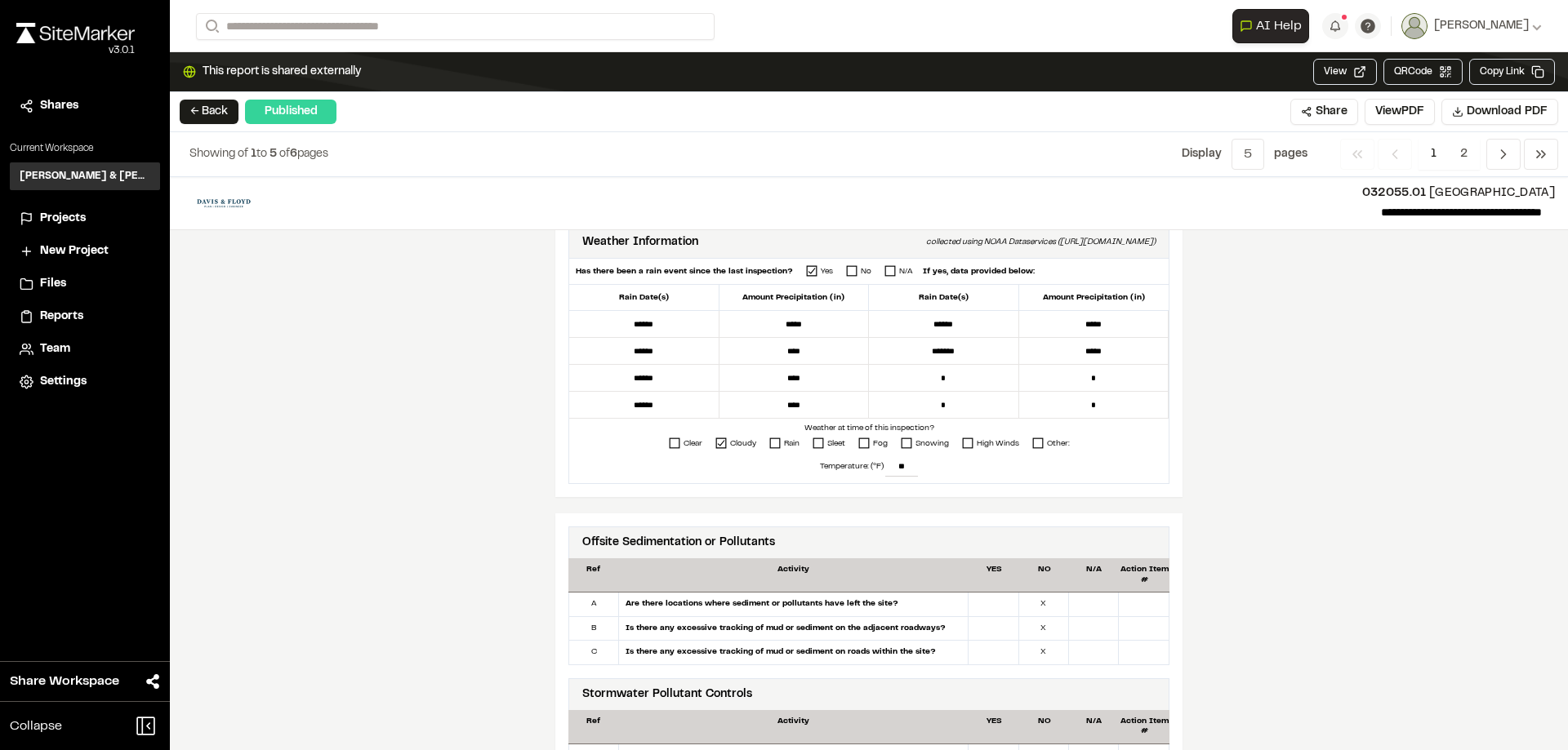
scroll to position [512, 0]
click at [201, 106] on button "← Back" at bounding box center [209, 112] width 59 height 24
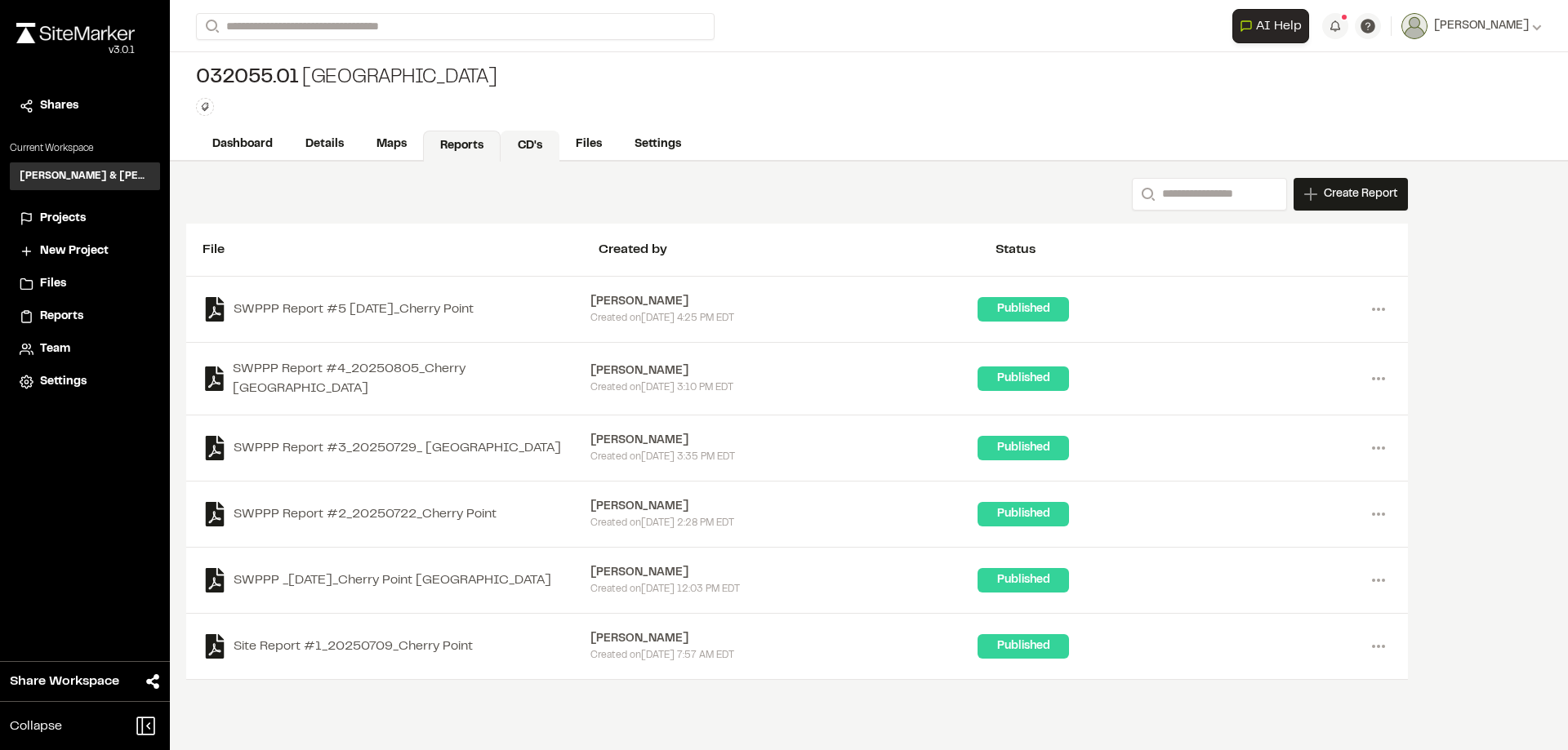
click at [546, 144] on link "CD's" at bounding box center [530, 146] width 59 height 31
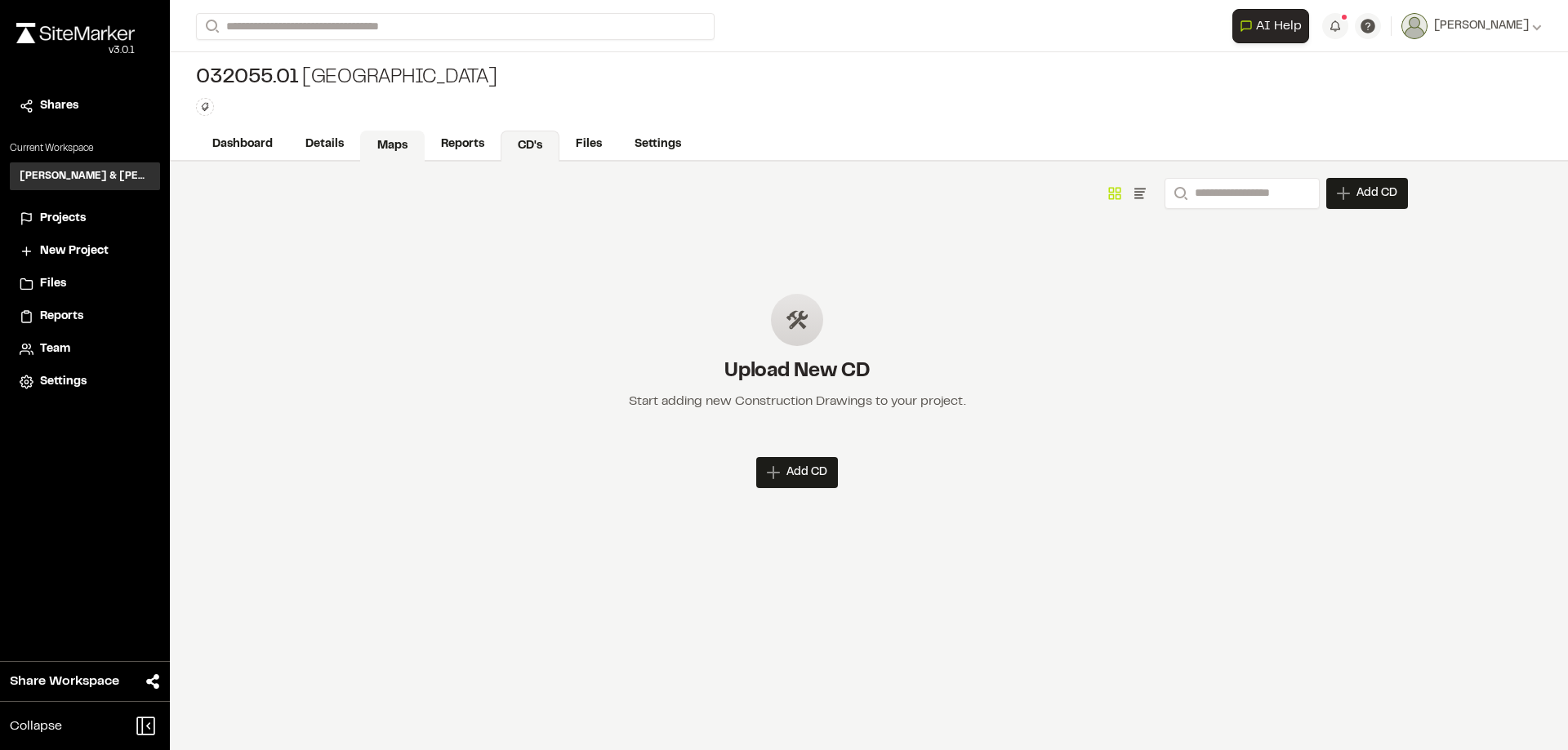
click at [398, 144] on link "Maps" at bounding box center [392, 146] width 65 height 31
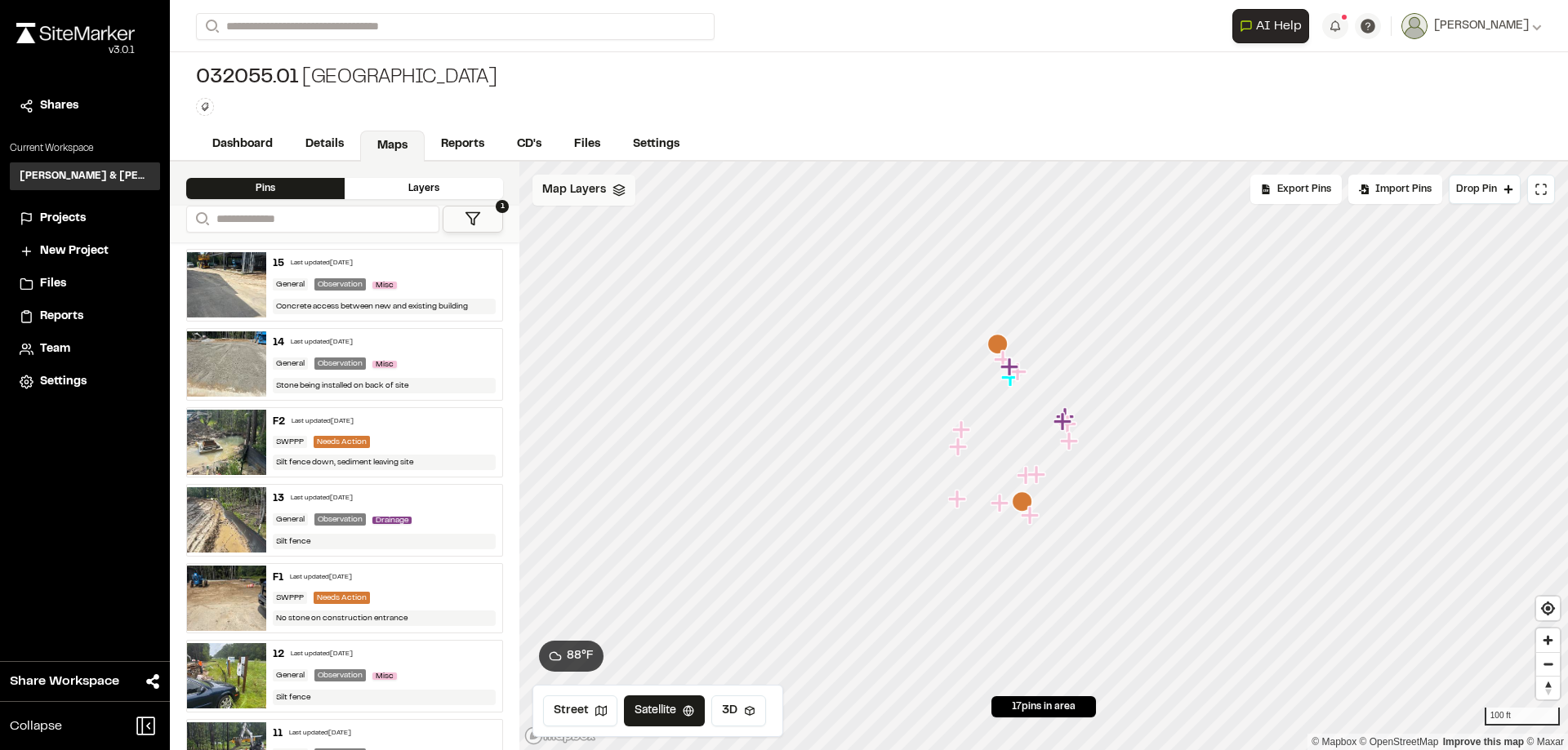
click at [613, 191] on icon at bounding box center [619, 190] width 13 height 13
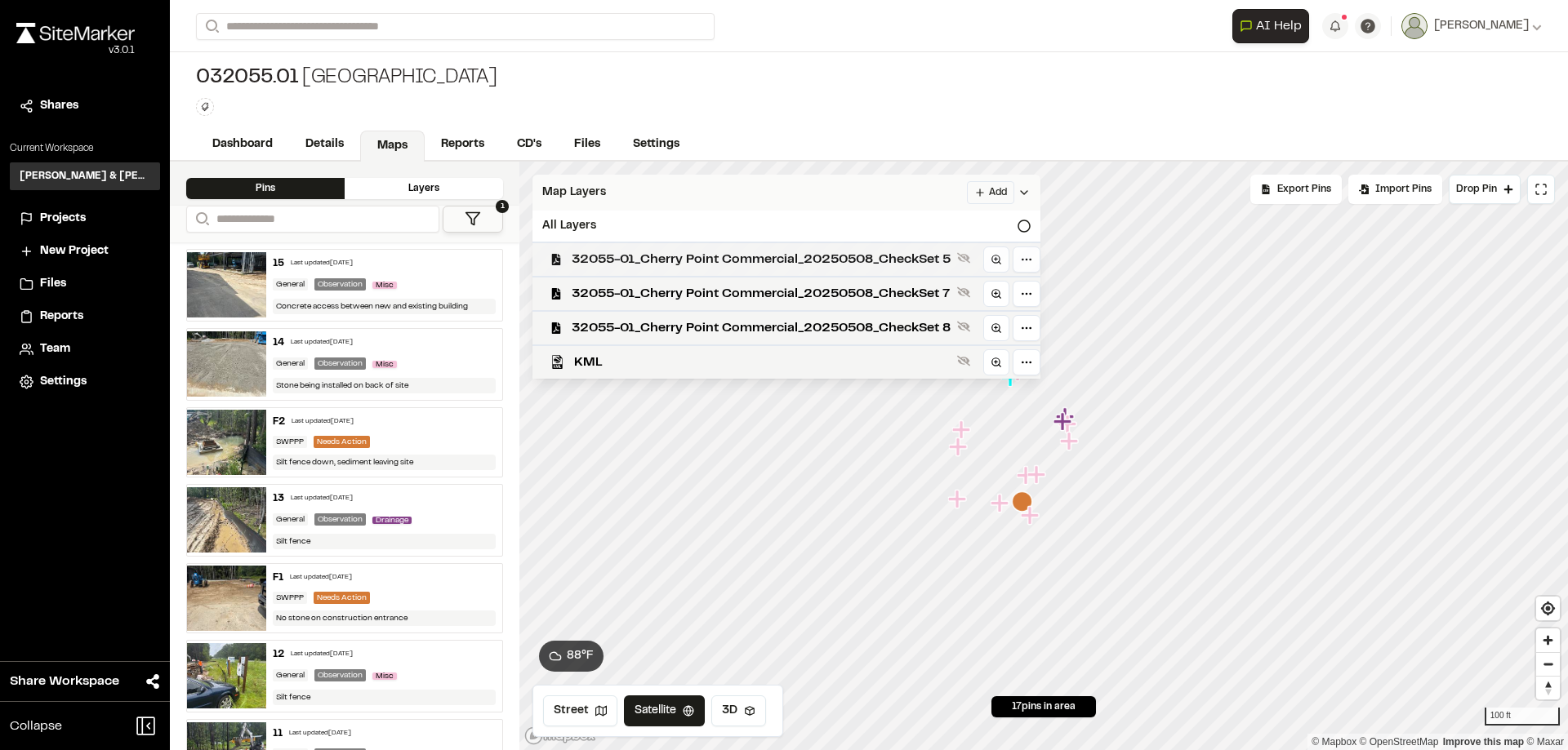
click at [750, 258] on span "32055-01_Cherry Point Commercial_20250508_CheckSet 5" at bounding box center [761, 259] width 379 height 20
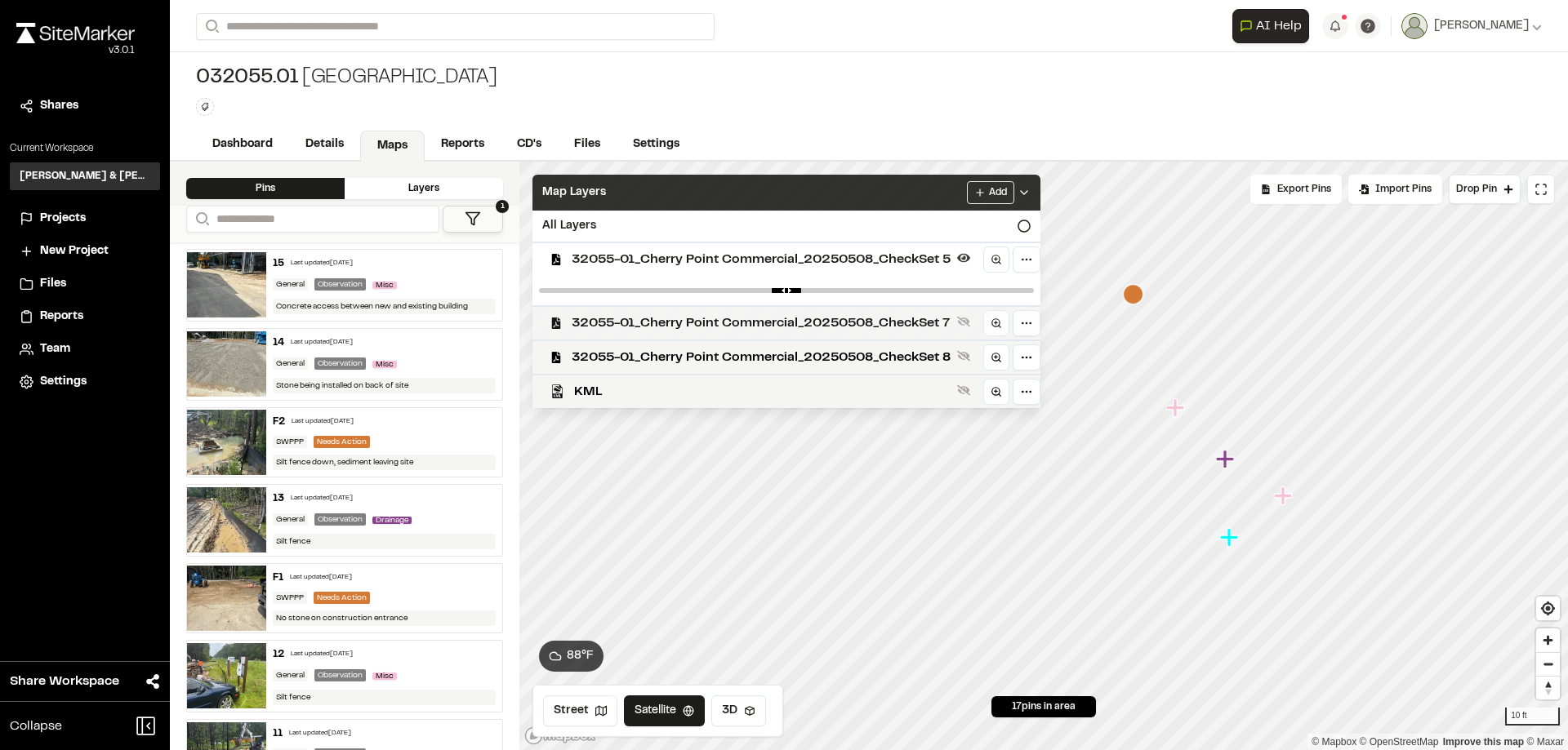
click at [804, 324] on span "32055-01_Cherry Point Commercial_20250508_CheckSet 7" at bounding box center [761, 323] width 379 height 20
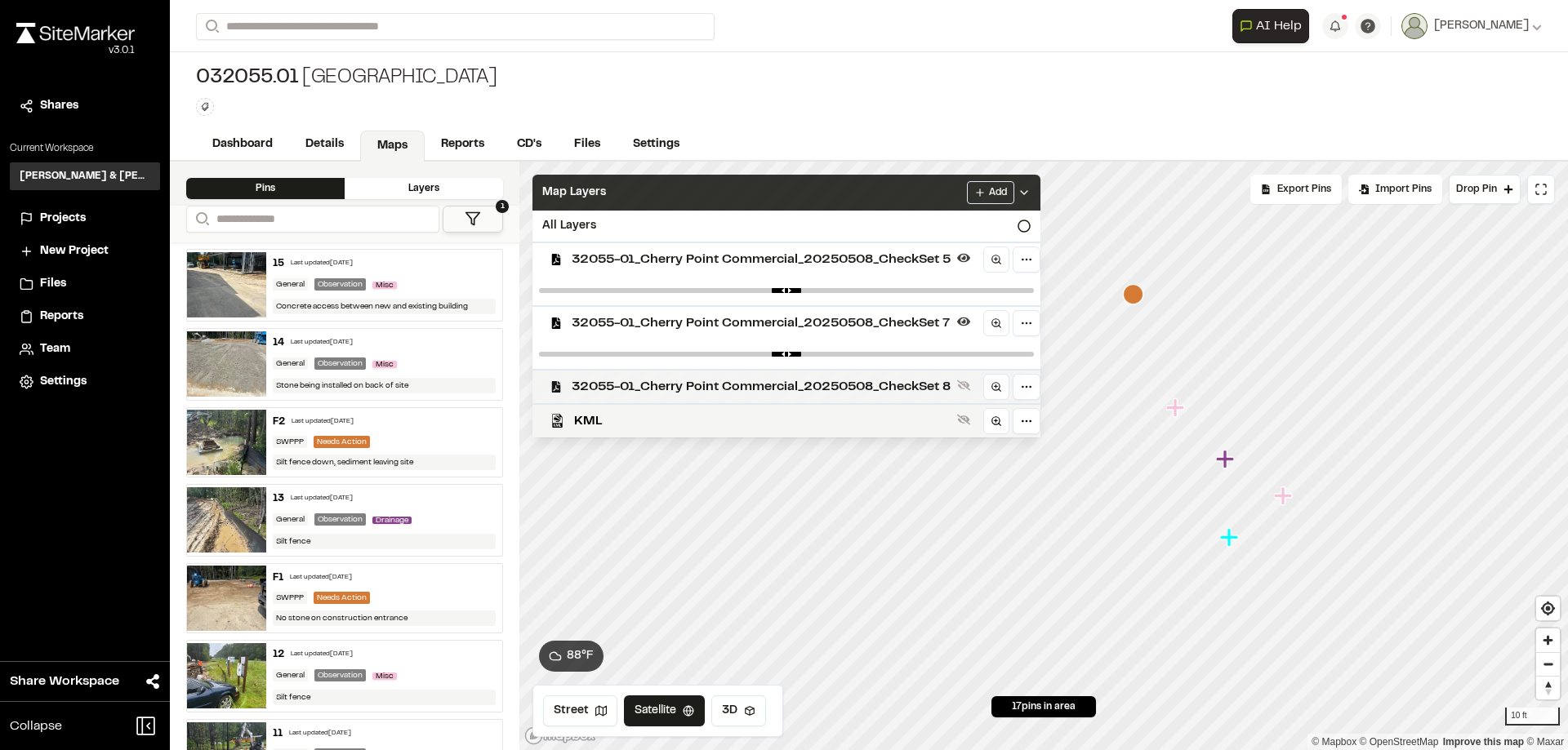
click at [799, 390] on span "32055-01_Cherry Point Commercial_20250508_CheckSet 8" at bounding box center [761, 386] width 379 height 20
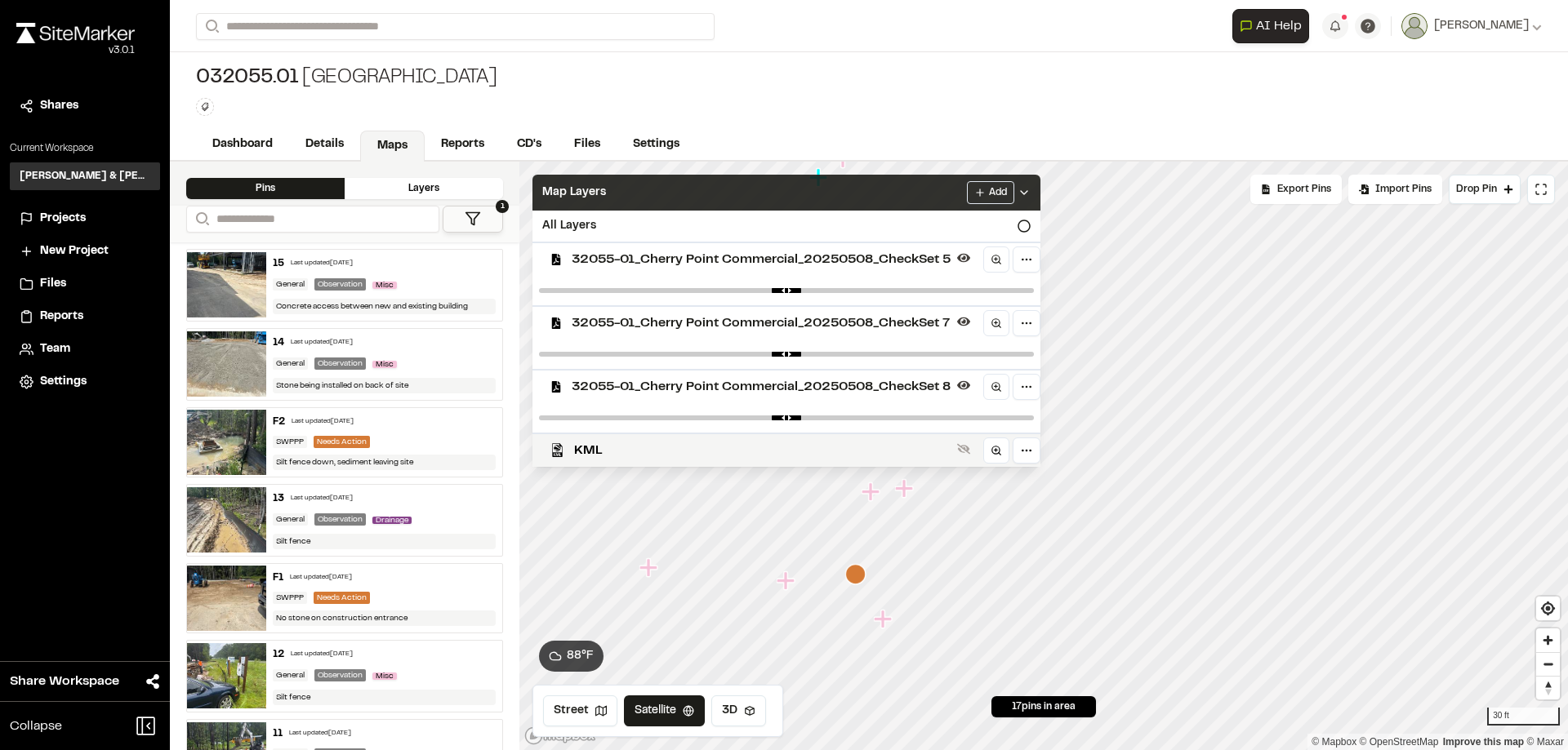
click at [1040, 431] on div "Click to Drop Pin 17 pins in area Export Pins Available Datums Datums Apply Con…" at bounding box center [1044, 456] width 1048 height 588
click at [313, 142] on link "Details" at bounding box center [325, 146] width 72 height 31
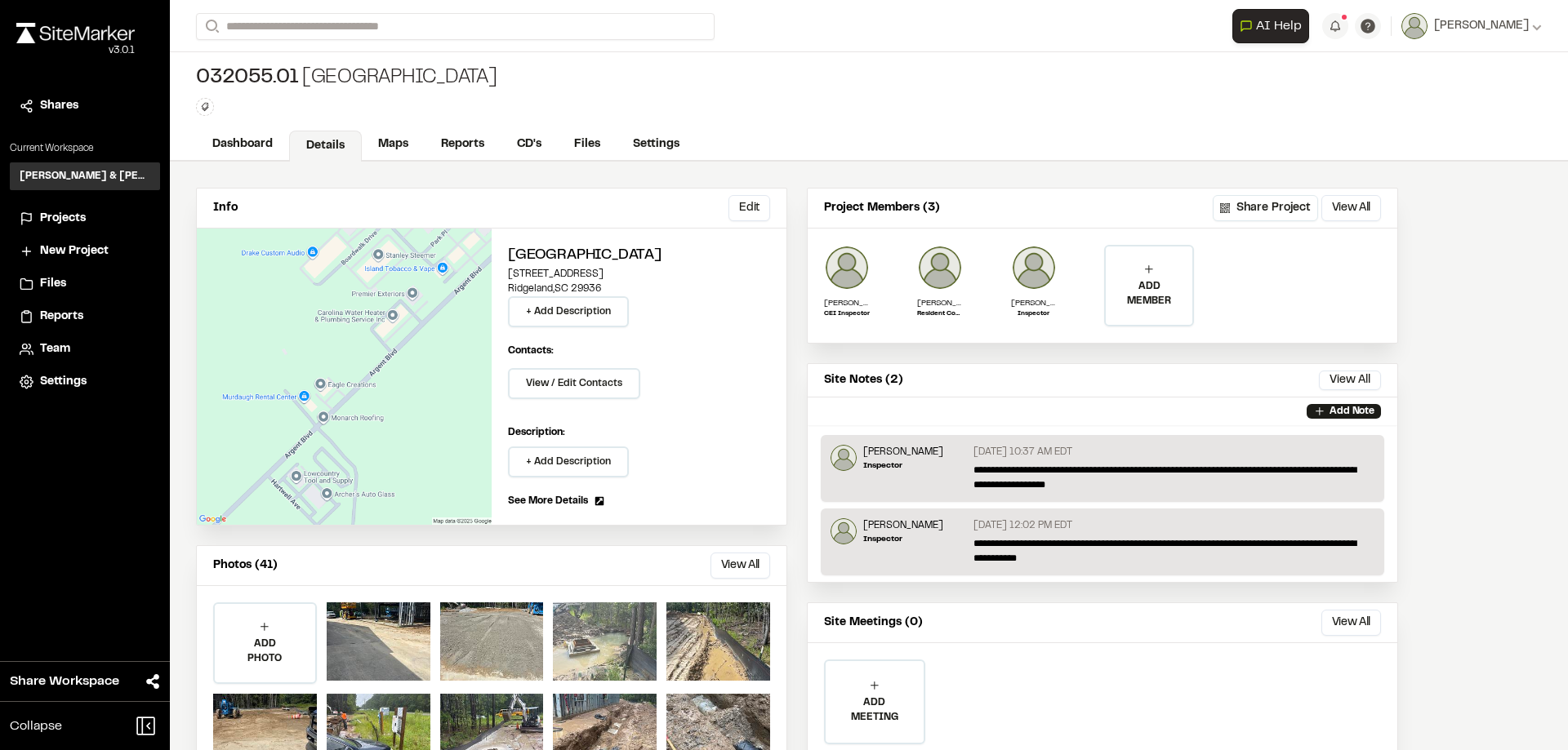
click at [594, 640] on div at bounding box center [604, 641] width 104 height 78
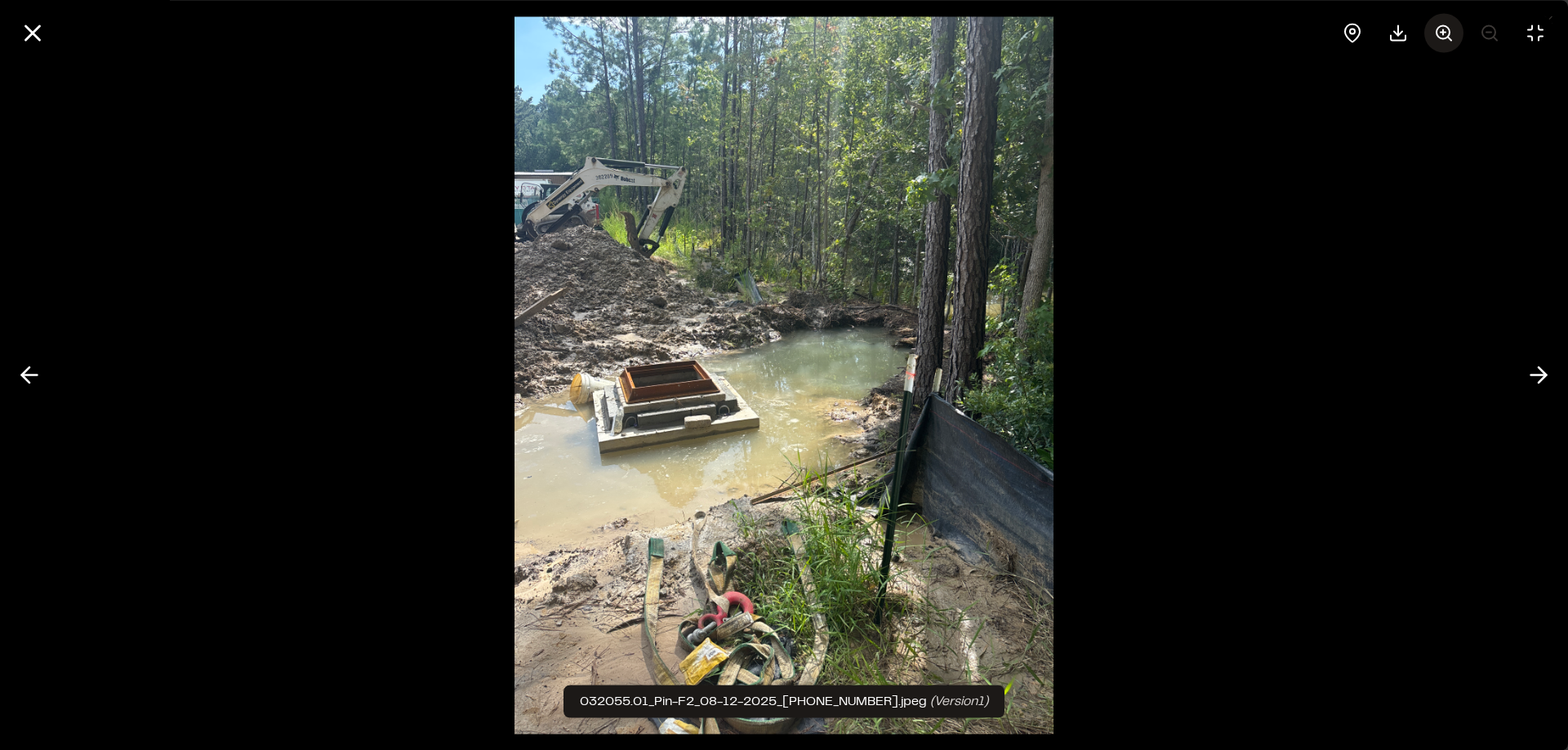
click at [1444, 25] on circle at bounding box center [1442, 31] width 13 height 13
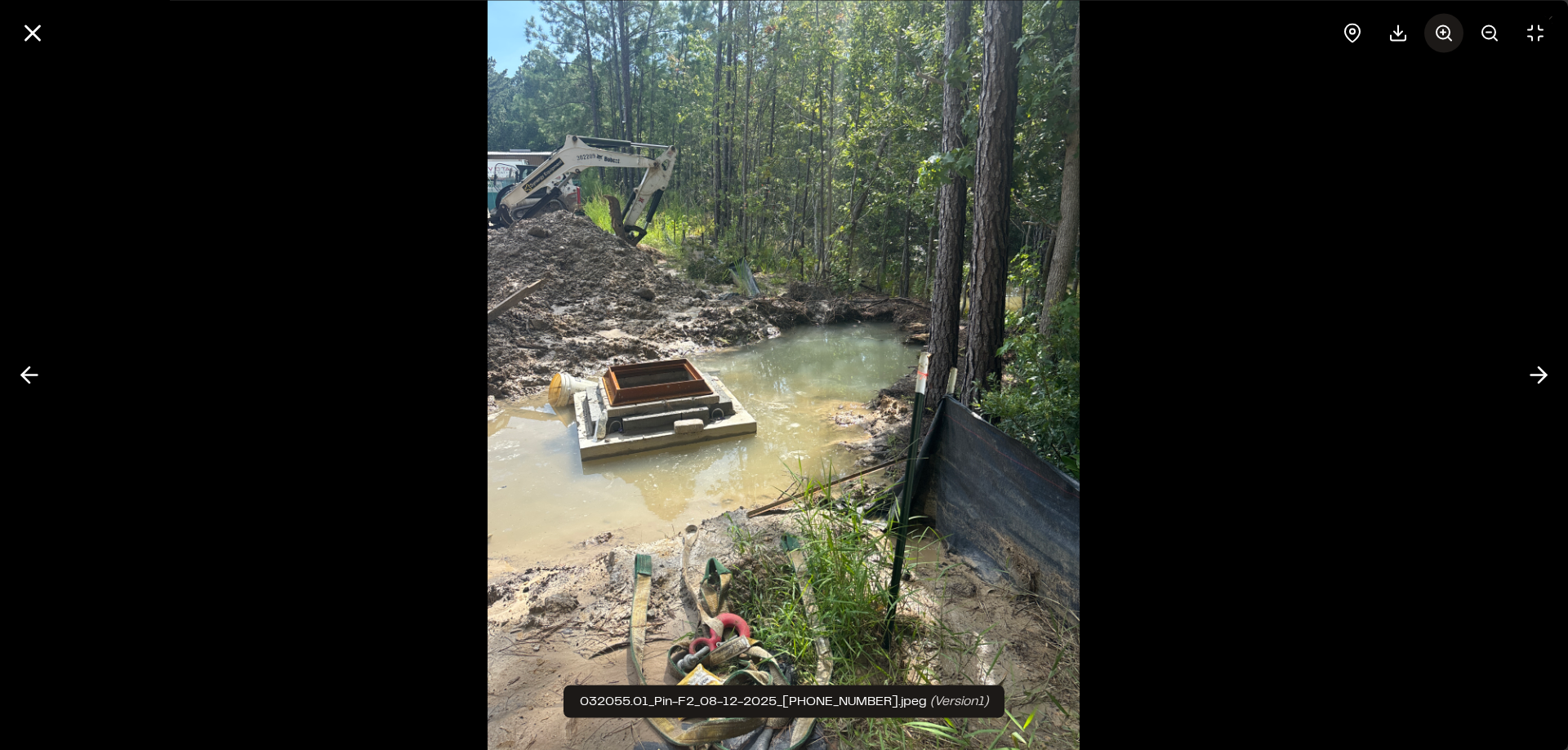
click at [1444, 25] on circle at bounding box center [1442, 31] width 13 height 13
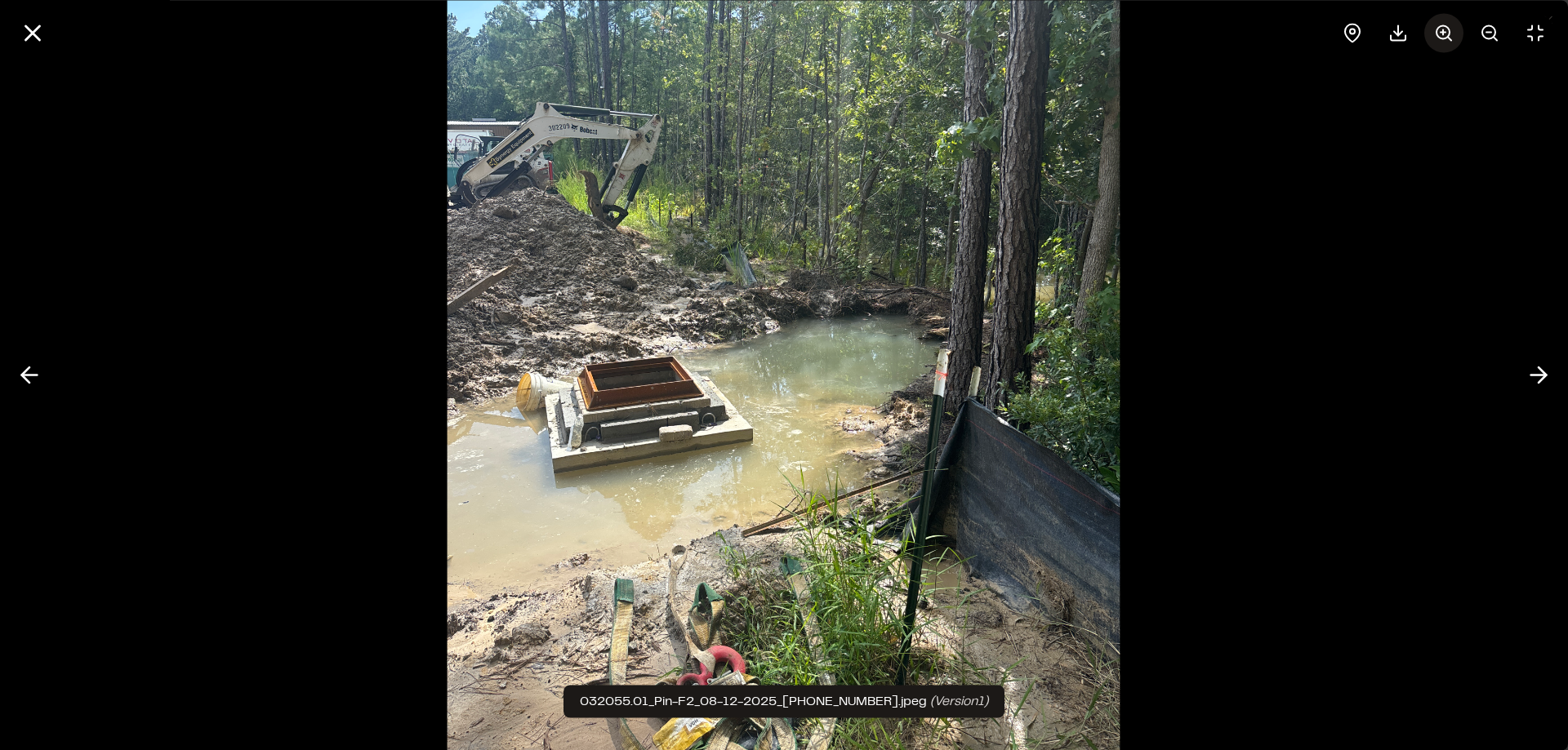
click at [1444, 25] on circle at bounding box center [1442, 31] width 13 height 13
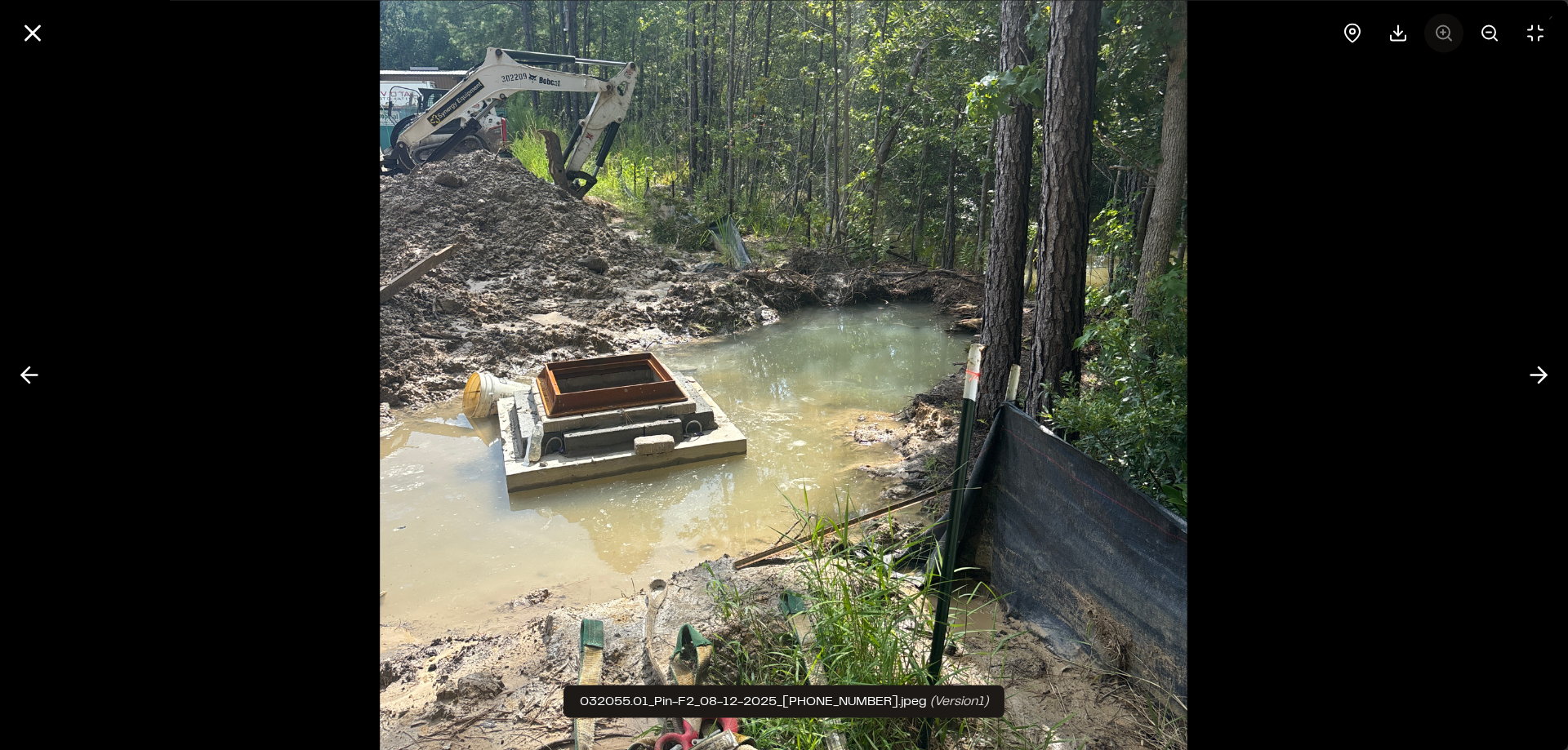
click at [1444, 25] on div at bounding box center [1444, 33] width 222 height 40
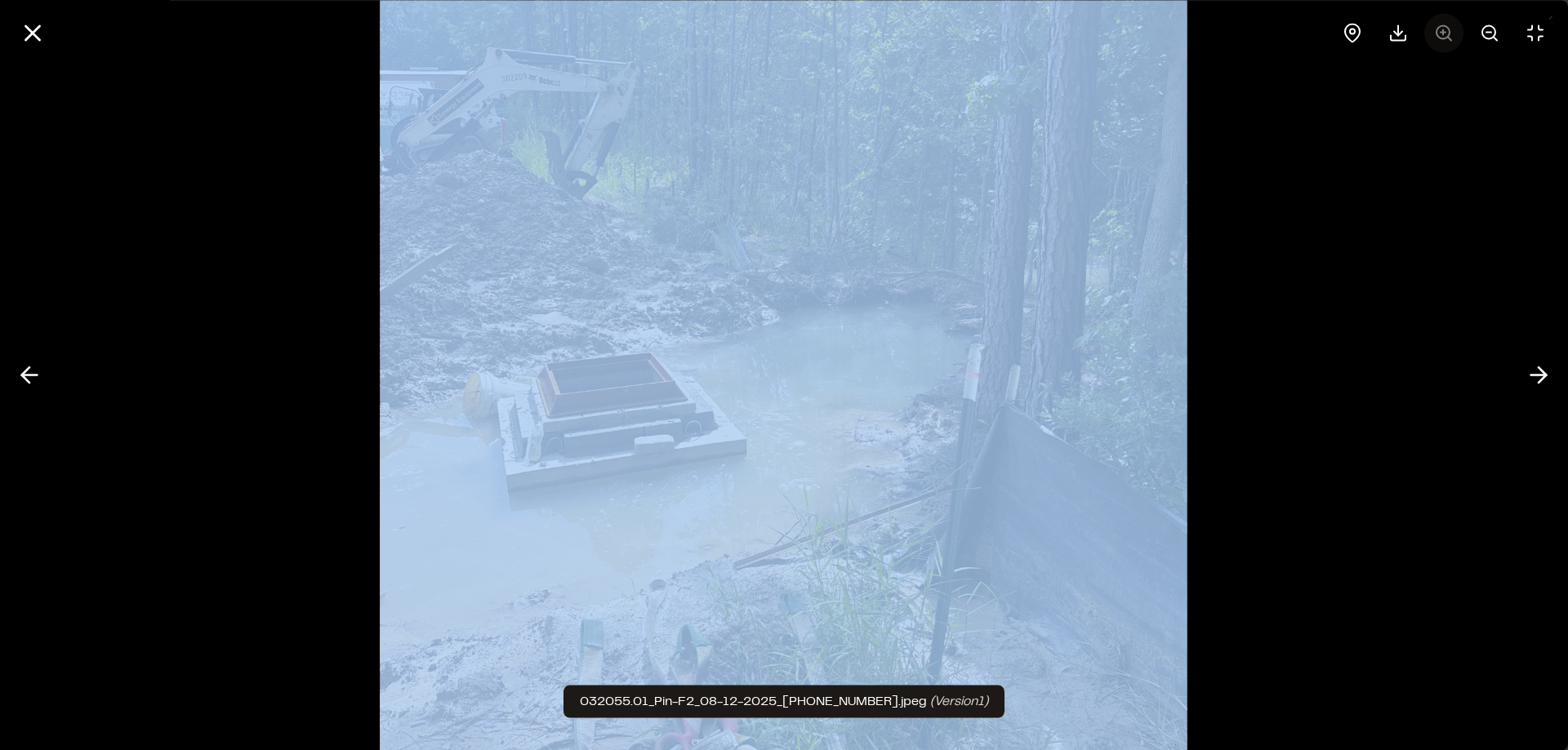
click at [1444, 25] on div at bounding box center [1444, 33] width 222 height 40
click at [1491, 34] on icon at bounding box center [1490, 33] width 20 height 20
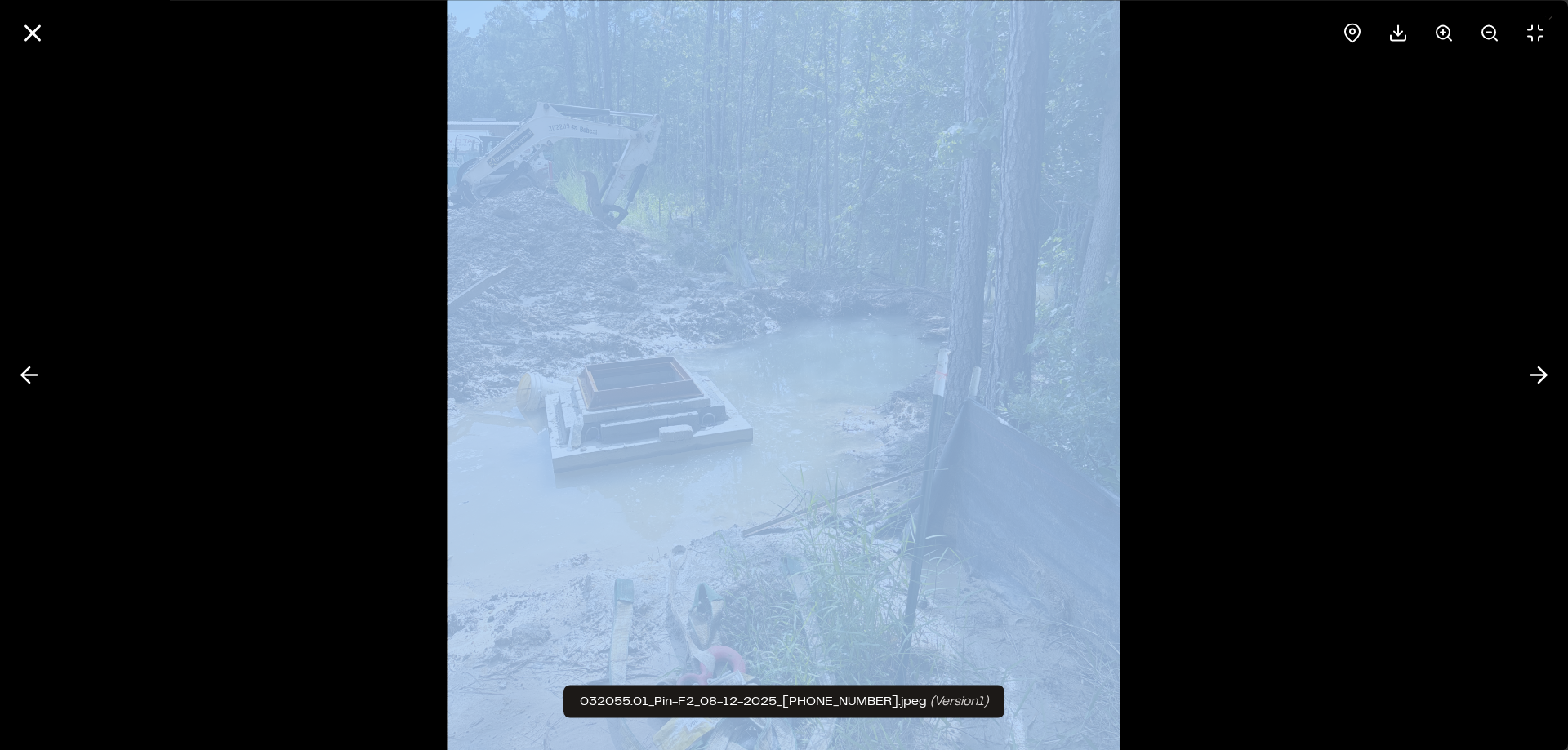
click at [643, 428] on img at bounding box center [784, 375] width 673 height 938
click at [36, 35] on line at bounding box center [33, 33] width 14 height 14
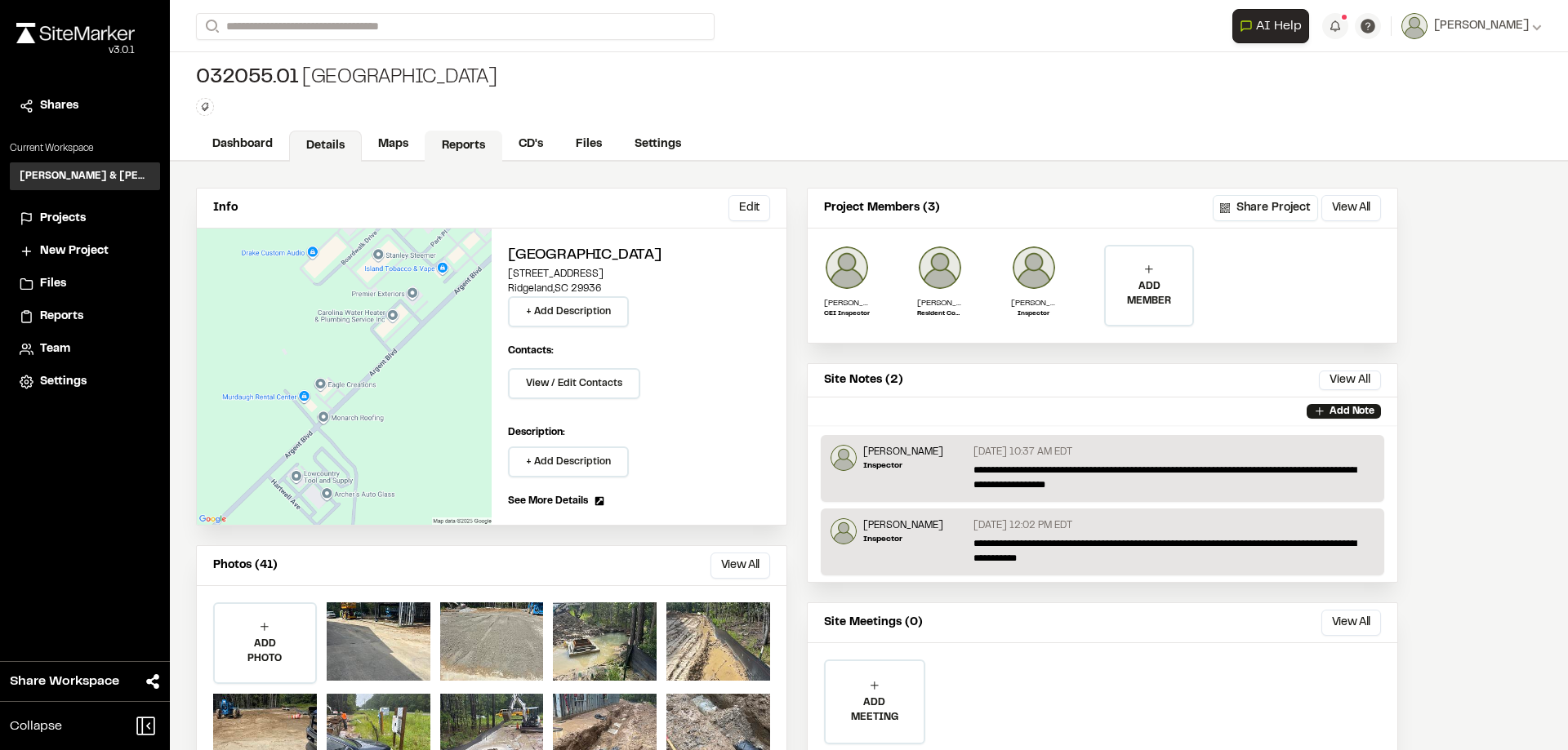
click at [441, 149] on link "Reports" at bounding box center [463, 146] width 77 height 31
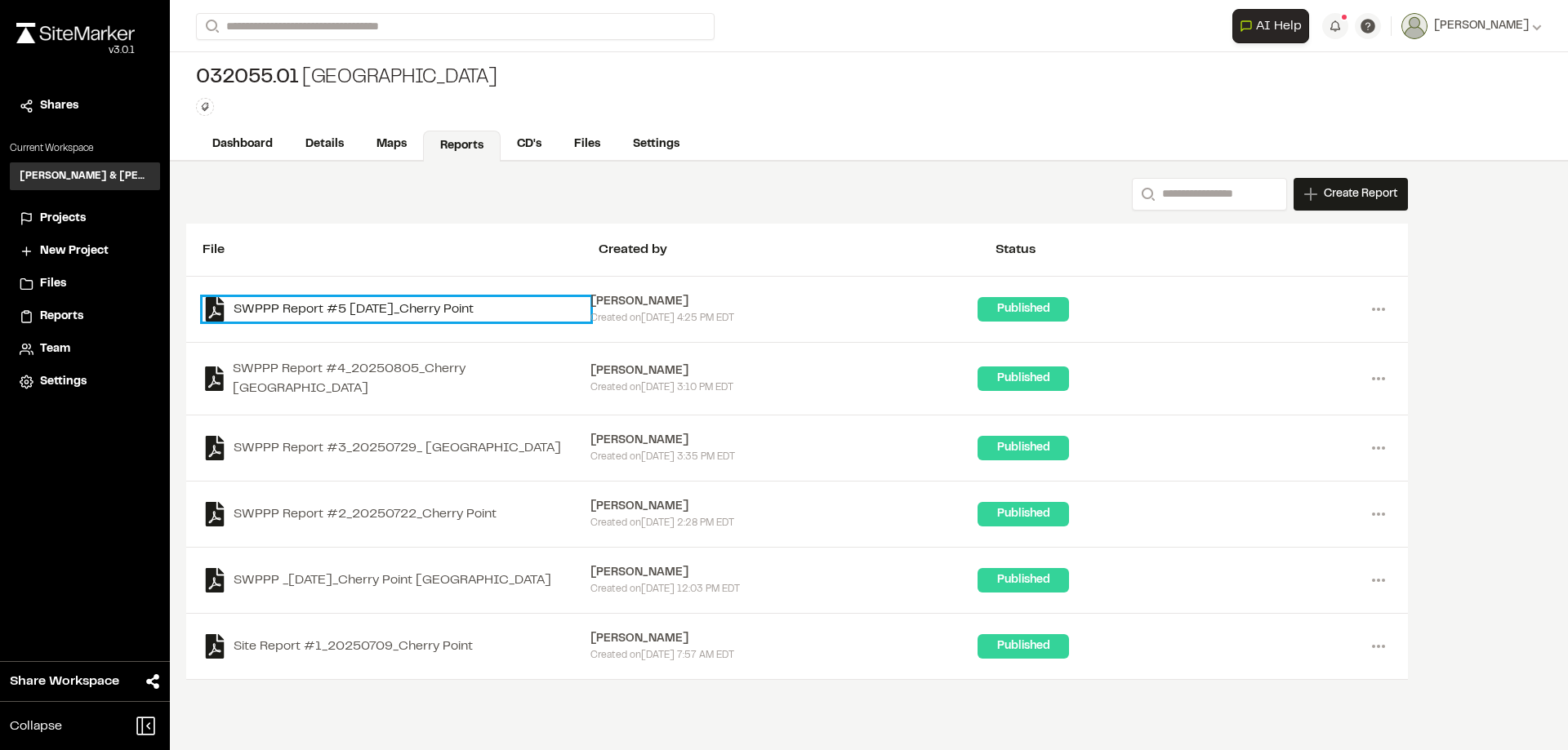
click at [413, 308] on link "SWPPP Report #5 [DATE]_Cherry Point" at bounding box center [396, 309] width 388 height 24
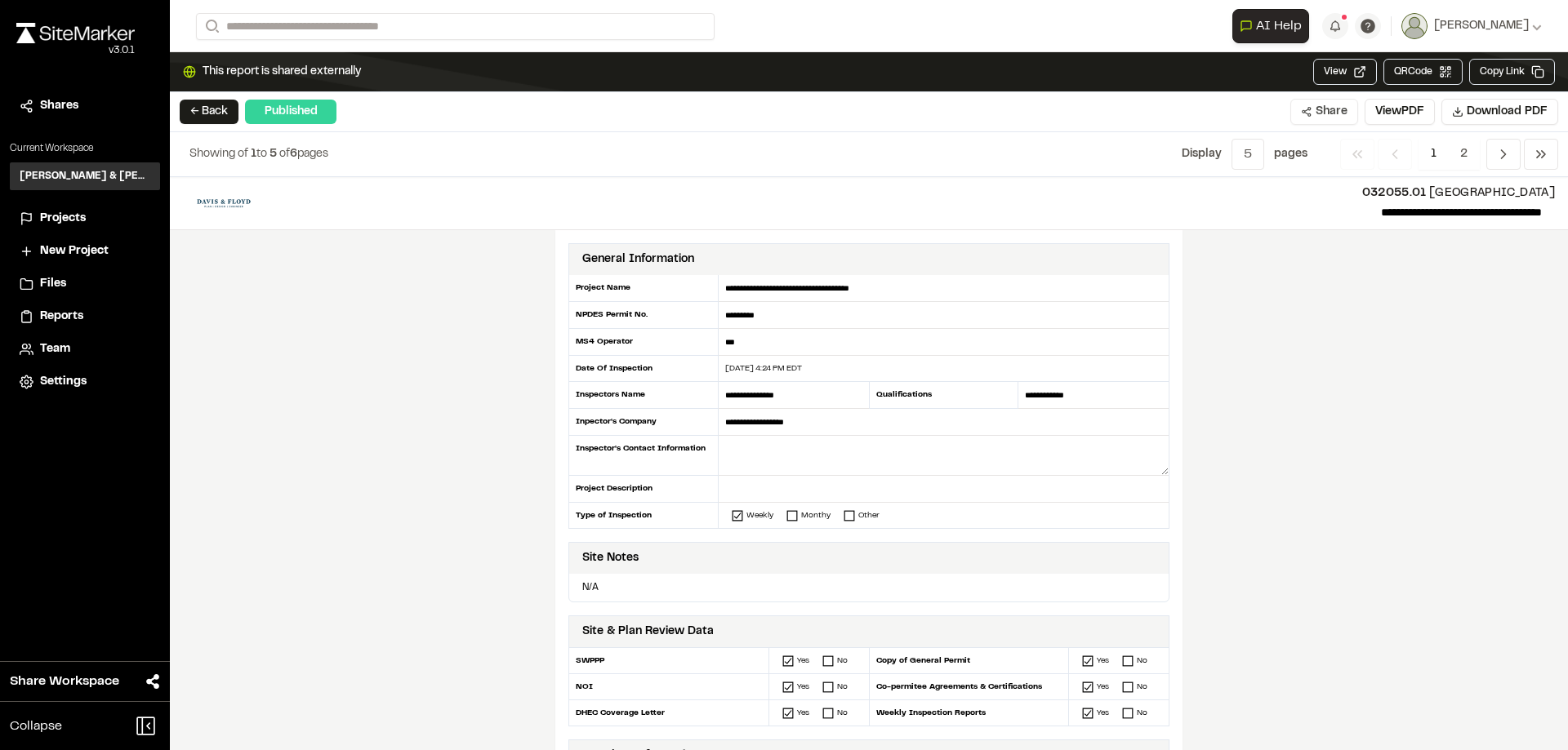
click at [1334, 114] on button "Share" at bounding box center [1324, 112] width 68 height 26
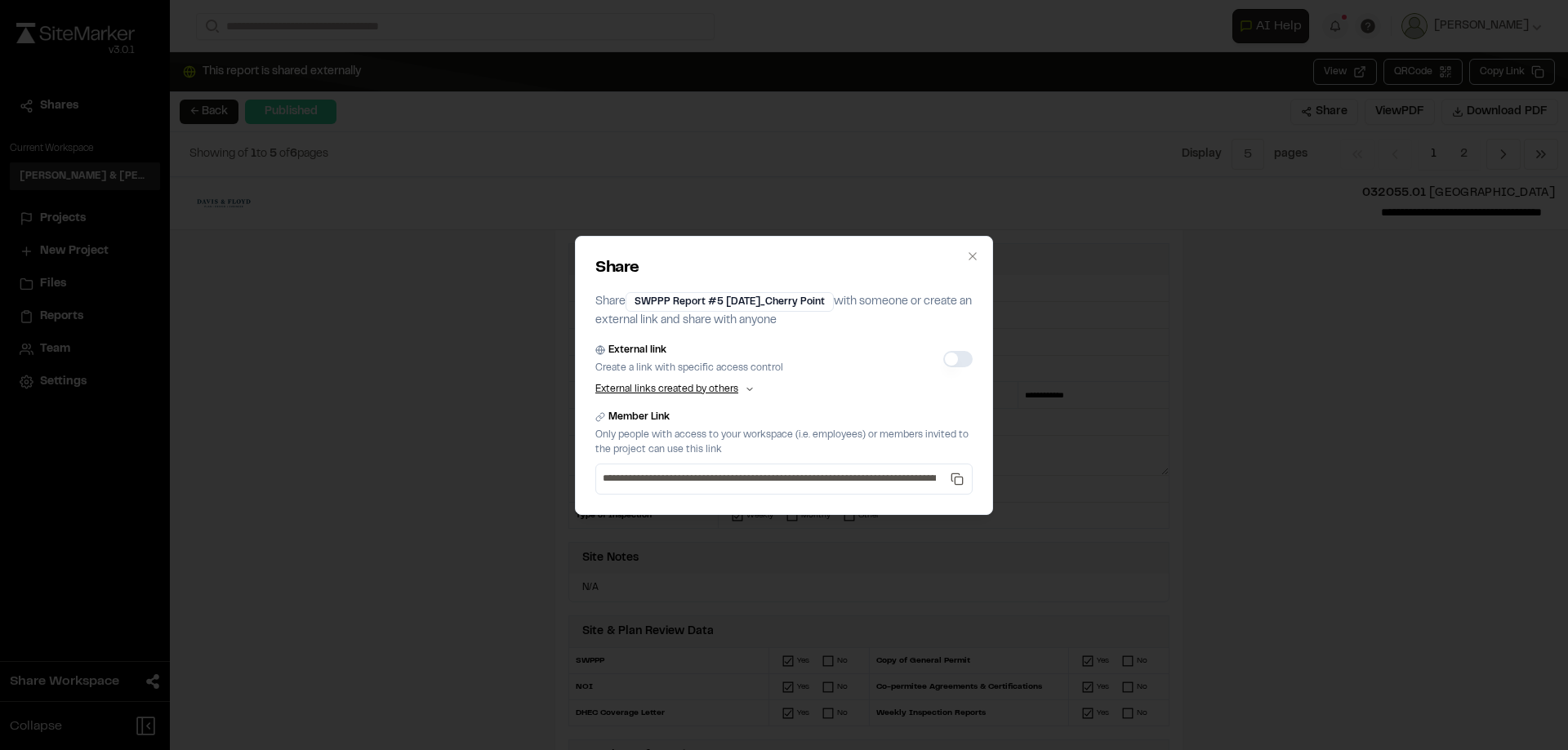
click at [949, 361] on button "External link" at bounding box center [958, 359] width 29 height 16
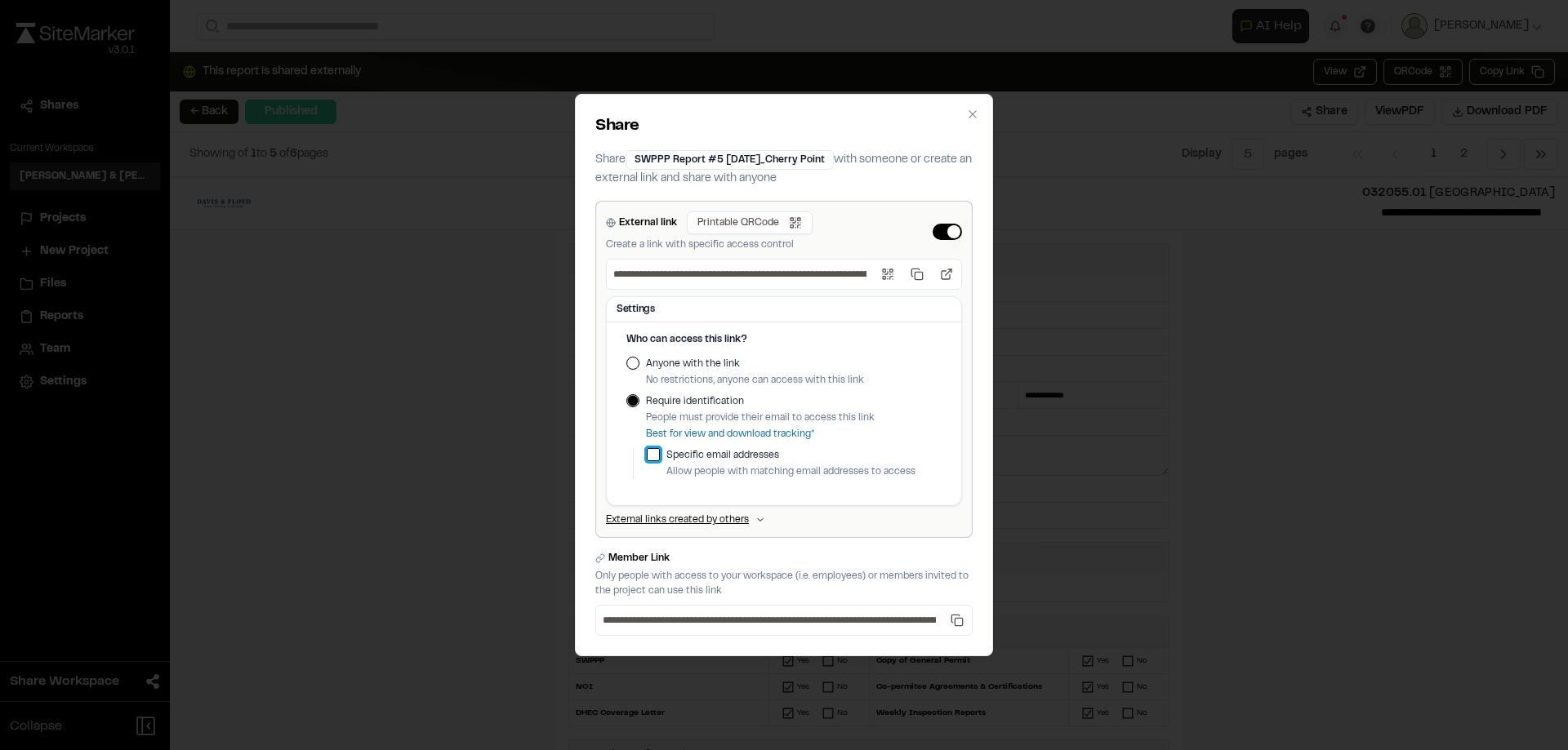
click at [651, 454] on button "button" at bounding box center [653, 454] width 13 height 13
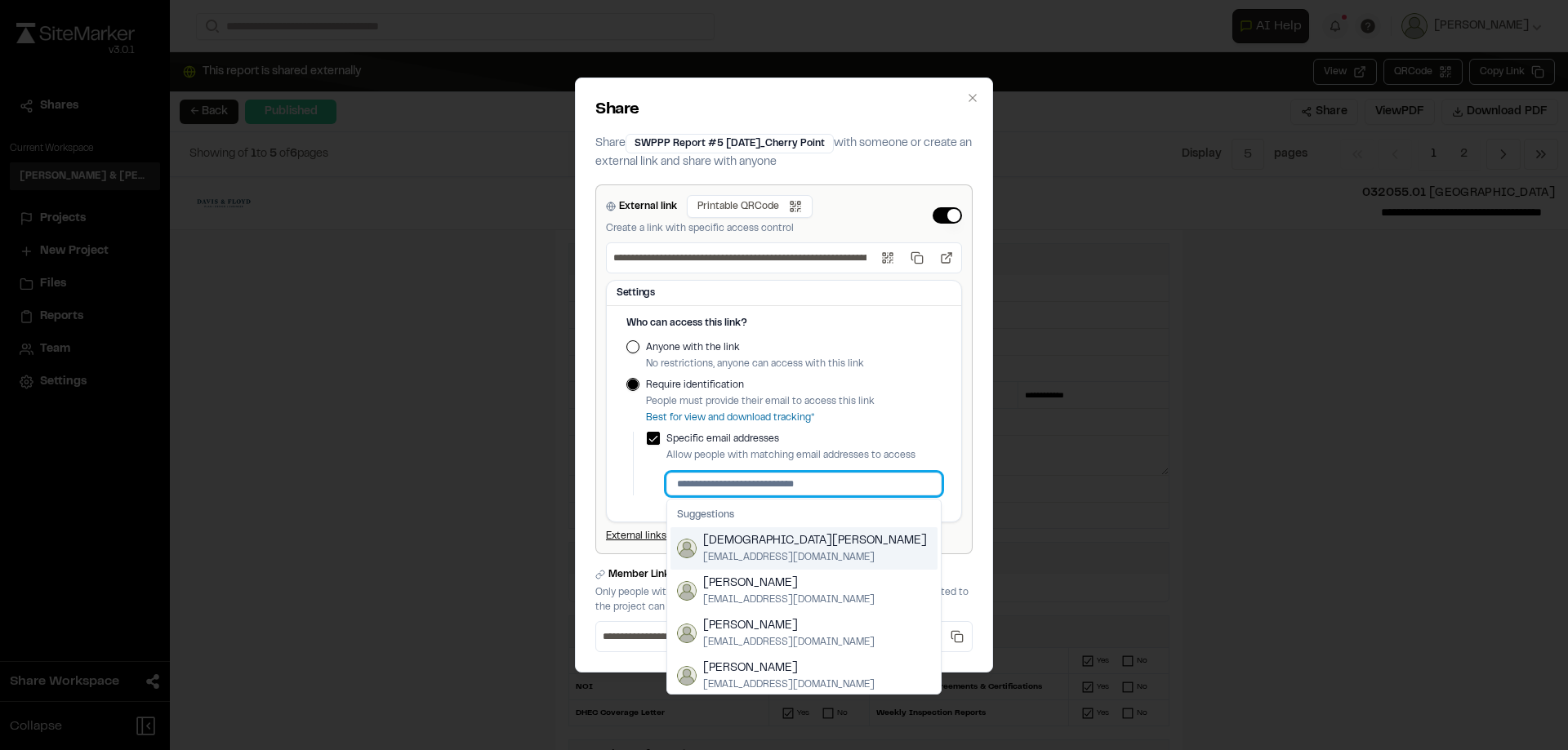
click at [816, 481] on input at bounding box center [804, 483] width 275 height 23
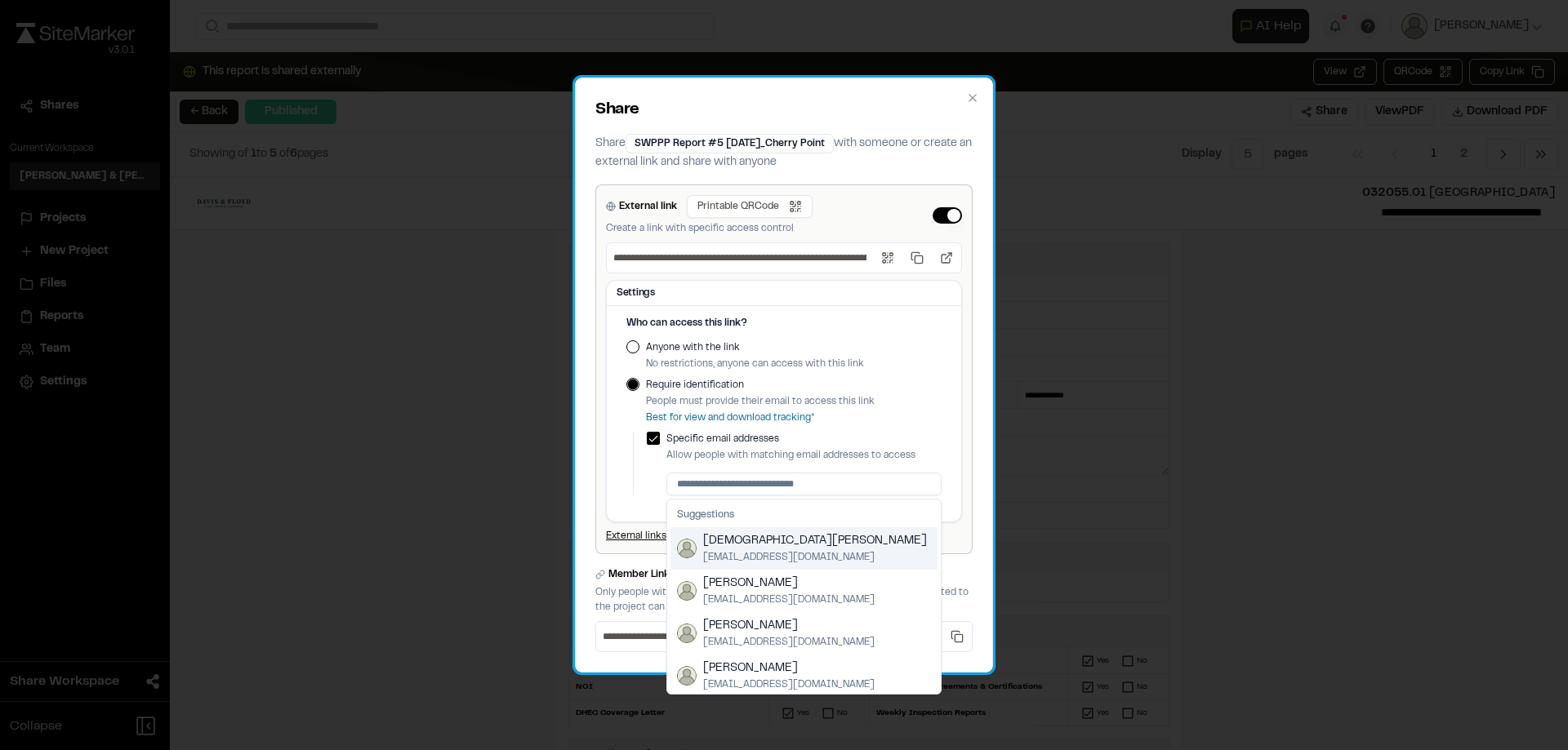
click at [968, 391] on div "**********" at bounding box center [784, 369] width 377 height 370
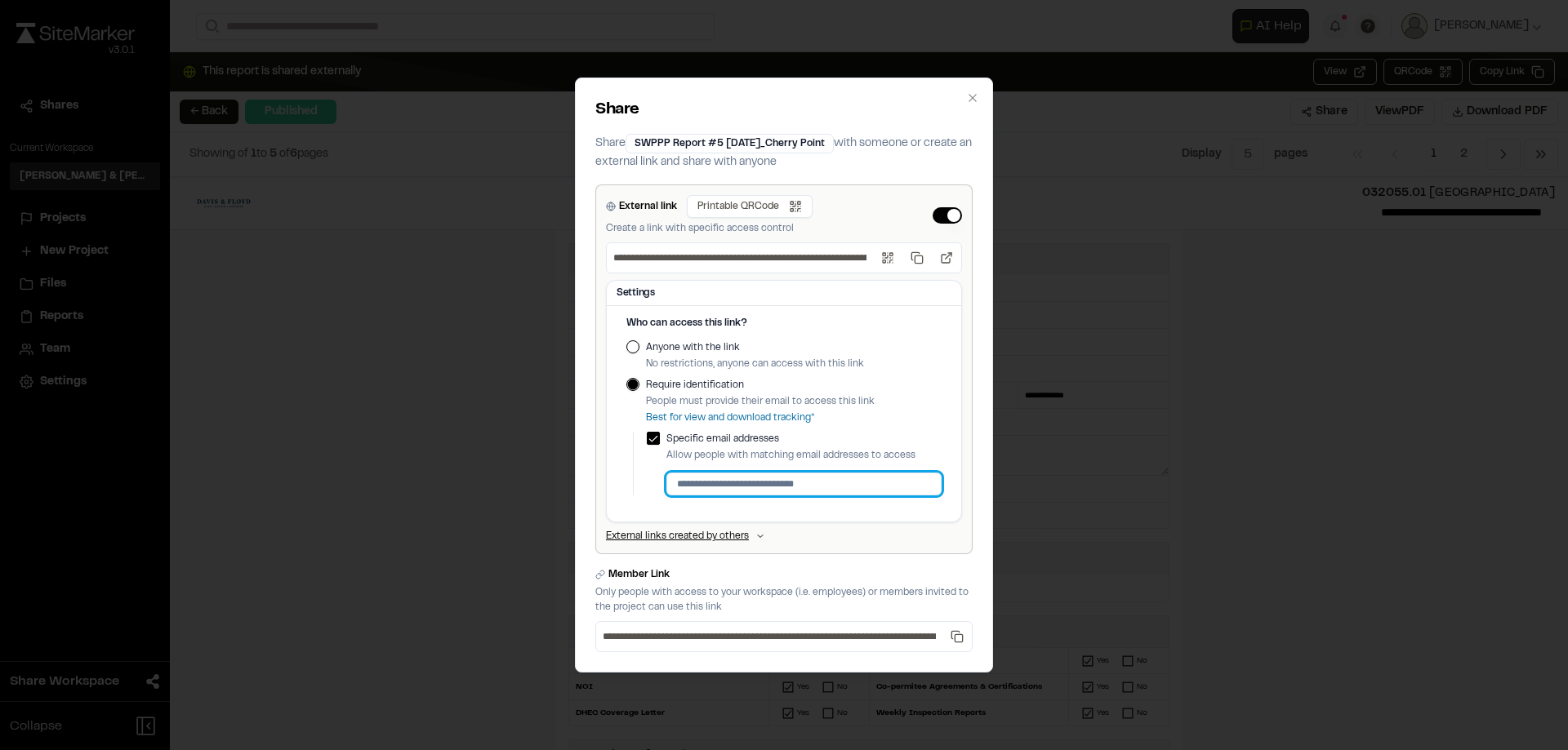
click at [772, 485] on input at bounding box center [804, 483] width 275 height 23
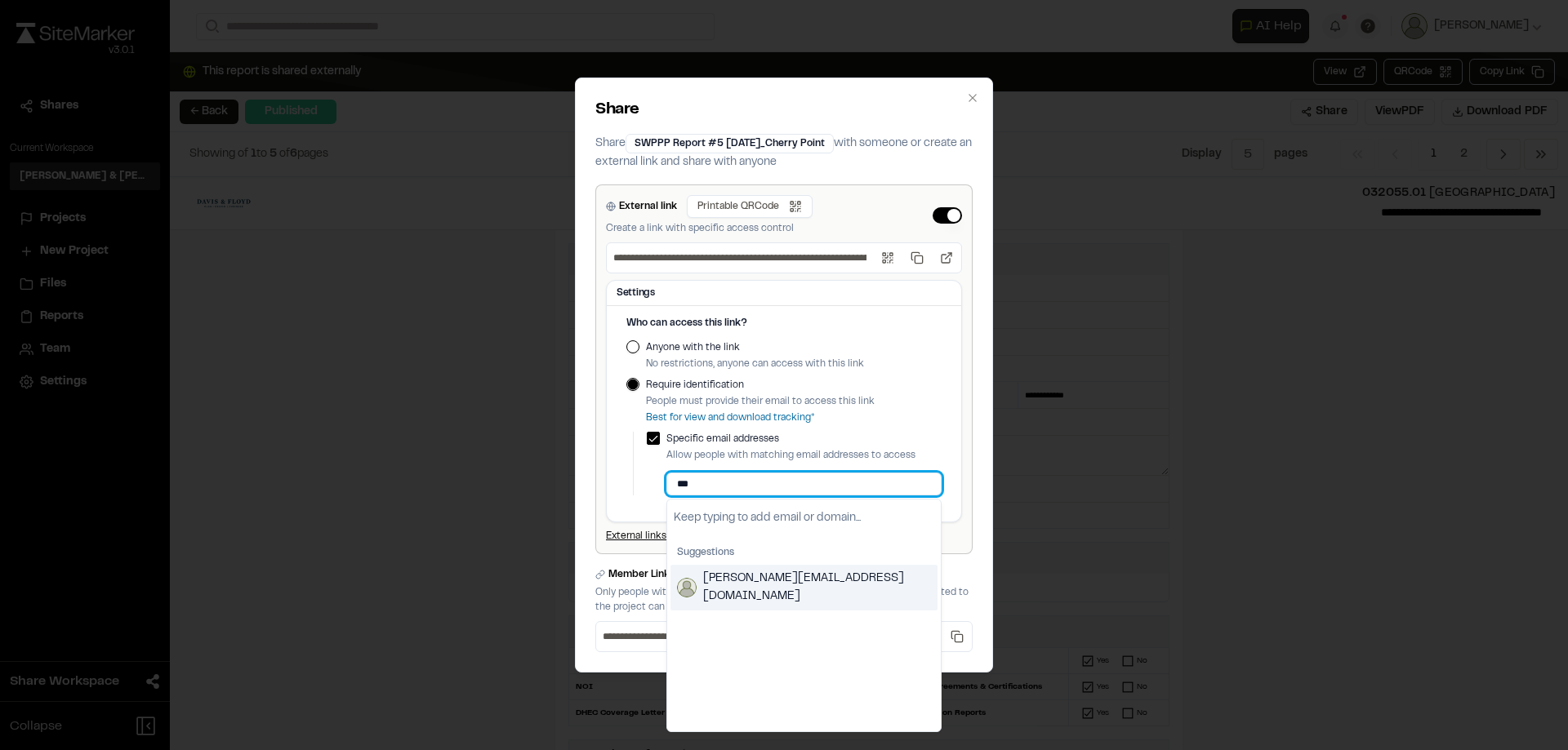
type input "***"
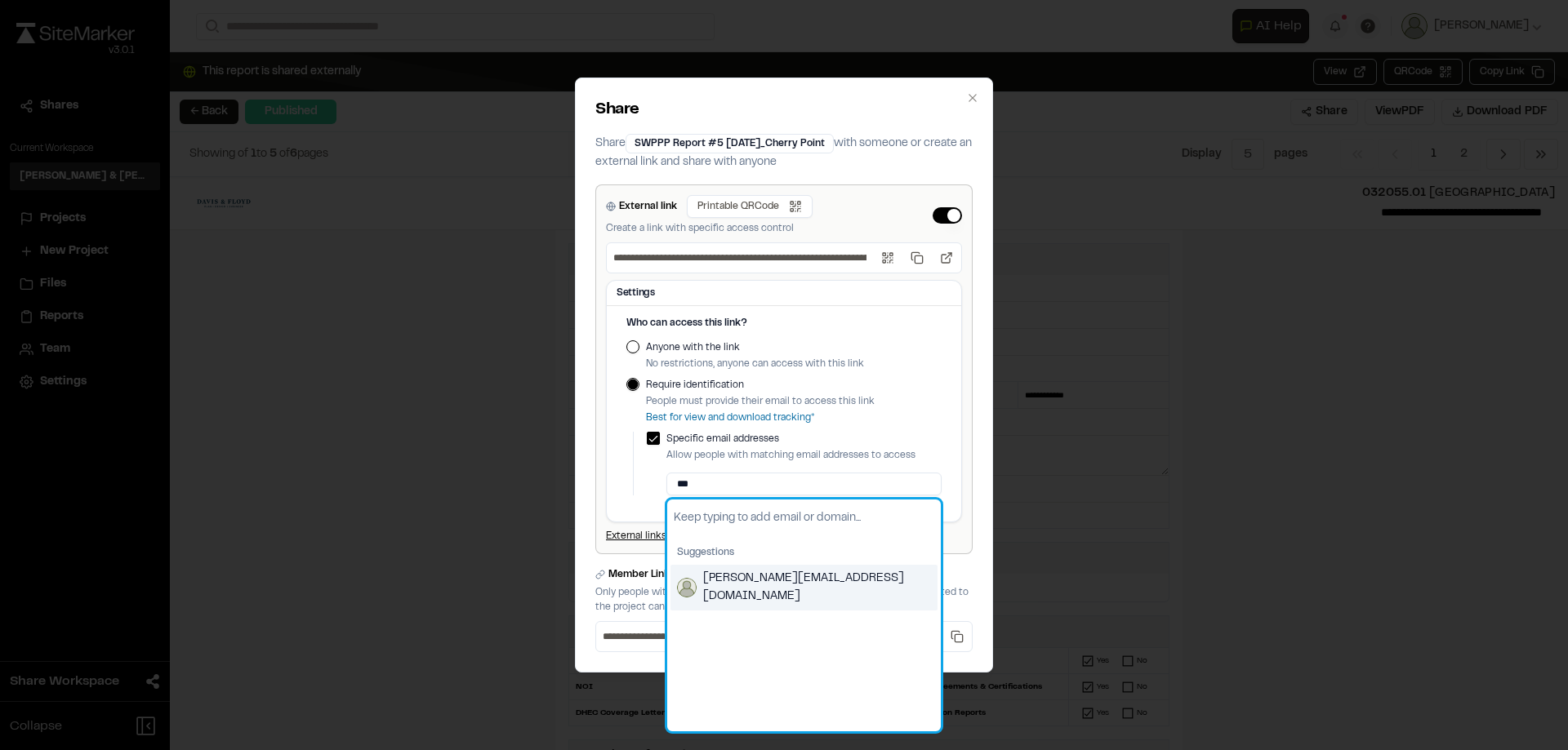
click at [770, 582] on span "[PERSON_NAME][EMAIL_ADDRESS][DOMAIN_NAME]" at bounding box center [817, 587] width 228 height 36
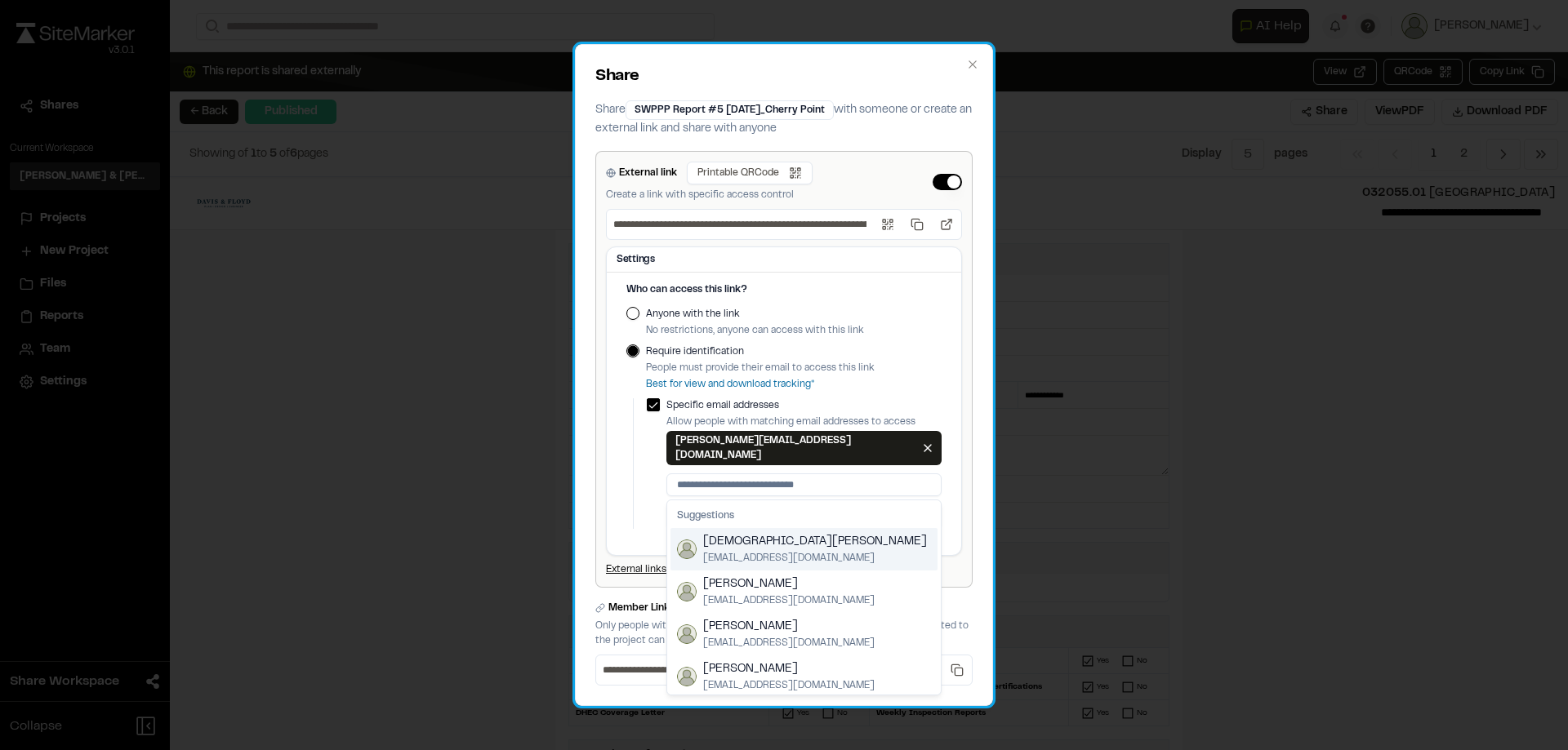
click at [966, 403] on div "**********" at bounding box center [784, 370] width 377 height 437
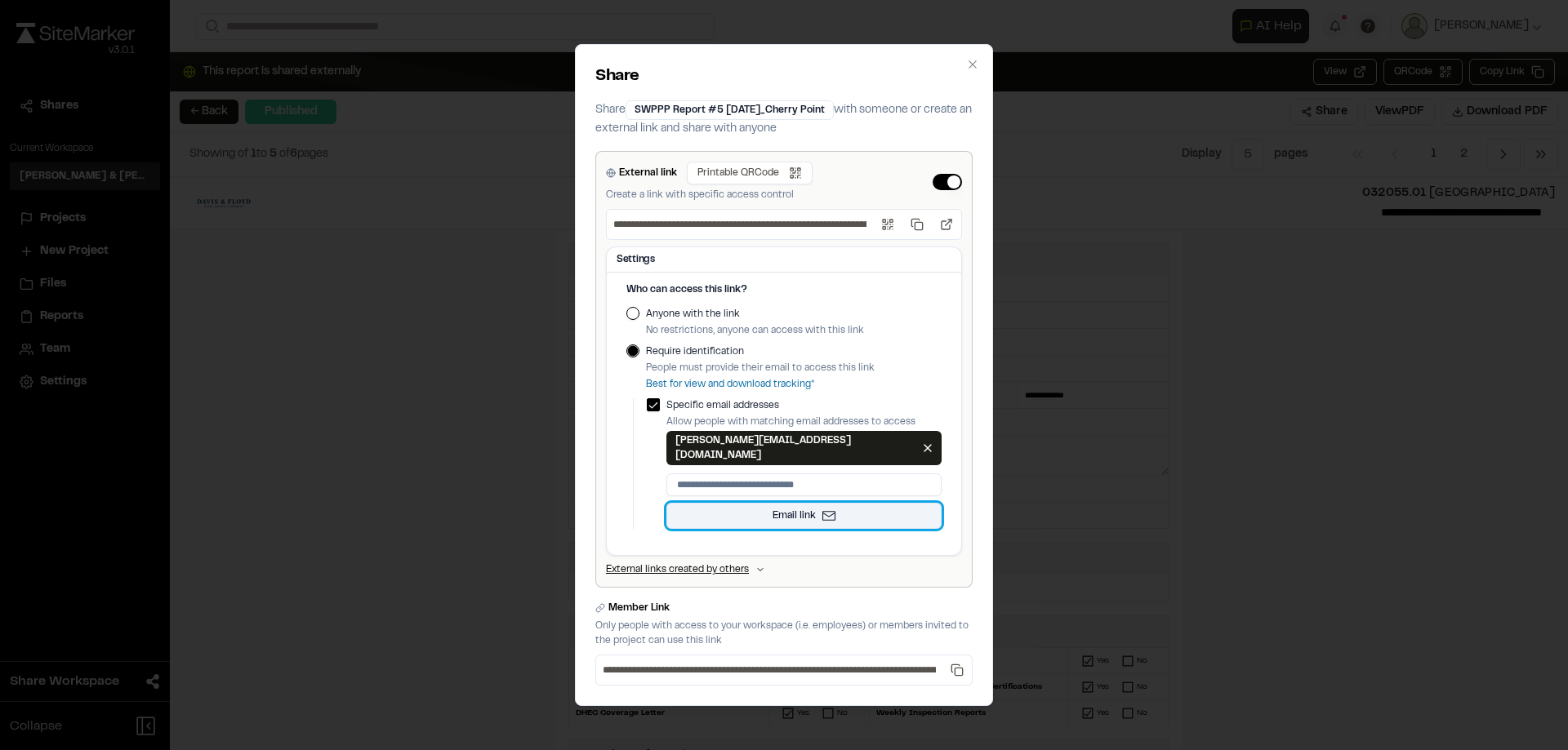
click at [824, 509] on button "Email link" at bounding box center [804, 516] width 275 height 26
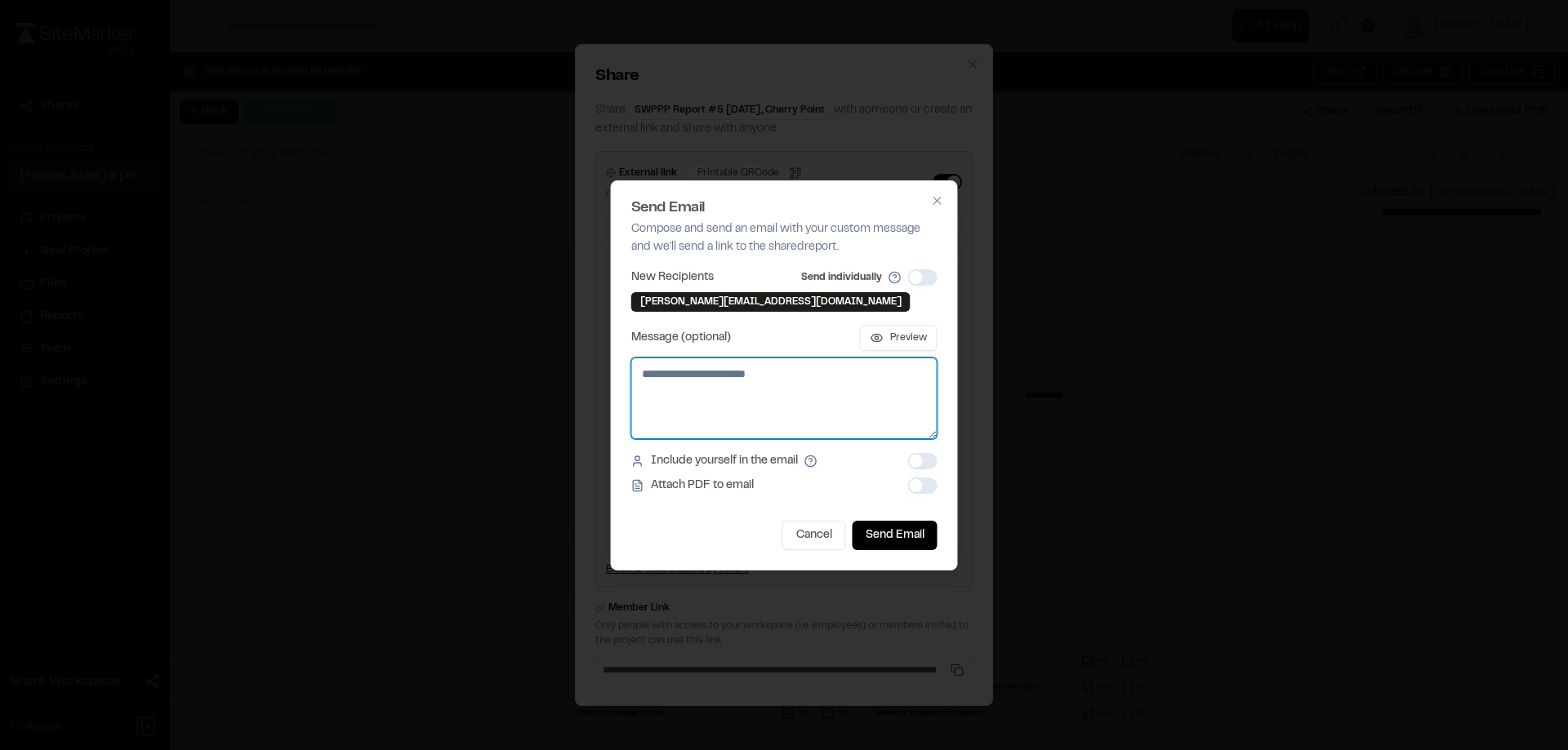
click at [770, 378] on textarea "Message (optional)" at bounding box center [785, 398] width 306 height 82
drag, startPoint x: 884, startPoint y: 394, endPoint x: 904, endPoint y: 390, distance: 20.4
click at [864, 397] on textarea "**********" at bounding box center [785, 398] width 306 height 82
drag, startPoint x: 903, startPoint y: 395, endPoint x: 851, endPoint y: 392, distance: 52.1
click at [851, 392] on textarea "**********" at bounding box center [785, 398] width 306 height 82
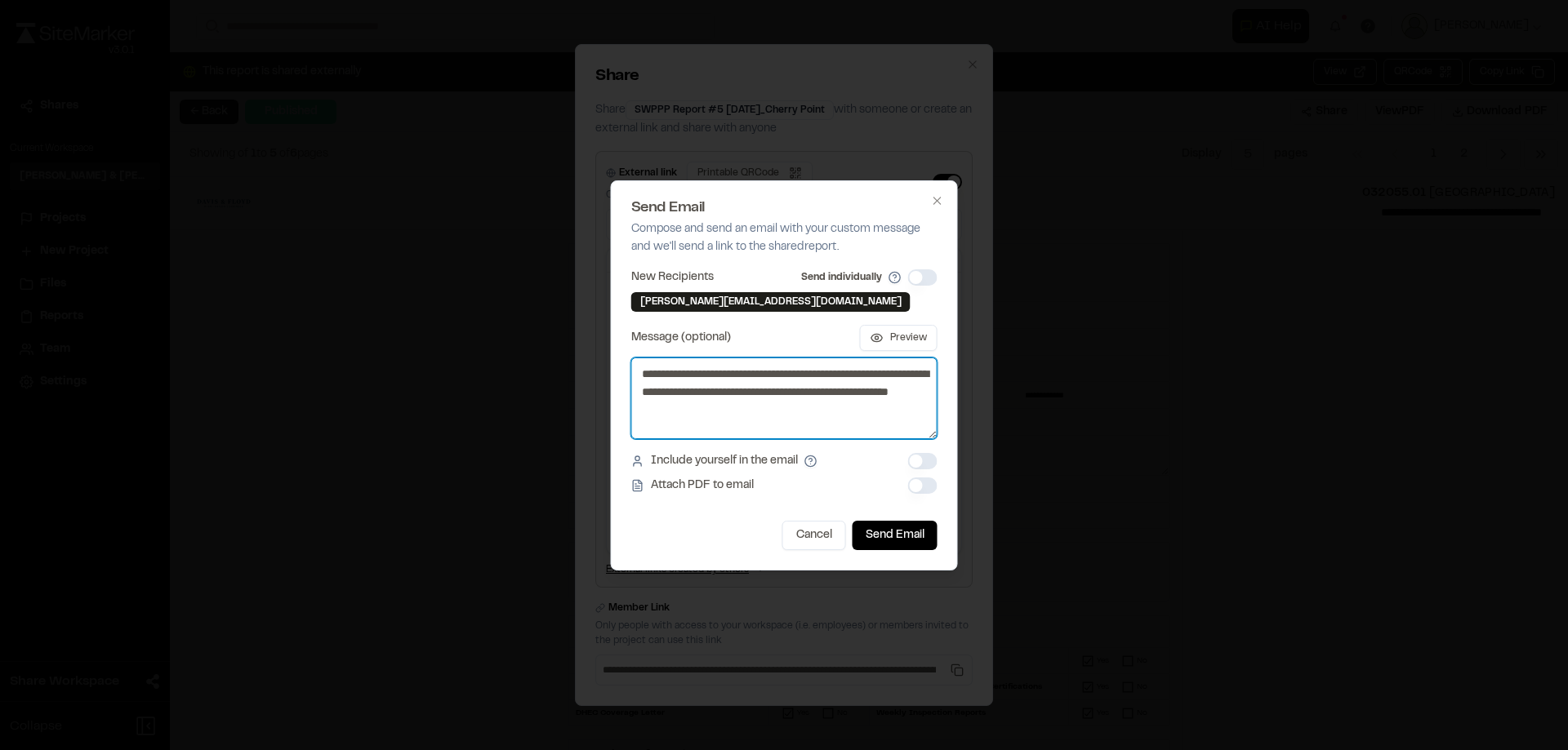
click at [779, 412] on textarea "**********" at bounding box center [785, 398] width 306 height 82
click at [790, 390] on textarea "**********" at bounding box center [785, 398] width 306 height 82
type textarea "**********"
click at [918, 462] on button "Include yourself in the email" at bounding box center [923, 461] width 29 height 16
click at [922, 470] on button "Include yourself in the email" at bounding box center [923, 461] width 29 height 16
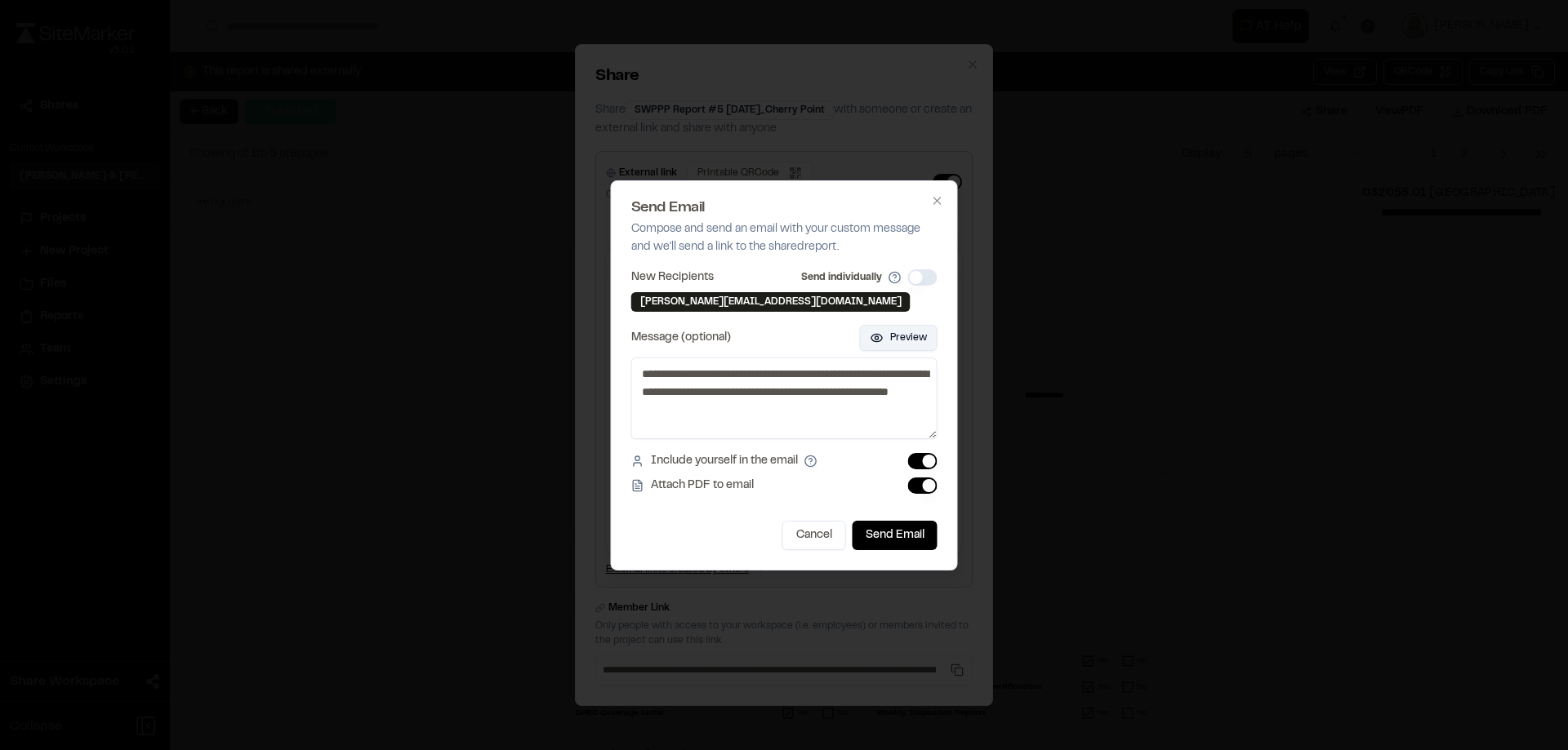
click at [914, 344] on button "Preview" at bounding box center [898, 338] width 77 height 26
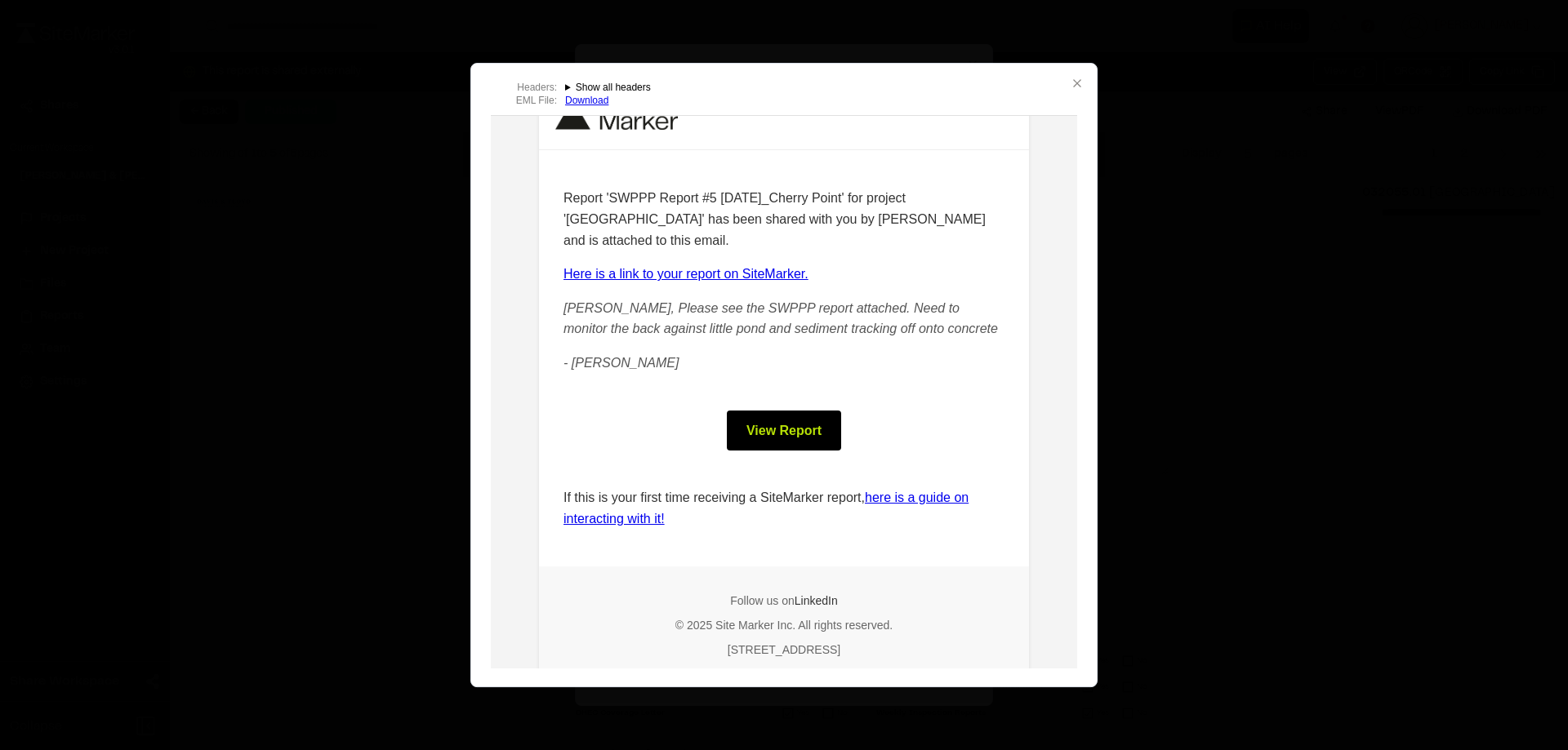
scroll to position [146, 0]
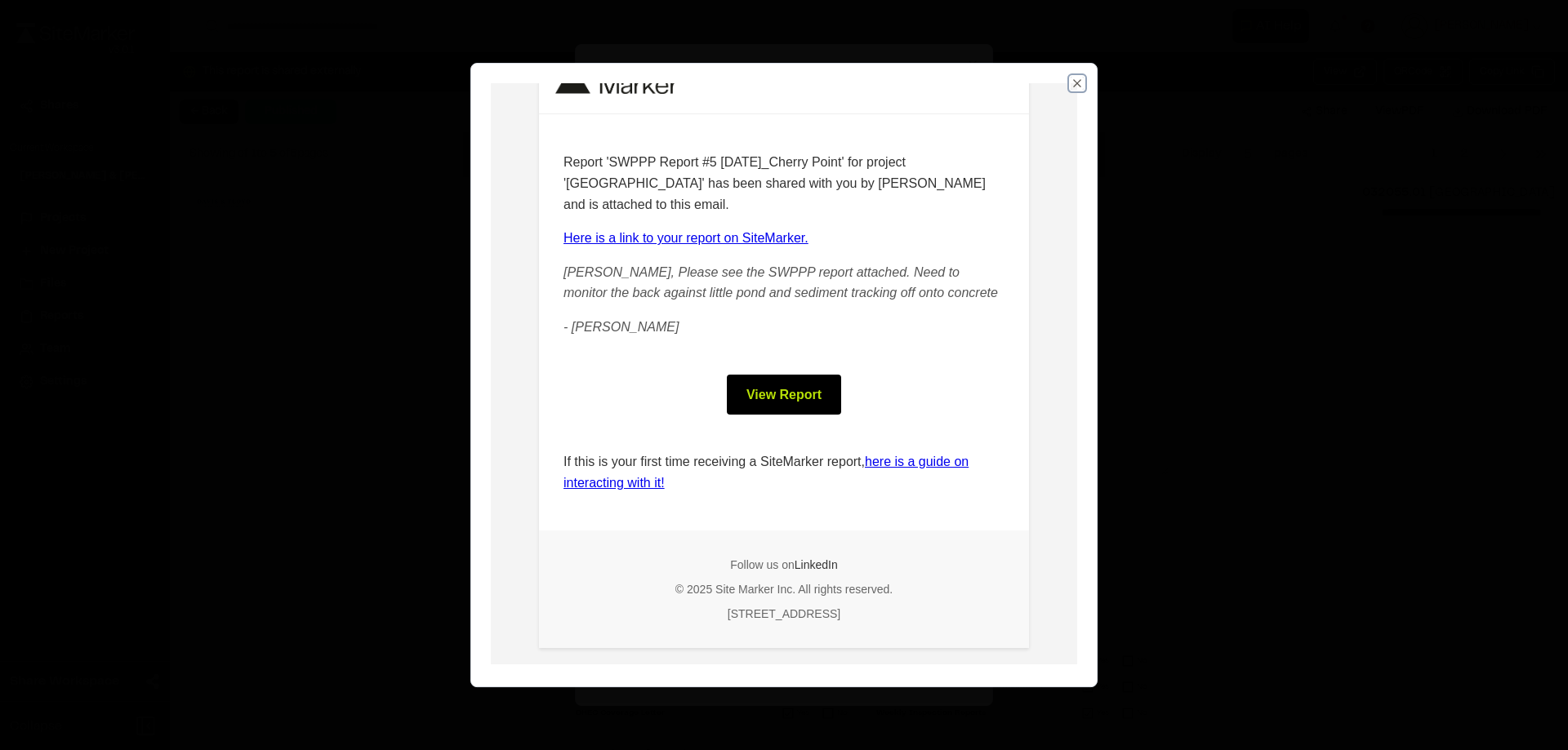
click at [1080, 79] on icon "button" at bounding box center [1077, 83] width 13 height 13
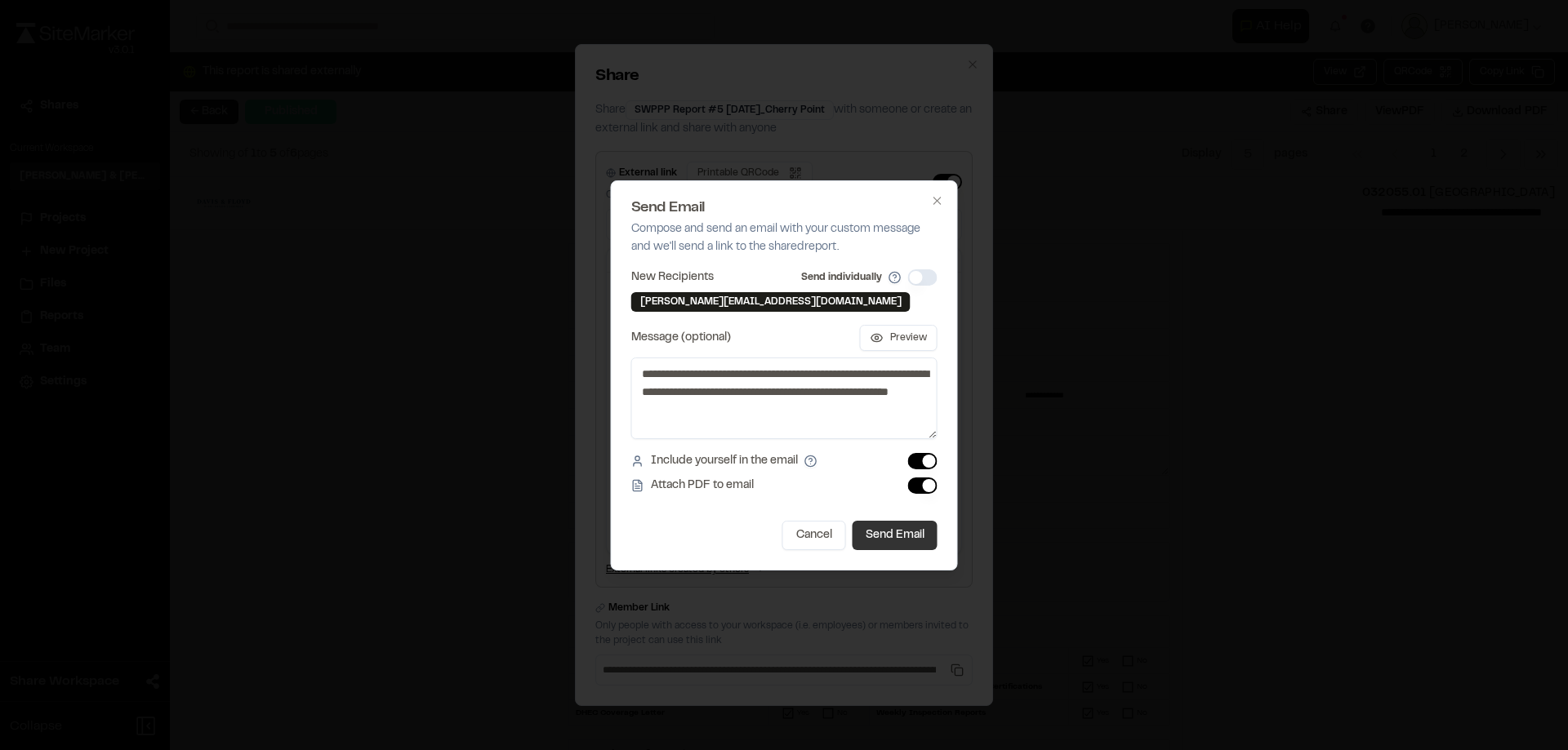
click at [922, 538] on button "Send Email" at bounding box center [895, 535] width 85 height 29
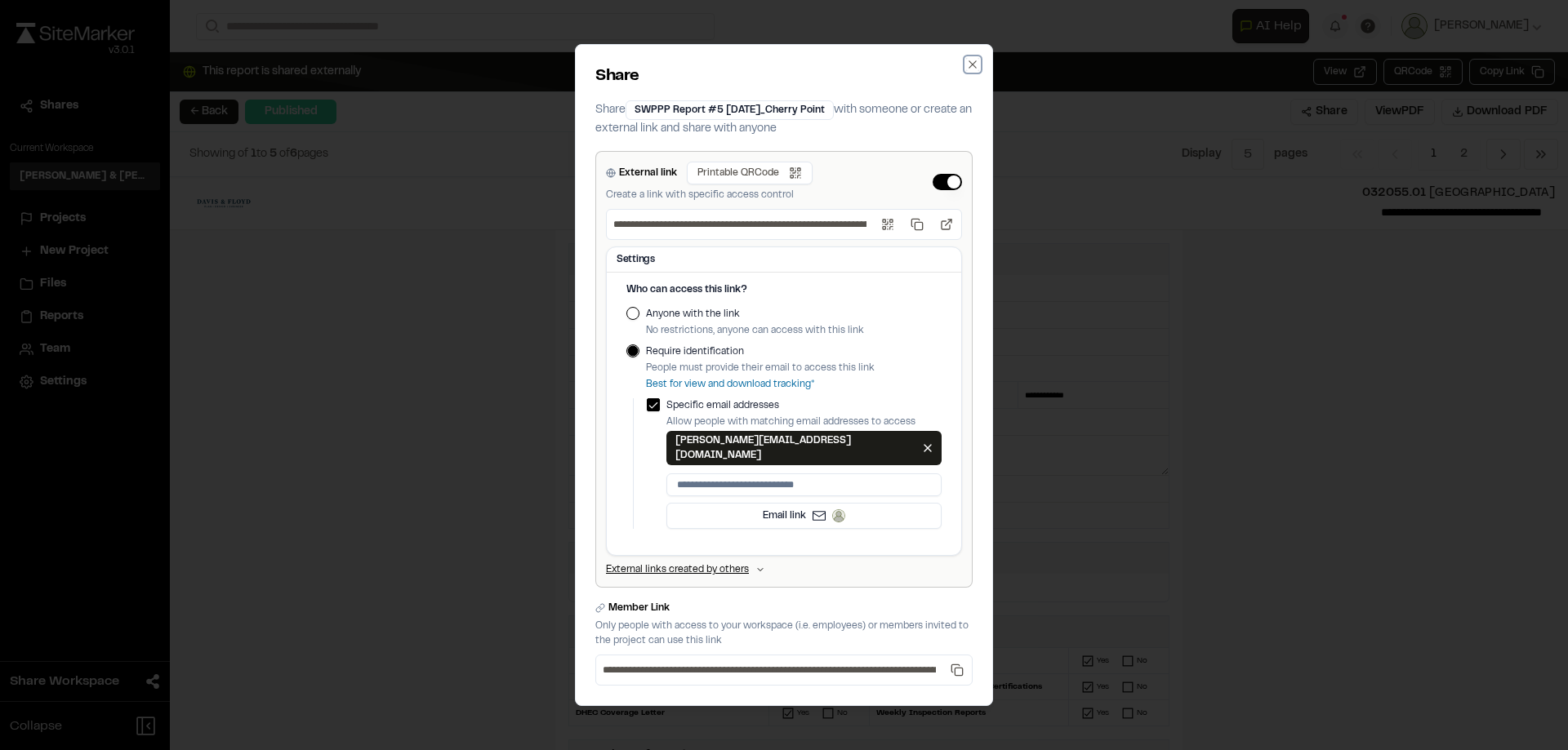
click at [975, 71] on icon "button" at bounding box center [972, 64] width 13 height 13
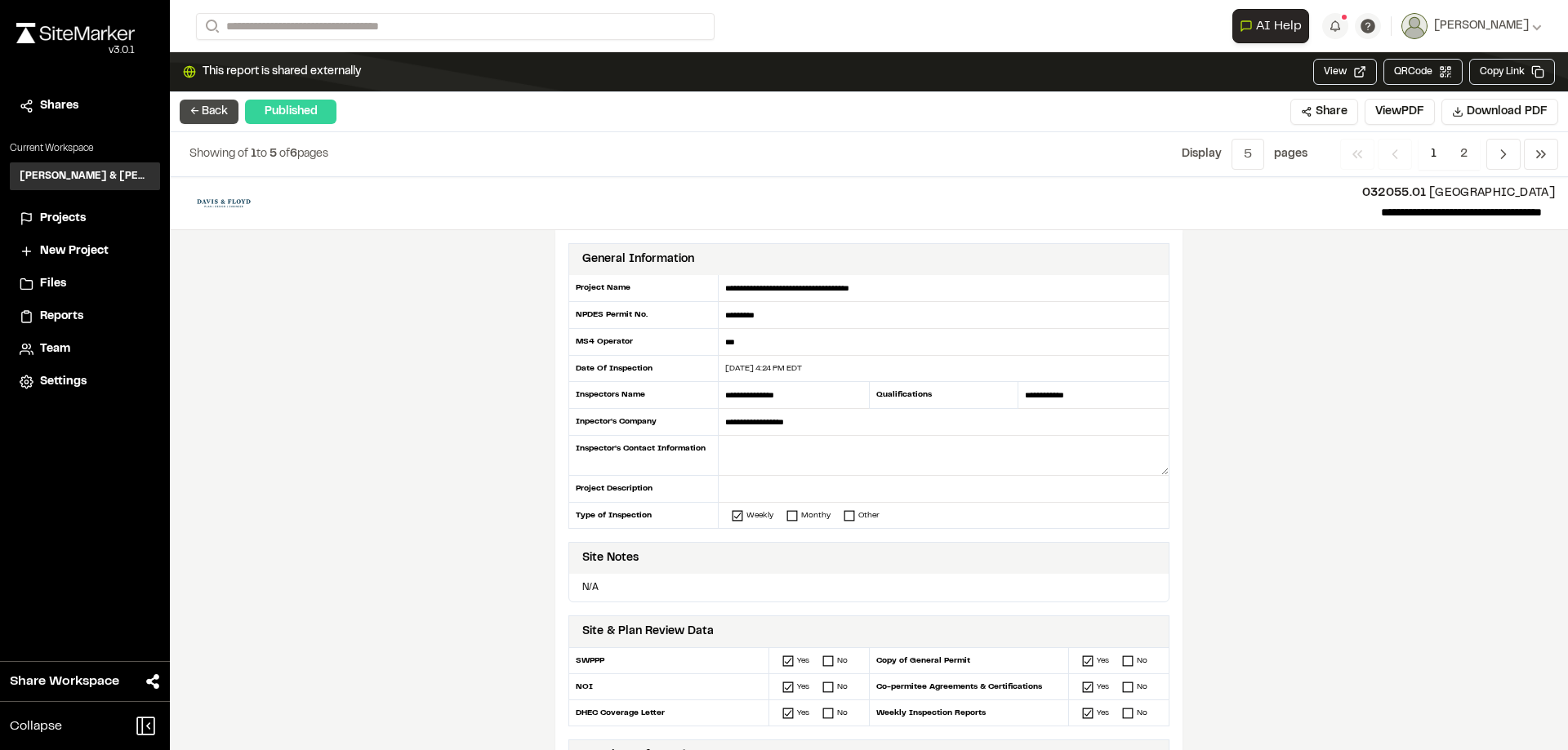
click at [206, 108] on button "← Back" at bounding box center [209, 112] width 59 height 24
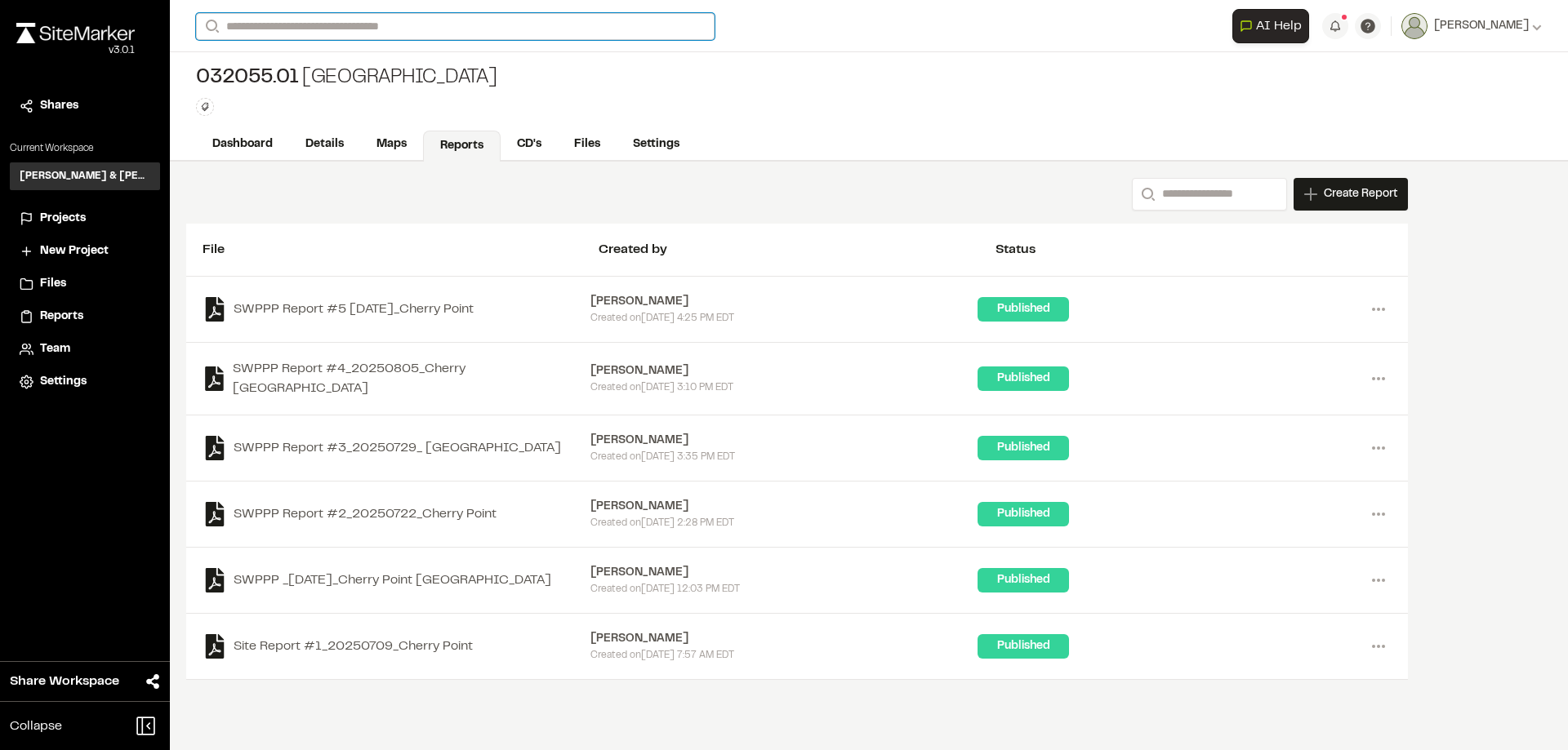
click at [279, 29] on input "Search" at bounding box center [455, 26] width 519 height 27
type input "***"
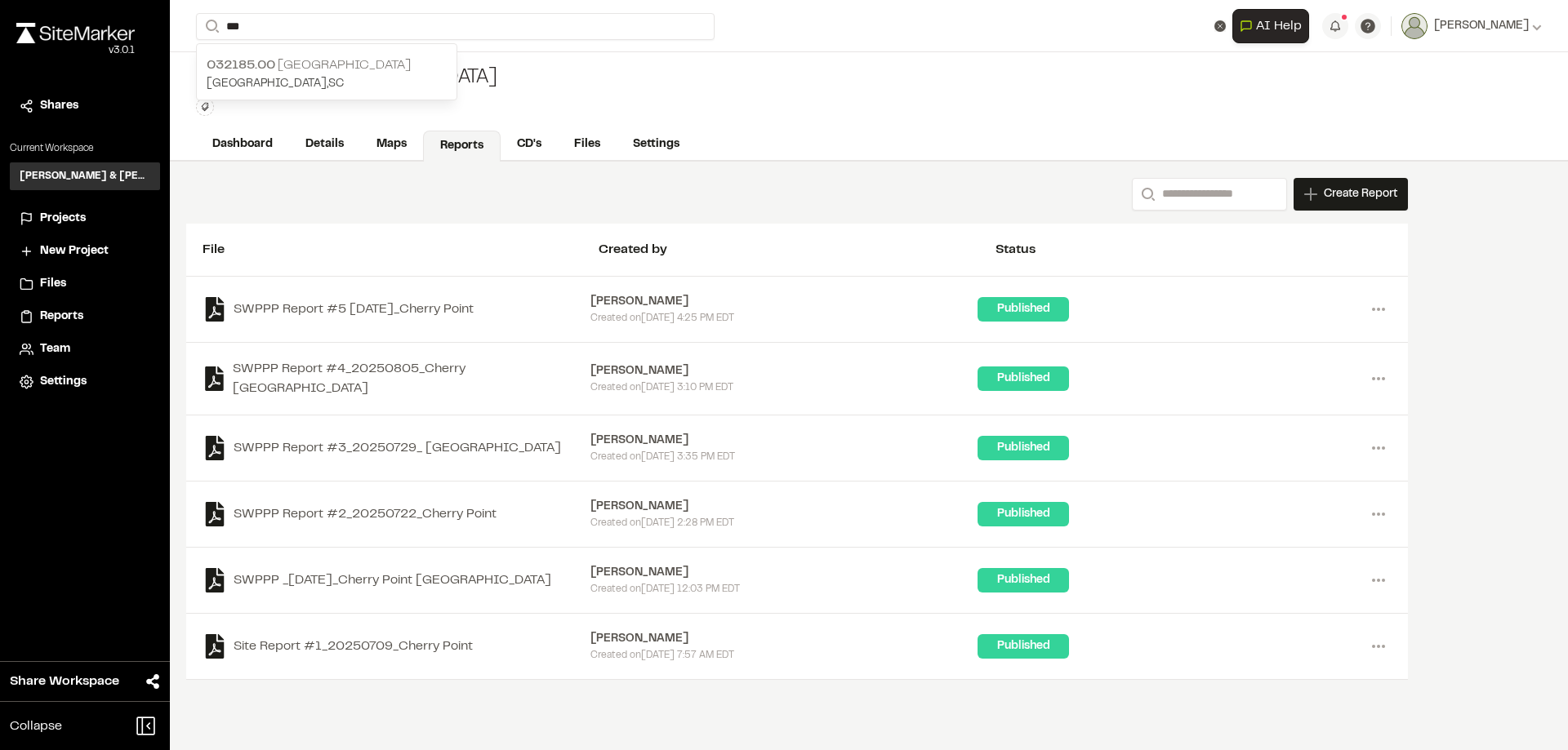
click at [308, 63] on p "032185.00 [GEOGRAPHIC_DATA]" at bounding box center [326, 65] width 240 height 20
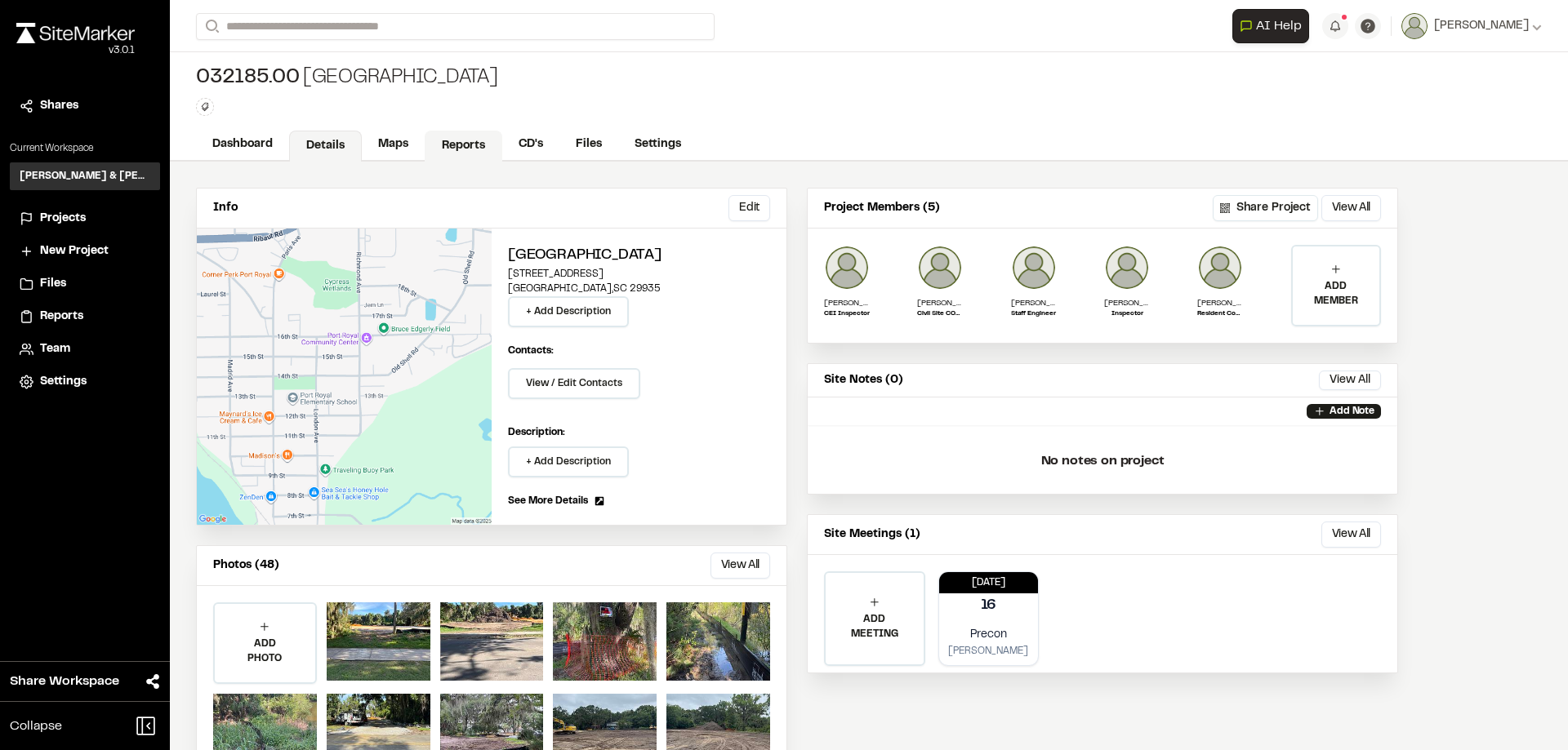
click at [476, 144] on link "Reports" at bounding box center [463, 146] width 77 height 31
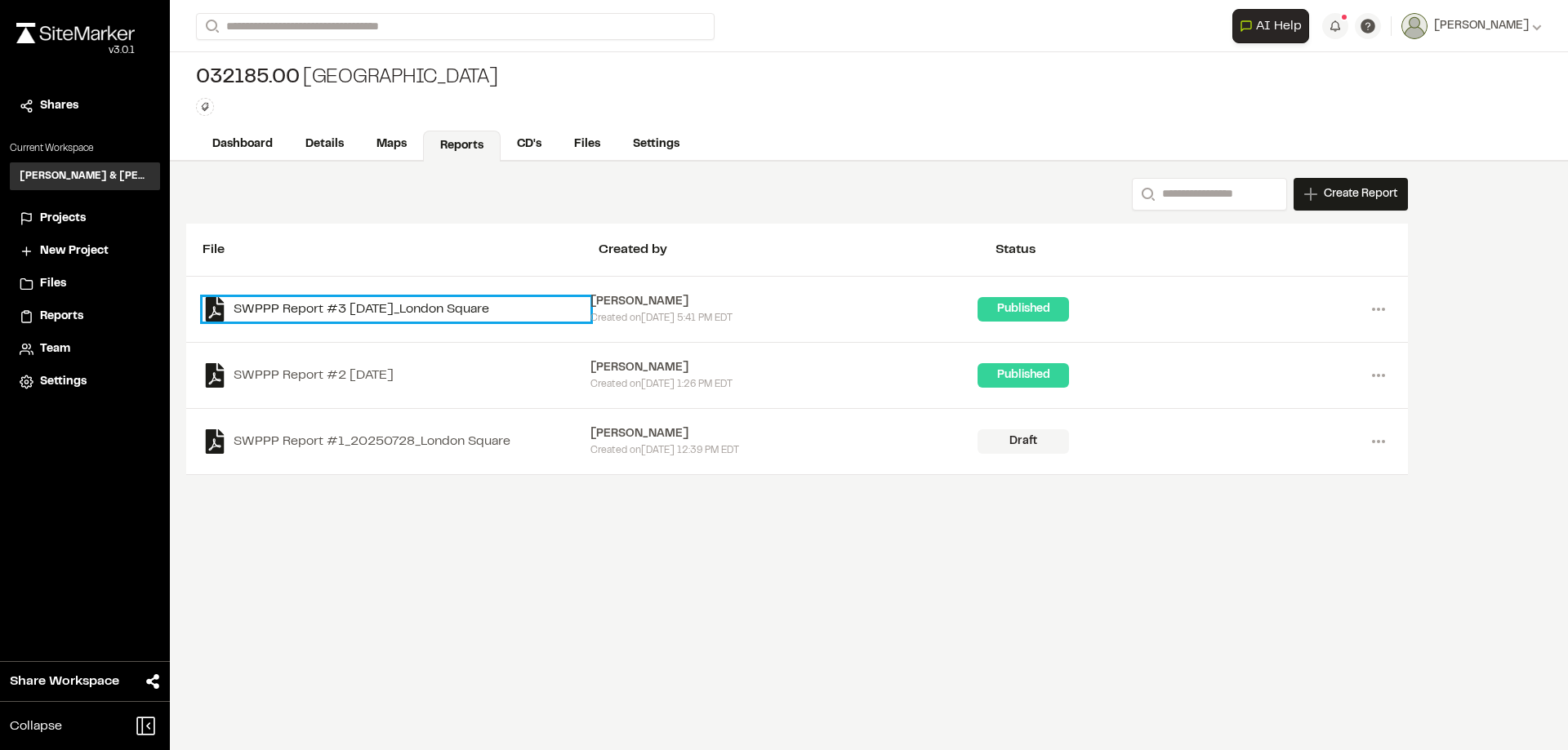
click at [484, 304] on link "SWPPP Report #3 [DATE]_London Square" at bounding box center [396, 309] width 388 height 24
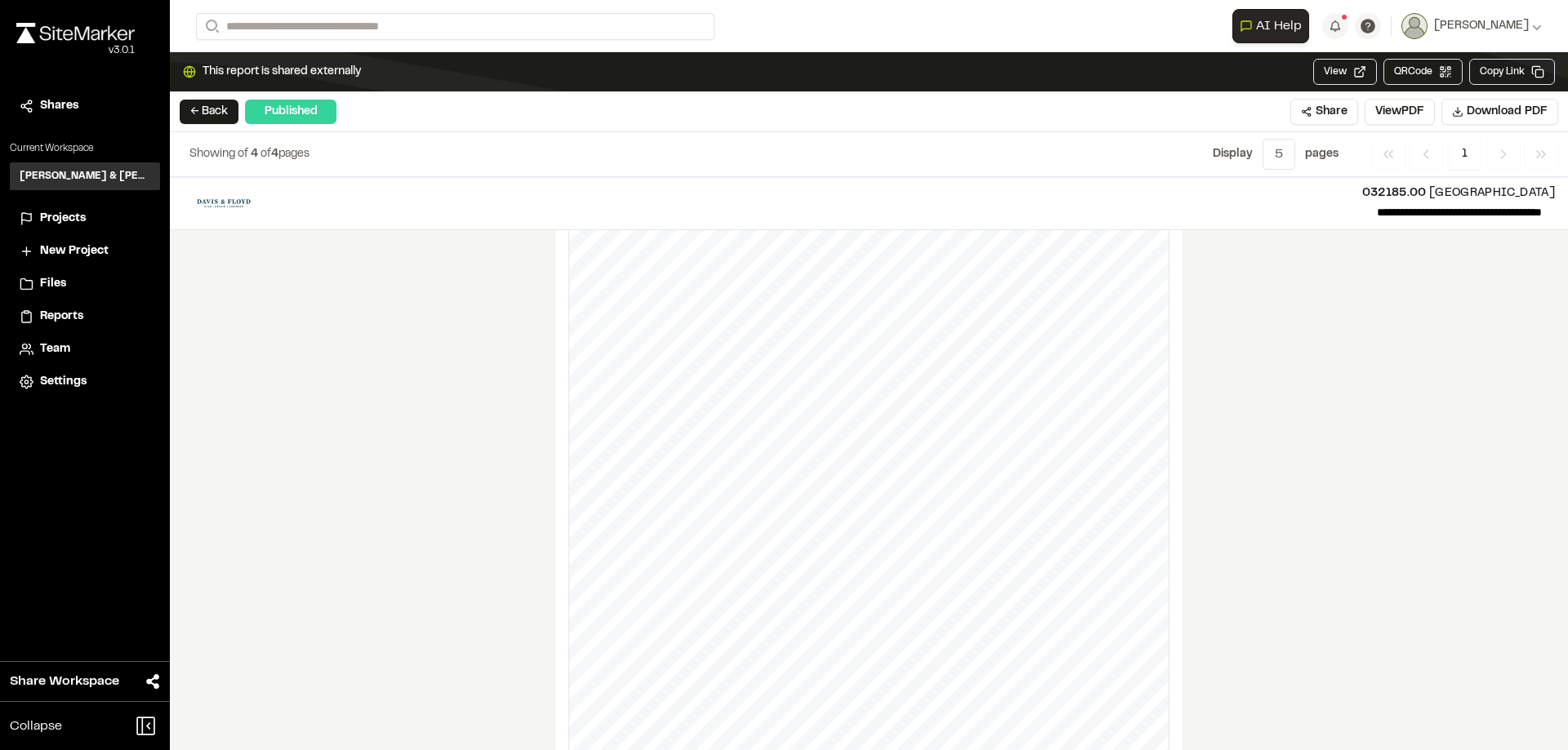
scroll to position [2009, 0]
click at [220, 112] on button "← Back" at bounding box center [209, 112] width 59 height 24
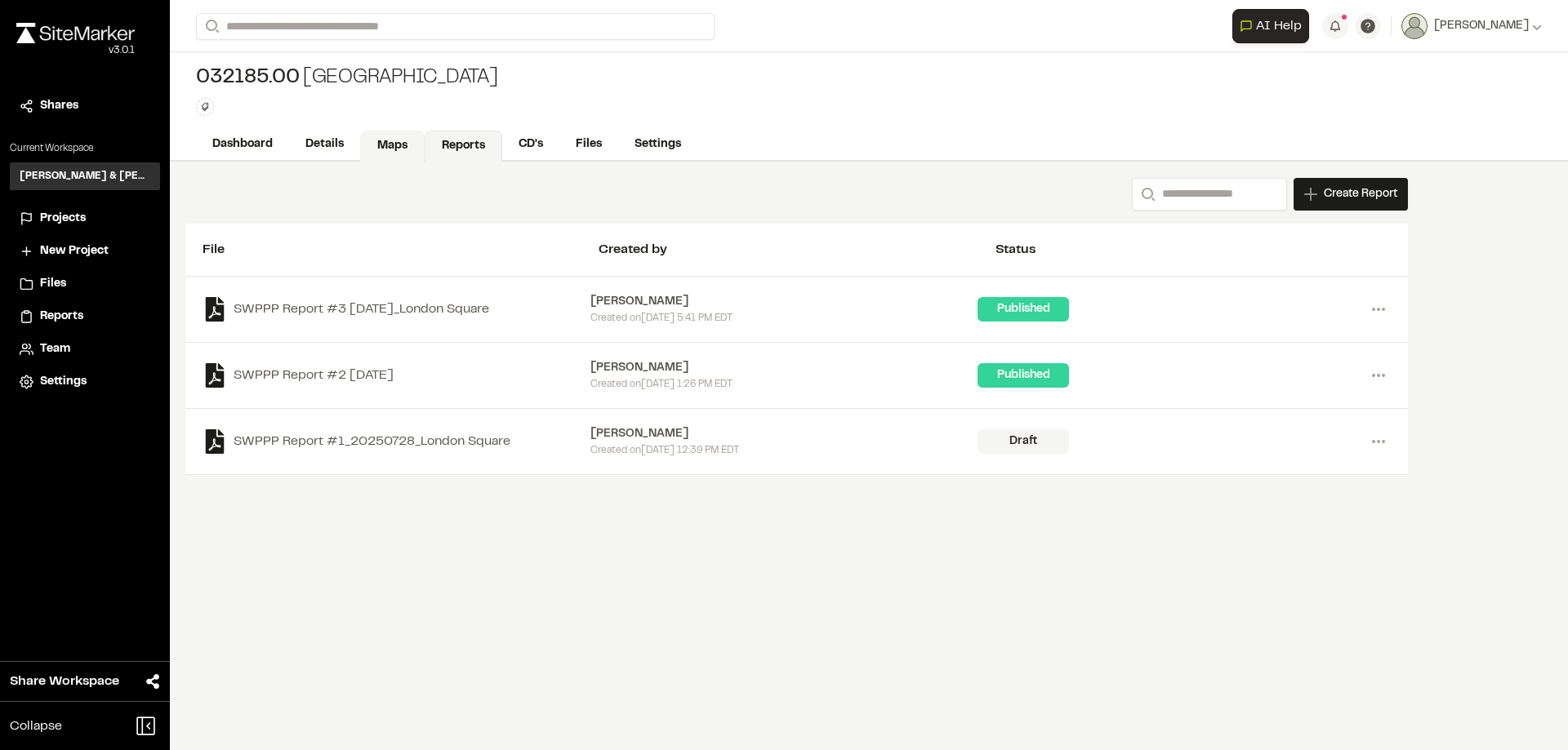
click at [378, 150] on link "Maps" at bounding box center [392, 146] width 65 height 31
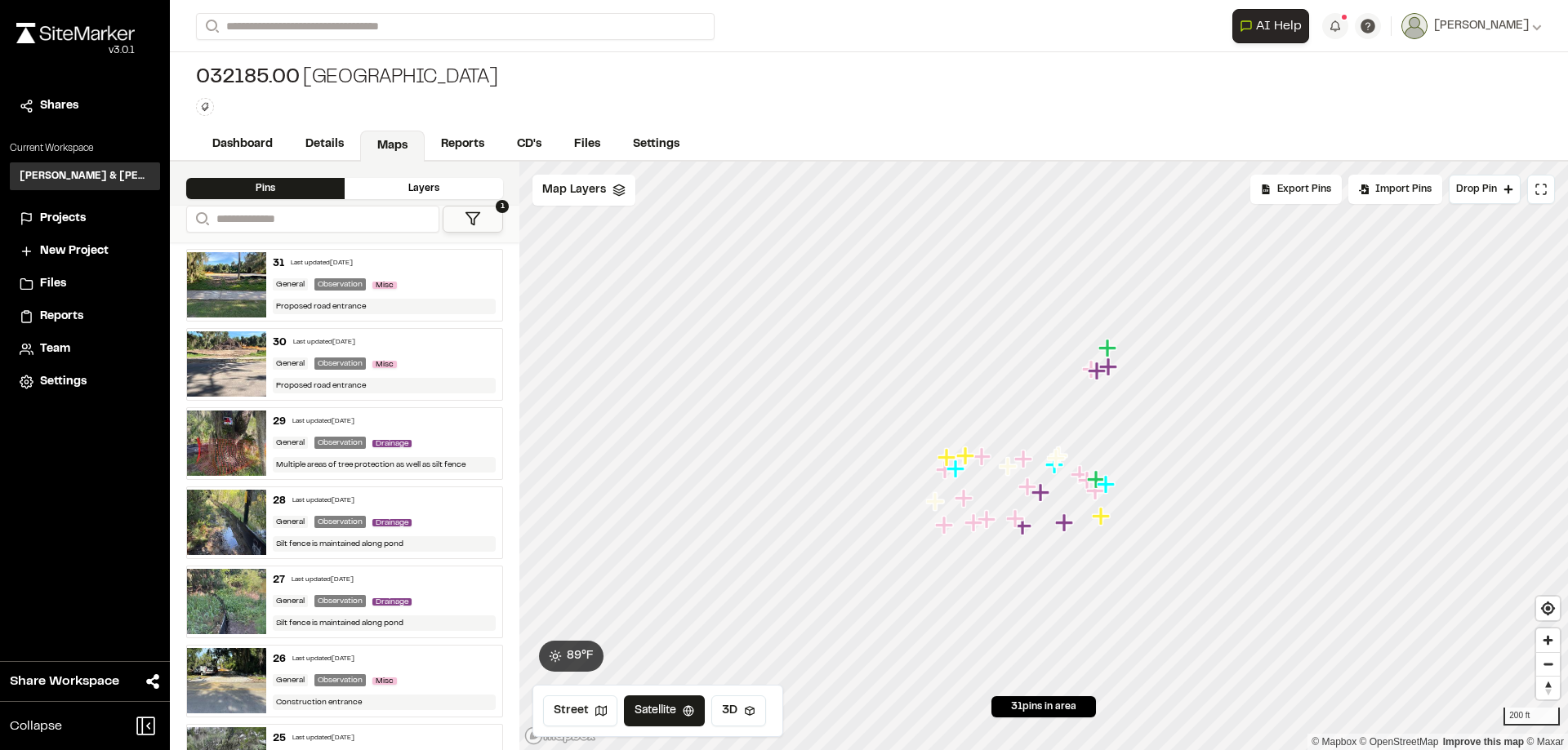
click at [478, 220] on icon at bounding box center [472, 218] width 16 height 16
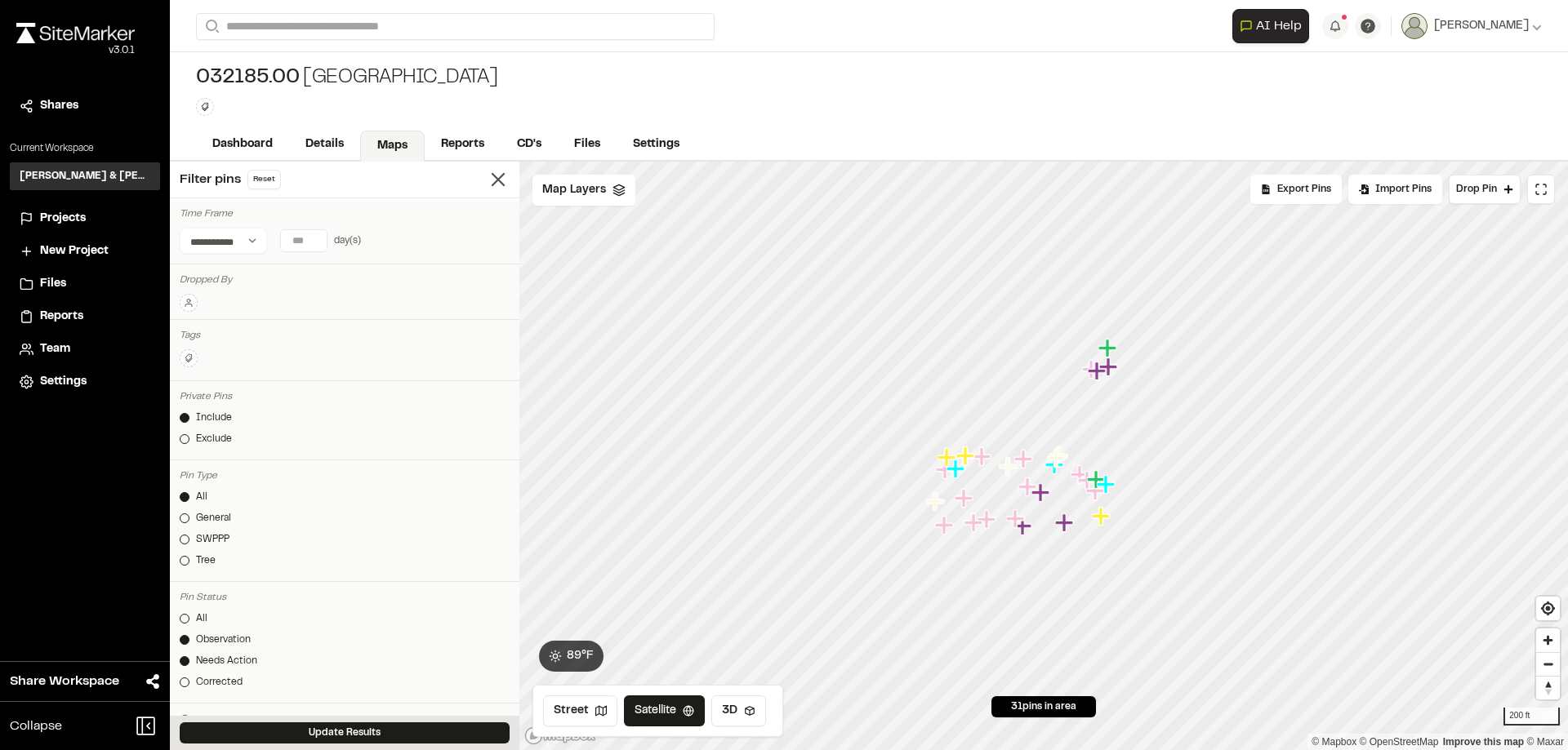
click at [190, 302] on icon at bounding box center [188, 302] width 9 height 9
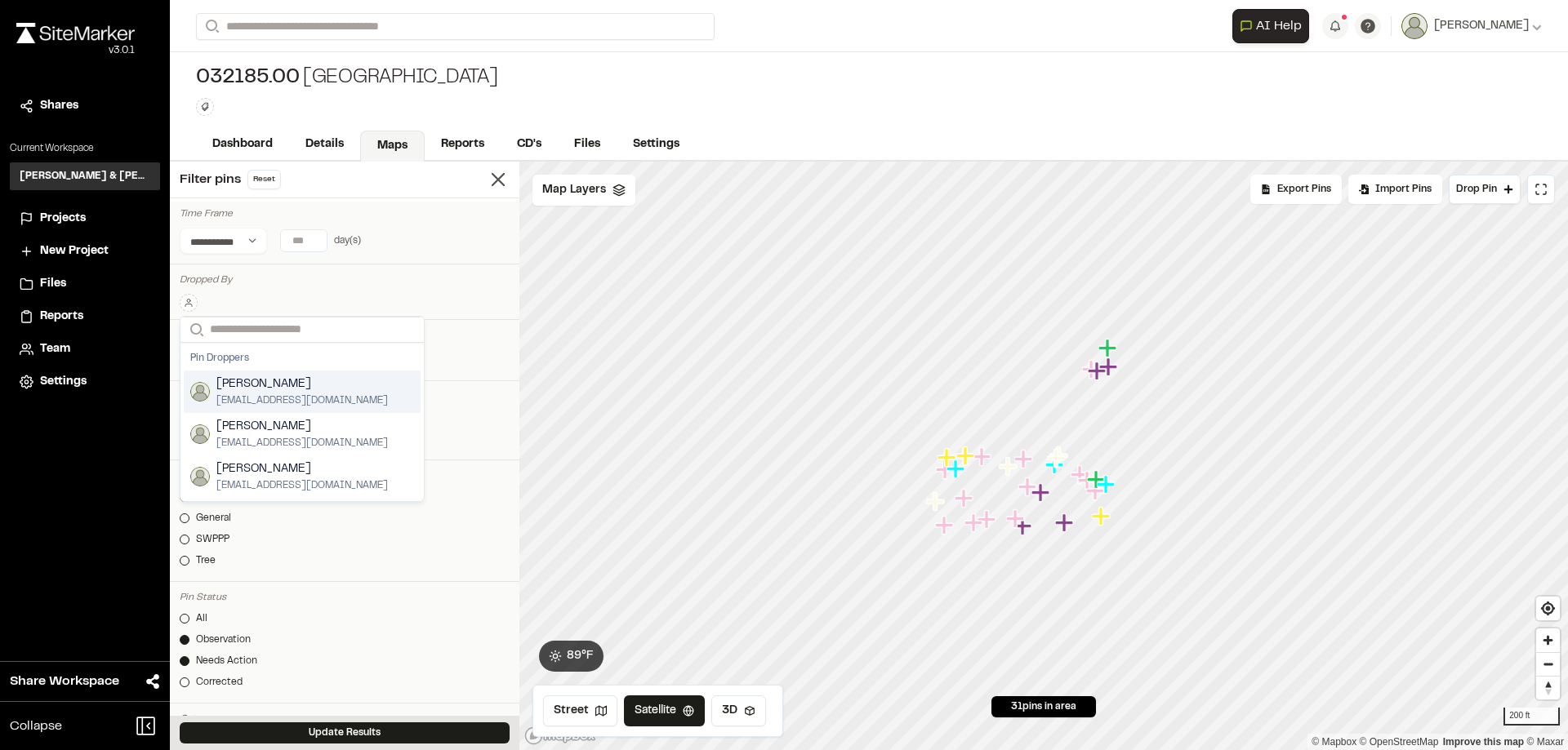
click at [246, 388] on span "[PERSON_NAME]" at bounding box center [301, 384] width 171 height 18
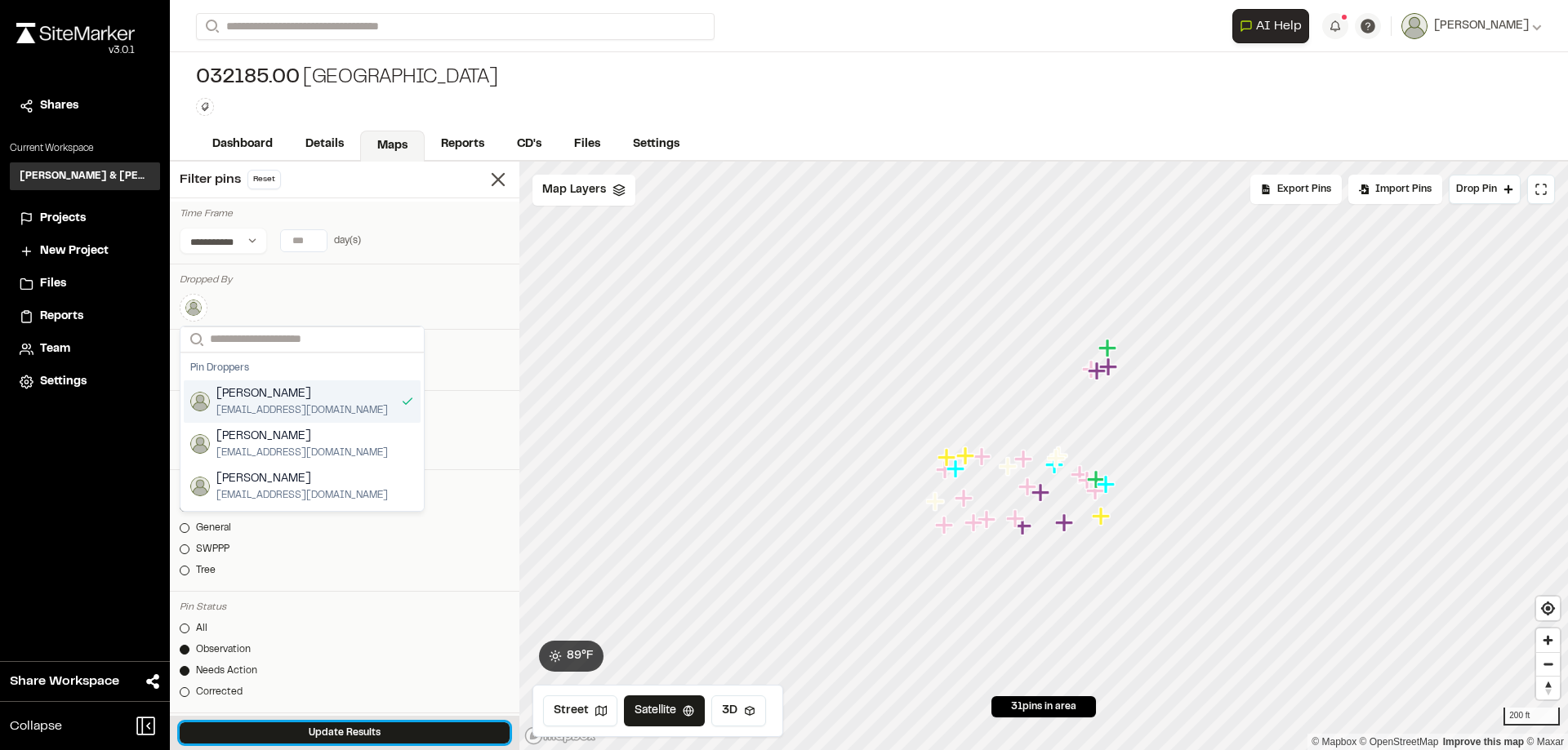
click at [364, 730] on button "Update Results" at bounding box center [344, 733] width 330 height 22
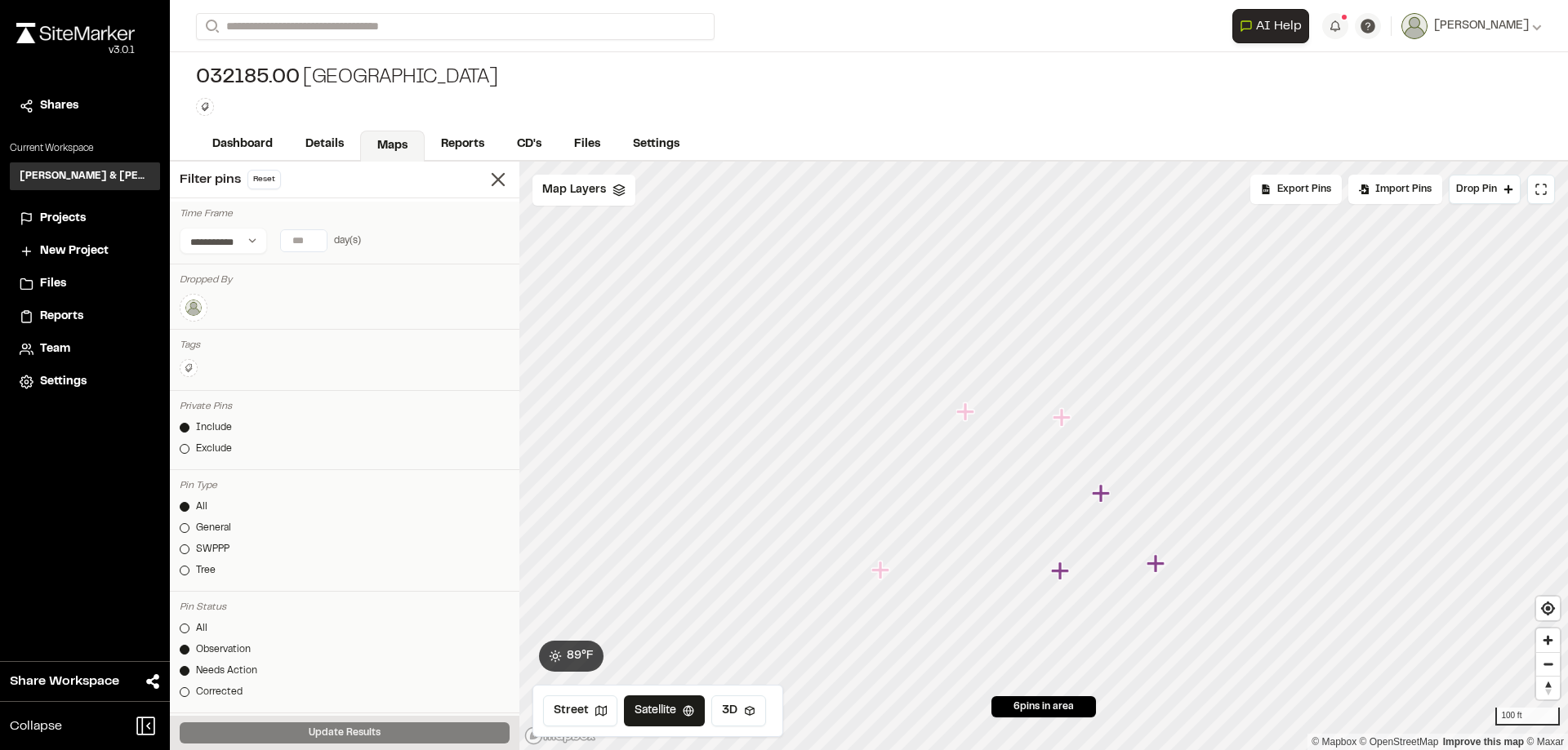
click at [966, 417] on icon "Map marker" at bounding box center [965, 411] width 18 height 18
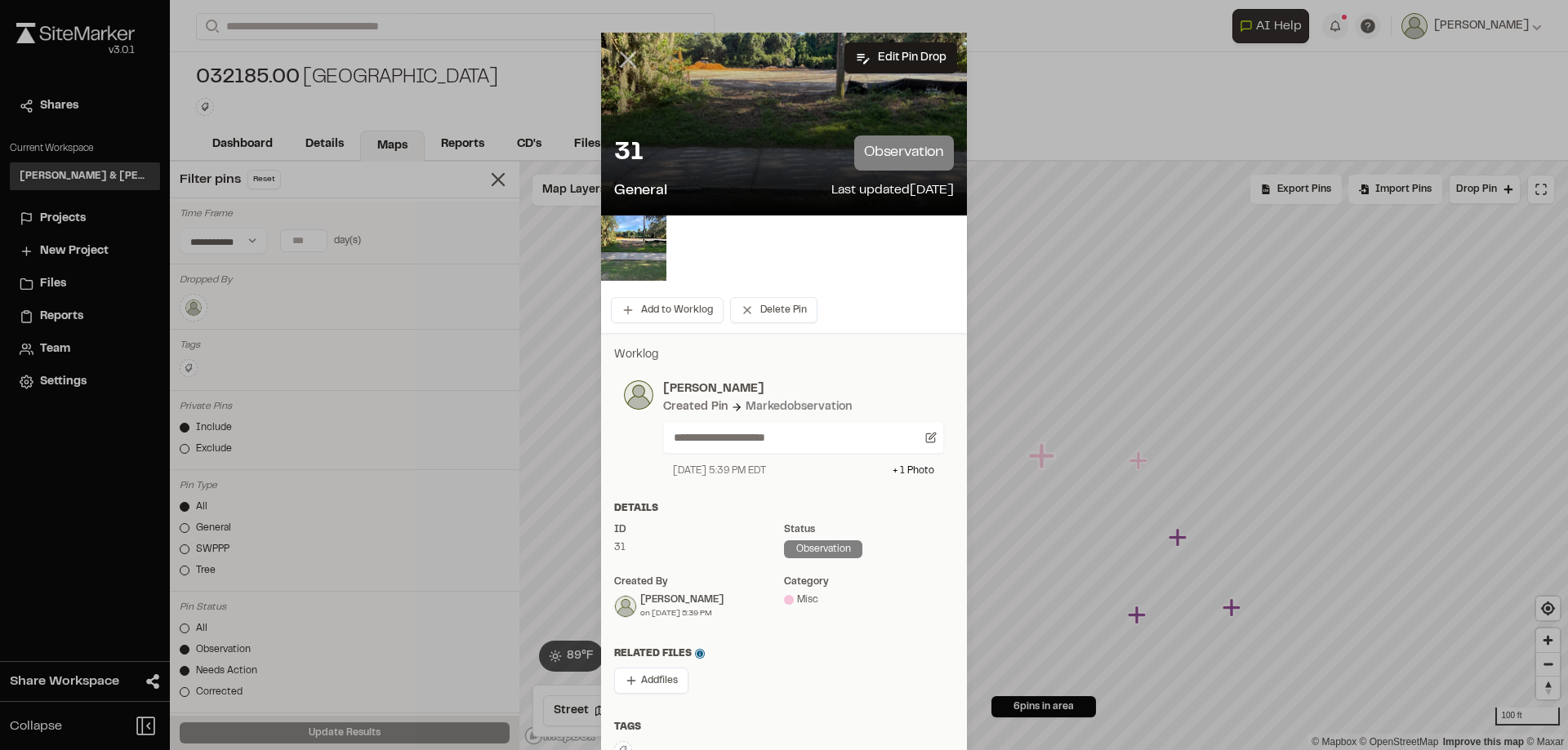
click at [624, 62] on line at bounding box center [628, 60] width 14 height 14
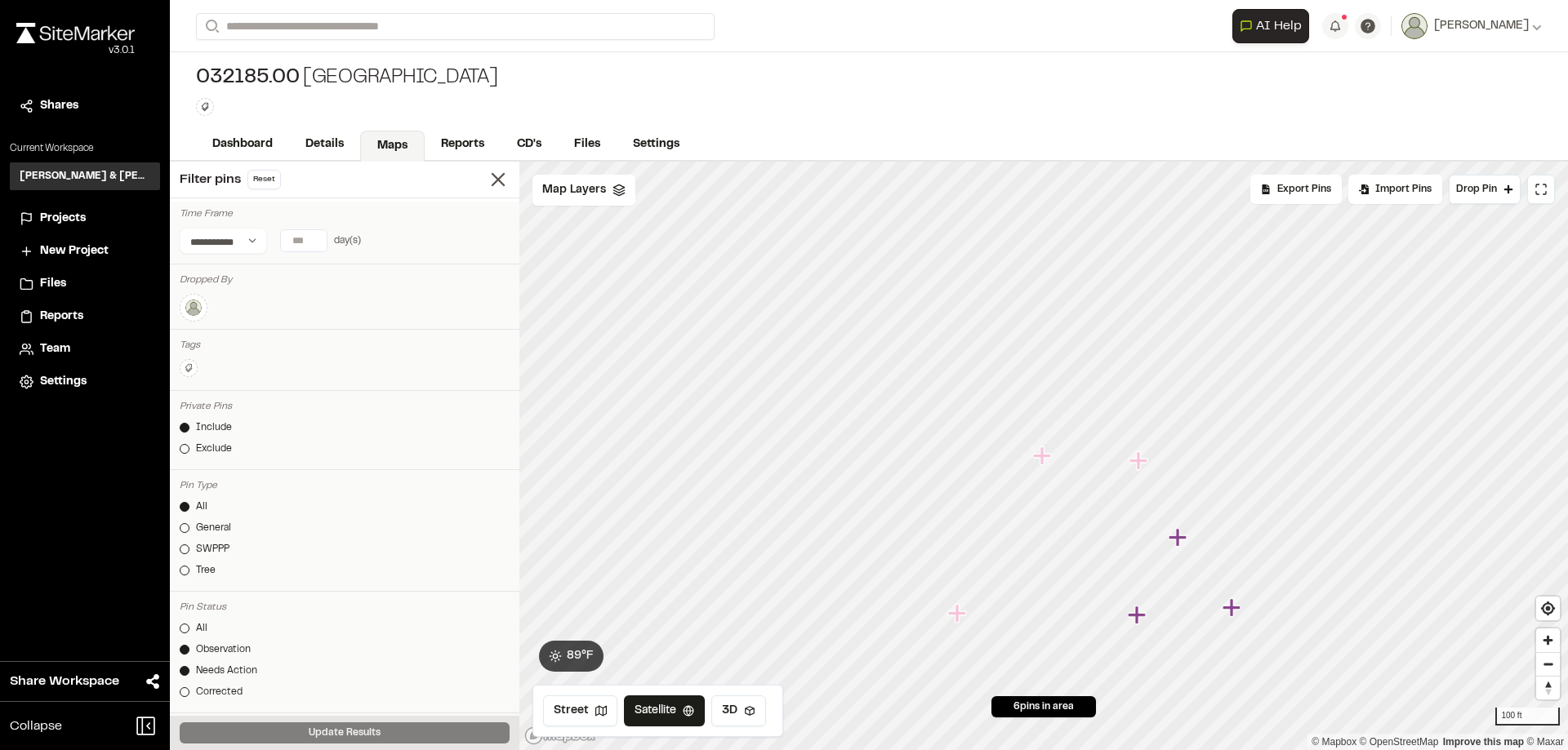
click at [1145, 470] on icon "Map marker" at bounding box center [1139, 461] width 22 height 22
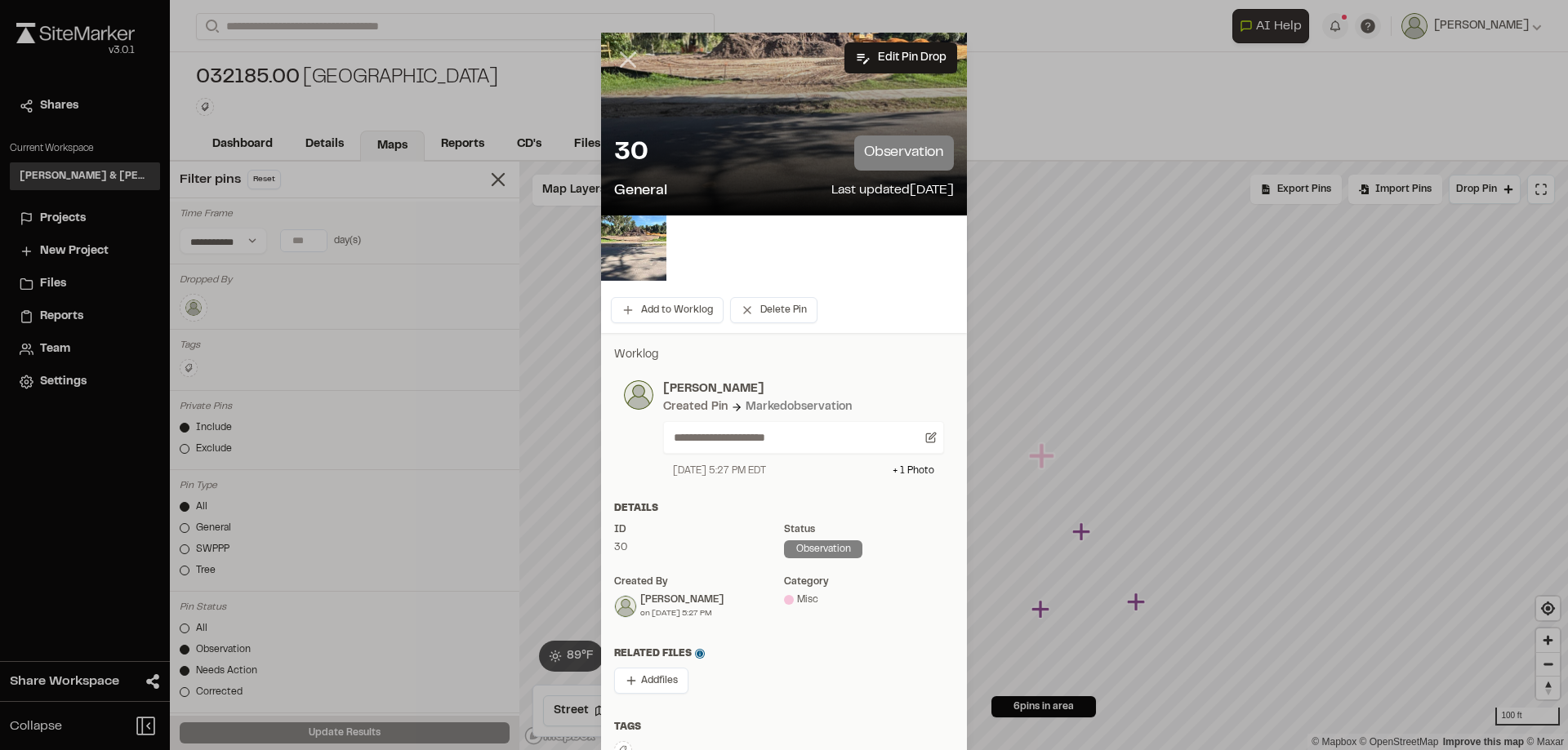
click at [615, 55] on icon at bounding box center [628, 59] width 28 height 28
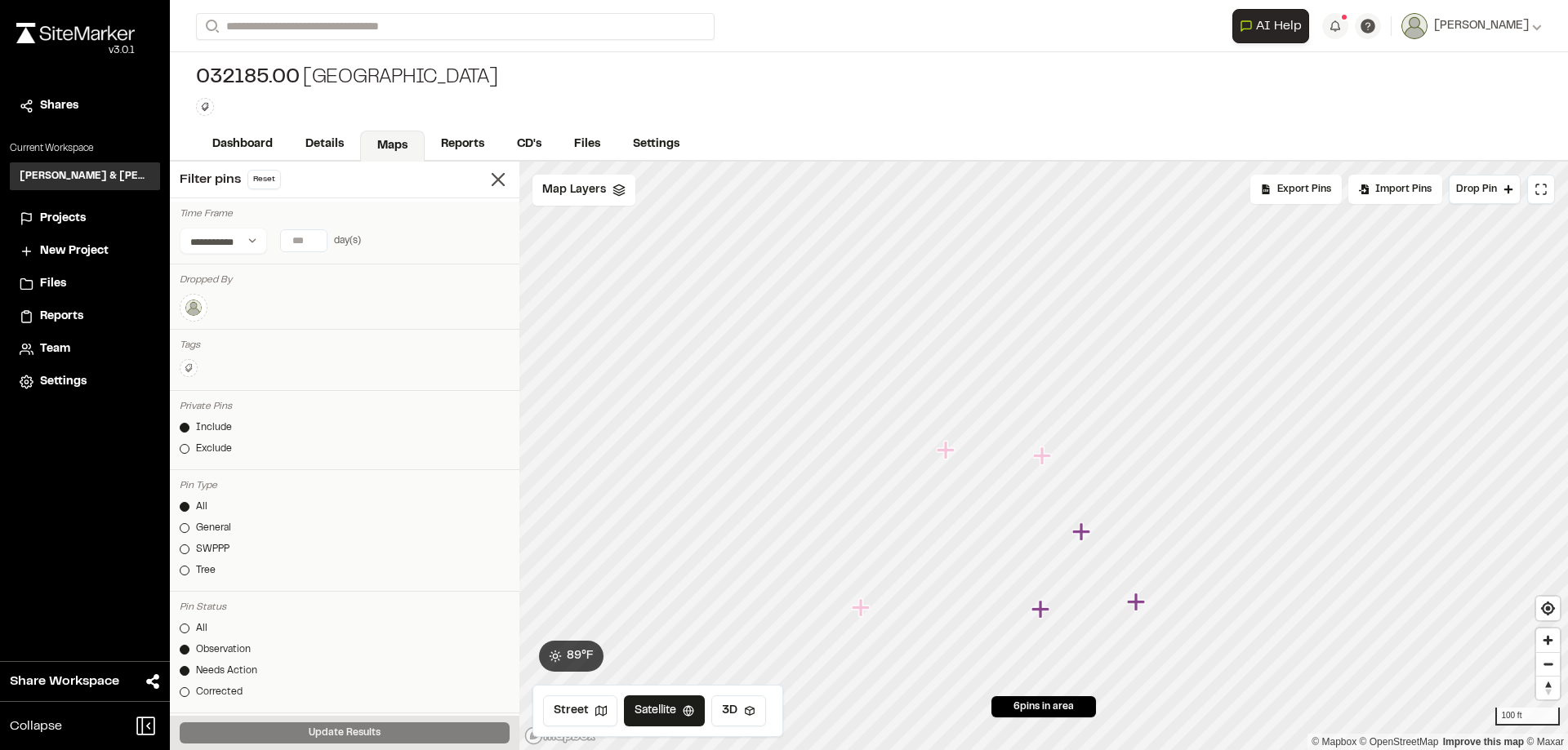
click at [946, 452] on icon "Map marker" at bounding box center [945, 449] width 18 height 18
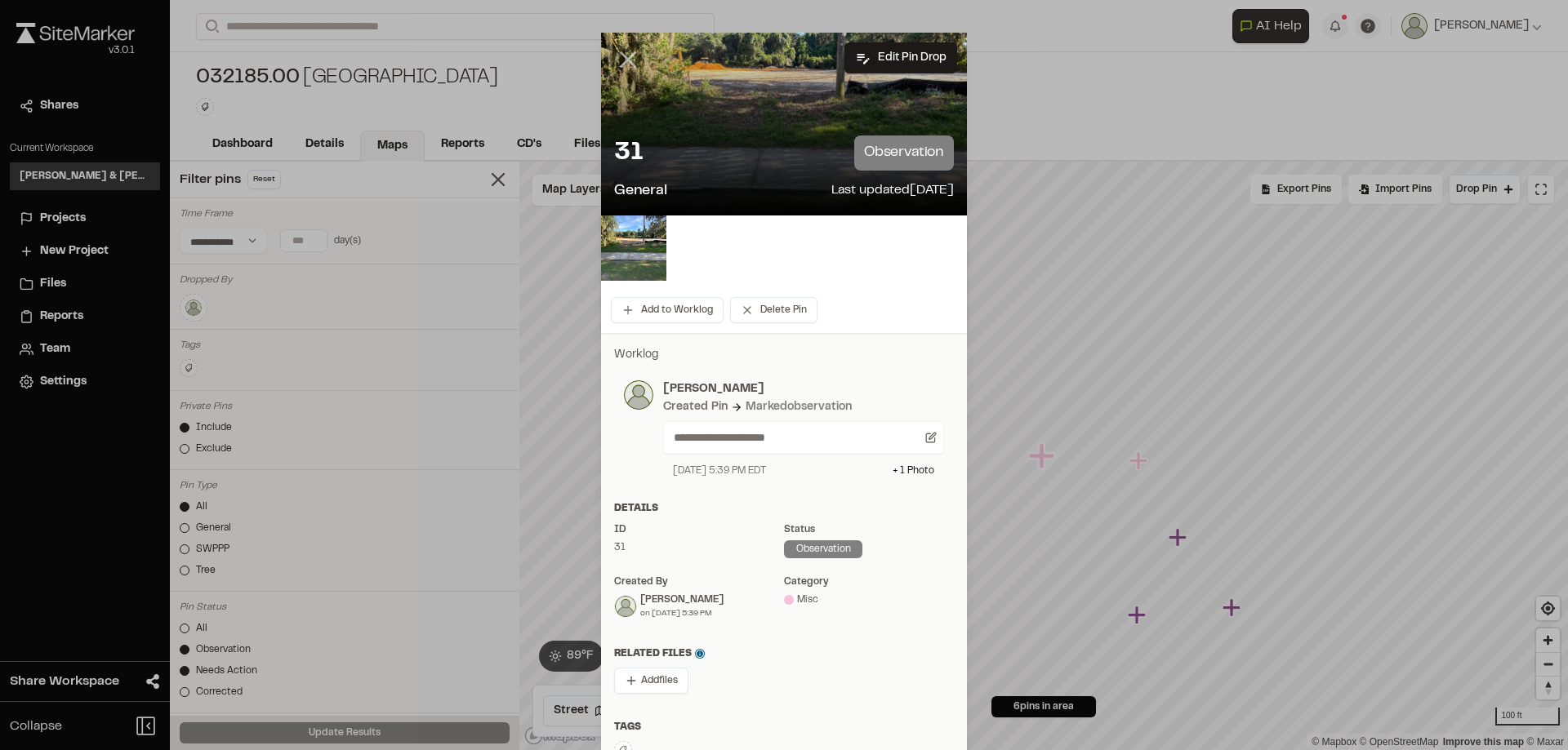
click at [630, 56] on icon at bounding box center [628, 59] width 28 height 28
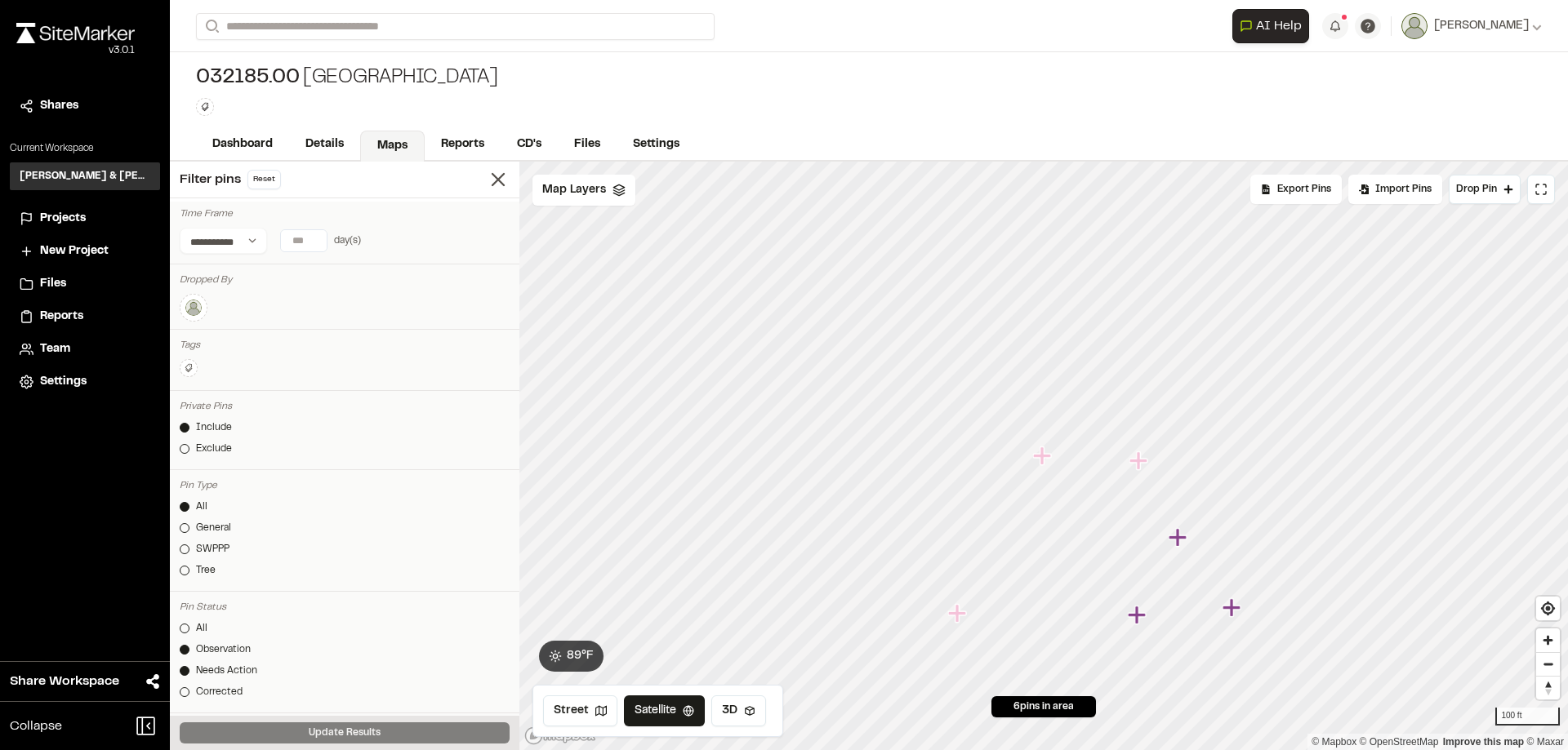
click at [1140, 459] on icon "Map marker" at bounding box center [1138, 460] width 18 height 18
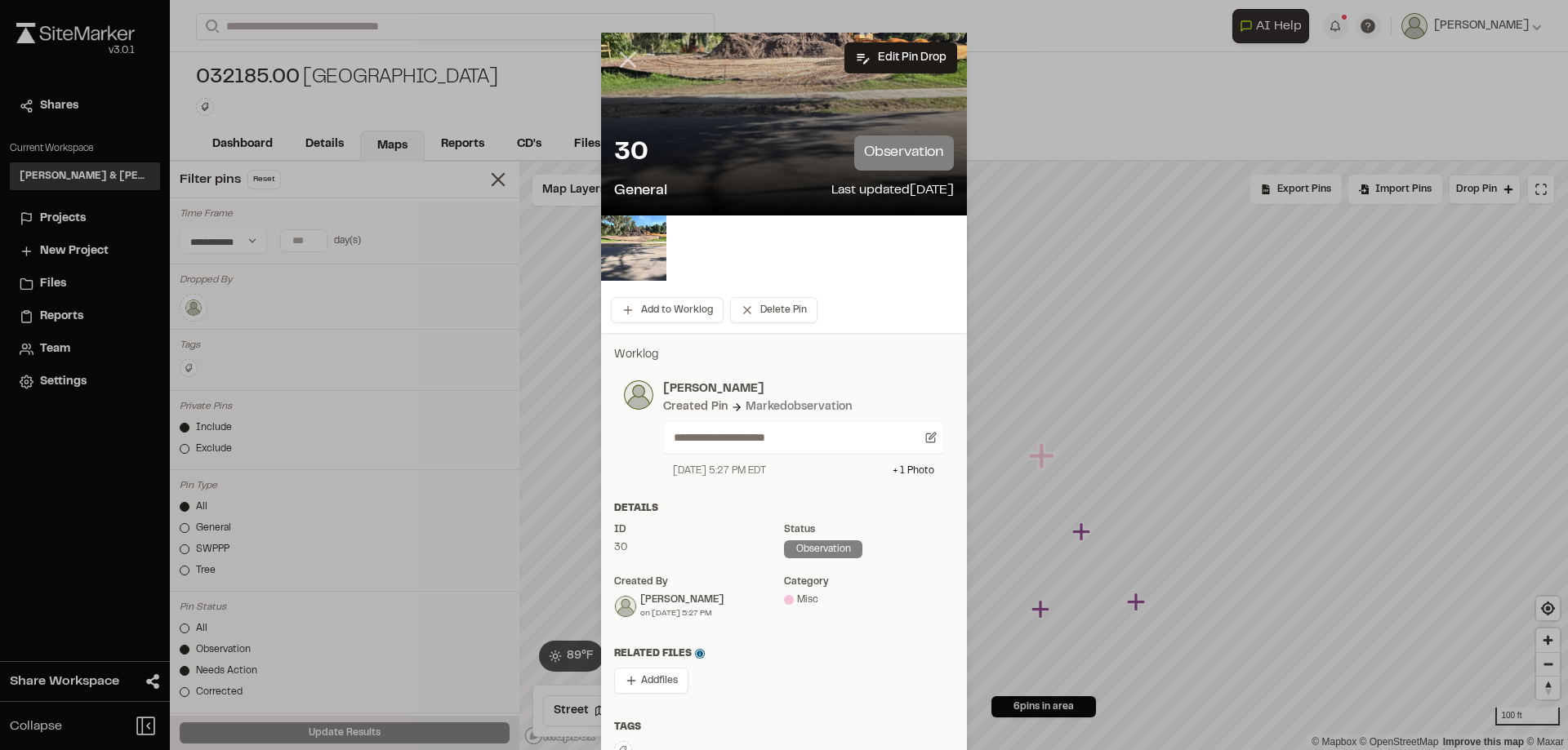
click at [621, 60] on line at bounding box center [628, 60] width 14 height 14
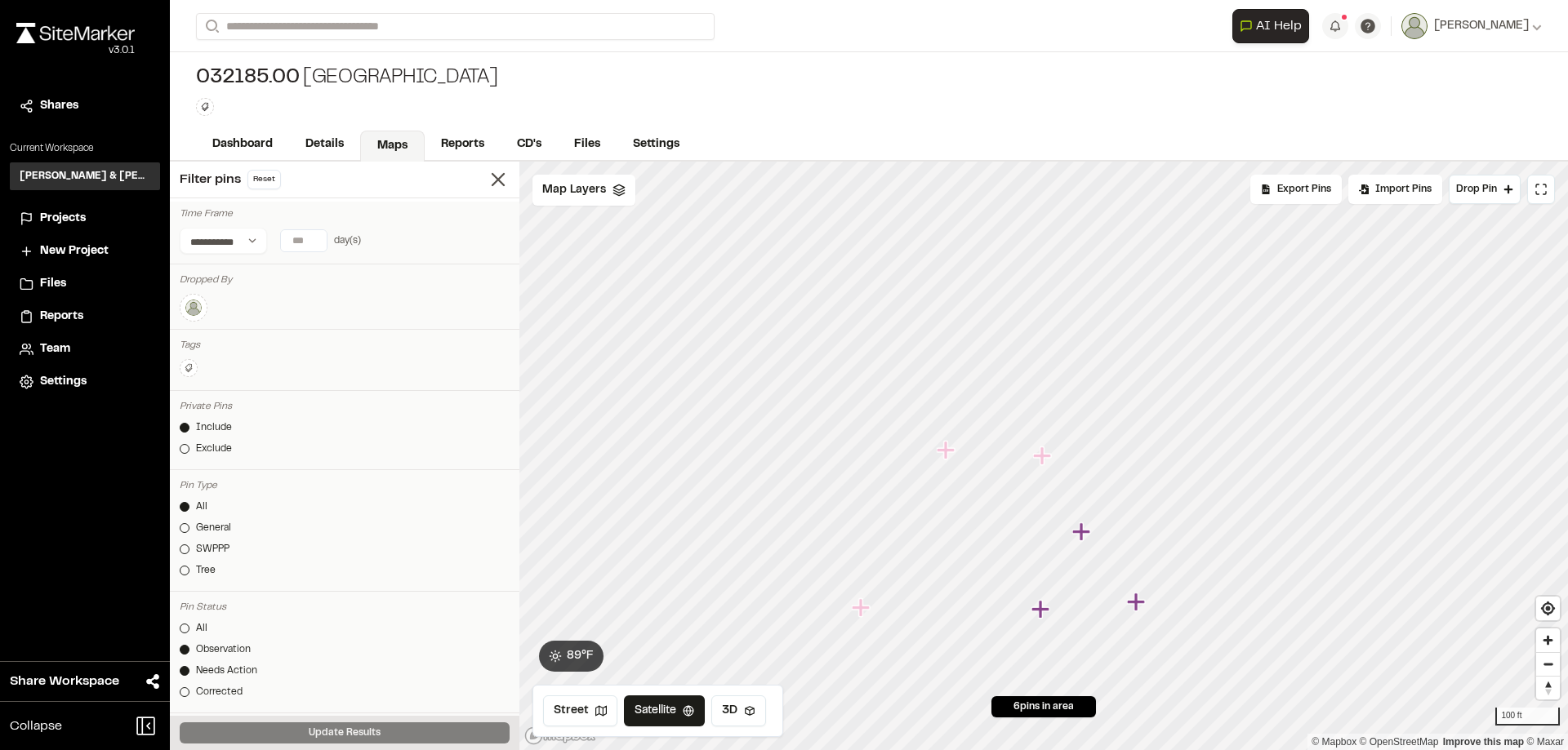
click at [1084, 536] on icon "Map marker" at bounding box center [1083, 532] width 22 height 22
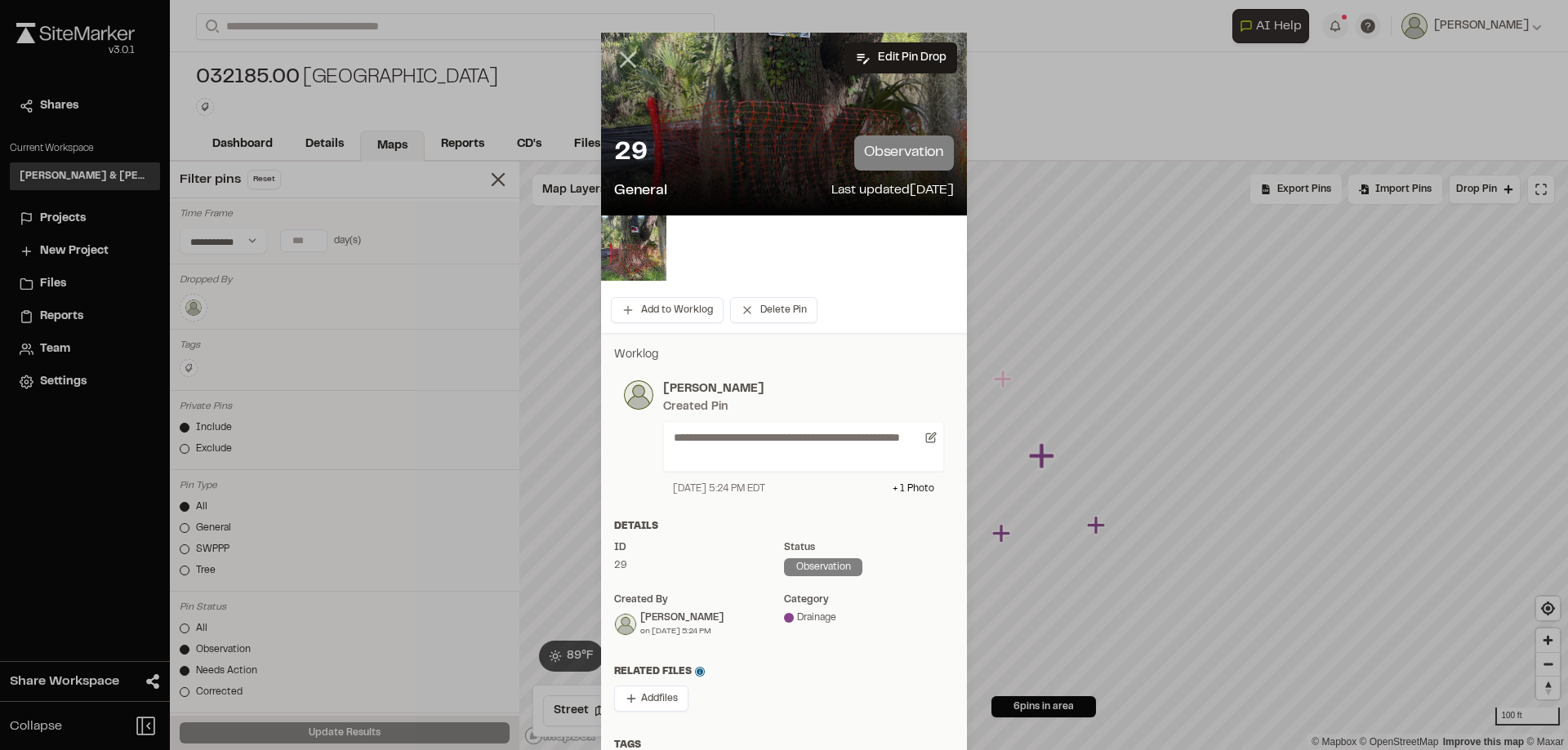
click at [621, 61] on line at bounding box center [628, 60] width 14 height 14
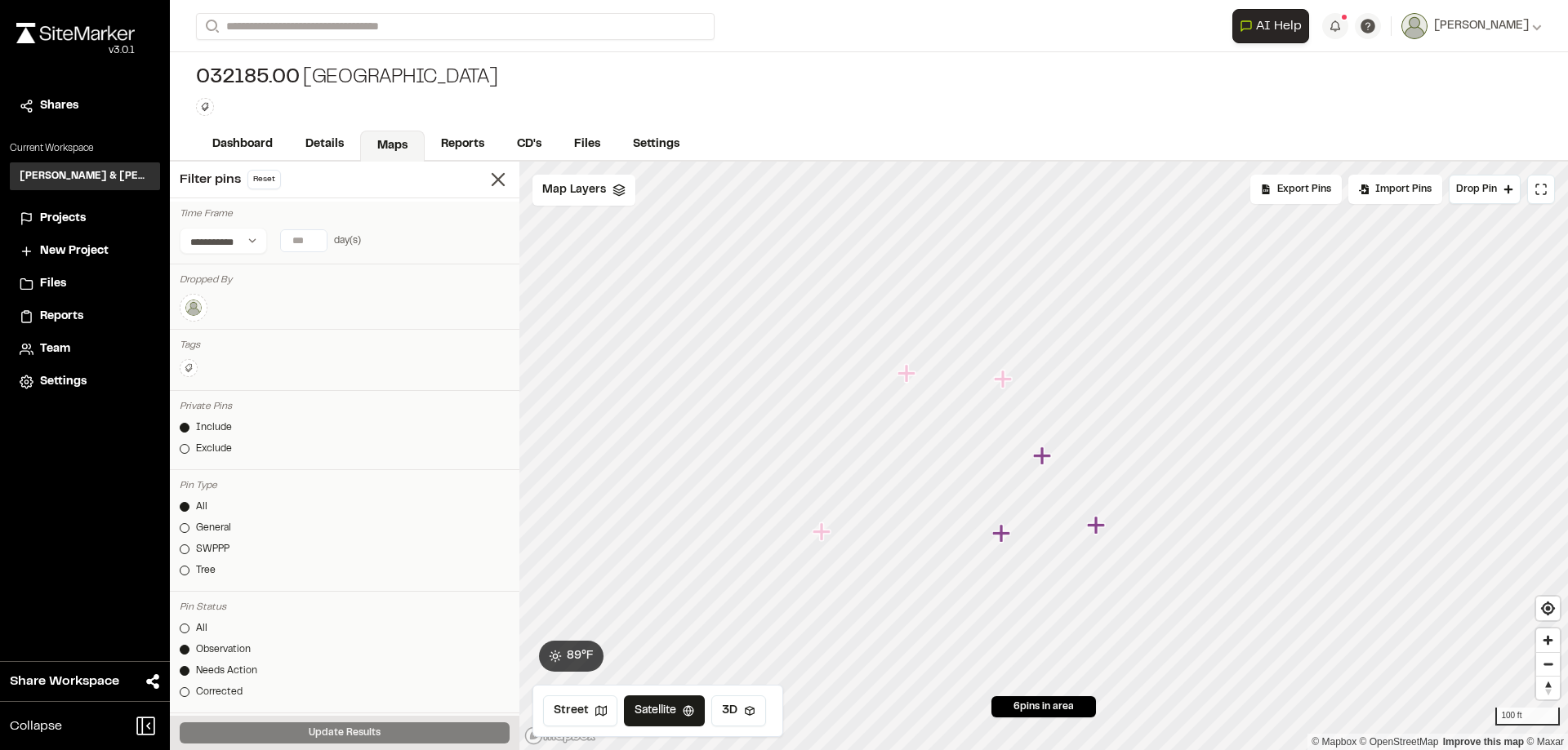
click at [828, 537] on icon "Map marker" at bounding box center [823, 532] width 22 height 22
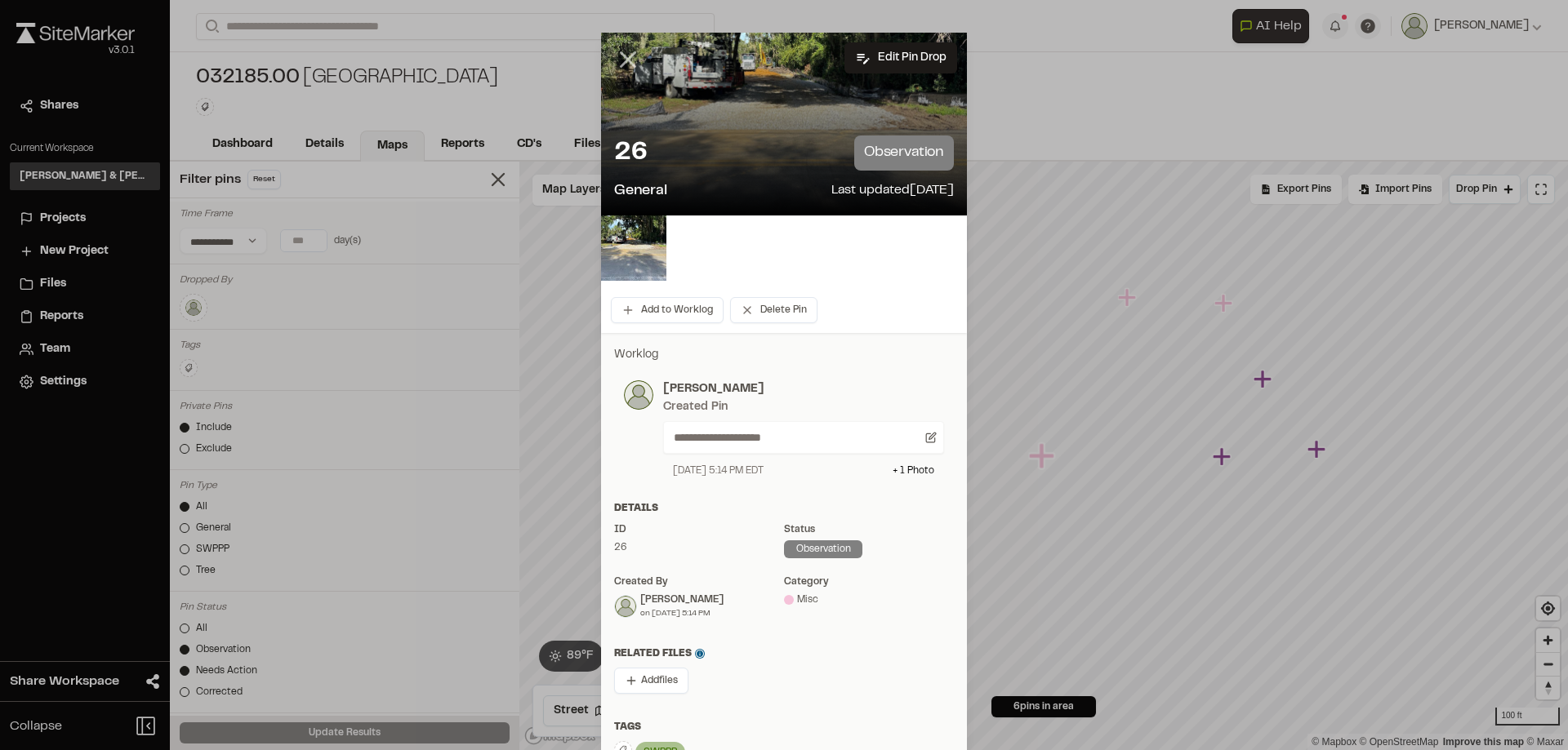
click at [630, 61] on icon at bounding box center [628, 59] width 28 height 28
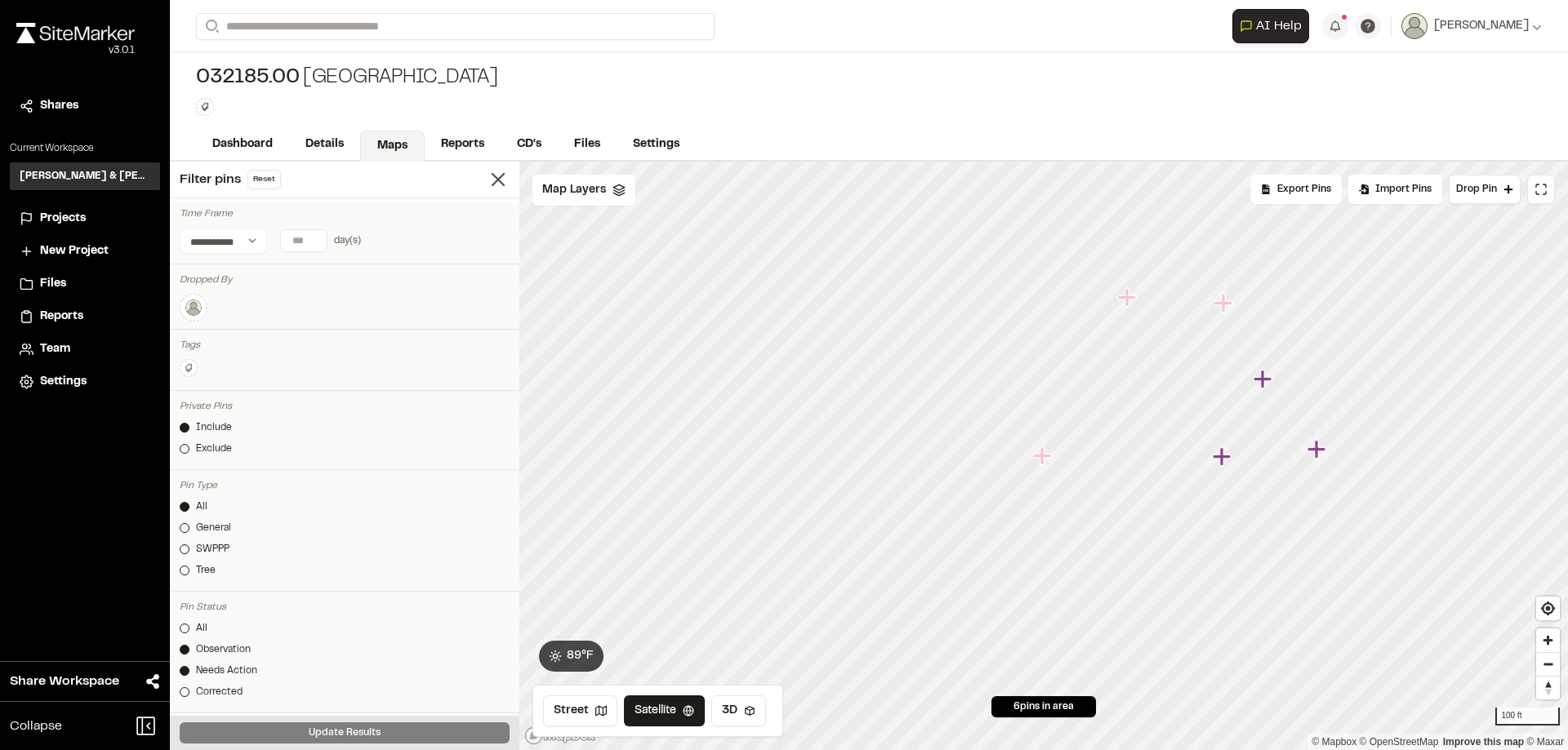
click at [1225, 458] on icon "Map marker" at bounding box center [1221, 456] width 18 height 18
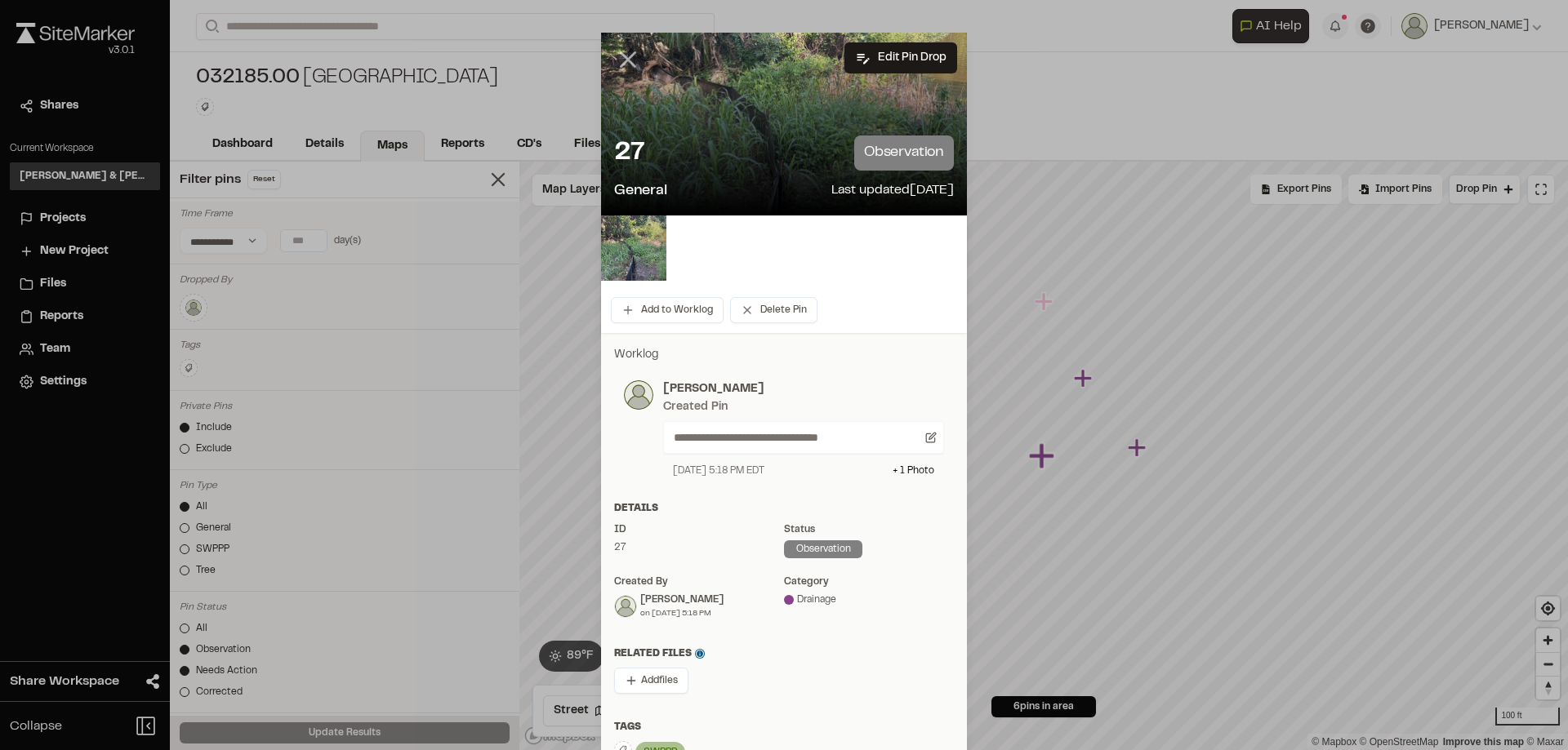
click at [621, 54] on icon at bounding box center [628, 59] width 28 height 28
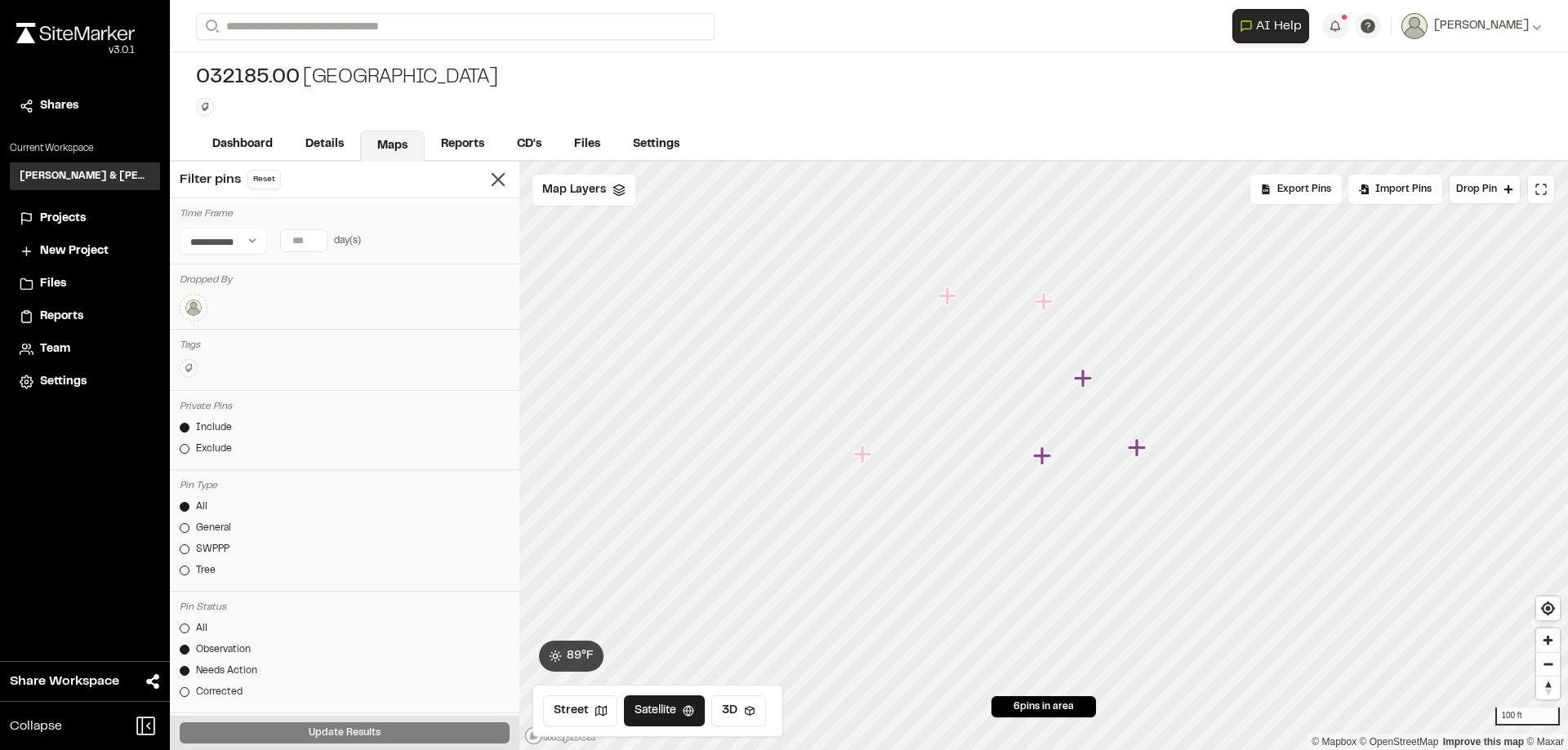
click at [1143, 454] on icon "Map marker" at bounding box center [1139, 448] width 22 height 22
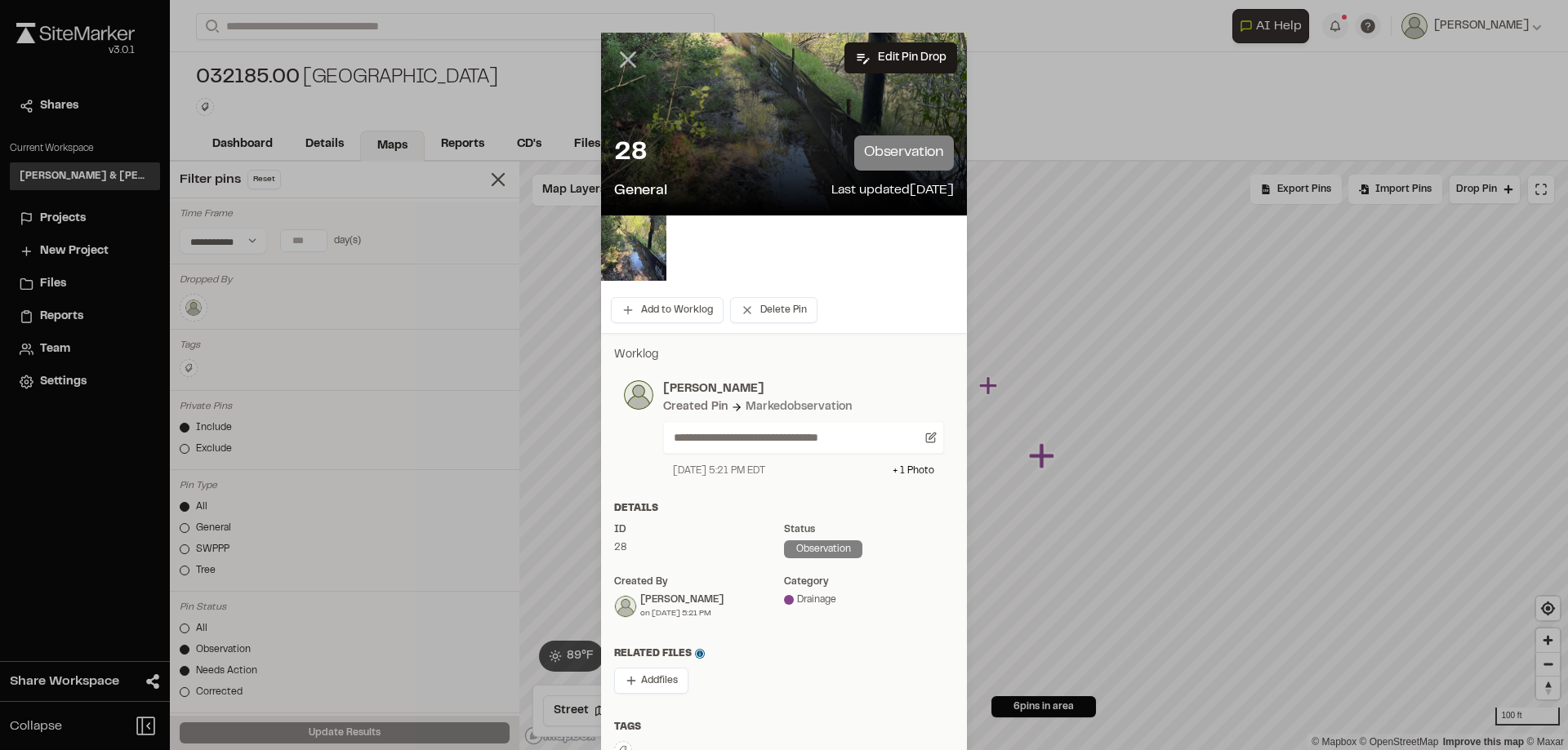
click at [625, 62] on line at bounding box center [628, 60] width 14 height 14
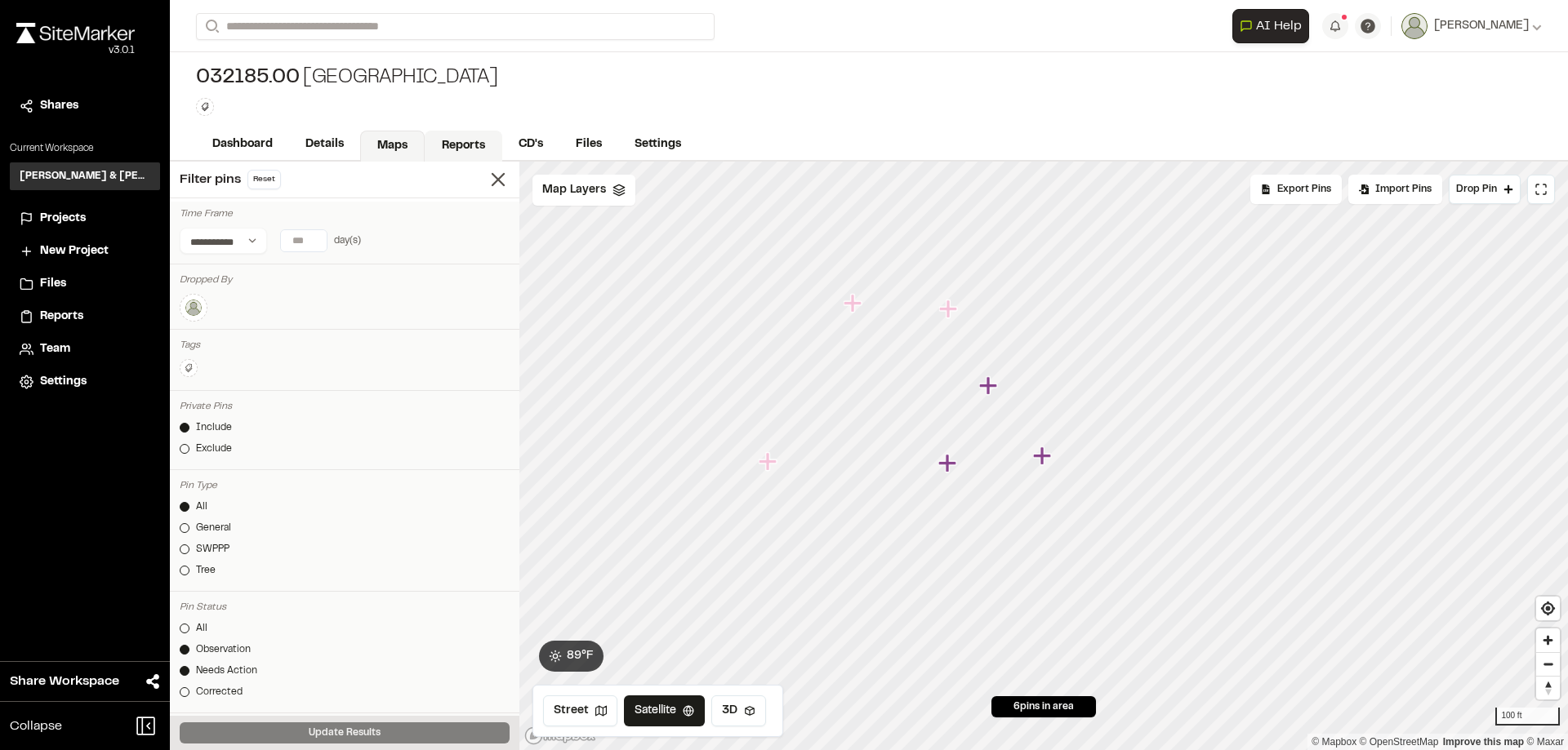
click at [479, 138] on link "Reports" at bounding box center [463, 146] width 77 height 31
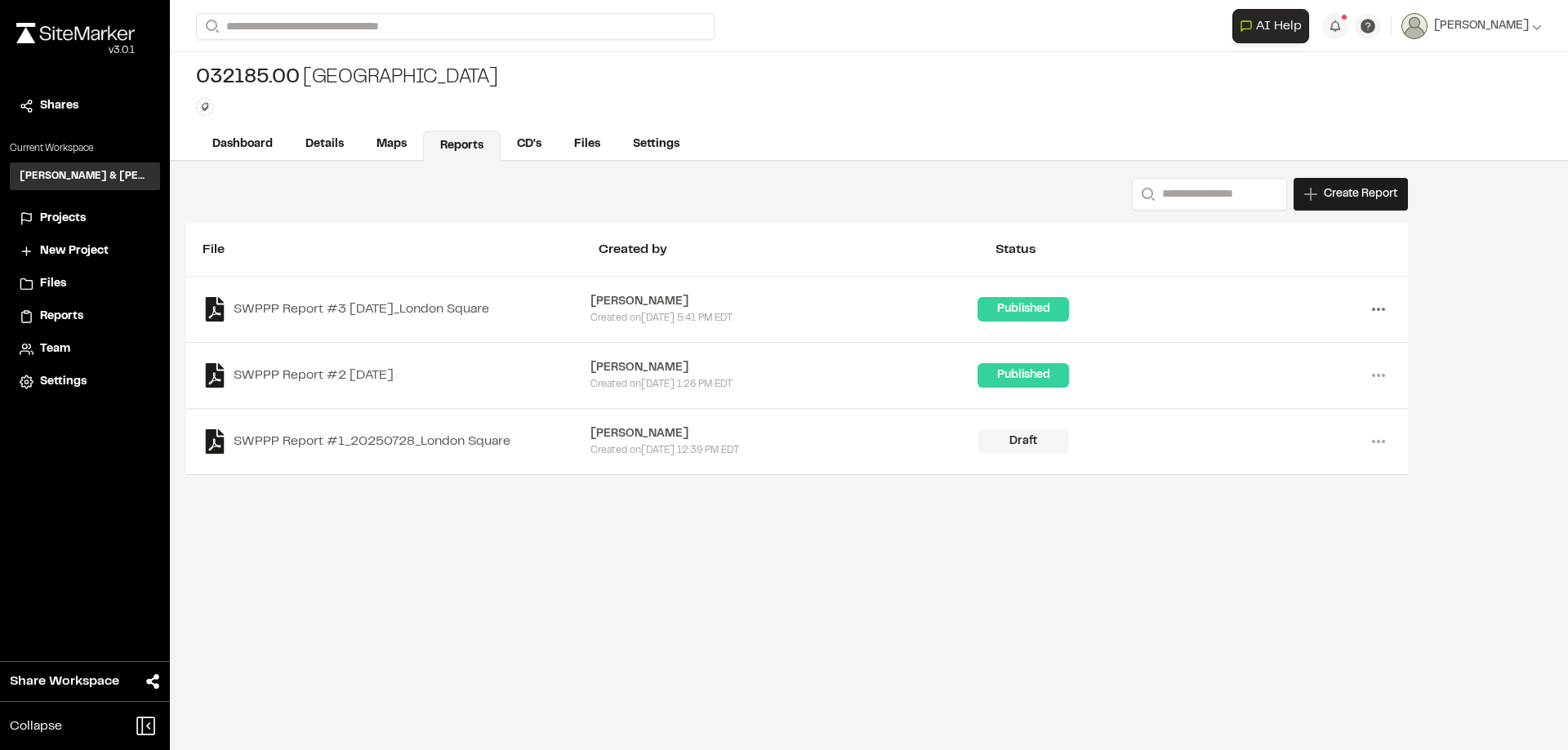
click at [1380, 310] on circle at bounding box center [1379, 310] width 3 height 3
click at [1284, 414] on link "Delete" at bounding box center [1319, 417] width 142 height 24
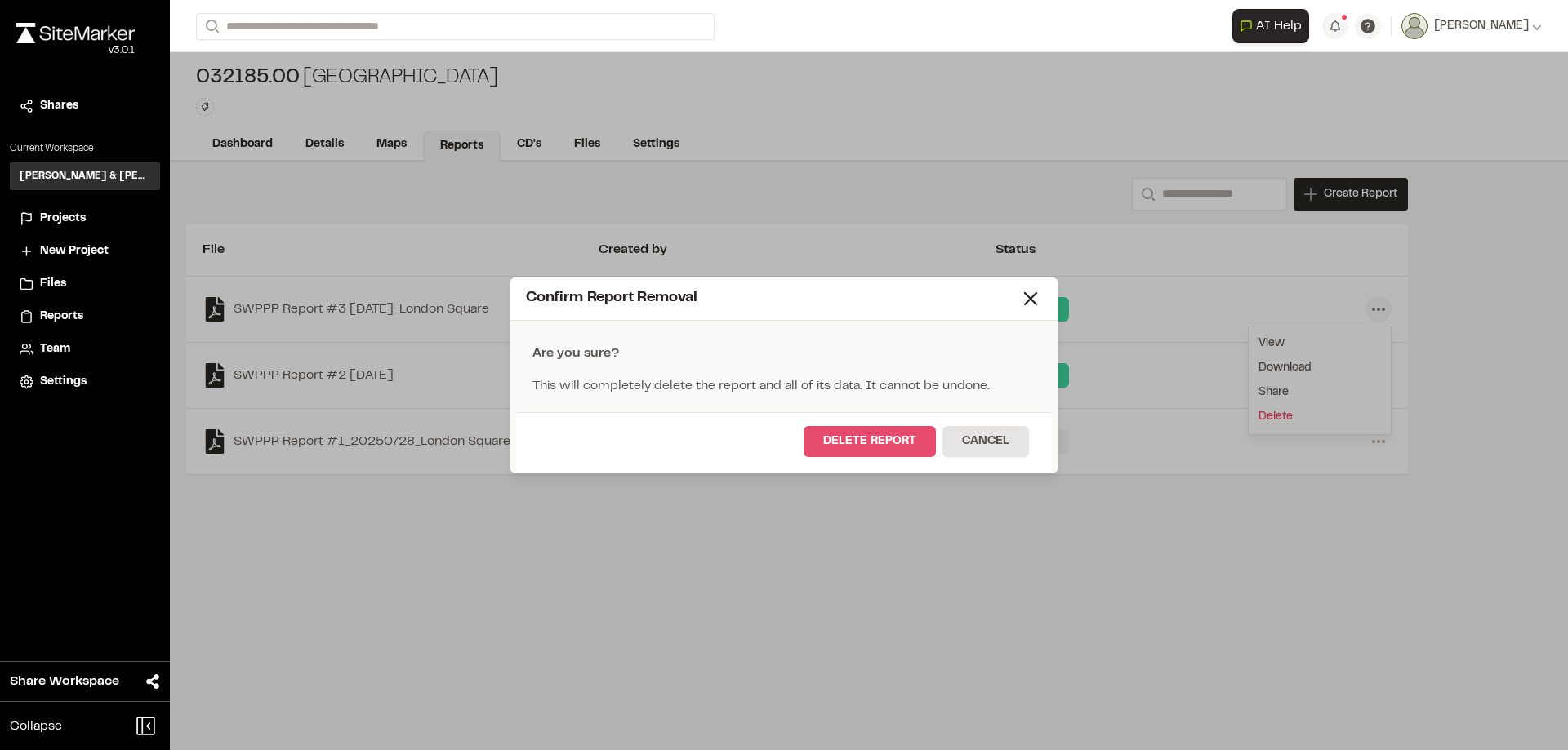
click at [883, 440] on button "Delete Report" at bounding box center [870, 441] width 133 height 31
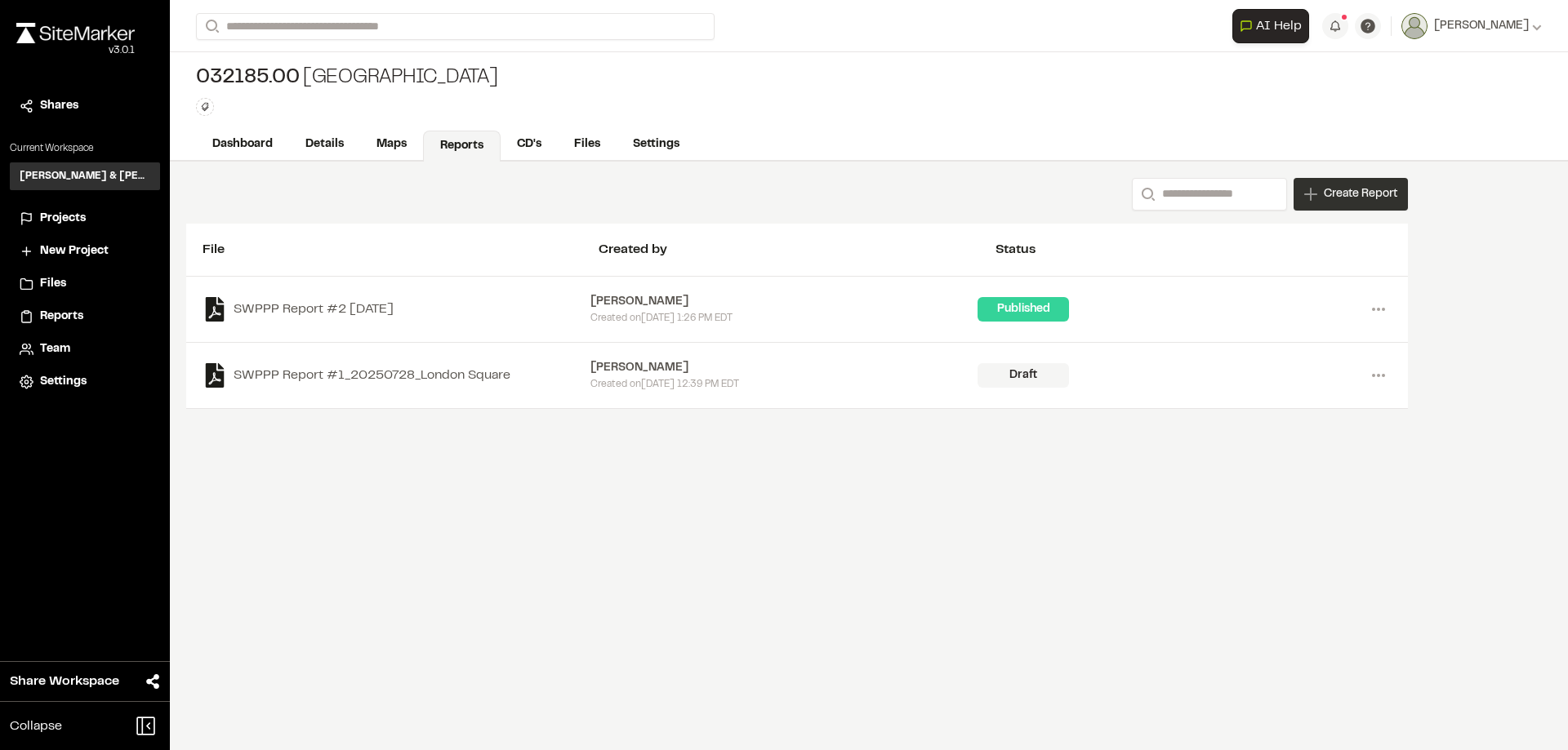
click at [1361, 194] on span "Create Report" at bounding box center [1360, 194] width 73 height 18
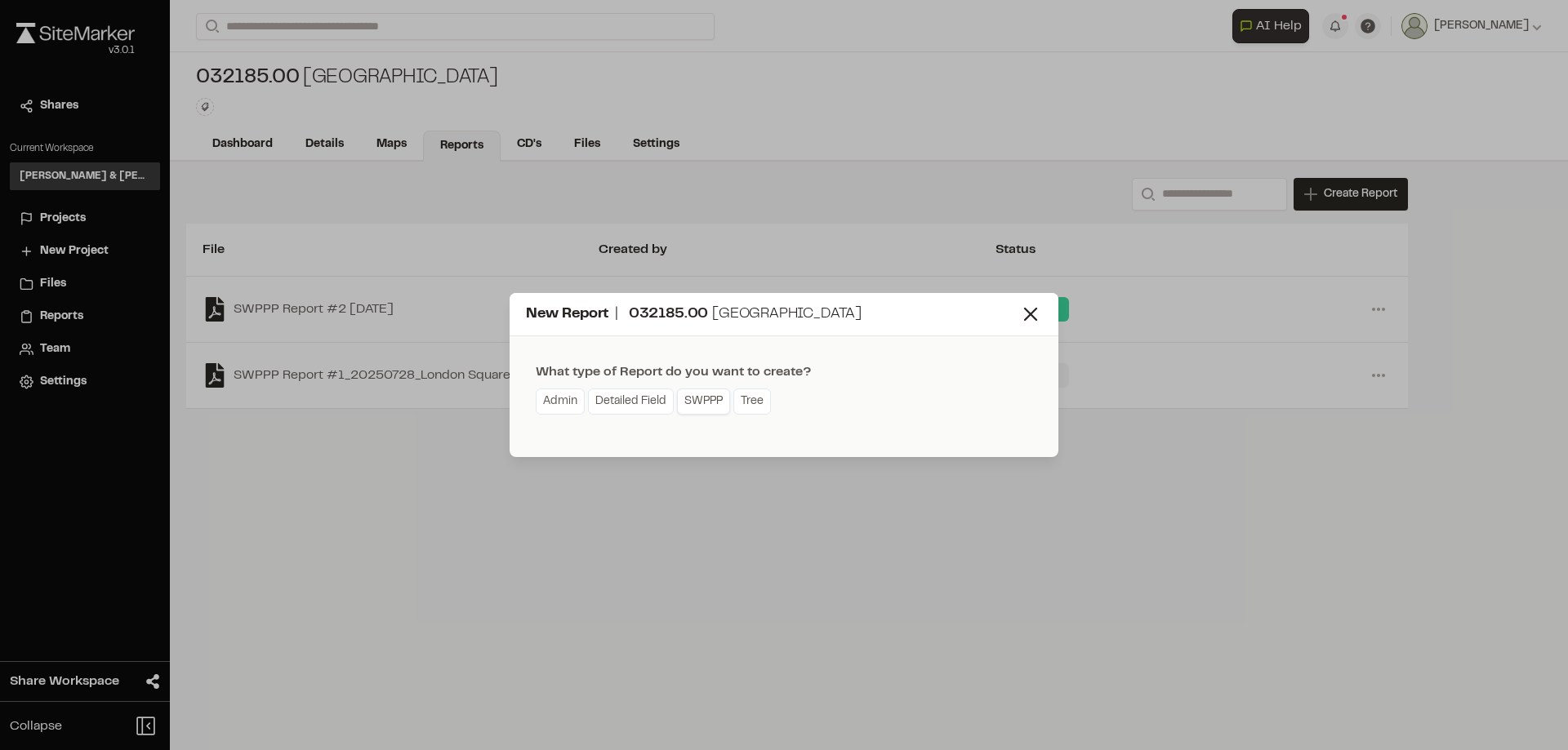
click at [703, 399] on link "SWPPP" at bounding box center [704, 402] width 53 height 26
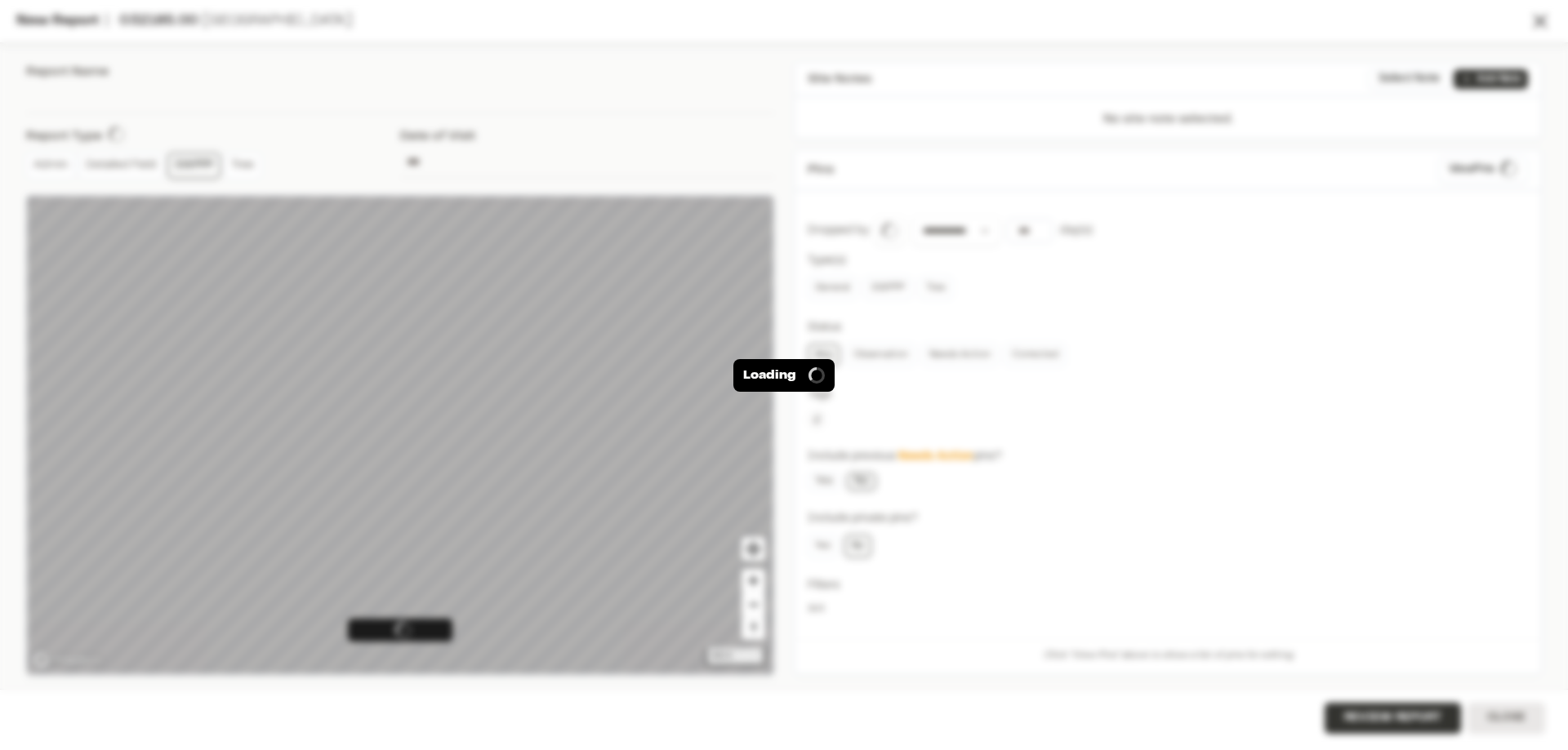
type input "**********"
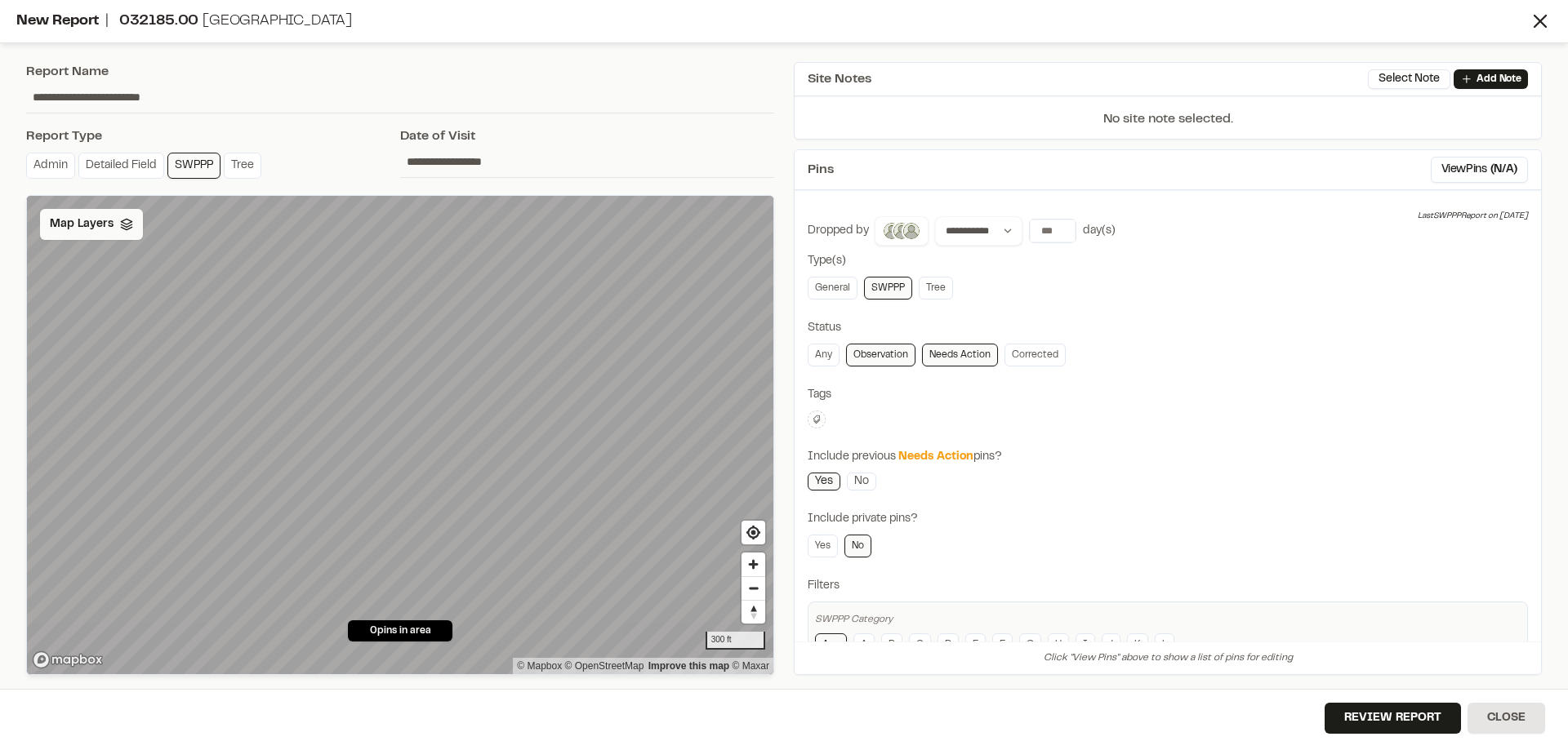
click at [125, 236] on div "Map Layers" at bounding box center [92, 224] width 103 height 31
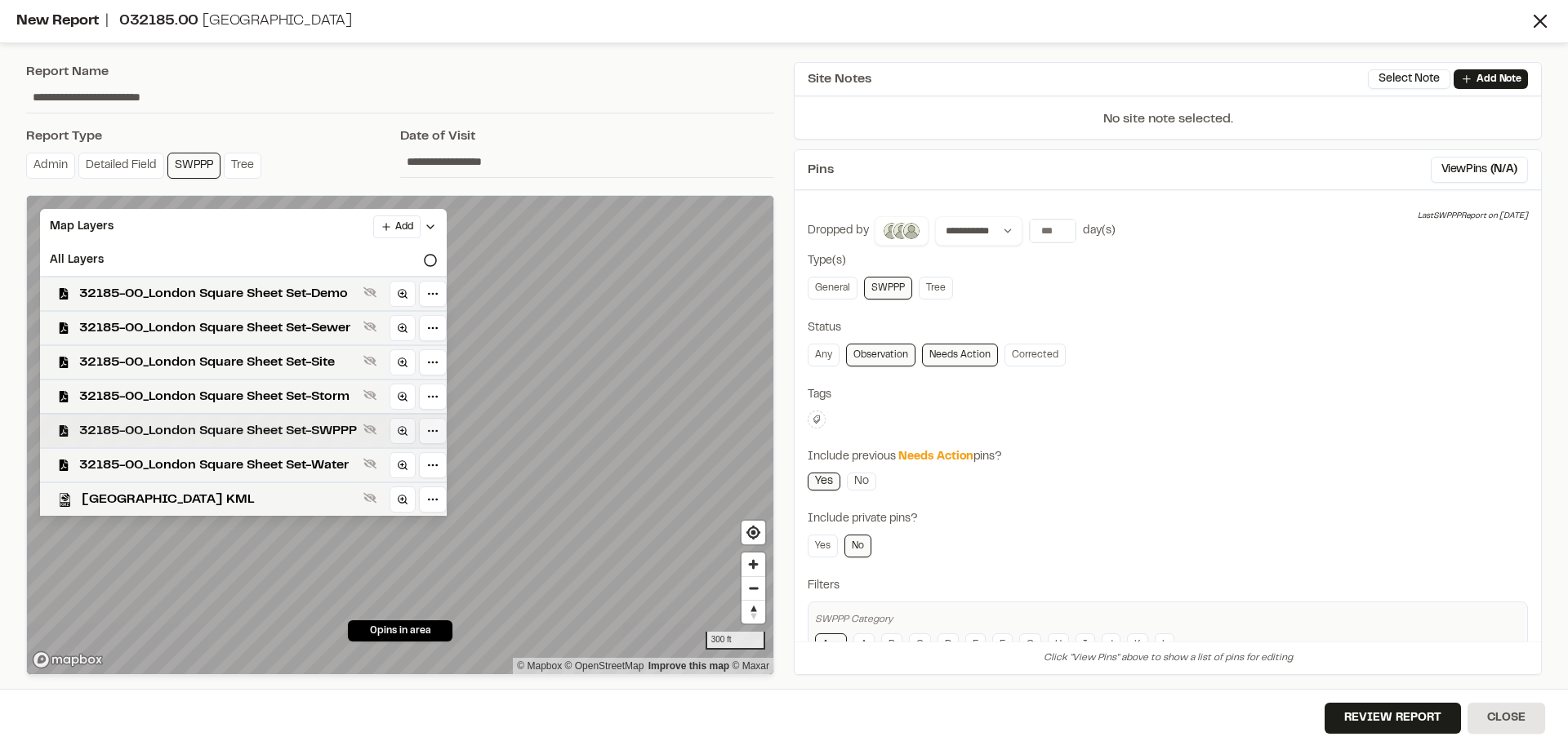
click at [187, 432] on span "32185-00_London Square Sheet Set-SWPPP" at bounding box center [218, 431] width 278 height 20
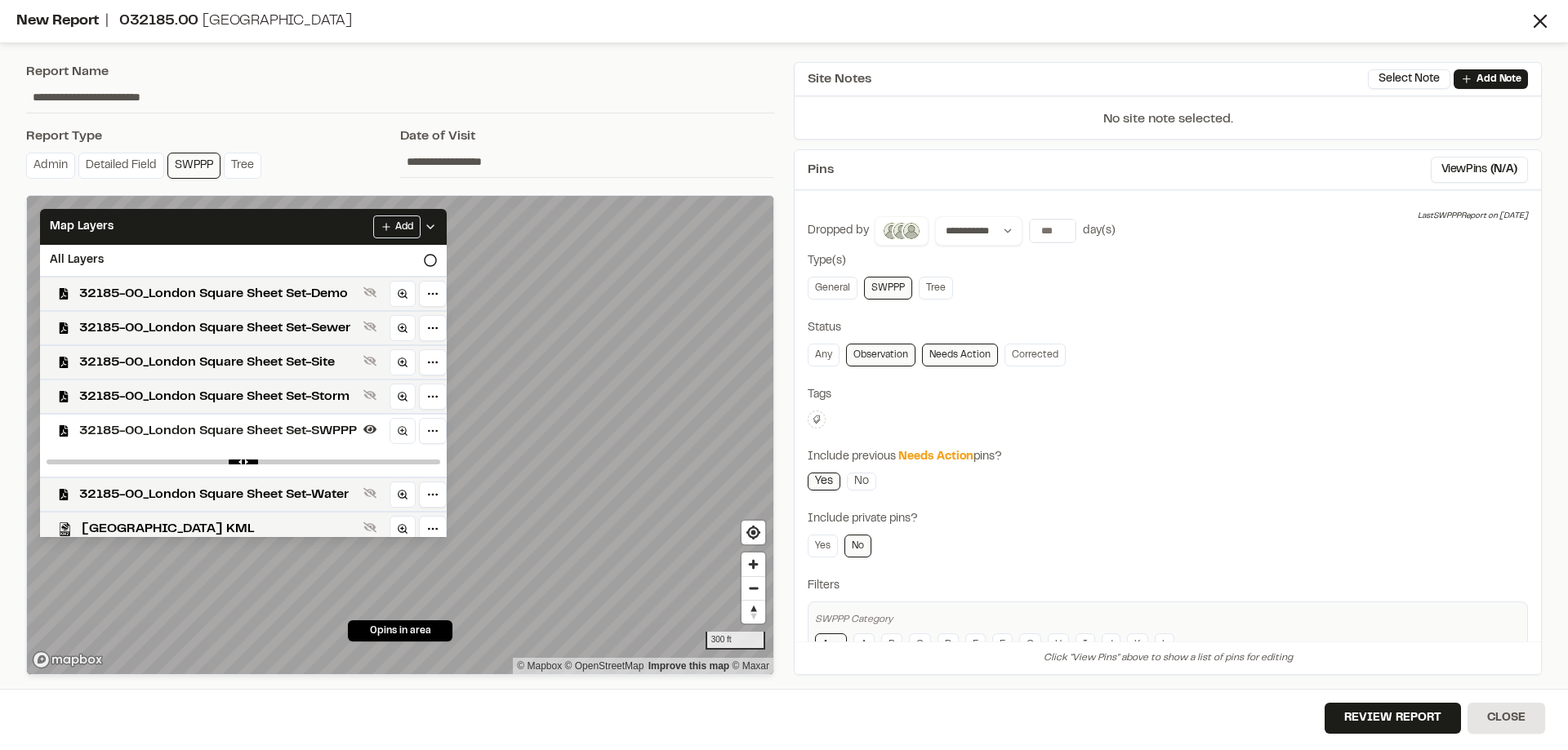
click at [435, 458] on div at bounding box center [244, 462] width 407 height 29
drag, startPoint x: 431, startPoint y: 458, endPoint x: 398, endPoint y: 458, distance: 33.0
click at [398, 458] on div at bounding box center [244, 462] width 407 height 29
drag, startPoint x: 424, startPoint y: 463, endPoint x: 307, endPoint y: 460, distance: 117.0
type input "****"
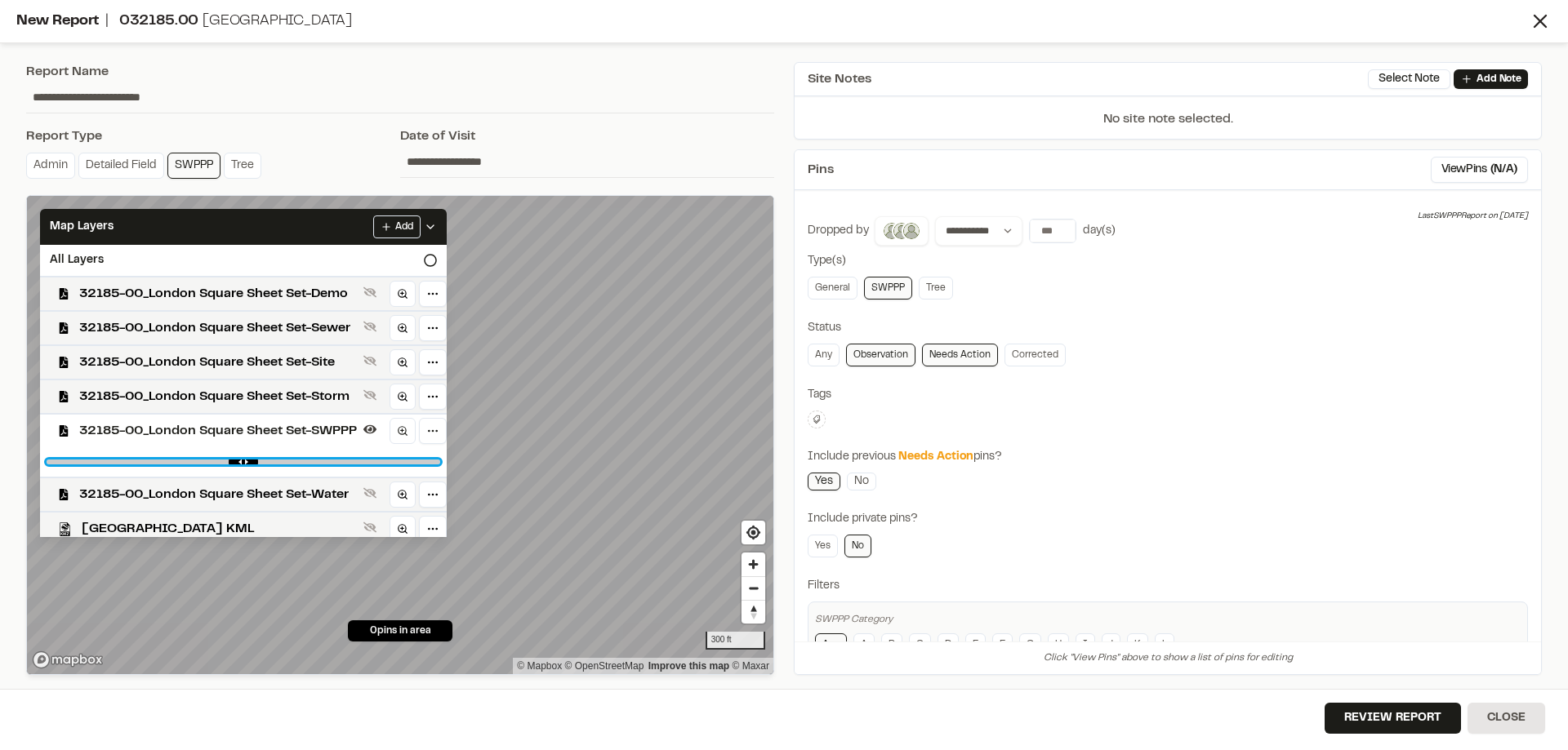
click at [307, 460] on input "range" at bounding box center [243, 462] width 393 height 5
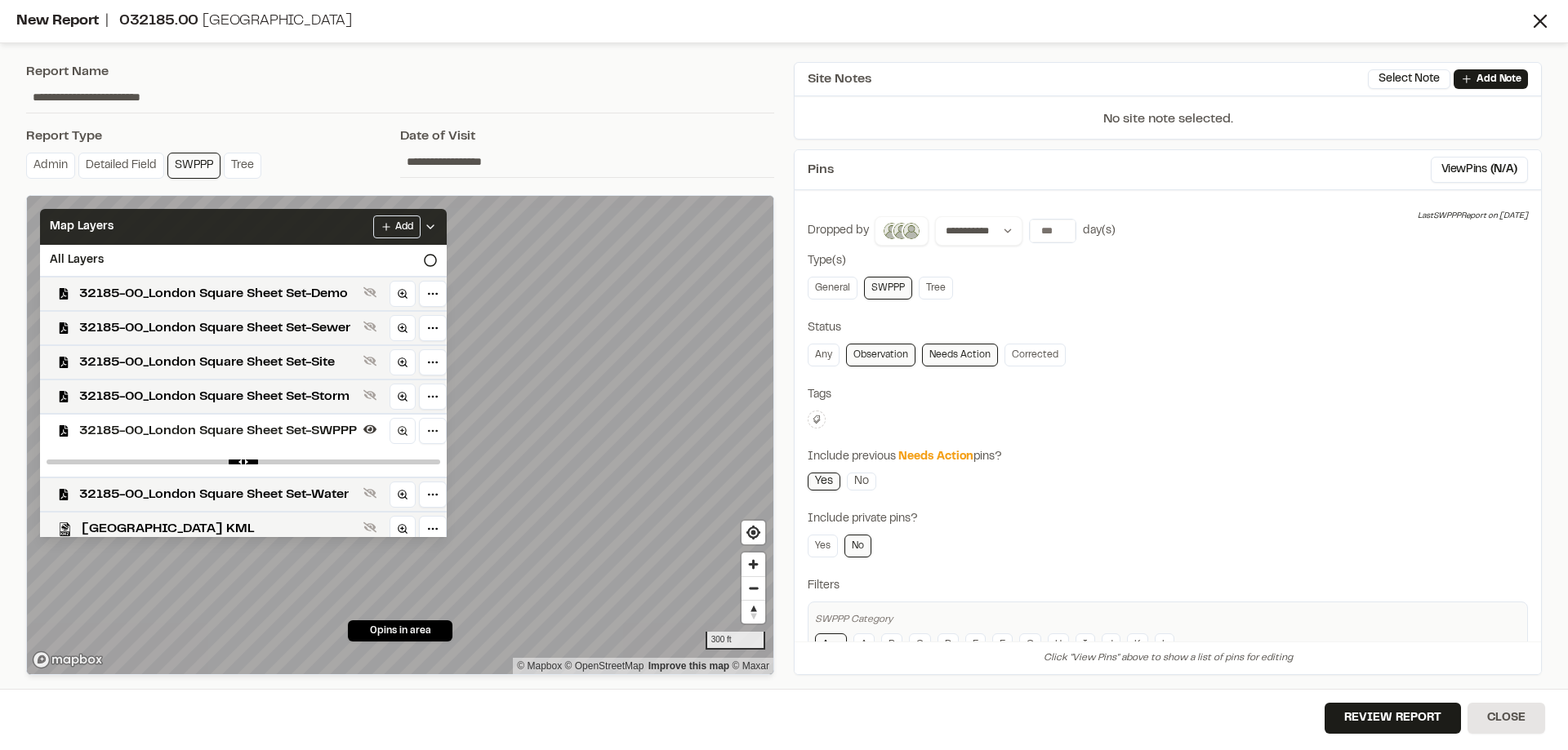
click at [340, 232] on div "Map Layers Add" at bounding box center [244, 227] width 407 height 36
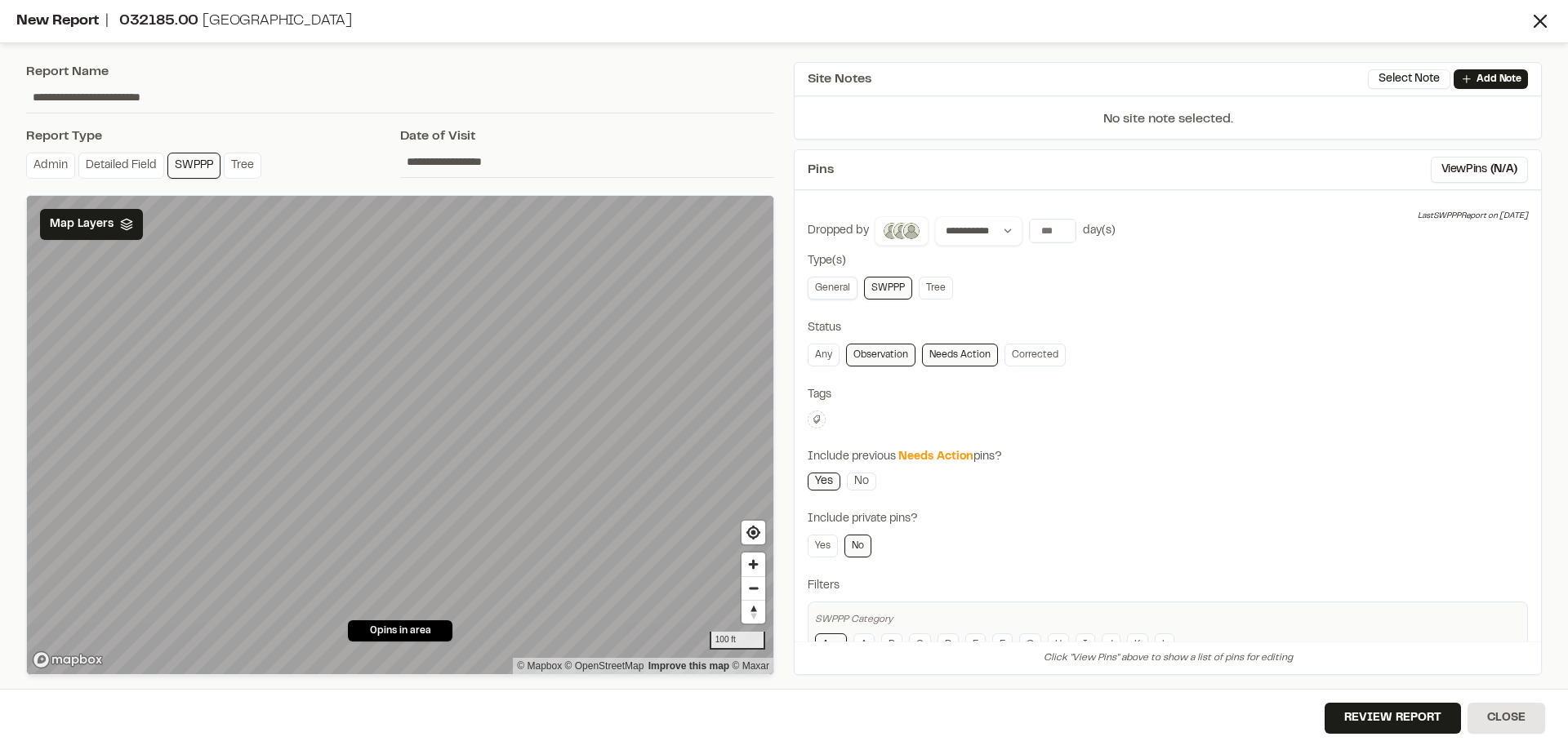
click at [840, 287] on link "General" at bounding box center [833, 288] width 50 height 23
click at [815, 421] on icon at bounding box center [817, 419] width 8 height 8
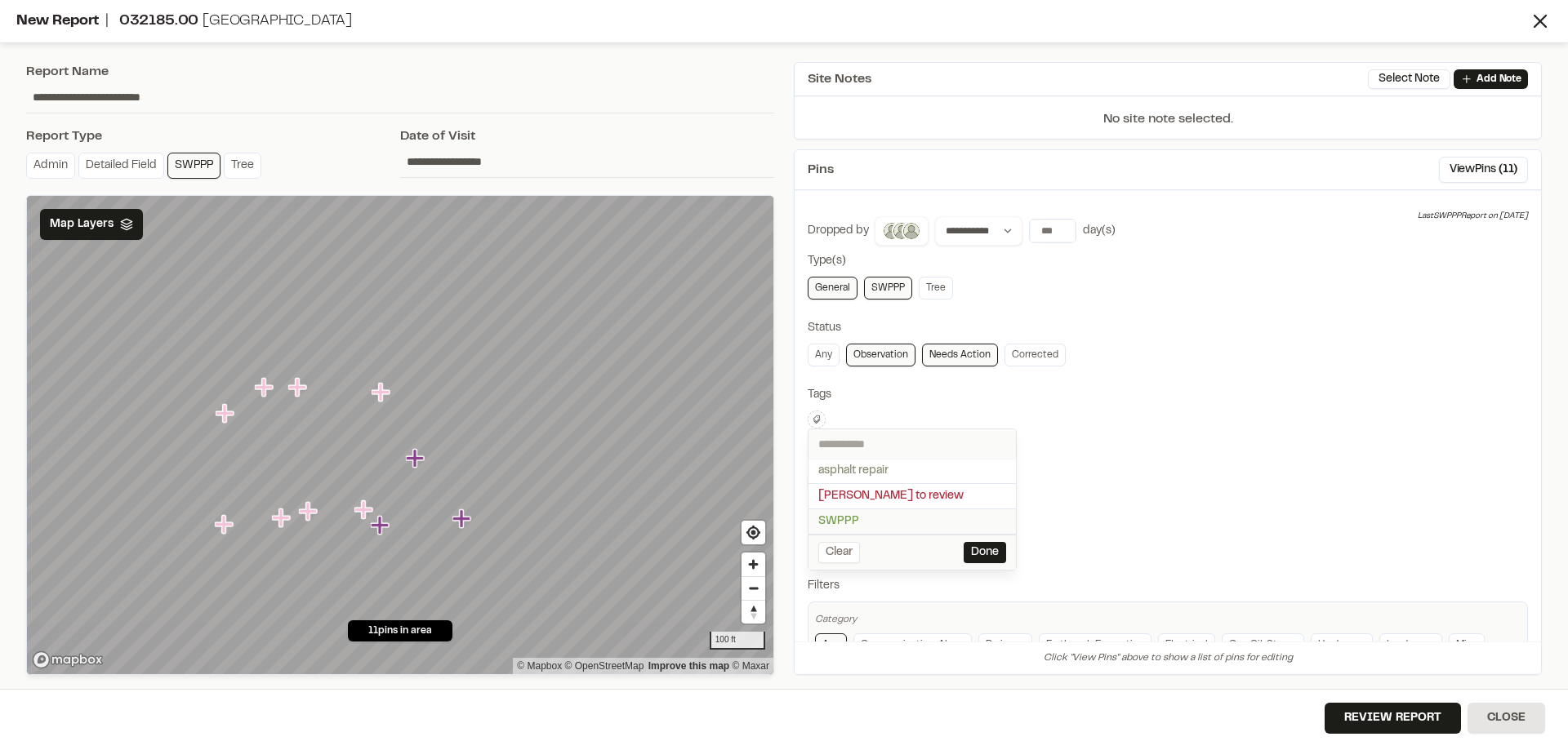
click at [850, 517] on span "SWPPP" at bounding box center [912, 521] width 188 height 18
click at [1052, 231] on div at bounding box center [784, 375] width 1568 height 750
click at [1059, 232] on input "*" at bounding box center [1053, 231] width 46 height 23
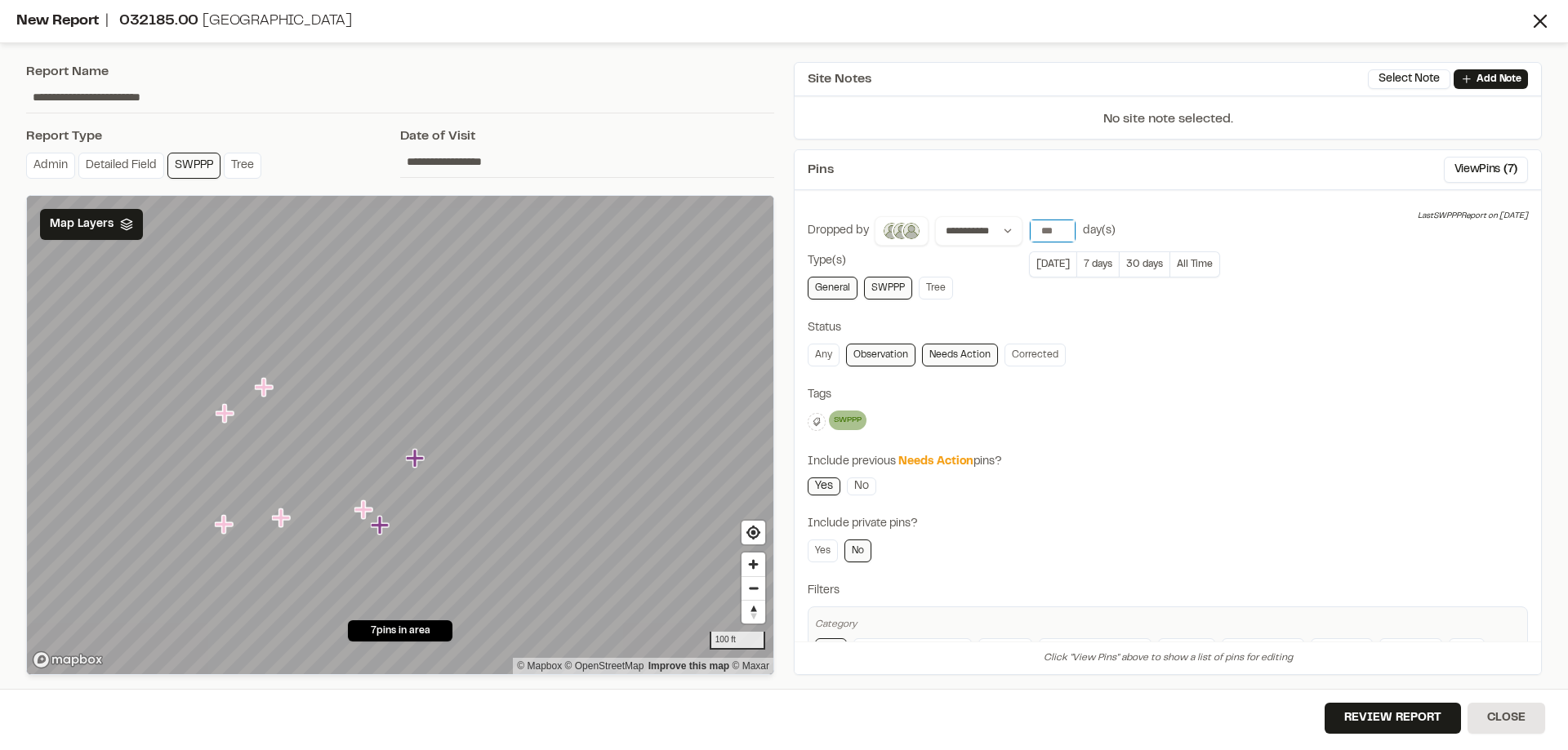
click at [1062, 232] on input "*" at bounding box center [1053, 231] width 46 height 23
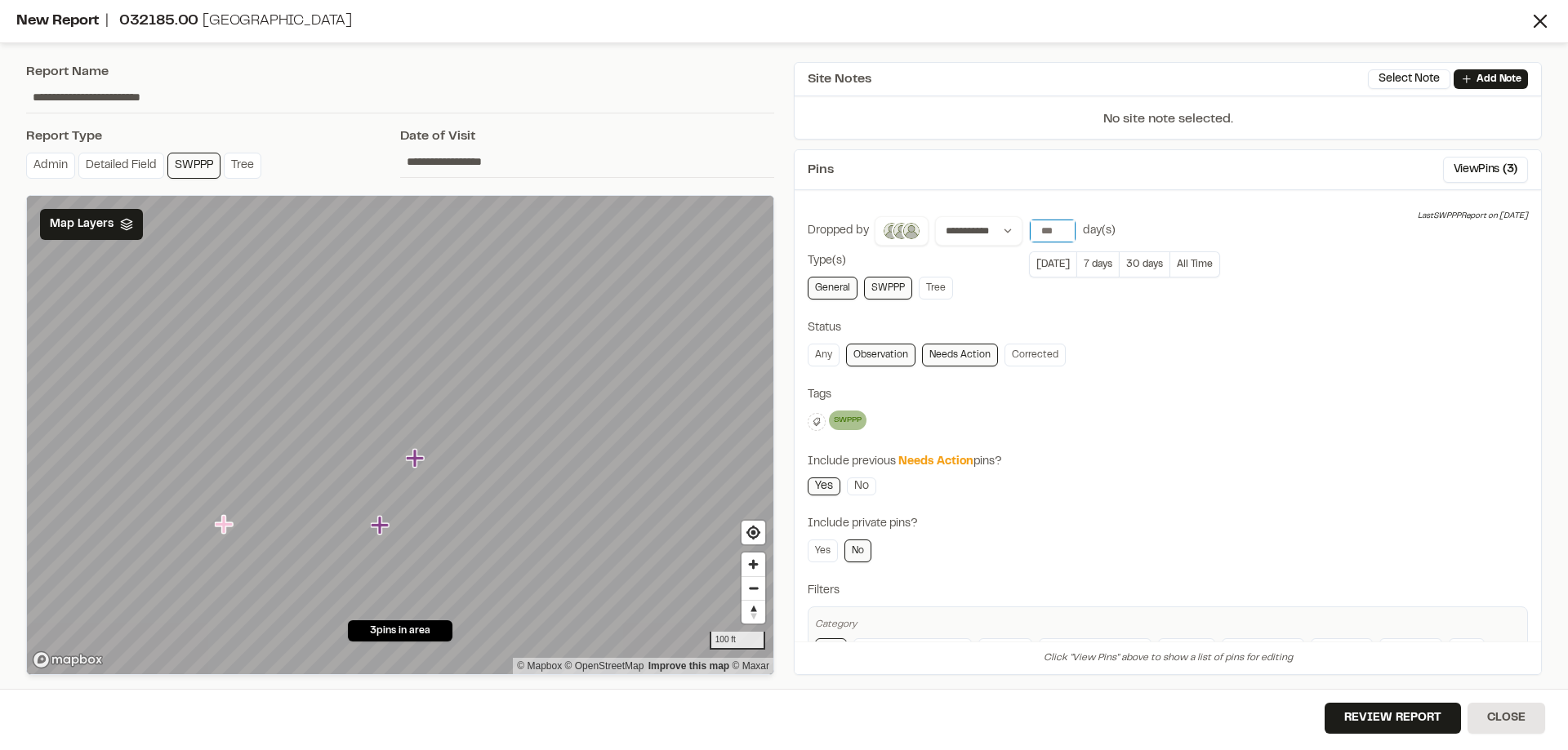
click at [1064, 227] on input "*" at bounding box center [1053, 231] width 46 height 23
type input "*"
click at [1063, 234] on input "*" at bounding box center [1053, 231] width 46 height 23
click at [1231, 426] on div "SWPPP Delete Delete Tag Are you sure you want to delete this tag? SWPPP The tag…" at bounding box center [1168, 421] width 720 height 23
click at [1062, 463] on div "Include previous Needs Action pins?" at bounding box center [1168, 462] width 720 height 18
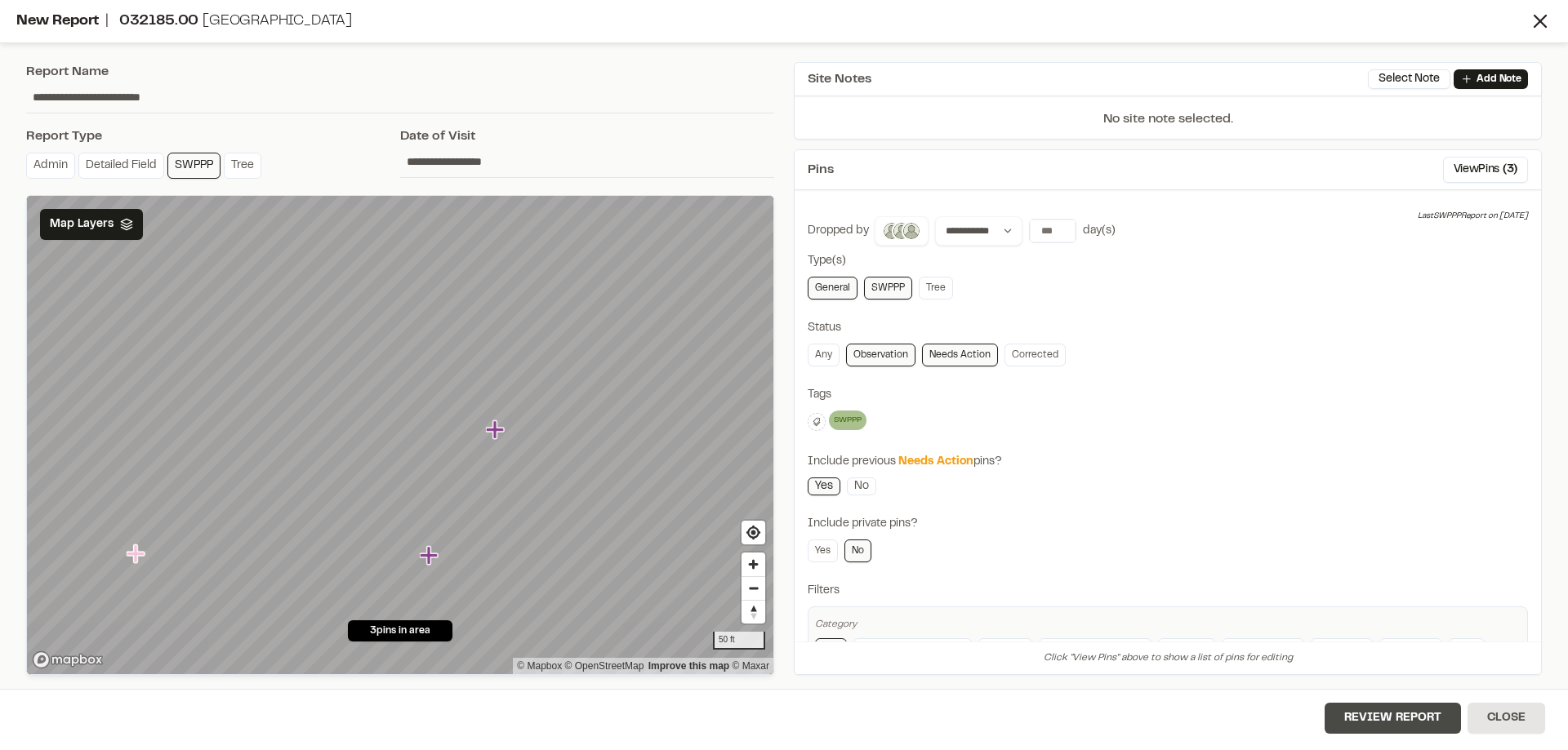
click at [1419, 715] on button "Review Report" at bounding box center [1392, 718] width 136 height 31
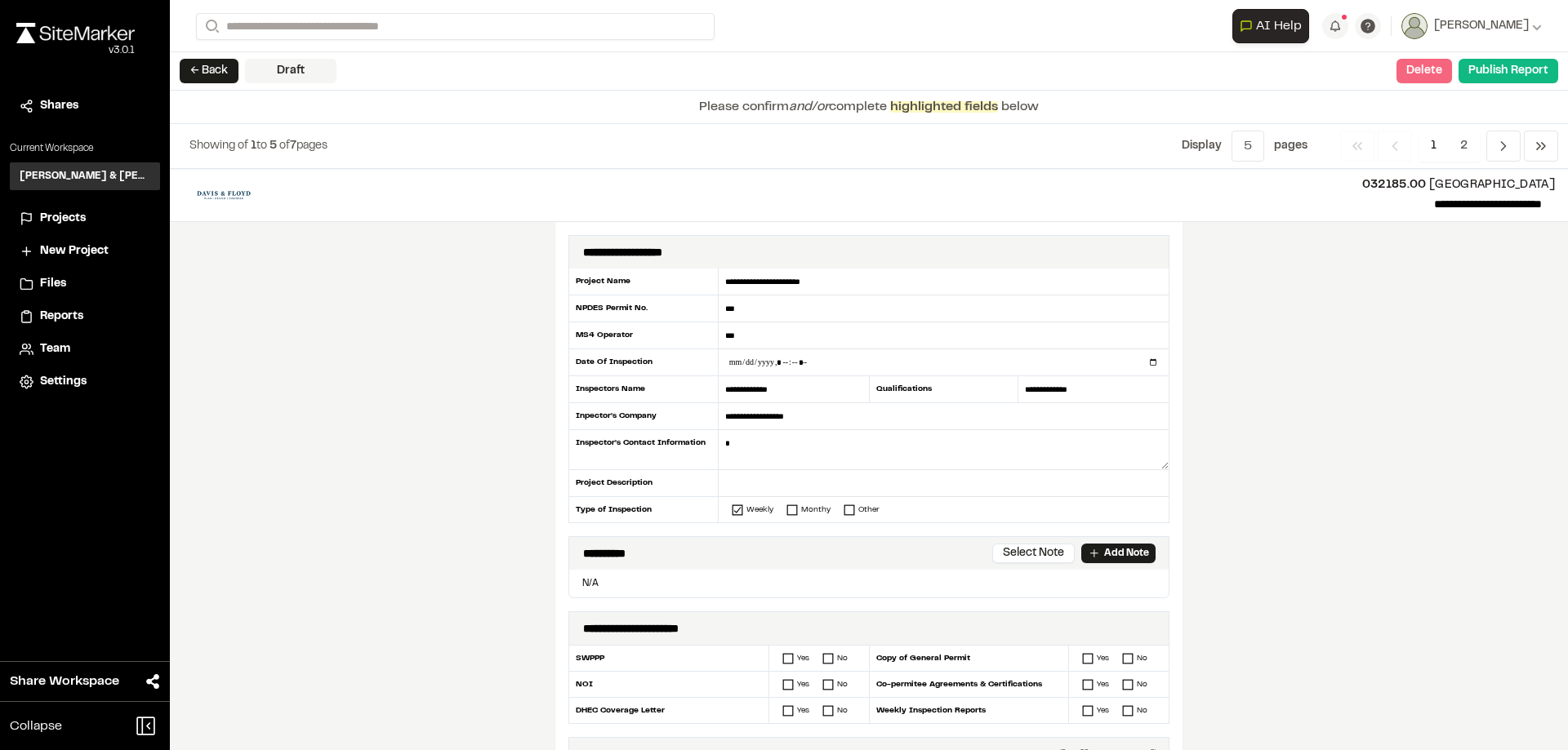
click at [1420, 71] on button "Delete" at bounding box center [1424, 71] width 56 height 24
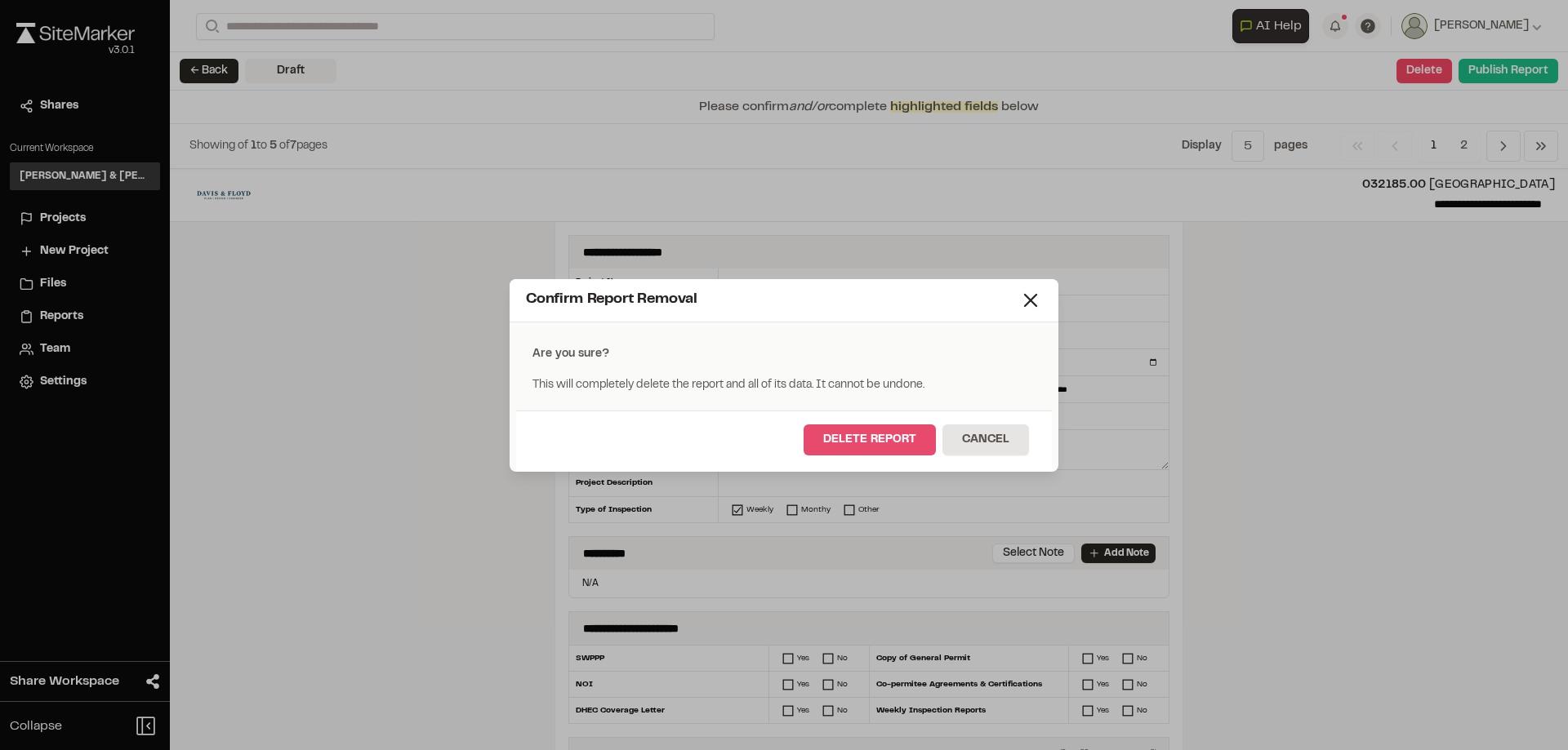
click at [876, 443] on button "Delete Report" at bounding box center [870, 440] width 133 height 31
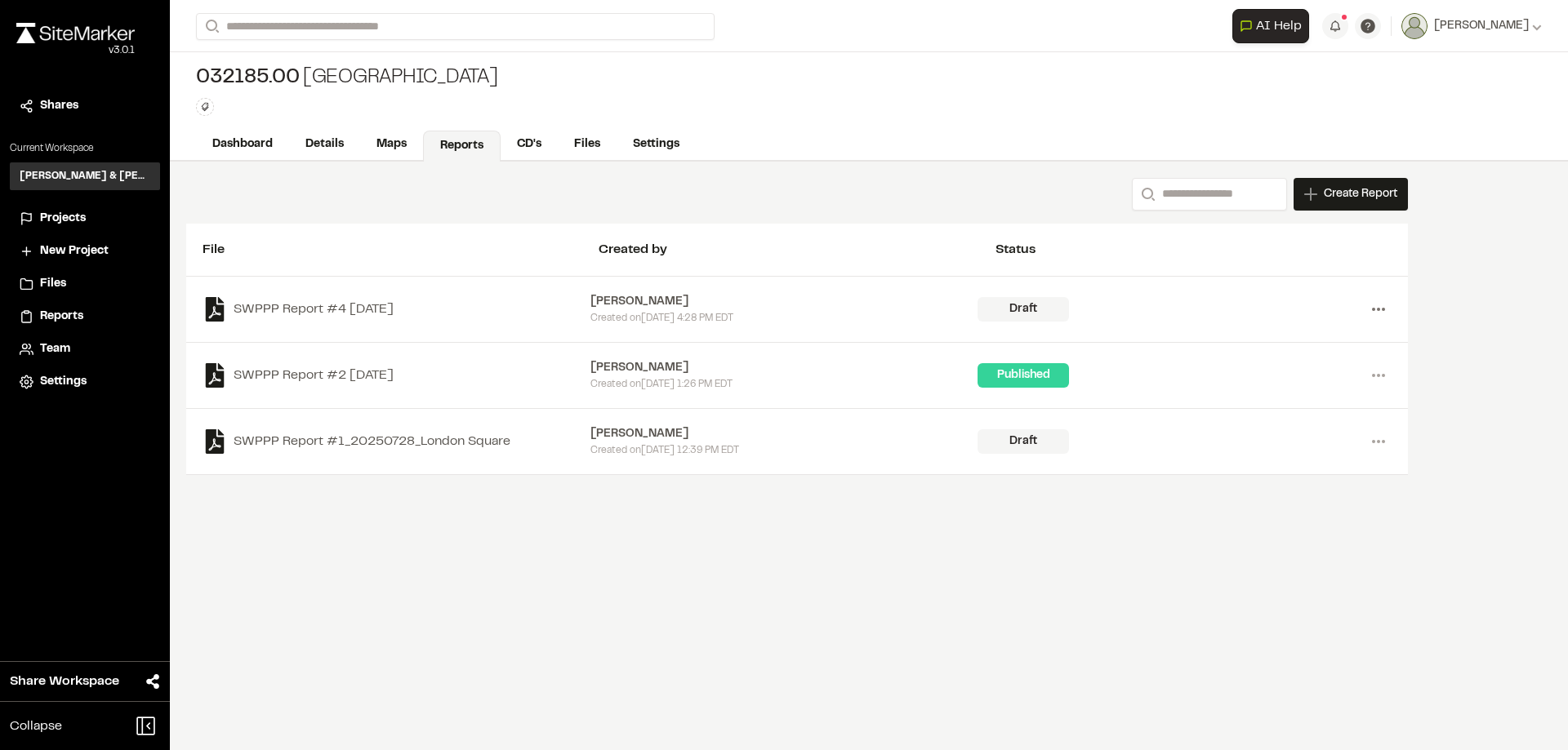
click at [1374, 303] on icon at bounding box center [1379, 309] width 26 height 26
click at [1110, 258] on div "Status" at bounding box center [1194, 249] width 396 height 20
